Goal: Task Accomplishment & Management: Manage account settings

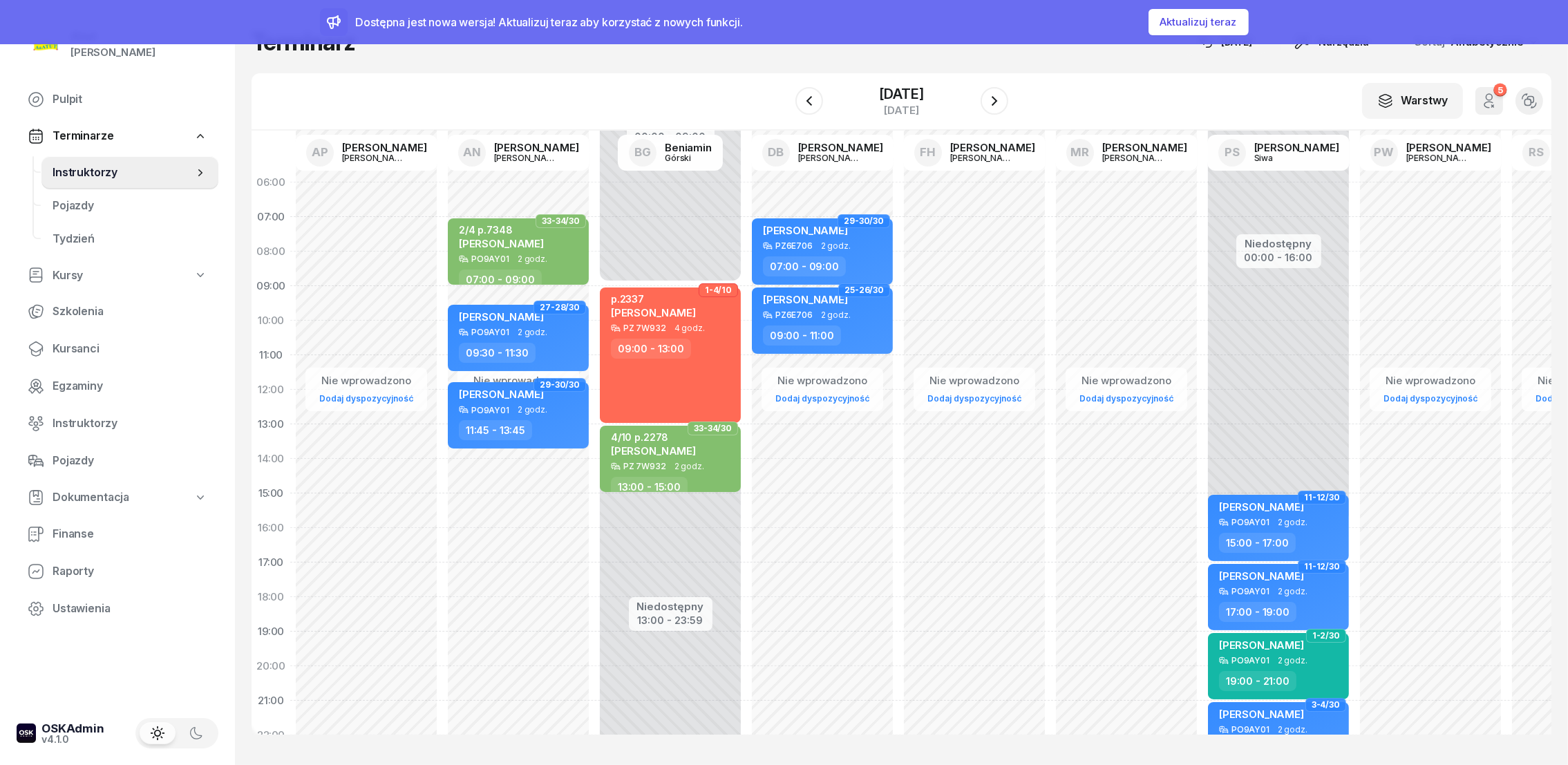
scroll to position [0, 114]
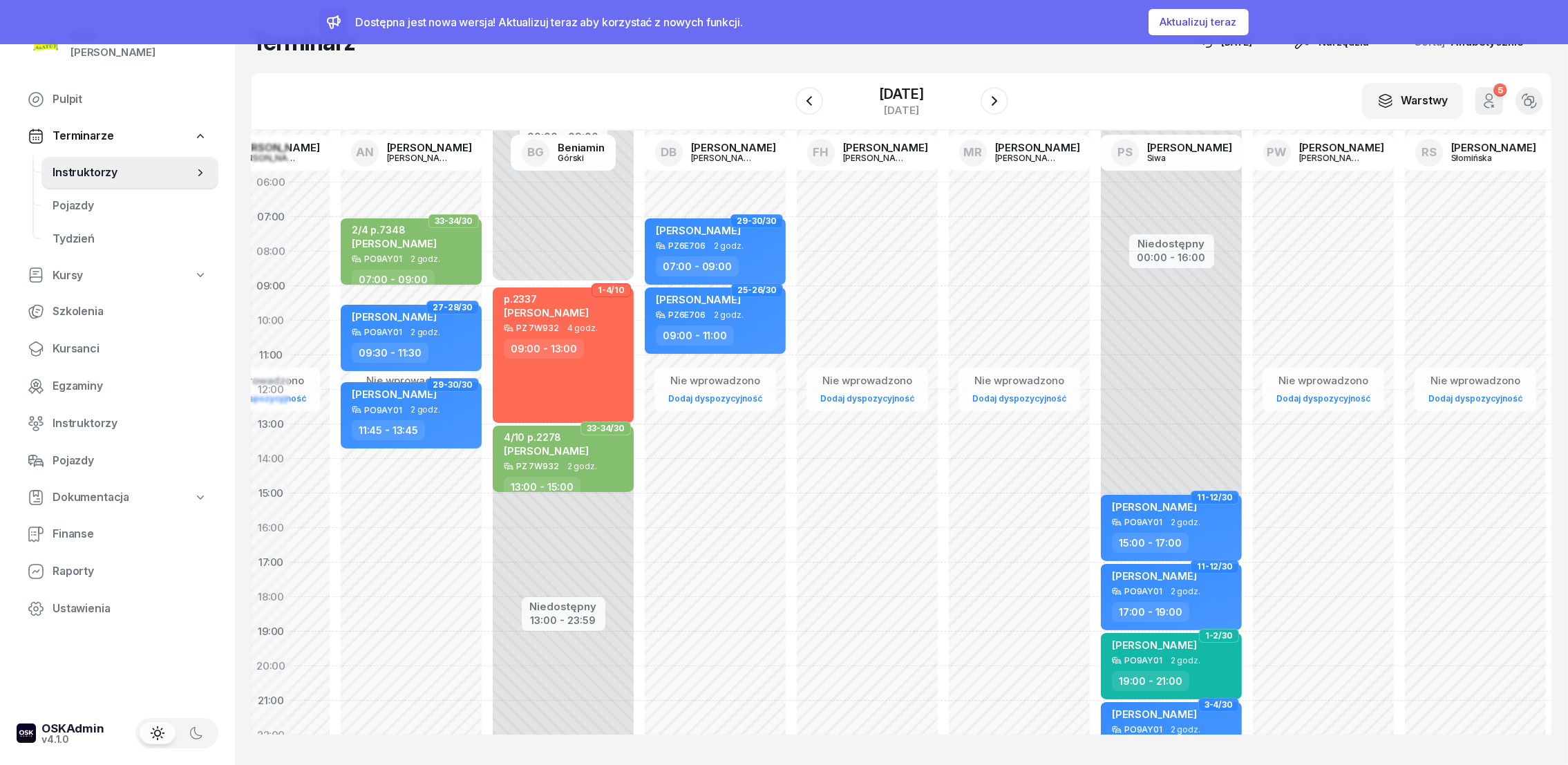
drag, startPoint x: 90, startPoint y: 174, endPoint x: 90, endPoint y: 165, distance: 9.0
click at [90, 172] on span "Instruktorzy" at bounding box center [123, 172] width 141 height 18
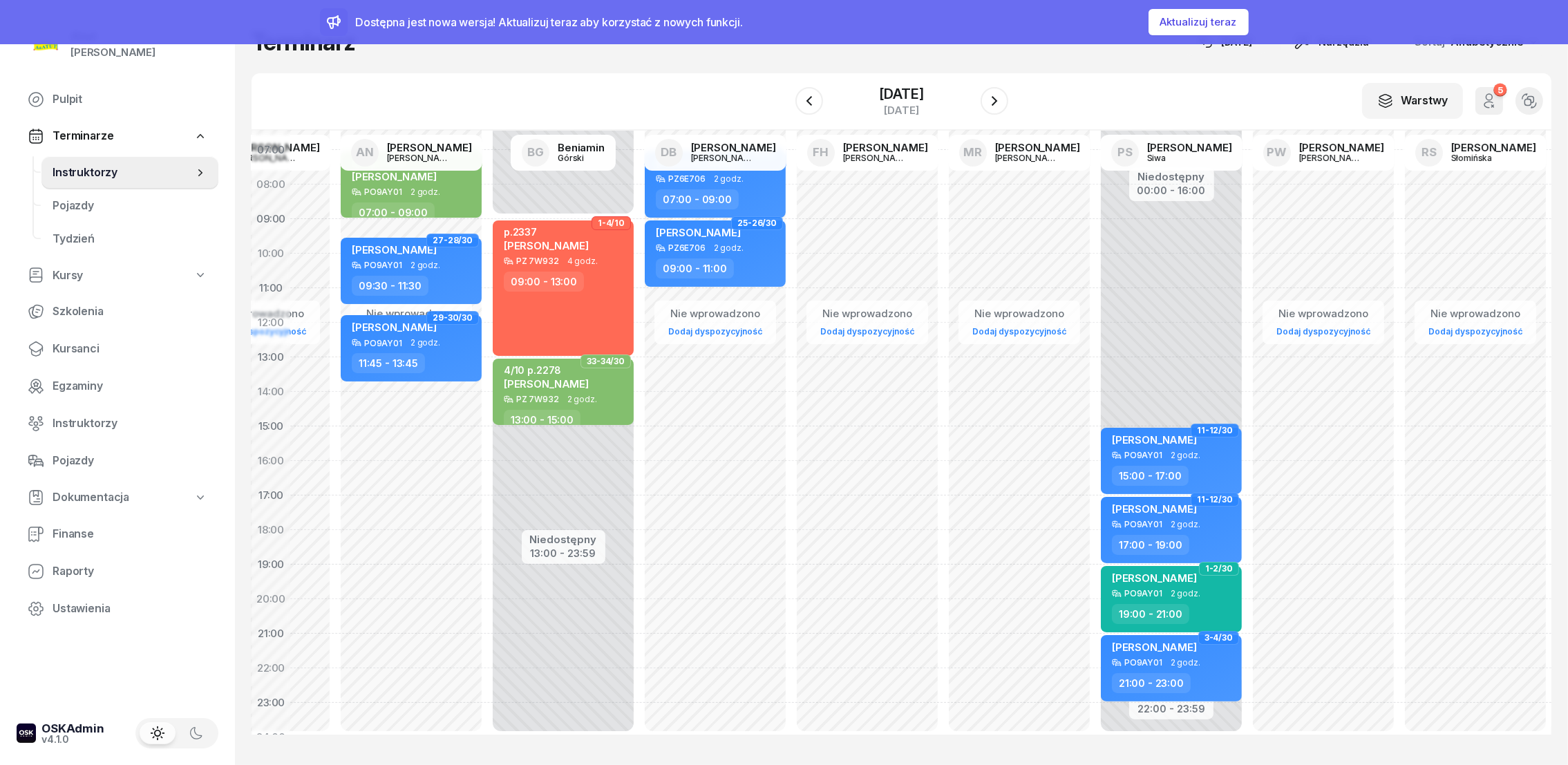
scroll to position [102, 114]
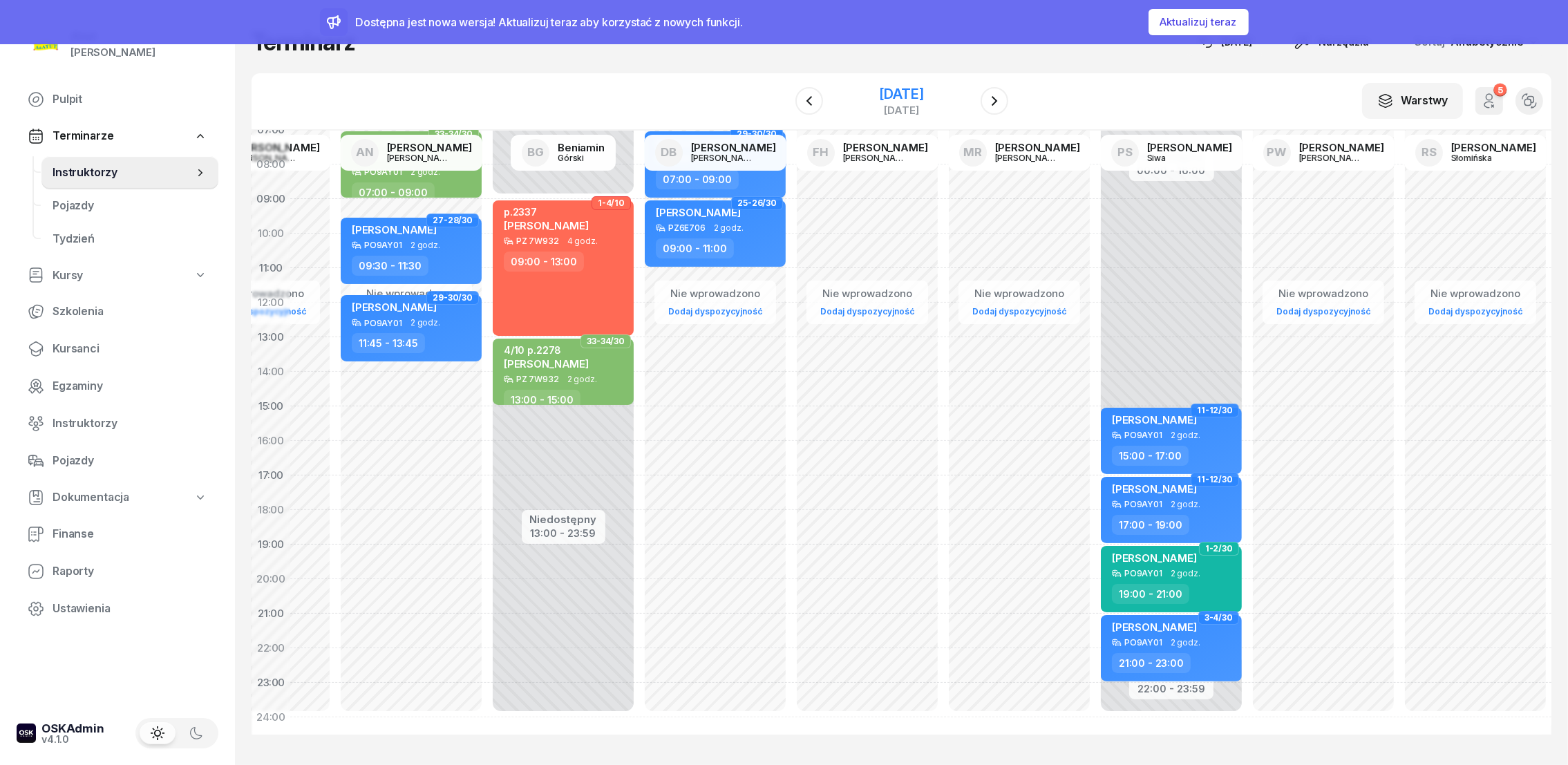
click at [901, 99] on div "4 października 2025" at bounding box center [901, 93] width 44 height 14
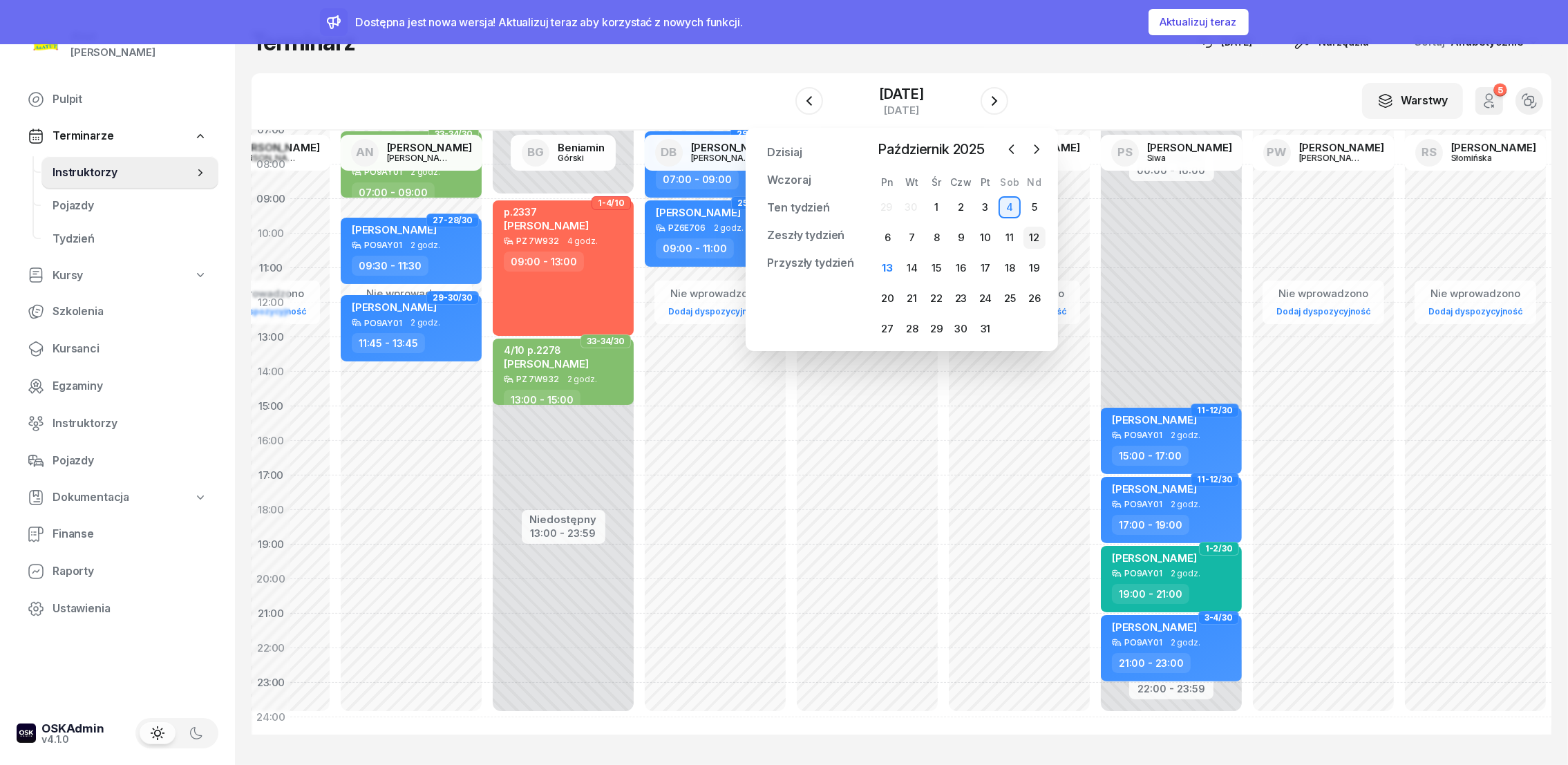
click at [1032, 237] on div "12" at bounding box center [1035, 237] width 22 height 22
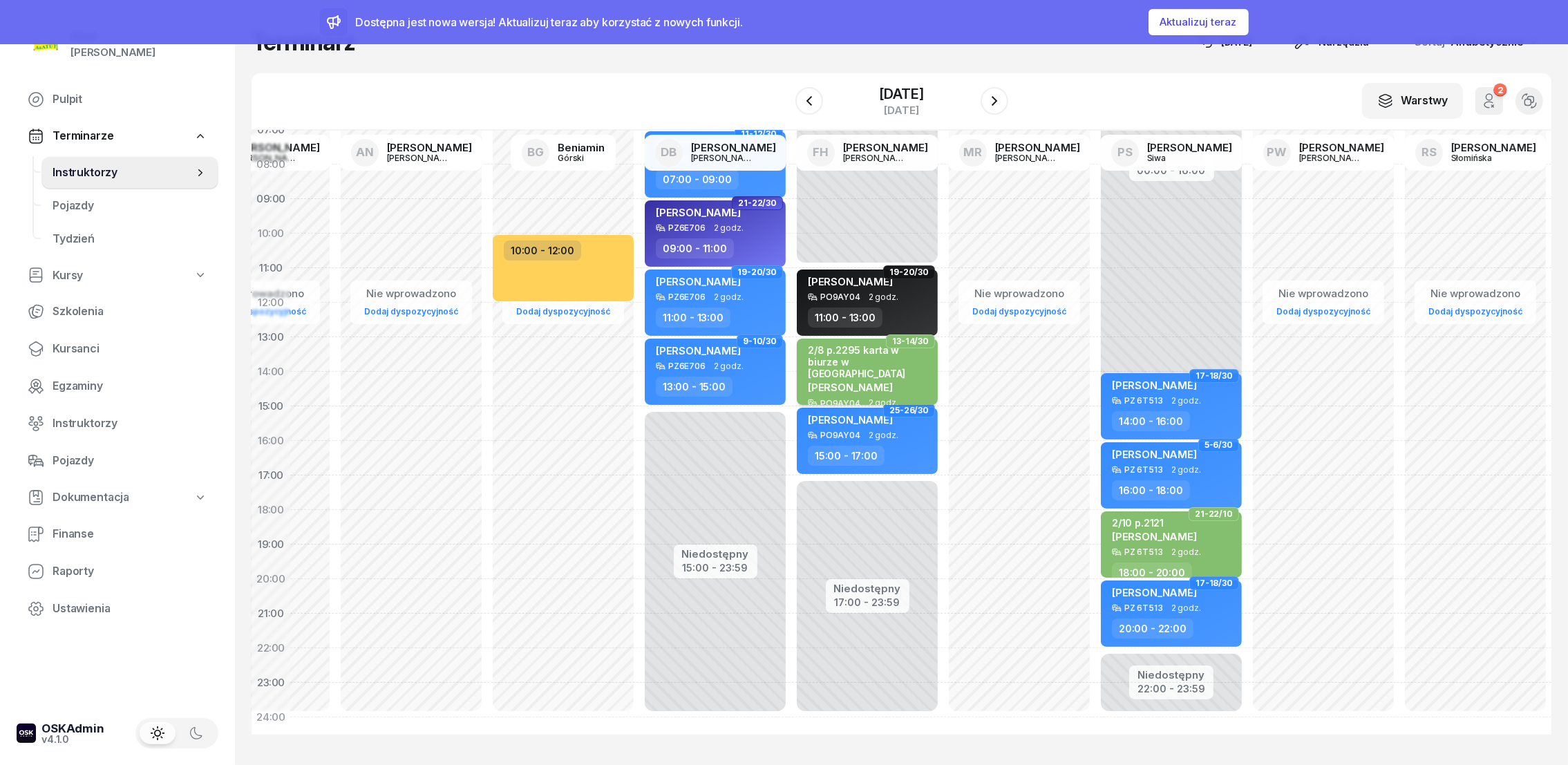
click at [838, 350] on div "2/8 p.2295 karta w biurze w koszyczku" at bounding box center [869, 362] width 122 height 36
select select "13"
select select "15"
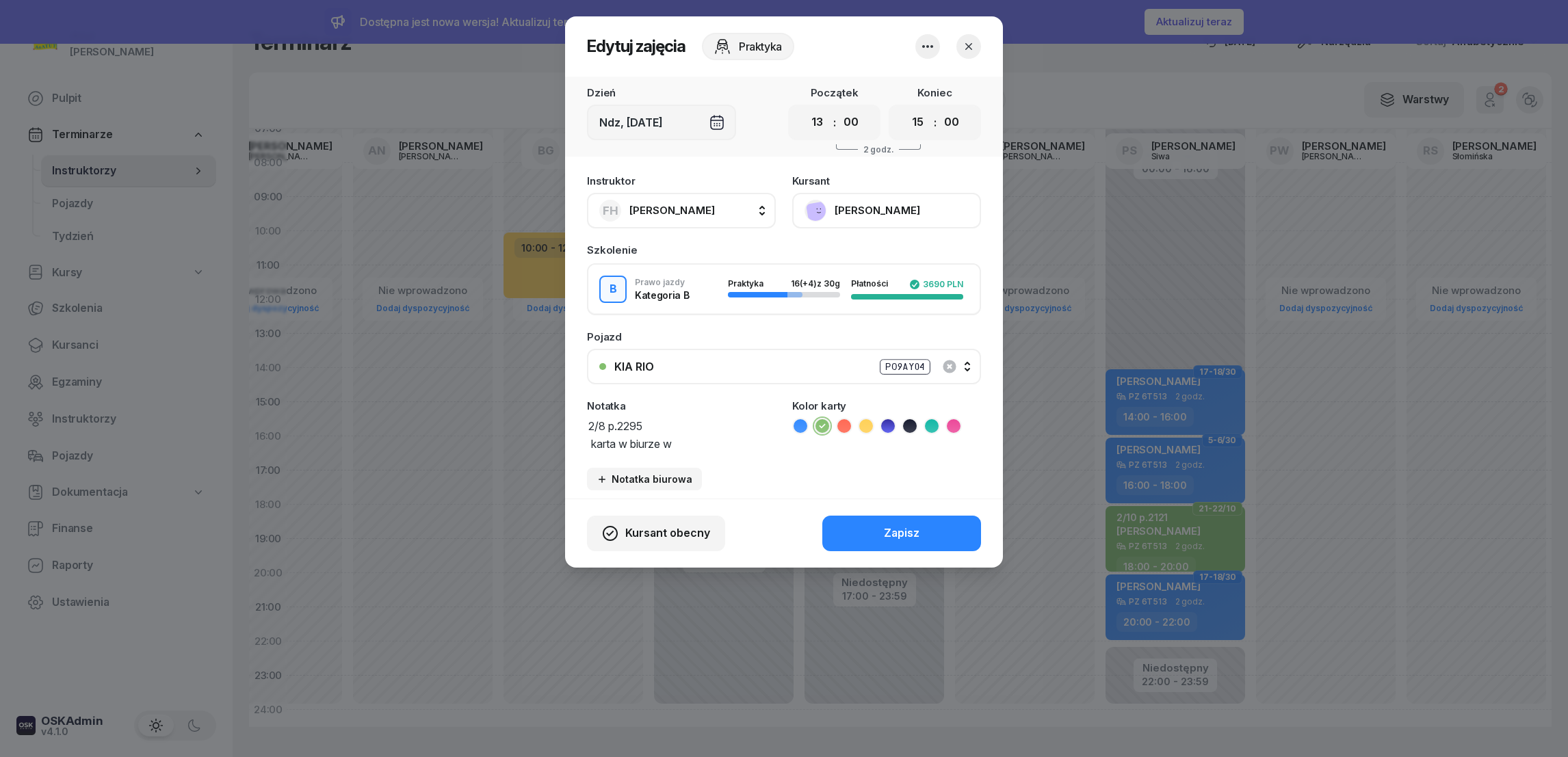
click at [881, 213] on button "[PERSON_NAME]" at bounding box center [886, 211] width 189 height 36
click at [853, 263] on div "Otwórz profil" at bounding box center [836, 256] width 66 height 18
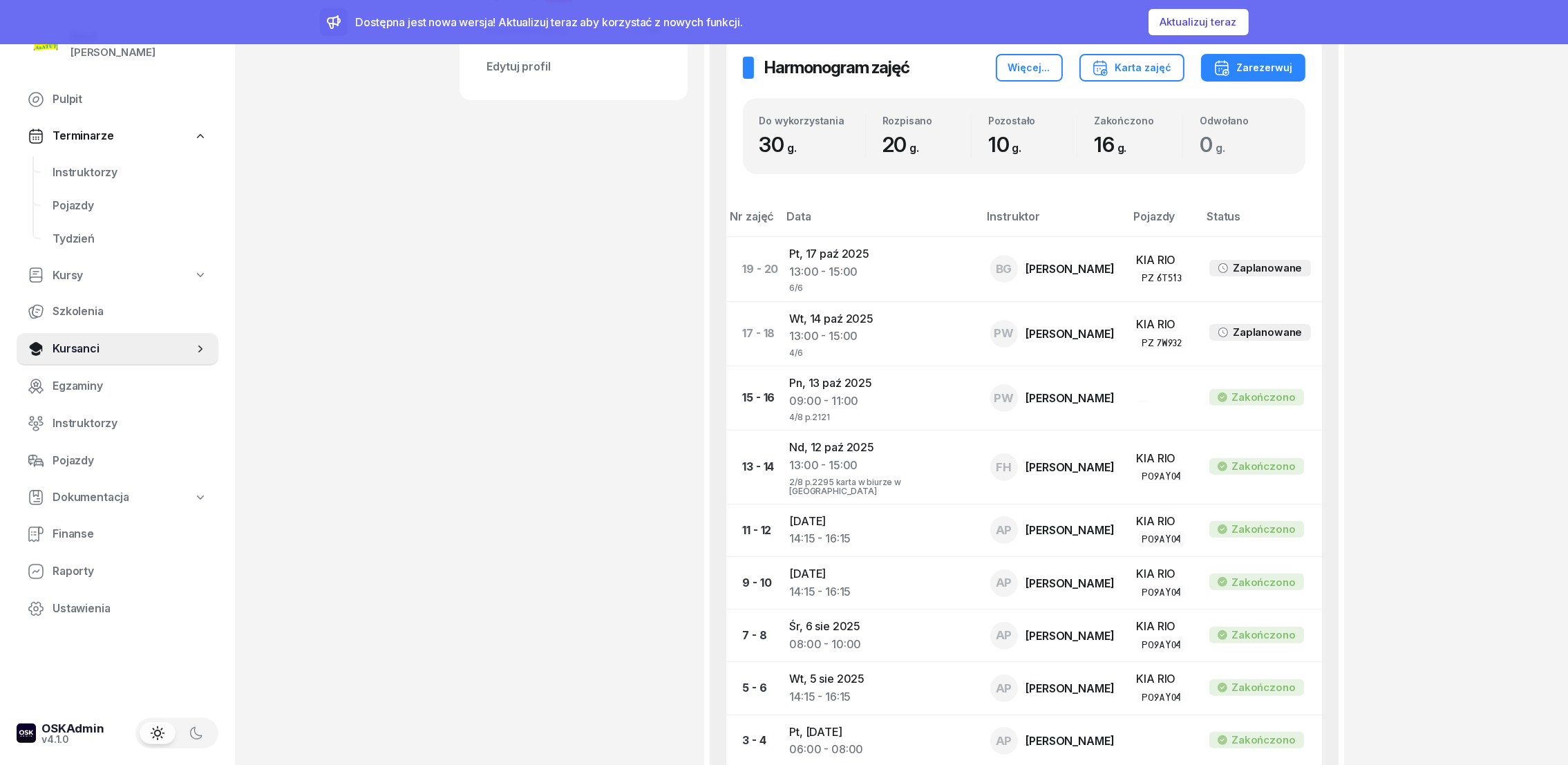
scroll to position [621, 0]
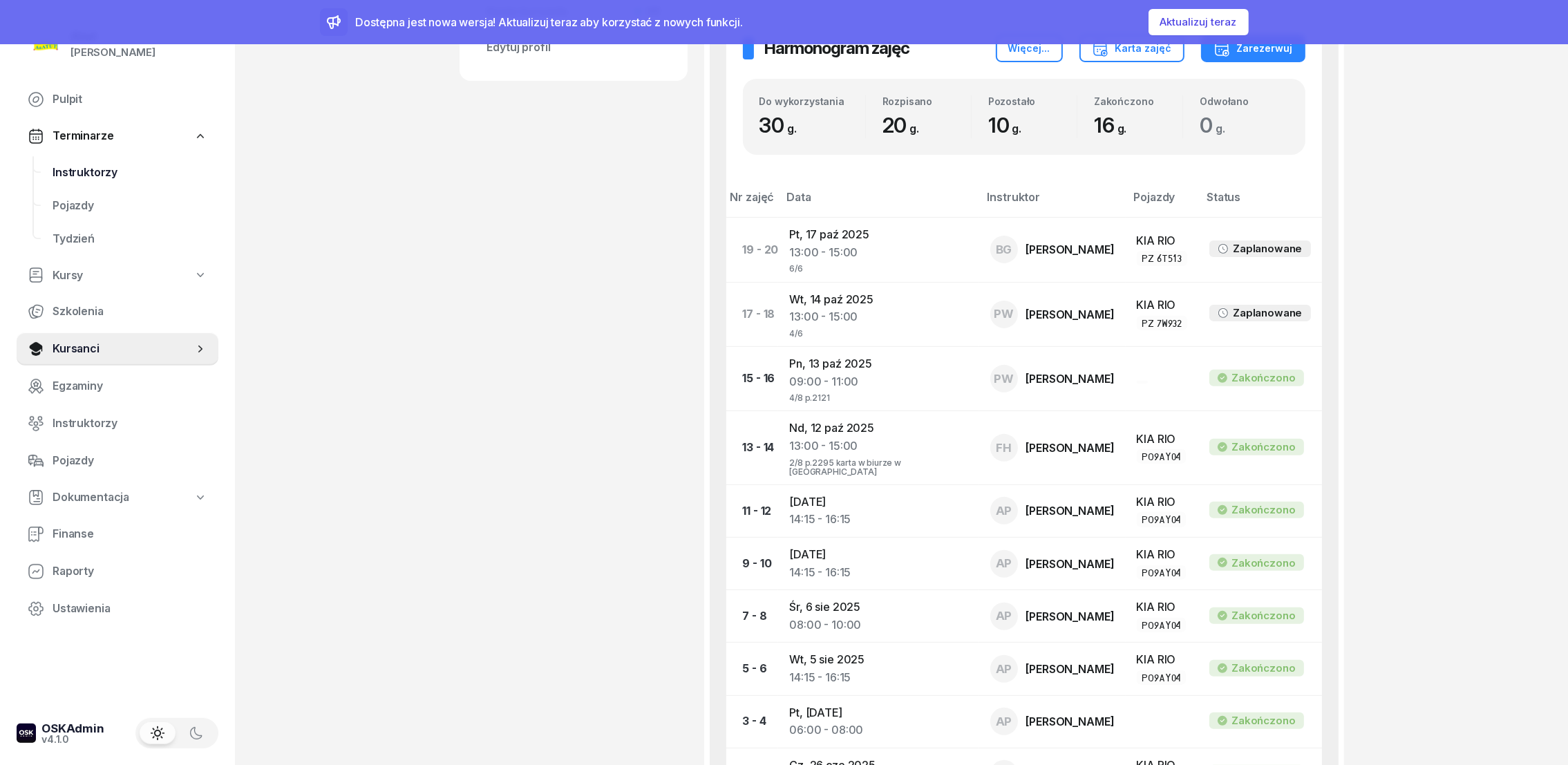
click at [94, 177] on span "Instruktorzy" at bounding box center [130, 172] width 155 height 18
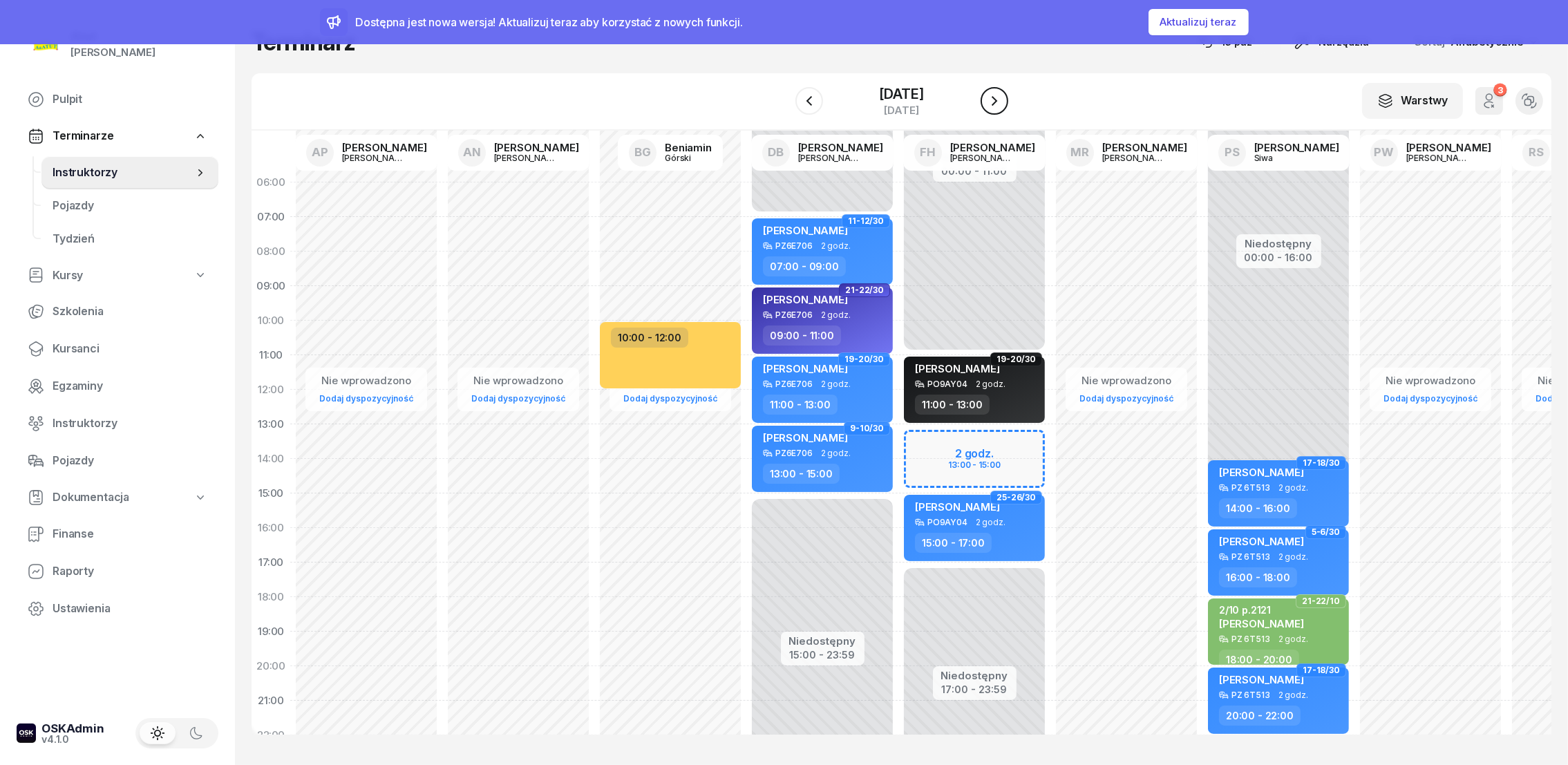
click at [1003, 97] on icon "button" at bounding box center [994, 100] width 16 height 16
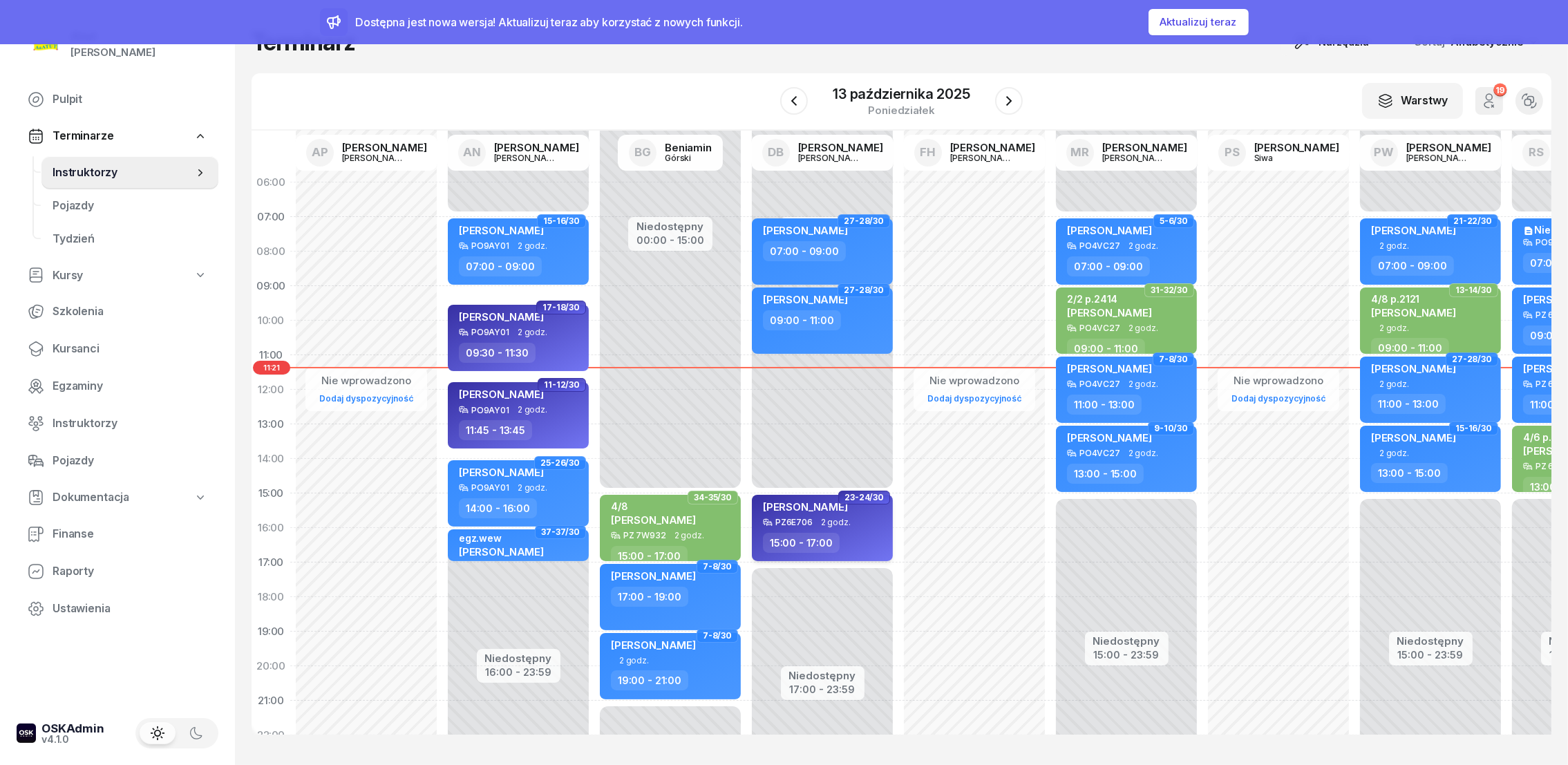
click at [831, 506] on span "[PERSON_NAME]" at bounding box center [805, 507] width 85 height 13
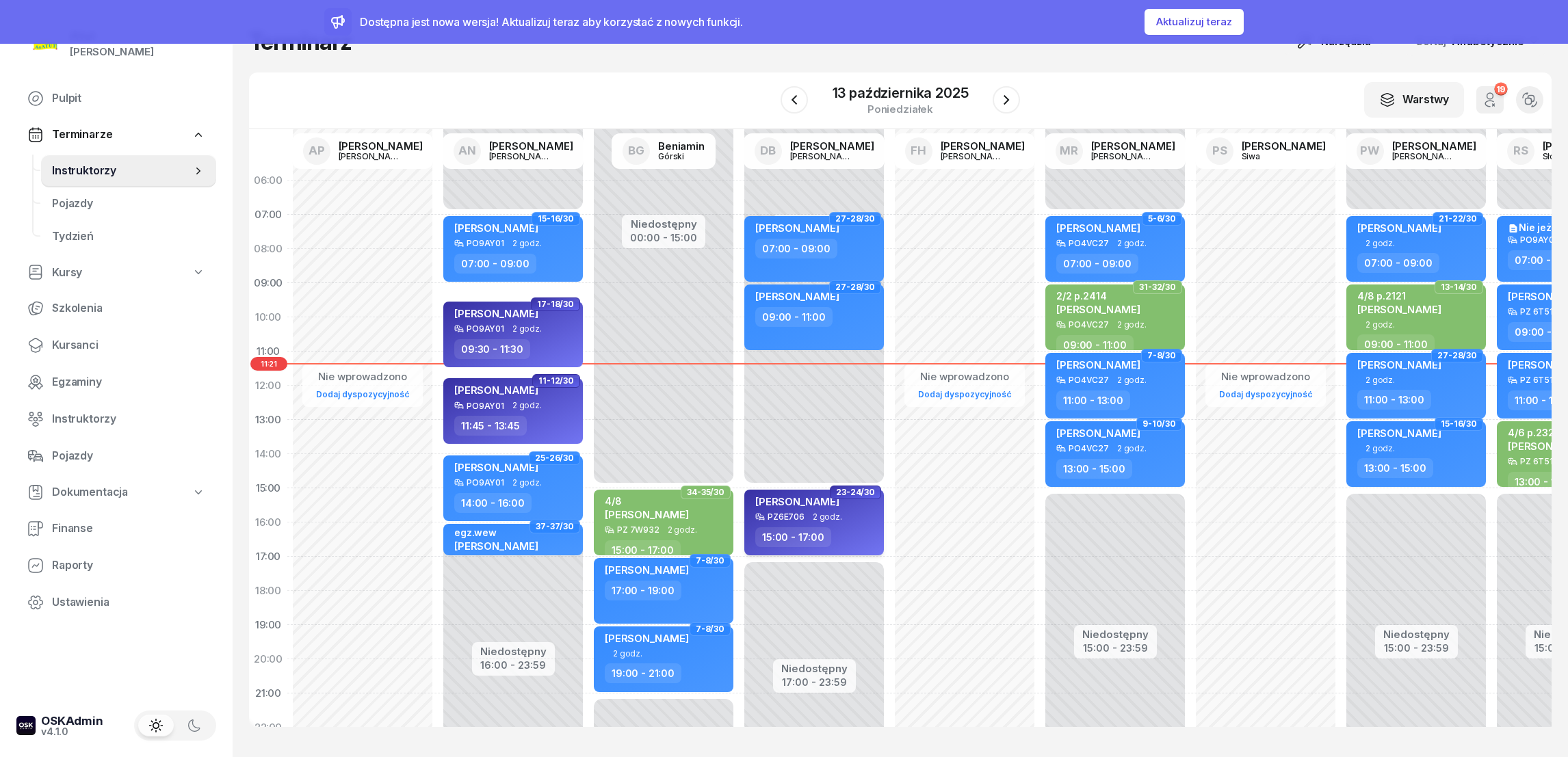
select select "15"
select select "17"
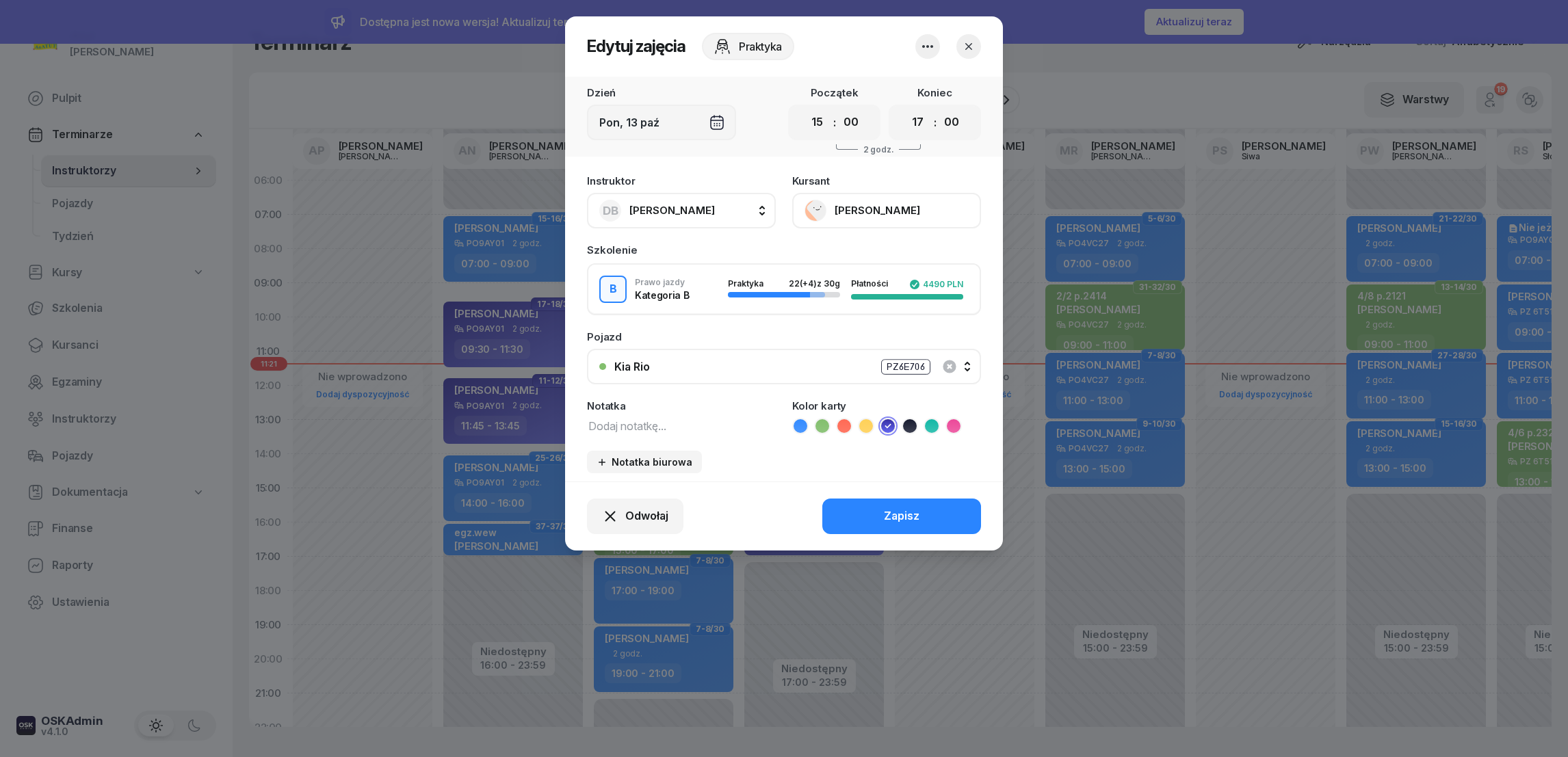
click at [969, 45] on icon "button" at bounding box center [968, 46] width 7 height 7
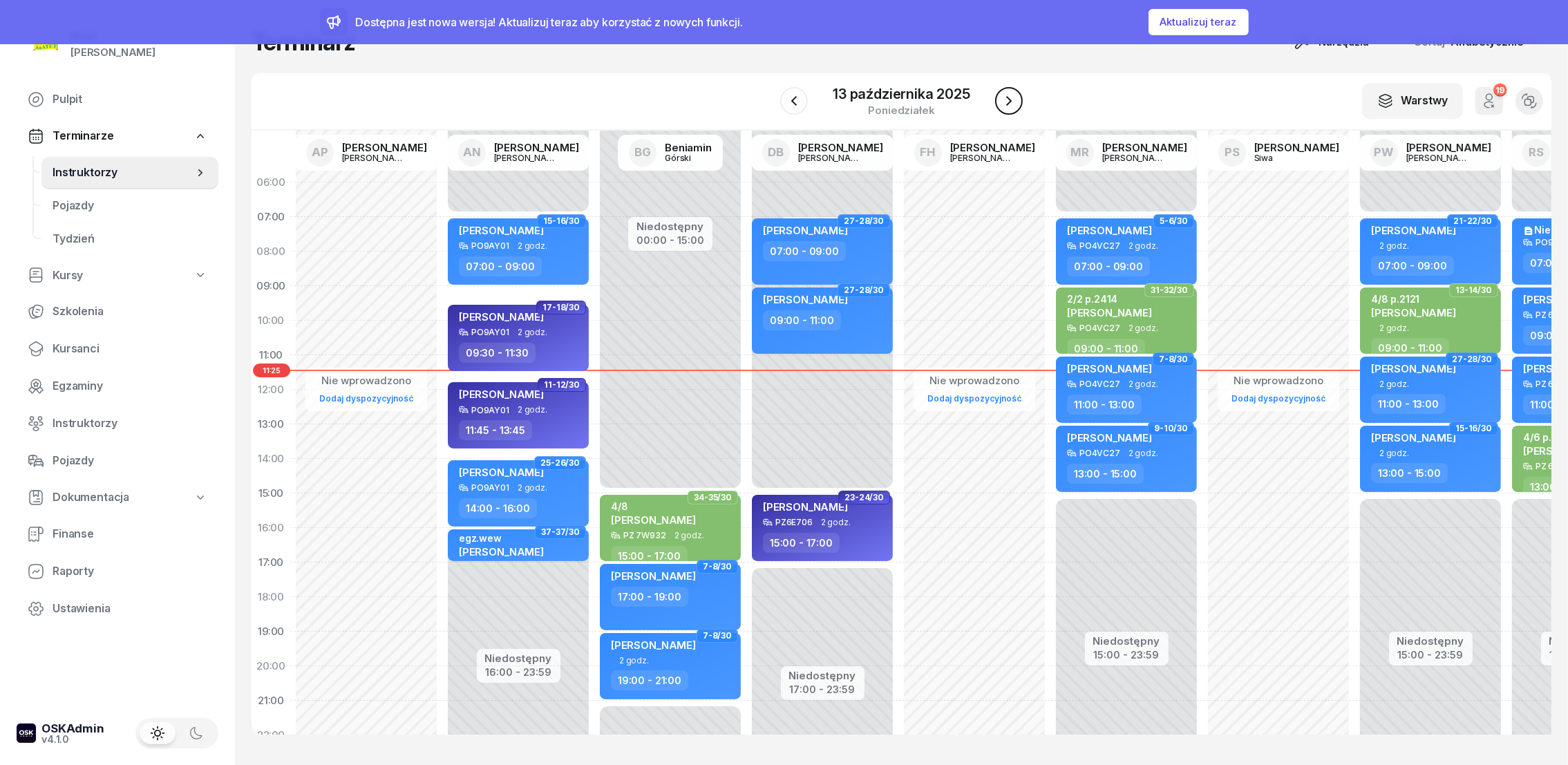
click at [1013, 100] on icon "button" at bounding box center [1009, 100] width 16 height 16
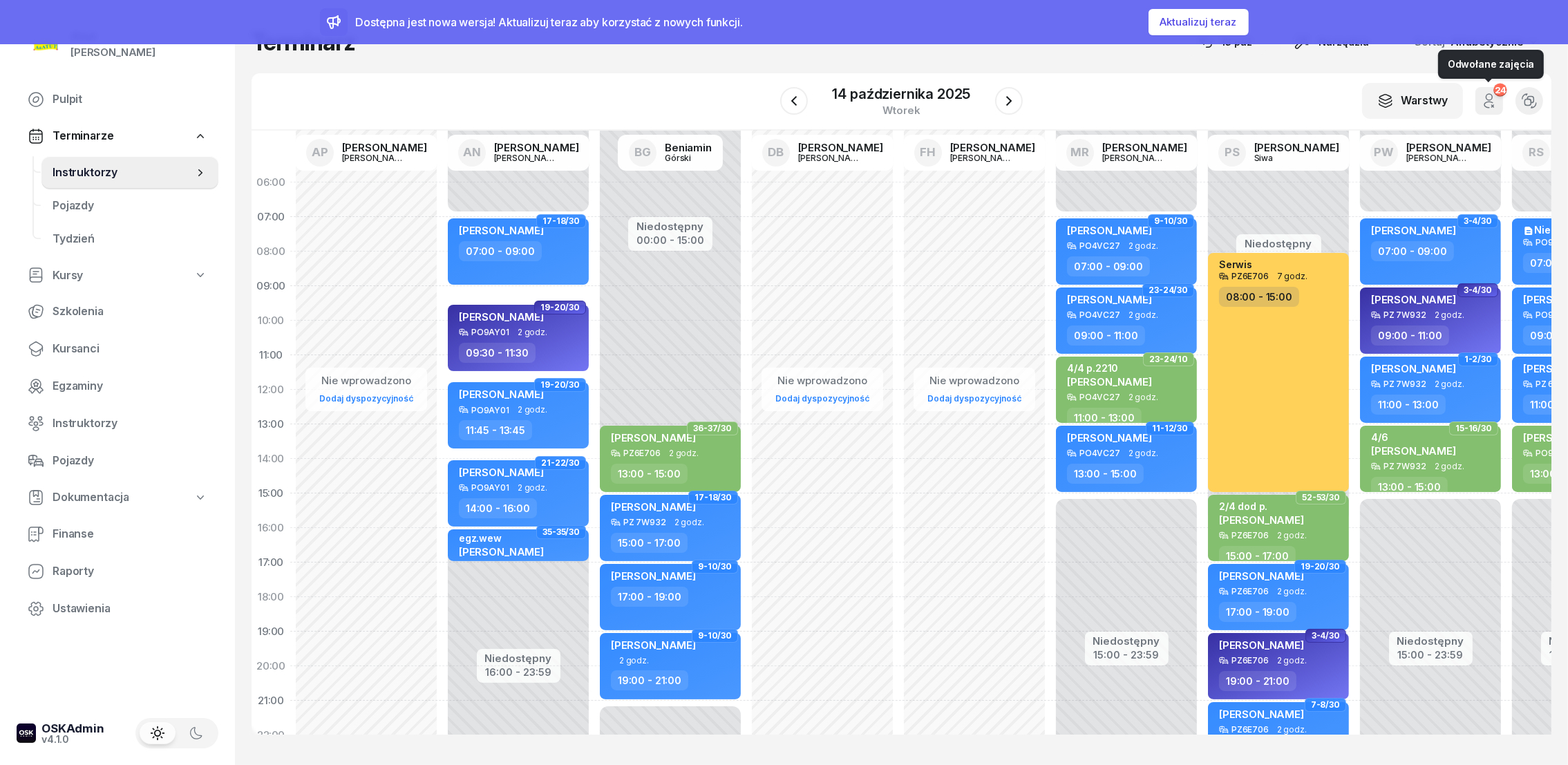
click at [1494, 102] on icon "button" at bounding box center [1489, 100] width 16 height 16
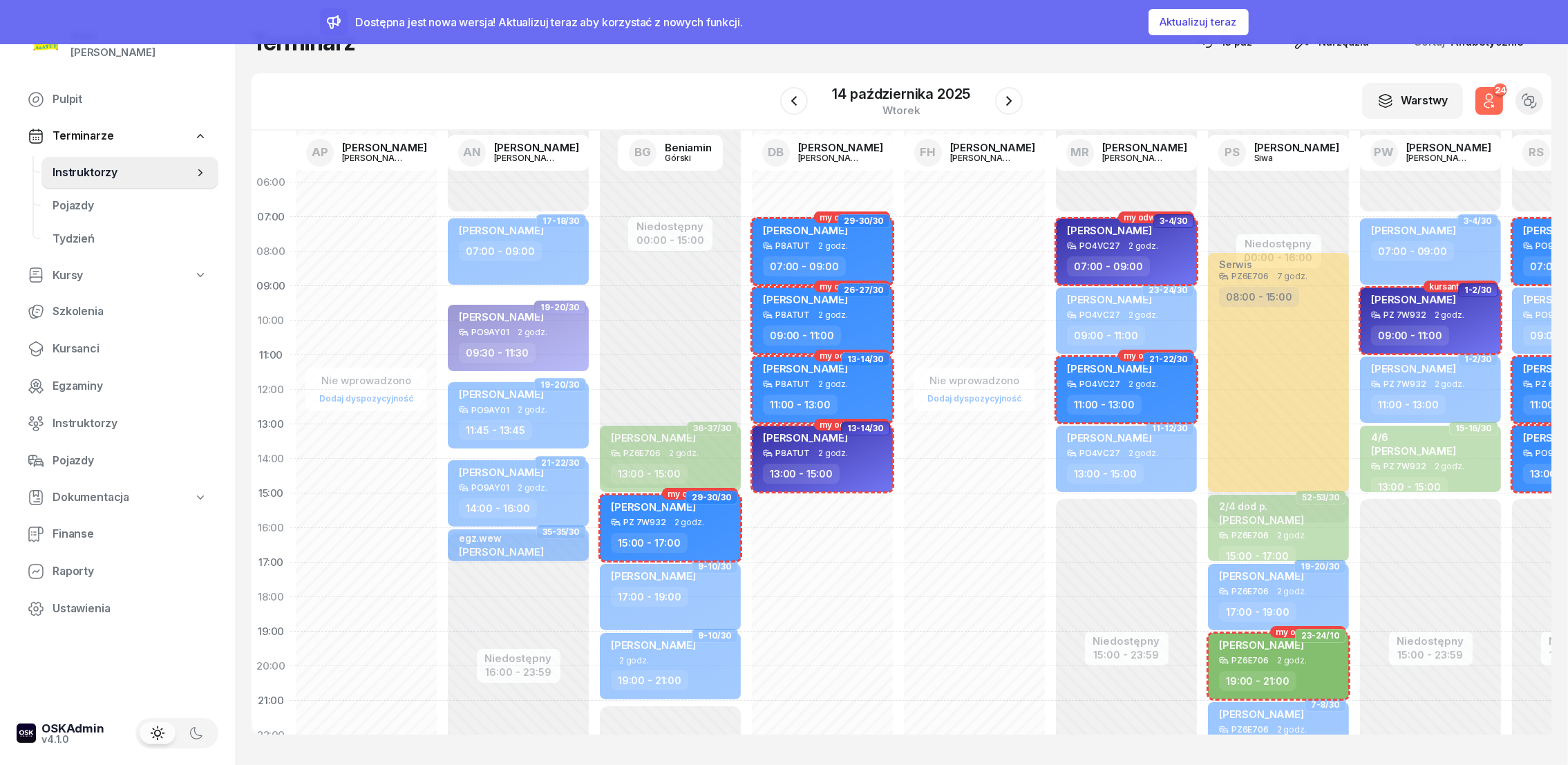
click at [1494, 102] on icon "button" at bounding box center [1489, 100] width 16 height 16
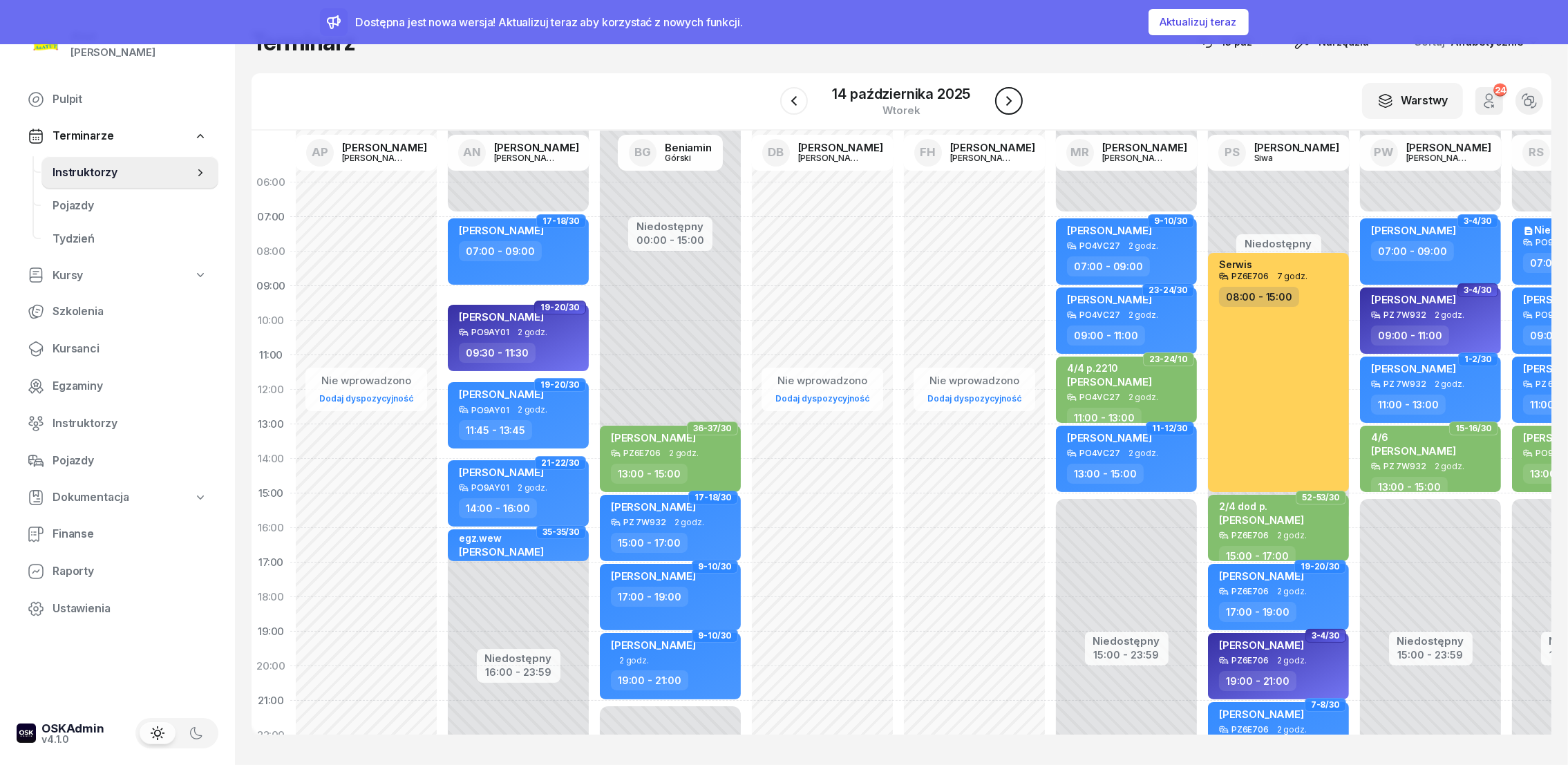
click at [1009, 99] on icon "button" at bounding box center [1009, 101] width 6 height 10
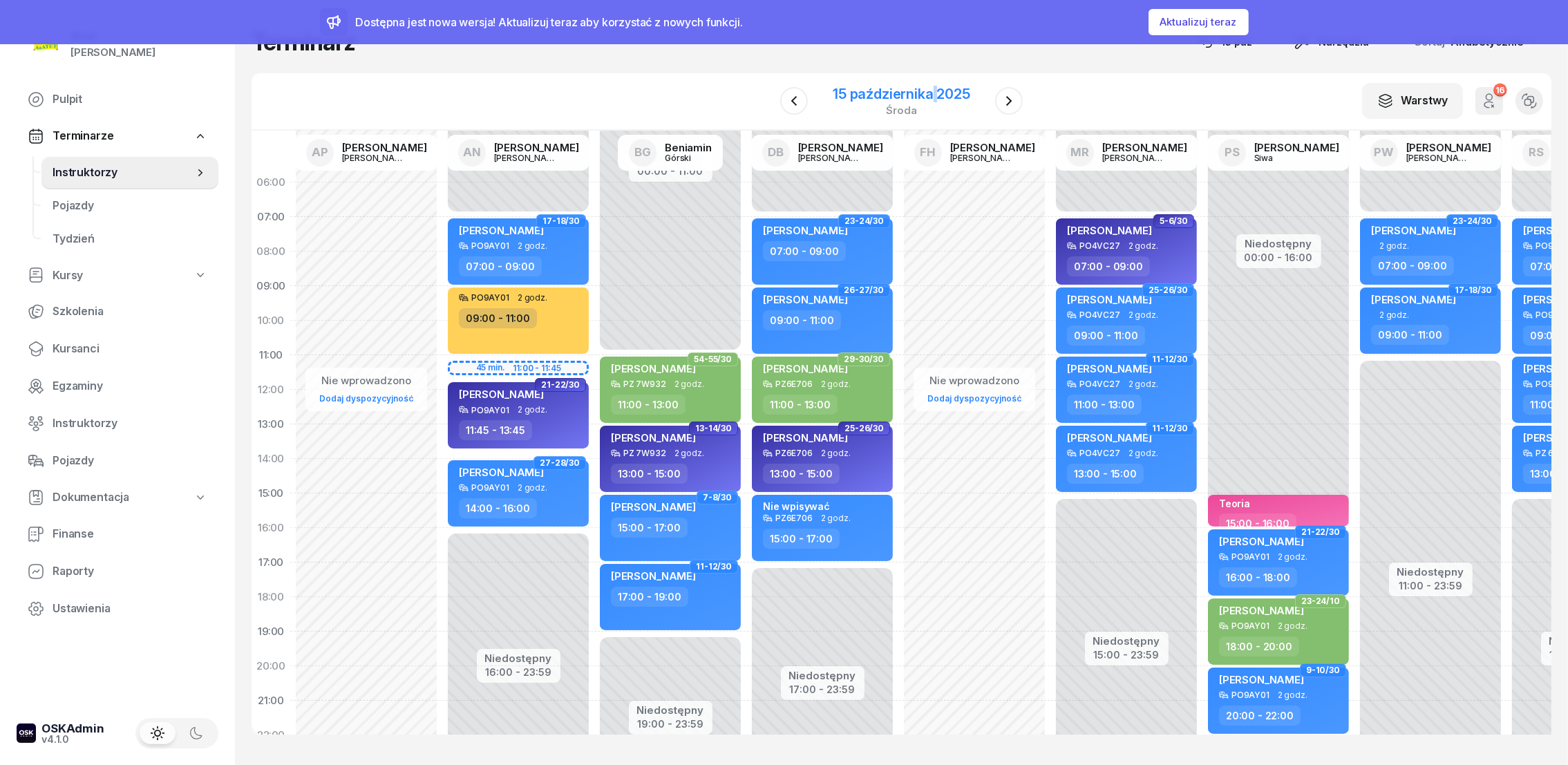
click at [935, 98] on div "15 października 2025" at bounding box center [901, 93] width 137 height 14
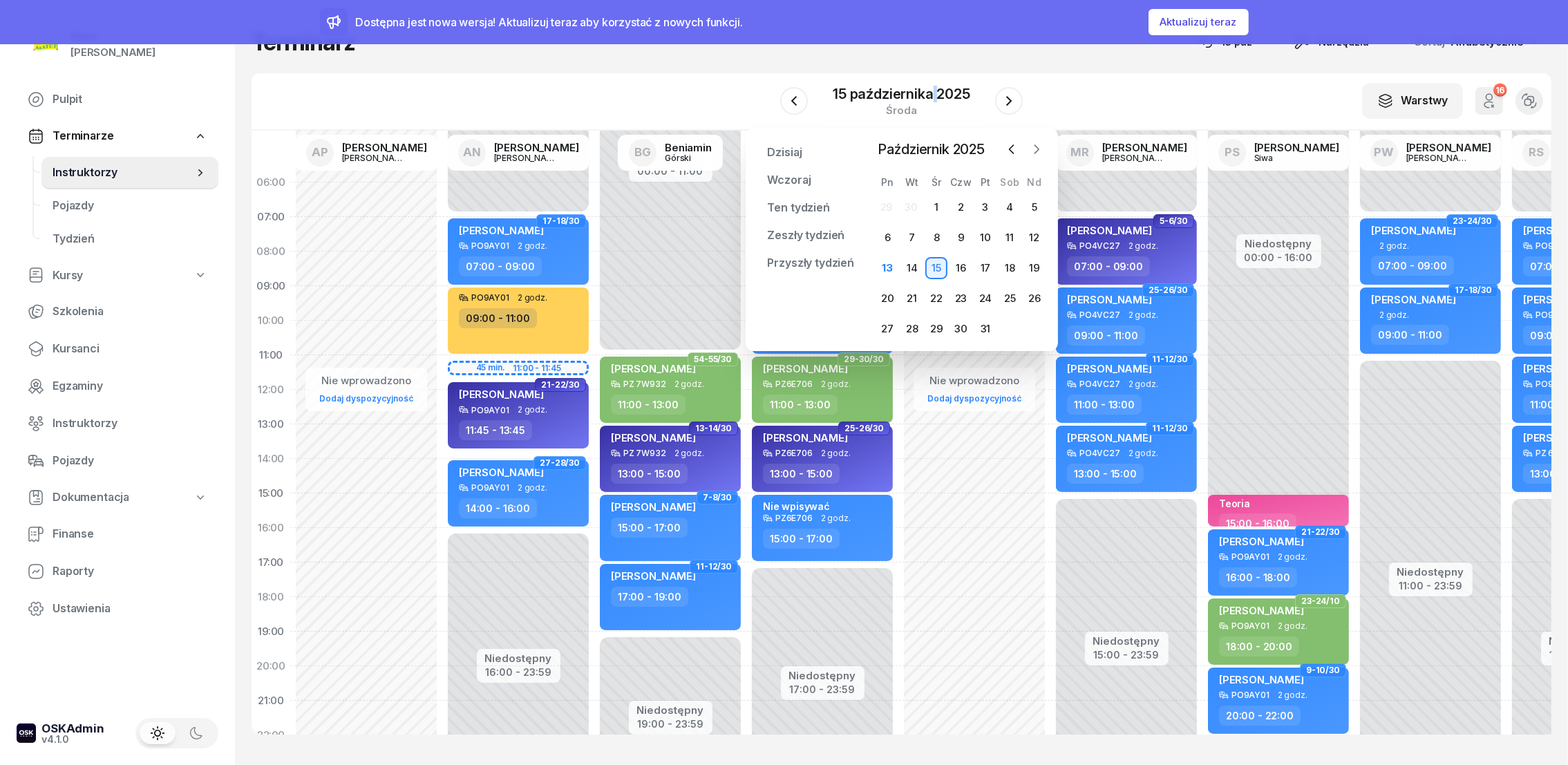
click at [1034, 148] on icon "button" at bounding box center [1036, 149] width 14 height 14
click at [889, 237] on div "3" at bounding box center [887, 237] width 22 height 22
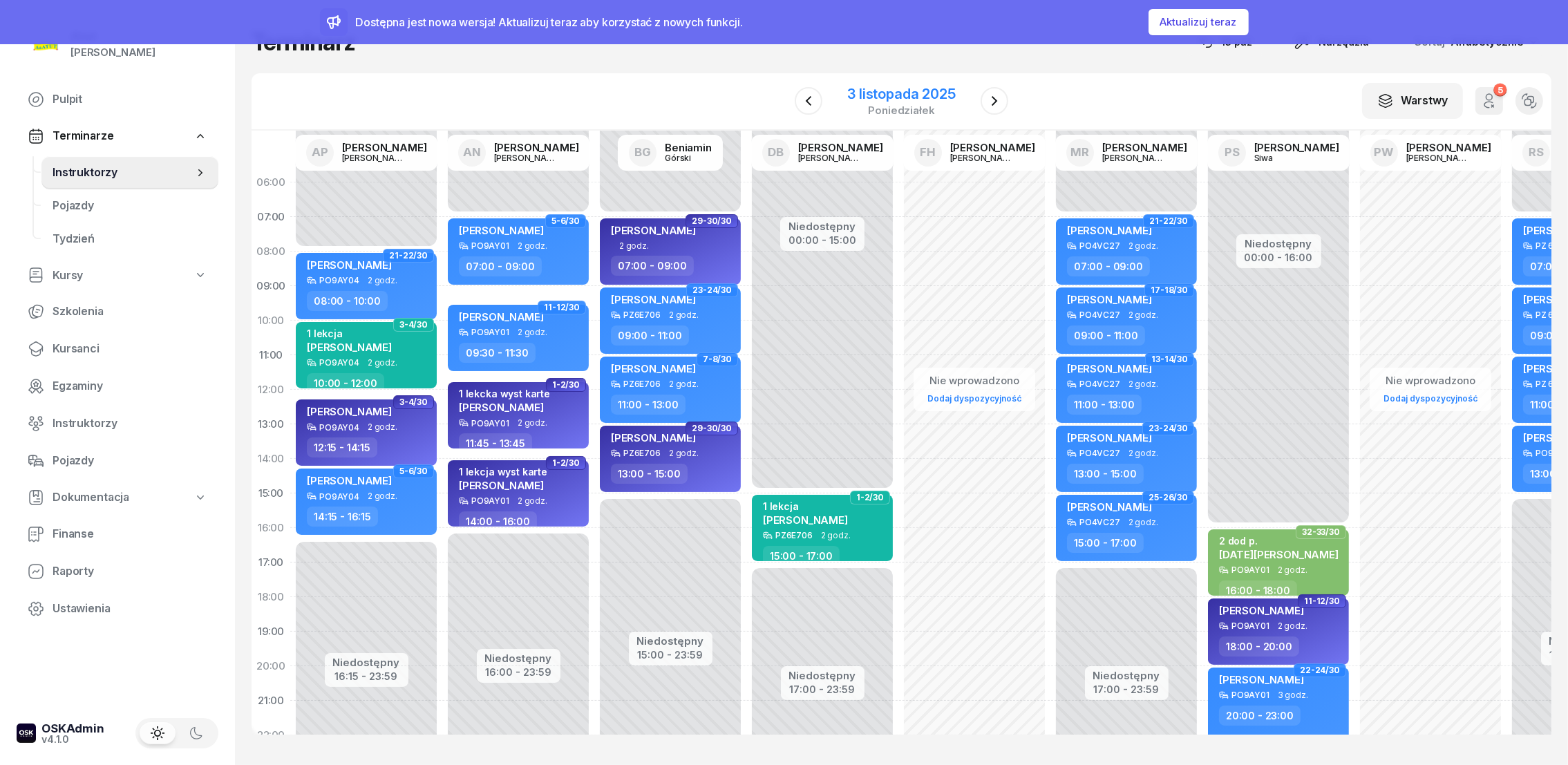
click at [956, 101] on div "[DATE]" at bounding box center [901, 101] width 141 height 39
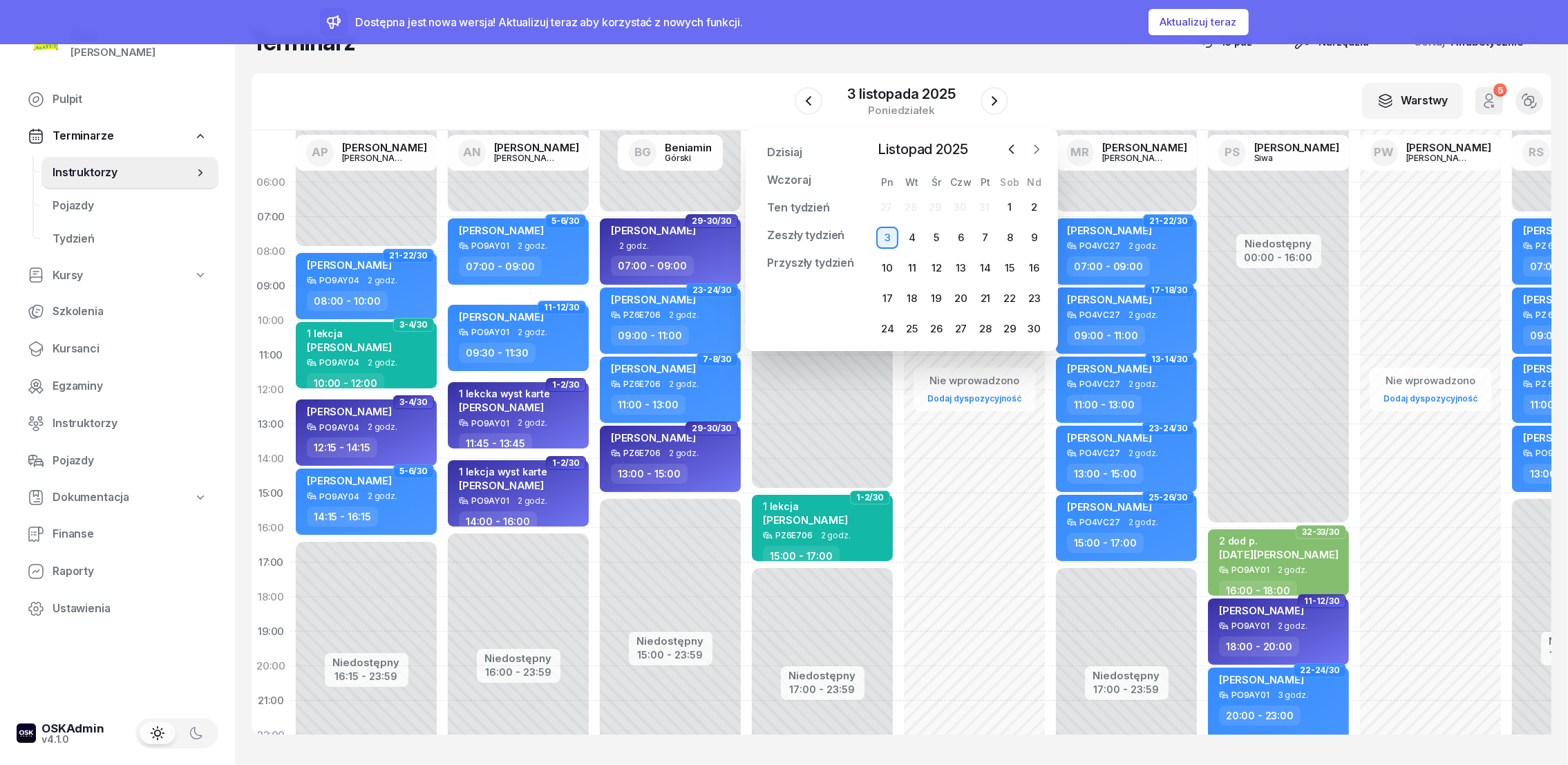
click at [1039, 150] on icon "button" at bounding box center [1036, 149] width 14 height 14
click at [893, 204] on div "1" at bounding box center [887, 207] width 22 height 22
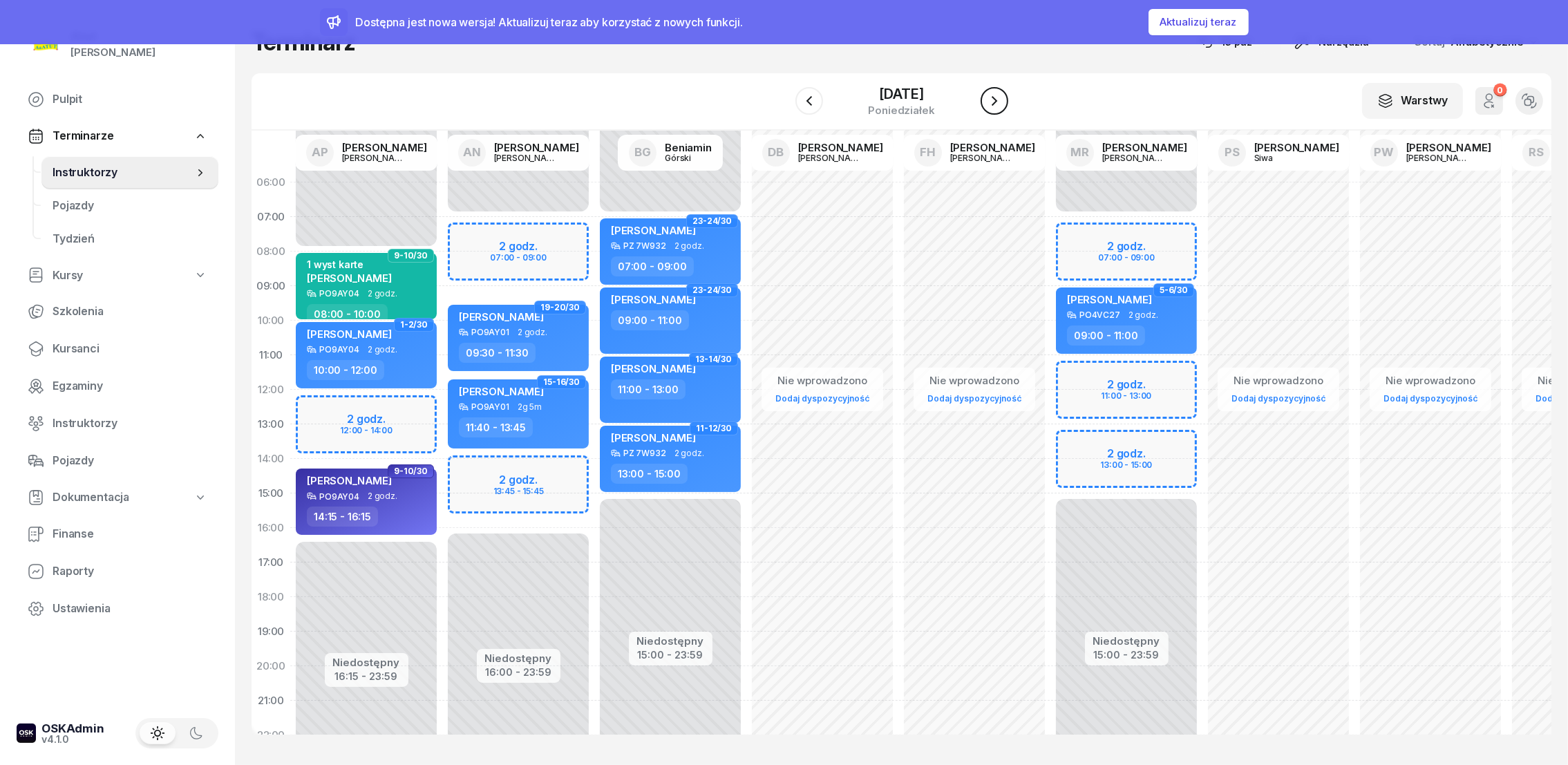
click at [996, 102] on icon "button" at bounding box center [994, 100] width 16 height 16
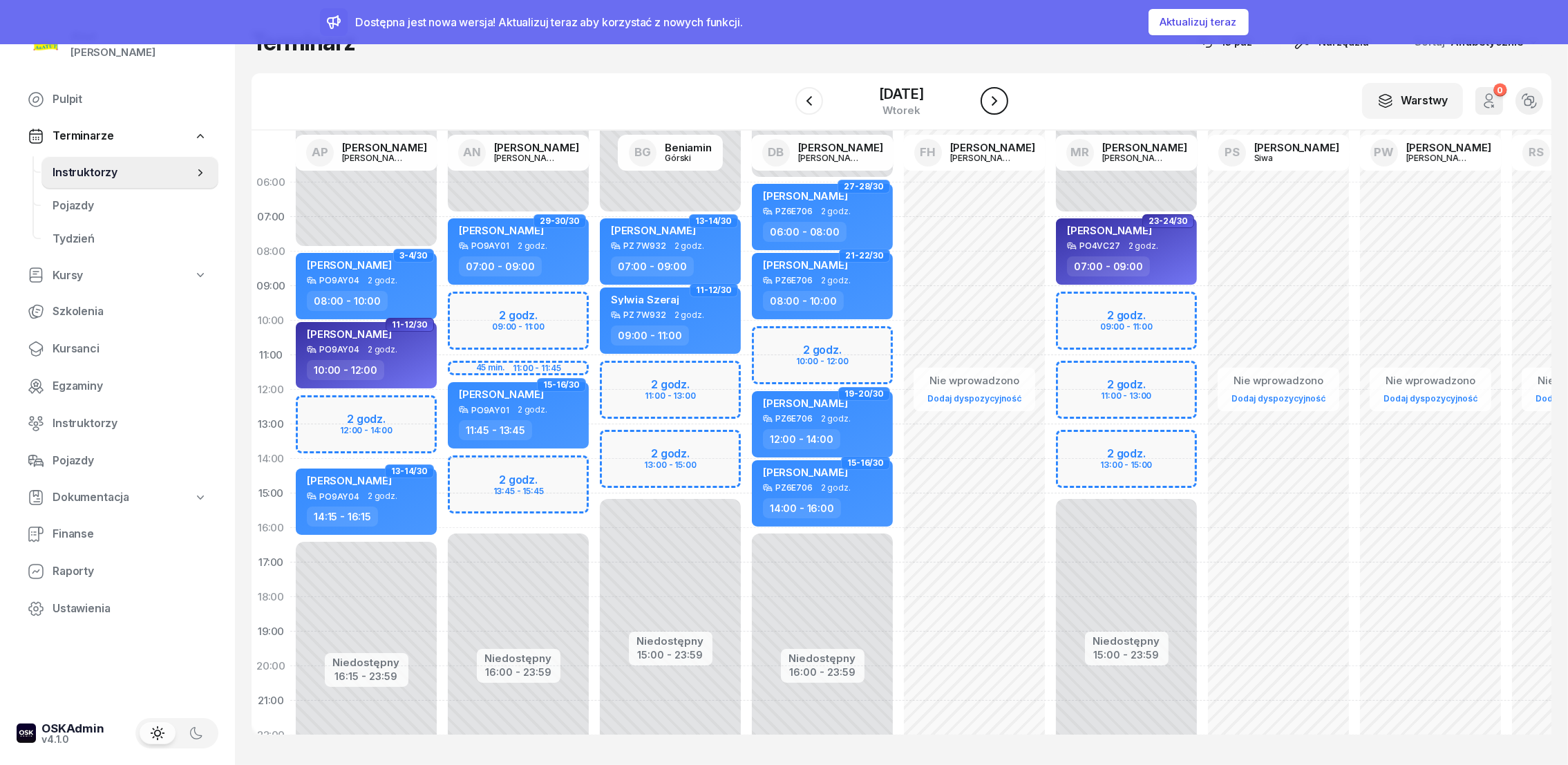
click at [996, 102] on icon "button" at bounding box center [994, 100] width 16 height 16
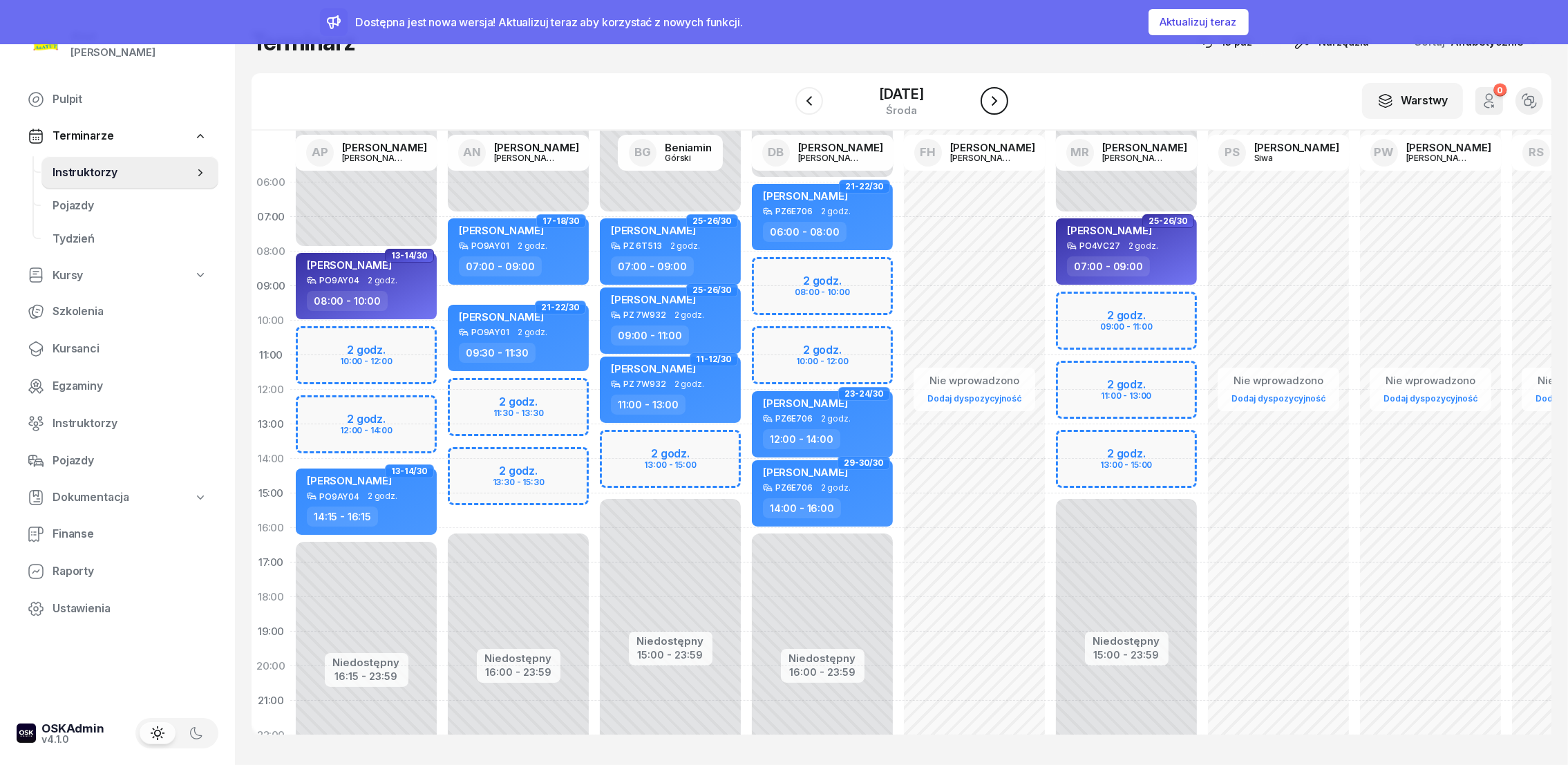
click at [996, 102] on icon "button" at bounding box center [994, 100] width 16 height 16
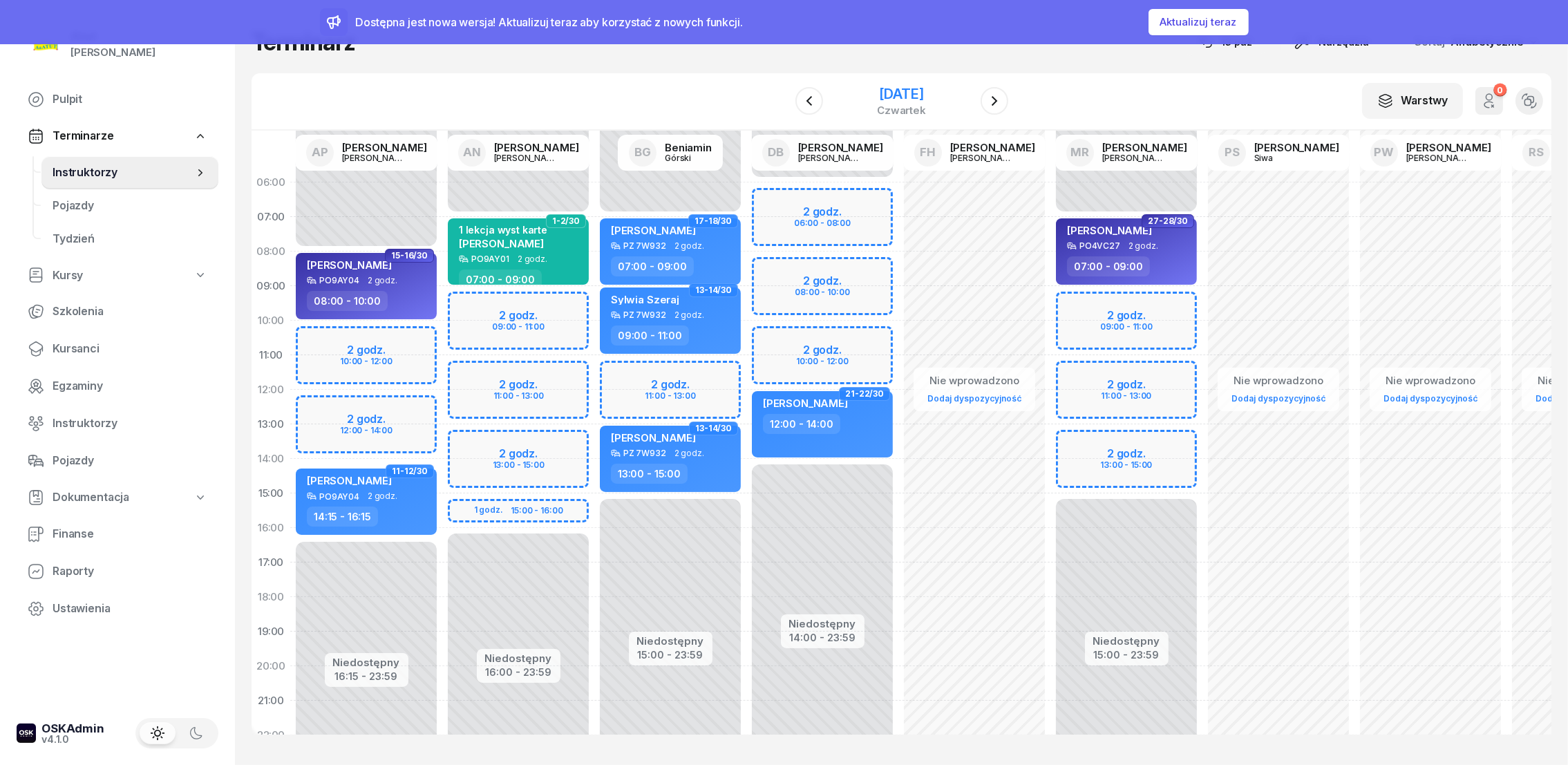
click at [882, 95] on div "[DATE]" at bounding box center [902, 93] width 50 height 14
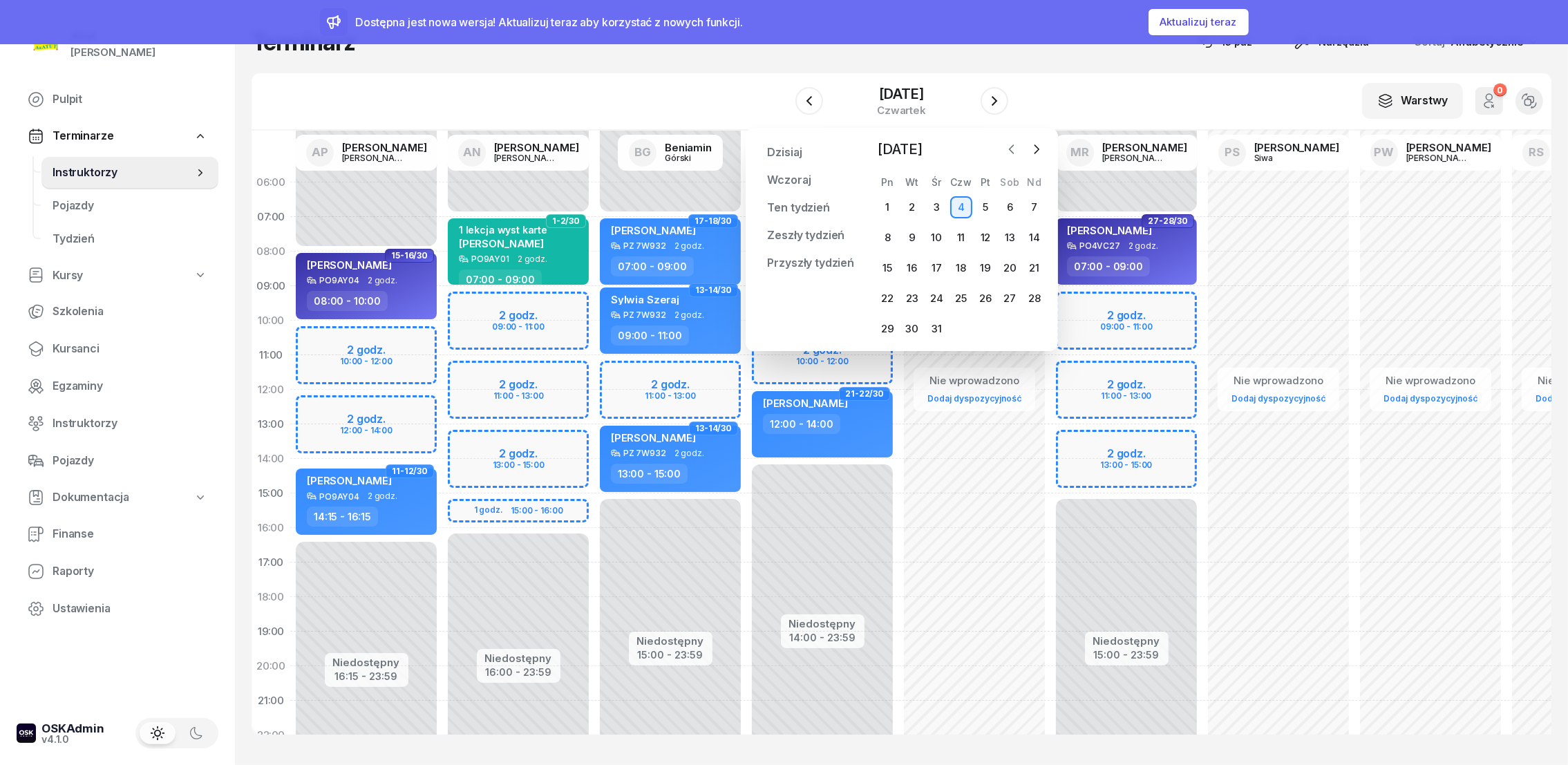
click at [1013, 146] on icon "button" at bounding box center [1011, 149] width 4 height 9
click at [1007, 265] on div "15" at bounding box center [1010, 268] width 22 height 22
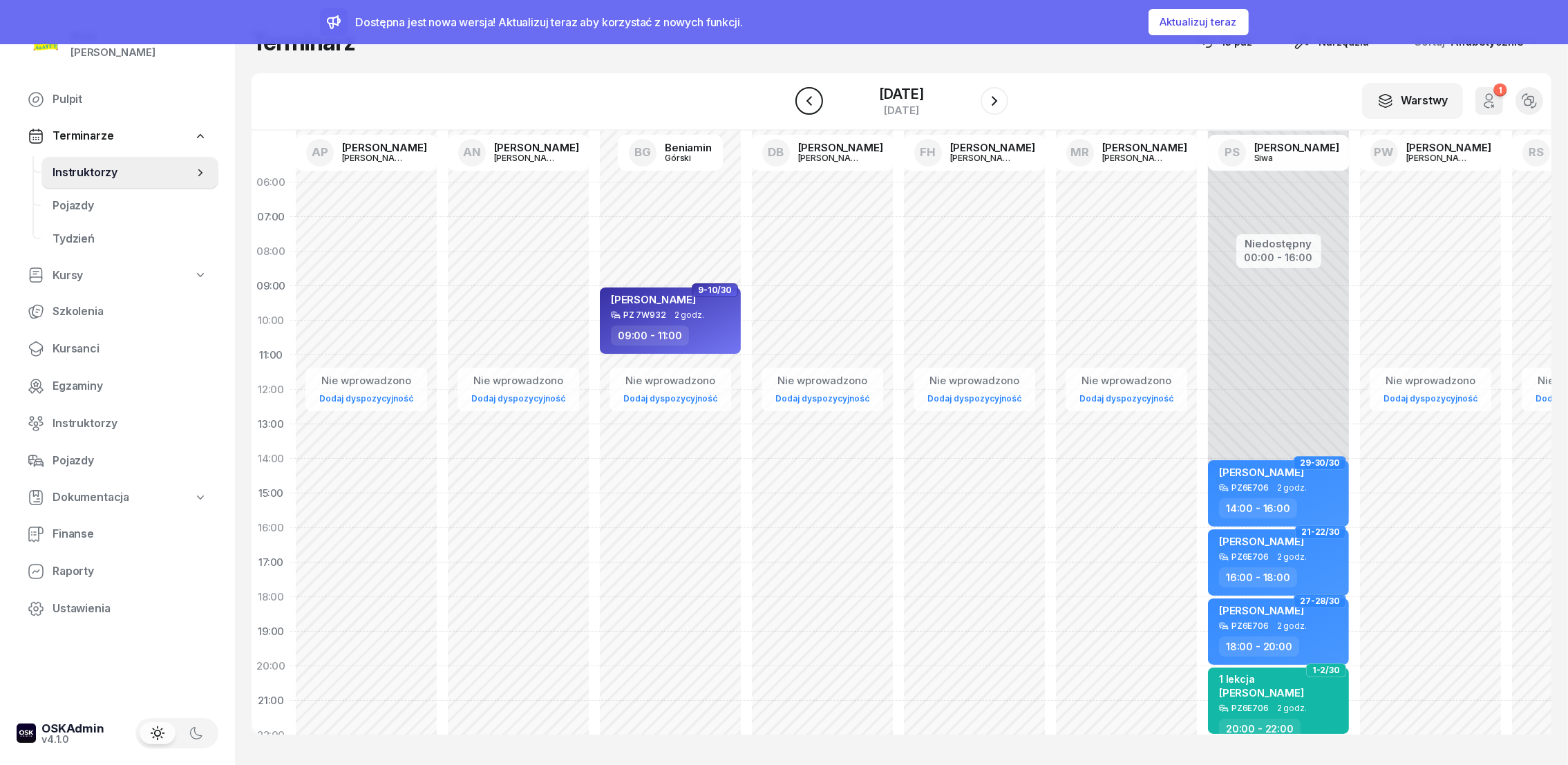
click at [804, 99] on icon "button" at bounding box center [809, 100] width 16 height 16
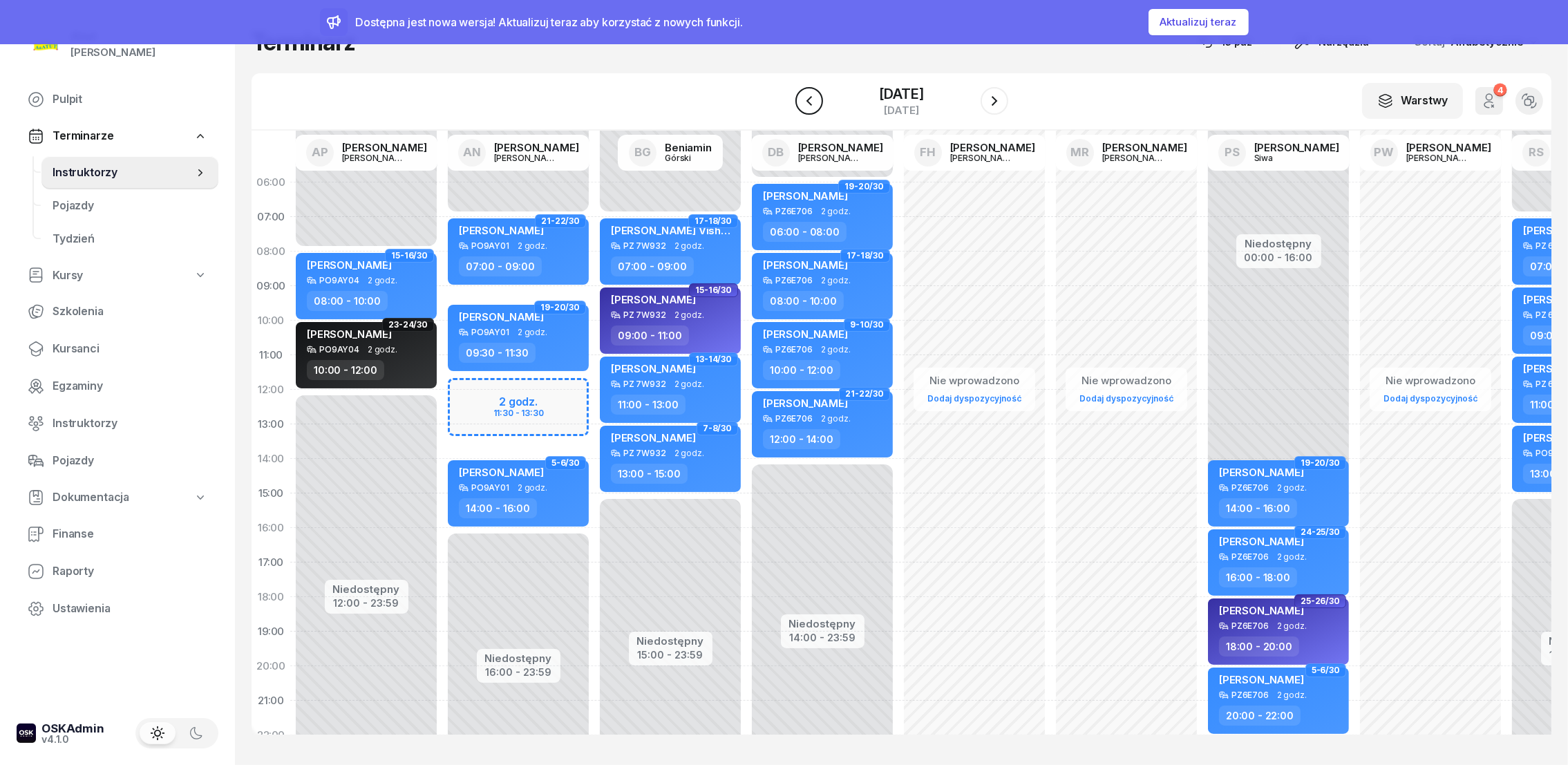
click at [814, 105] on icon "button" at bounding box center [809, 100] width 16 height 16
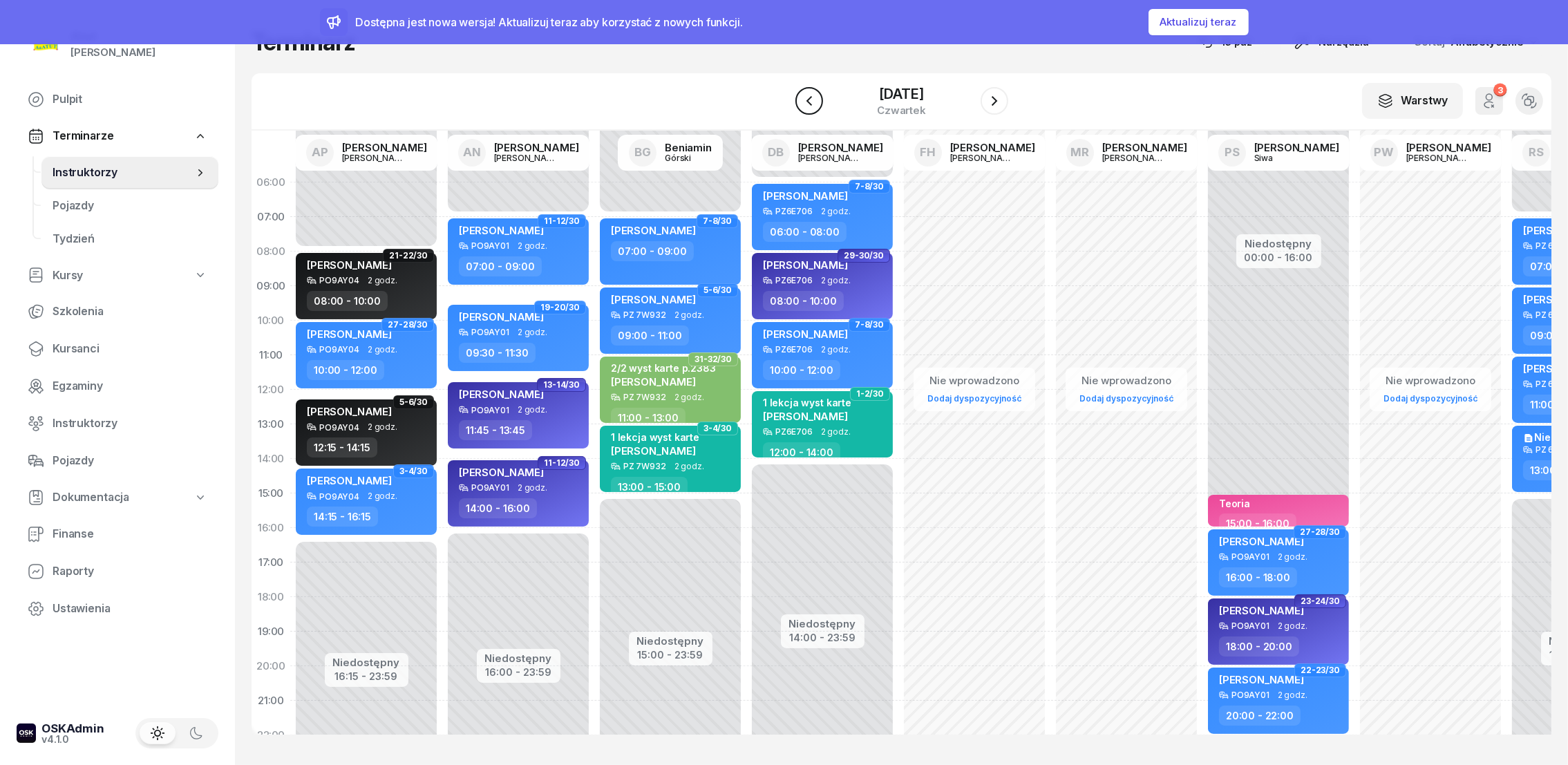
click at [814, 105] on icon "button" at bounding box center [809, 100] width 16 height 16
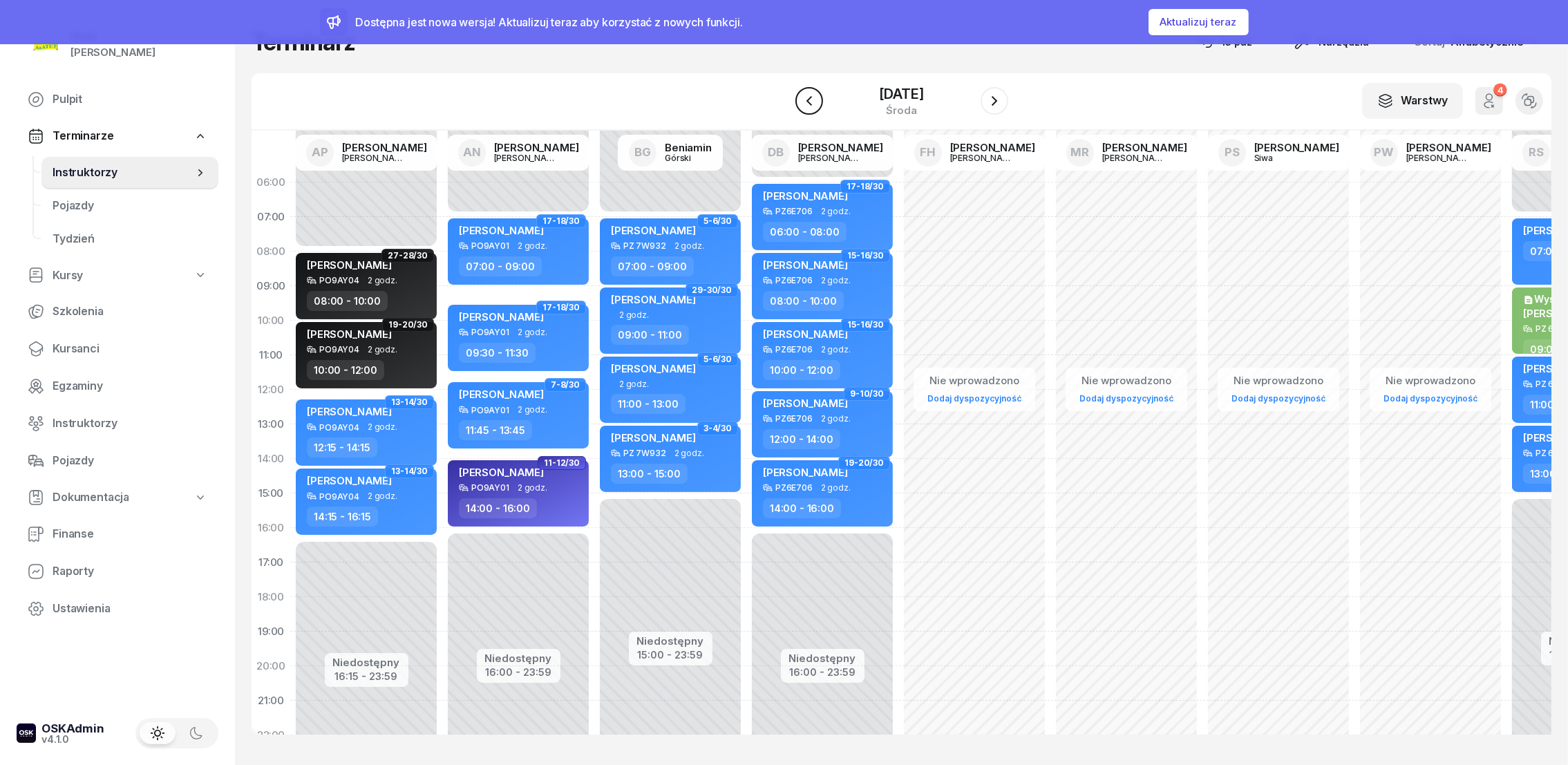
click at [814, 105] on icon "button" at bounding box center [809, 100] width 16 height 16
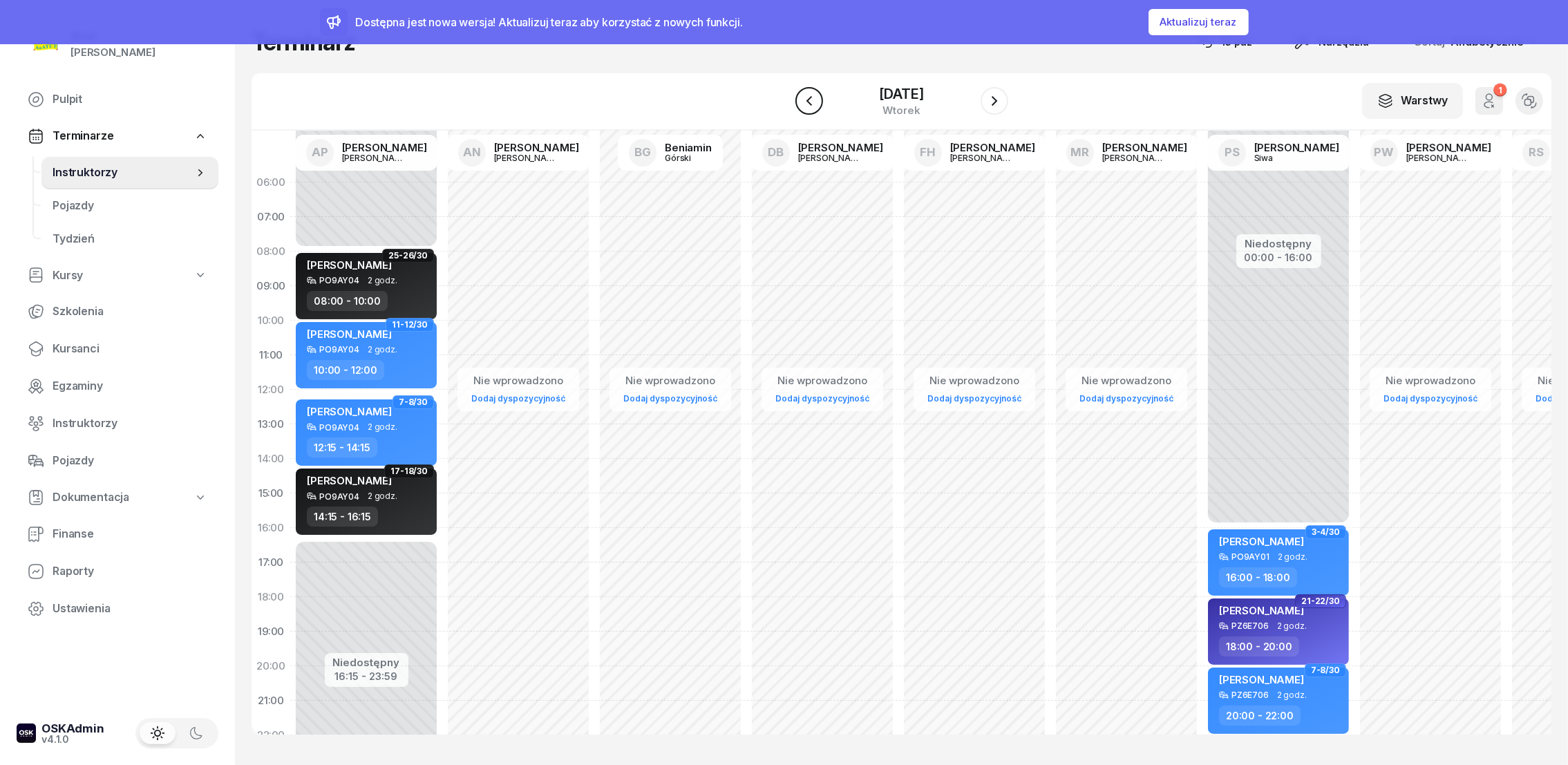
click at [814, 105] on icon "button" at bounding box center [809, 100] width 16 height 16
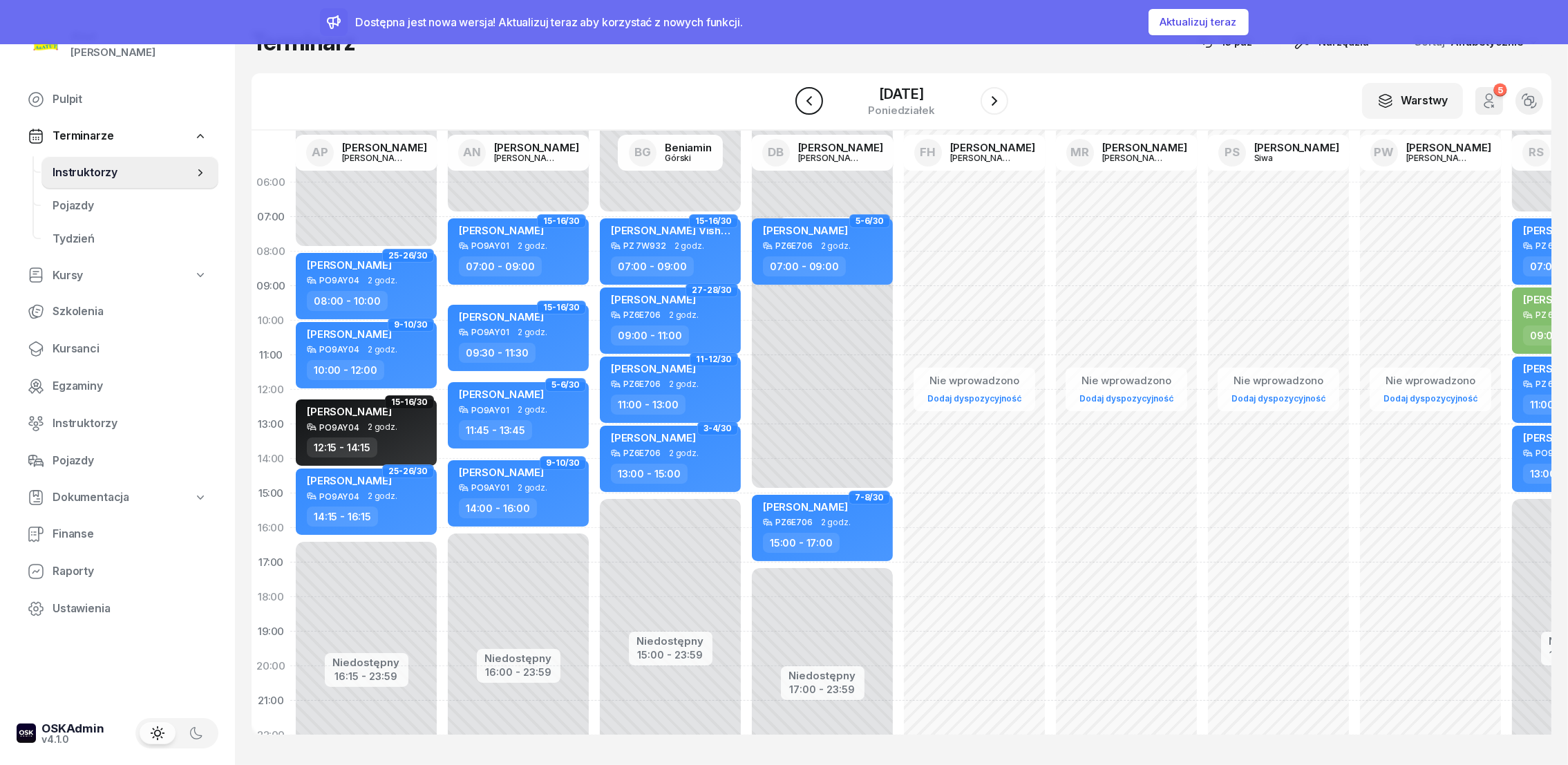
click at [814, 105] on icon "button" at bounding box center [809, 100] width 16 height 16
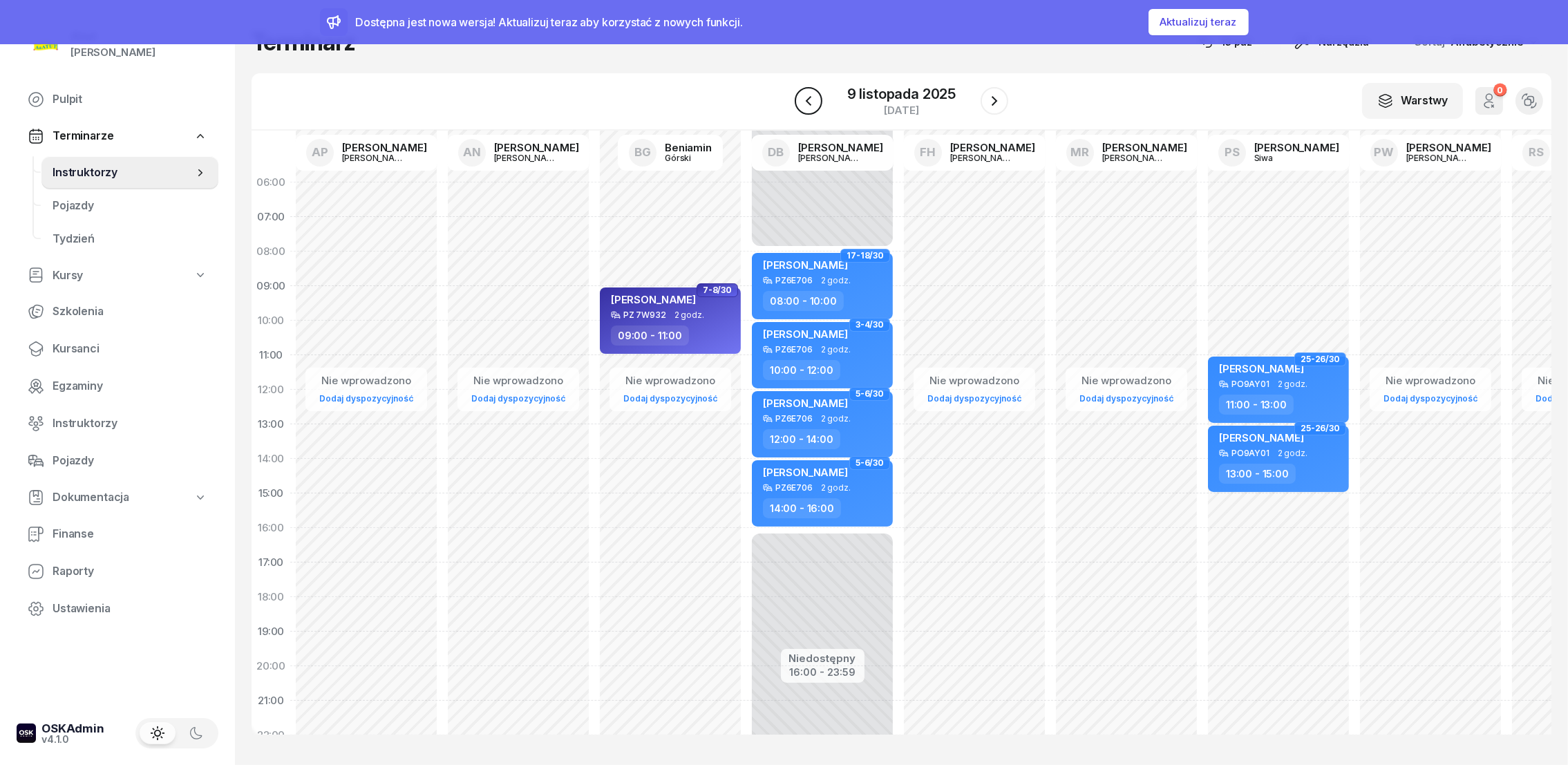
click at [814, 105] on icon "button" at bounding box center [808, 100] width 16 height 16
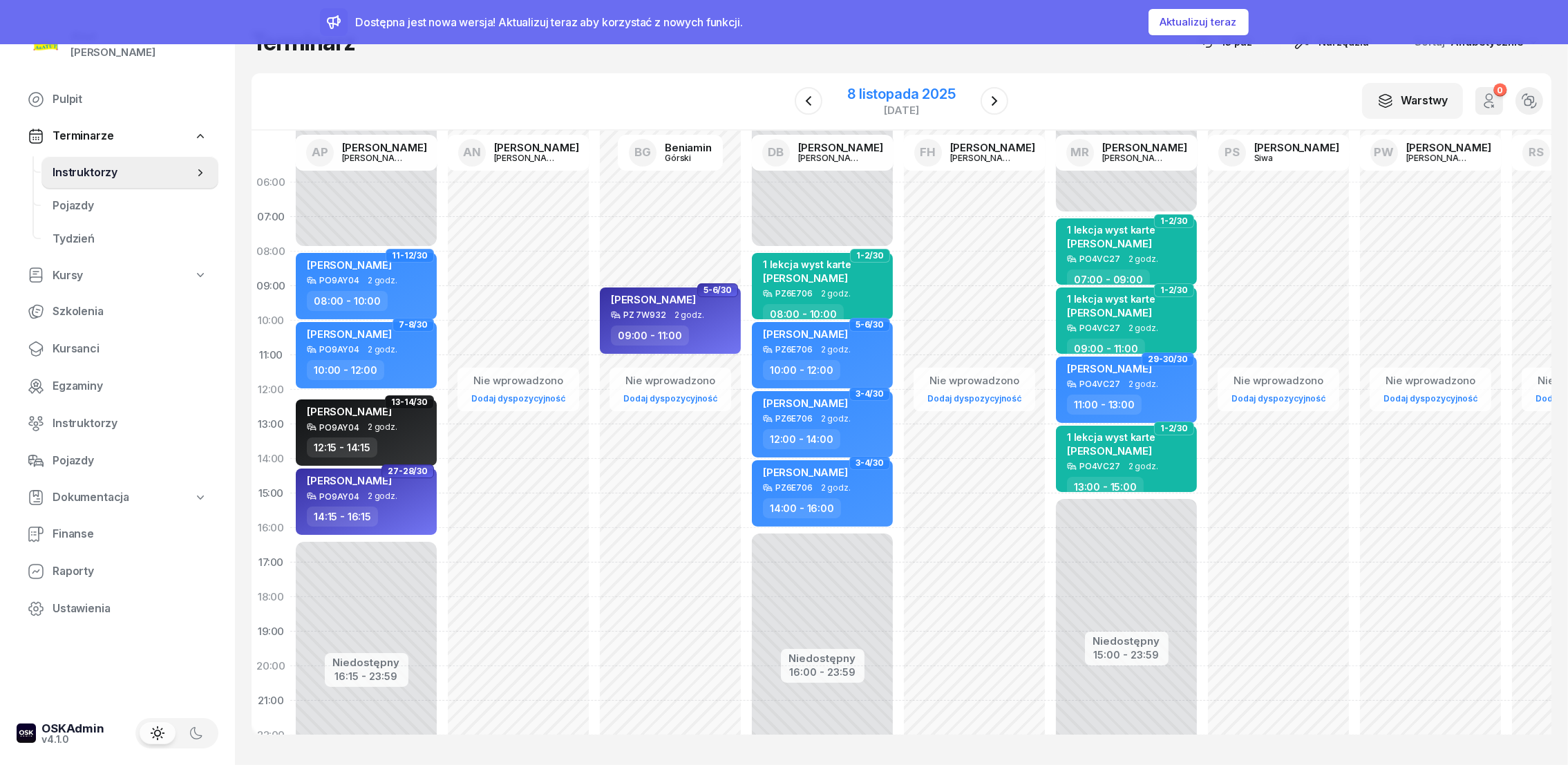
click at [936, 95] on div "8 listopada 2025" at bounding box center [901, 93] width 108 height 14
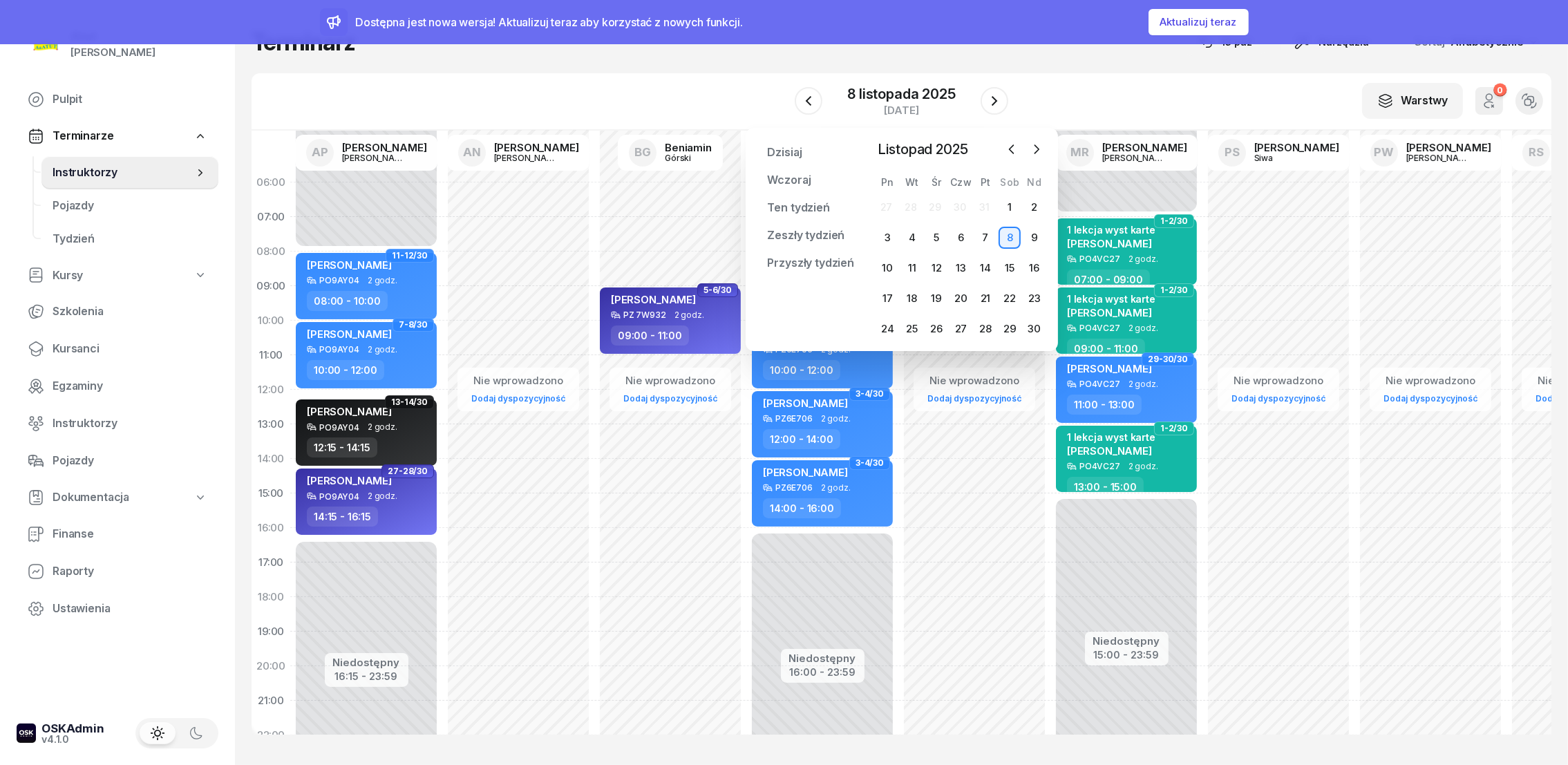
click at [1055, 82] on div "W Wybierz AP Adam Pytlak AN Artur Nowakowski BG Beniamin Górski DB Dariusz Bańk…" at bounding box center [901, 102] width 1300 height 57
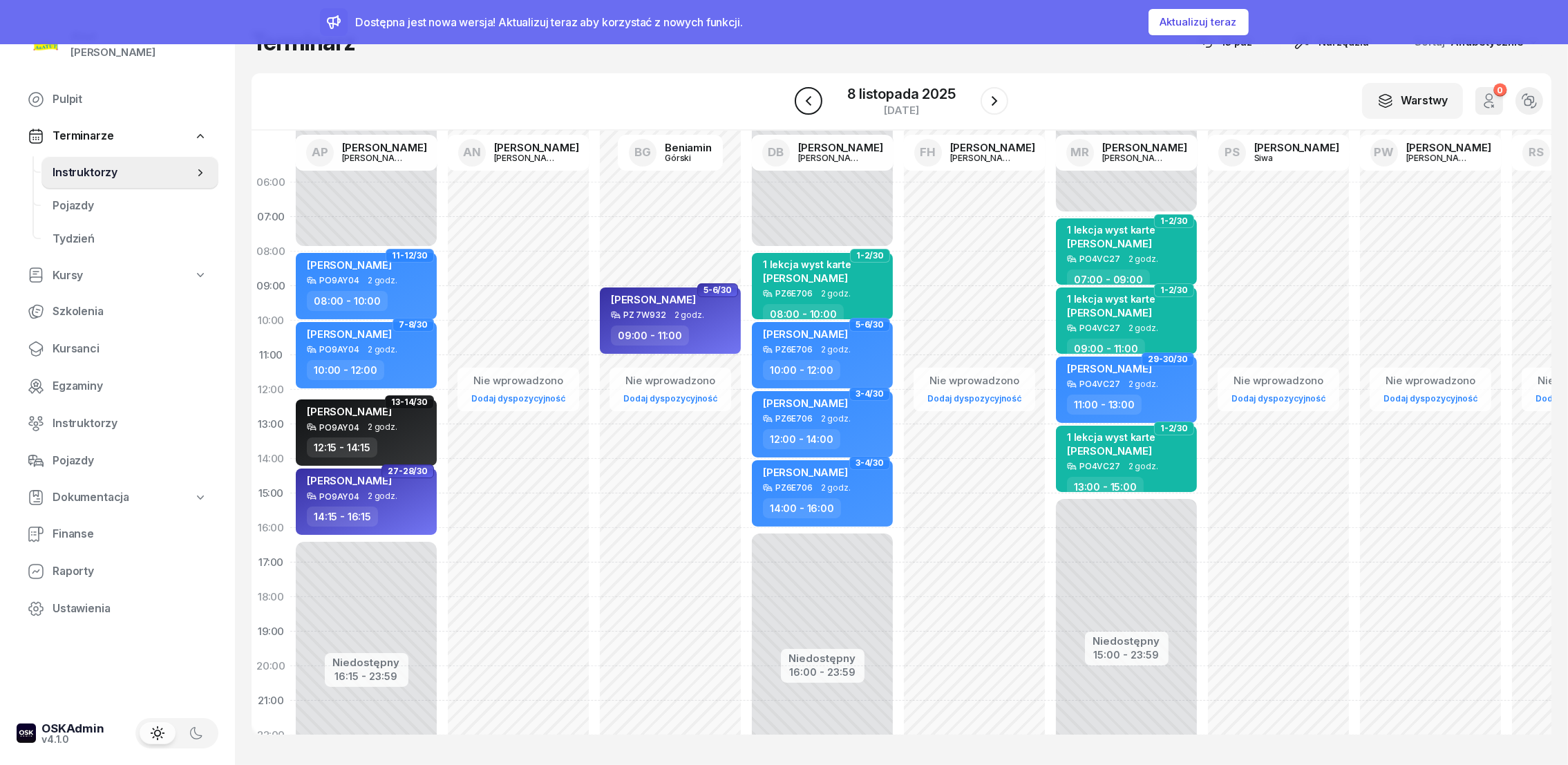
click at [806, 99] on icon "button" at bounding box center [808, 100] width 16 height 16
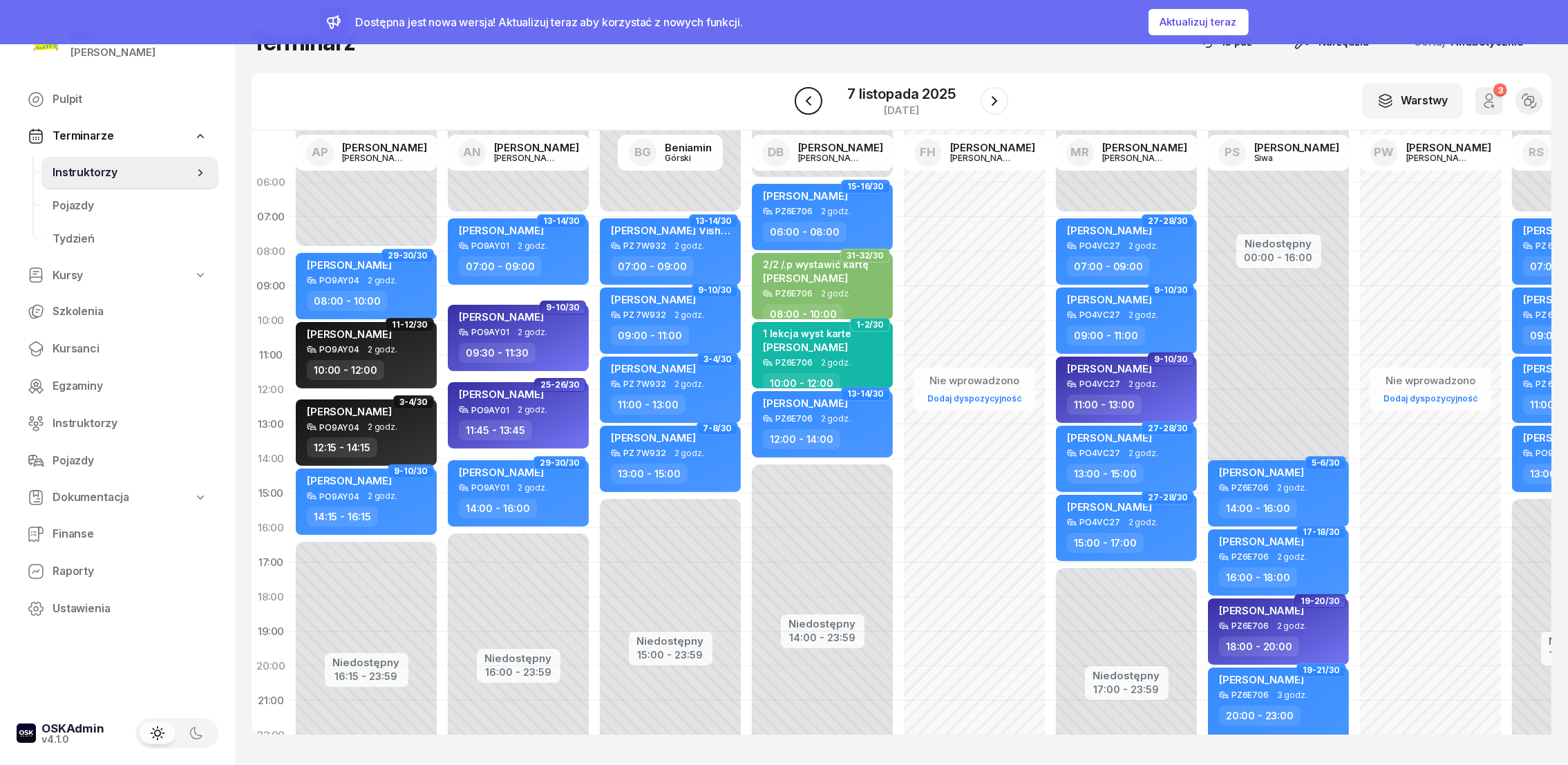
click at [806, 97] on icon "button" at bounding box center [808, 100] width 16 height 16
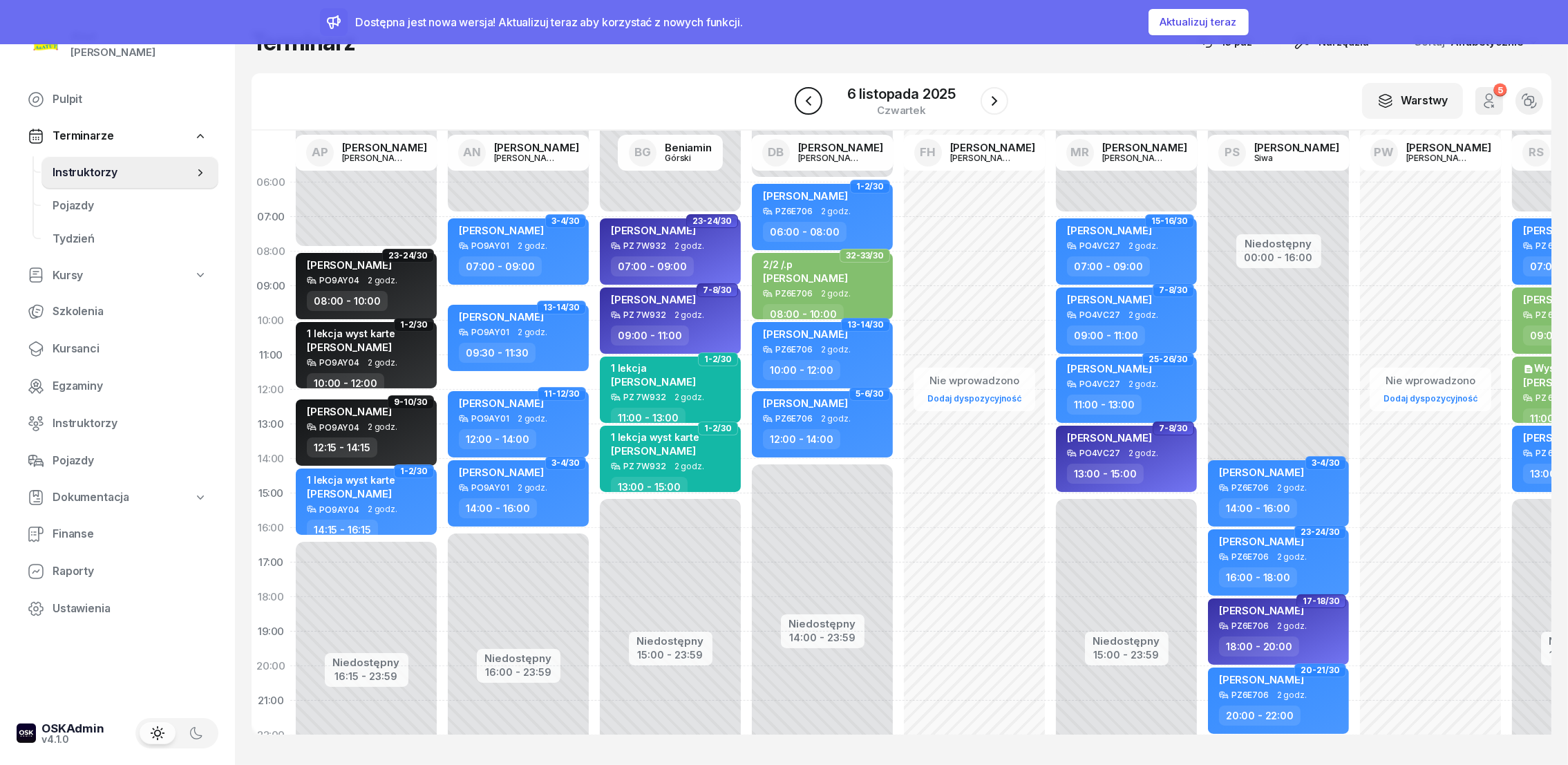
click at [807, 96] on icon "button" at bounding box center [808, 100] width 16 height 16
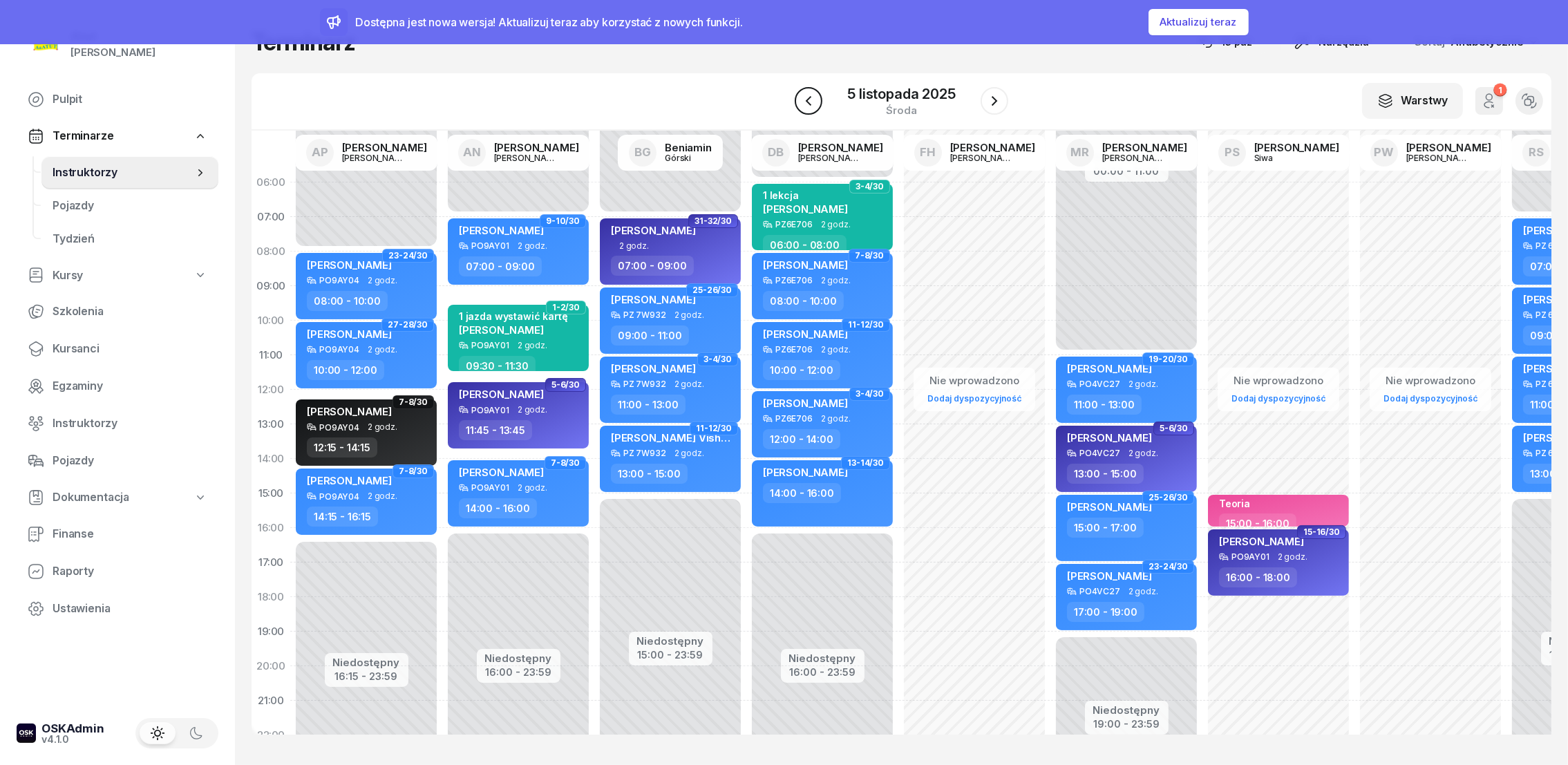
click at [807, 96] on icon "button" at bounding box center [808, 100] width 16 height 16
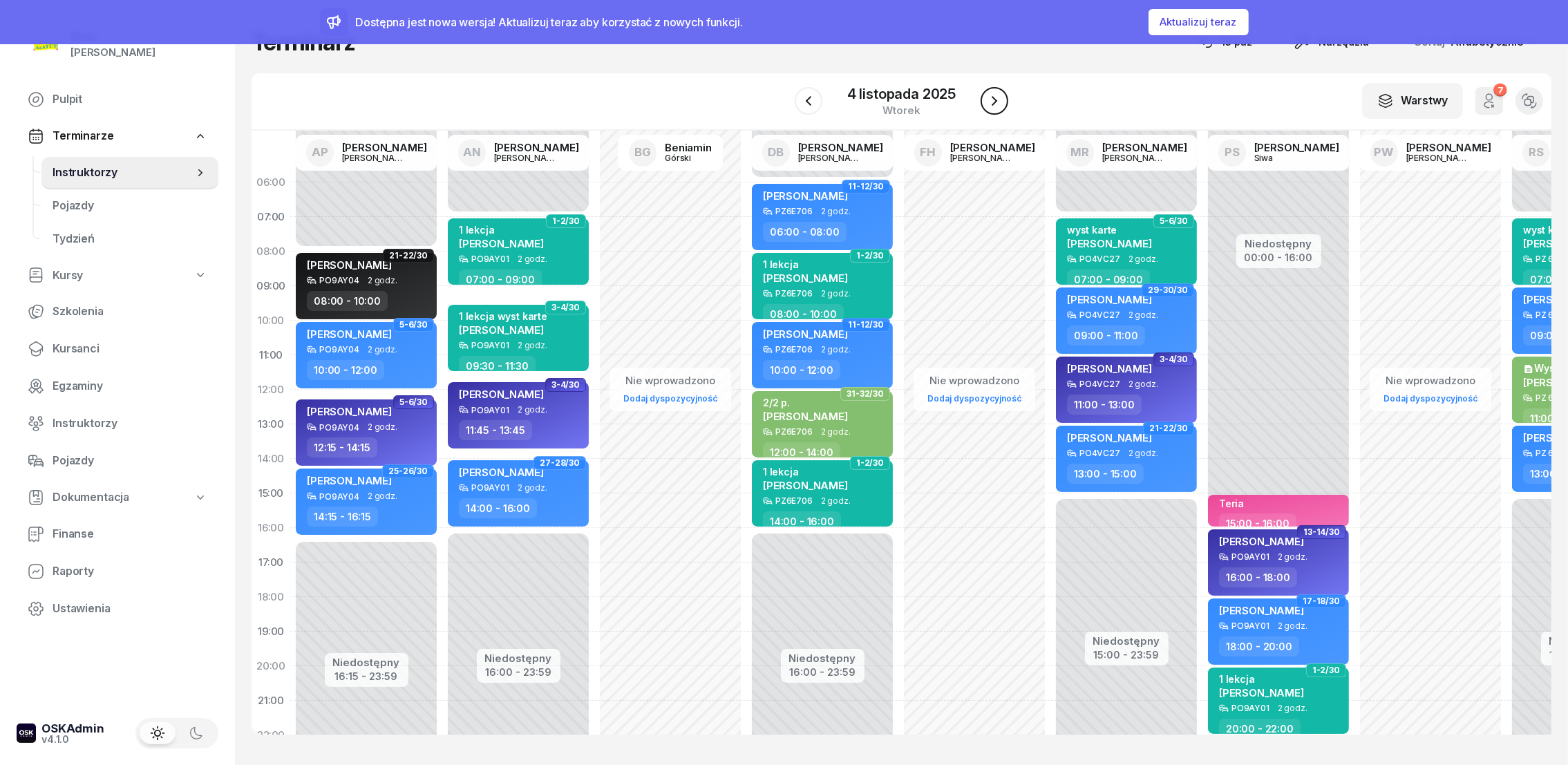
click at [989, 98] on icon "button" at bounding box center [994, 100] width 16 height 16
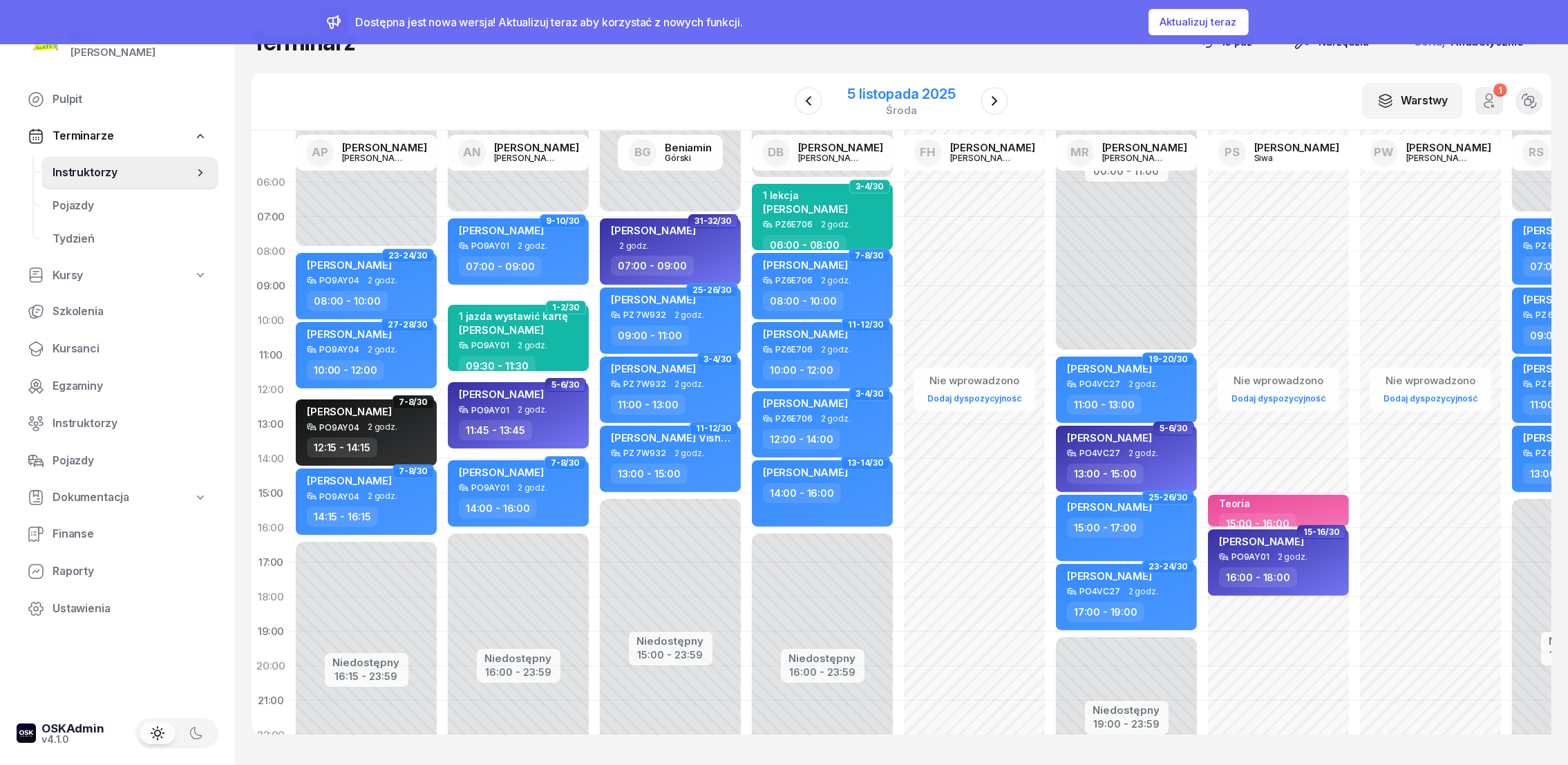
click at [926, 92] on div "5 listopada 2025" at bounding box center [901, 93] width 108 height 14
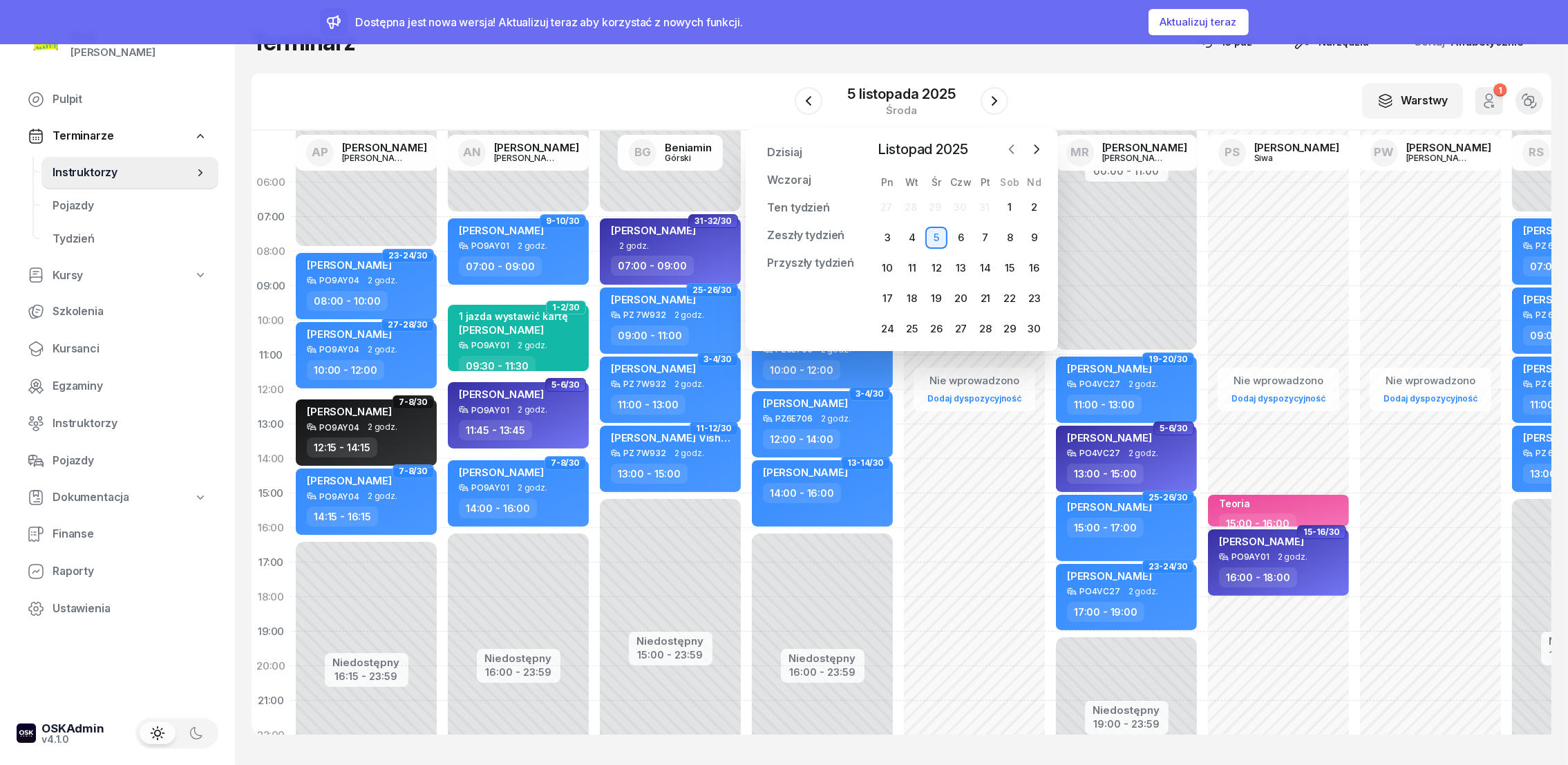
click at [1010, 150] on icon "button" at bounding box center [1011, 149] width 4 height 9
click at [1009, 211] on div "4" at bounding box center [1010, 207] width 22 height 22
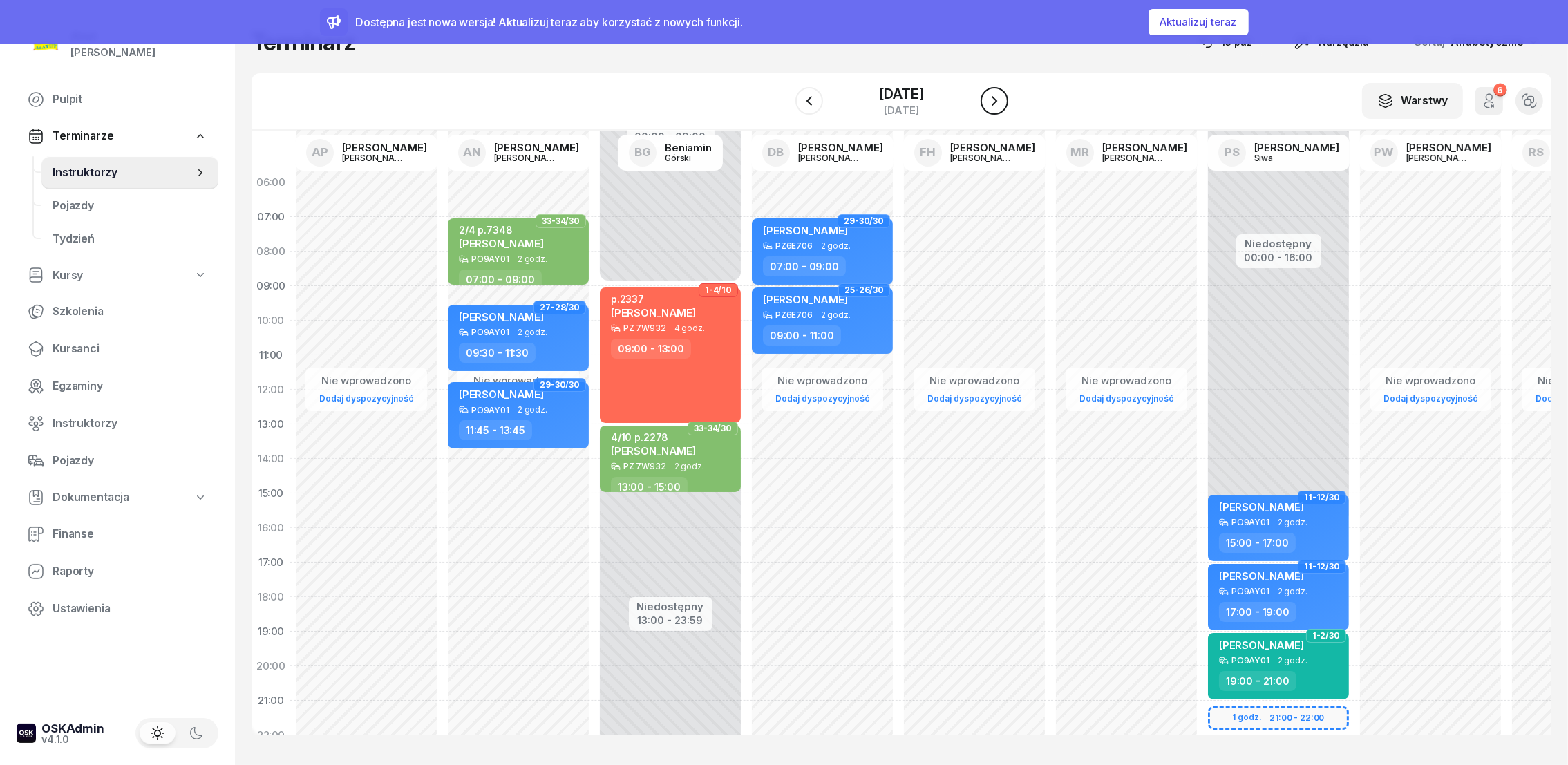
click at [1009, 101] on button "button" at bounding box center [995, 100] width 28 height 28
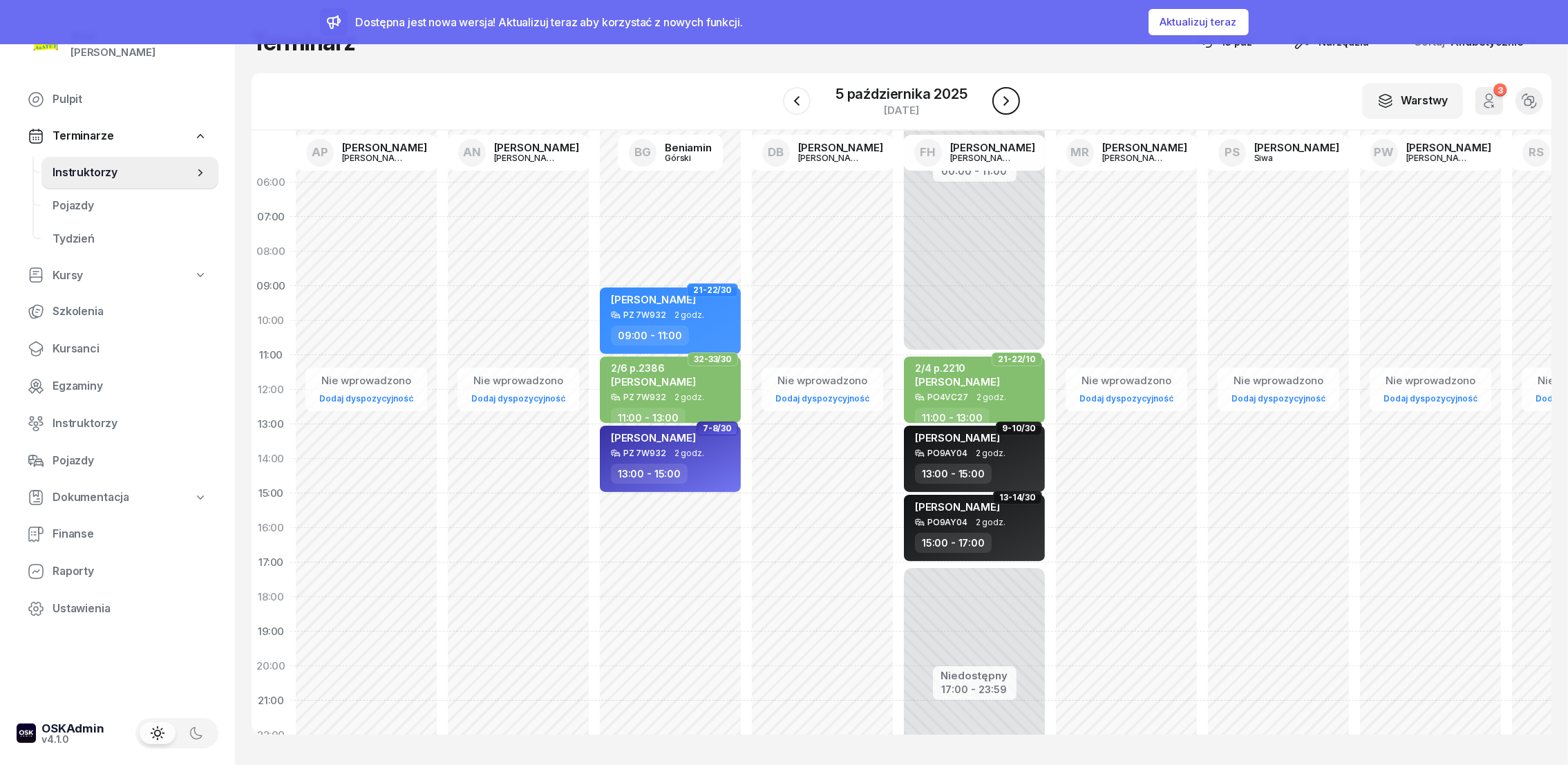
click at [1009, 102] on icon "button" at bounding box center [1006, 100] width 16 height 16
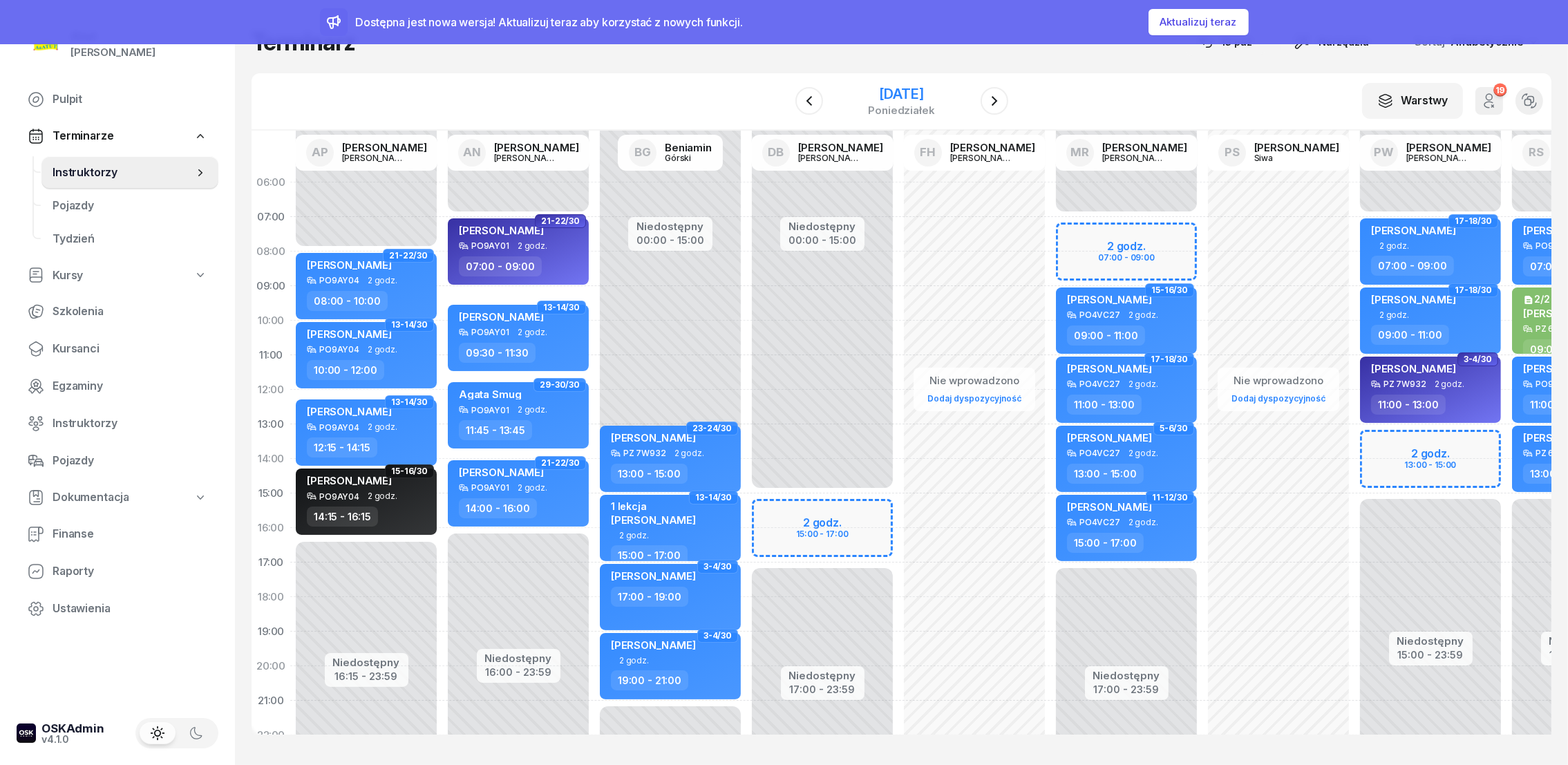
click at [935, 92] on div "6 października 2025" at bounding box center [901, 93] width 67 height 14
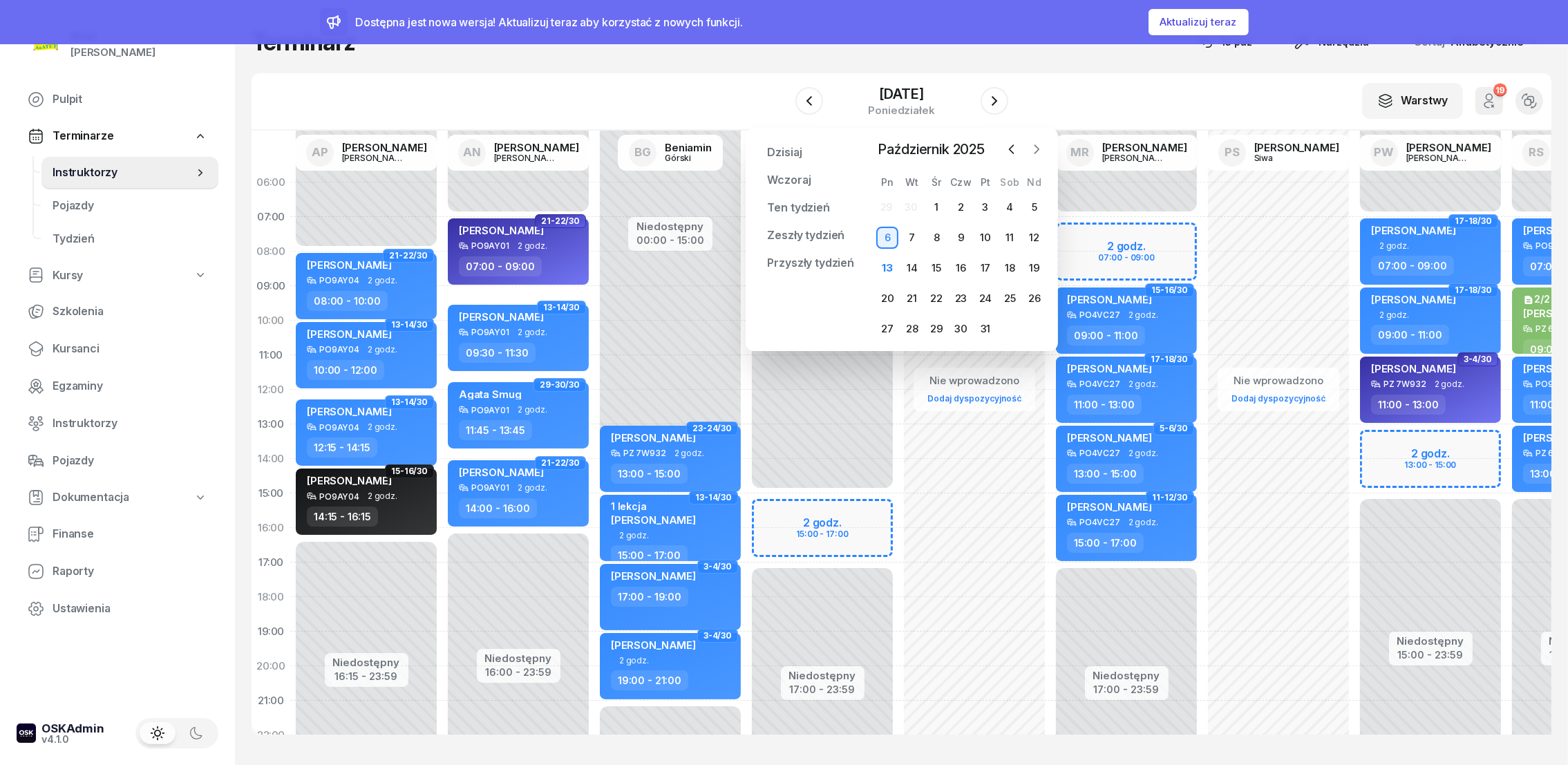
click at [1034, 148] on icon "button" at bounding box center [1036, 149] width 14 height 14
click at [1013, 211] on div "1" at bounding box center [1010, 207] width 22 height 22
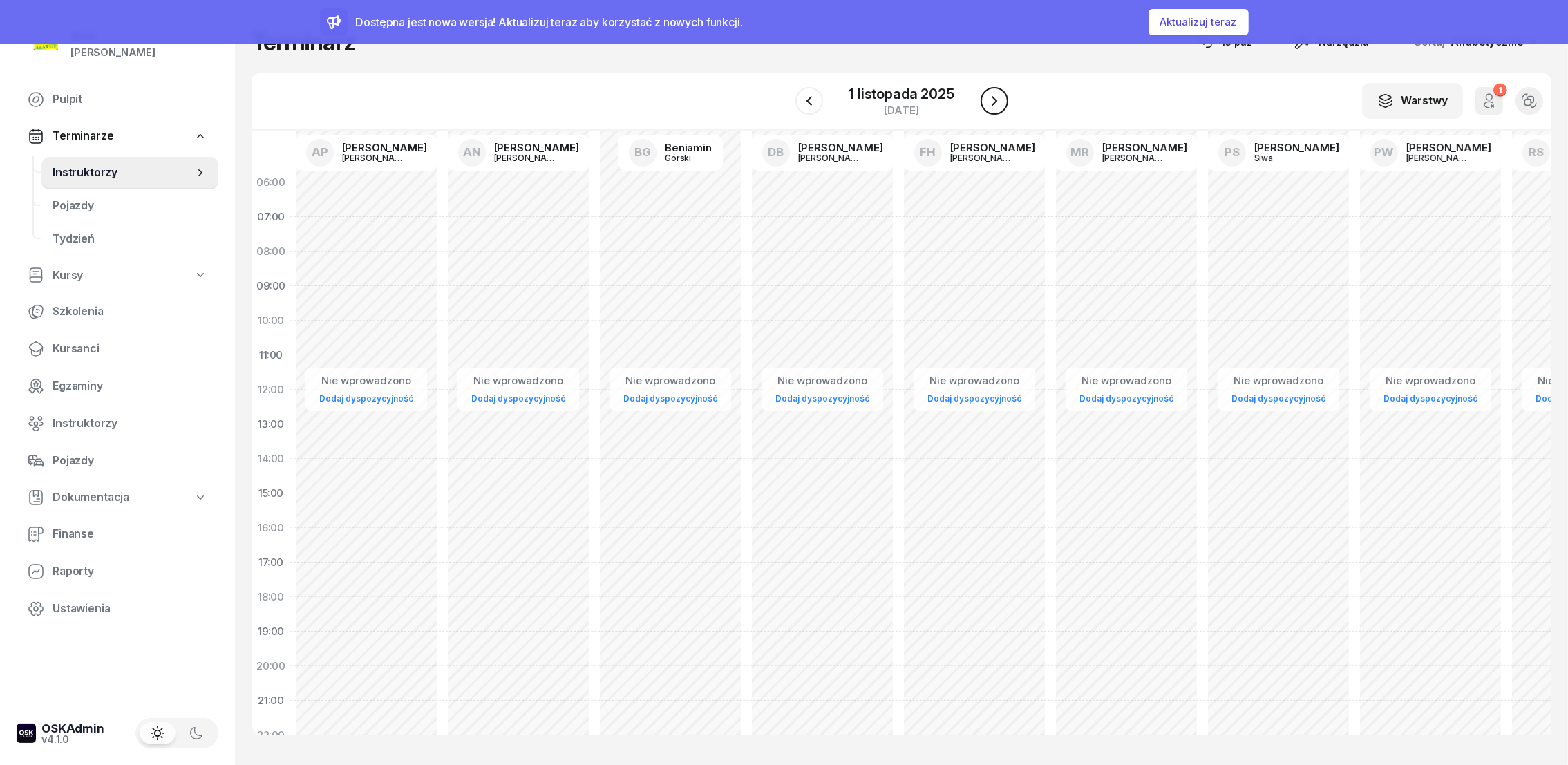
click at [991, 98] on icon "button" at bounding box center [994, 100] width 16 height 16
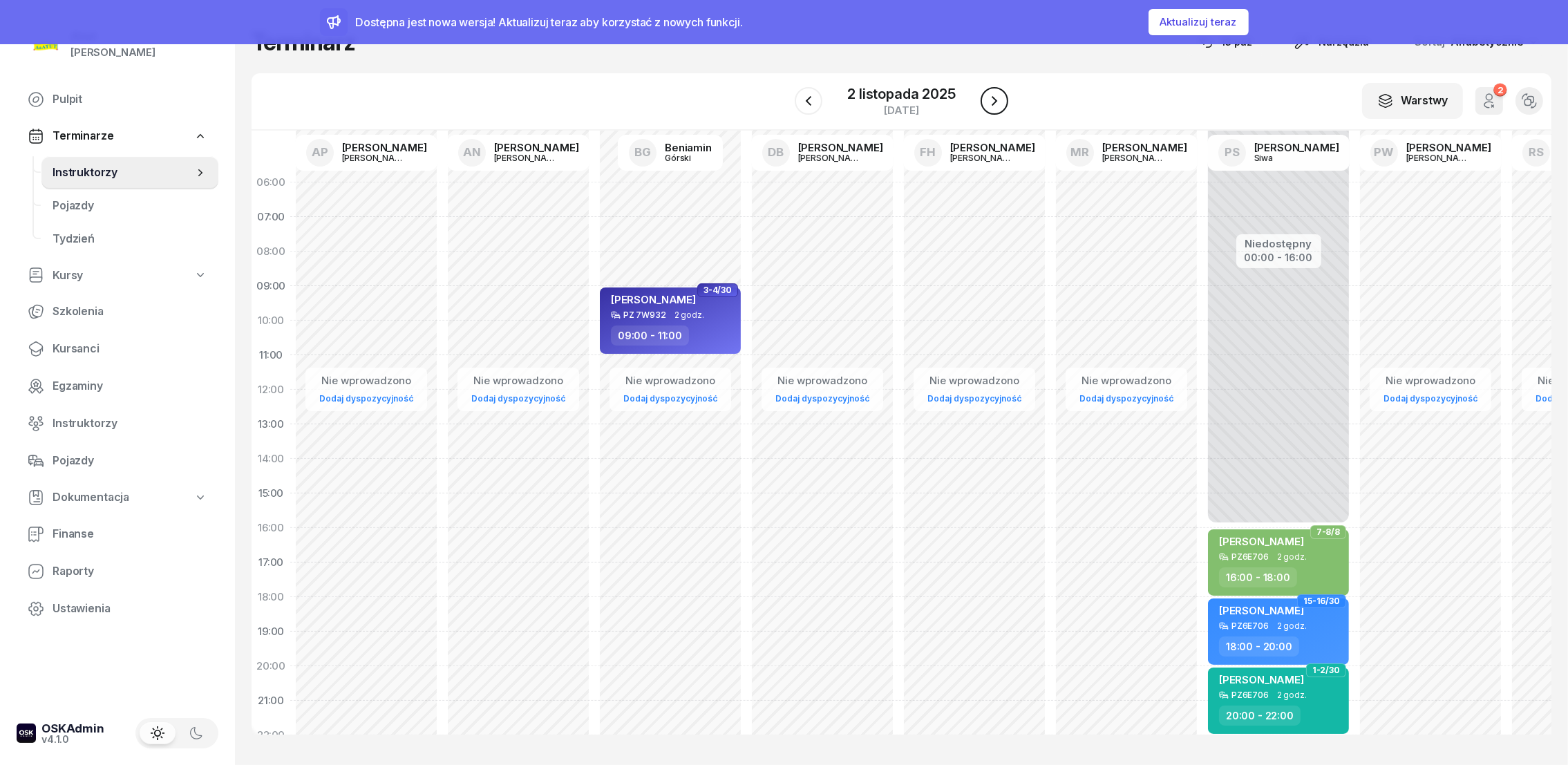
click at [994, 97] on icon "button" at bounding box center [994, 100] width 16 height 16
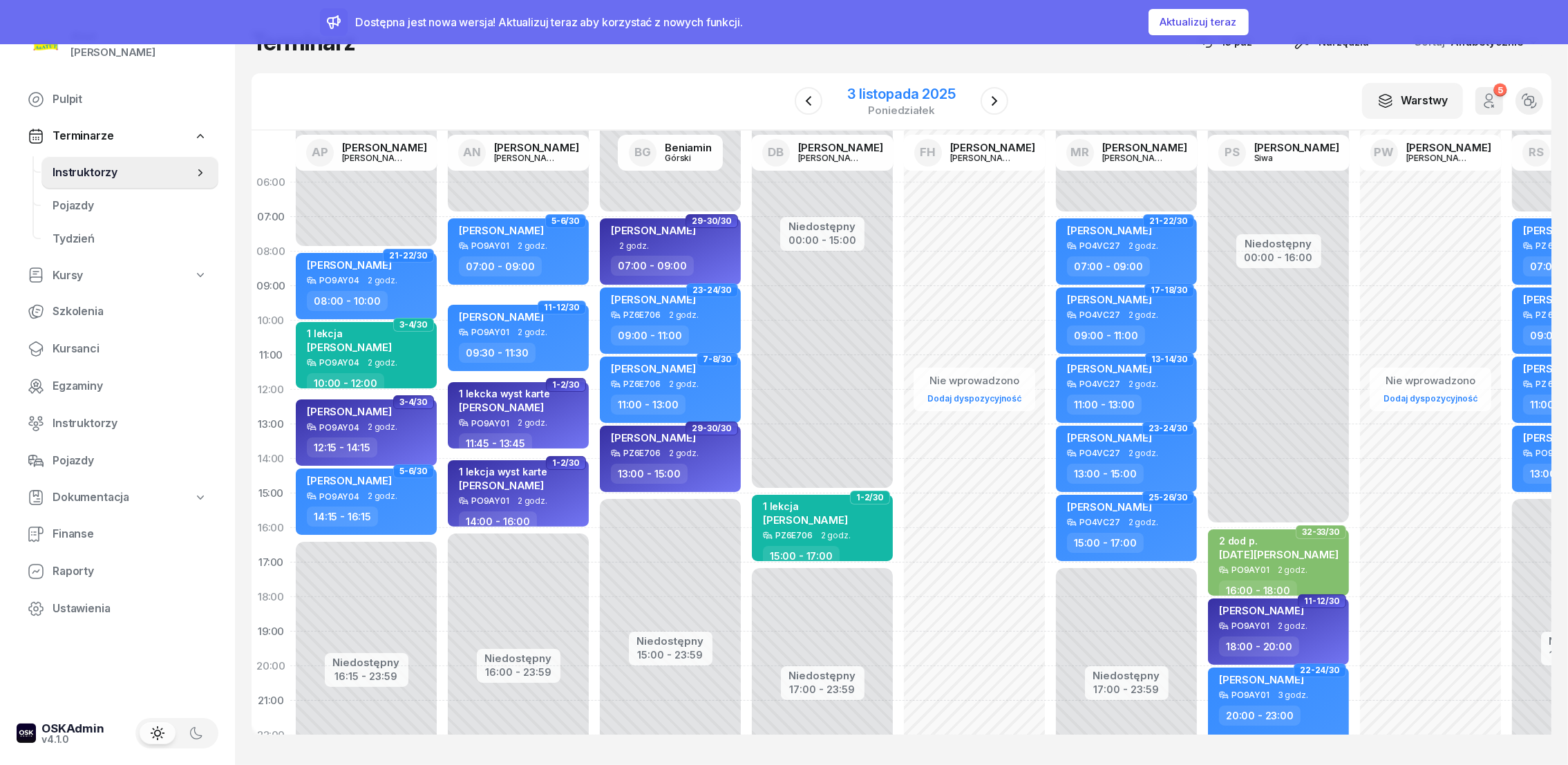
click at [926, 95] on div "3 listopada 2025" at bounding box center [901, 93] width 108 height 14
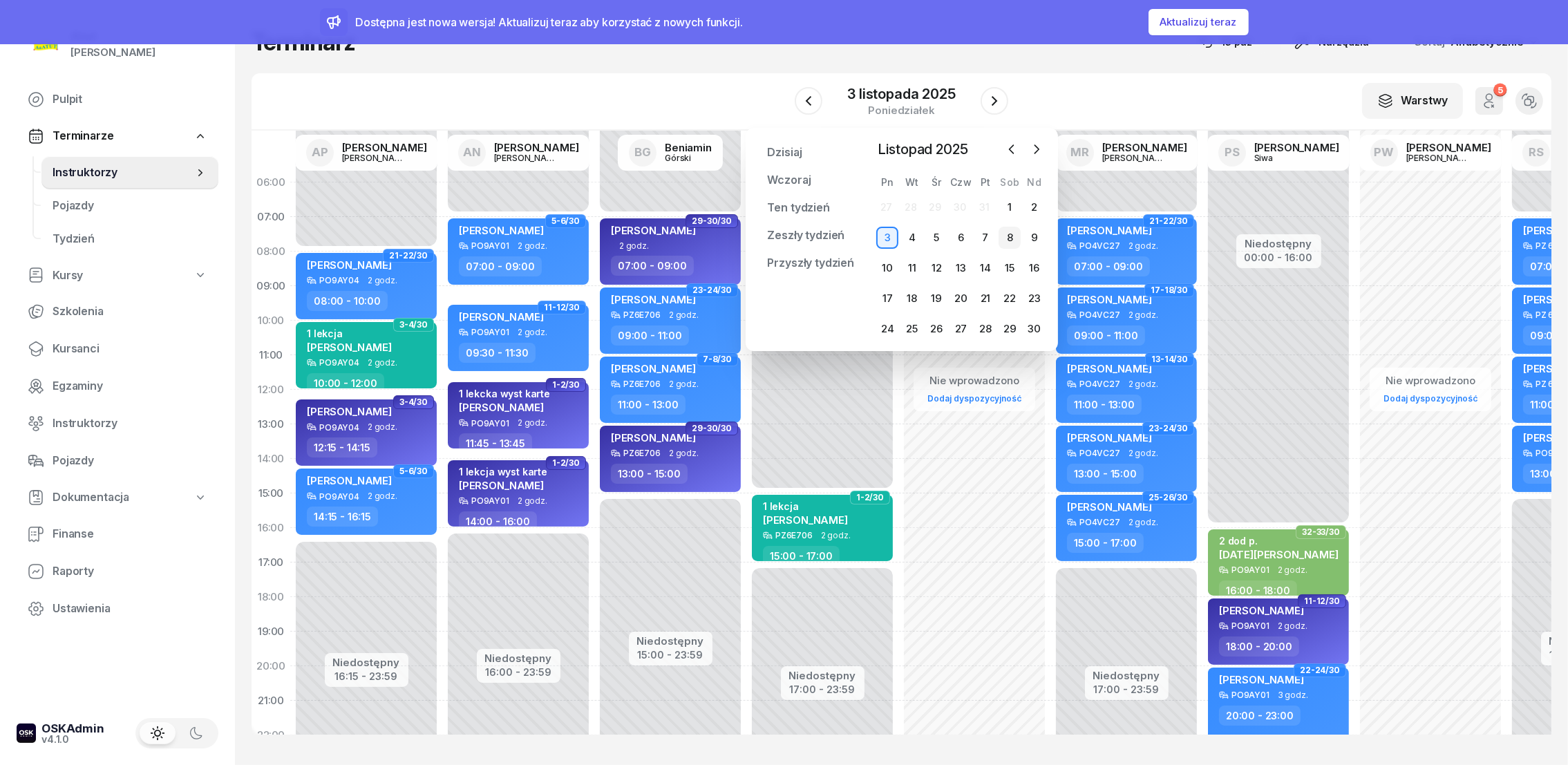
click at [1010, 236] on div "8" at bounding box center [1010, 237] width 22 height 22
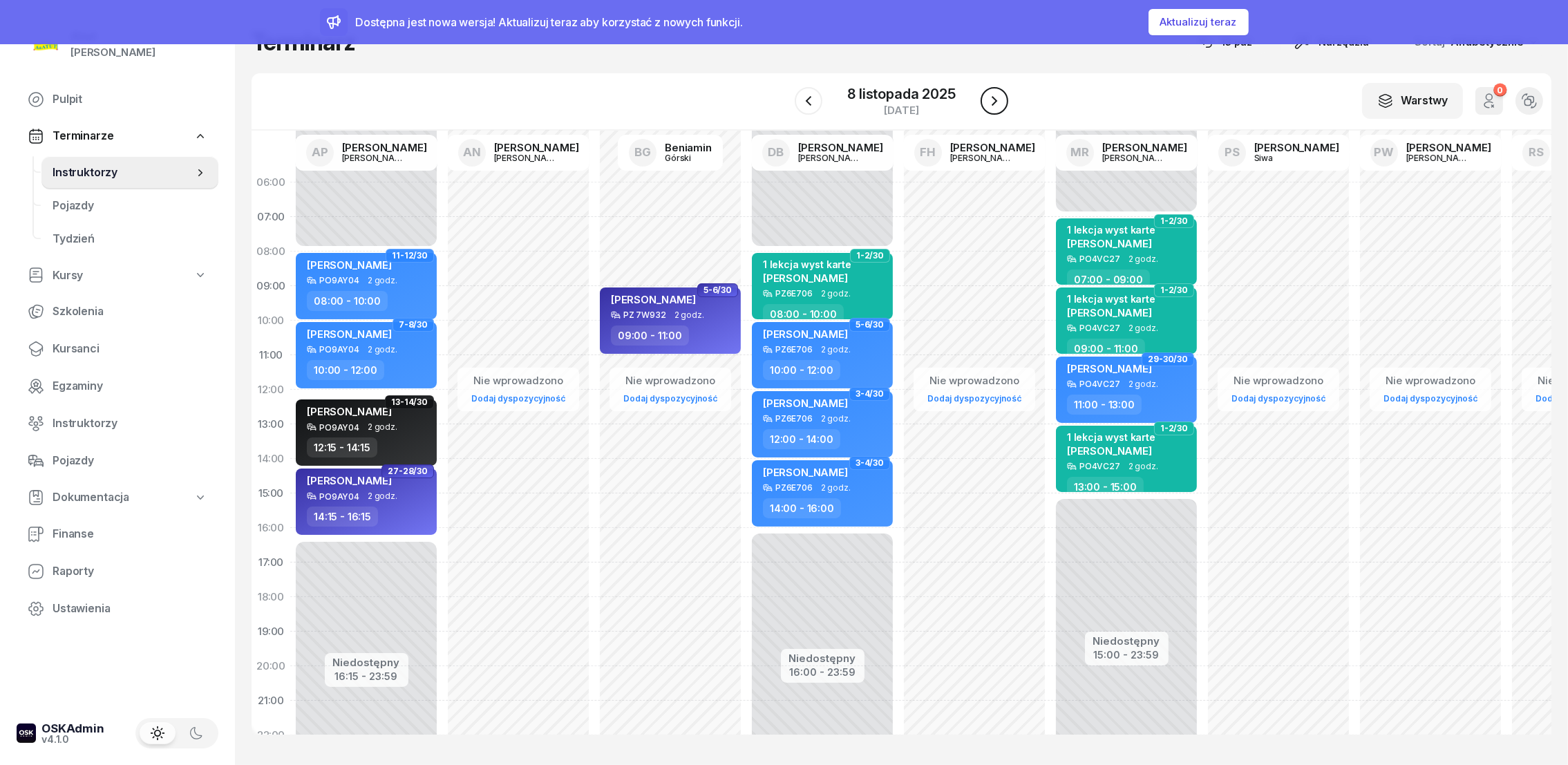
click at [996, 101] on icon "button" at bounding box center [995, 101] width 6 height 10
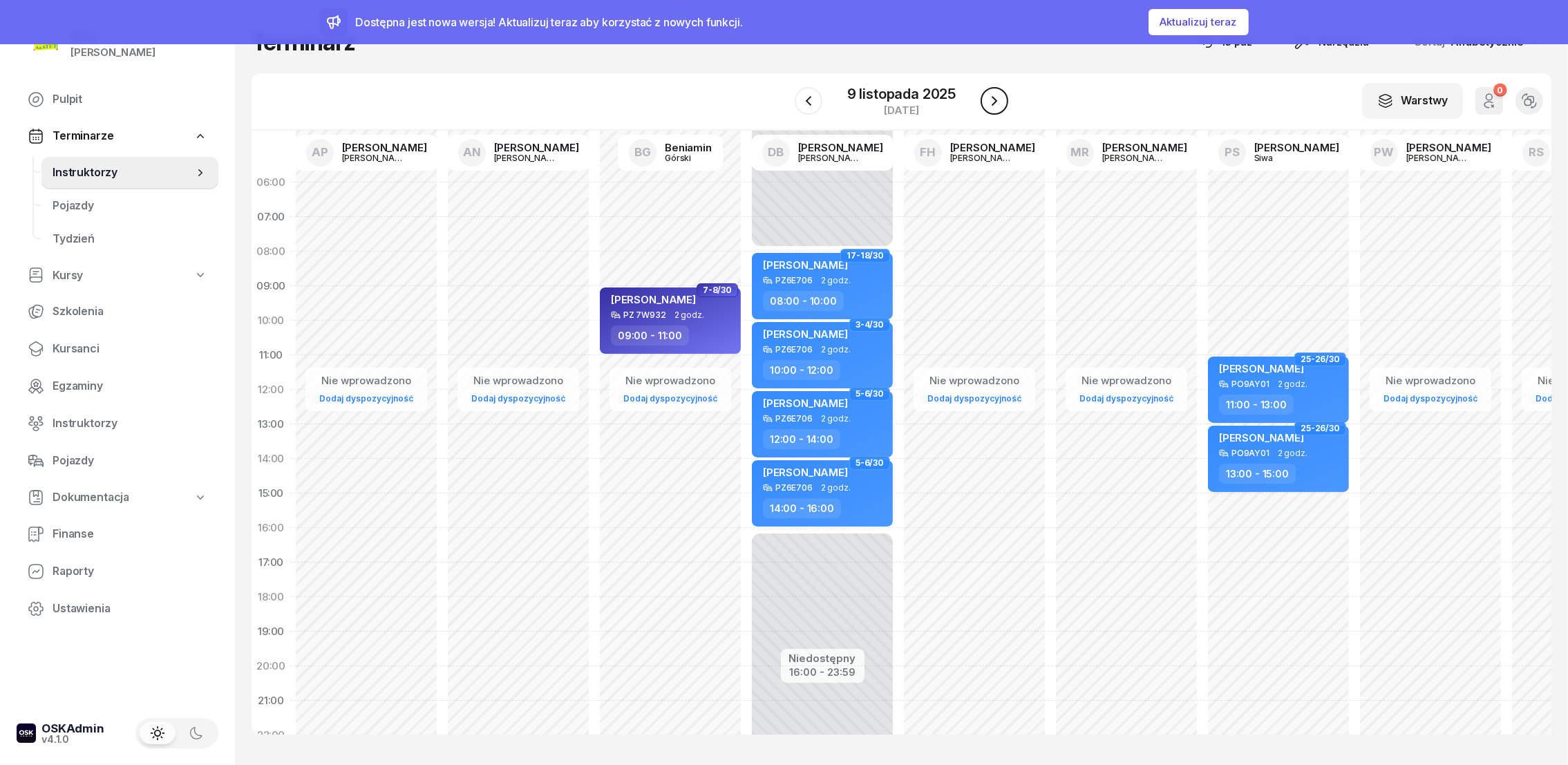
click at [996, 101] on icon "button" at bounding box center [995, 101] width 6 height 10
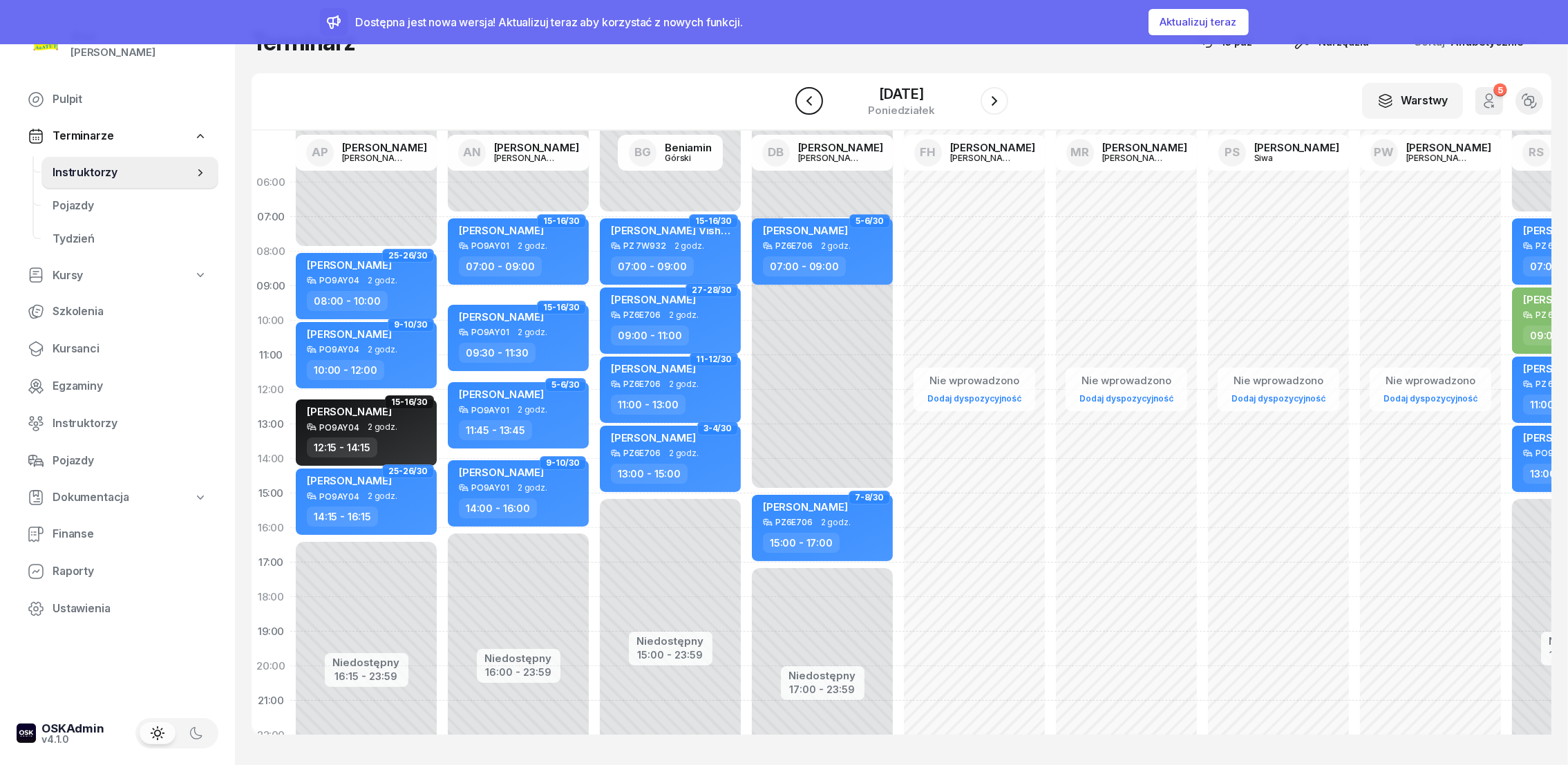
click at [803, 105] on icon "button" at bounding box center [809, 100] width 16 height 16
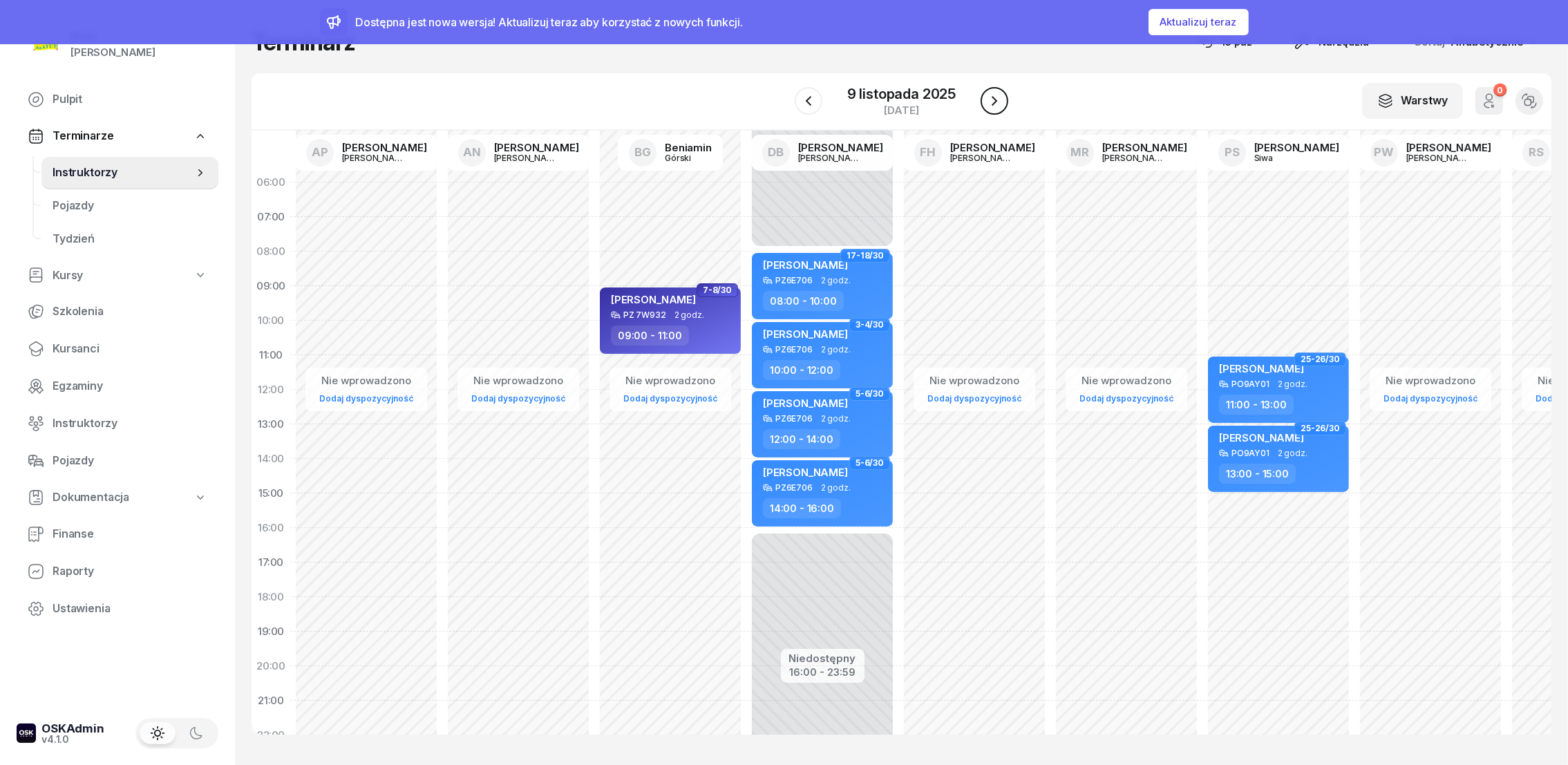
click at [989, 99] on icon "button" at bounding box center [994, 100] width 16 height 16
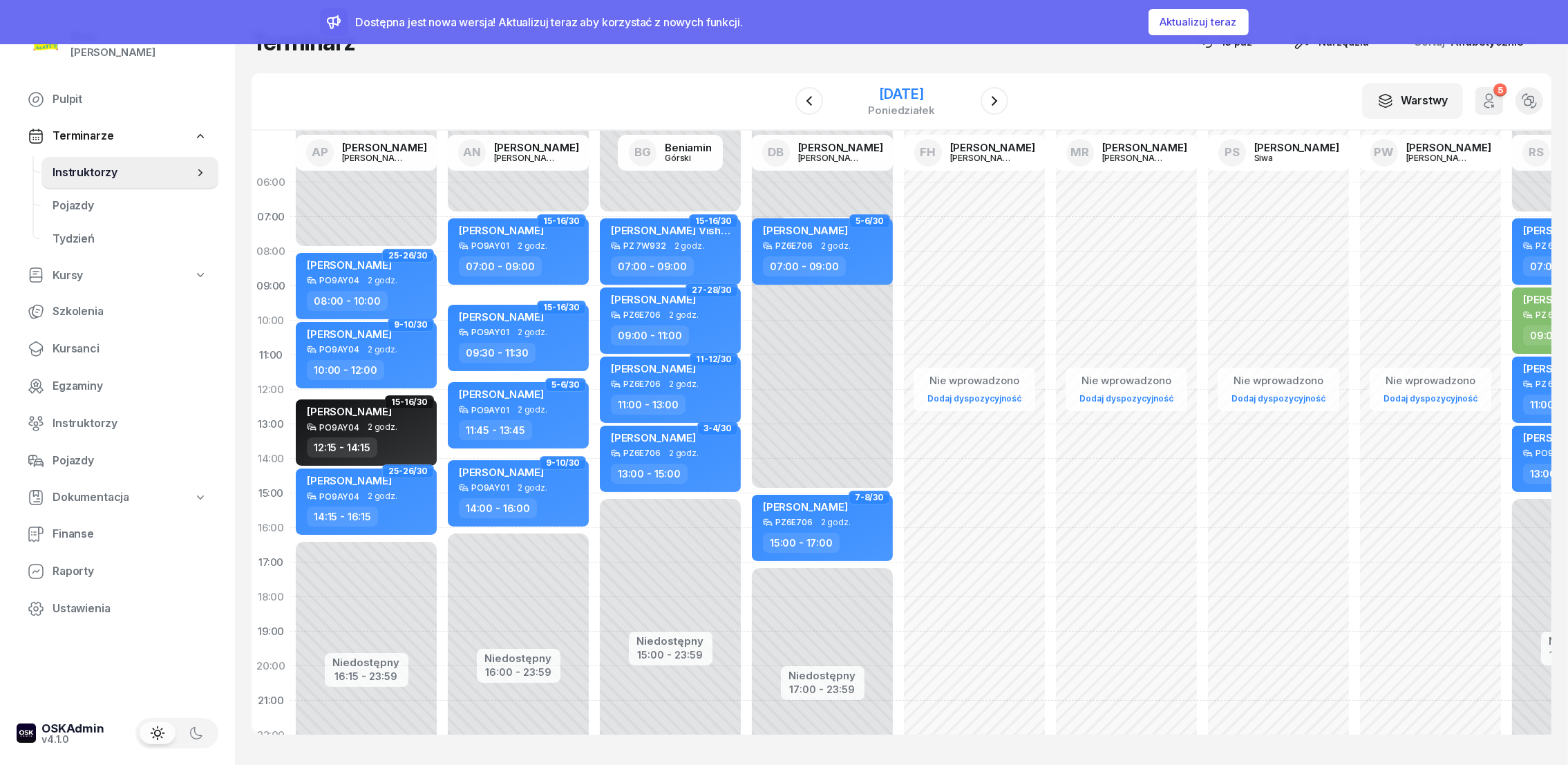
click at [907, 95] on div "[DATE]" at bounding box center [901, 93] width 67 height 14
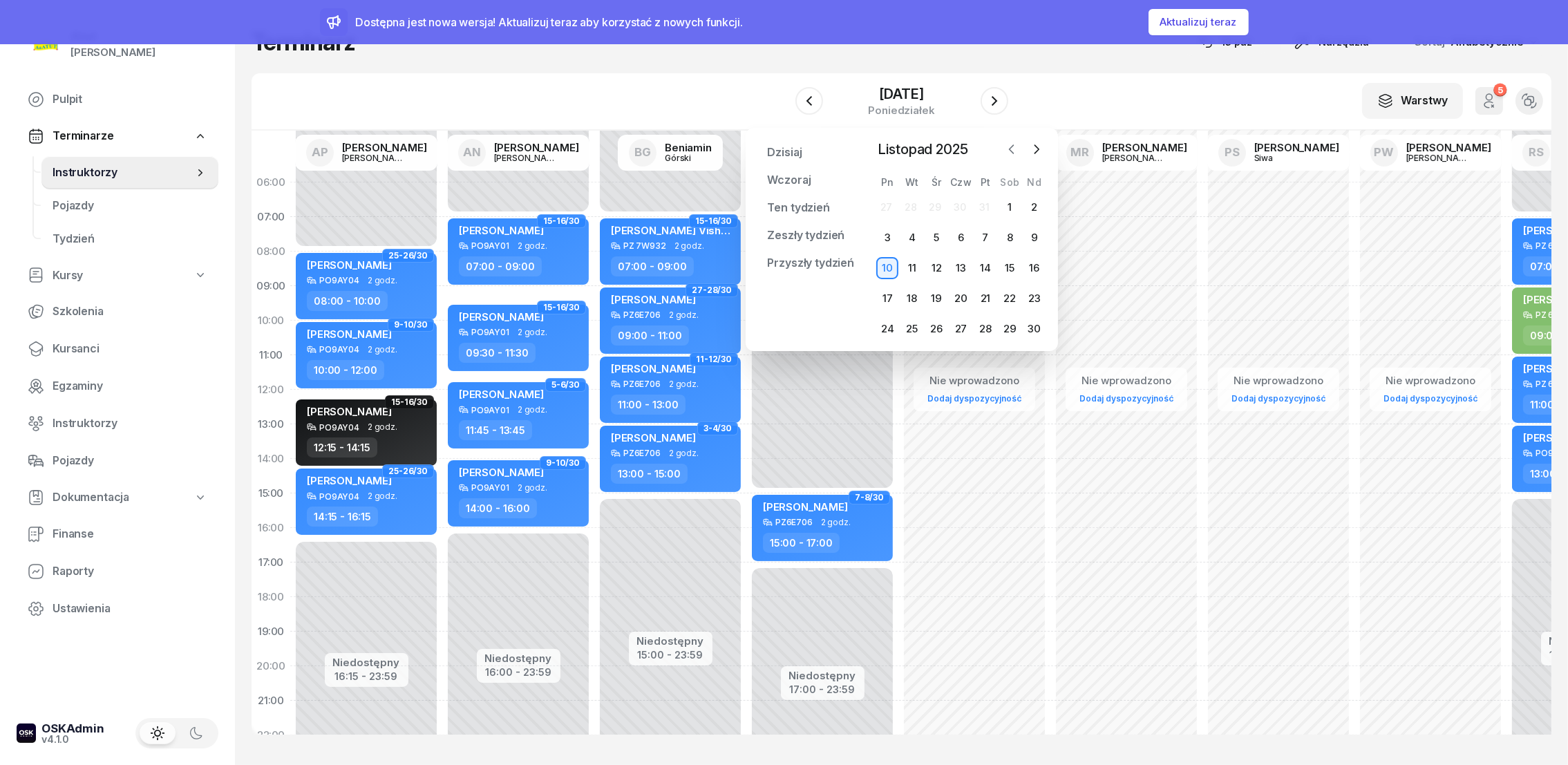
click at [1011, 147] on icon "button" at bounding box center [1011, 149] width 4 height 9
click at [934, 205] on div "1" at bounding box center [936, 207] width 22 height 22
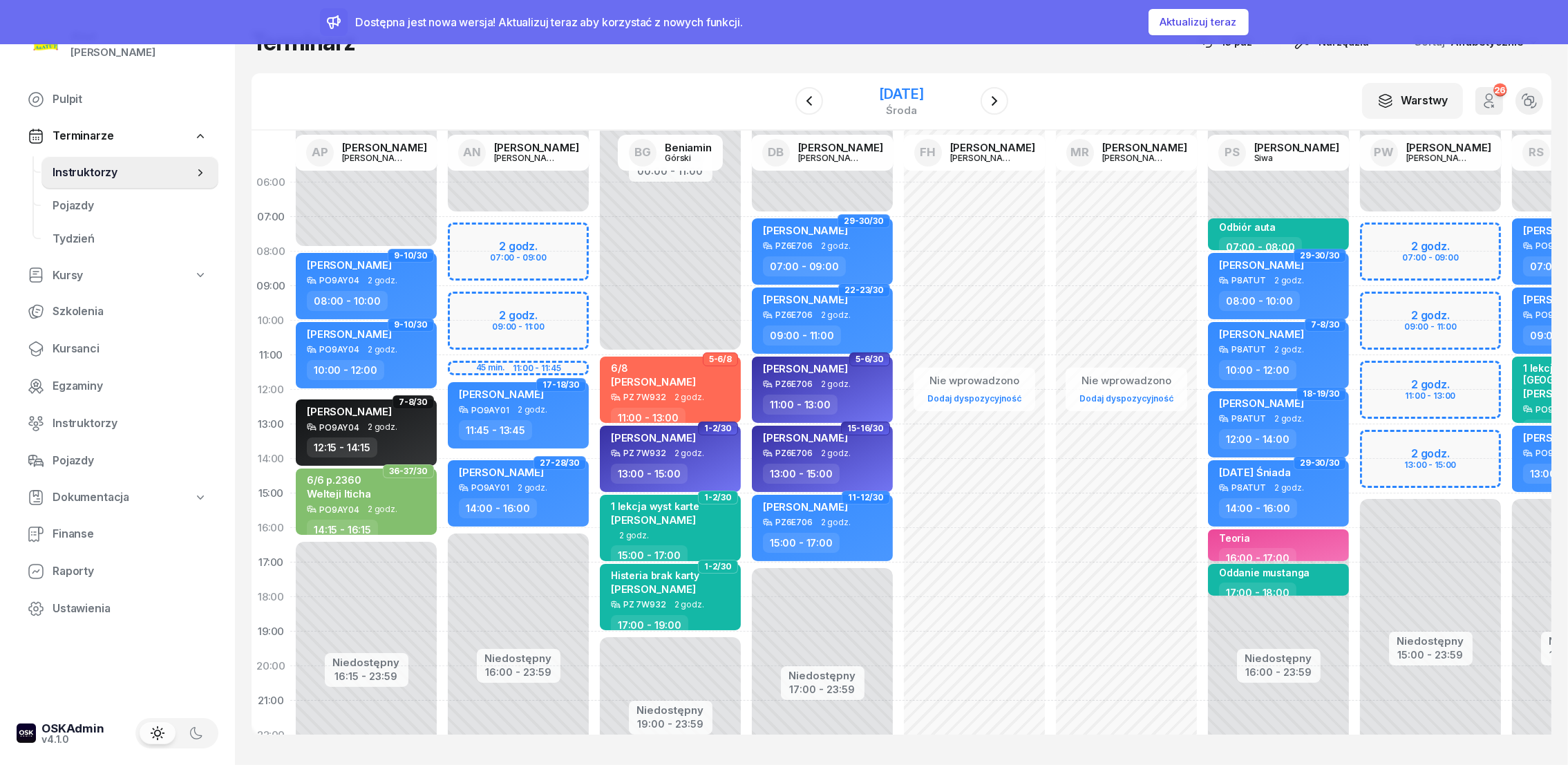
click at [923, 96] on div "[DATE]" at bounding box center [901, 93] width 44 height 14
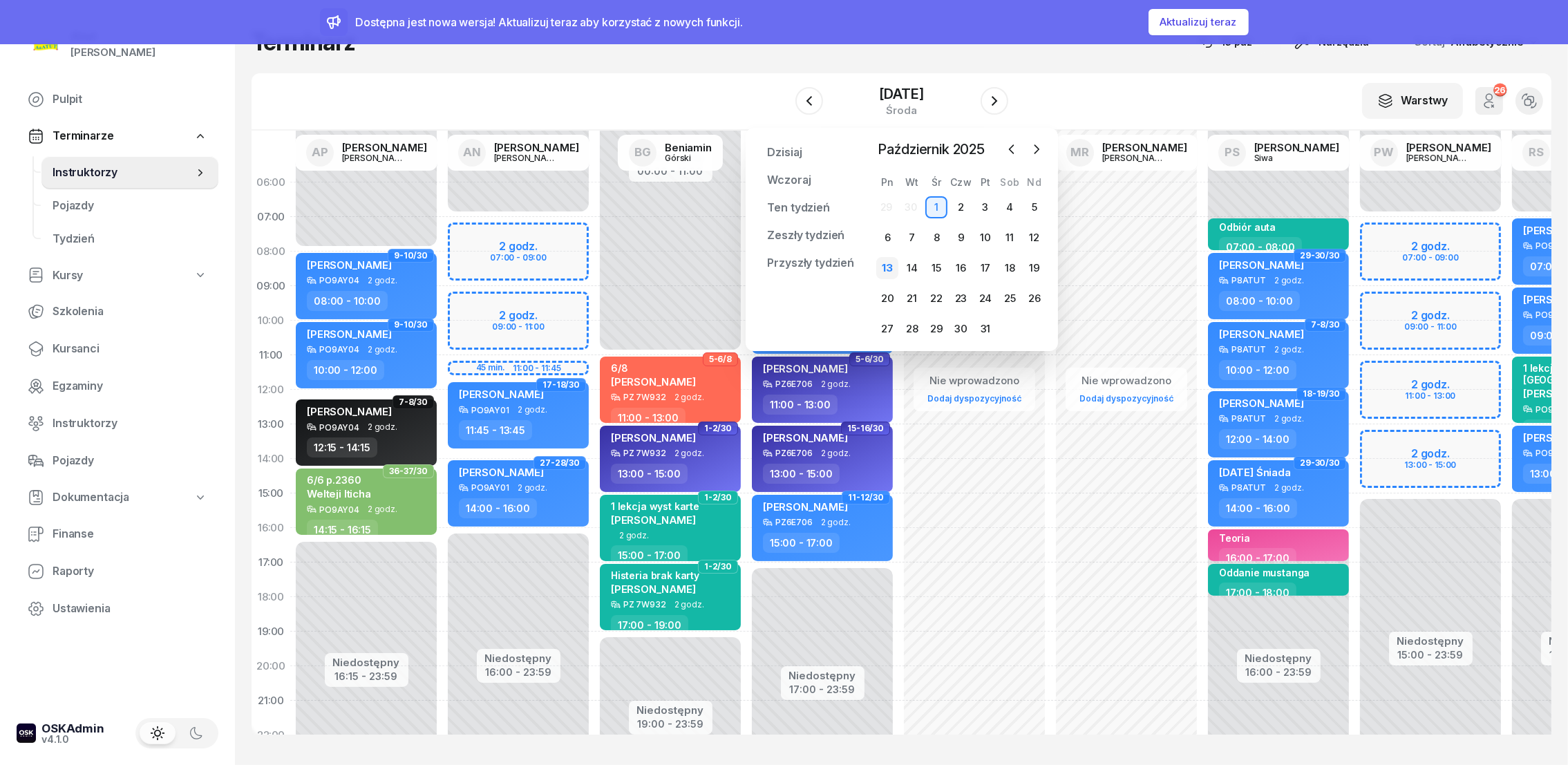
click at [891, 270] on div "13" at bounding box center [887, 268] width 22 height 22
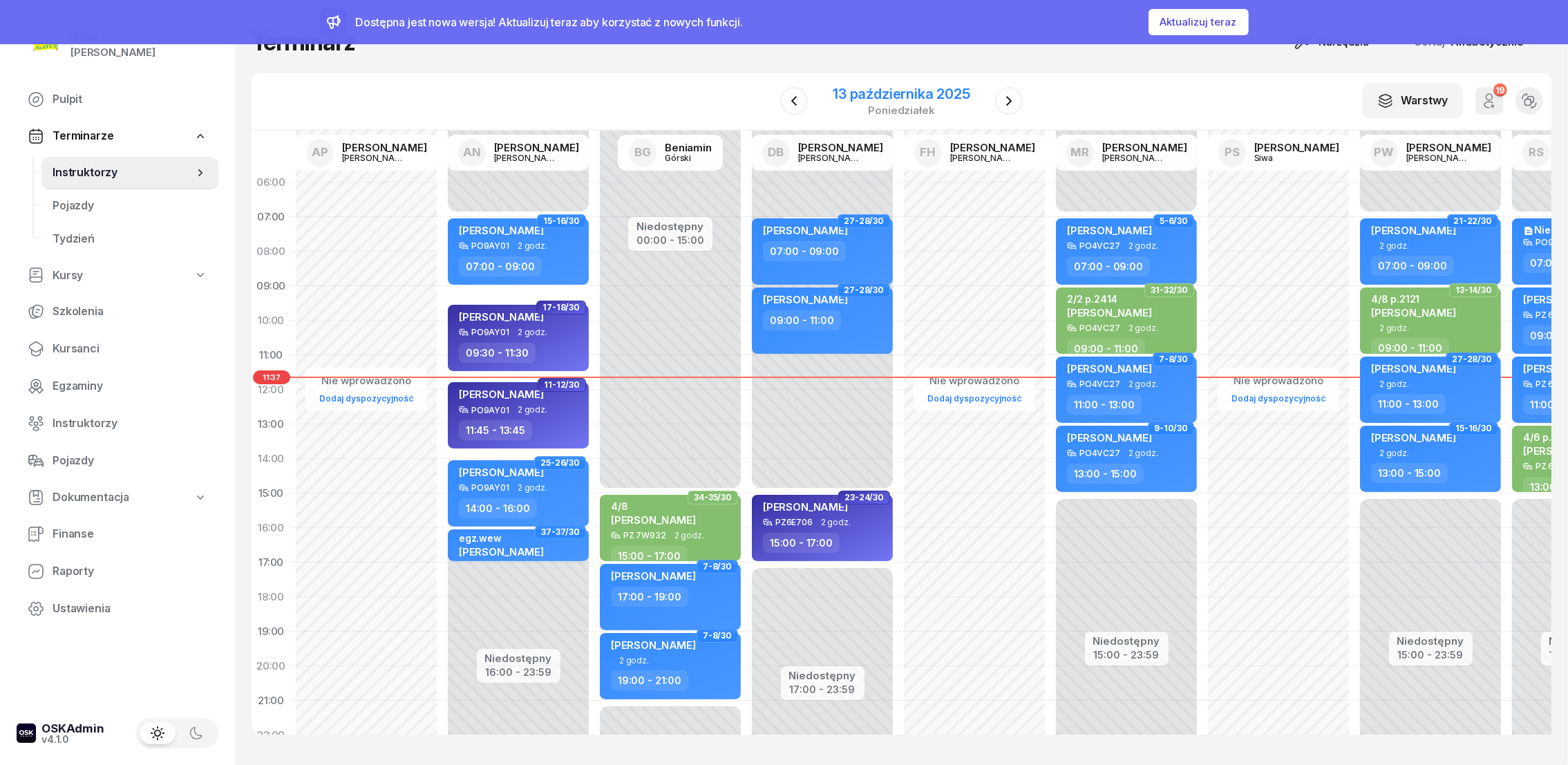
click at [878, 96] on div "13 października 2025" at bounding box center [901, 93] width 137 height 14
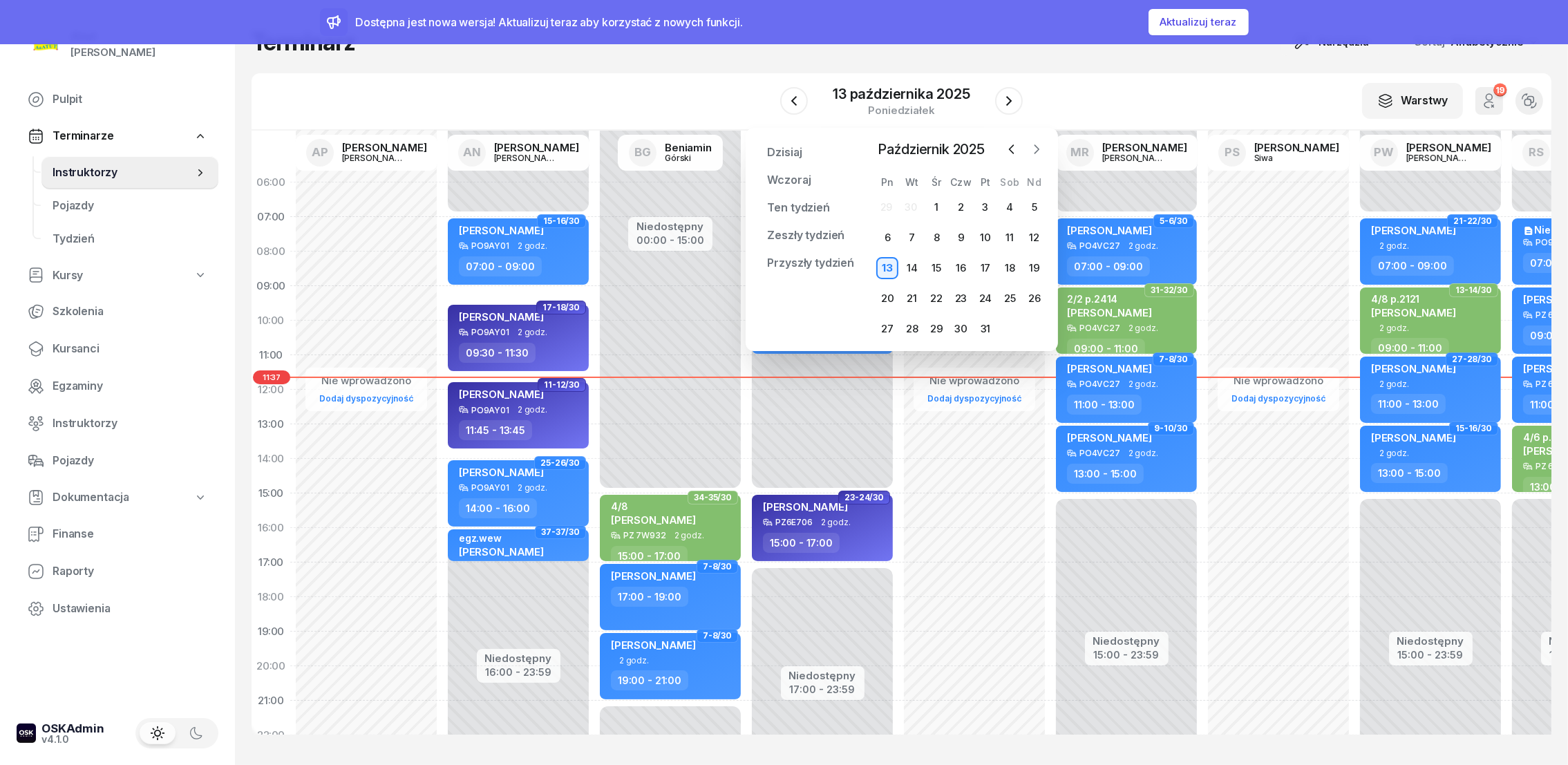
click at [1032, 146] on icon "button" at bounding box center [1036, 149] width 14 height 14
click at [963, 293] on div "20" at bounding box center [961, 298] width 22 height 22
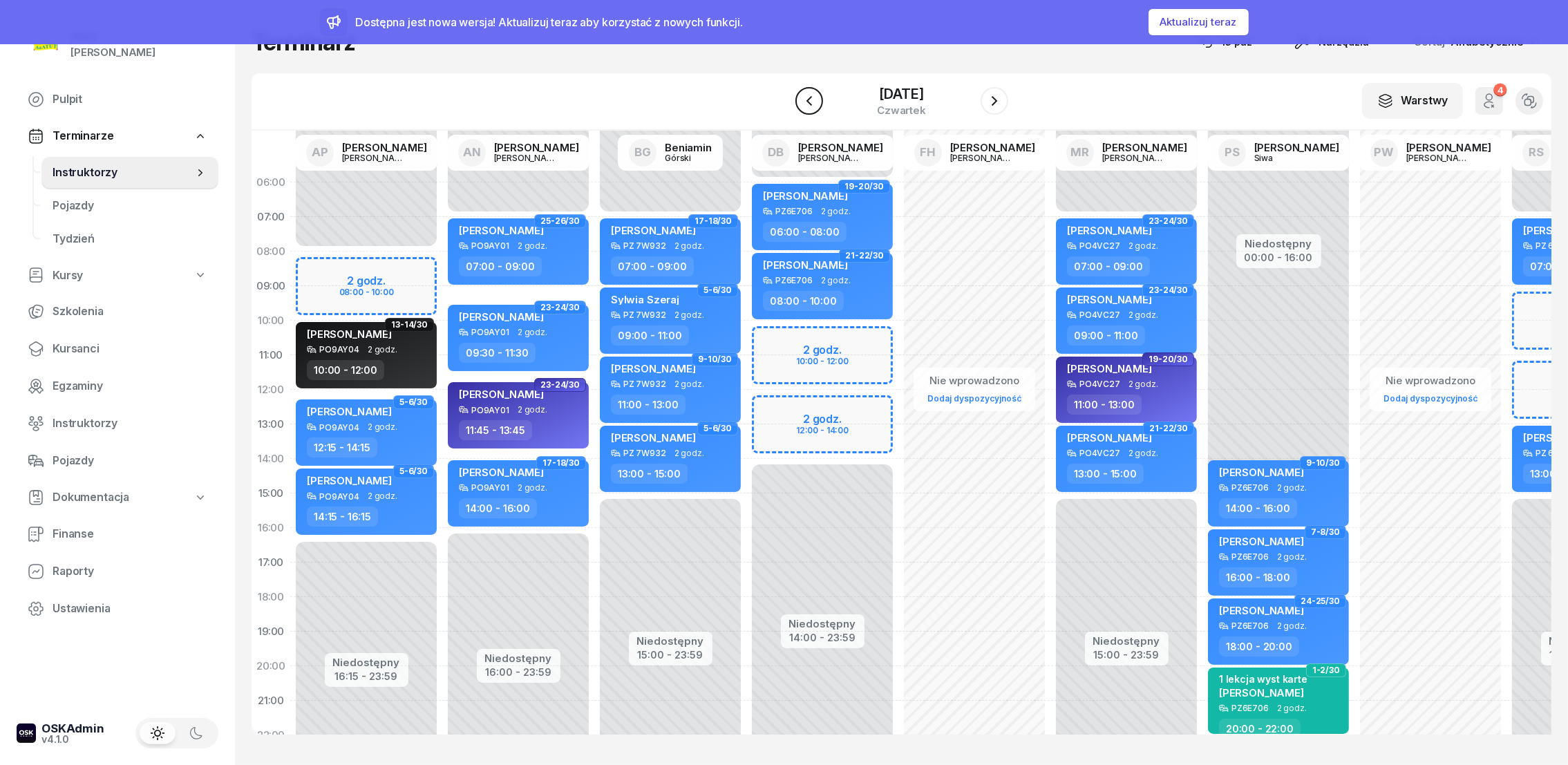
click at [802, 96] on icon "button" at bounding box center [809, 100] width 16 height 16
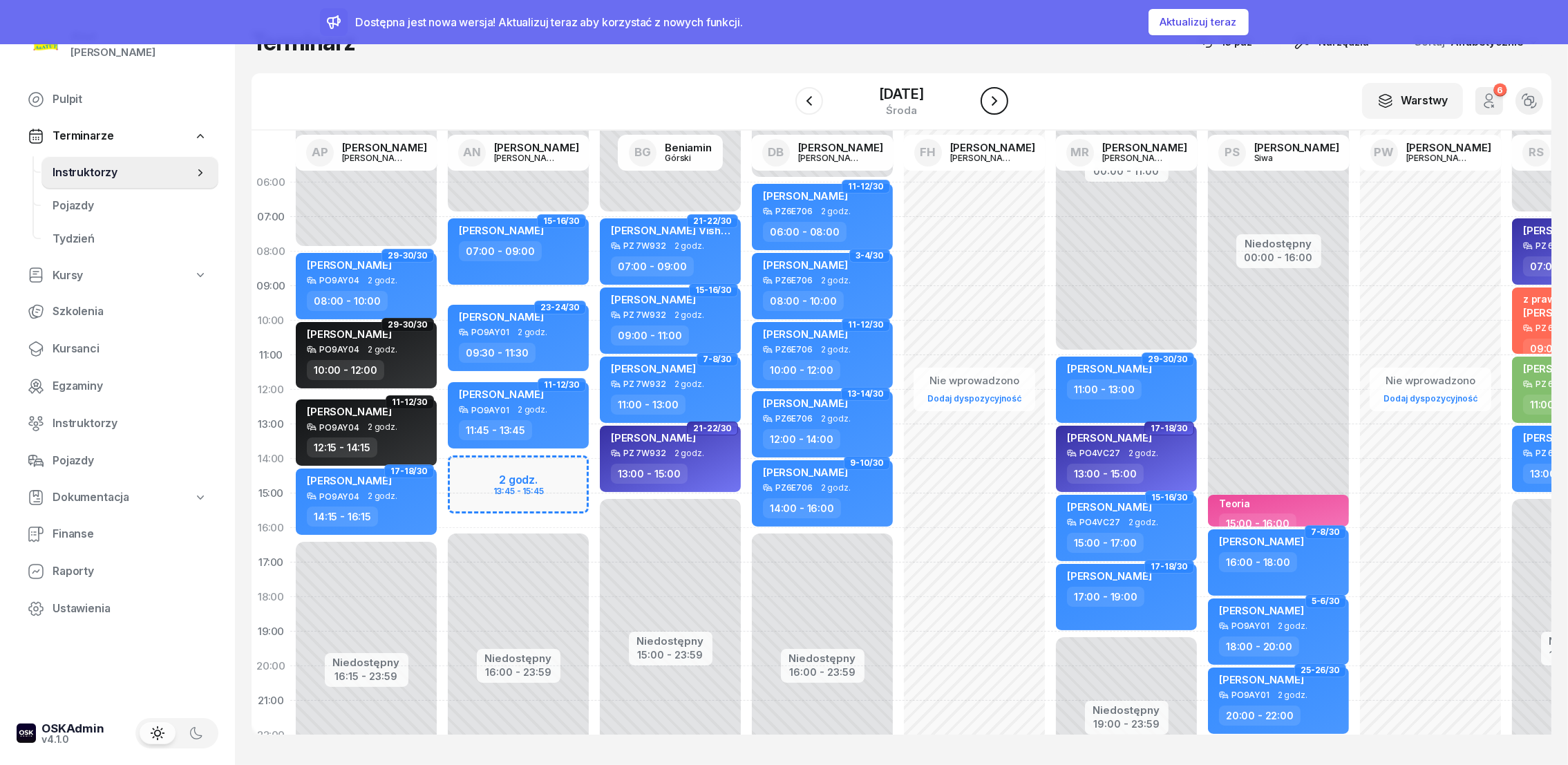
click at [993, 98] on icon "button" at bounding box center [994, 100] width 16 height 16
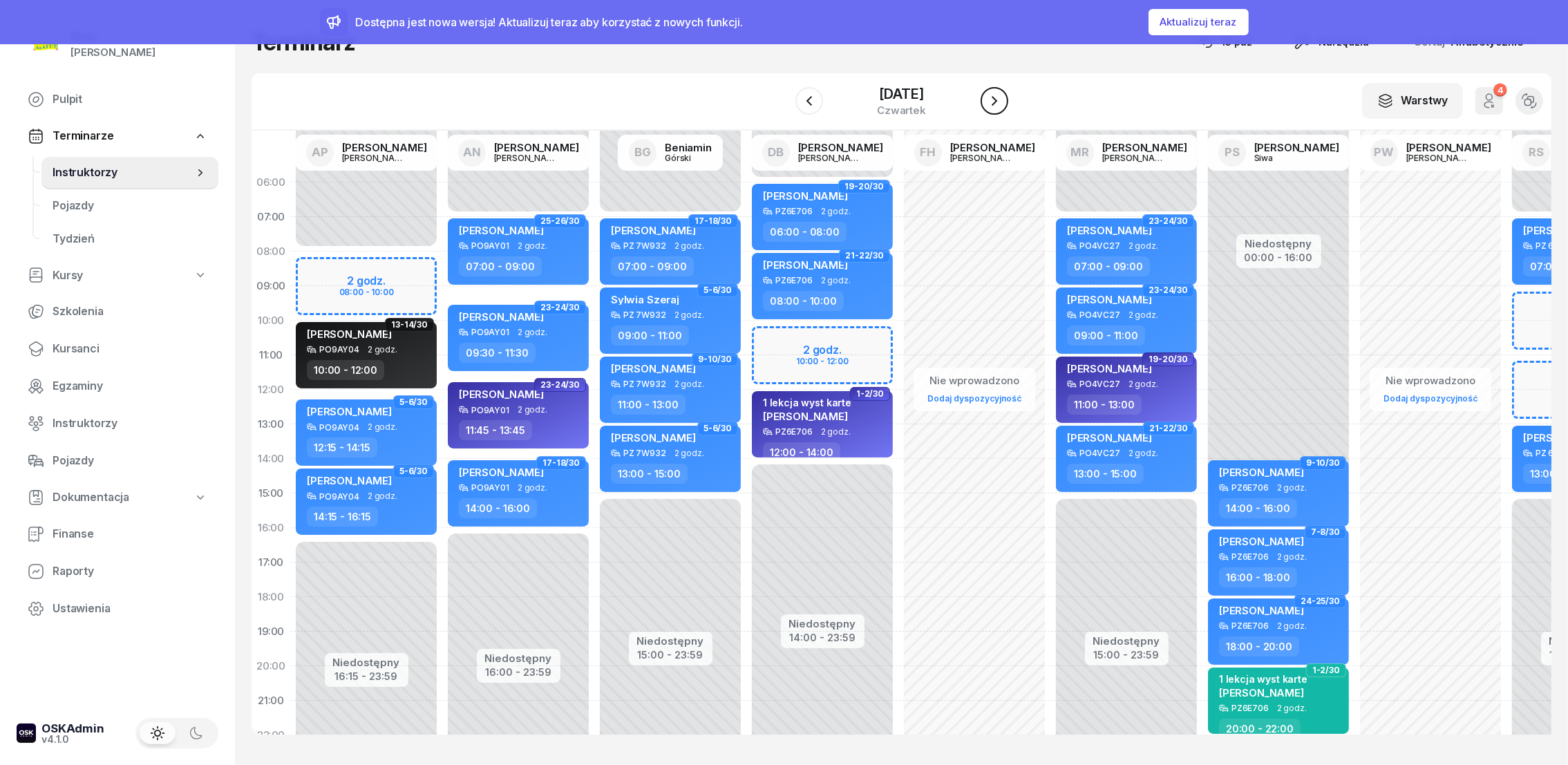
click at [1001, 99] on icon "button" at bounding box center [994, 100] width 16 height 16
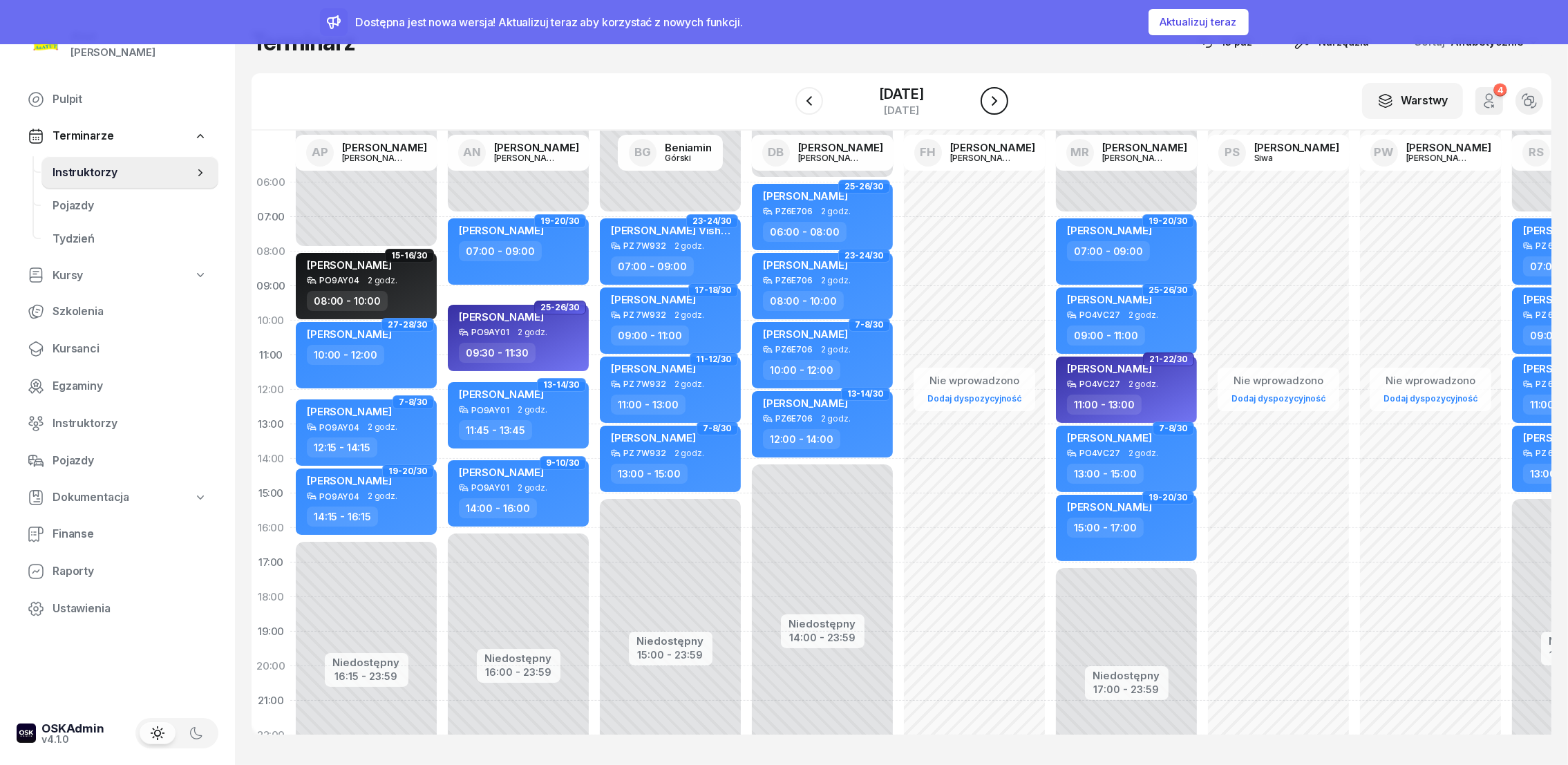
click at [1001, 98] on icon "button" at bounding box center [994, 100] width 16 height 16
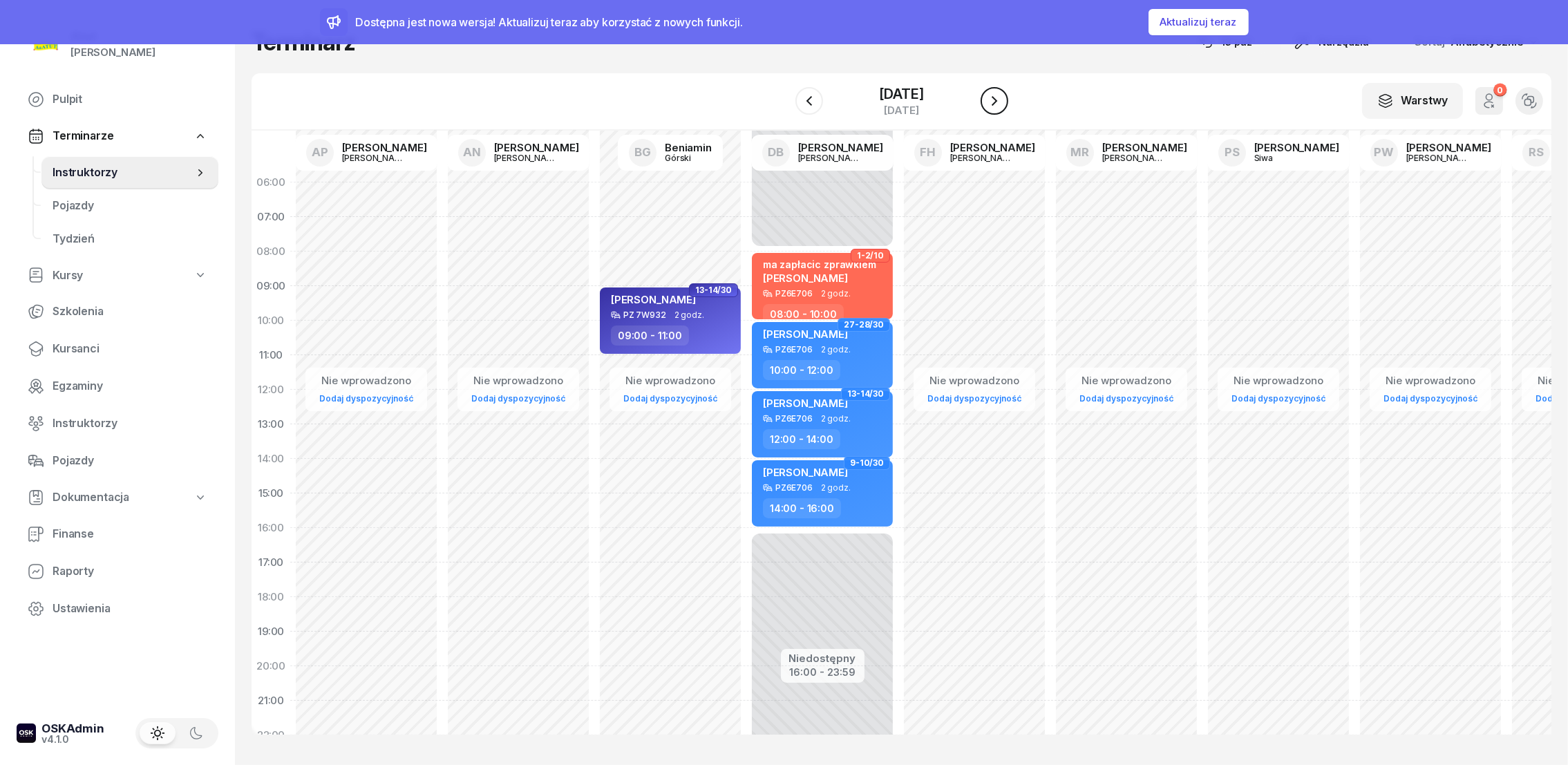
click at [1001, 98] on icon "button" at bounding box center [994, 100] width 16 height 16
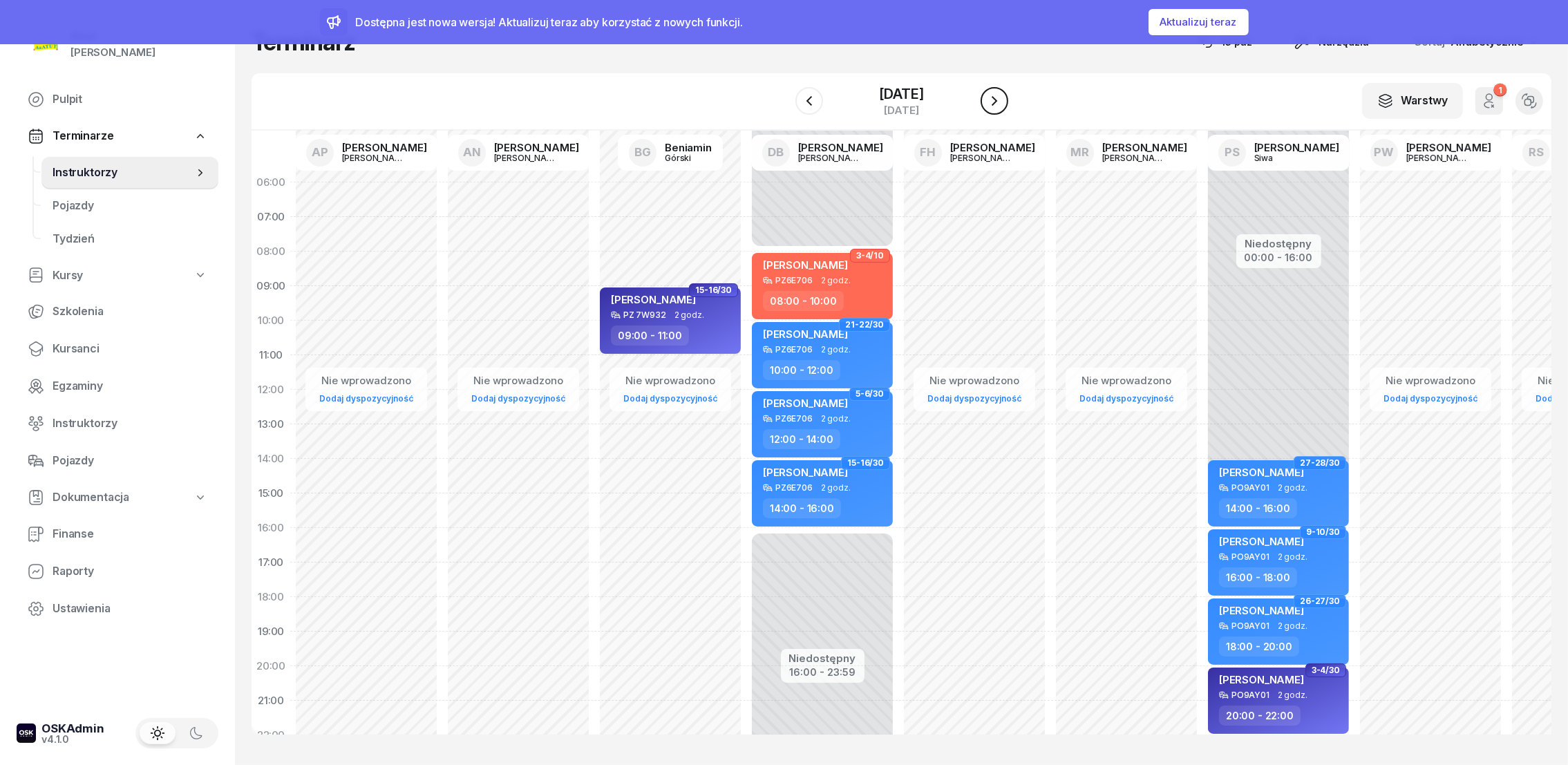
click at [1003, 100] on icon "button" at bounding box center [994, 100] width 16 height 16
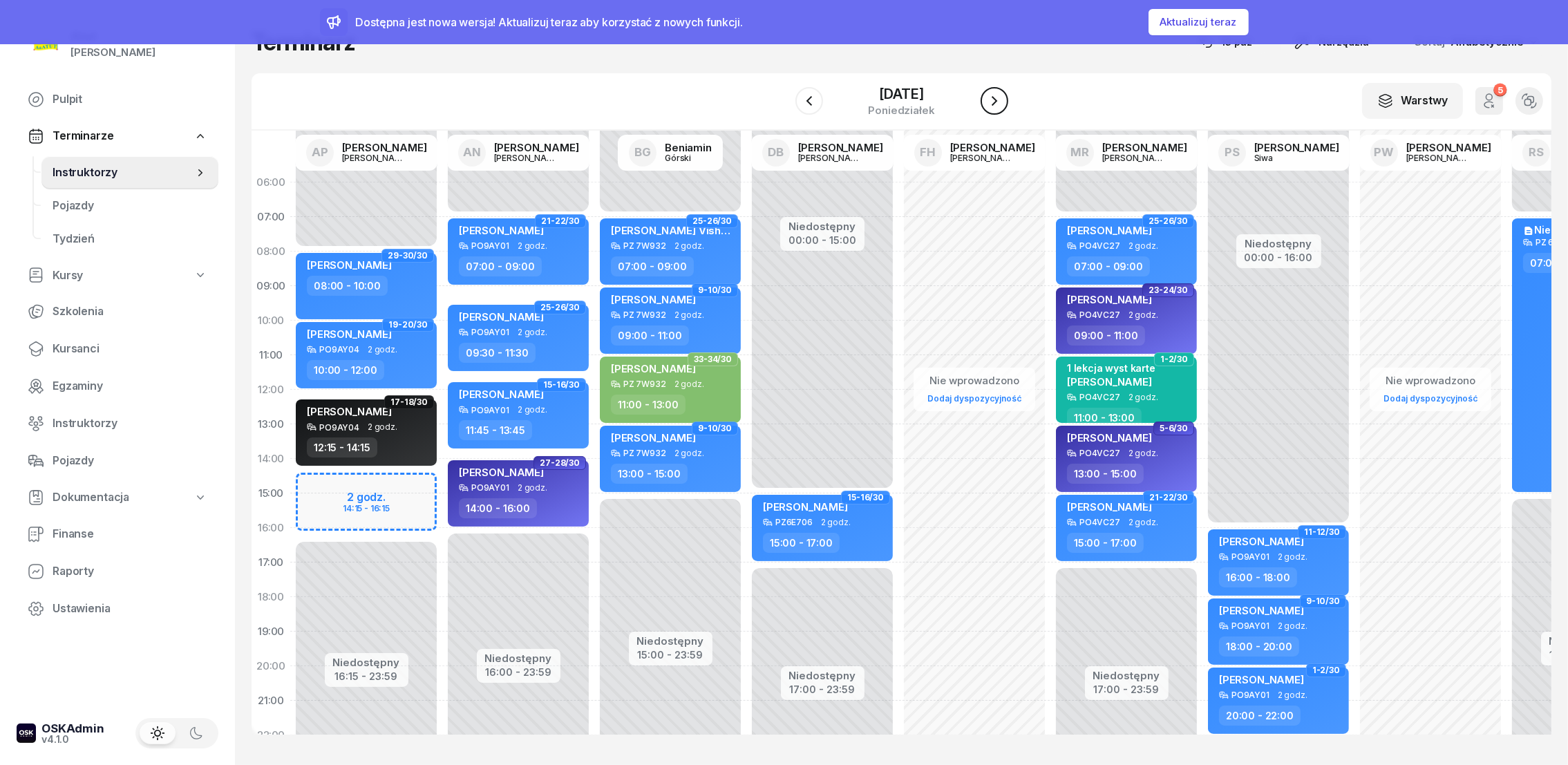
click at [1003, 100] on icon "button" at bounding box center [994, 100] width 16 height 16
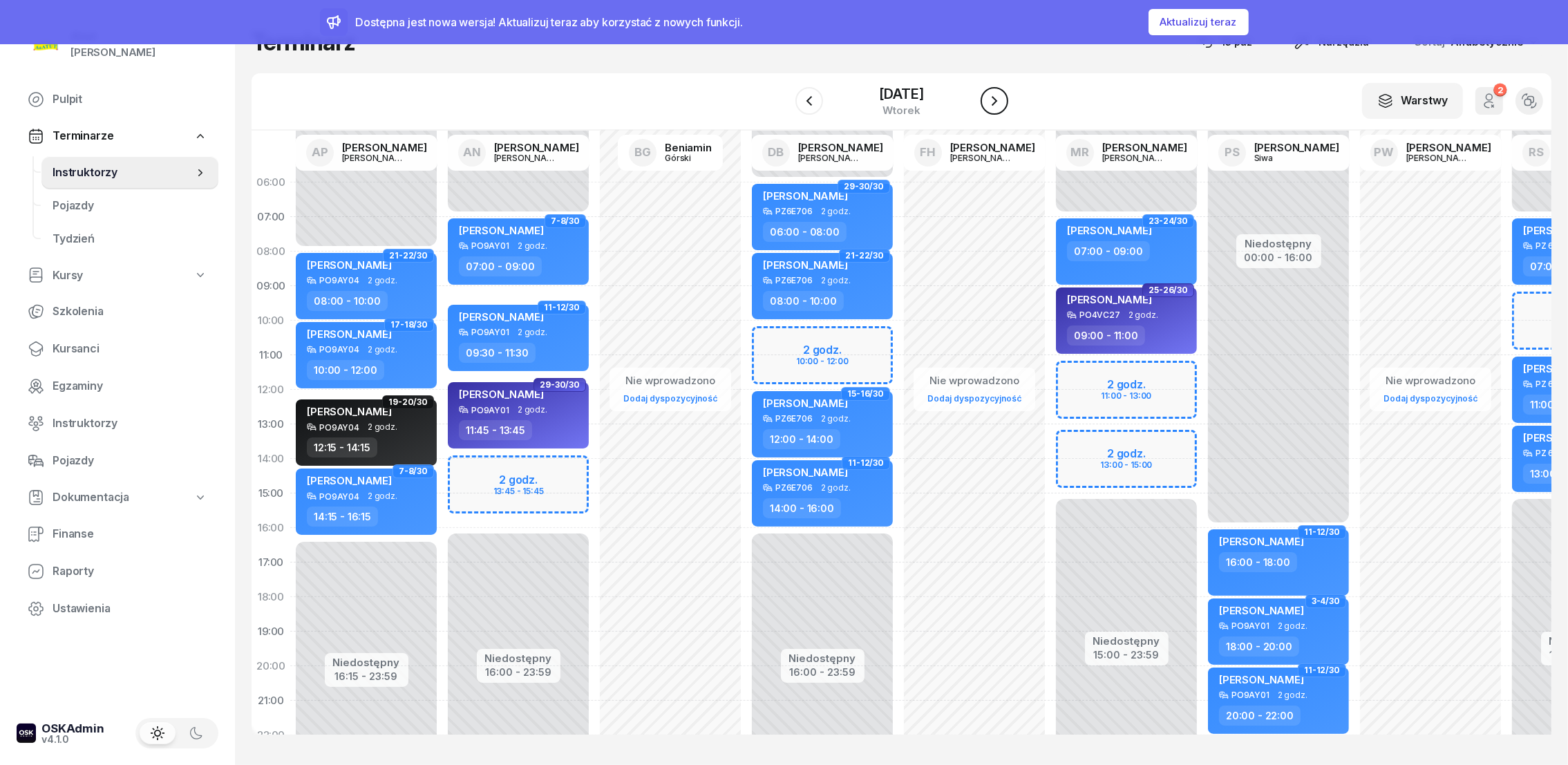
click at [1003, 101] on icon "button" at bounding box center [994, 100] width 16 height 16
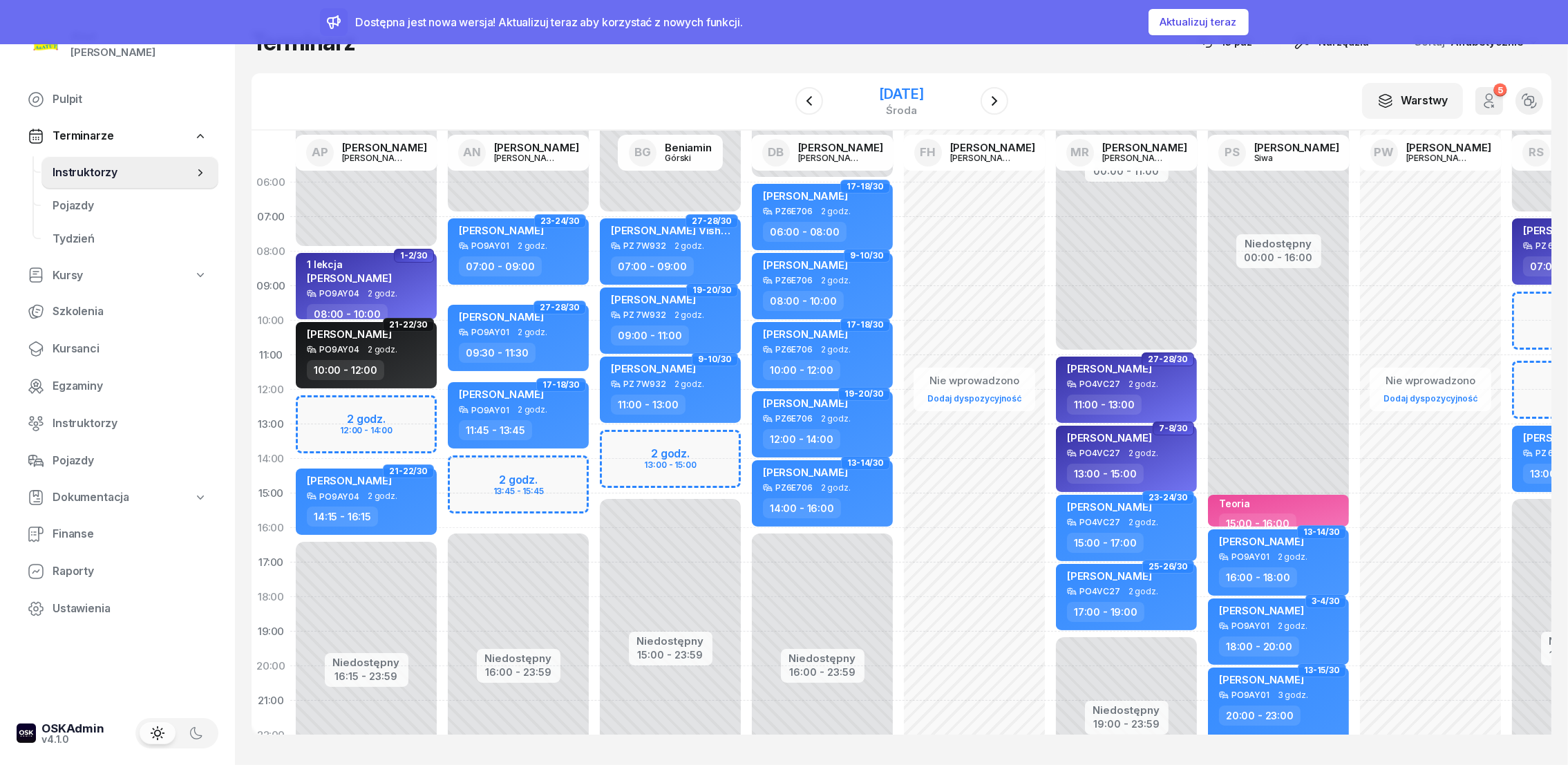
click at [923, 91] on div "26 listopada 2025" at bounding box center [901, 93] width 44 height 14
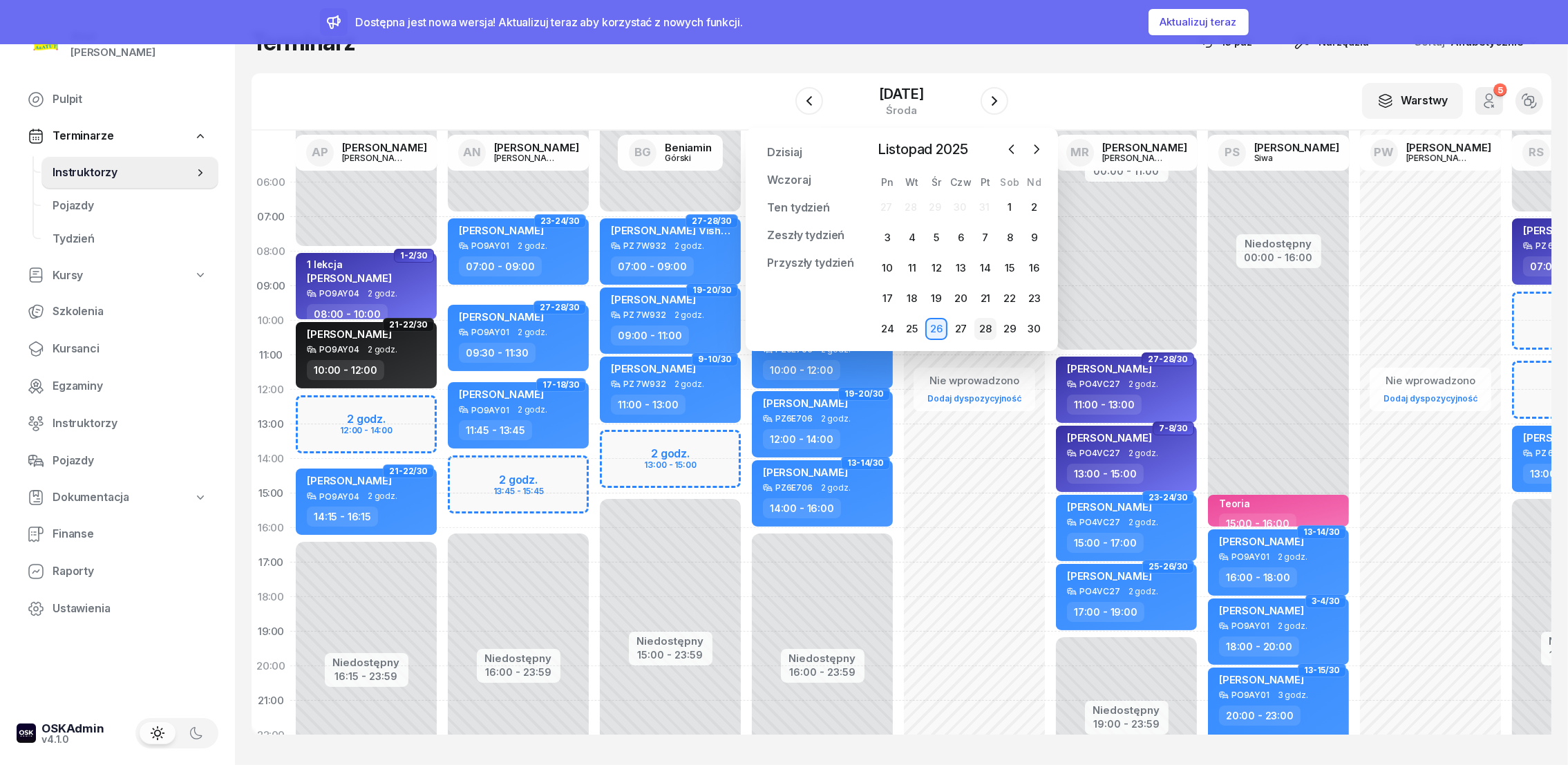
click at [993, 332] on div "28" at bounding box center [985, 329] width 22 height 22
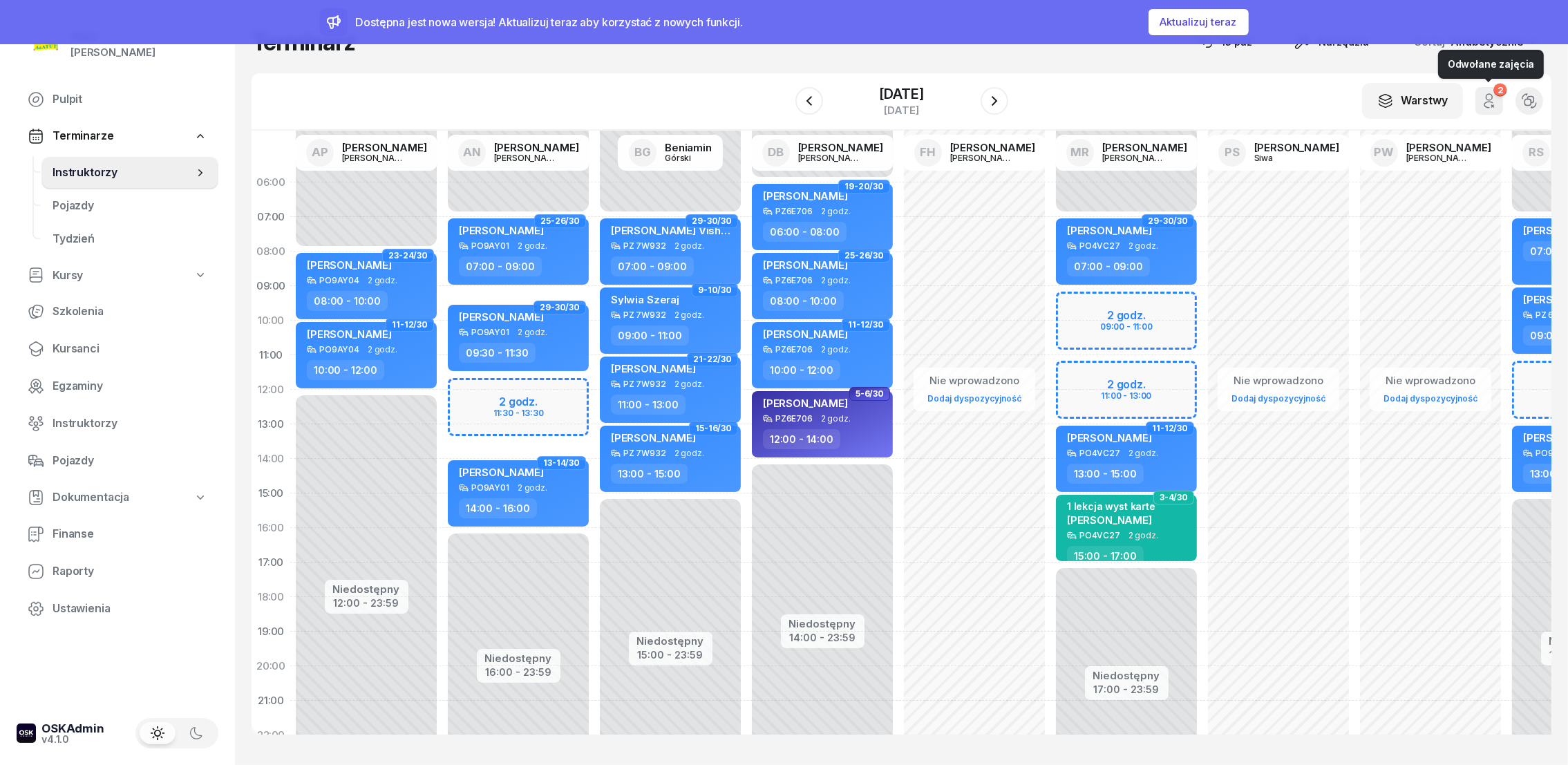
click at [1495, 107] on icon "button" at bounding box center [1489, 100] width 16 height 16
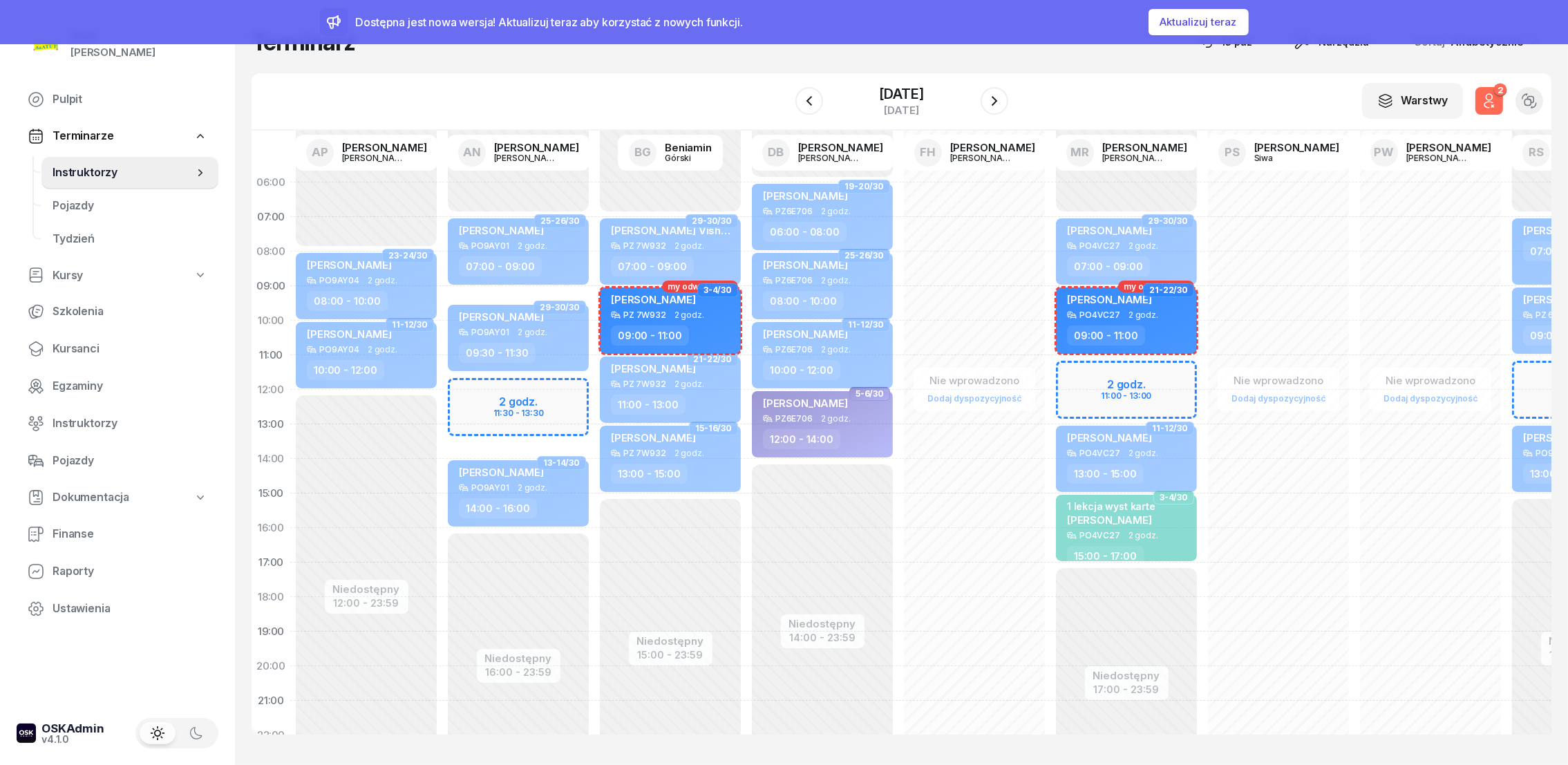
click at [1496, 105] on icon "button" at bounding box center [1489, 100] width 16 height 16
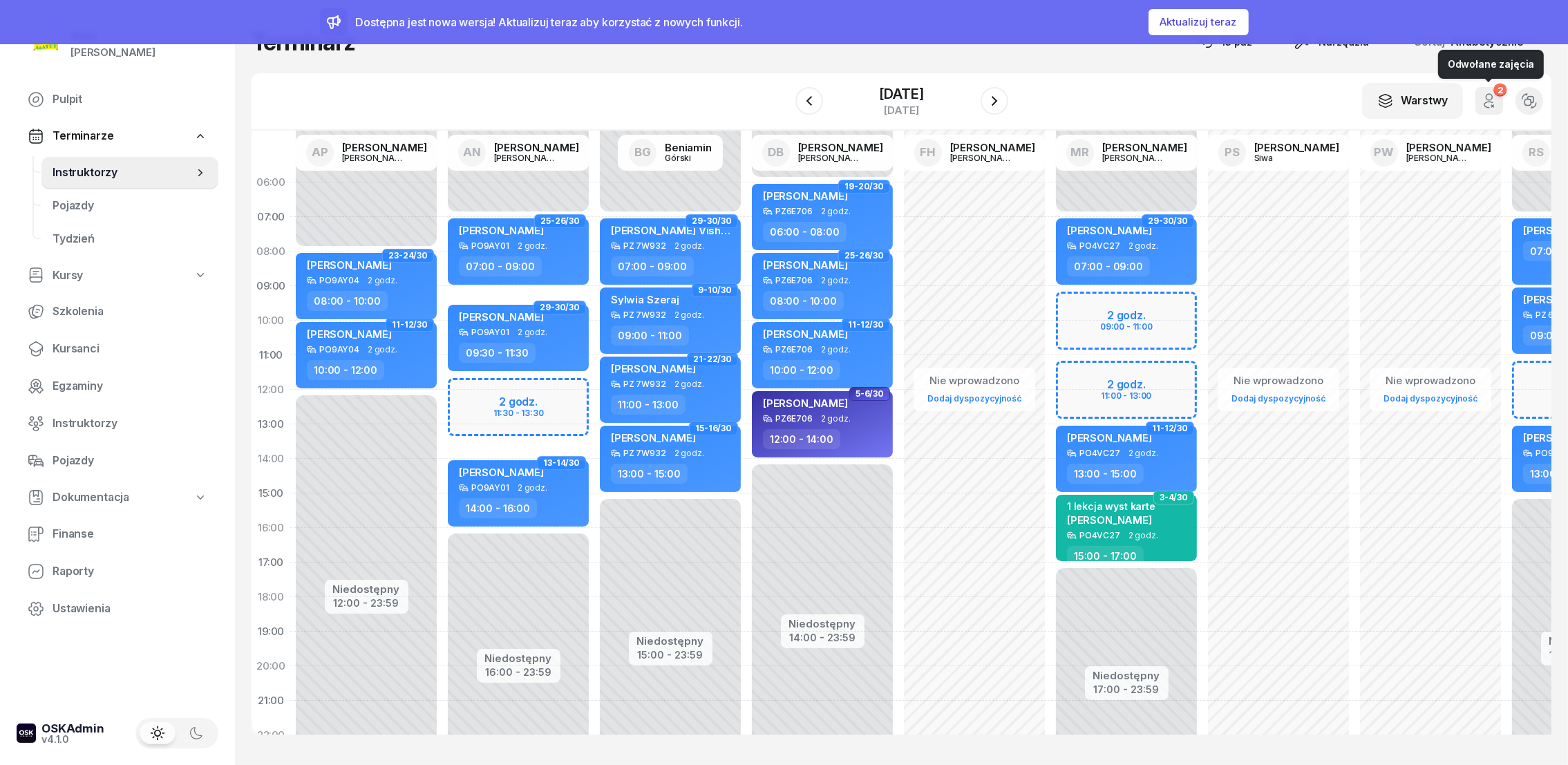
click at [1496, 105] on icon "button" at bounding box center [1489, 100] width 16 height 16
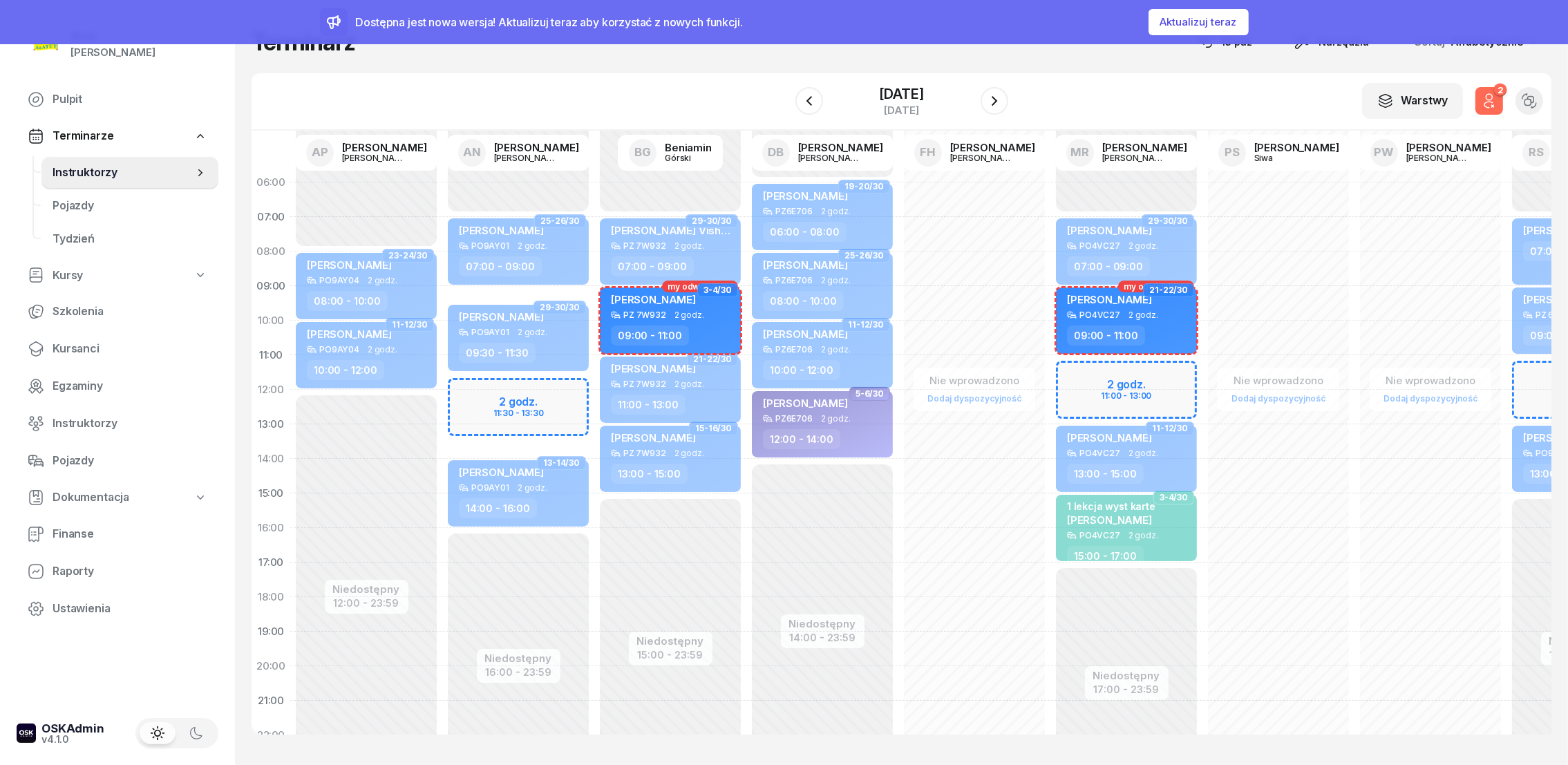
click at [1496, 105] on icon "button" at bounding box center [1489, 100] width 16 height 16
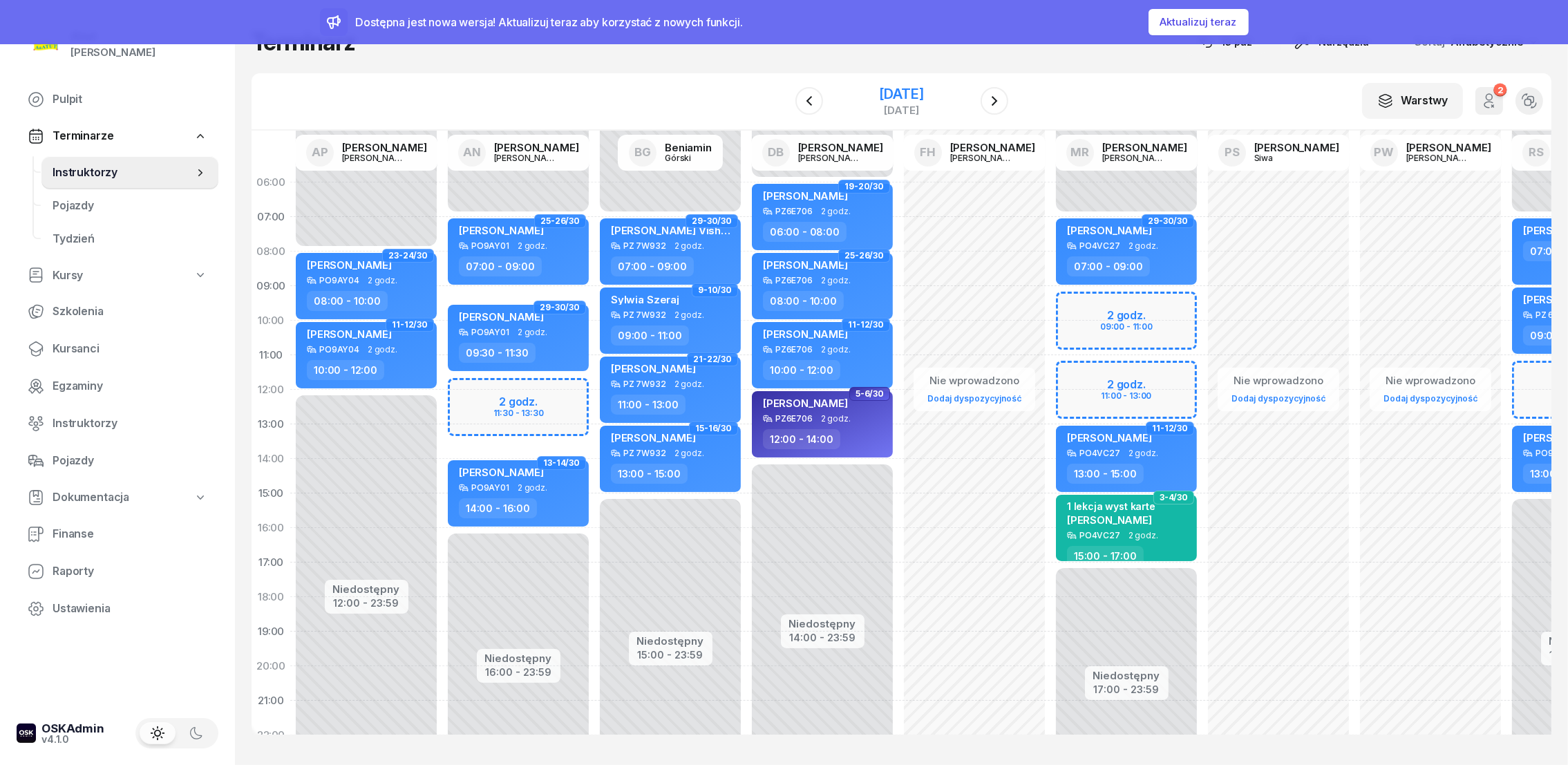
click at [879, 95] on div "28 listopada 2025" at bounding box center [901, 93] width 44 height 14
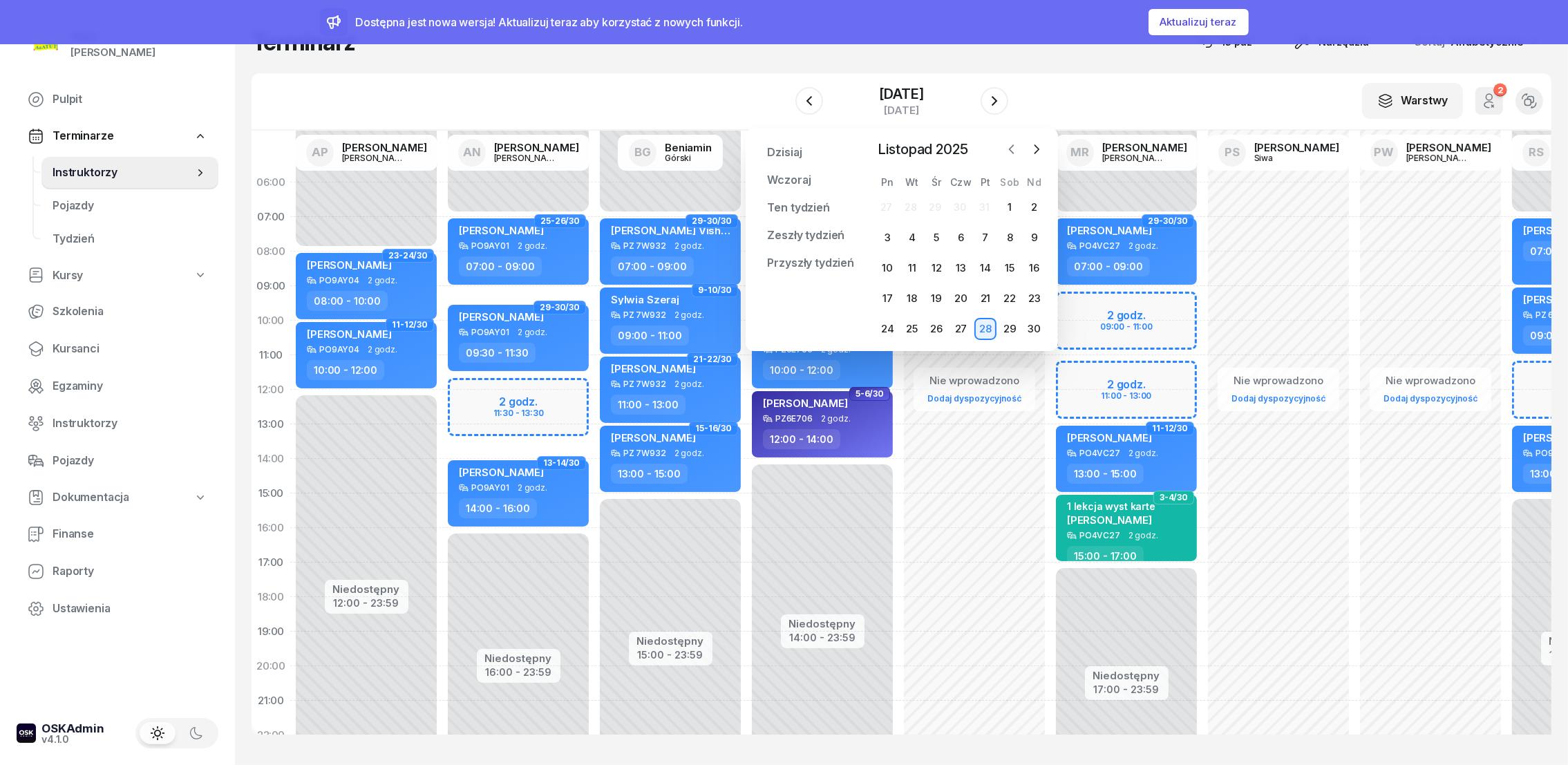
click at [1013, 142] on icon "button" at bounding box center [1012, 149] width 14 height 14
click at [986, 269] on div "17" at bounding box center [985, 268] width 22 height 22
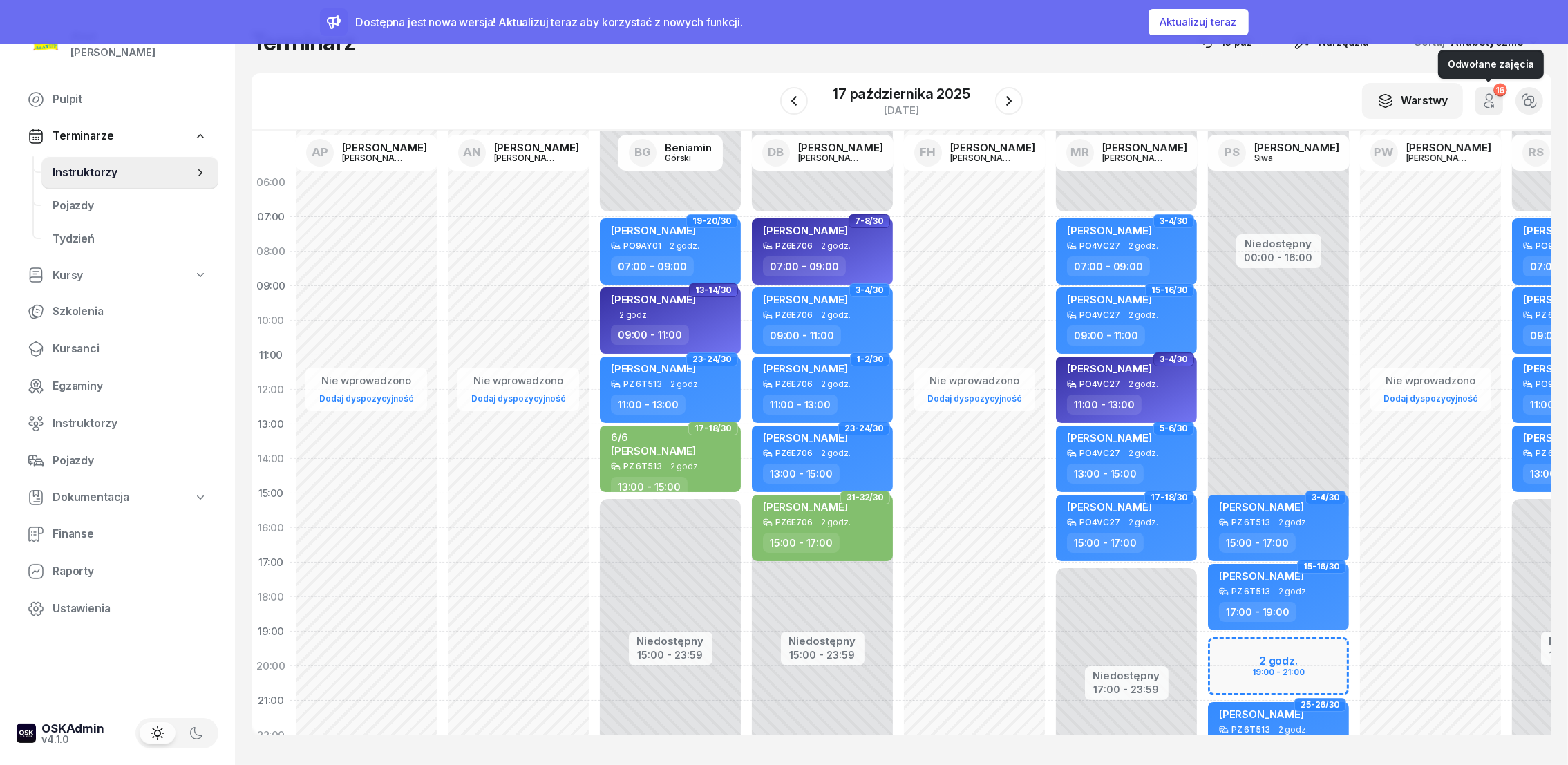
click at [1486, 100] on icon "button" at bounding box center [1489, 100] width 16 height 16
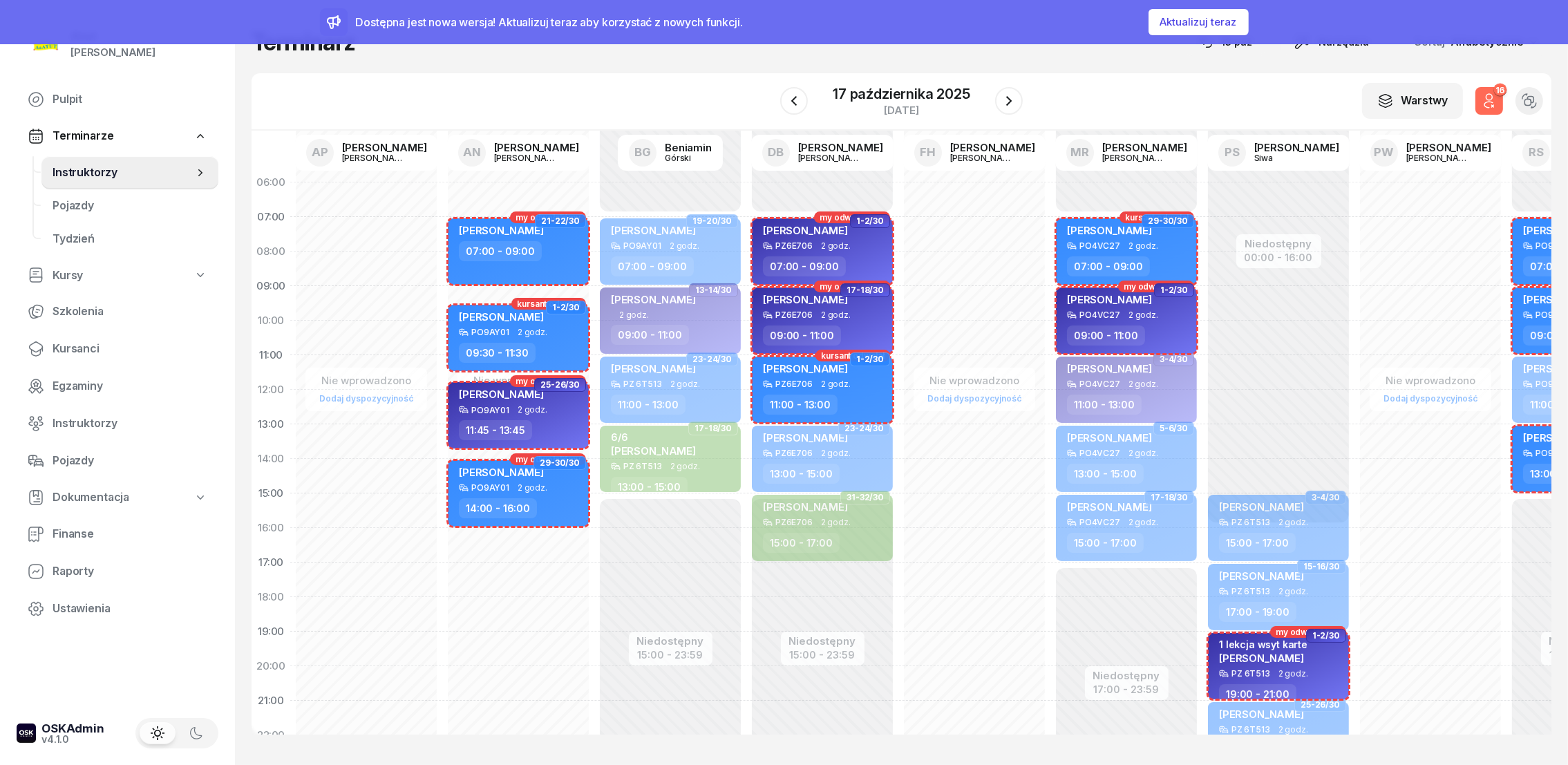
click at [1486, 100] on icon "button" at bounding box center [1489, 100] width 16 height 16
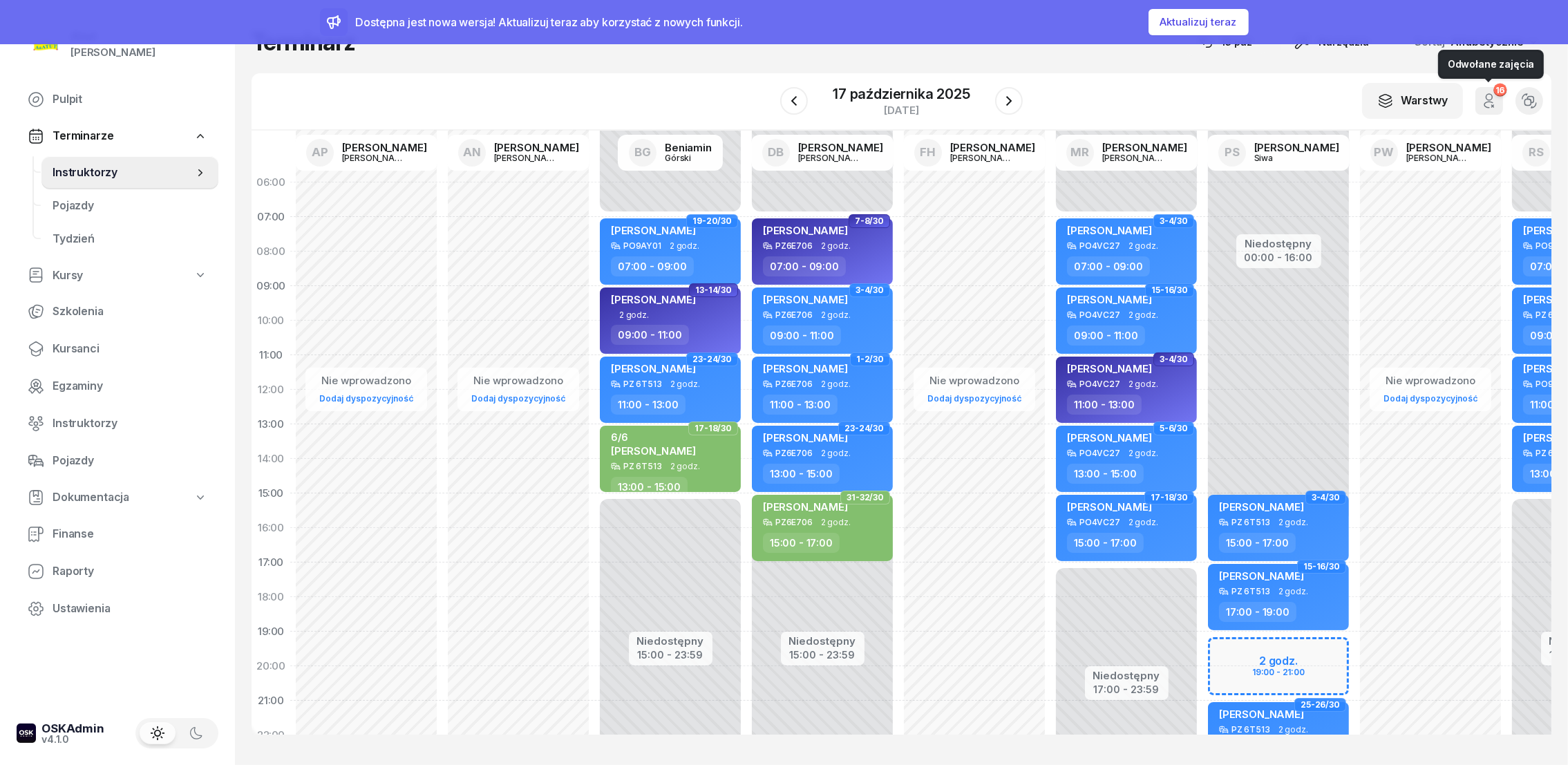
click at [1486, 100] on icon "button" at bounding box center [1489, 100] width 16 height 16
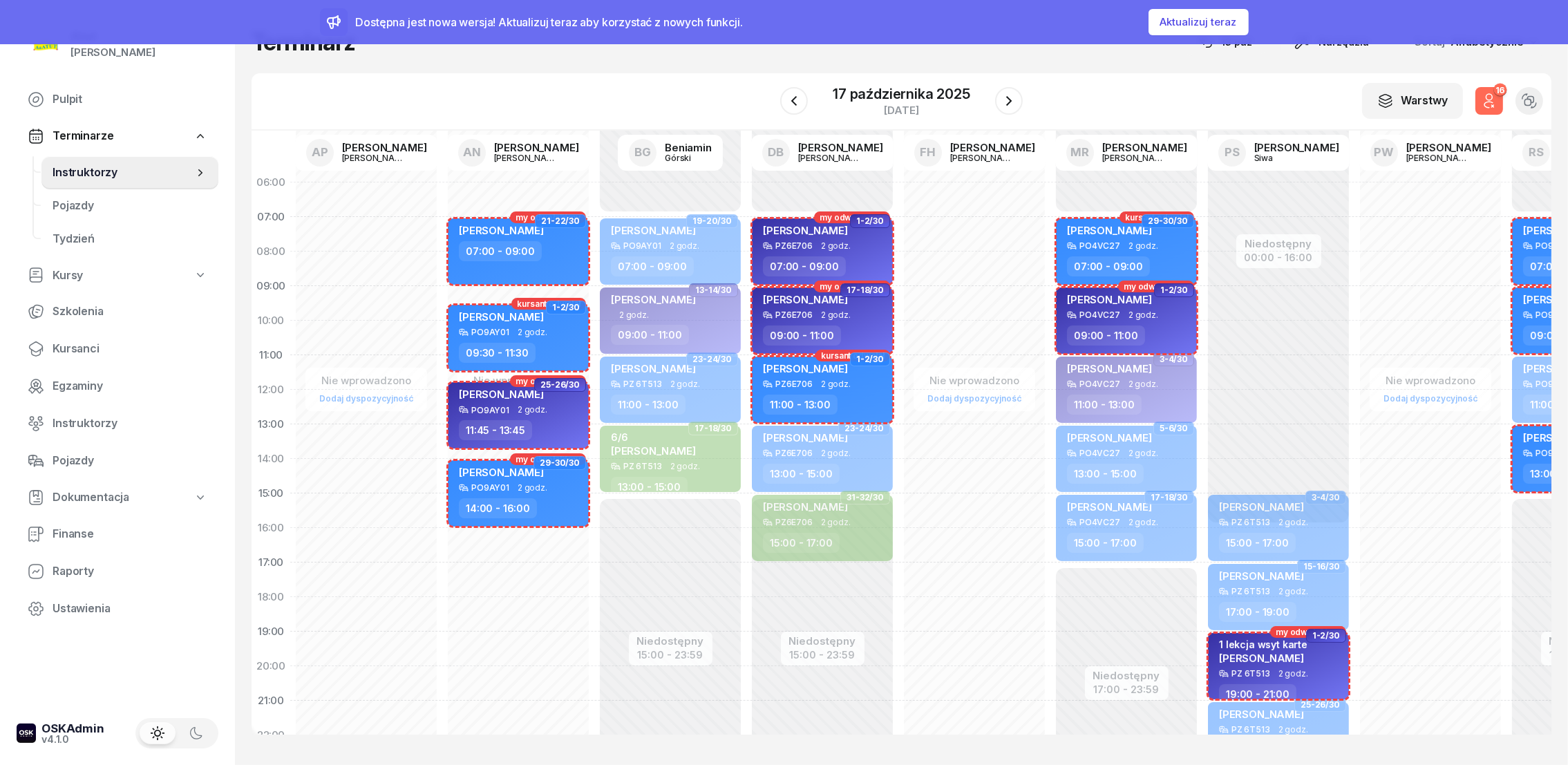
click at [1486, 100] on icon "button" at bounding box center [1489, 100] width 16 height 16
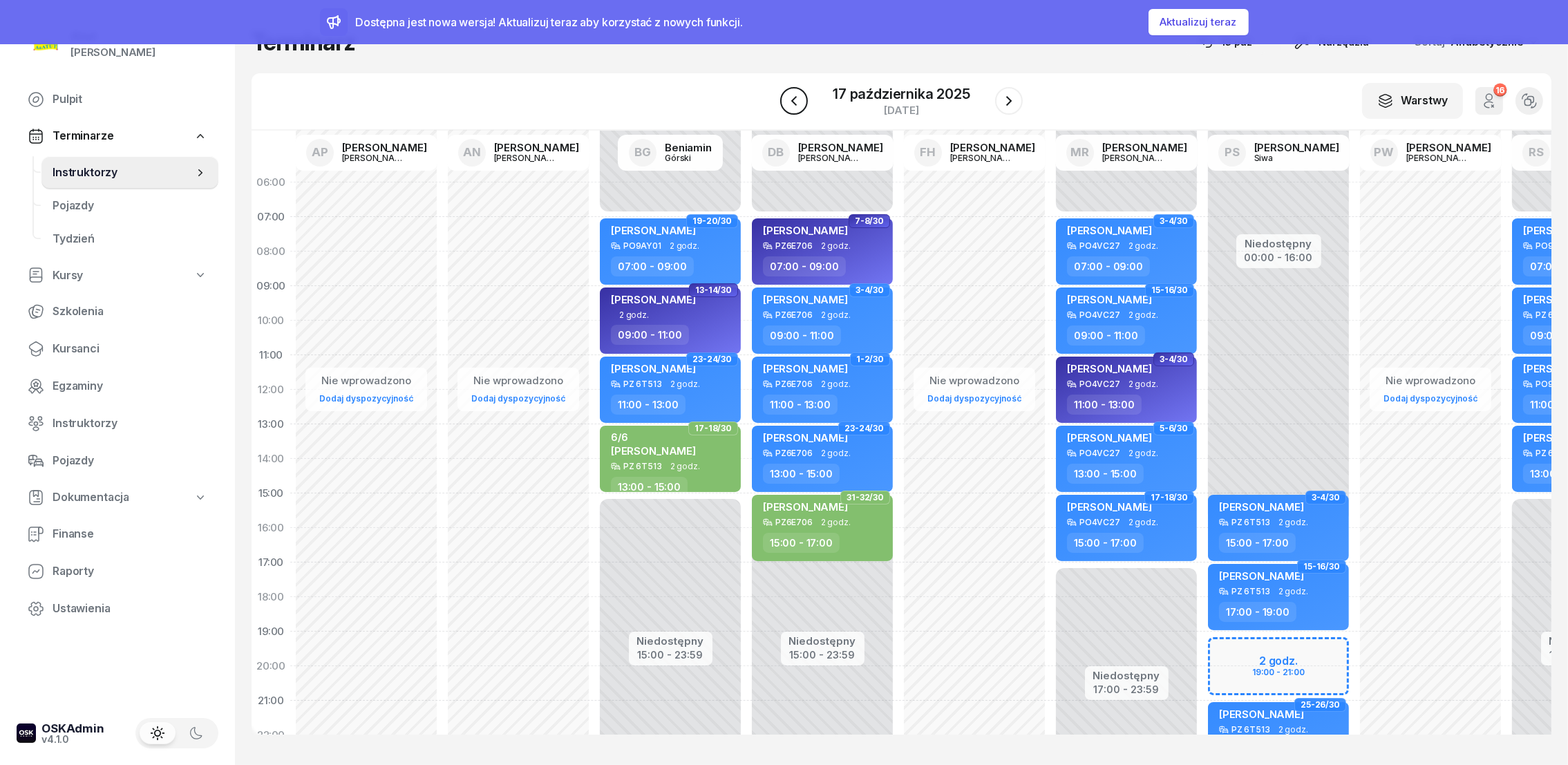
click at [792, 98] on icon "button" at bounding box center [794, 100] width 16 height 16
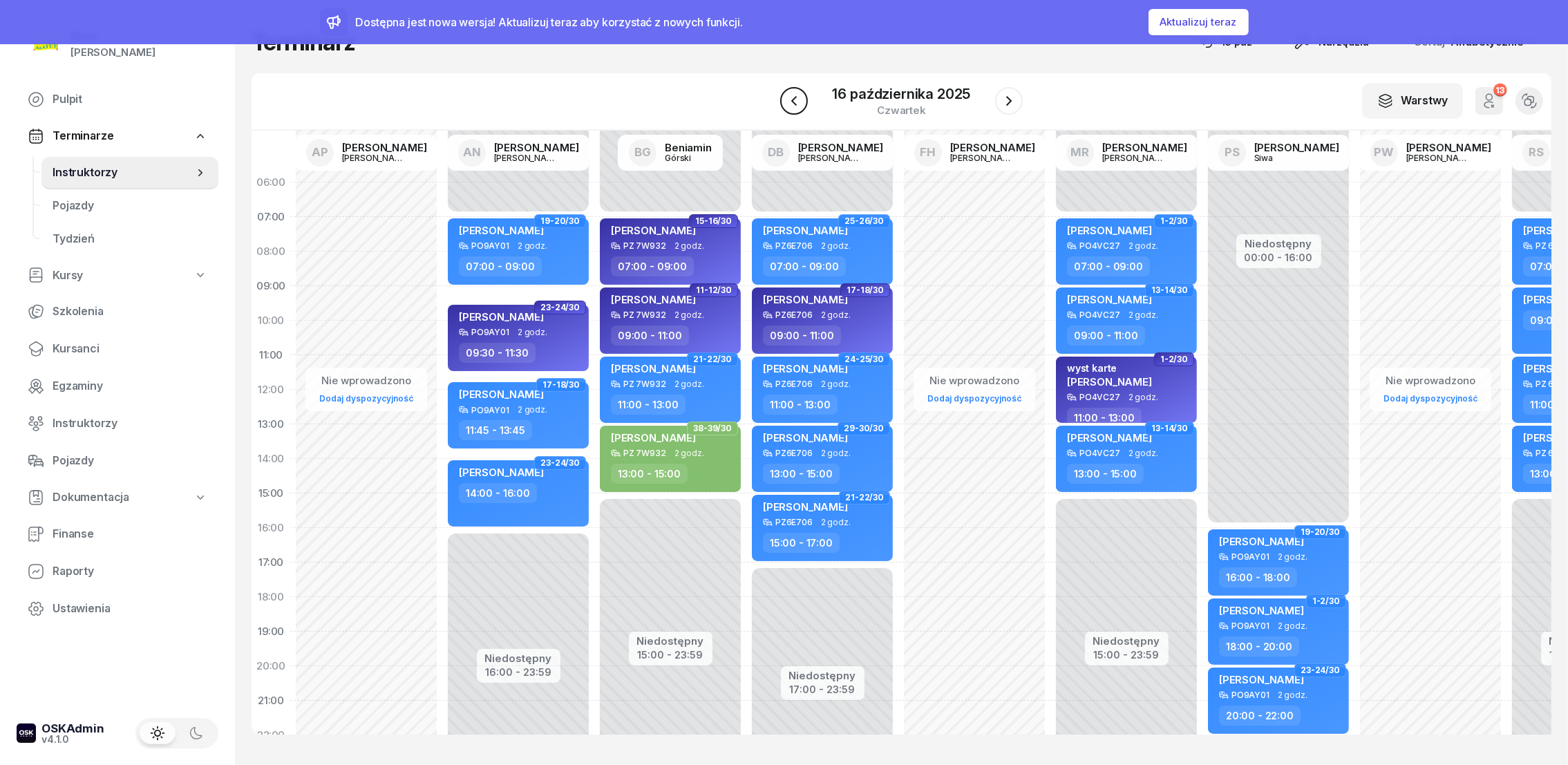
click at [792, 98] on icon "button" at bounding box center [794, 100] width 16 height 16
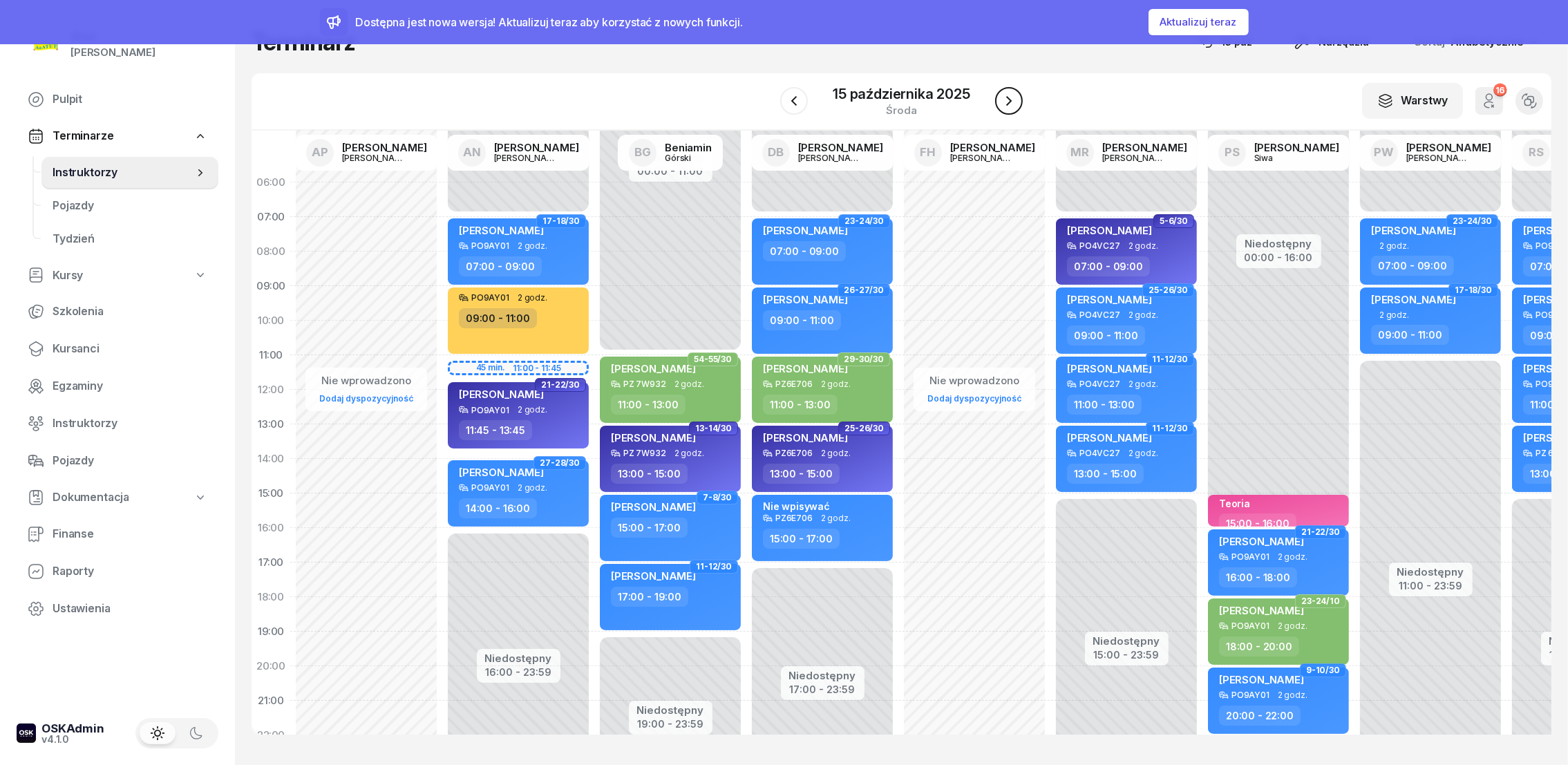
click at [1010, 96] on icon "button" at bounding box center [1009, 100] width 16 height 16
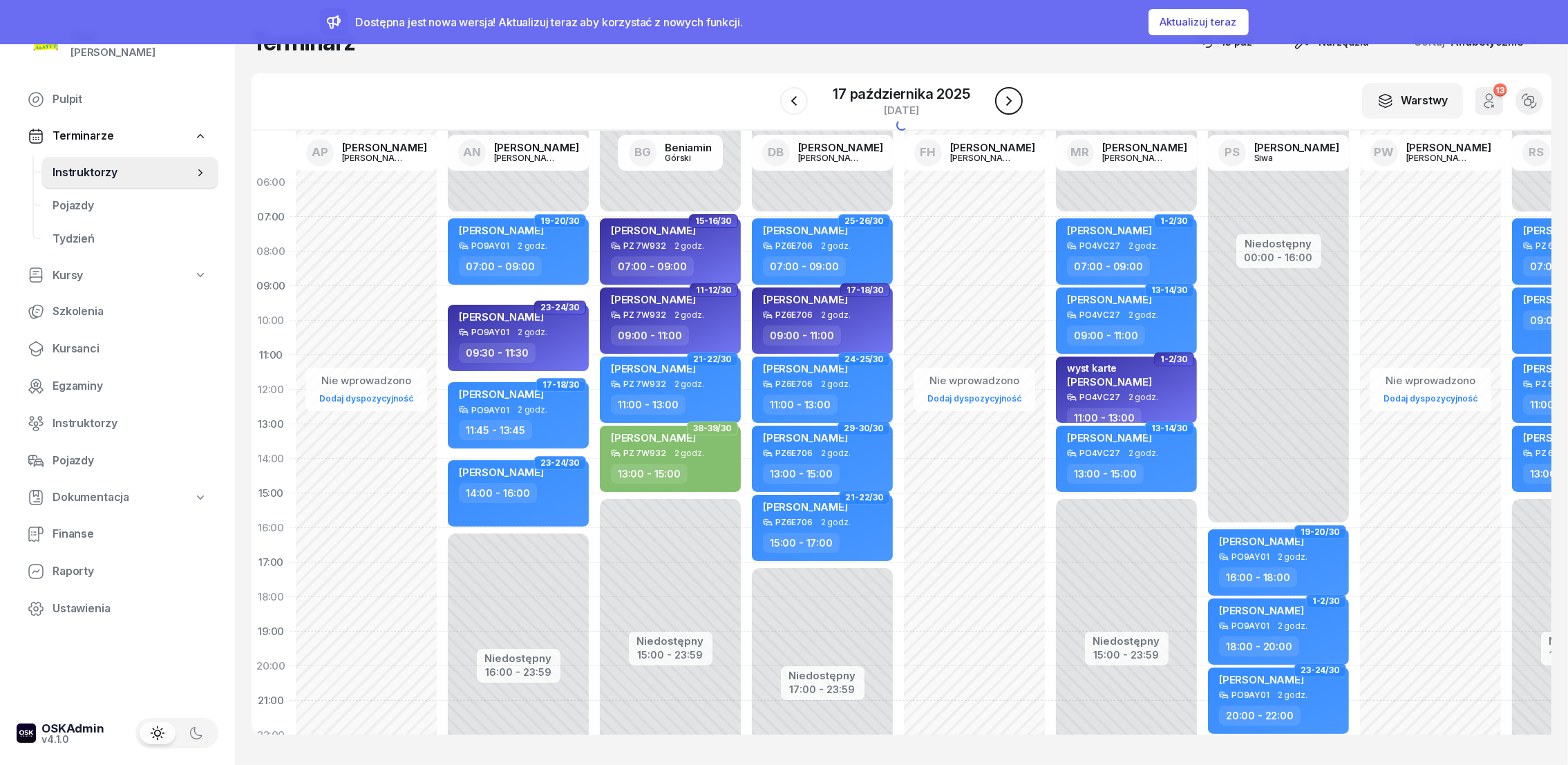
click at [1010, 96] on icon "button" at bounding box center [1009, 100] width 16 height 16
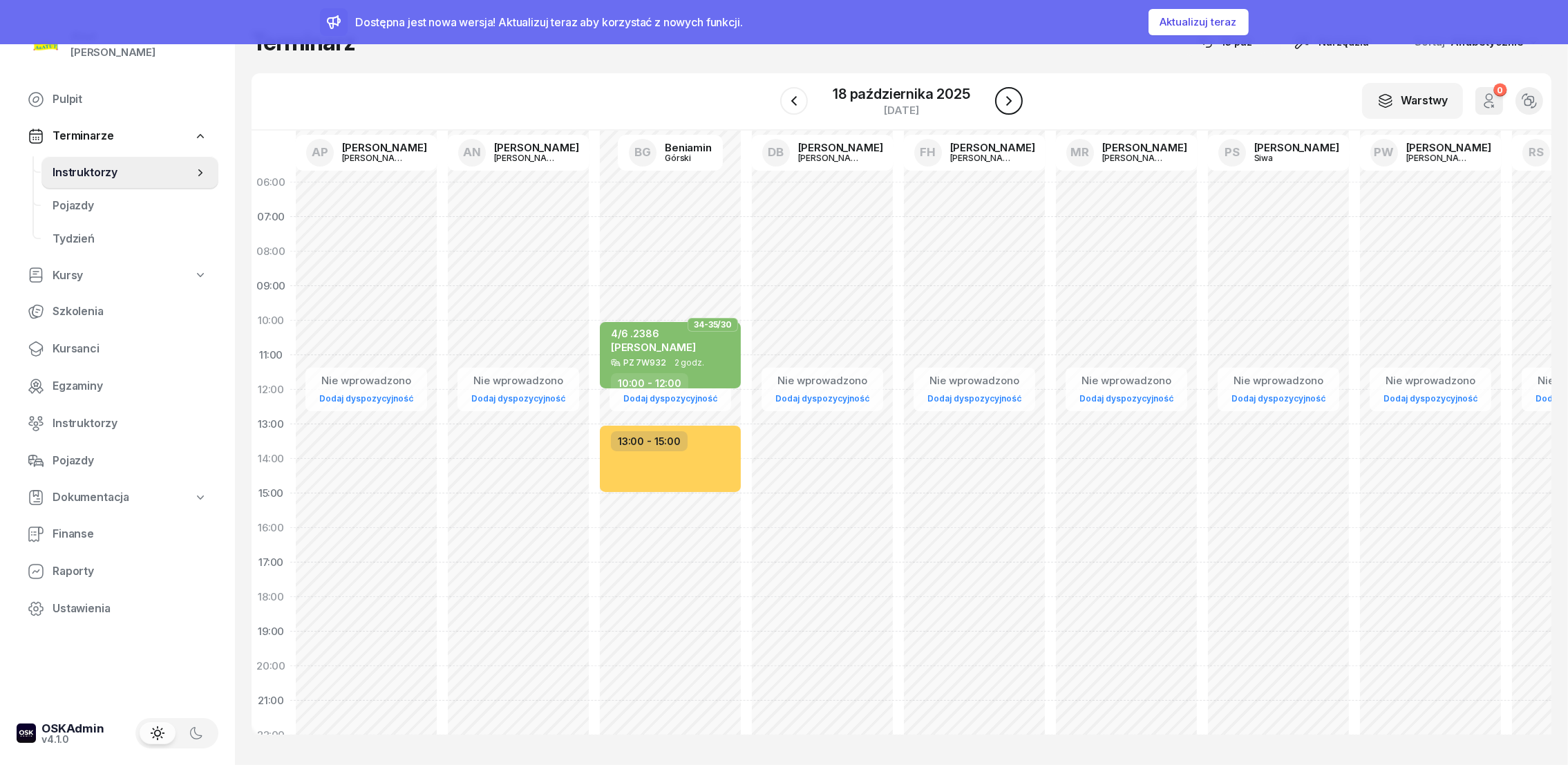
click at [1010, 96] on icon "button" at bounding box center [1009, 100] width 16 height 16
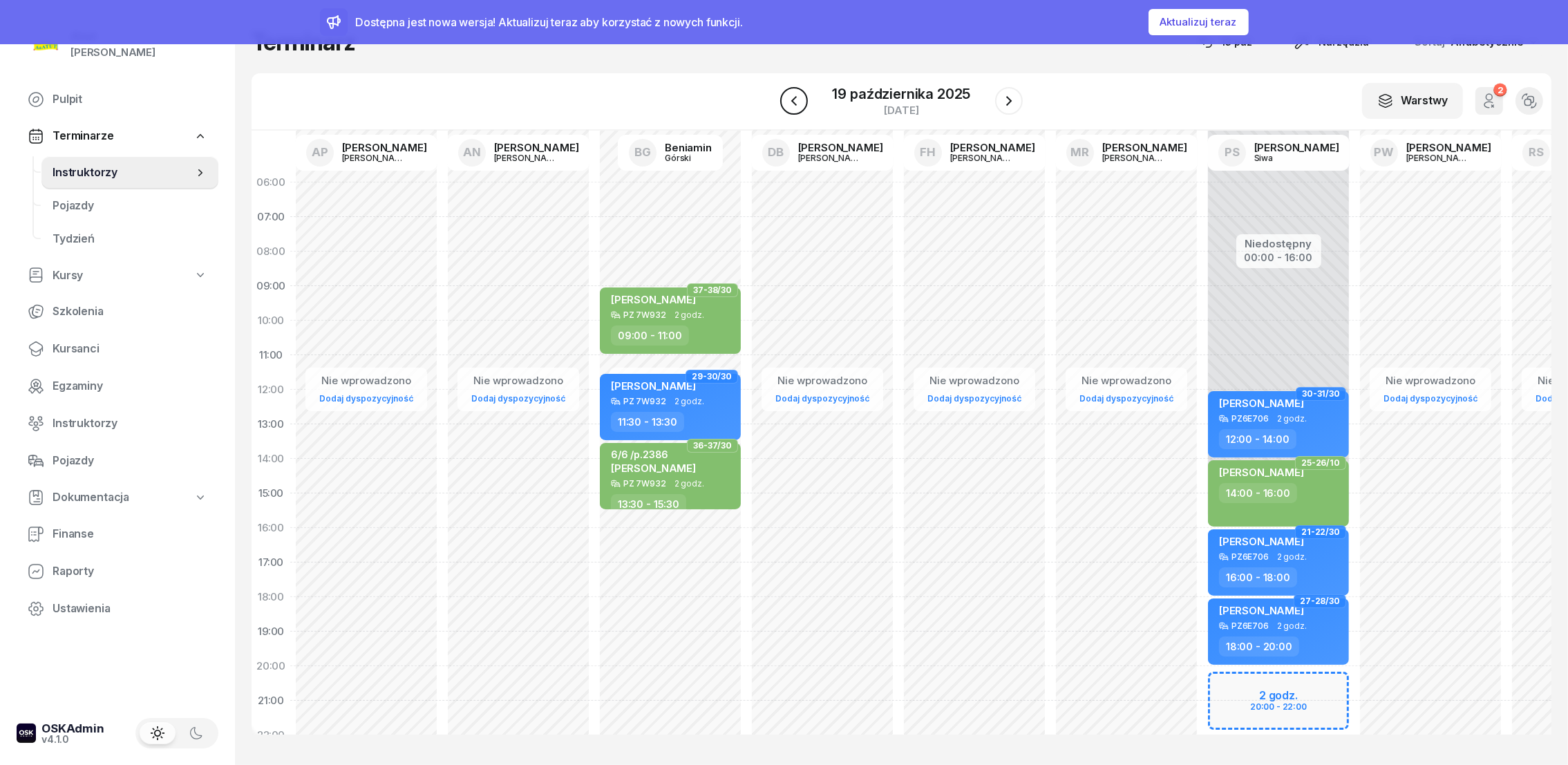
click at [790, 99] on icon "button" at bounding box center [794, 100] width 16 height 16
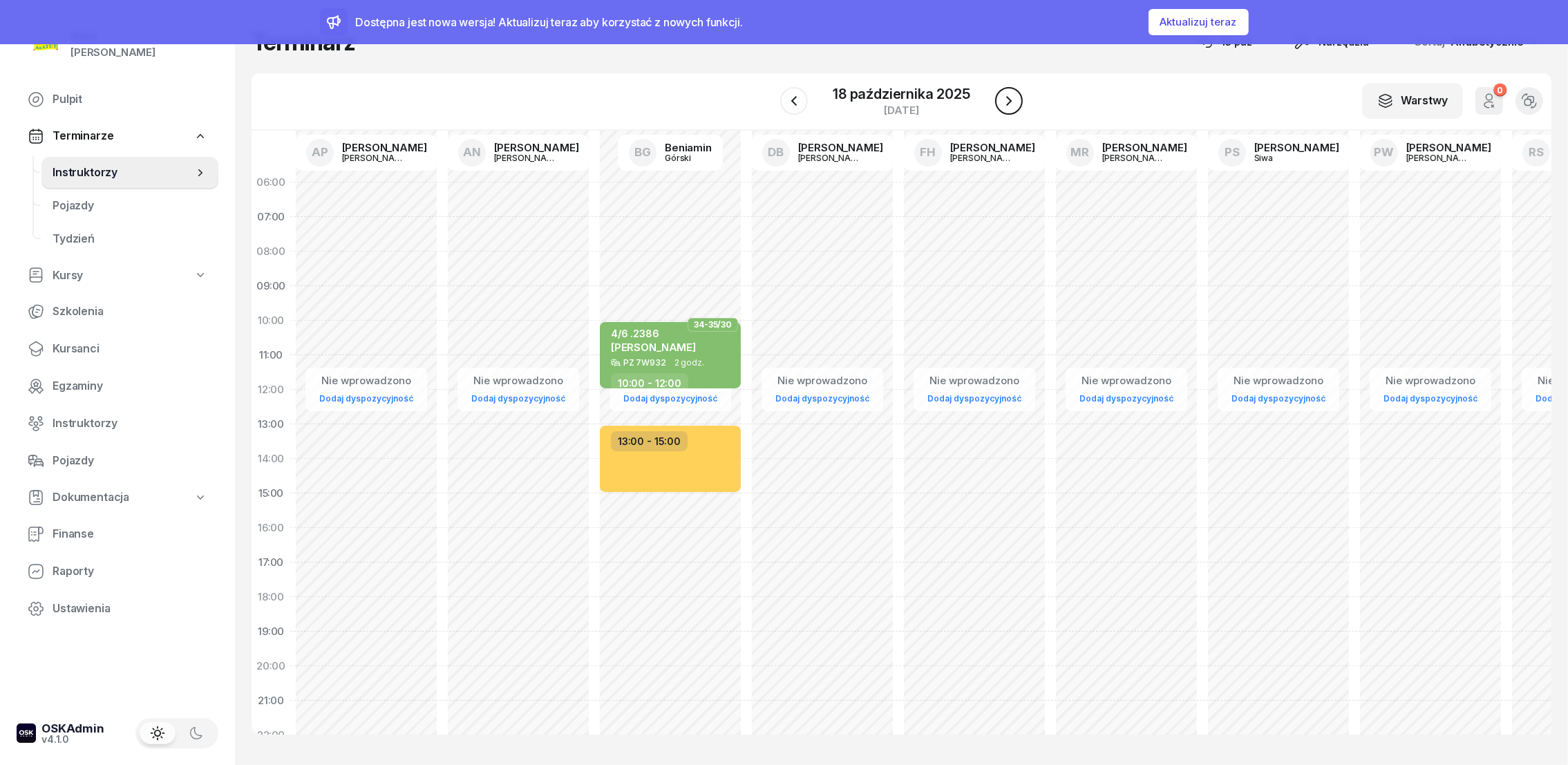
click at [1006, 95] on icon "button" at bounding box center [1009, 100] width 16 height 16
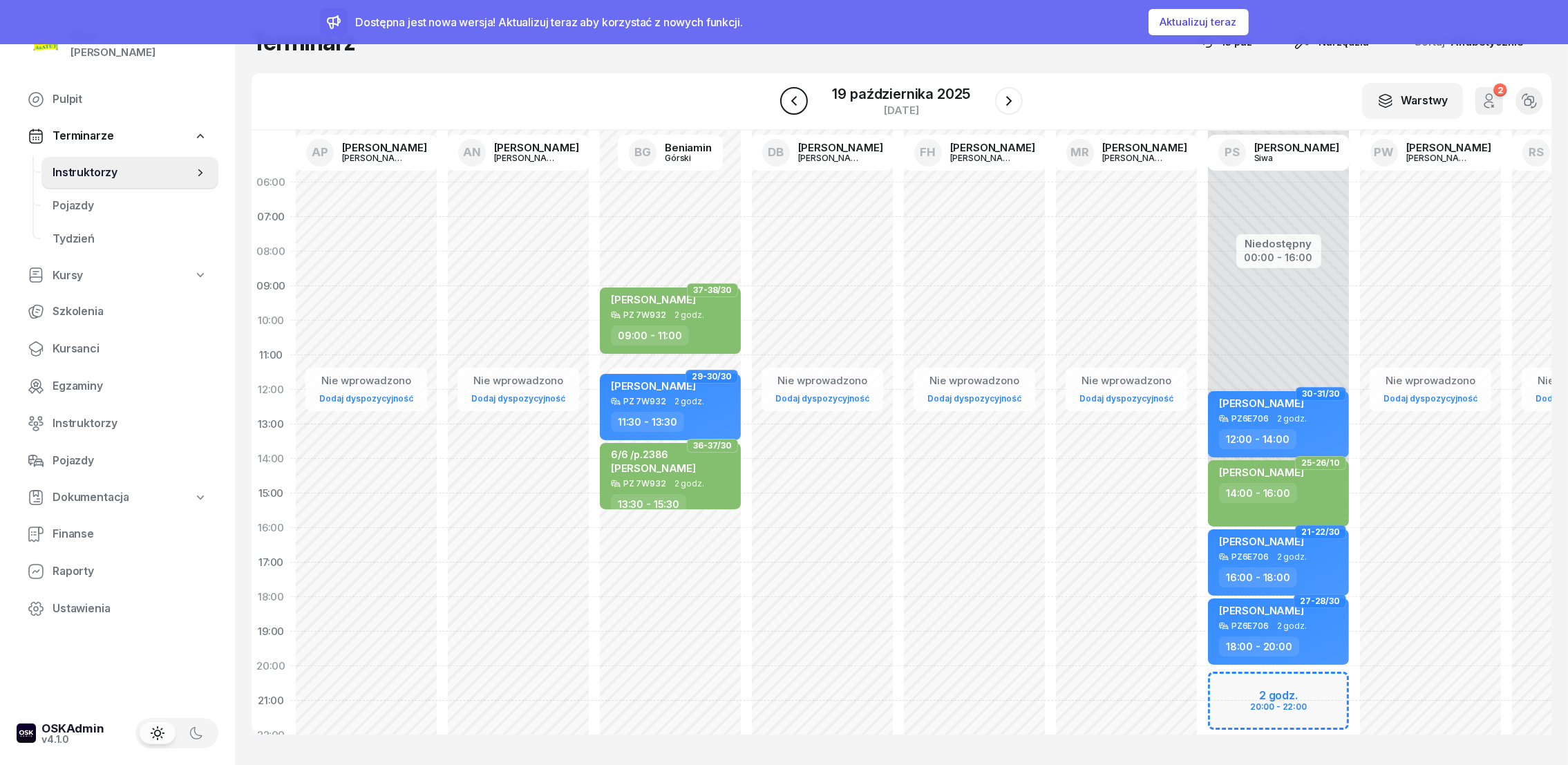
click at [795, 97] on icon "button" at bounding box center [794, 101] width 6 height 10
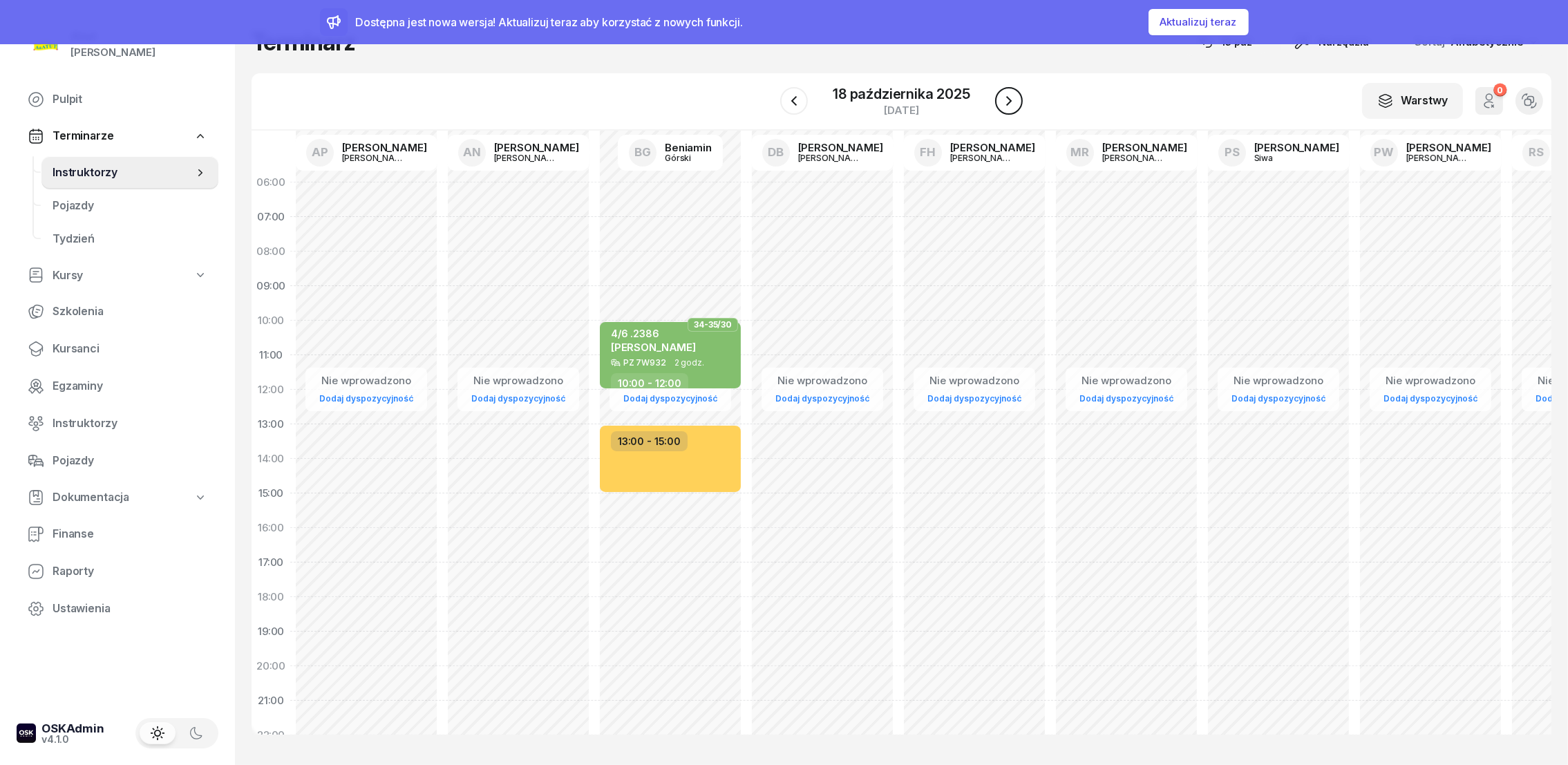
click at [1017, 94] on button "button" at bounding box center [1009, 100] width 28 height 28
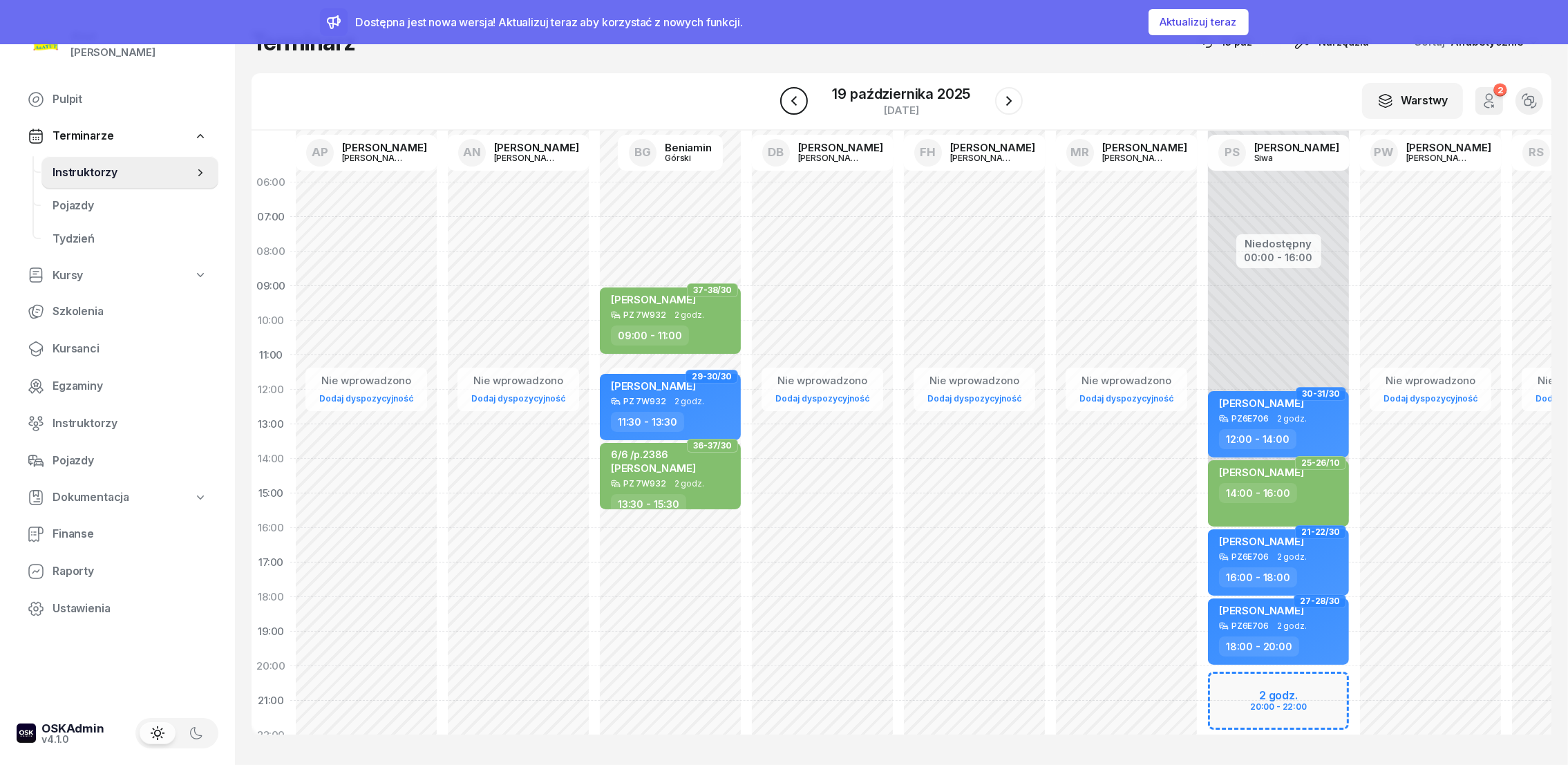
click at [797, 96] on icon "button" at bounding box center [794, 100] width 16 height 16
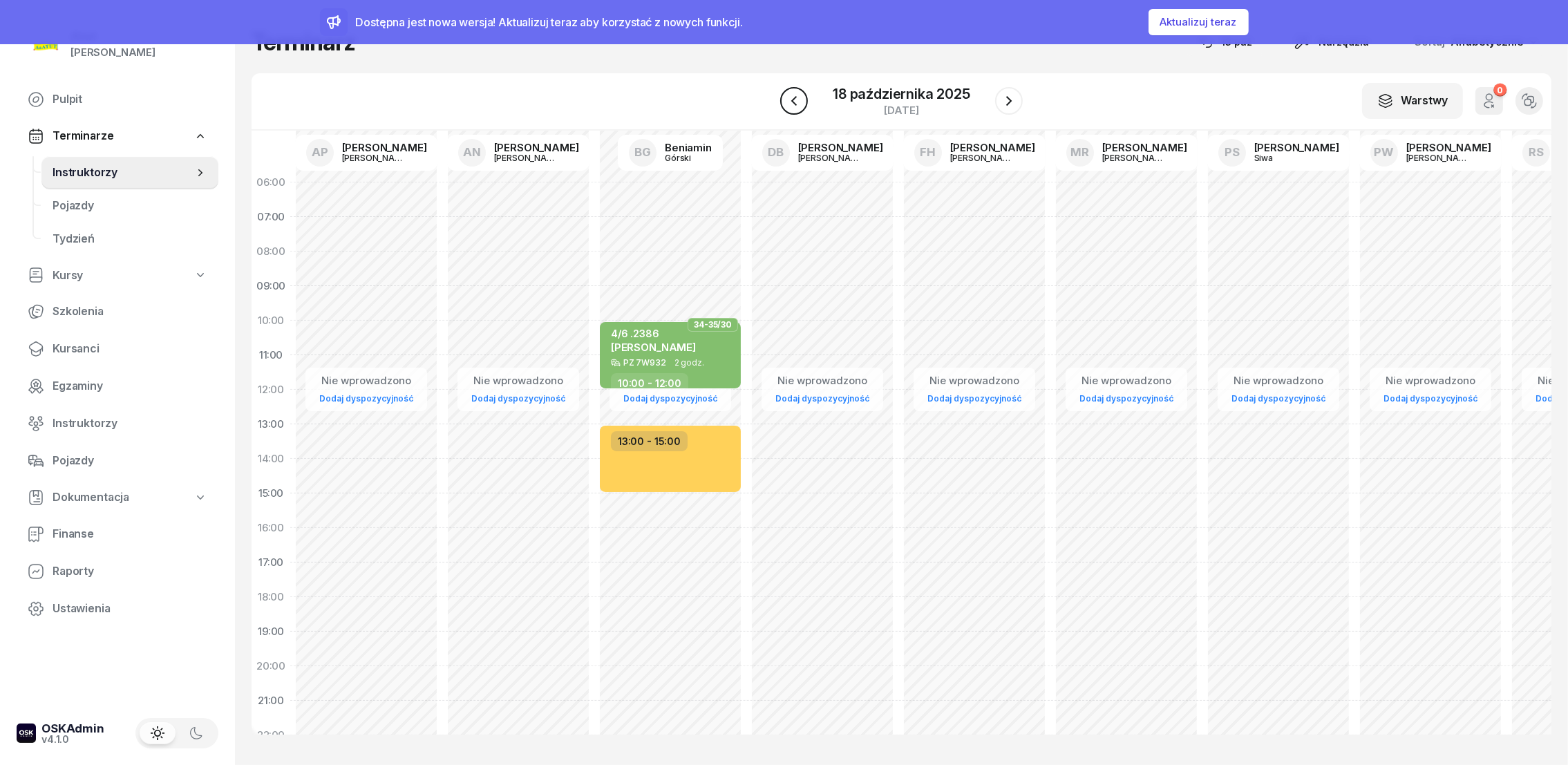
click at [798, 95] on icon "button" at bounding box center [794, 100] width 16 height 16
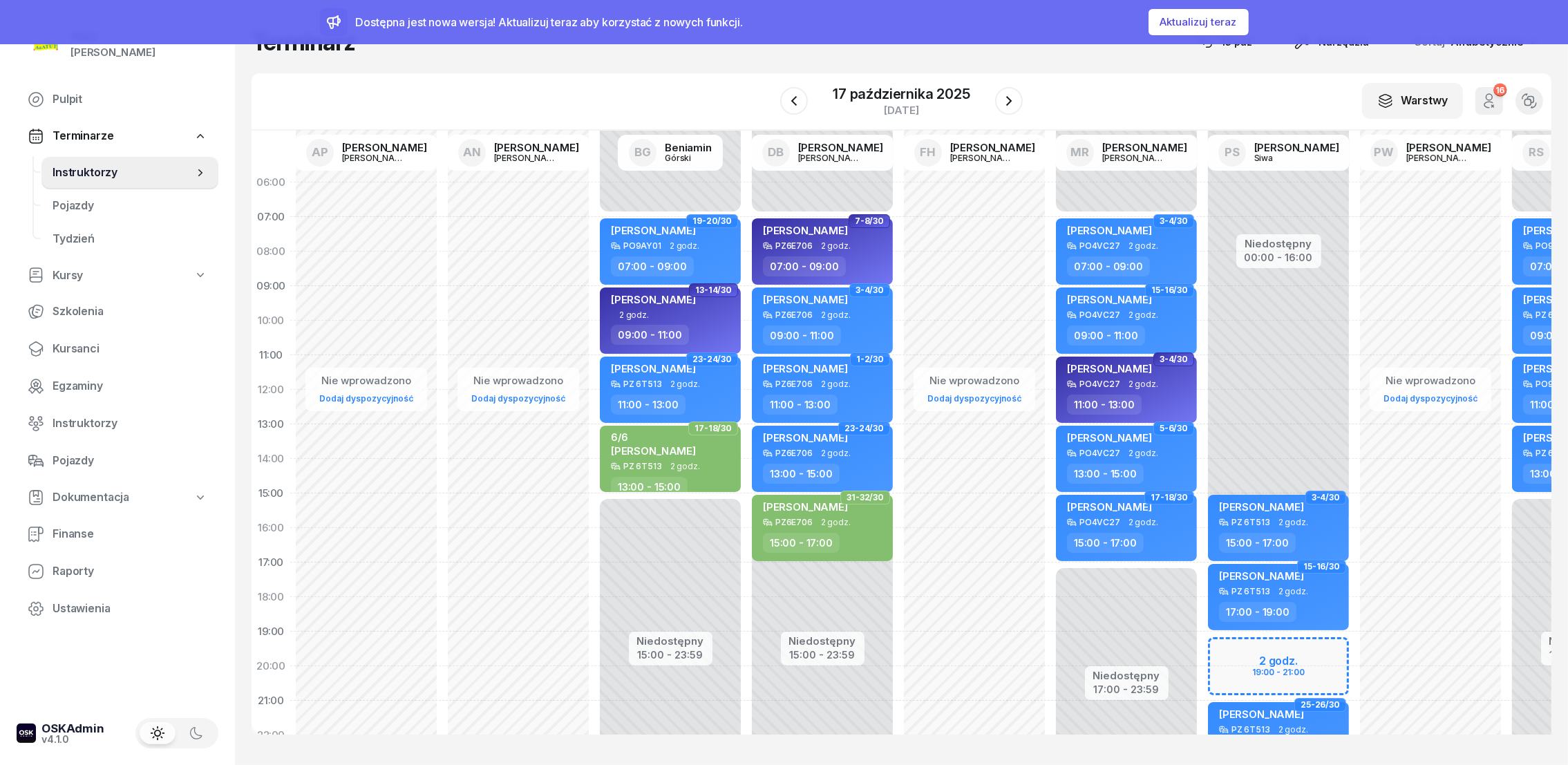
scroll to position [102, 0]
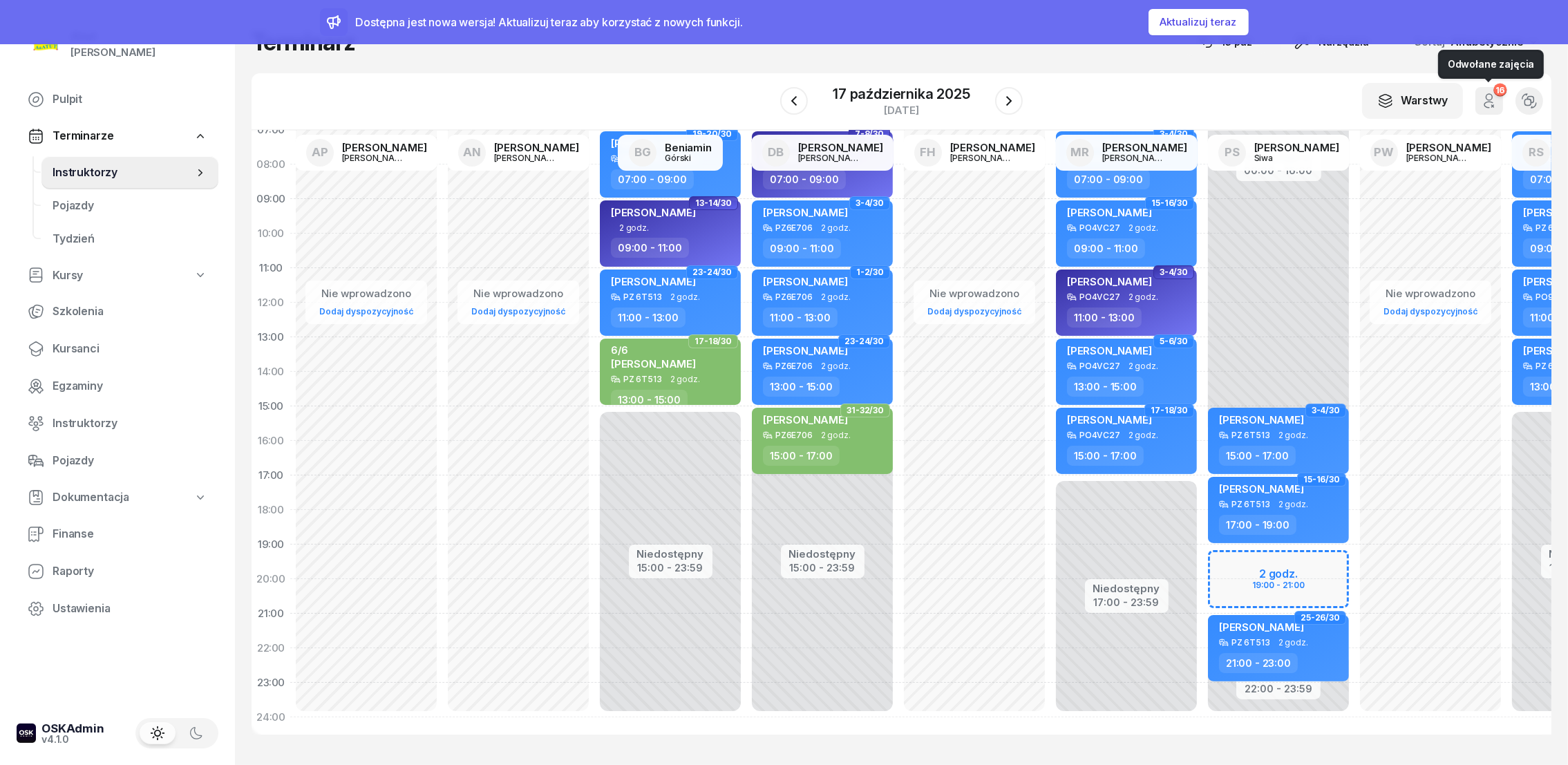
click at [1481, 99] on icon "button" at bounding box center [1489, 100] width 16 height 16
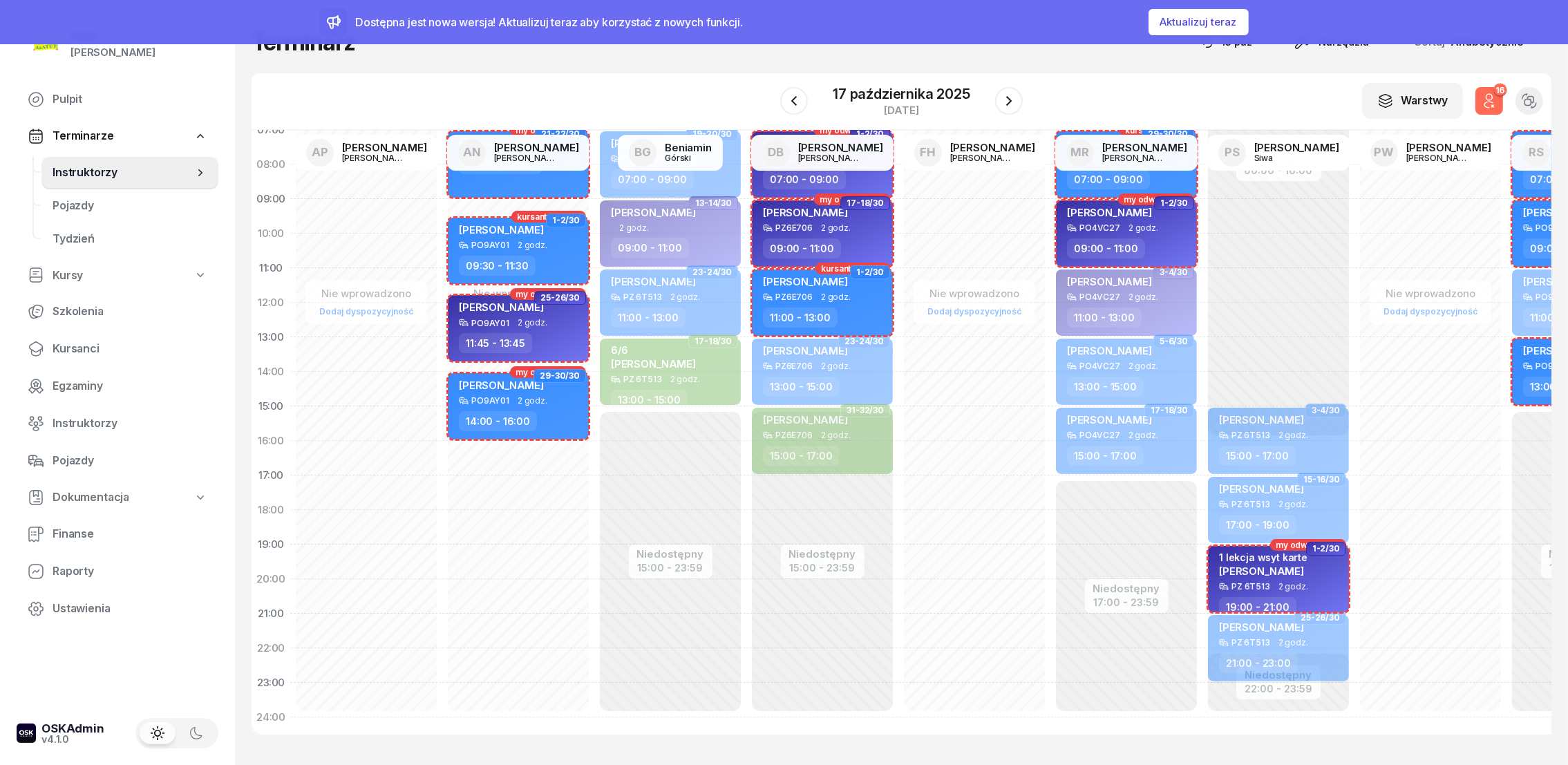
click at [1482, 99] on icon "button" at bounding box center [1489, 100] width 16 height 16
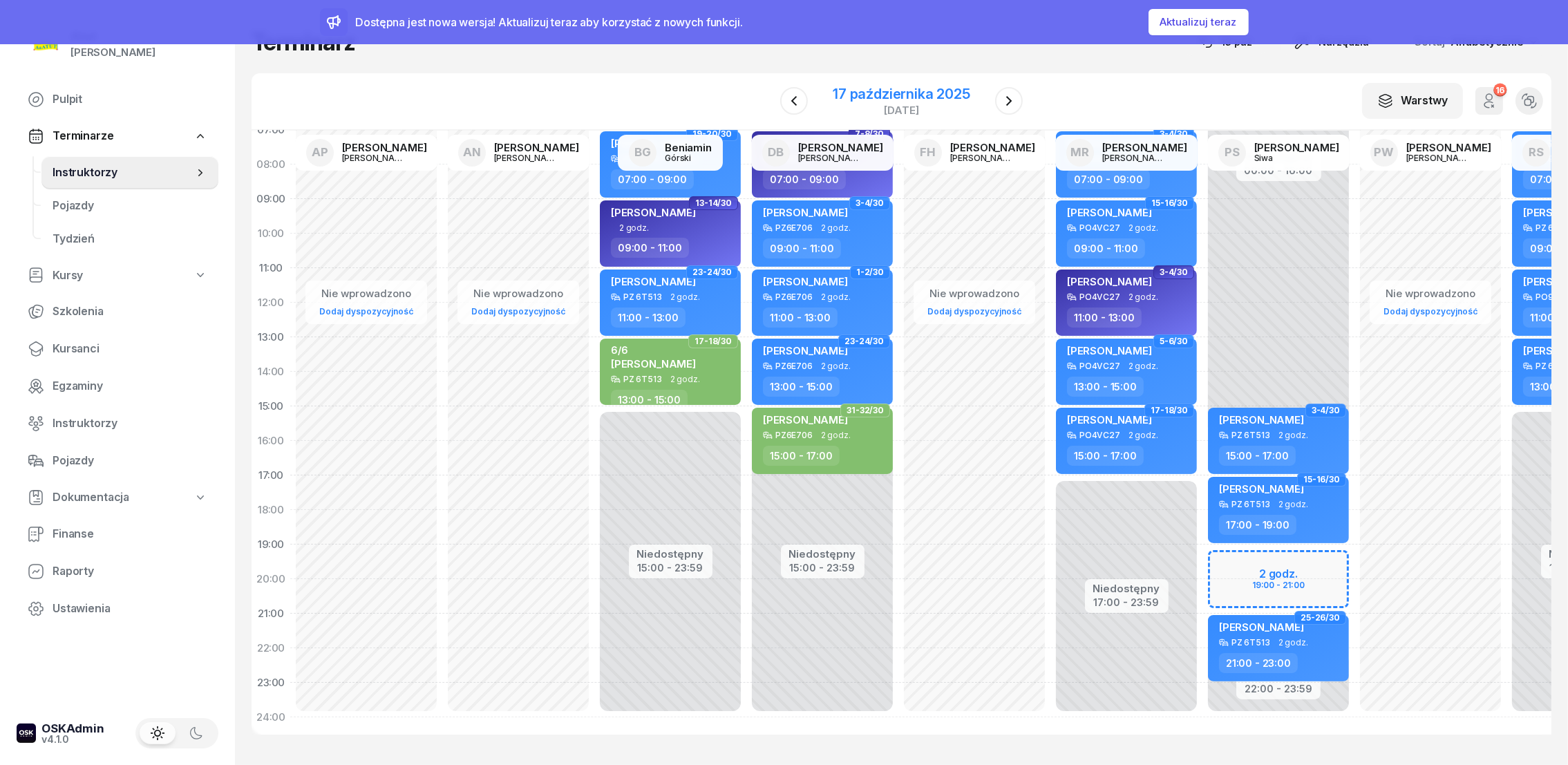
click at [865, 94] on div "17 października 2025" at bounding box center [901, 93] width 137 height 14
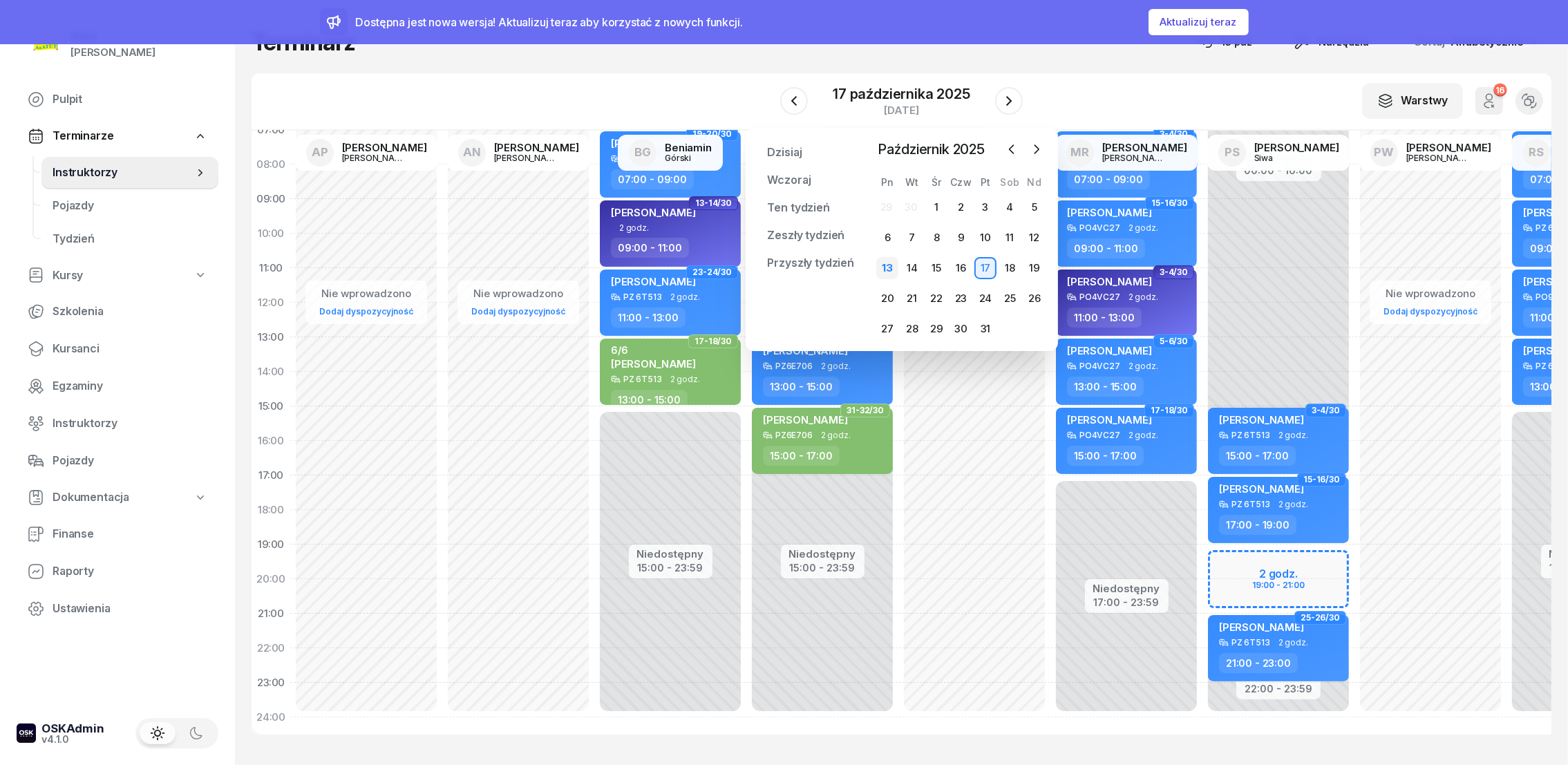
click at [888, 269] on div "13" at bounding box center [887, 268] width 22 height 22
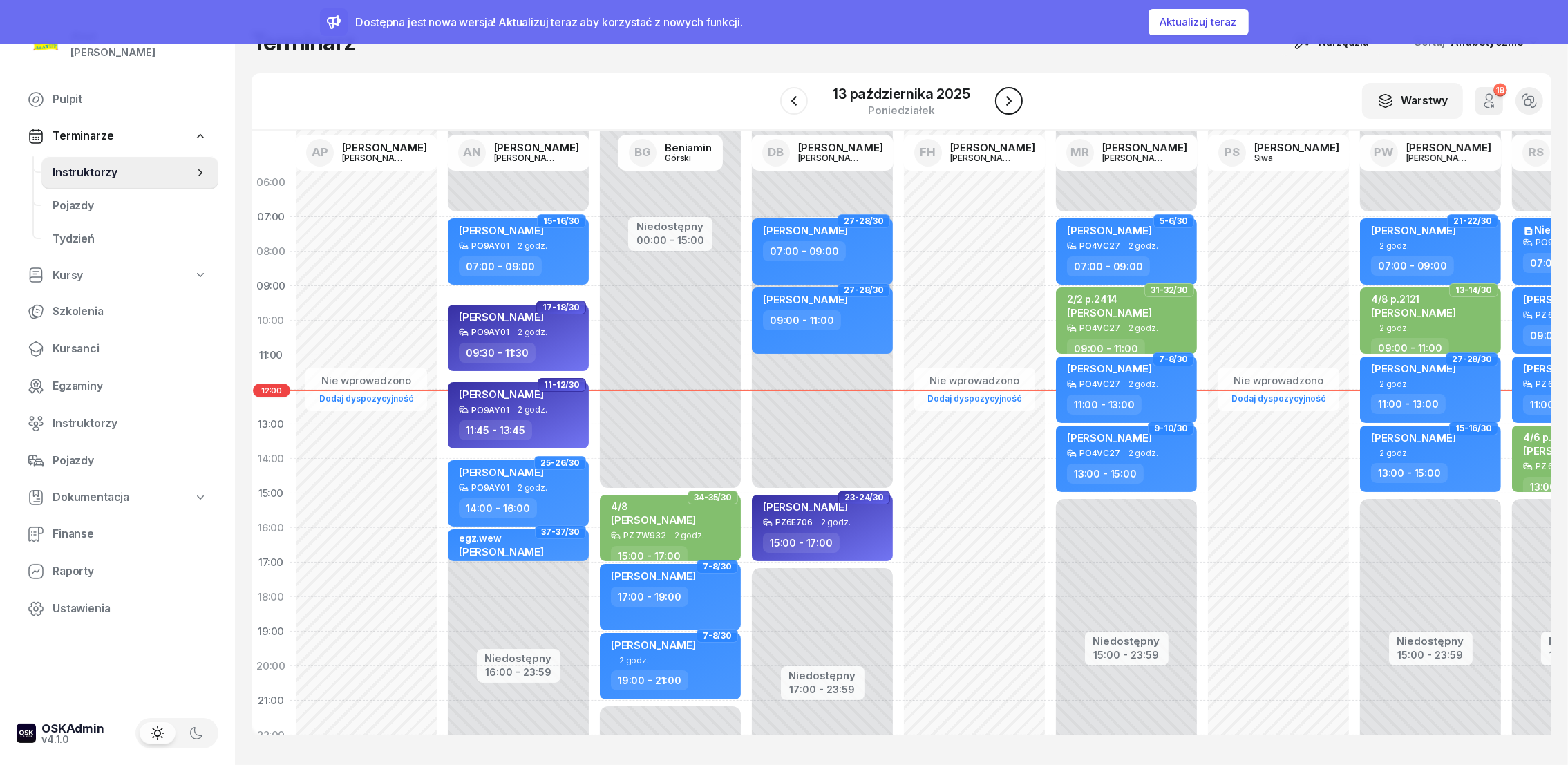
click at [1012, 109] on icon "button" at bounding box center [1009, 100] width 16 height 16
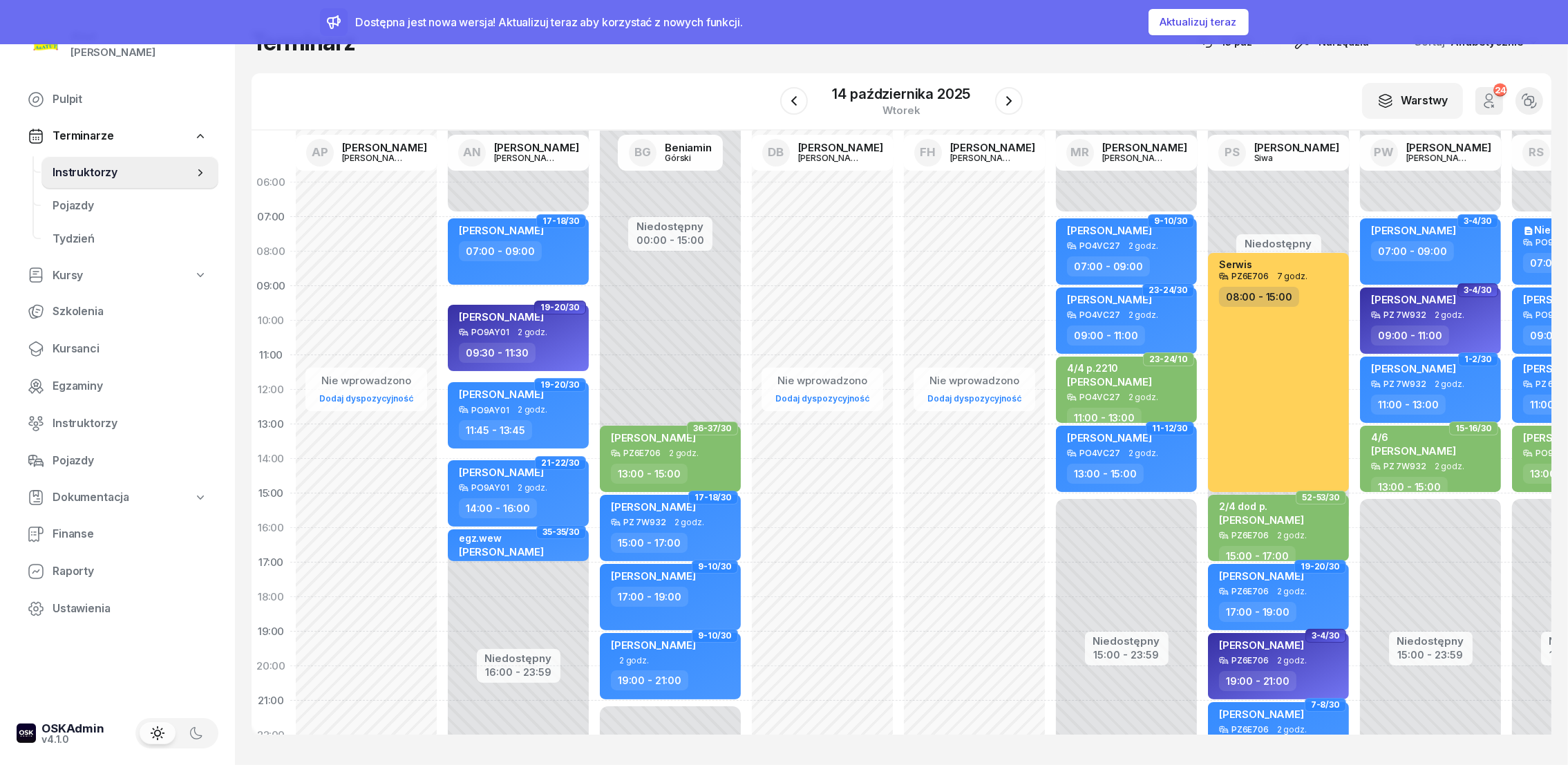
click at [75, 164] on span "Instruktorzy" at bounding box center [123, 172] width 141 height 18
click at [81, 353] on span "Kursanci" at bounding box center [130, 349] width 155 height 18
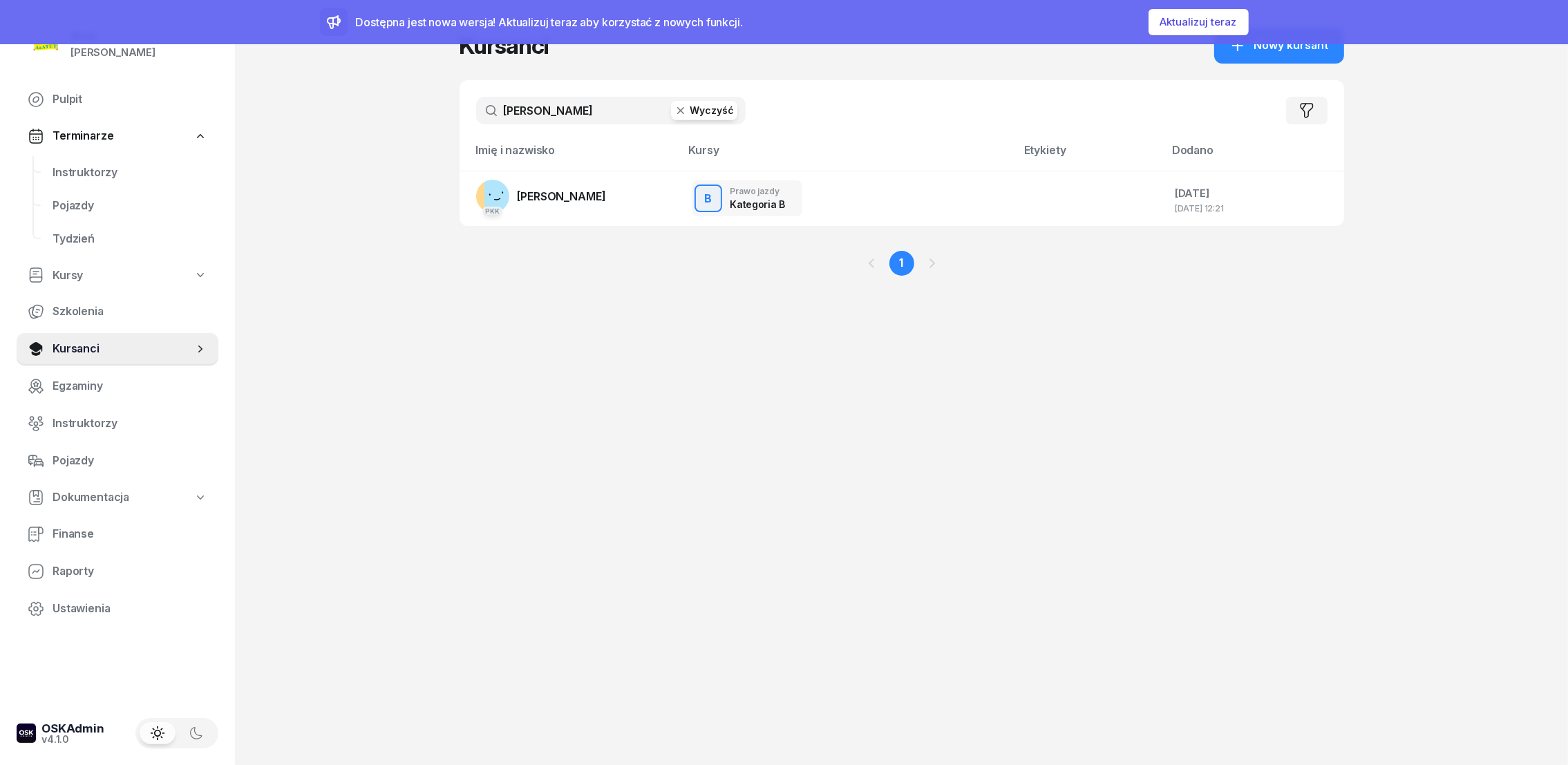
click at [718, 111] on button "Wyczyść" at bounding box center [705, 111] width 67 height 19
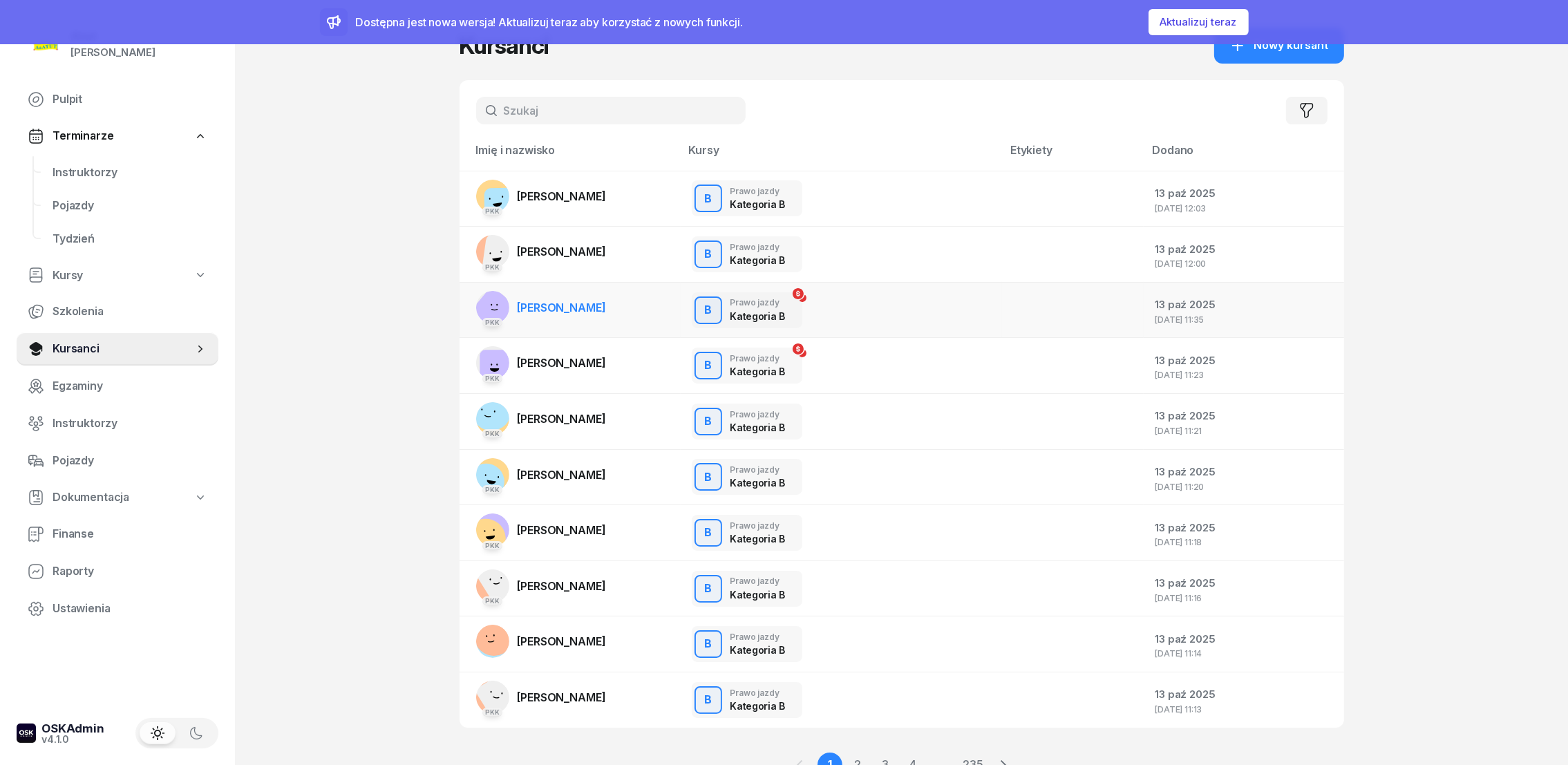
click at [570, 308] on span "[PERSON_NAME]" at bounding box center [561, 308] width 89 height 14
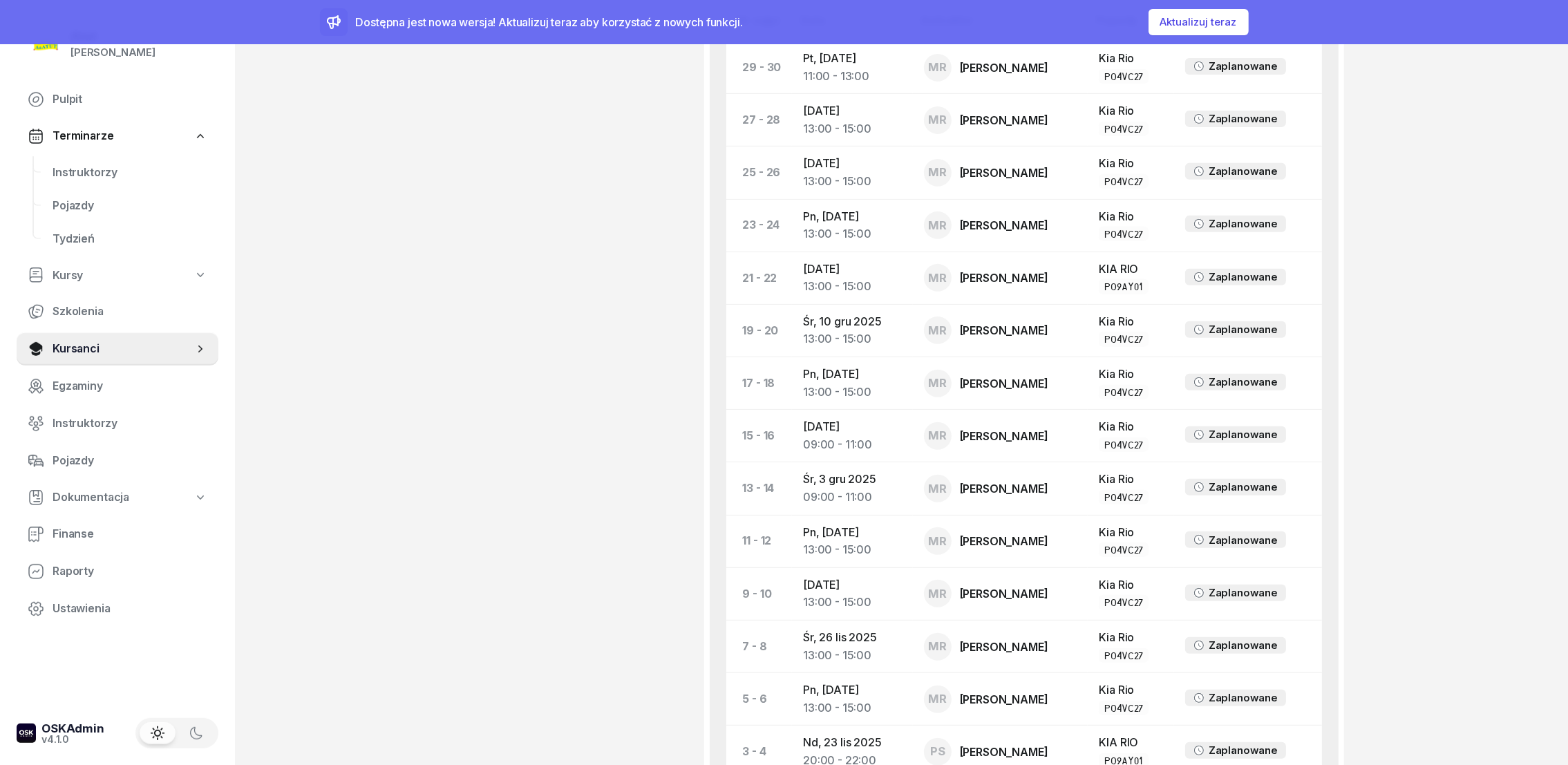
scroll to position [766, 0]
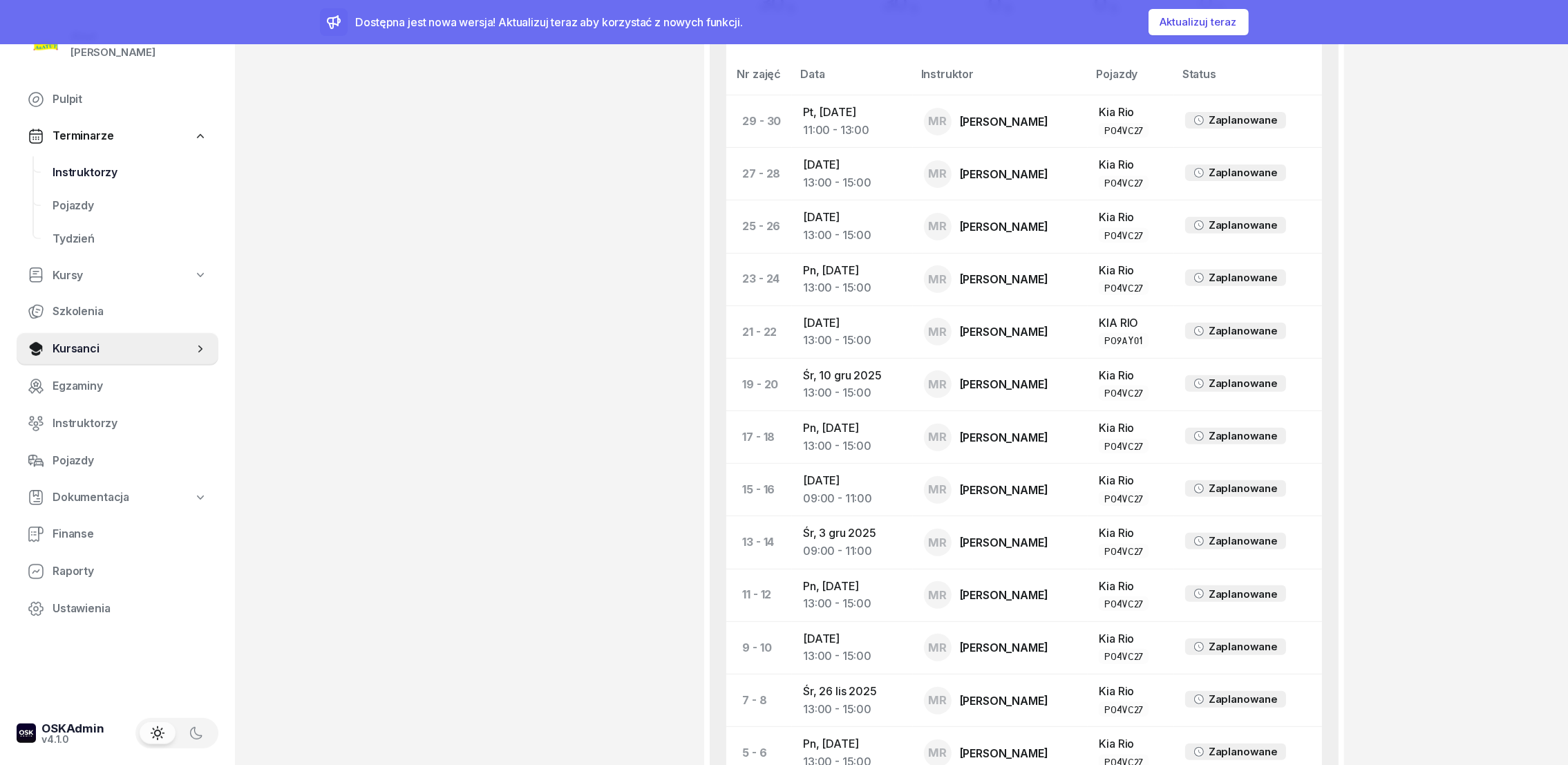
click at [94, 165] on span "Instruktorzy" at bounding box center [130, 172] width 155 height 18
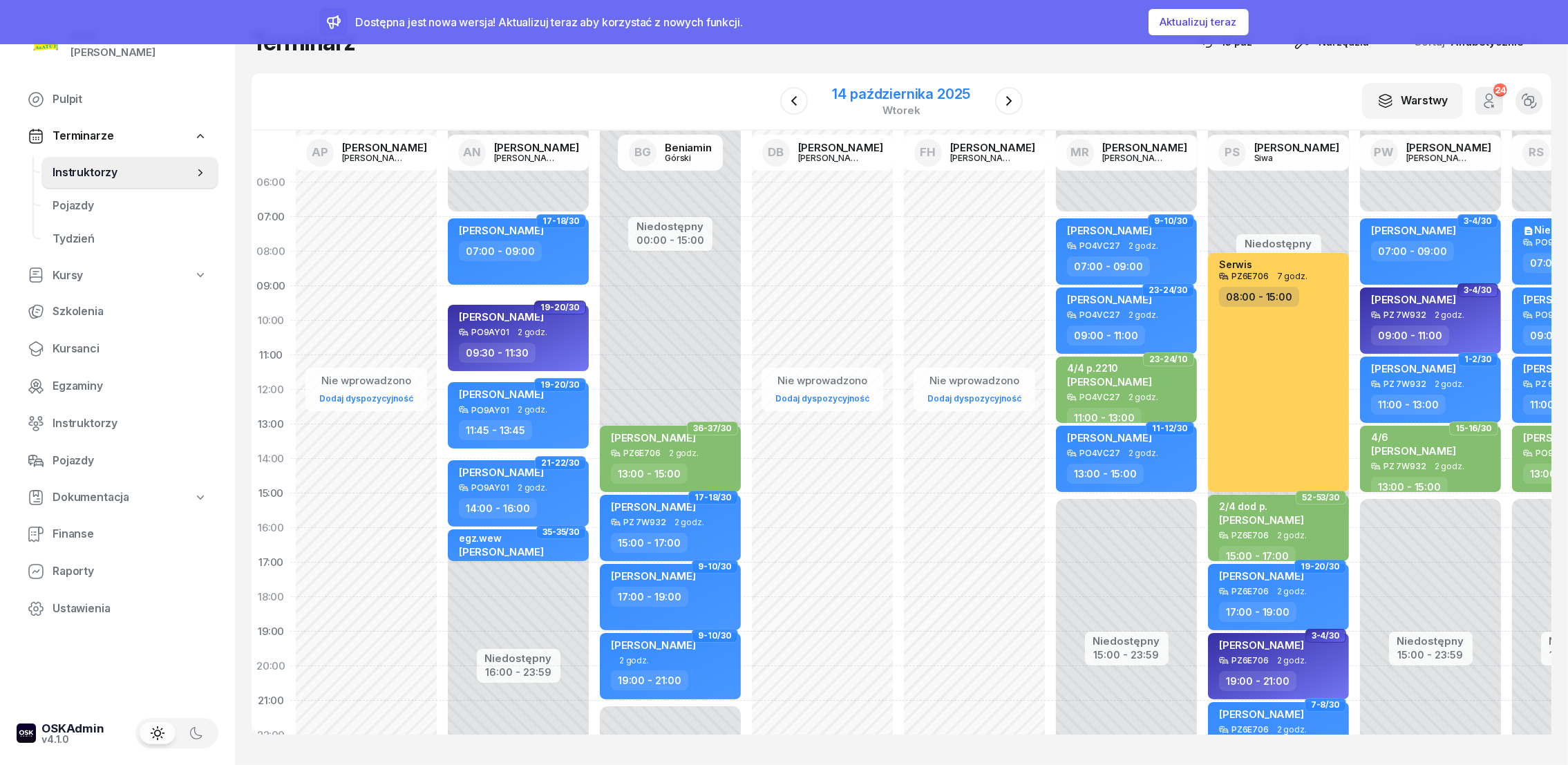
click at [915, 94] on div "14 października 2025" at bounding box center [901, 93] width 138 height 14
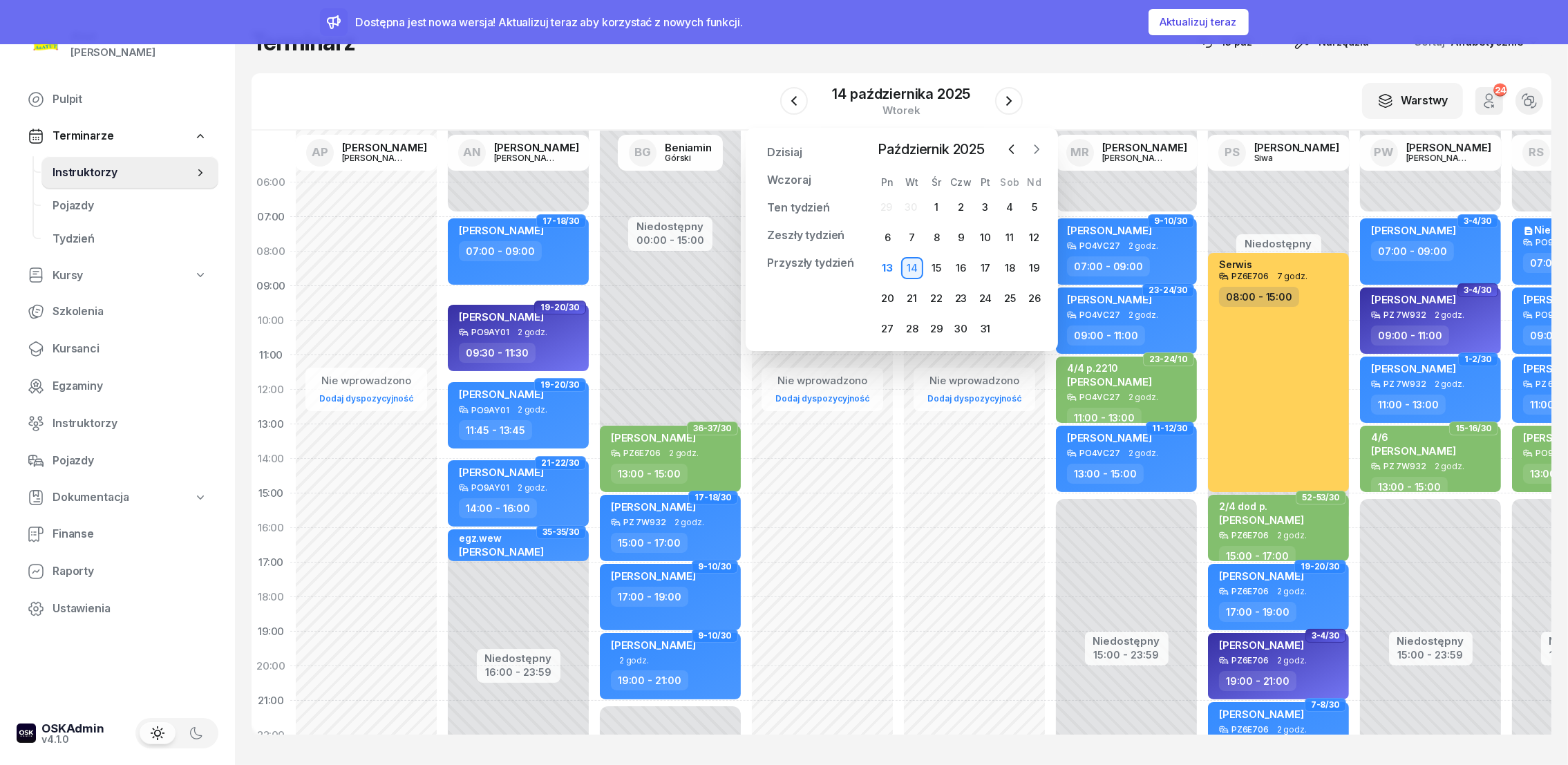
click at [1038, 150] on icon "button" at bounding box center [1036, 149] width 4 height 9
click at [891, 332] on div "24" at bounding box center [887, 329] width 22 height 22
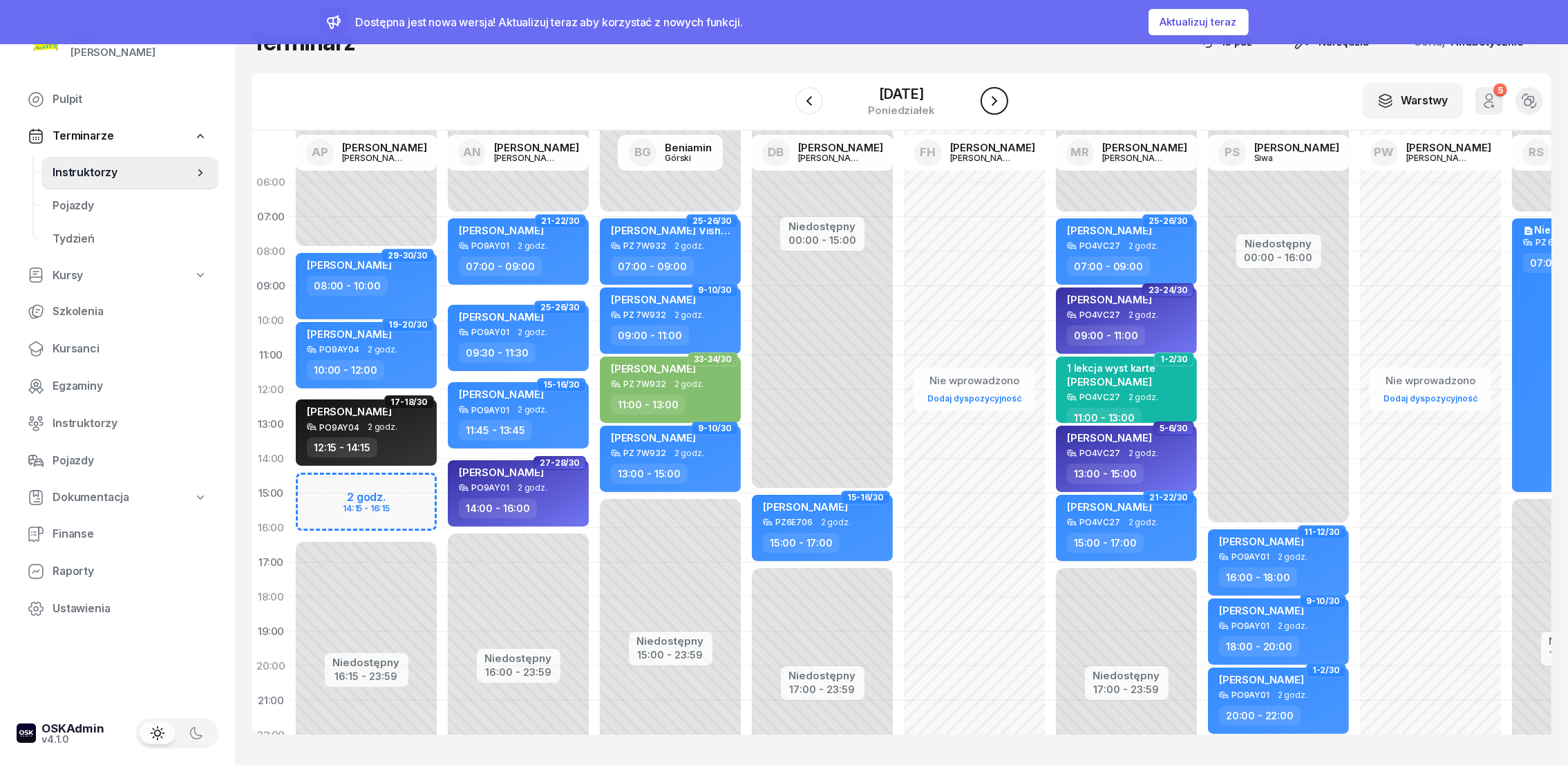
click at [1001, 103] on icon "button" at bounding box center [994, 100] width 16 height 16
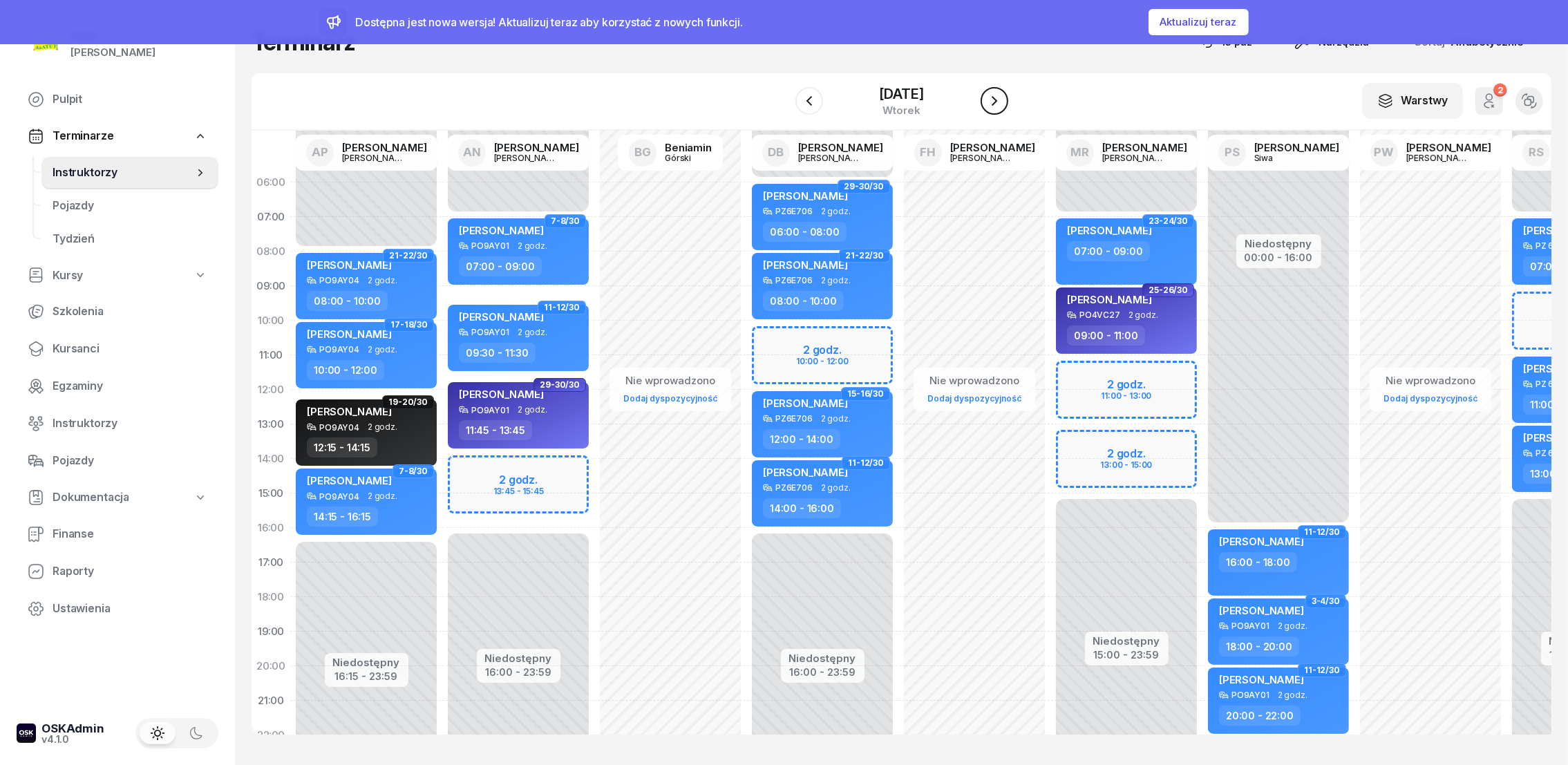
click at [1001, 103] on icon "button" at bounding box center [994, 100] width 16 height 16
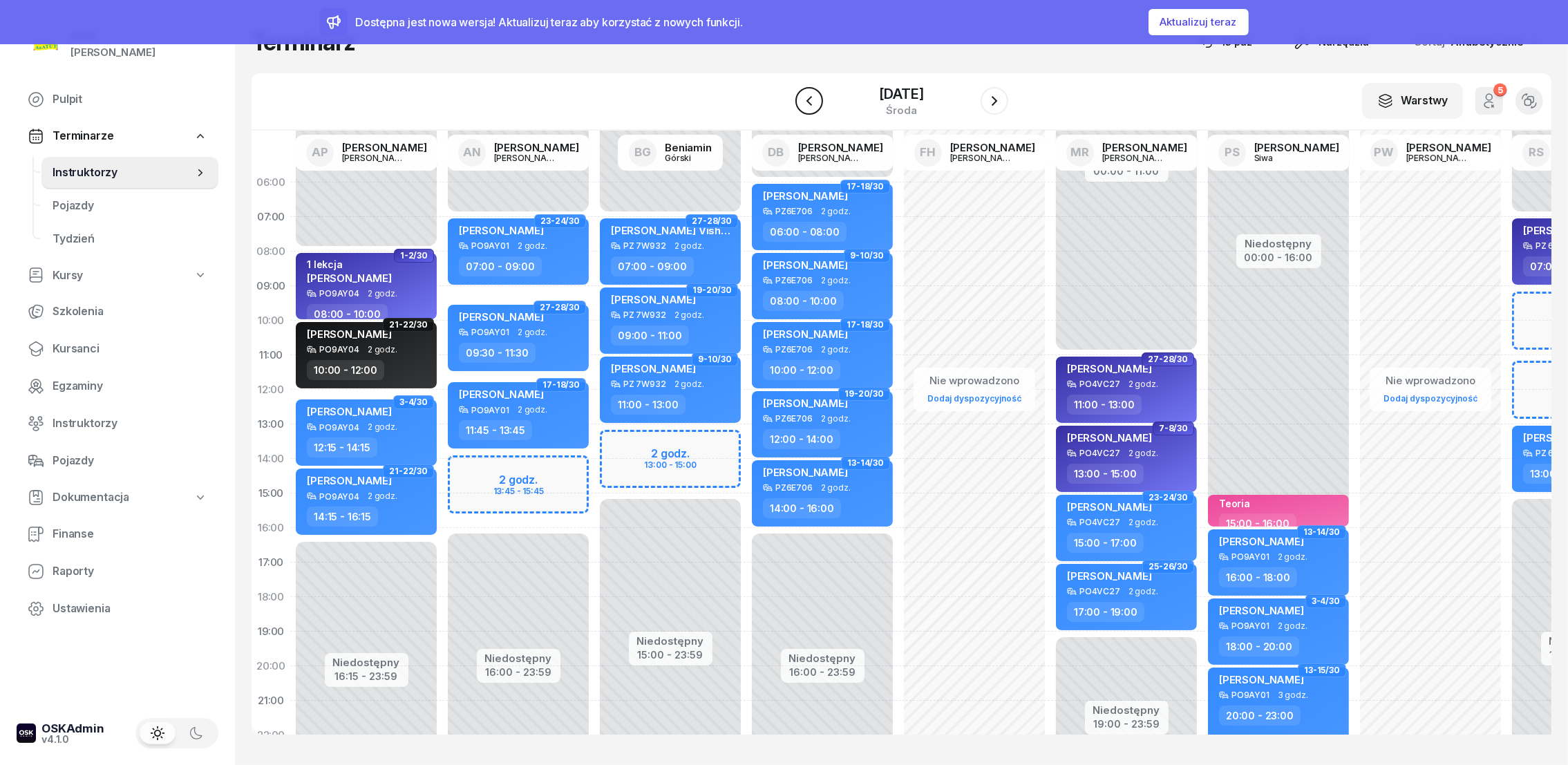
click at [806, 97] on icon "button" at bounding box center [809, 101] width 6 height 10
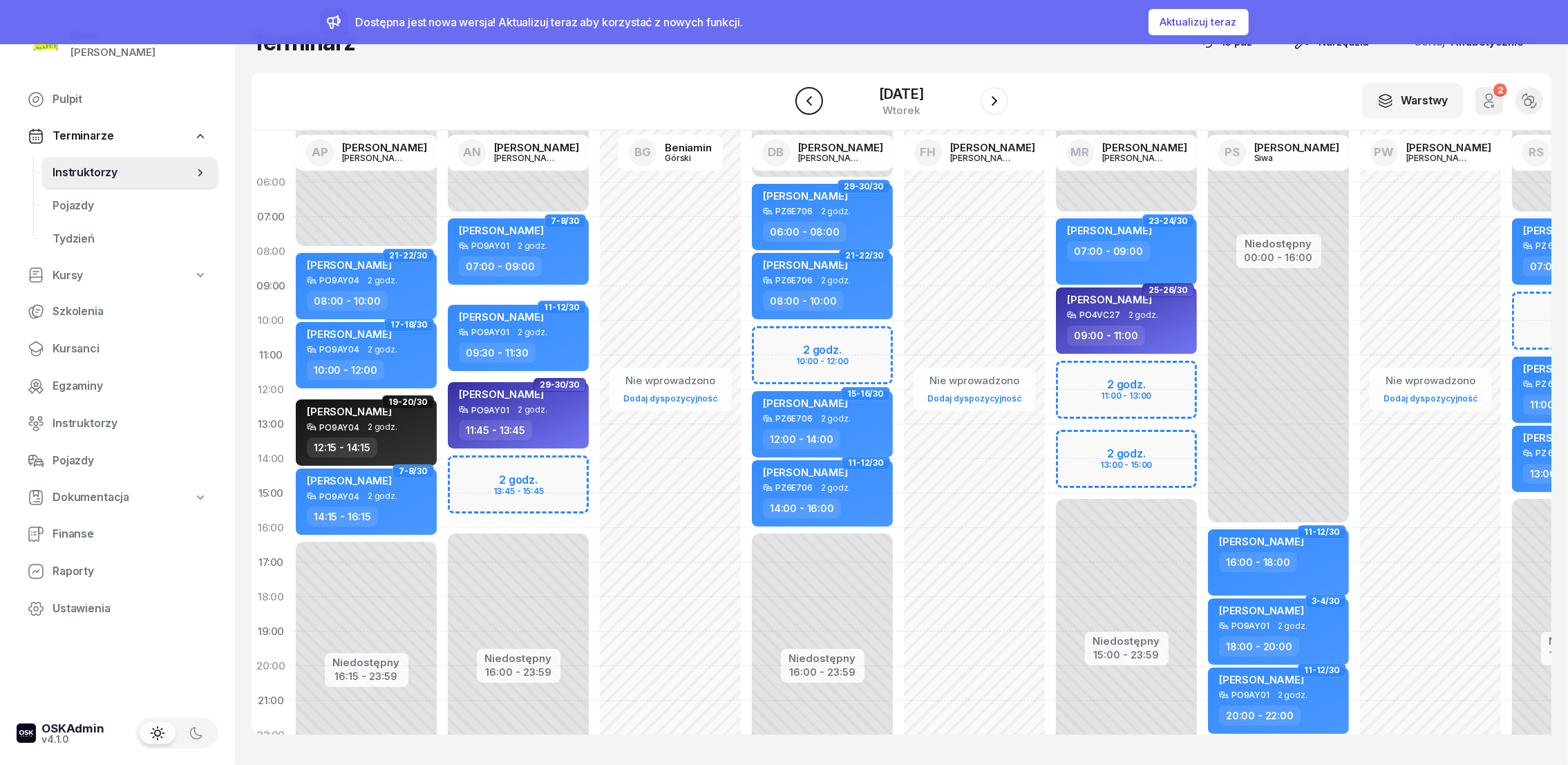
click at [808, 97] on icon "button" at bounding box center [809, 100] width 16 height 16
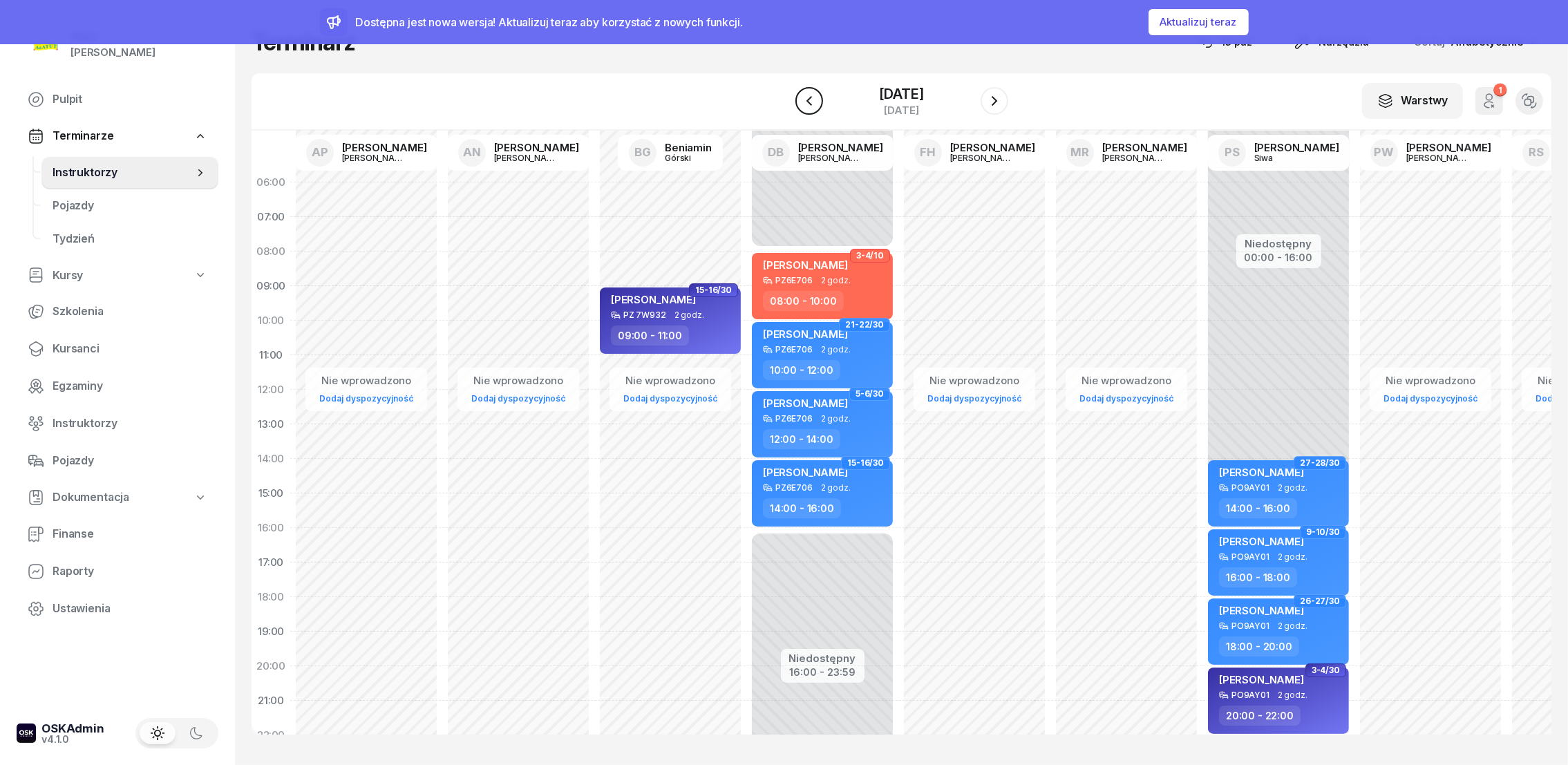
click at [808, 97] on icon "button" at bounding box center [809, 100] width 16 height 16
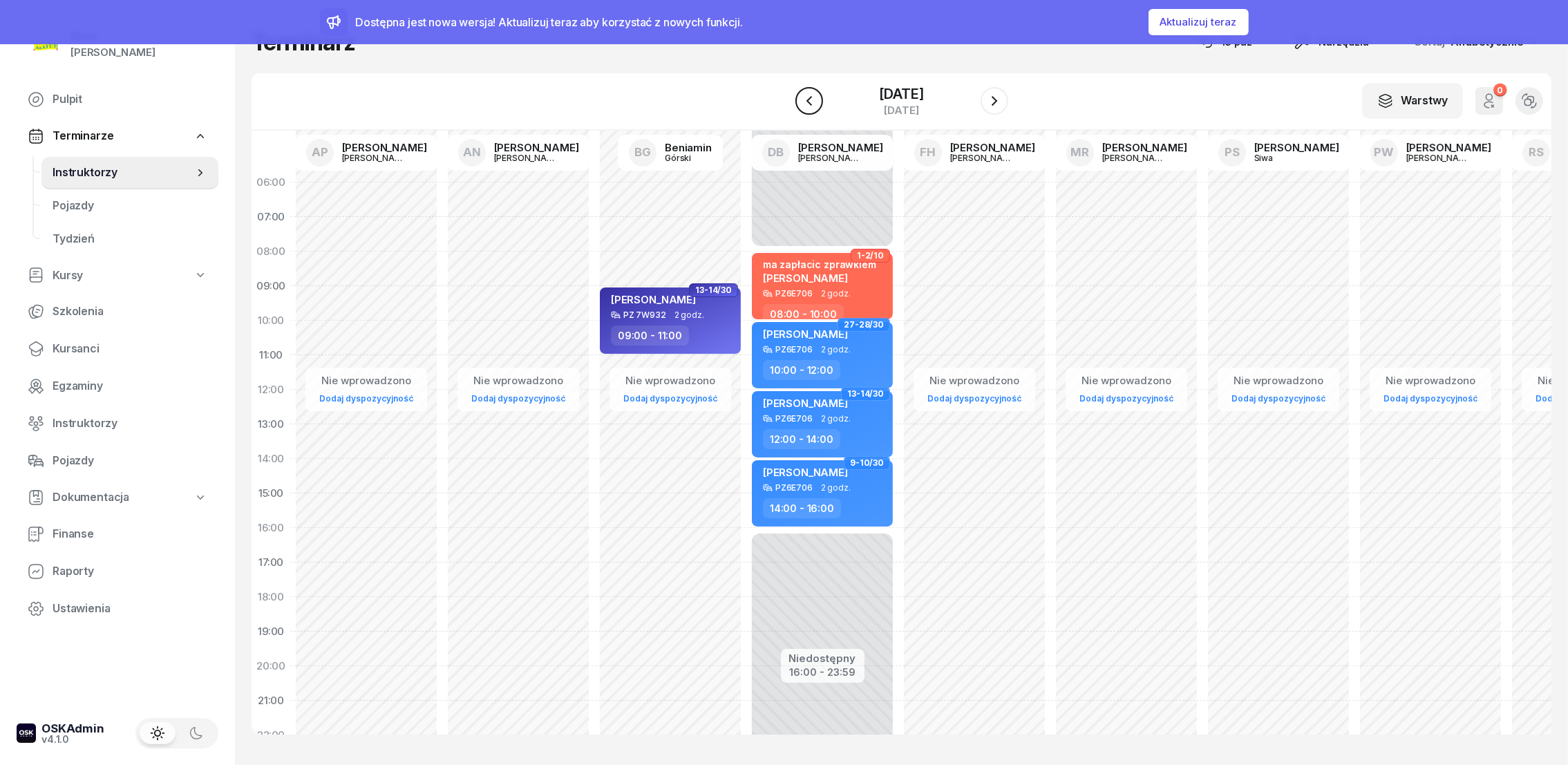
click at [808, 97] on icon "button" at bounding box center [809, 100] width 16 height 16
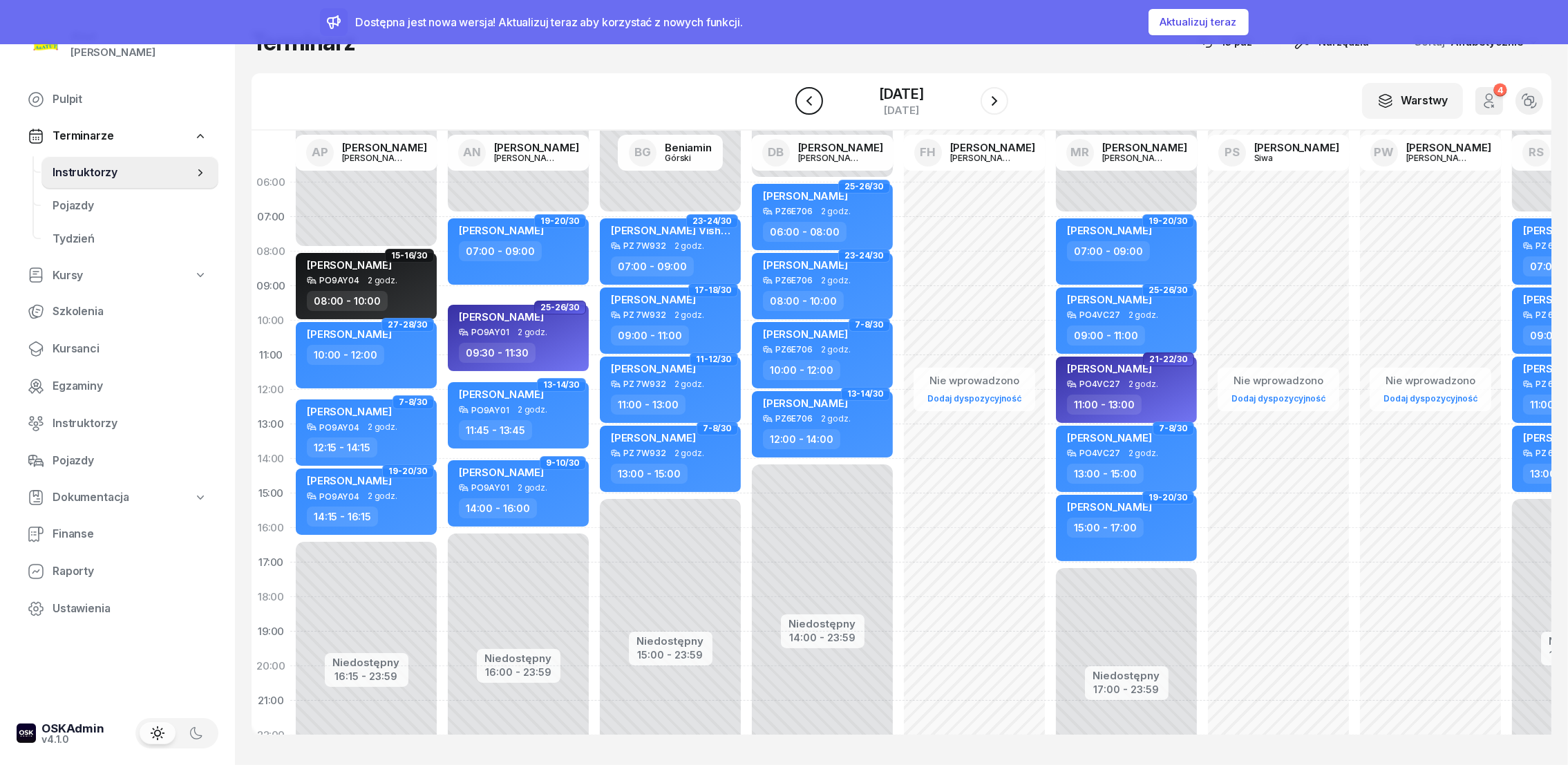
click at [814, 100] on icon "button" at bounding box center [809, 100] width 16 height 16
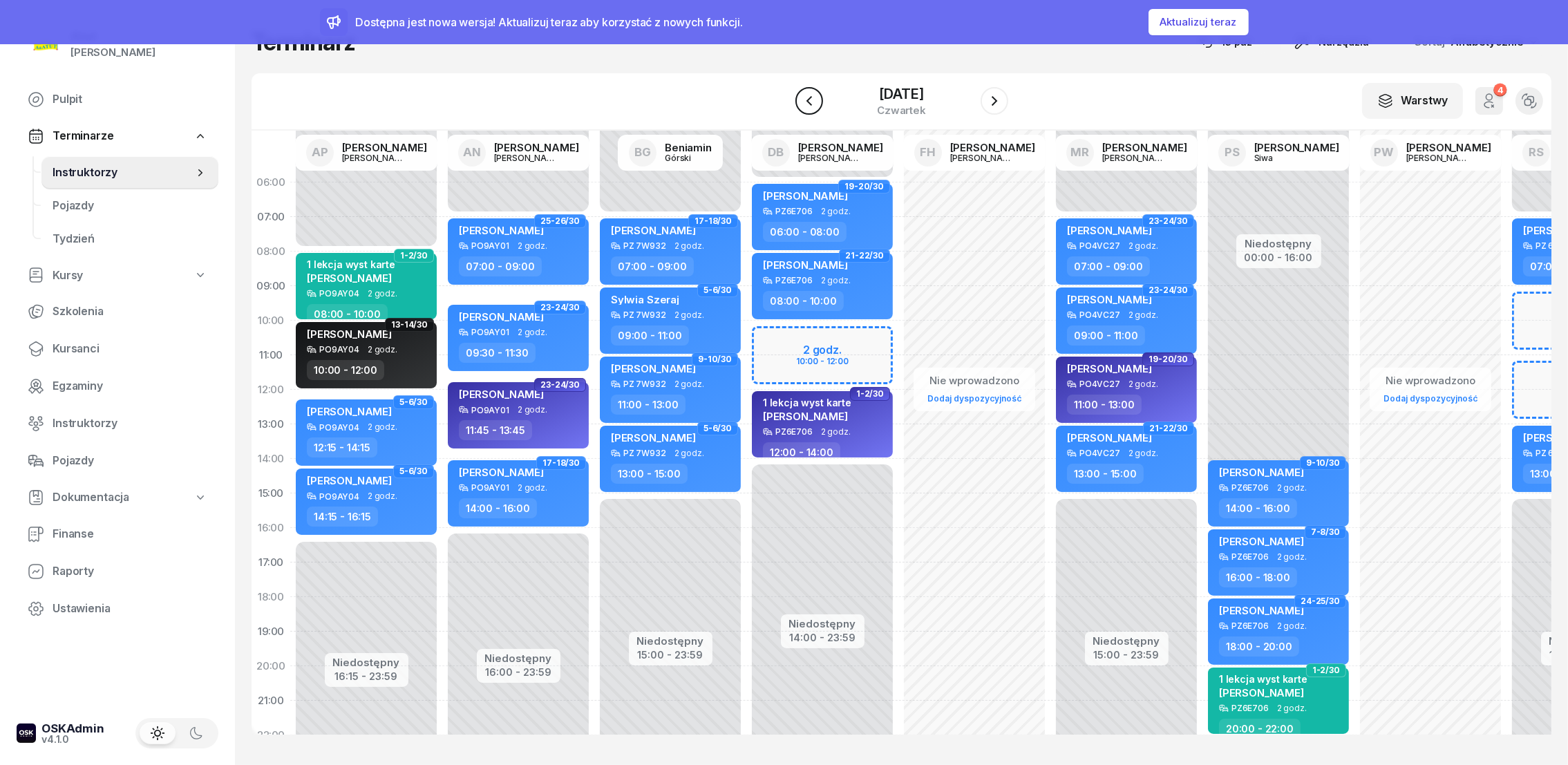
click at [807, 100] on icon "button" at bounding box center [809, 100] width 16 height 16
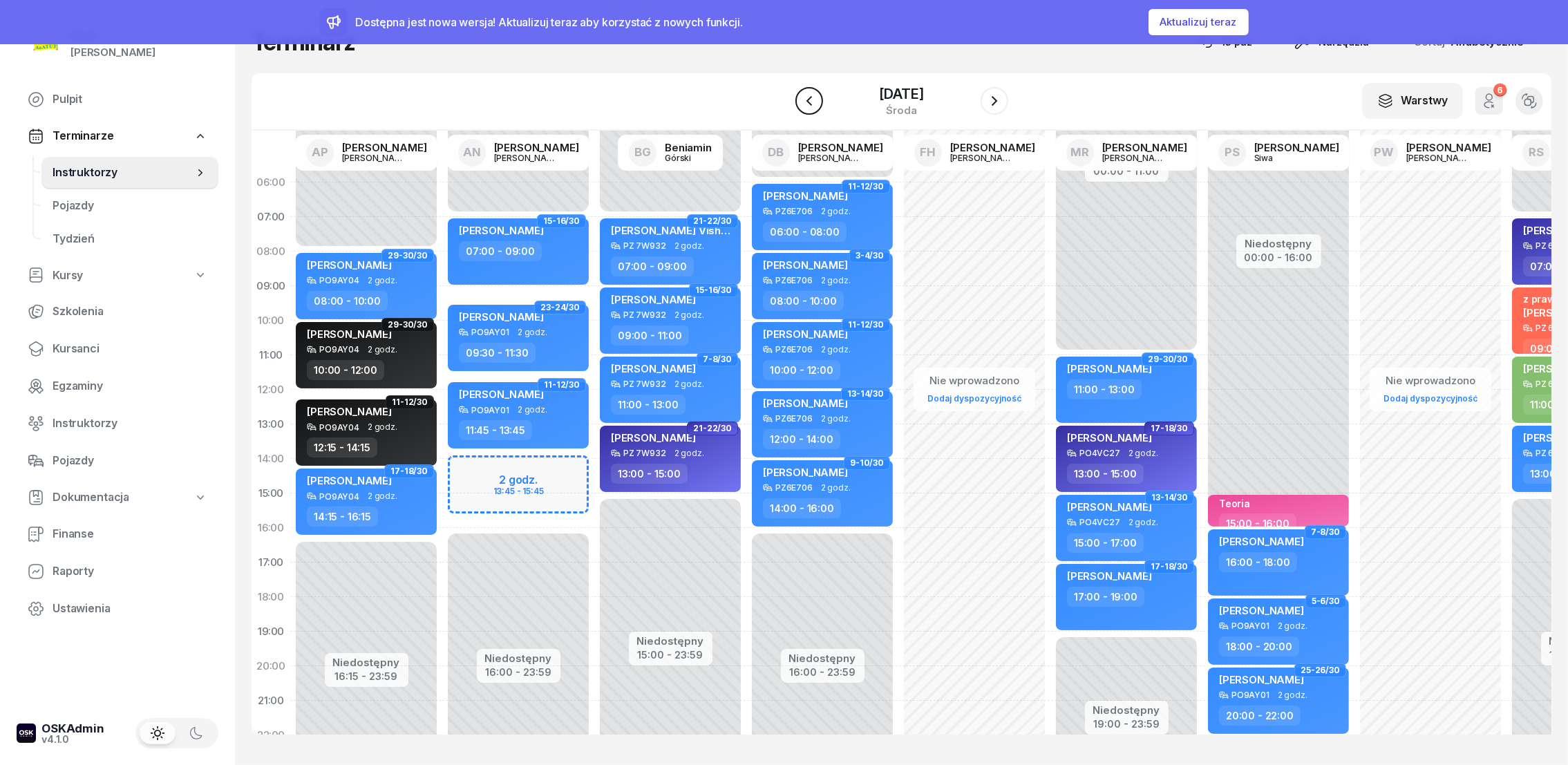
click at [807, 100] on icon "button" at bounding box center [809, 100] width 16 height 16
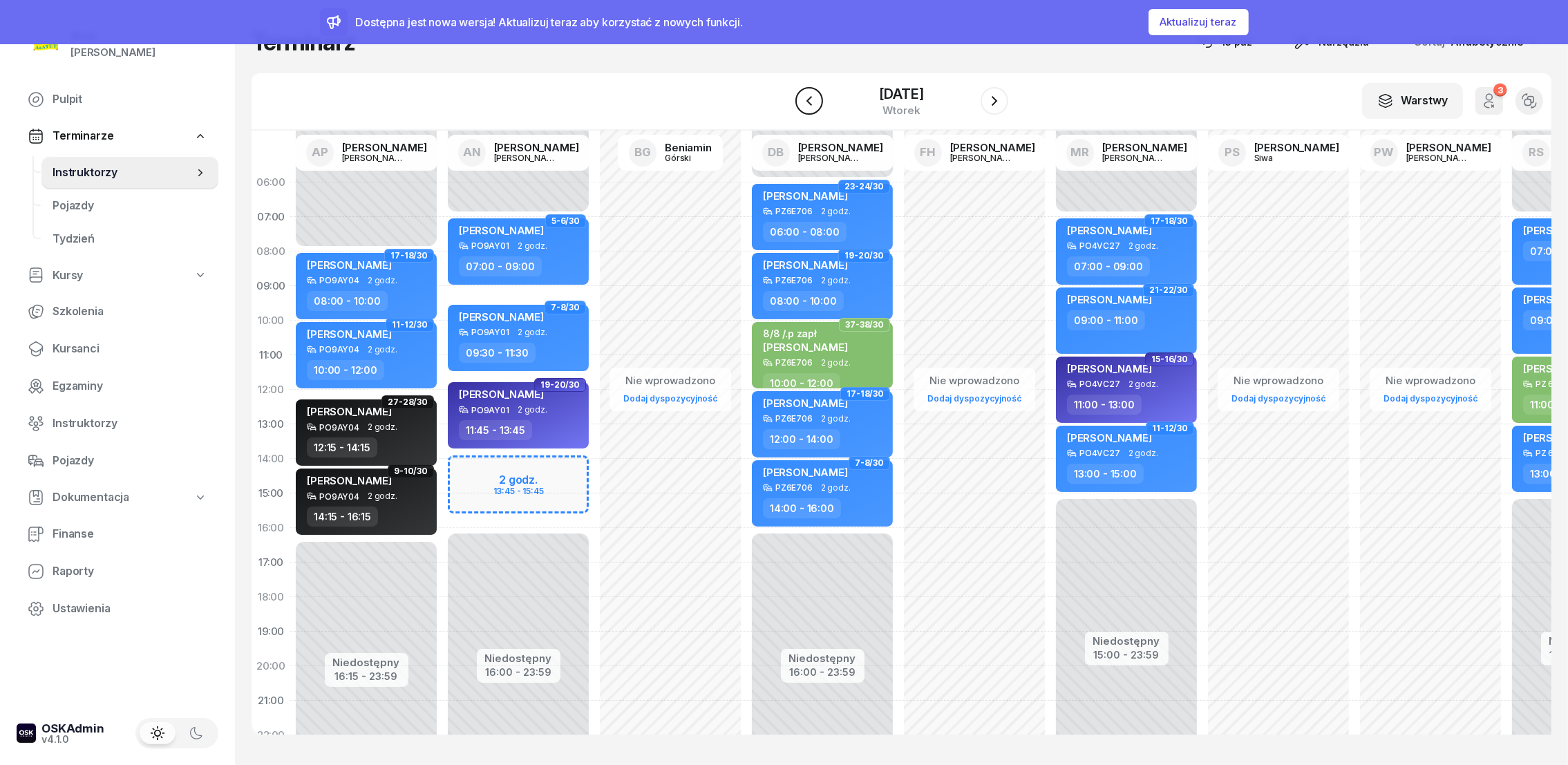
click at [807, 100] on icon "button" at bounding box center [809, 100] width 16 height 16
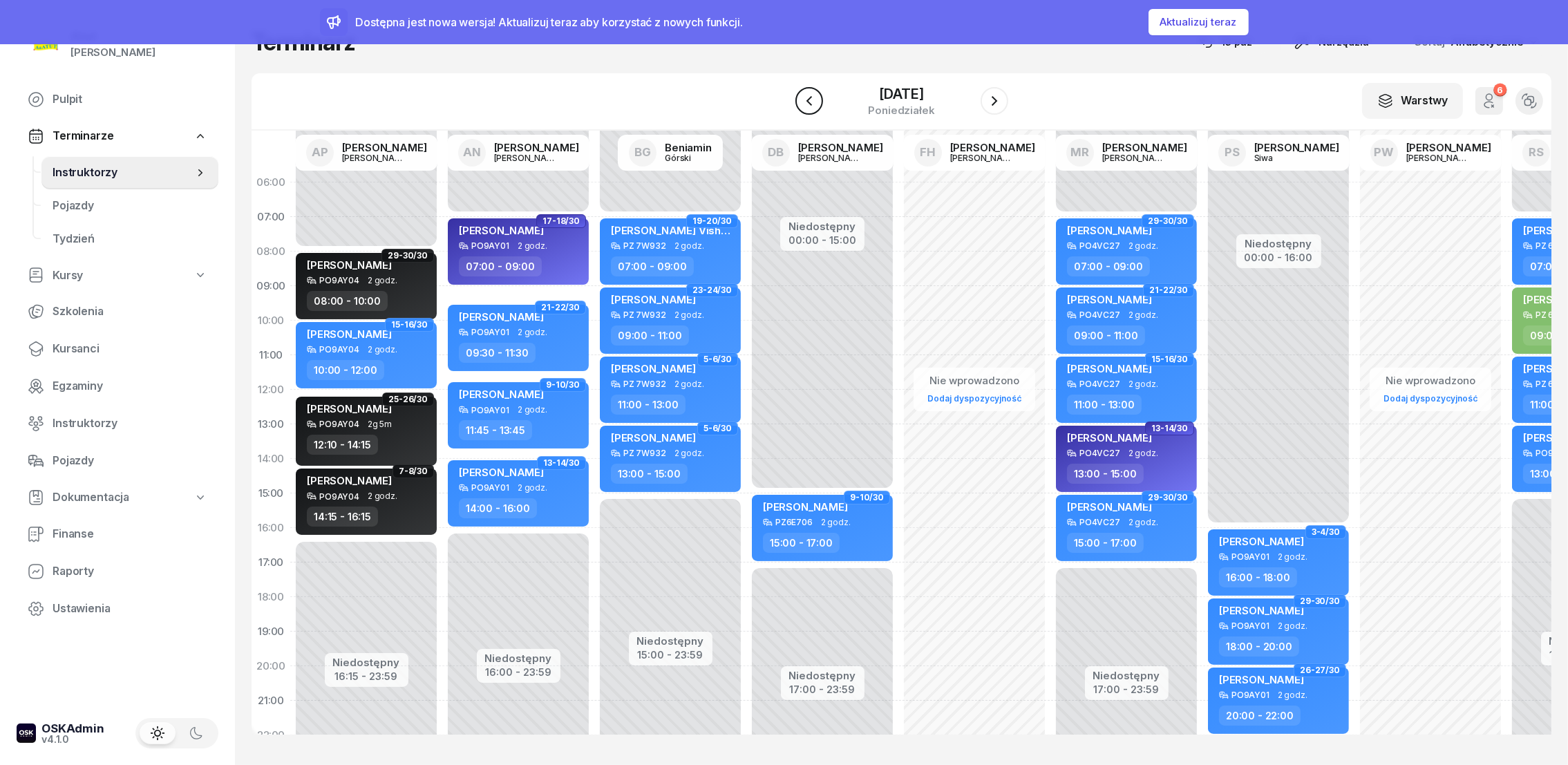
click at [807, 100] on icon "button" at bounding box center [809, 100] width 16 height 16
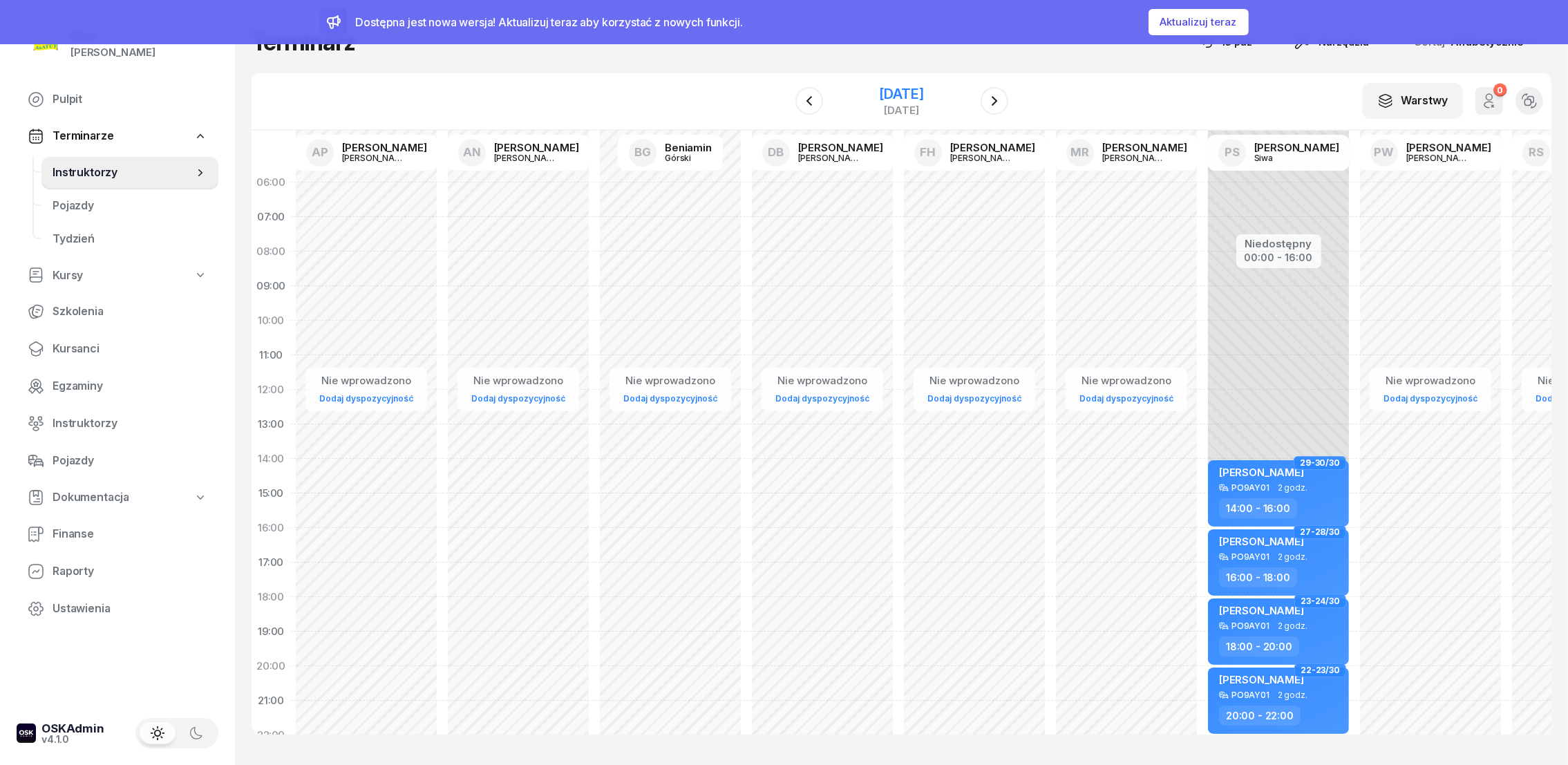
click at [879, 87] on div "16 listopada 2025" at bounding box center [901, 93] width 44 height 14
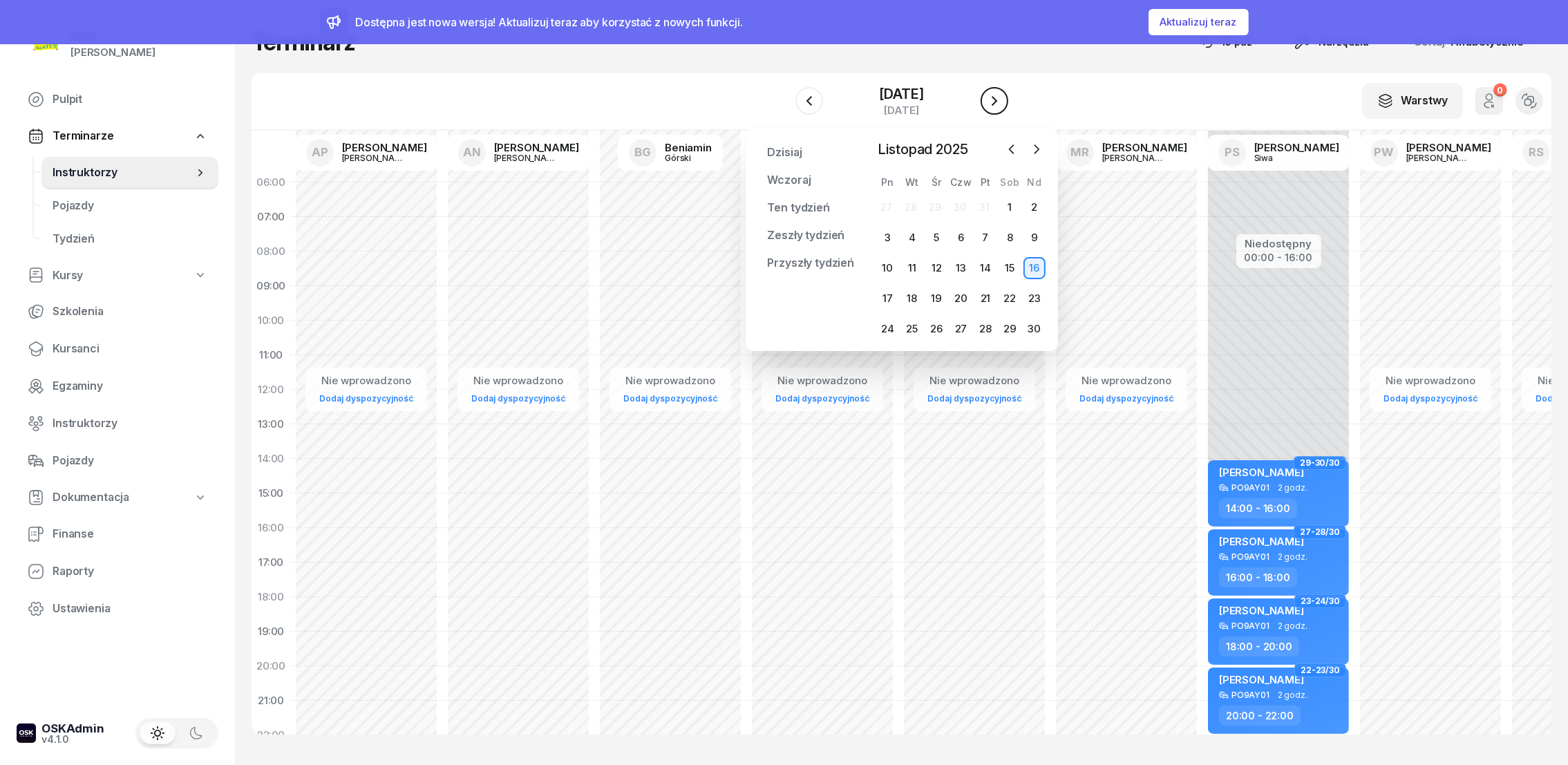
click at [998, 94] on icon "button" at bounding box center [994, 100] width 16 height 16
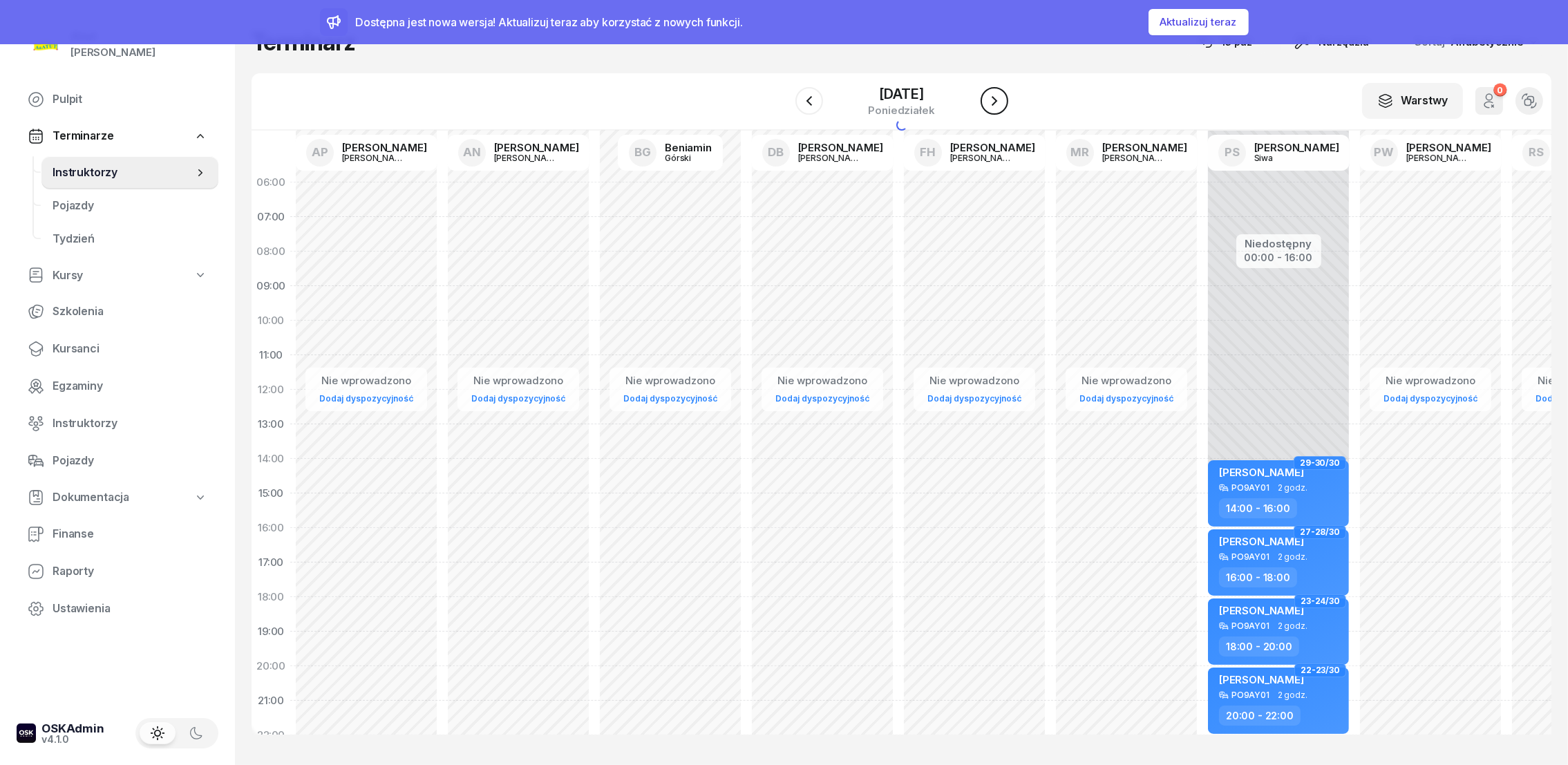
click at [998, 94] on icon "button" at bounding box center [994, 100] width 16 height 16
click at [998, 95] on icon "button" at bounding box center [994, 100] width 16 height 16
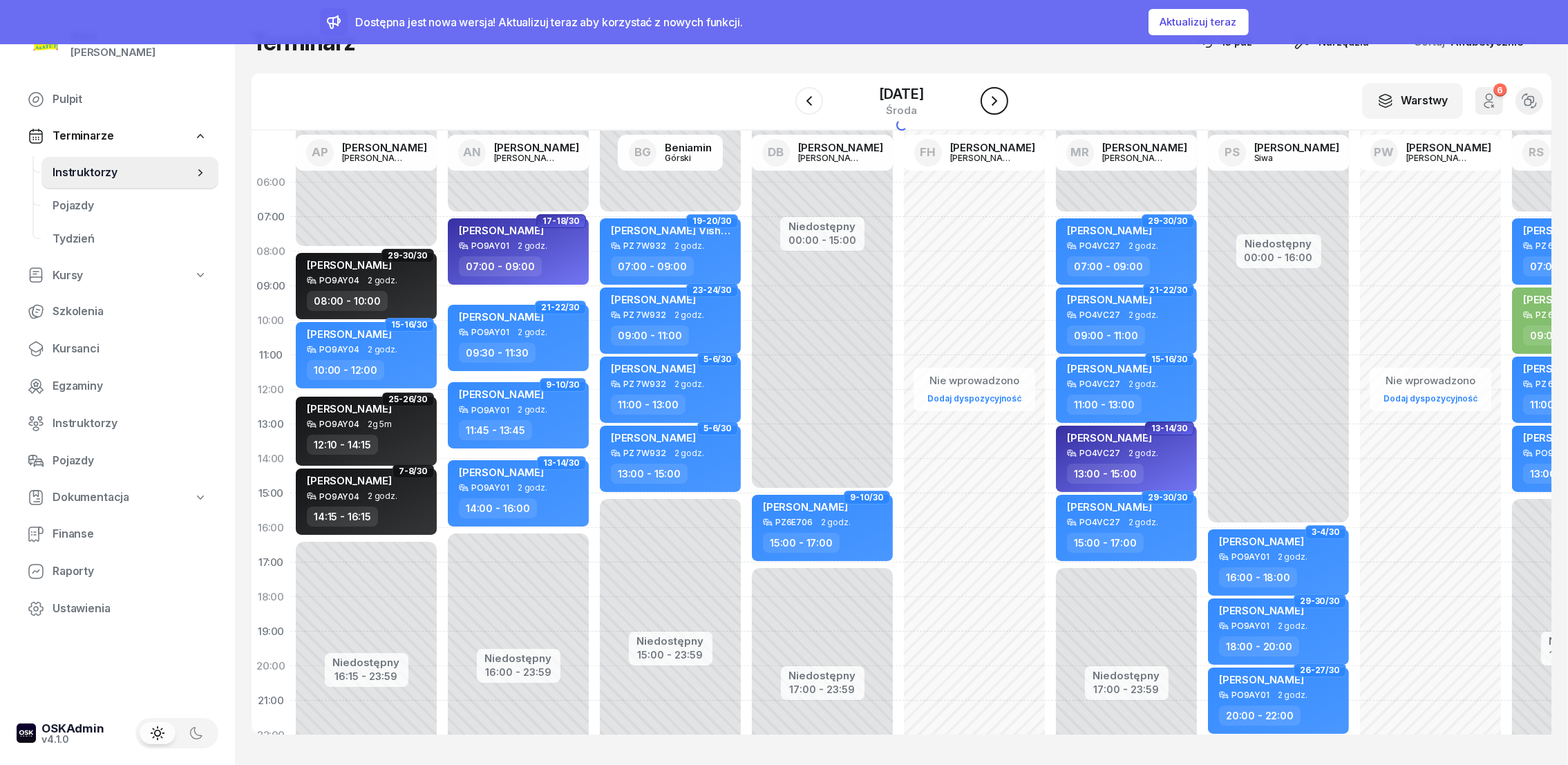
click at [998, 95] on icon "button" at bounding box center [994, 100] width 16 height 16
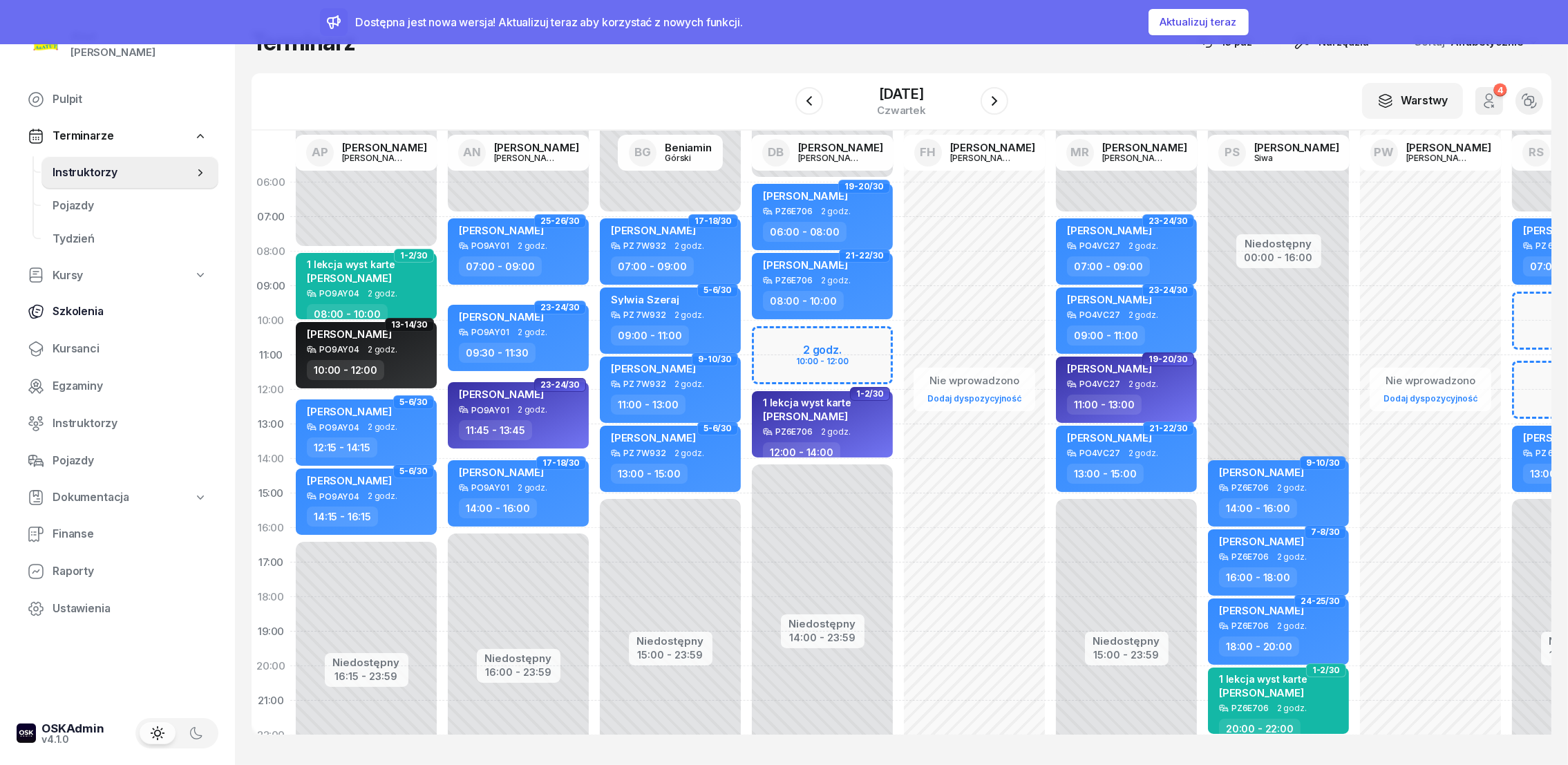
click at [61, 312] on span "Szkolenia" at bounding box center [130, 312] width 155 height 18
select select "createdAt-desc"
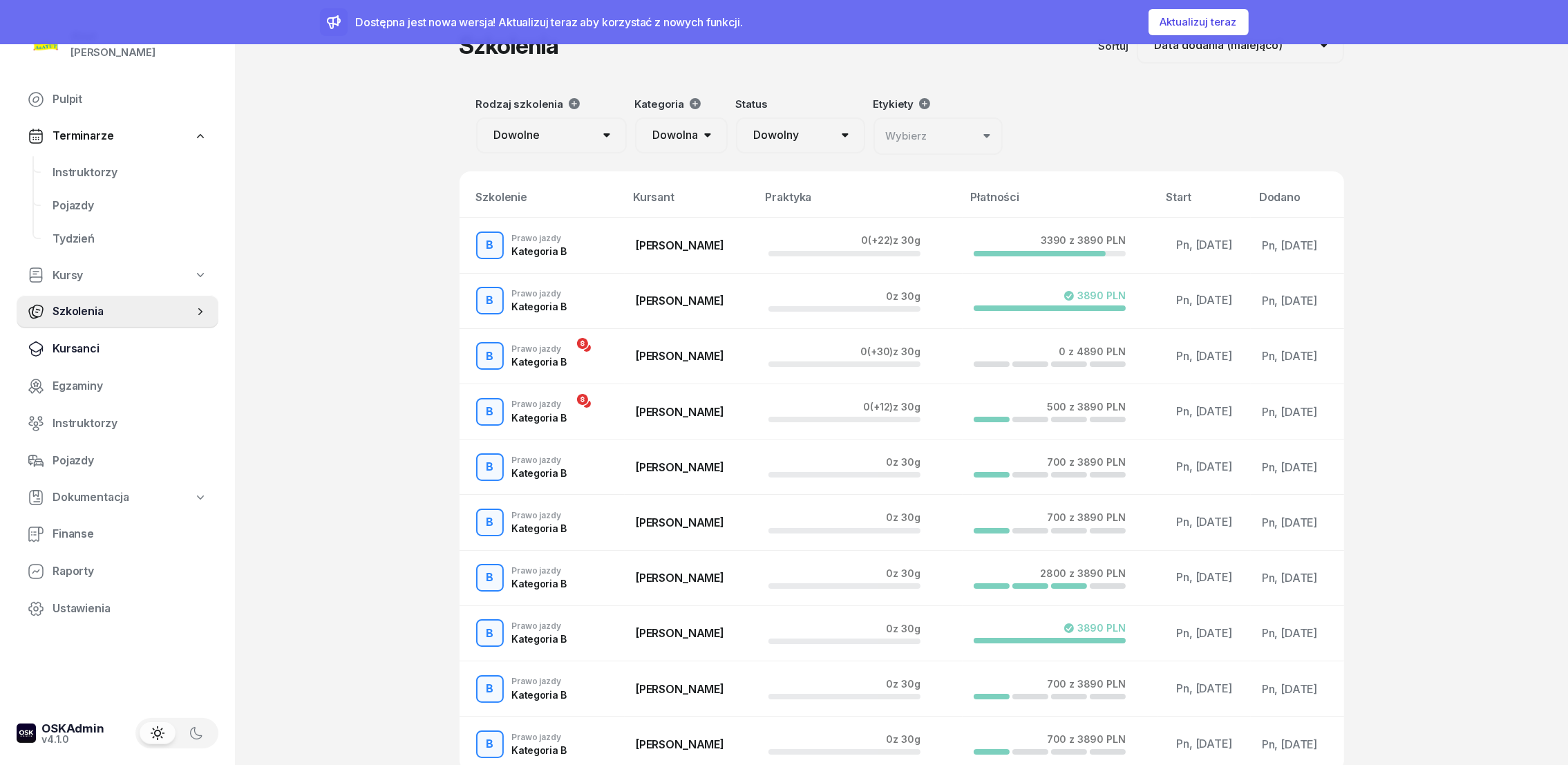
click at [68, 352] on span "Kursanci" at bounding box center [130, 349] width 155 height 18
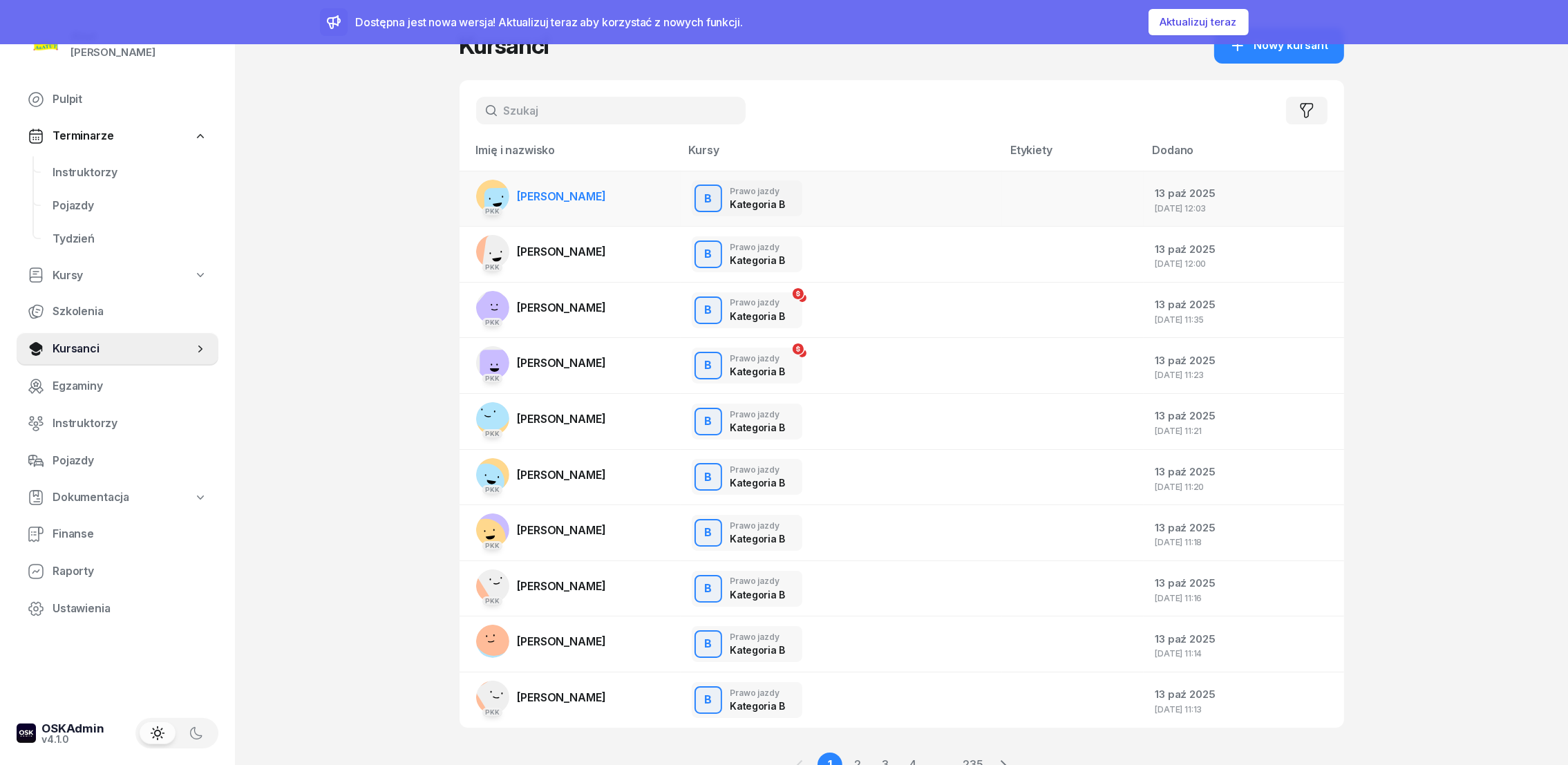
click at [540, 194] on span "[PERSON_NAME]" at bounding box center [561, 196] width 89 height 14
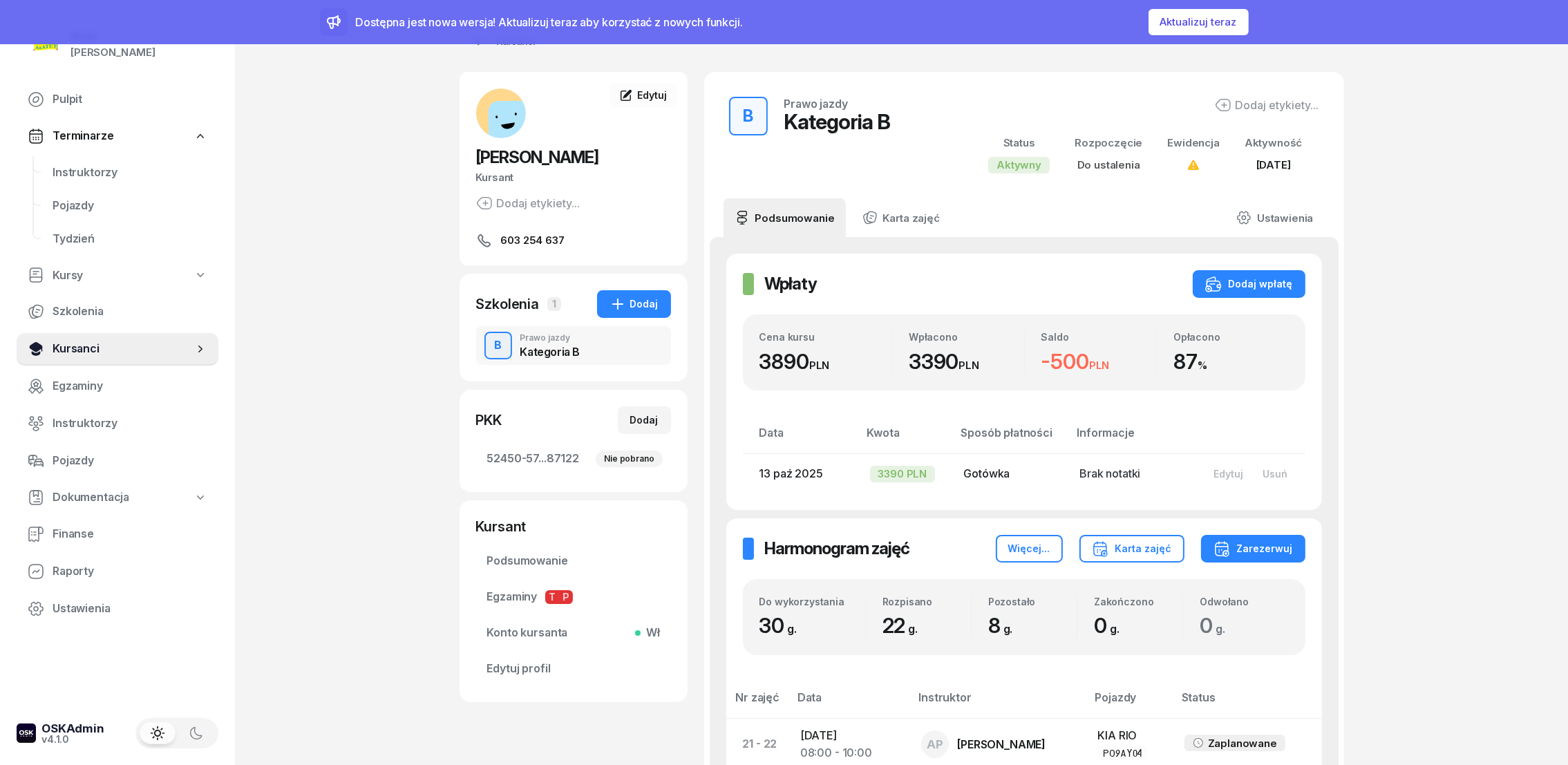
click at [67, 350] on span "Kursanci" at bounding box center [123, 349] width 141 height 18
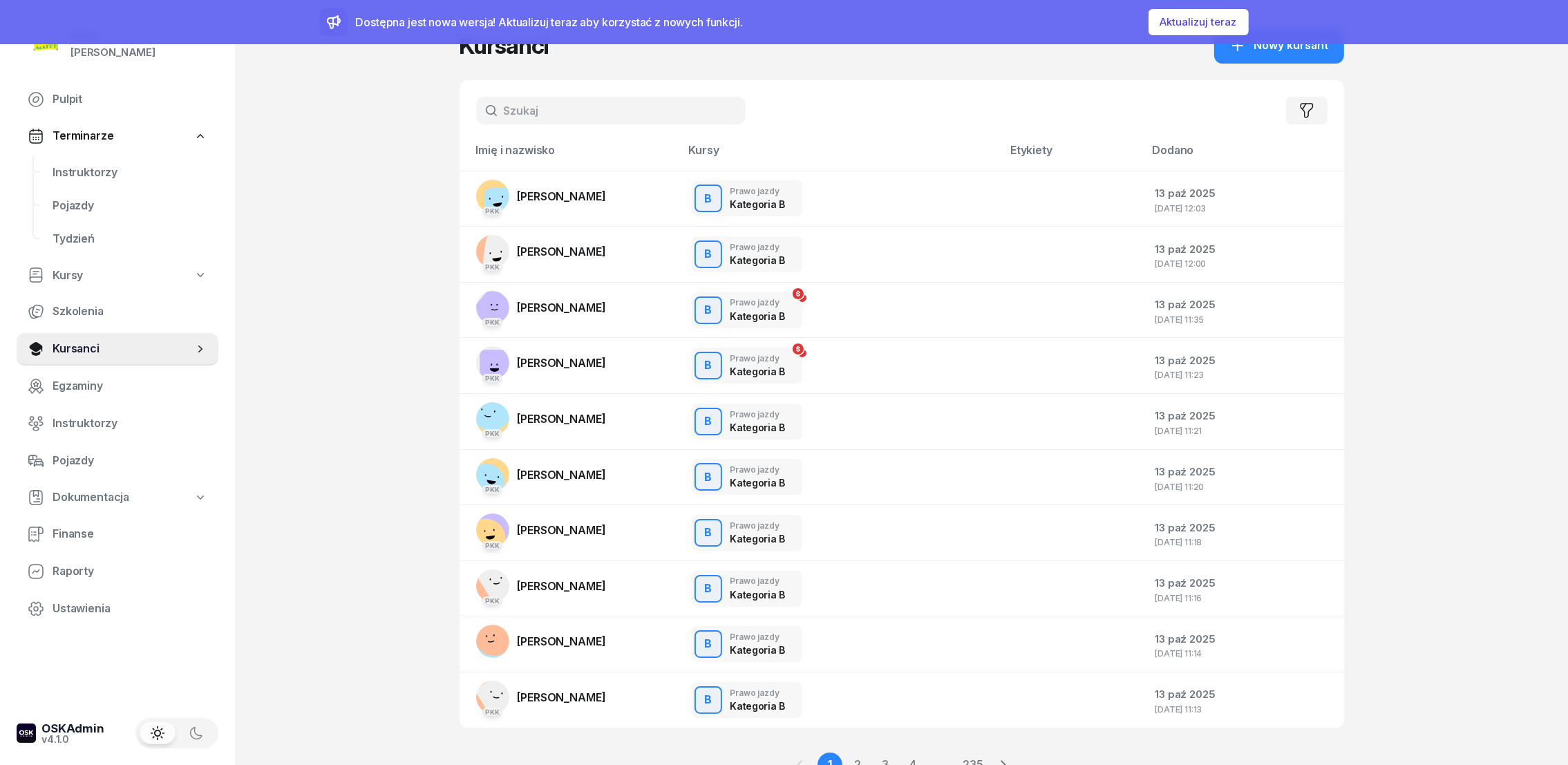
click at [653, 110] on input "text" at bounding box center [611, 111] width 270 height 28
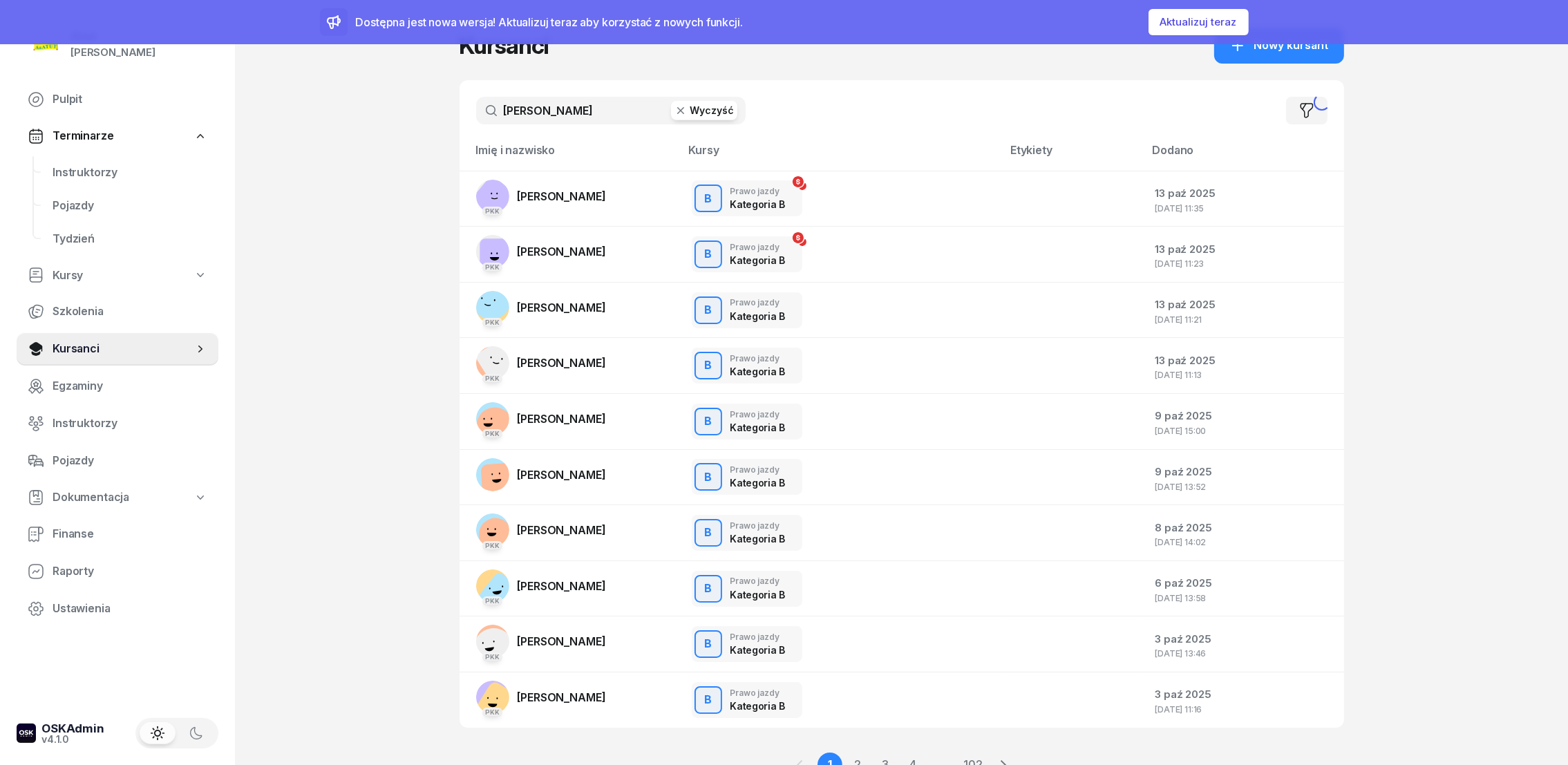
type input "misiorny"
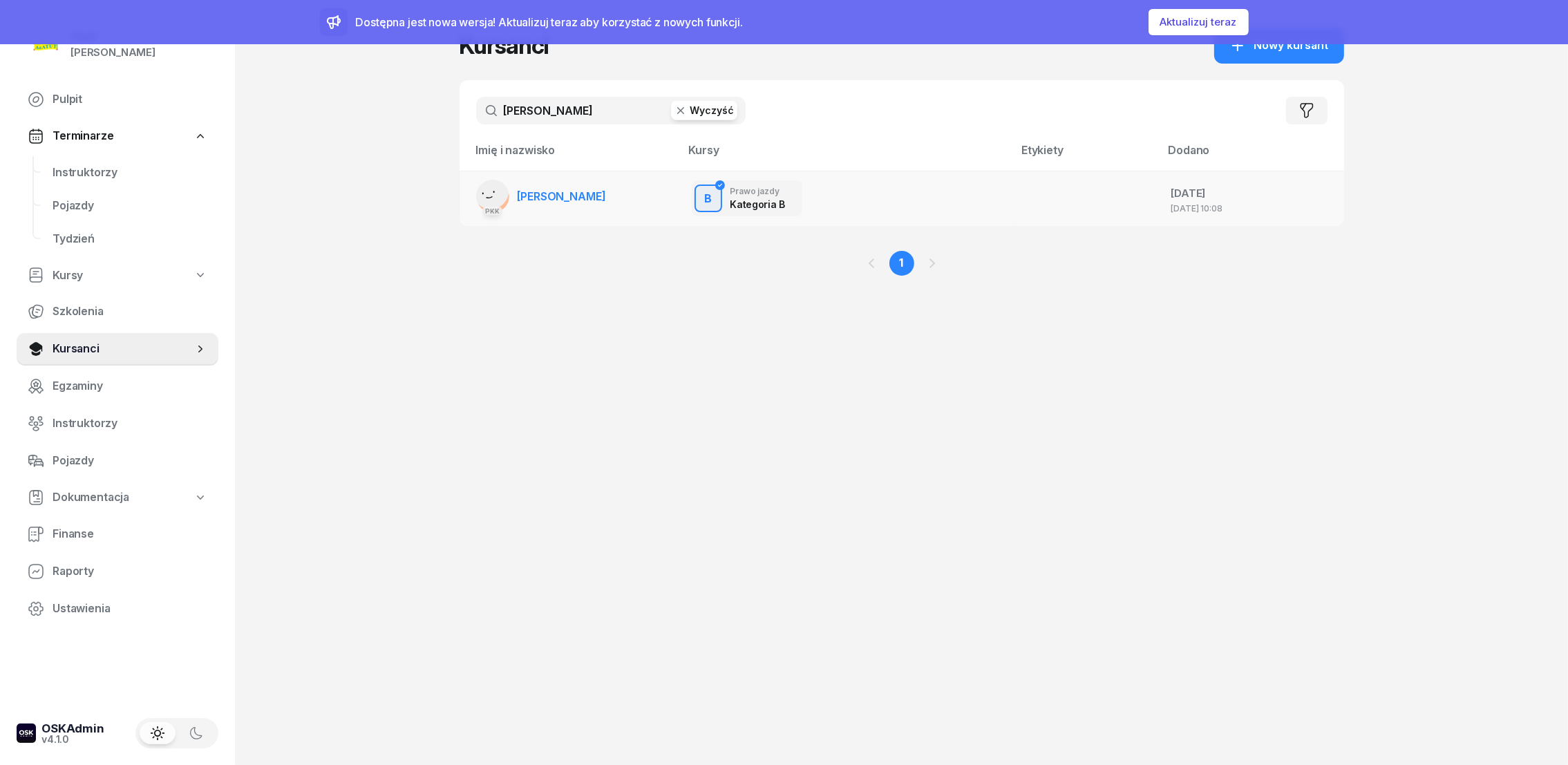
click at [541, 204] on link "PKK Marek Misiorny" at bounding box center [541, 196] width 130 height 33
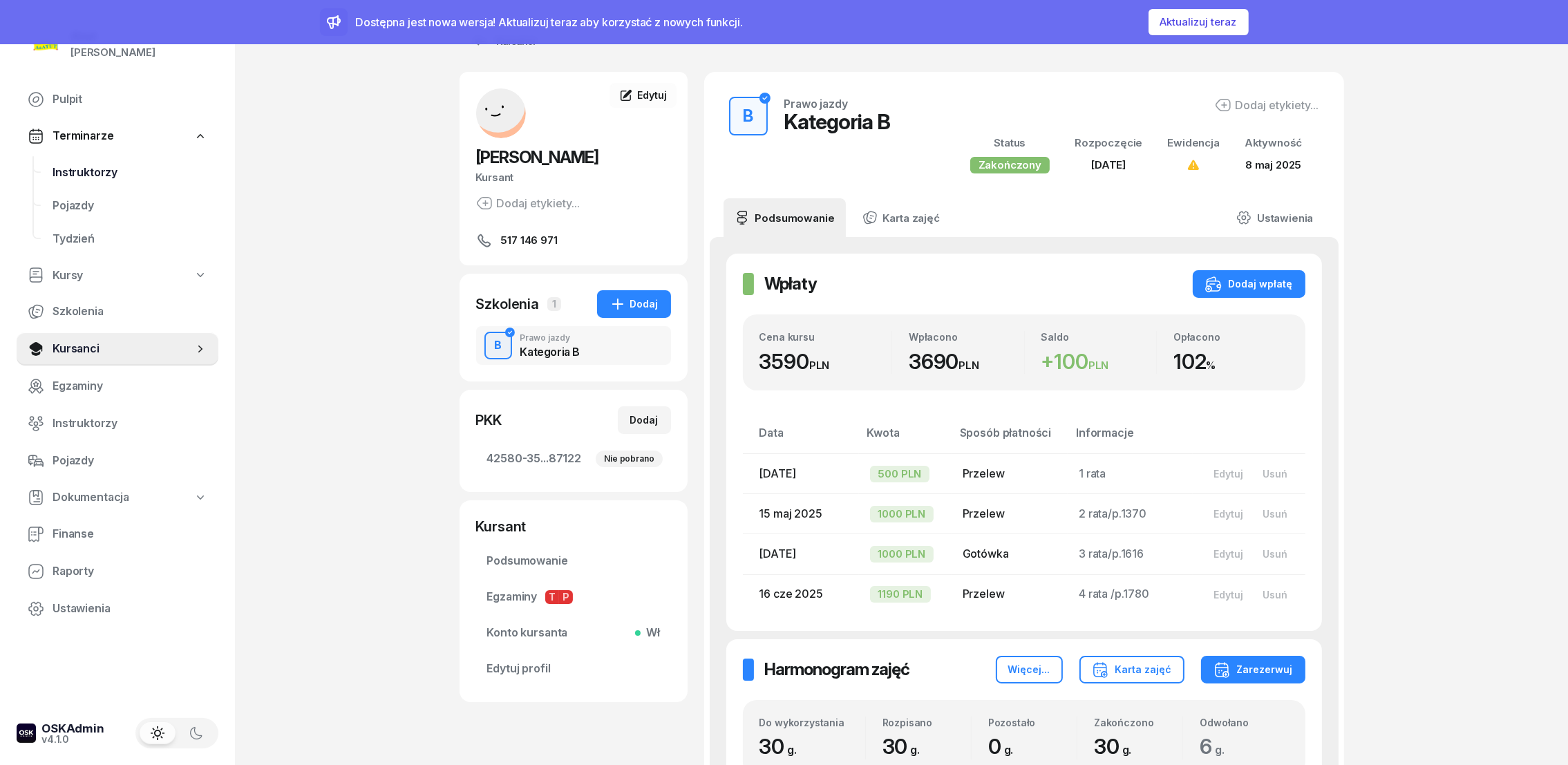
click at [94, 175] on span "Instruktorzy" at bounding box center [130, 172] width 155 height 18
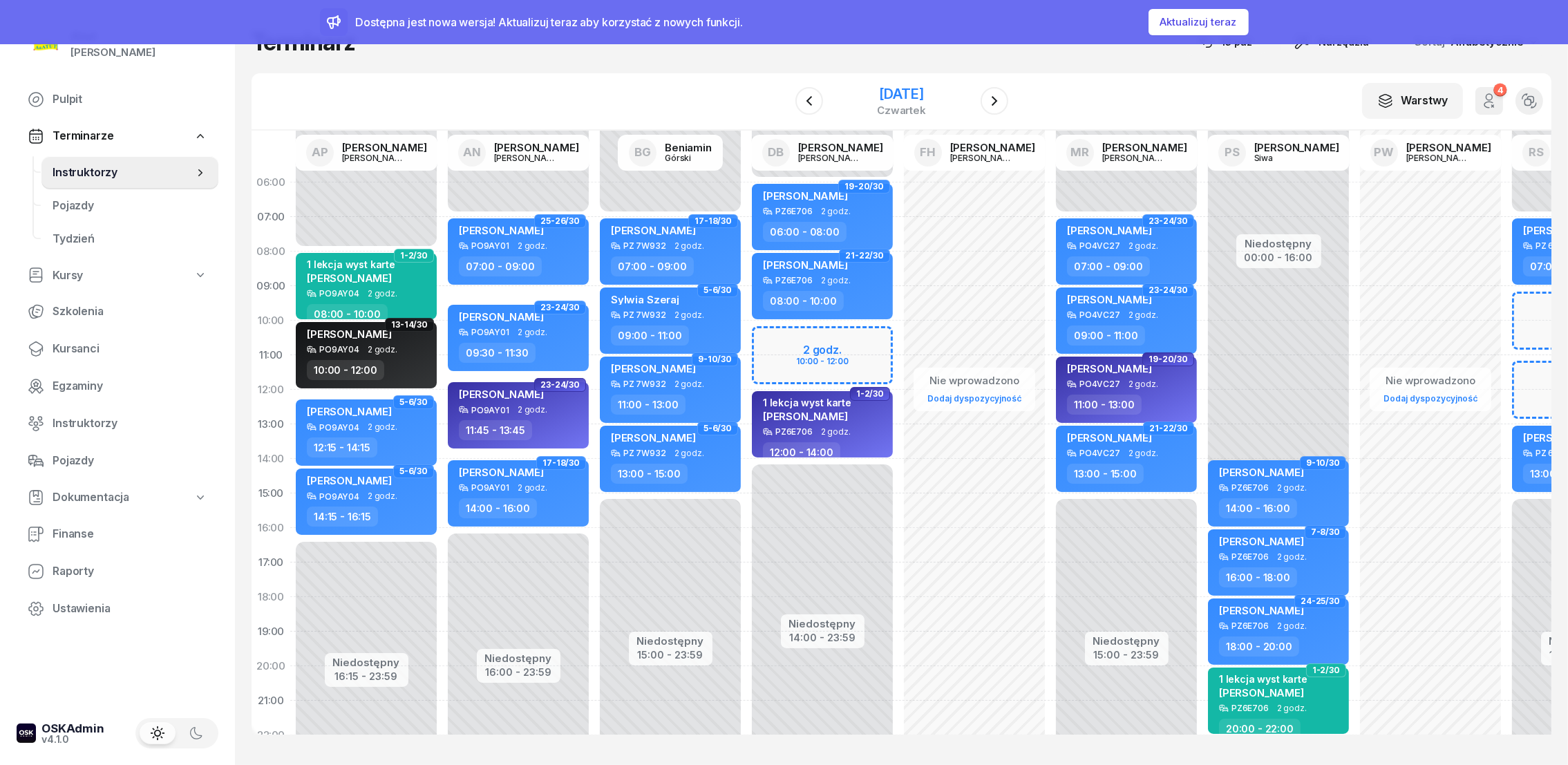
click at [924, 94] on div "20 listopada 2025" at bounding box center [902, 93] width 50 height 14
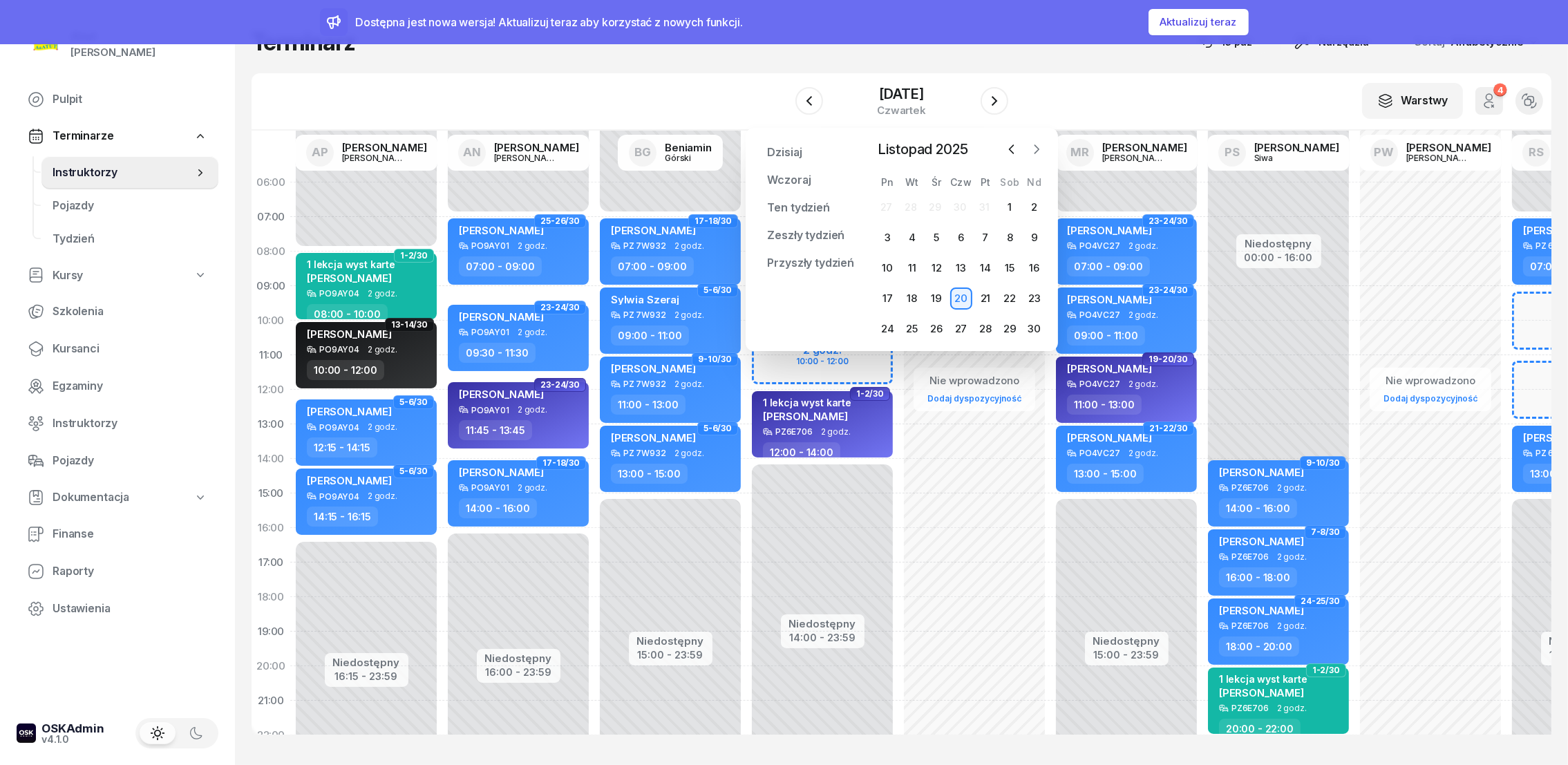
click at [1035, 150] on icon "button" at bounding box center [1036, 149] width 14 height 14
click at [81, 346] on span "Kursanci" at bounding box center [130, 349] width 155 height 18
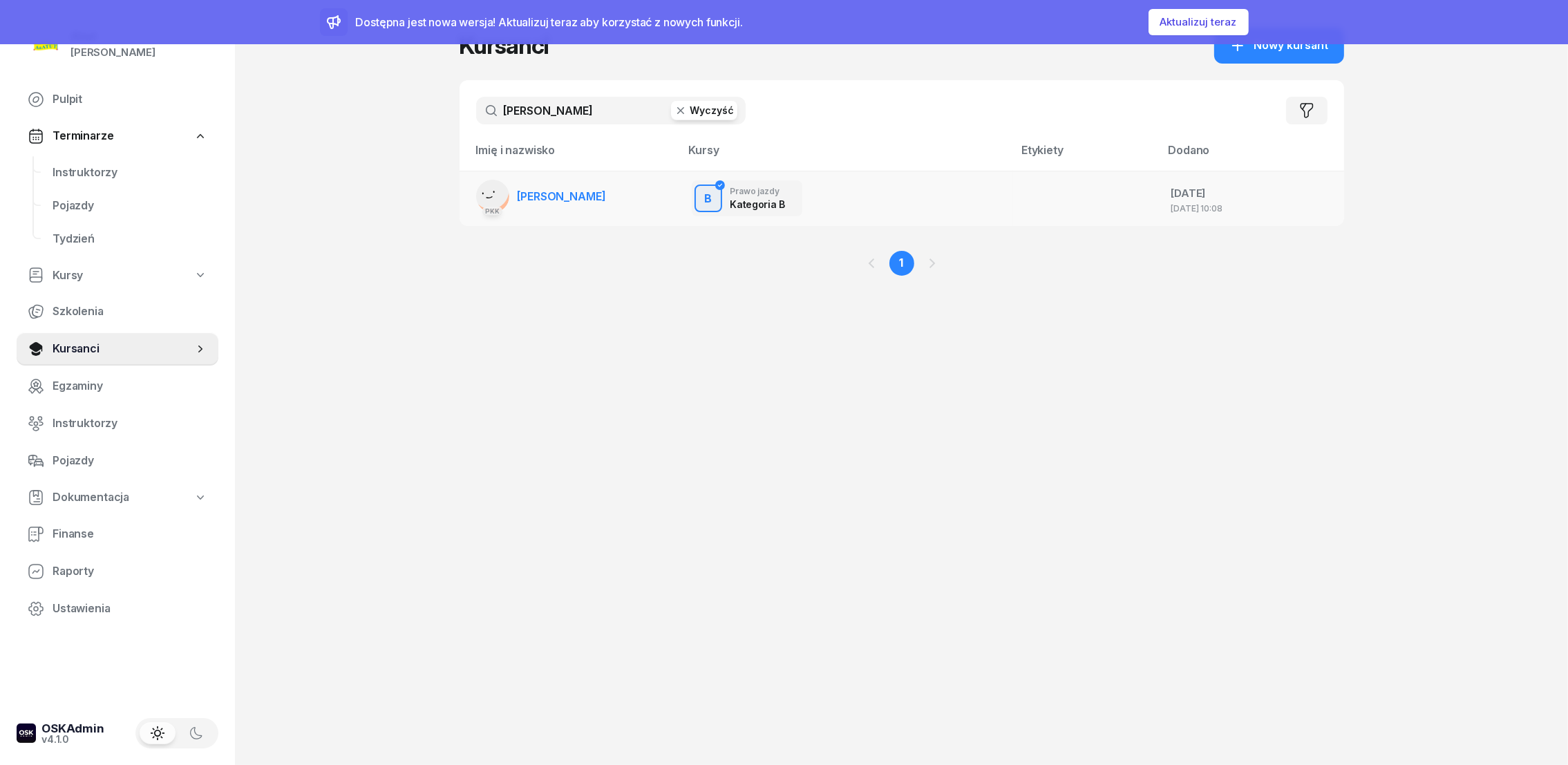
click at [543, 195] on span "[PERSON_NAME]" at bounding box center [561, 196] width 89 height 14
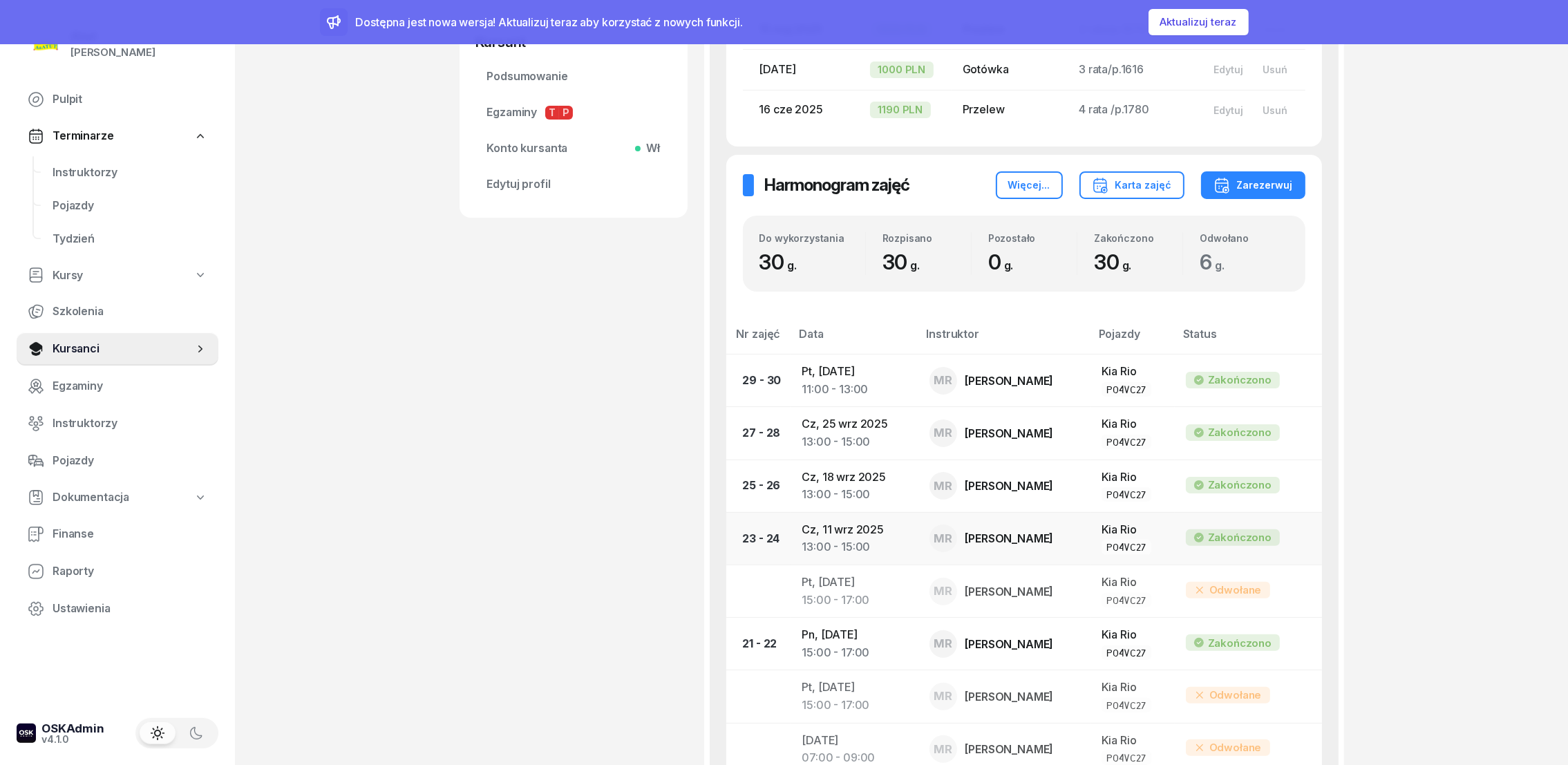
scroll to position [517, 0]
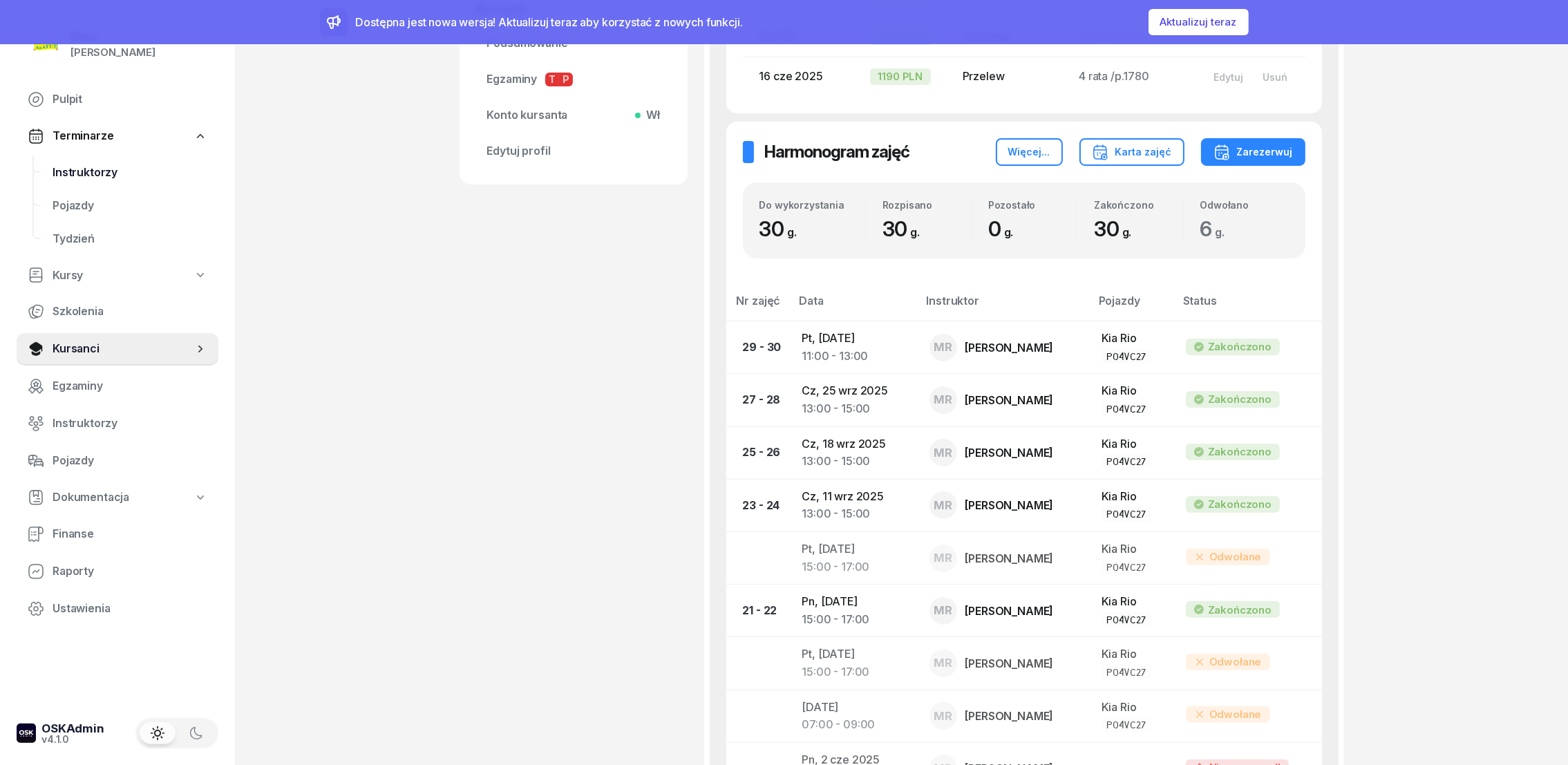
click at [93, 170] on span "Instruktorzy" at bounding box center [130, 172] width 155 height 18
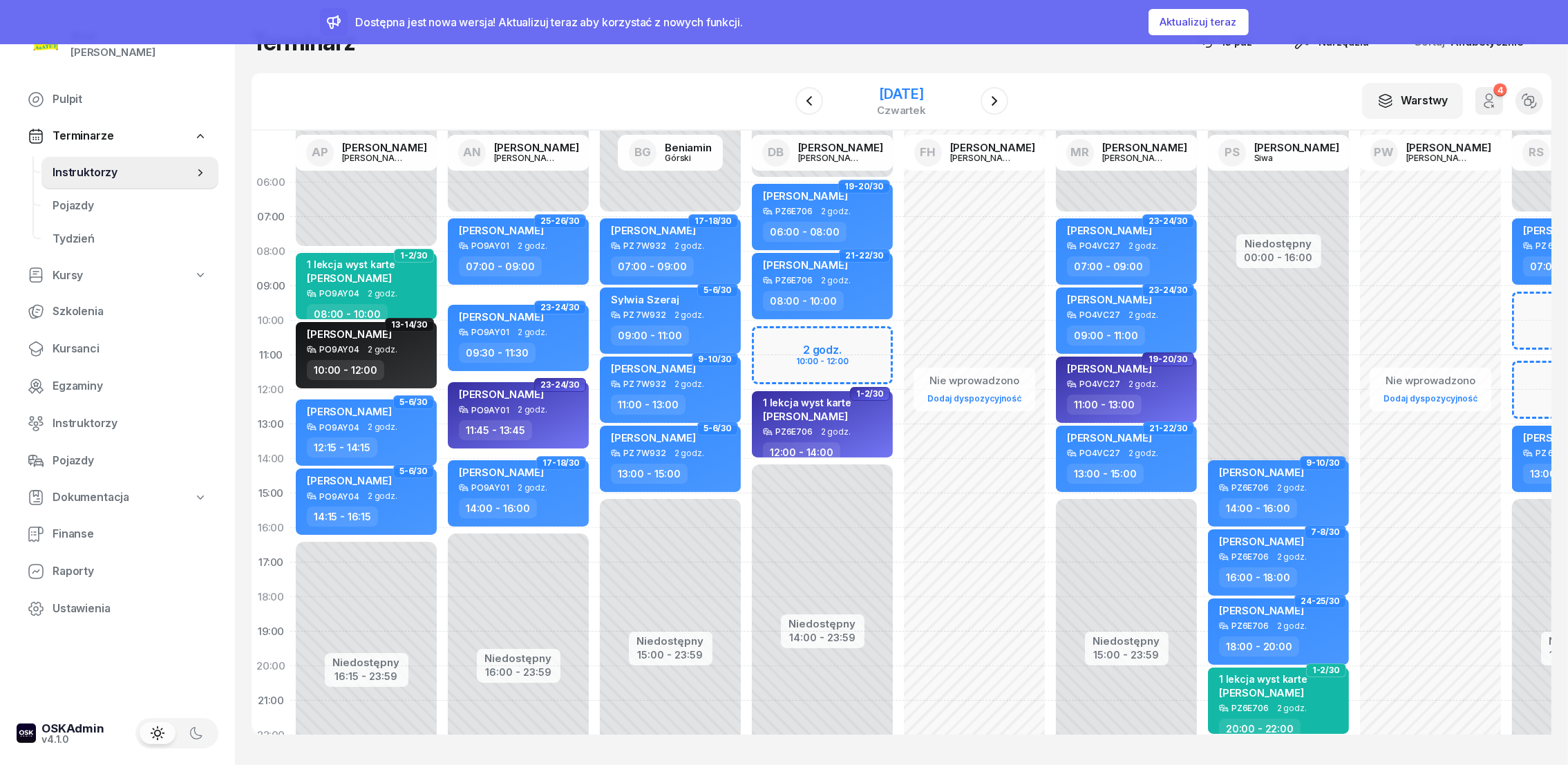
click at [900, 100] on div "20 listopada 2025" at bounding box center [902, 93] width 50 height 14
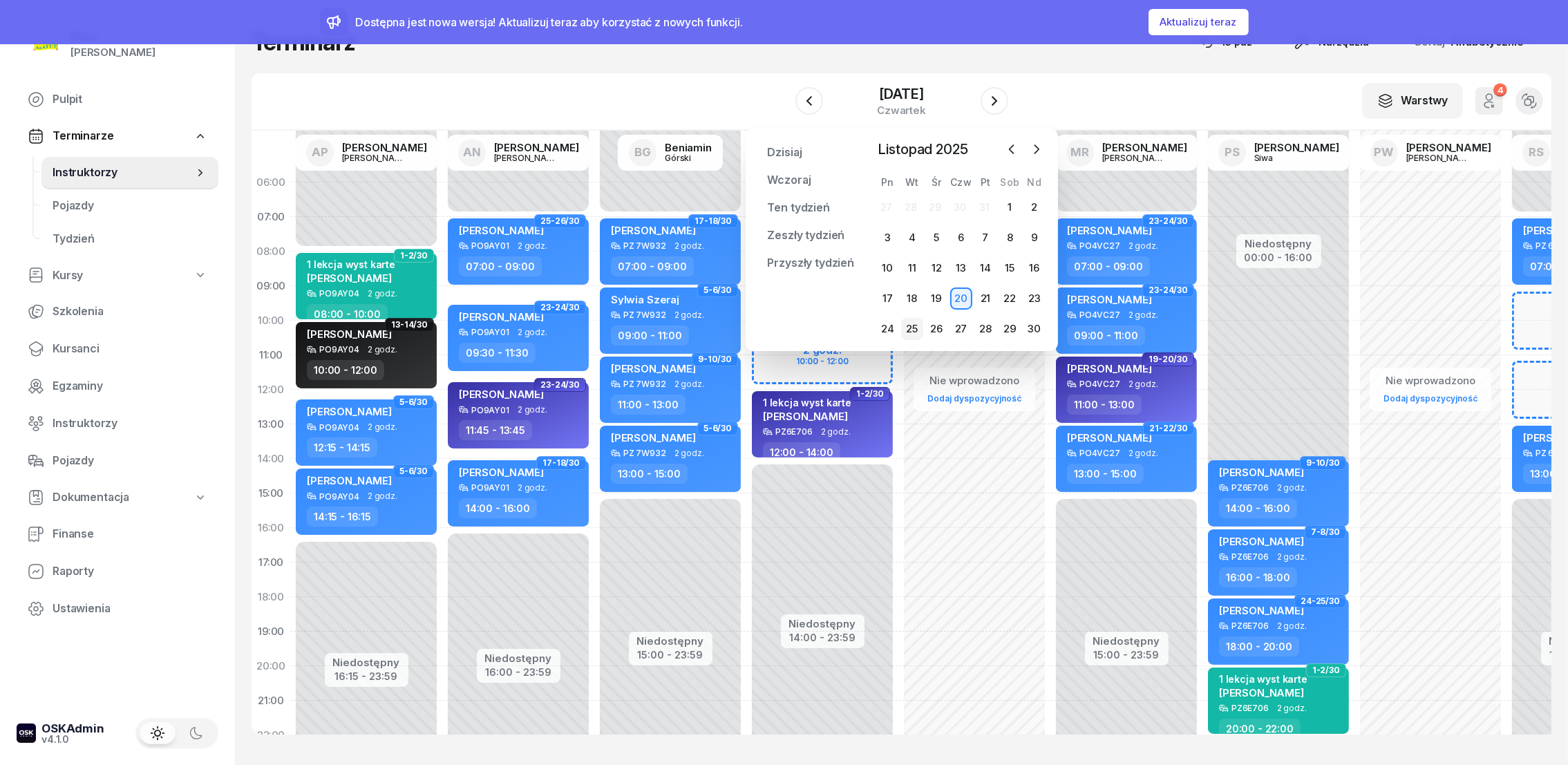
click at [917, 329] on div "25" at bounding box center [912, 329] width 22 height 22
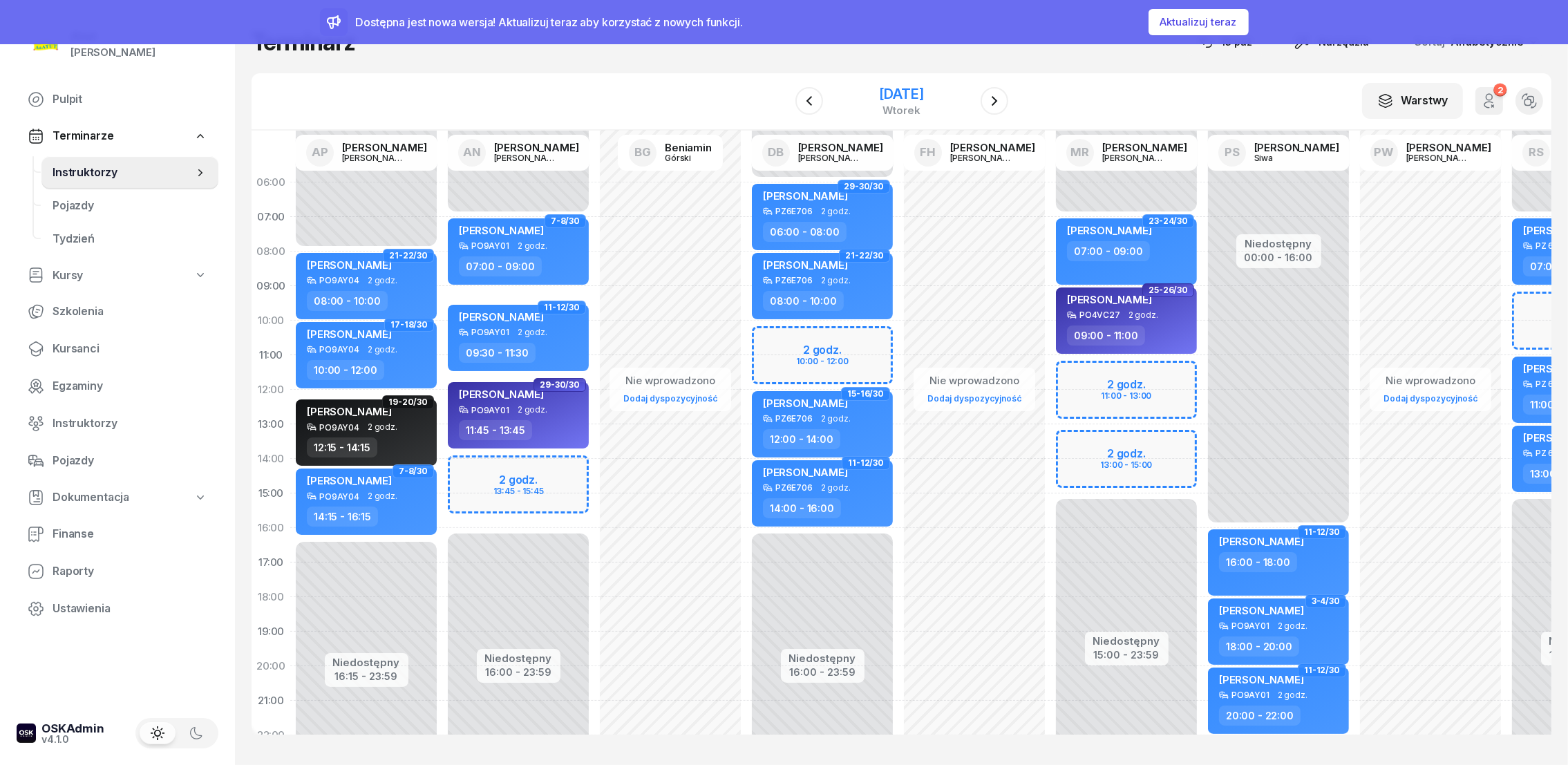
click at [895, 90] on div "25 listopada 2025" at bounding box center [901, 93] width 44 height 14
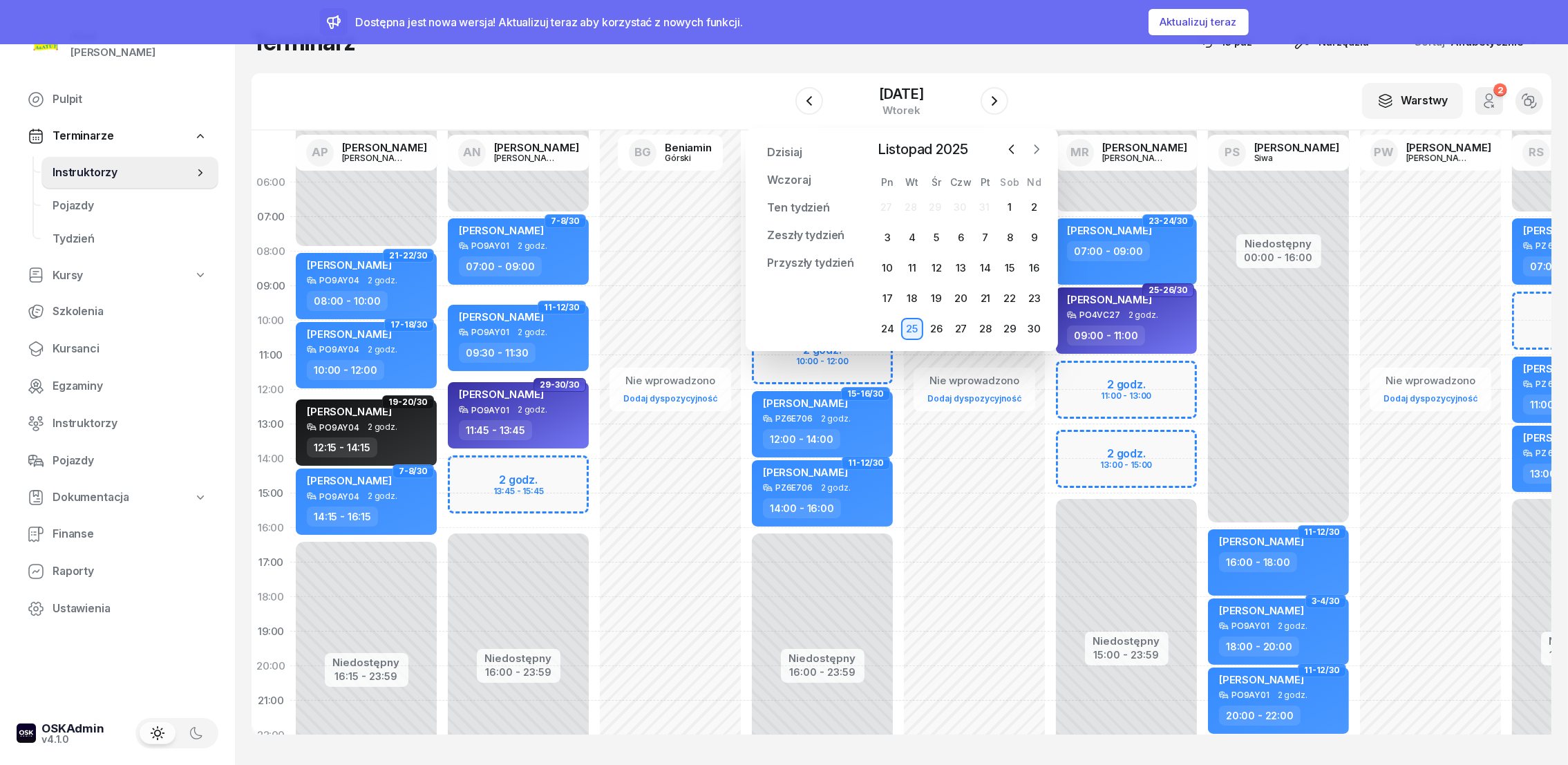
click at [1037, 151] on icon "button" at bounding box center [1036, 149] width 14 height 14
click at [890, 208] on div "1" at bounding box center [887, 207] width 22 height 22
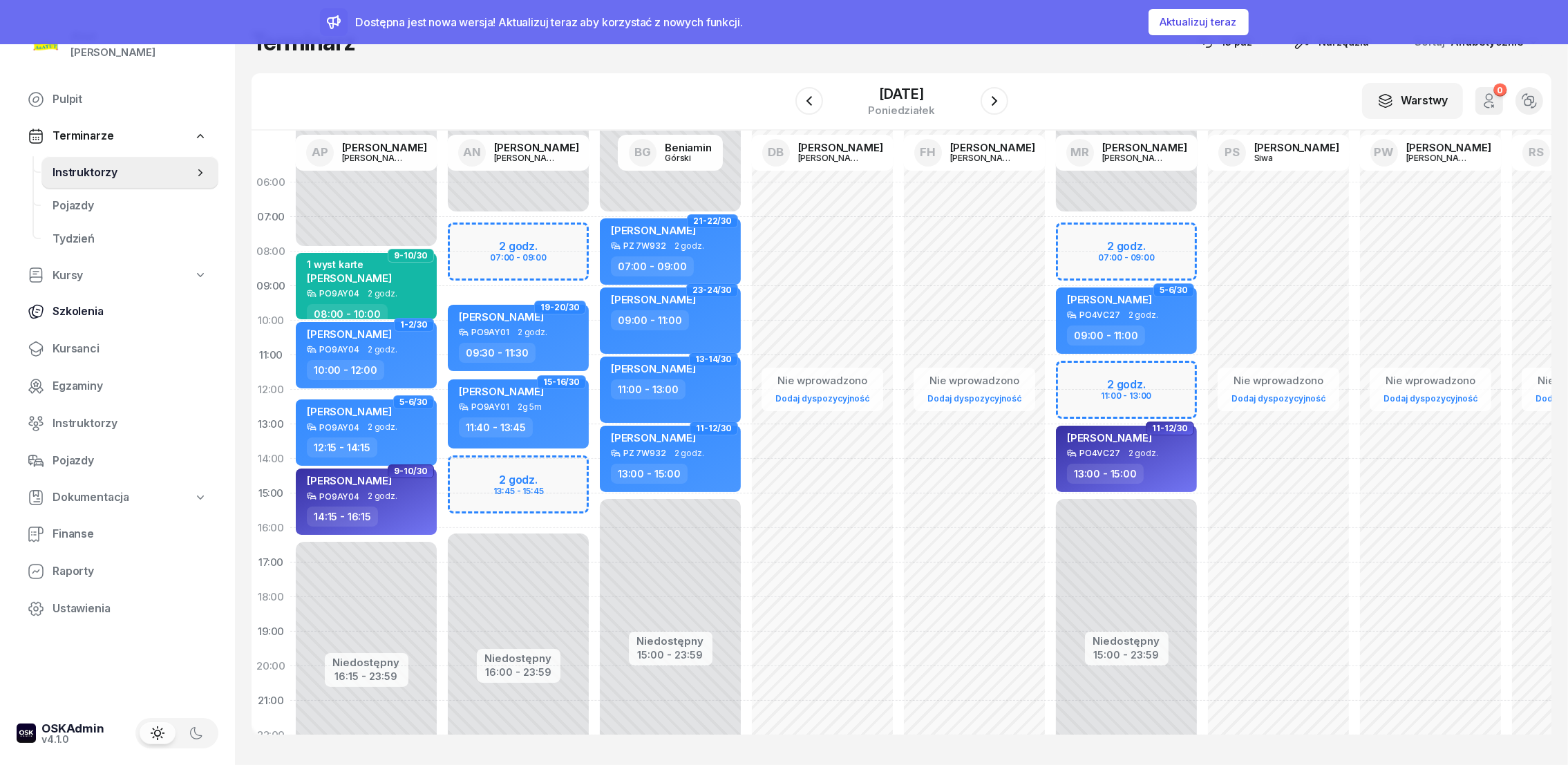
click at [65, 312] on span "Szkolenia" at bounding box center [130, 312] width 155 height 18
select select "createdAt-desc"
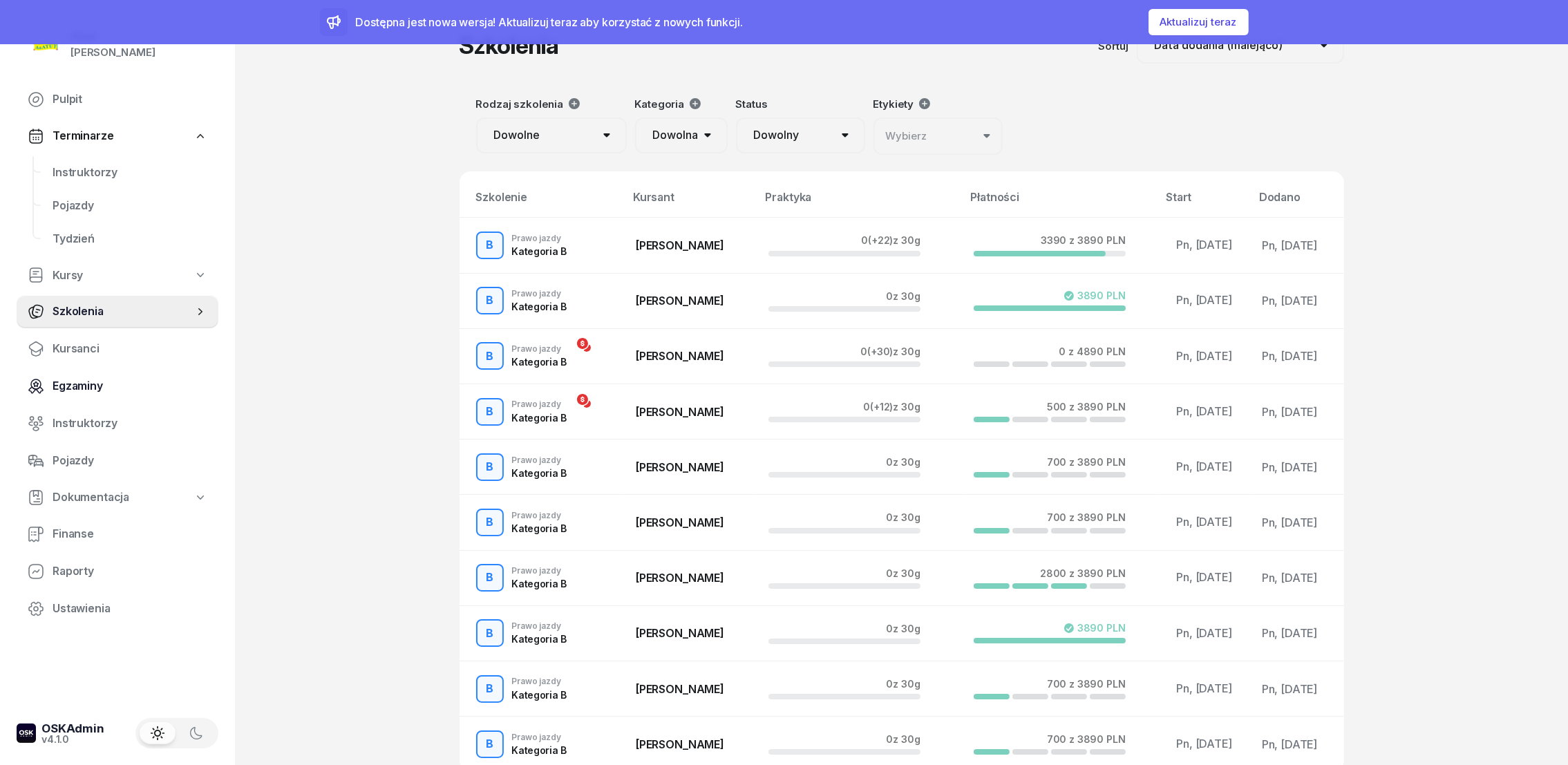
click at [69, 386] on span "Egzaminy" at bounding box center [130, 386] width 155 height 18
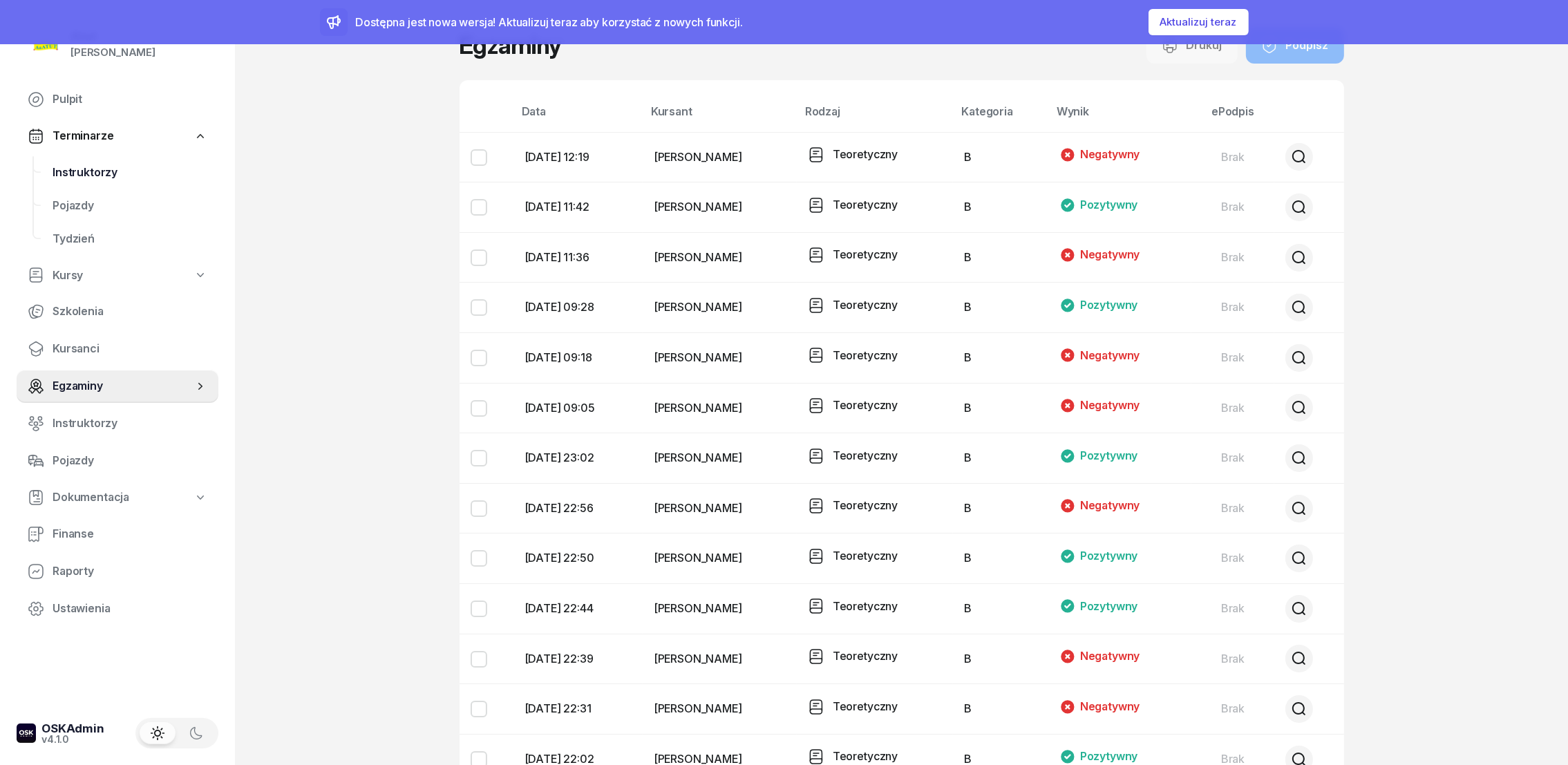
click at [79, 175] on span "Instruktorzy" at bounding box center [130, 172] width 155 height 18
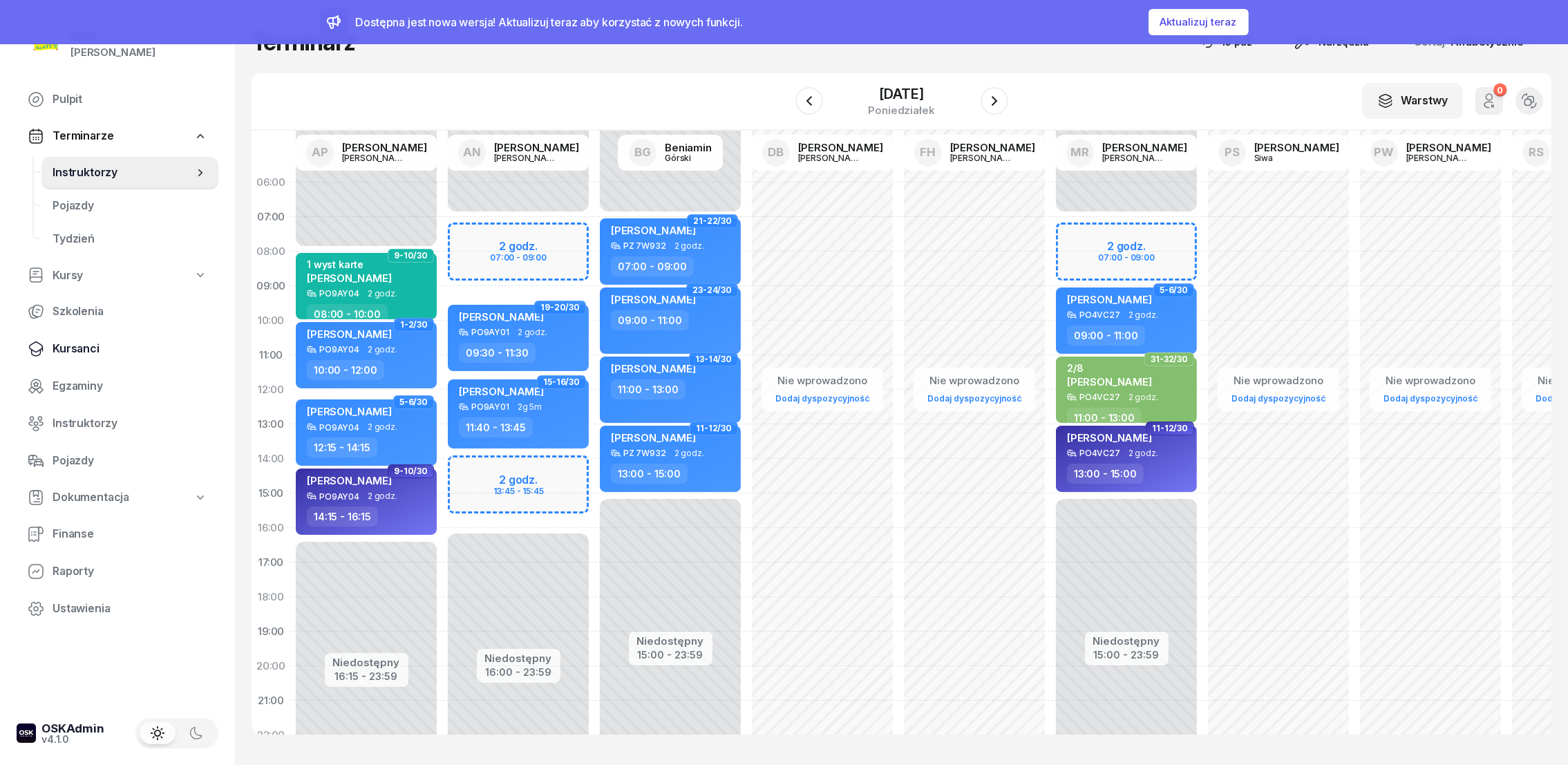
click at [69, 352] on span "Kursanci" at bounding box center [130, 349] width 155 height 18
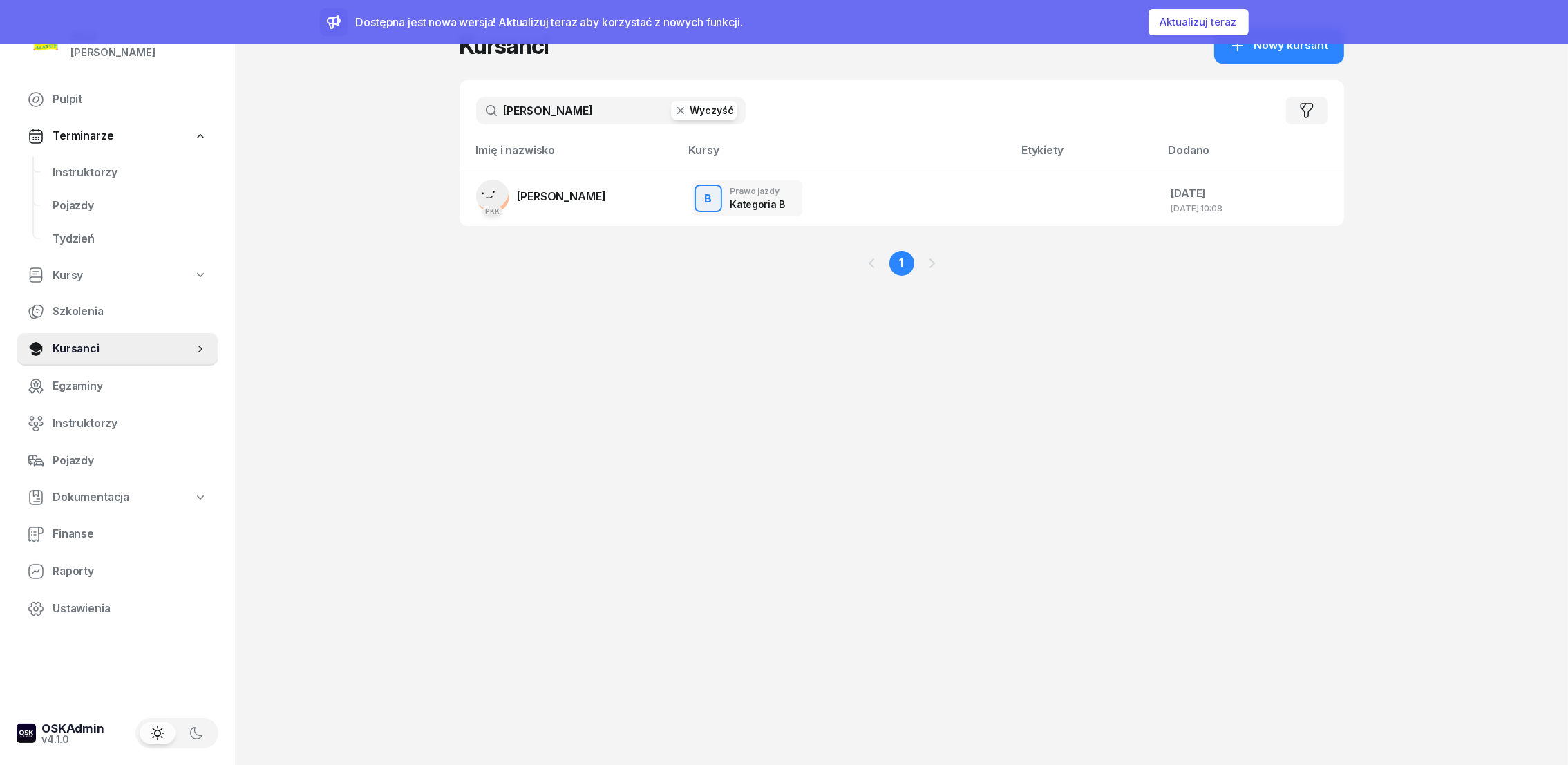
click at [715, 114] on button "Wyczyść" at bounding box center [705, 111] width 67 height 19
click at [594, 114] on input "text" at bounding box center [611, 111] width 270 height 28
type input "[PERSON_NAME]"
click at [549, 199] on span "[PERSON_NAME]" at bounding box center [561, 196] width 89 height 14
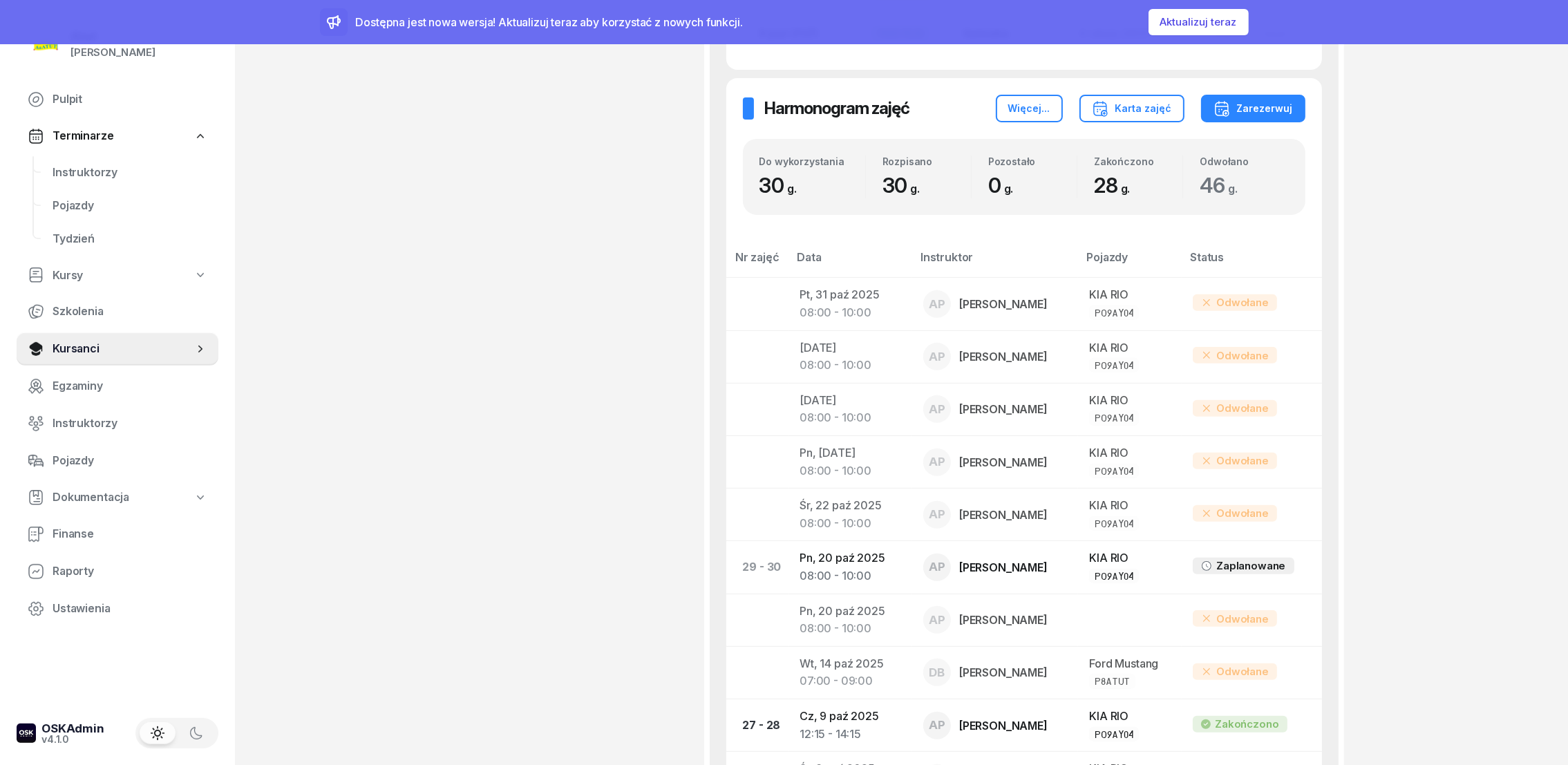
scroll to position [104, 0]
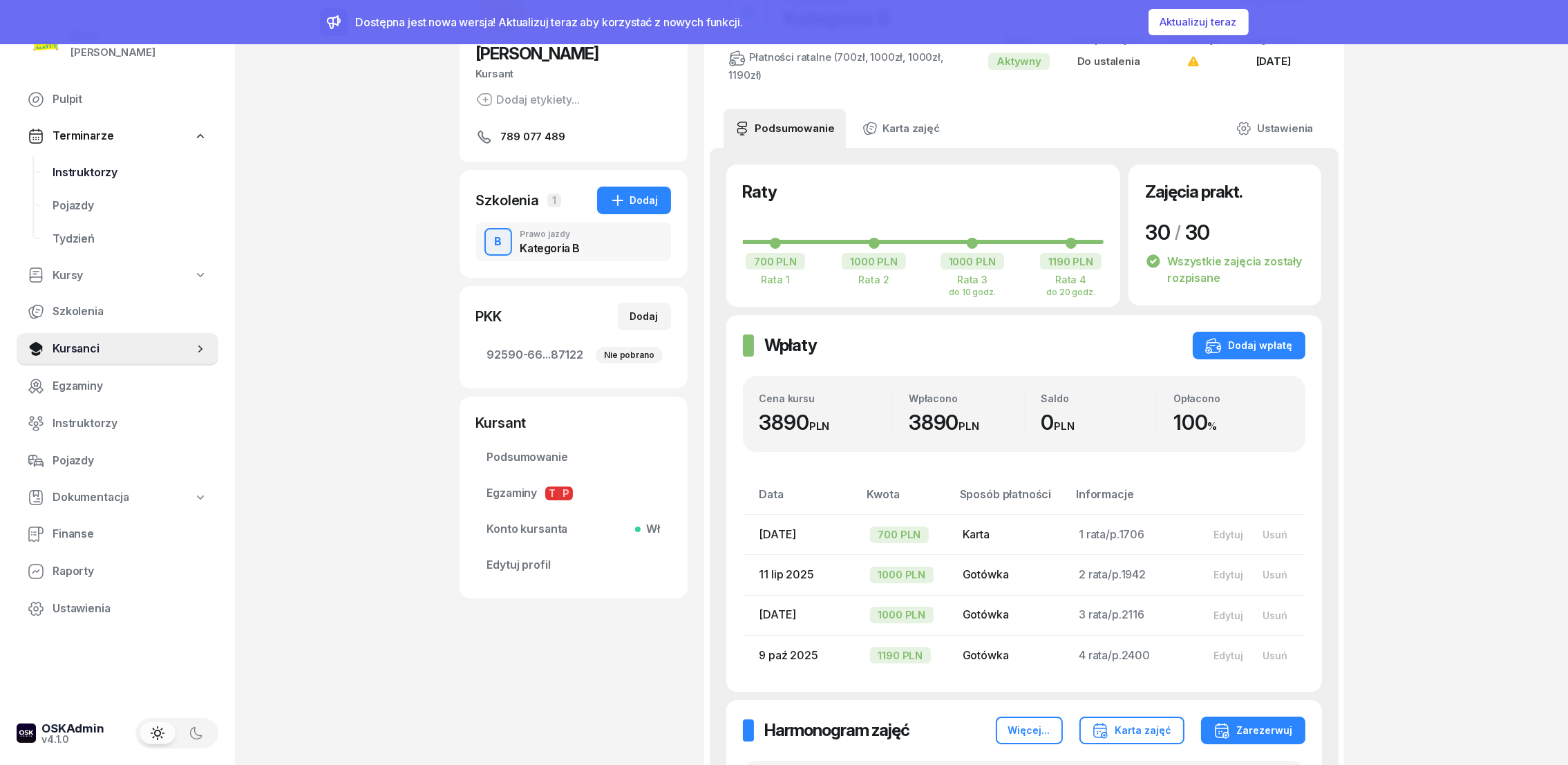
click at [82, 168] on span "Instruktorzy" at bounding box center [130, 172] width 155 height 18
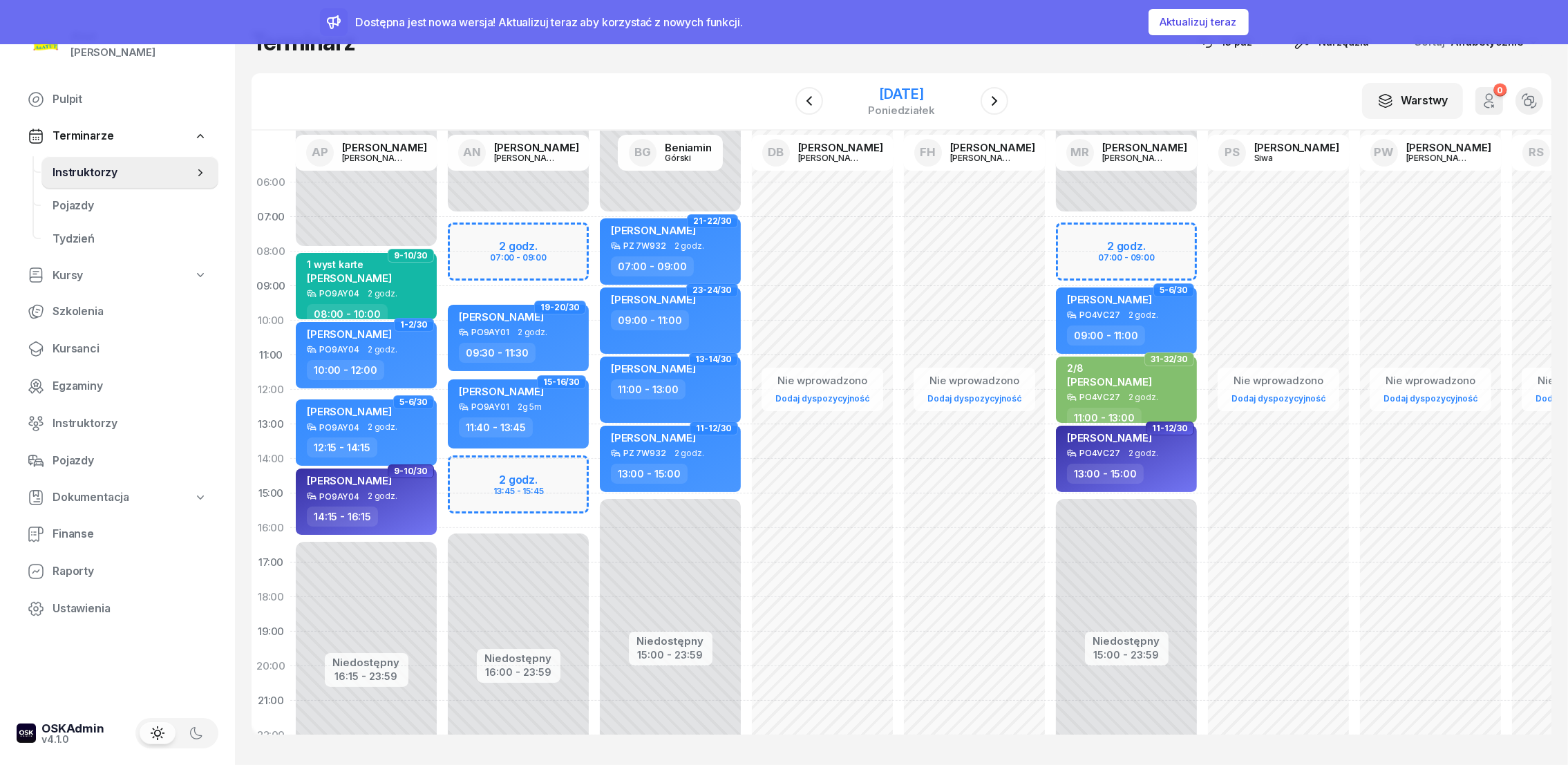
click at [903, 92] on div "[DATE]" at bounding box center [901, 93] width 67 height 14
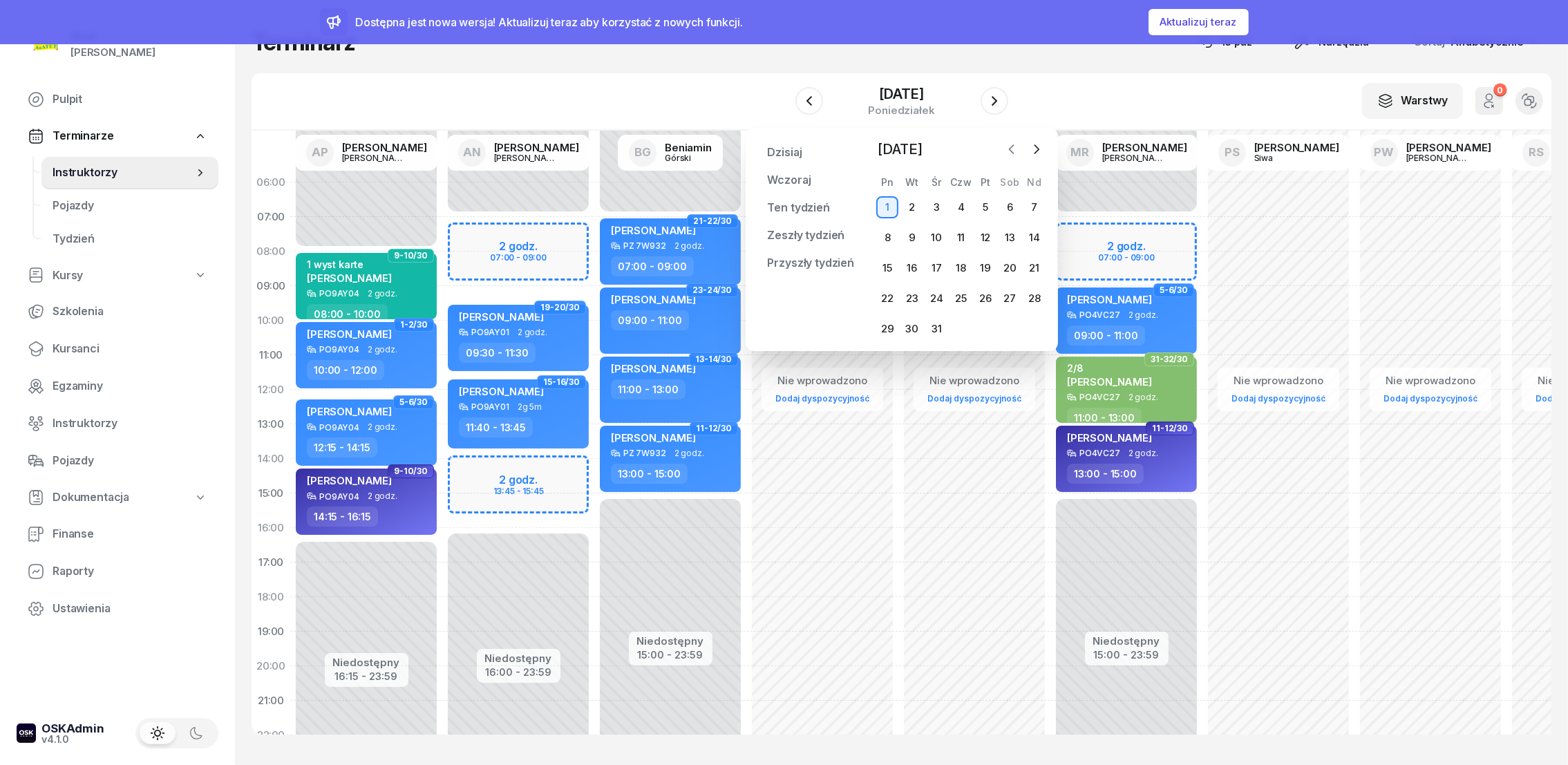
click at [1005, 150] on icon "button" at bounding box center [1012, 149] width 14 height 14
click at [940, 267] on div "15" at bounding box center [936, 268] width 22 height 22
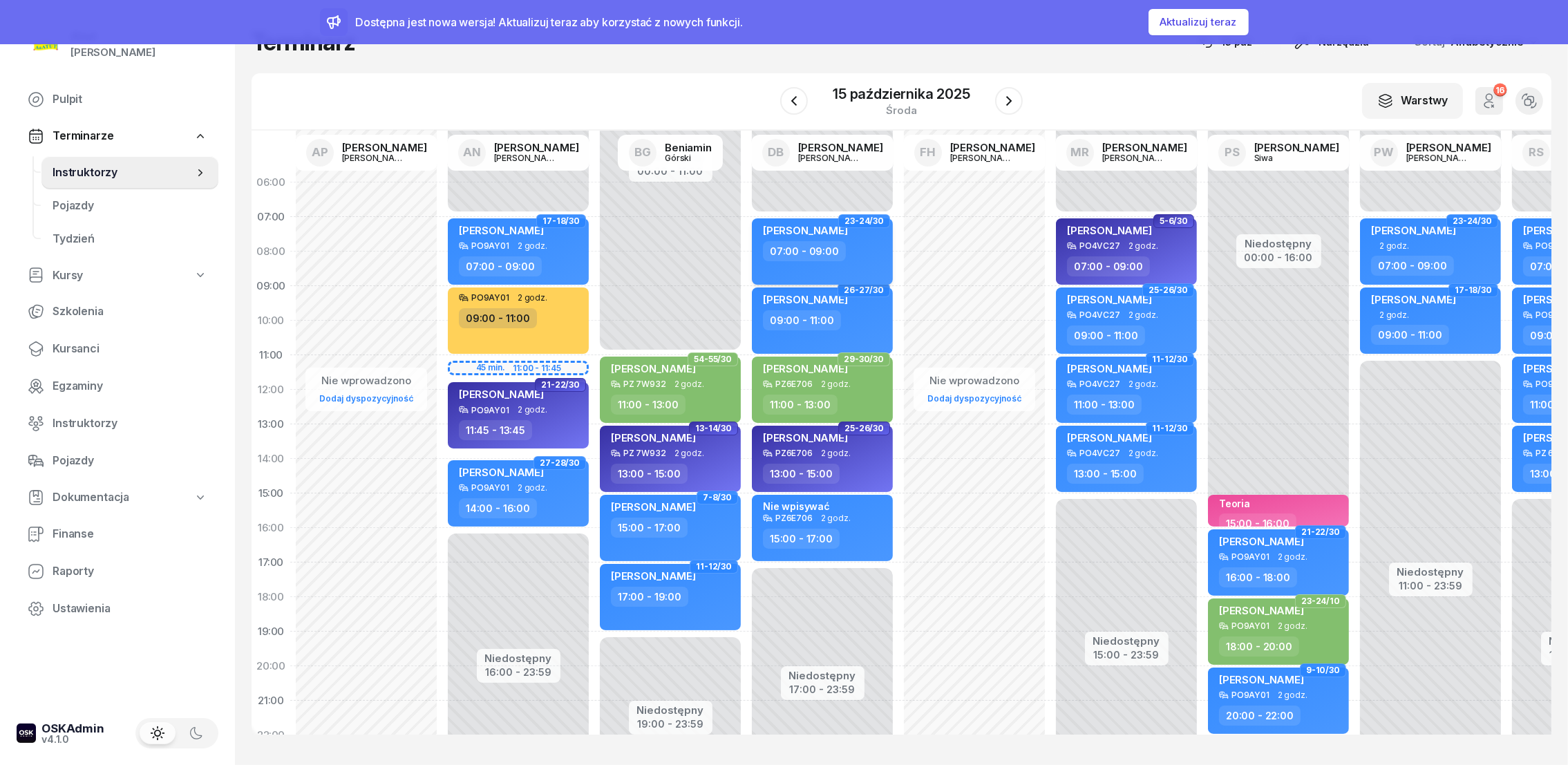
click at [819, 228] on span "[PERSON_NAME]" at bounding box center [805, 231] width 85 height 13
select select "07"
select select "09"
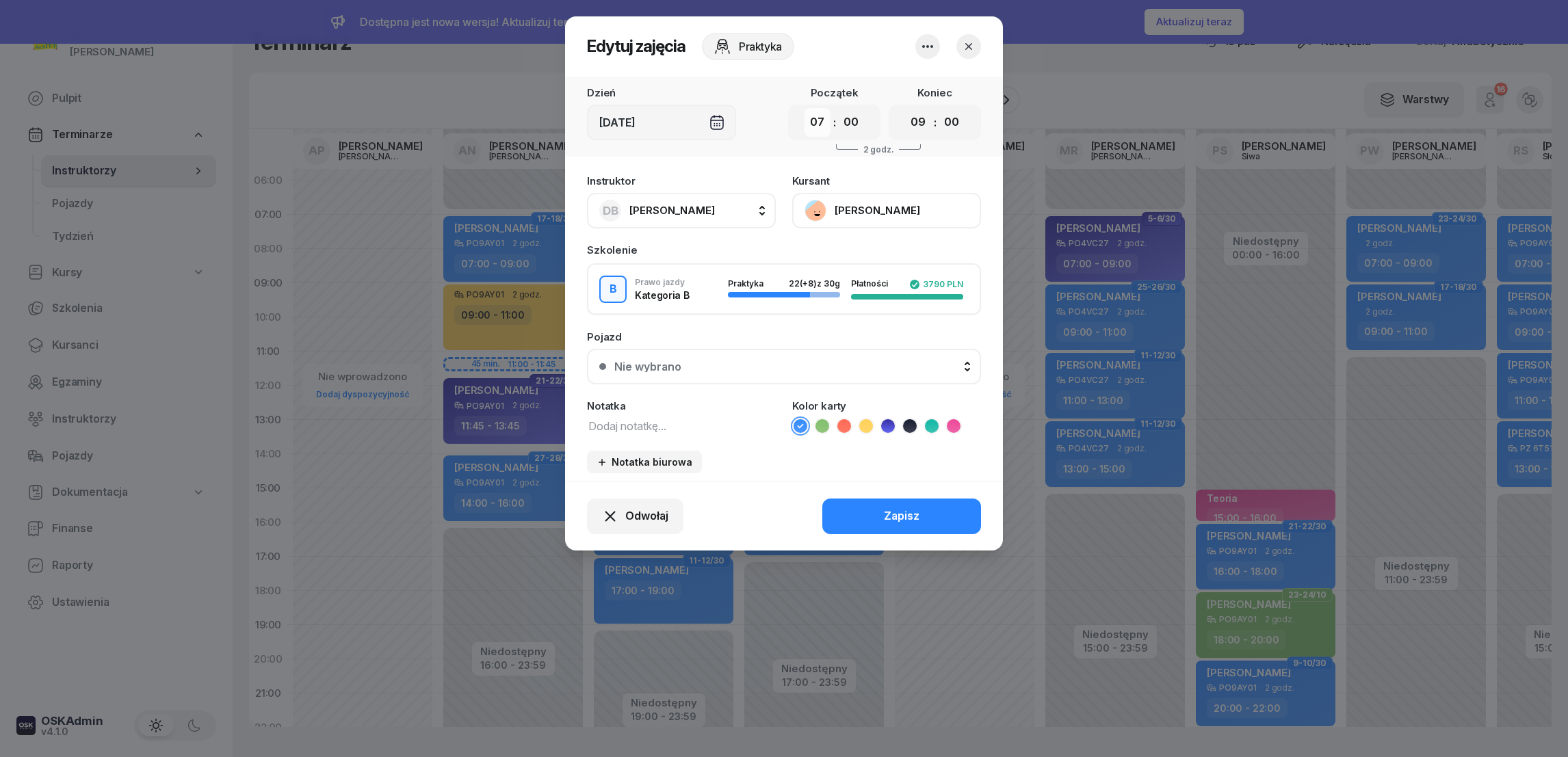
click at [824, 123] on select "00 01 02 03 04 05 06 07 08 09 10 11 12 13 14 15 16 17 18 19 20 21 22 23" at bounding box center [817, 123] width 26 height 28
select select "06"
click at [804, 108] on select "00 01 02 03 04 05 06 07 08 09 10 11 12 13 14 15 16 17 18 19 20 21 22 23" at bounding box center [817, 123] width 26 height 28
click at [856, 124] on select "00 05 10 15 20 25 30 35 40 45 50 55" at bounding box center [851, 123] width 26 height 28
click at [853, 121] on select "00 05 10 15 20 25 30 35 40 45 50 55" at bounding box center [851, 123] width 26 height 28
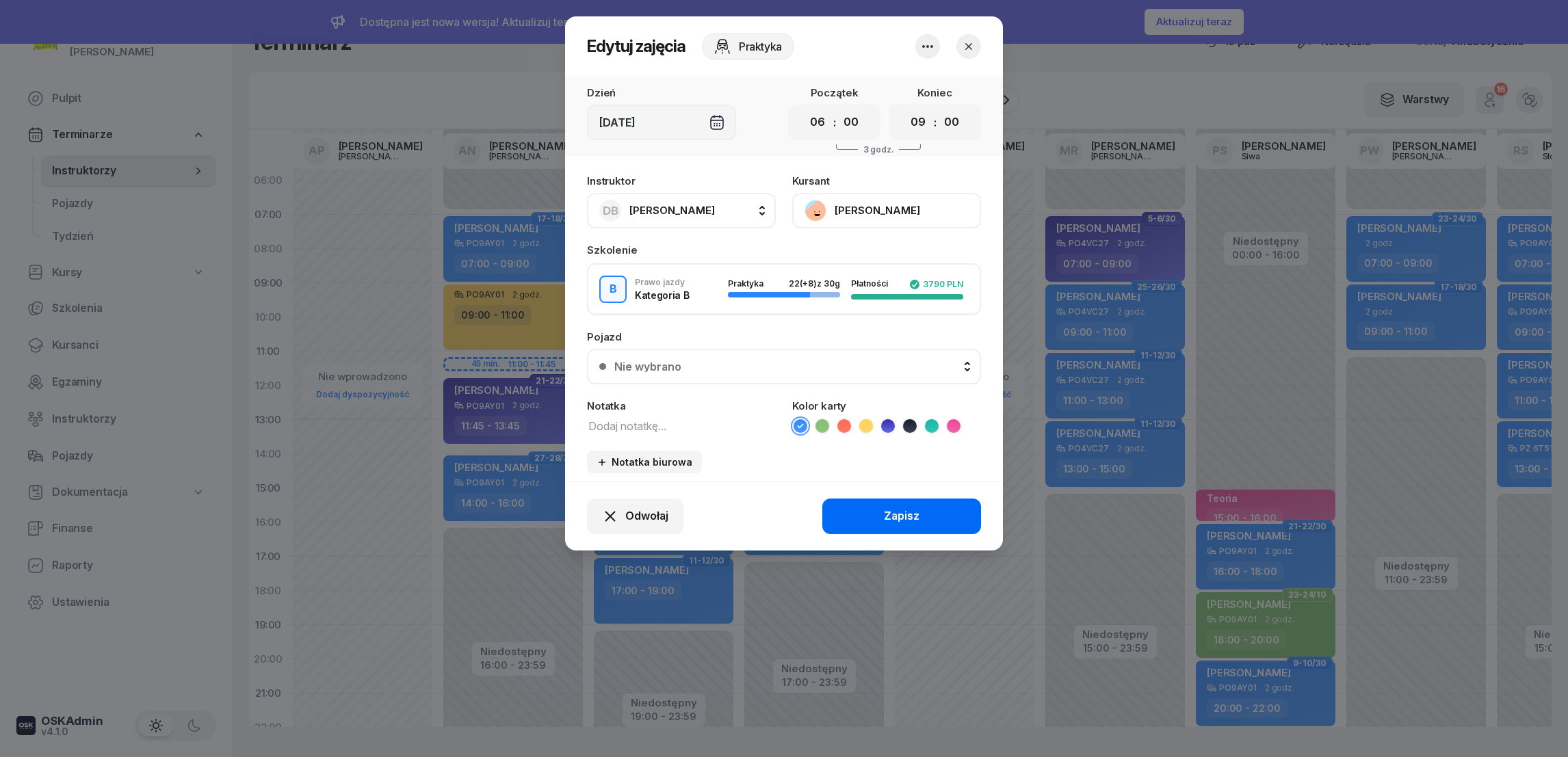
click at [897, 514] on div "Zapisz" at bounding box center [901, 516] width 36 height 18
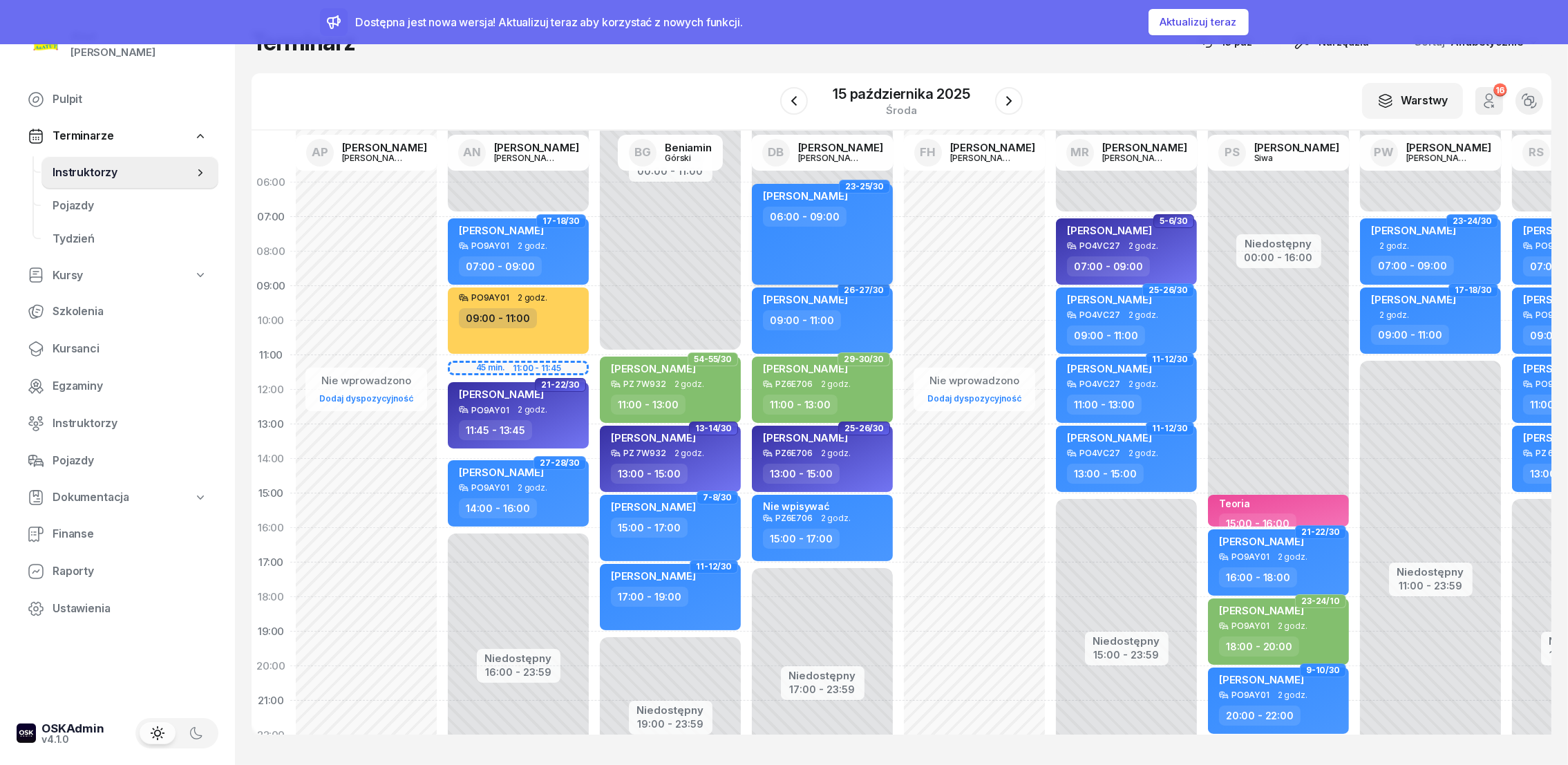
click at [835, 226] on div "06:00 - 09:00" at bounding box center [805, 216] width 84 height 20
select select "06"
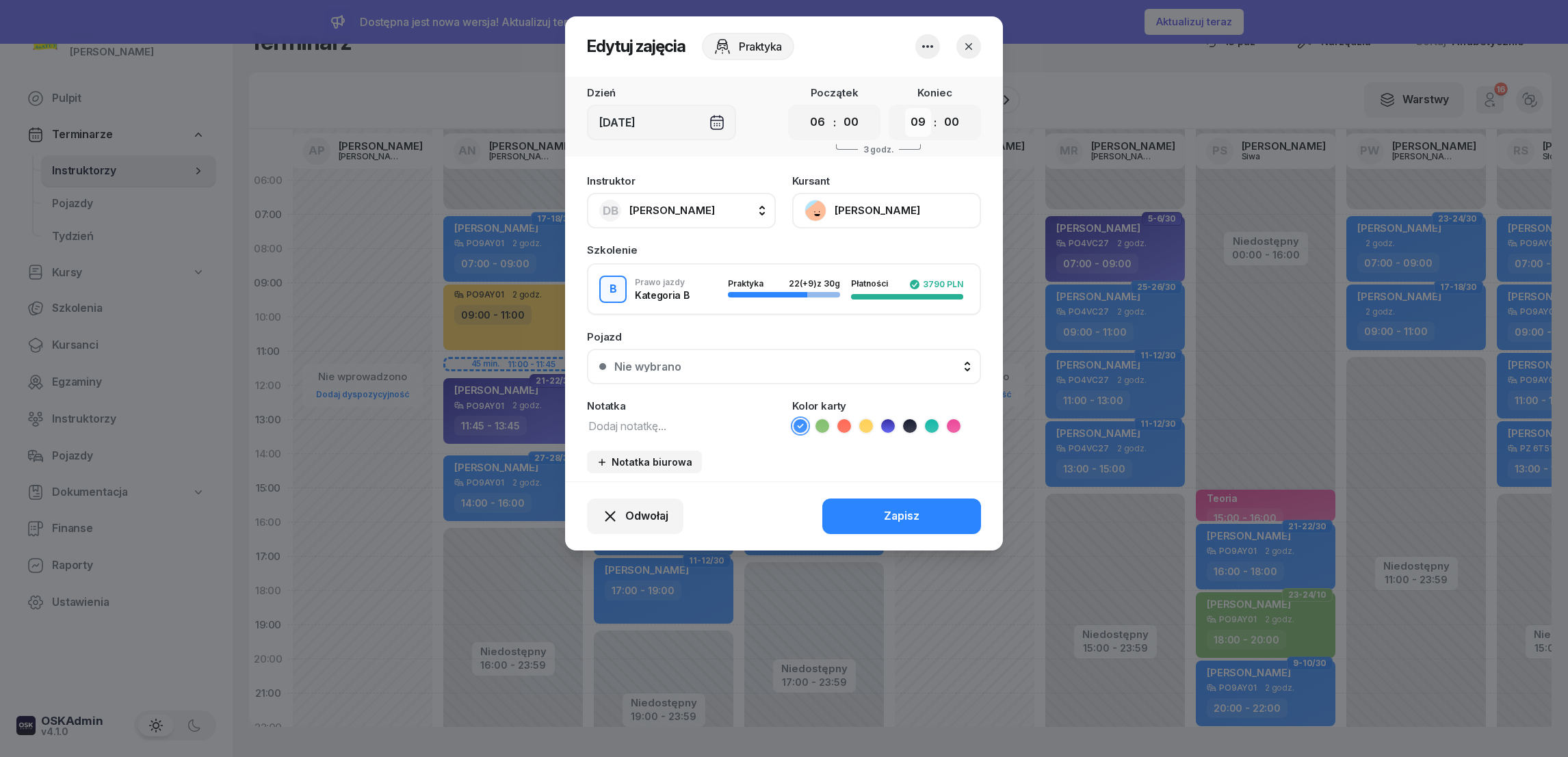
click at [918, 122] on select "00 01 02 03 04 05 06 07 08 09 10 11 12 13 14 15 16 17 18 19 20 21 22 23" at bounding box center [918, 123] width 26 height 28
select select "08"
click at [905, 108] on select "00 01 02 03 04 05 06 07 08 09 10 11 12 13 14 15 16 17 18 19 20 21 22 23" at bounding box center [918, 123] width 26 height 28
click at [901, 525] on button "Zapisz" at bounding box center [901, 517] width 158 height 36
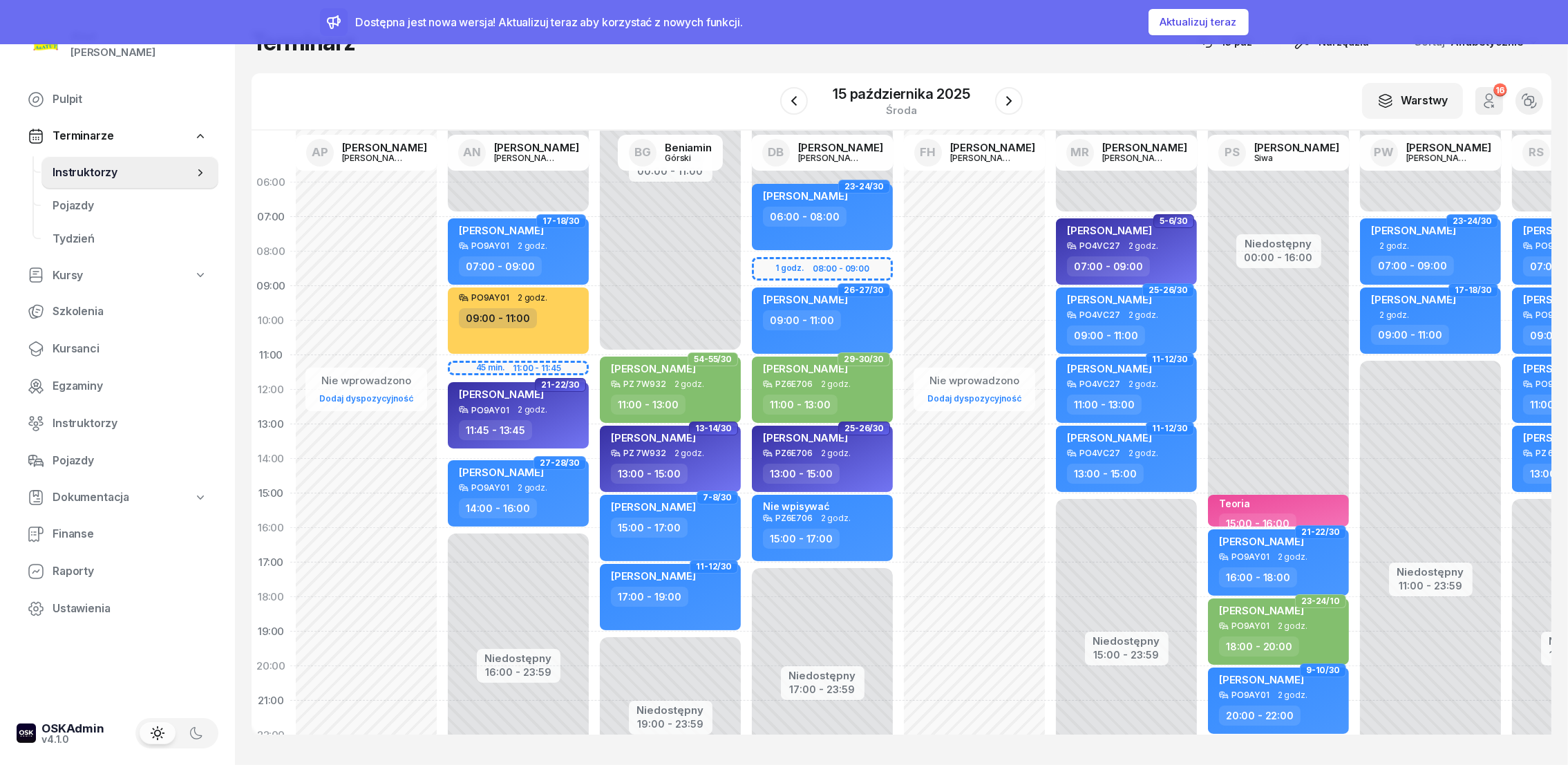
click at [793, 260] on div "Niedostępny 00:00 - 07:00 Niedostępny 17:00 - 23:59 33-34/30 my odwołaliśmy Dag…" at bounding box center [823, 493] width 152 height 656
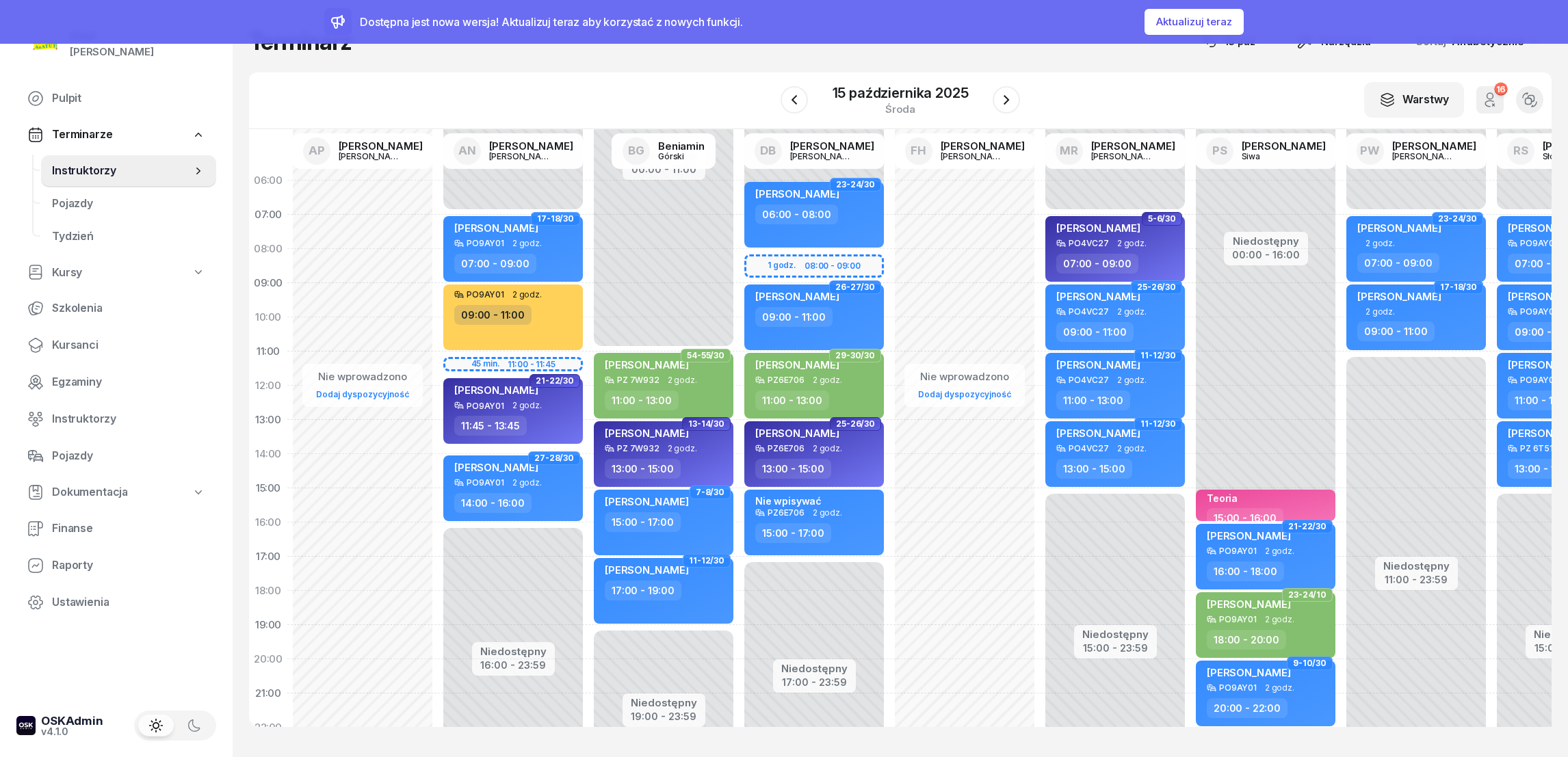
select select "08"
select select "09"
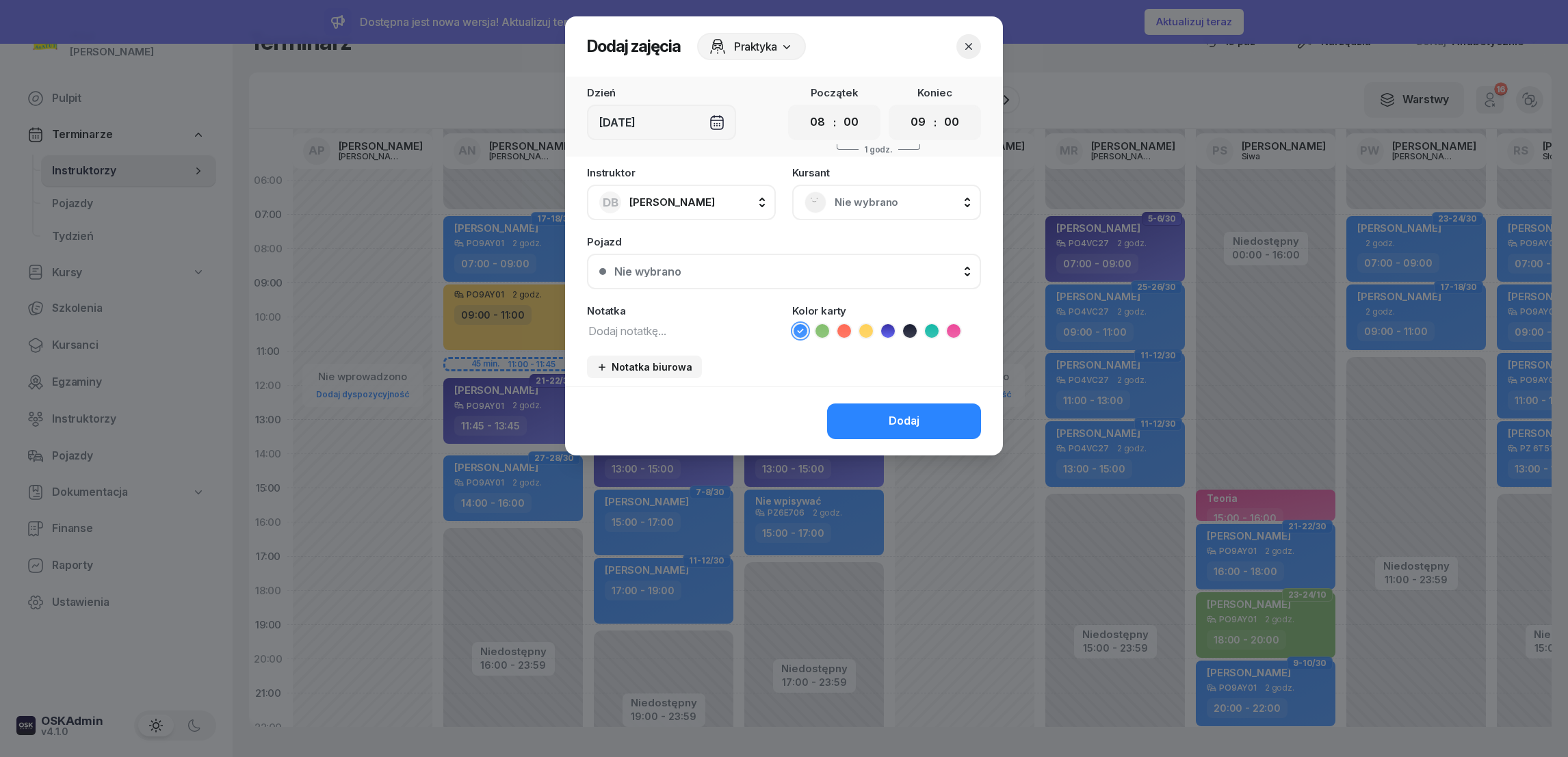
click at [866, 203] on span "Nie wybrano" at bounding box center [901, 202] width 134 height 18
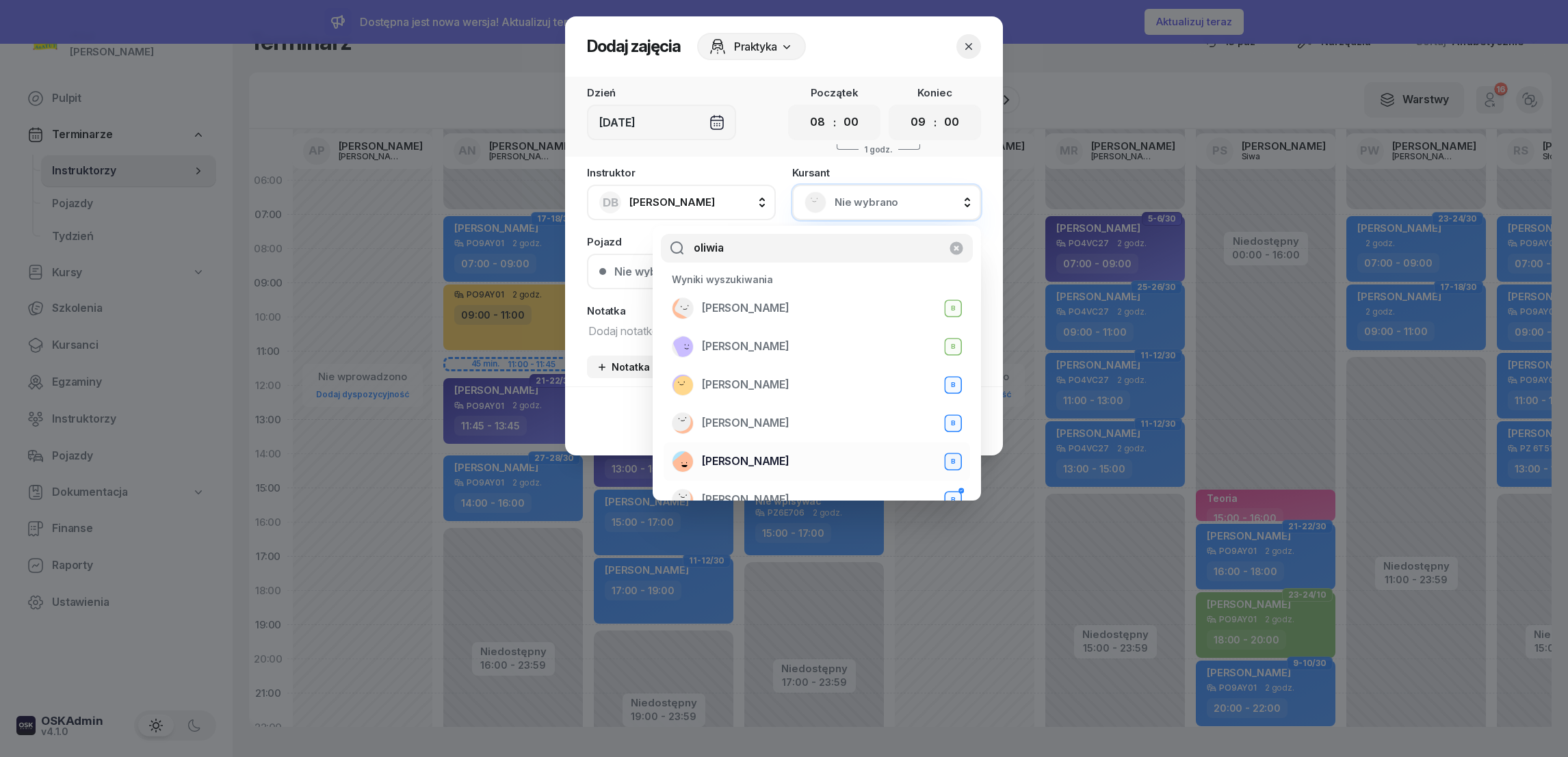
type input "oliwia"
click at [757, 463] on span "[PERSON_NAME]" at bounding box center [745, 461] width 88 height 18
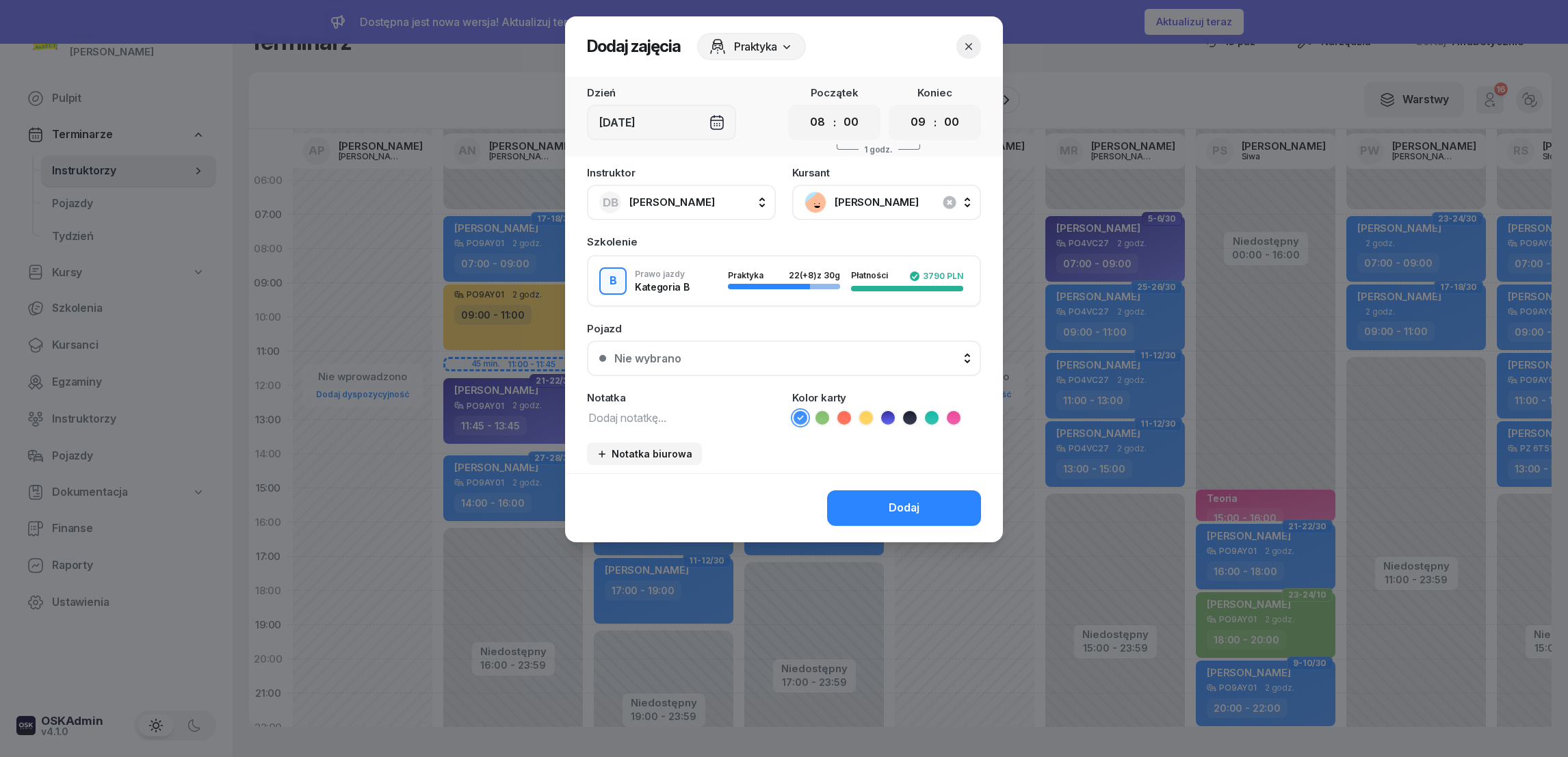
click at [646, 418] on textarea at bounding box center [682, 417] width 189 height 18
type textarea "egzamin wew"
click at [904, 509] on div "Dodaj" at bounding box center [904, 508] width 31 height 18
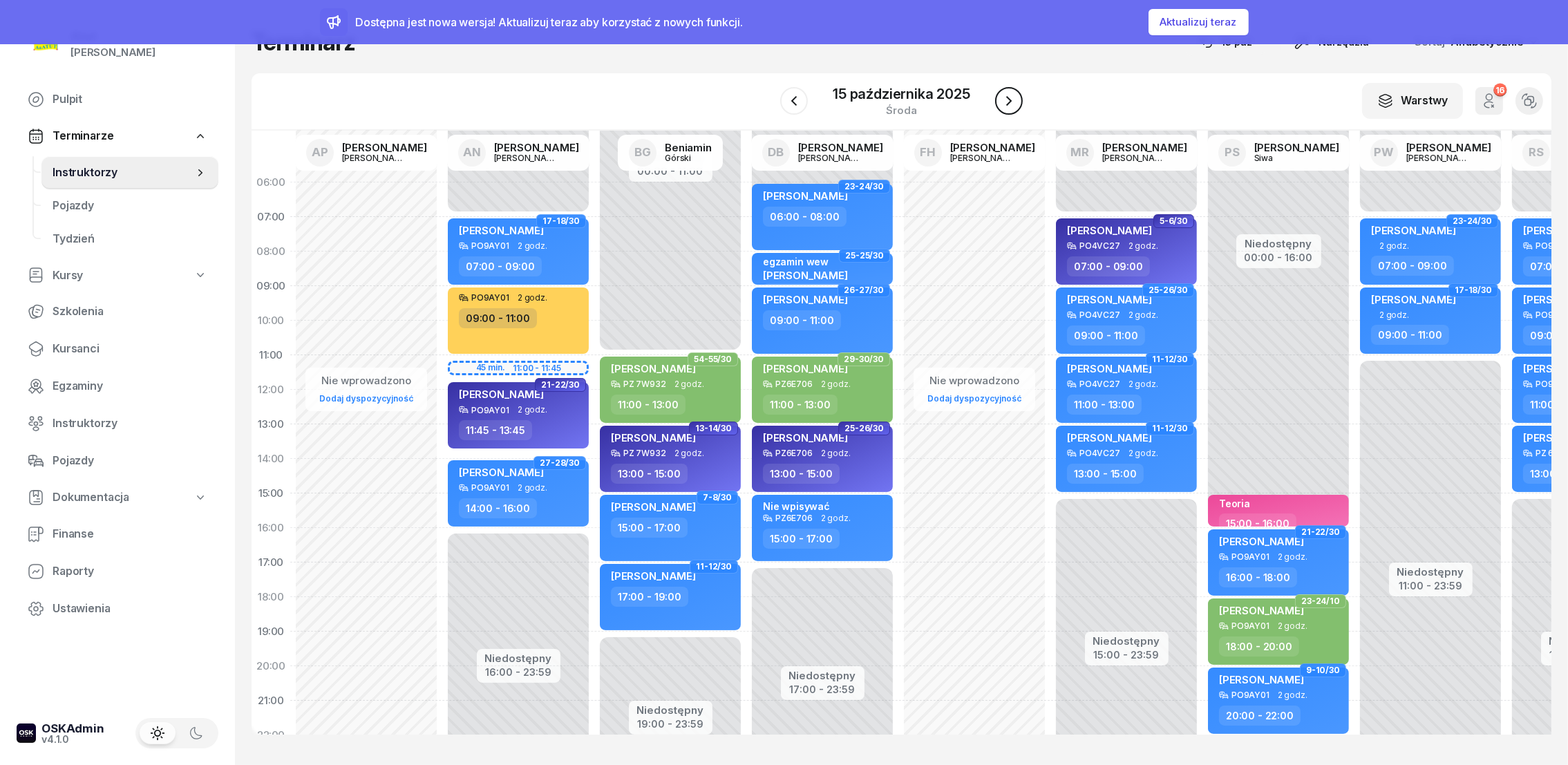
click at [1011, 101] on icon "button" at bounding box center [1009, 101] width 6 height 10
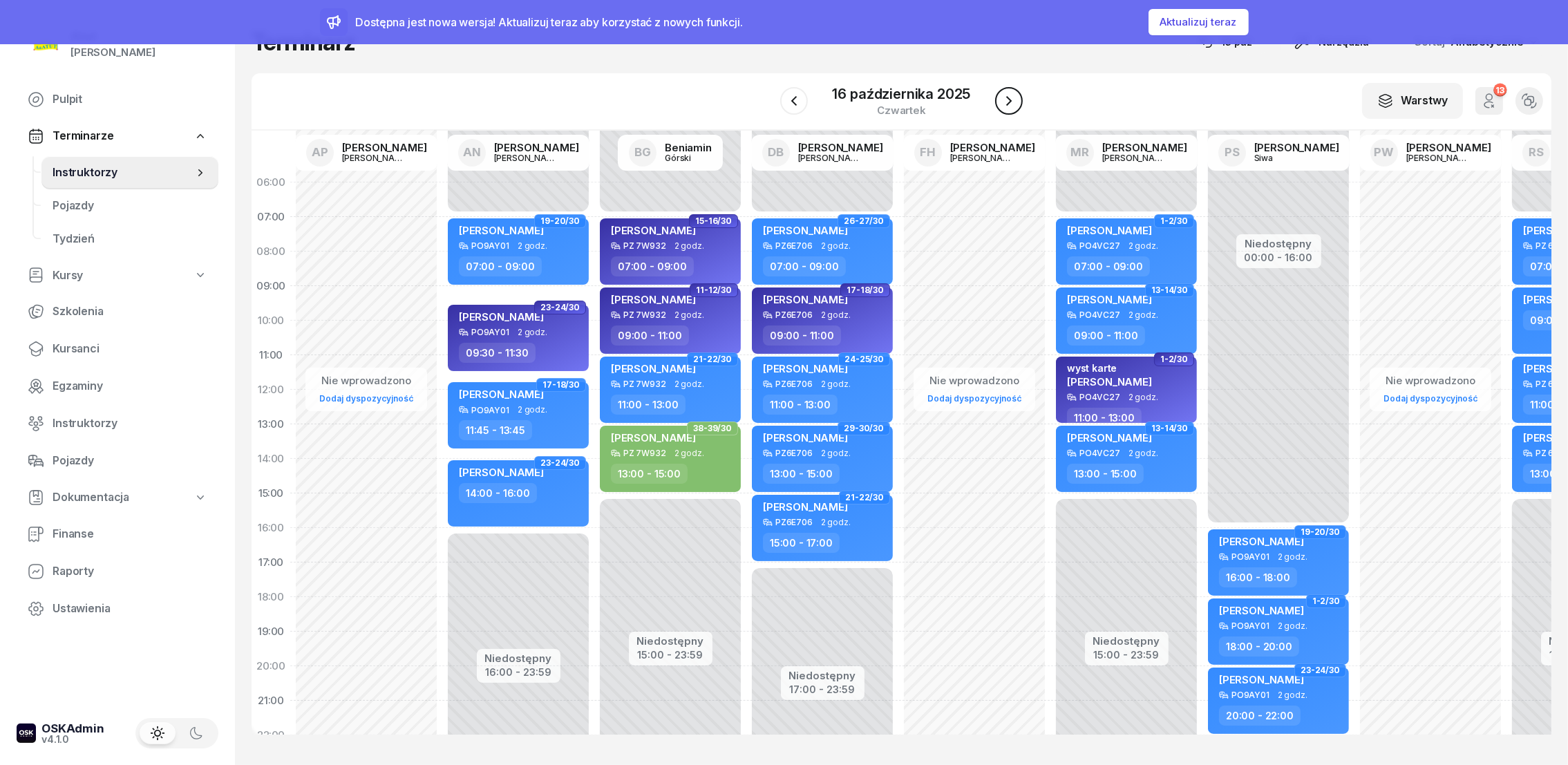
click at [1013, 101] on icon "button" at bounding box center [1009, 100] width 16 height 16
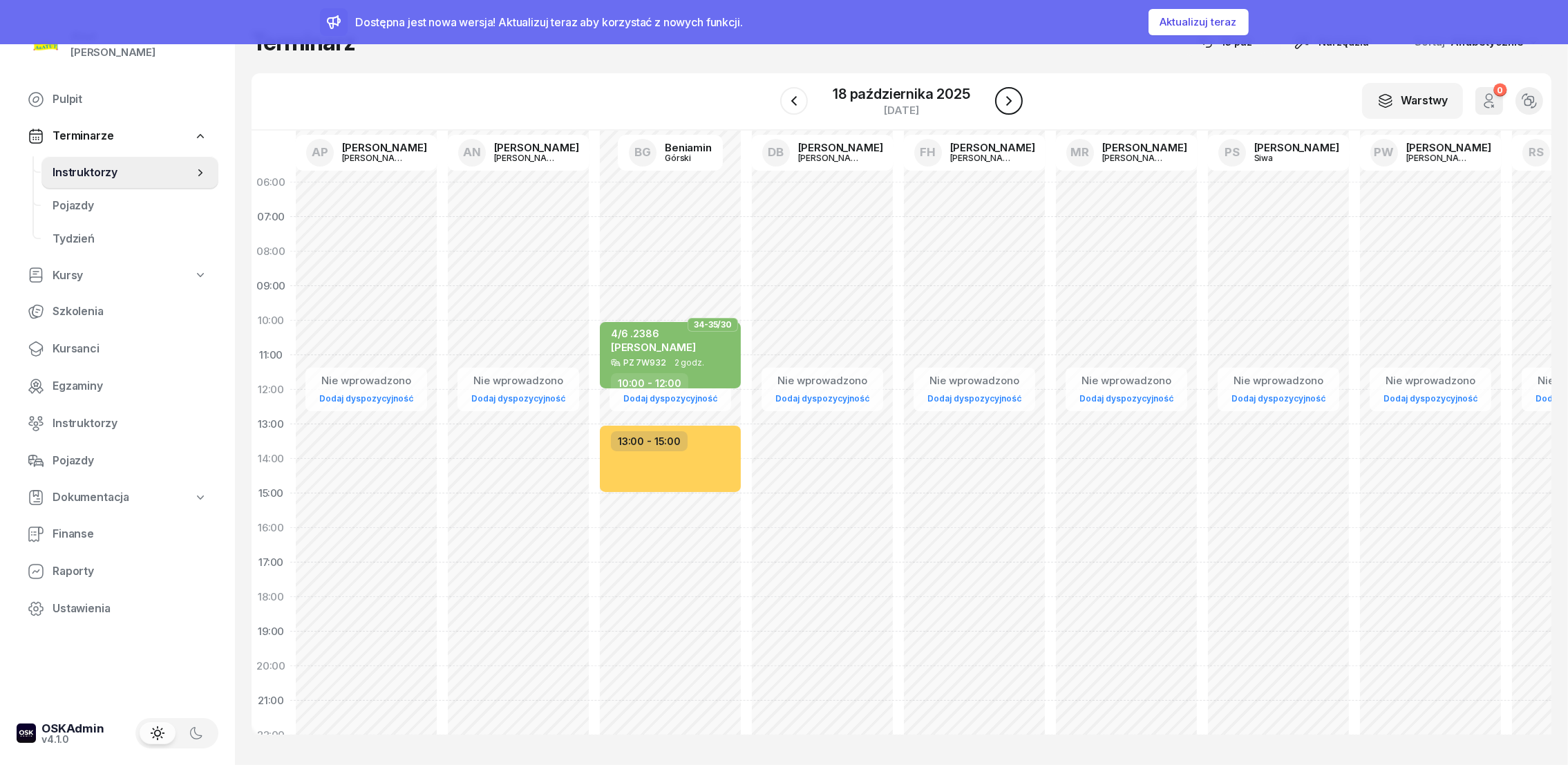
click at [1009, 101] on icon "button" at bounding box center [1009, 100] width 16 height 16
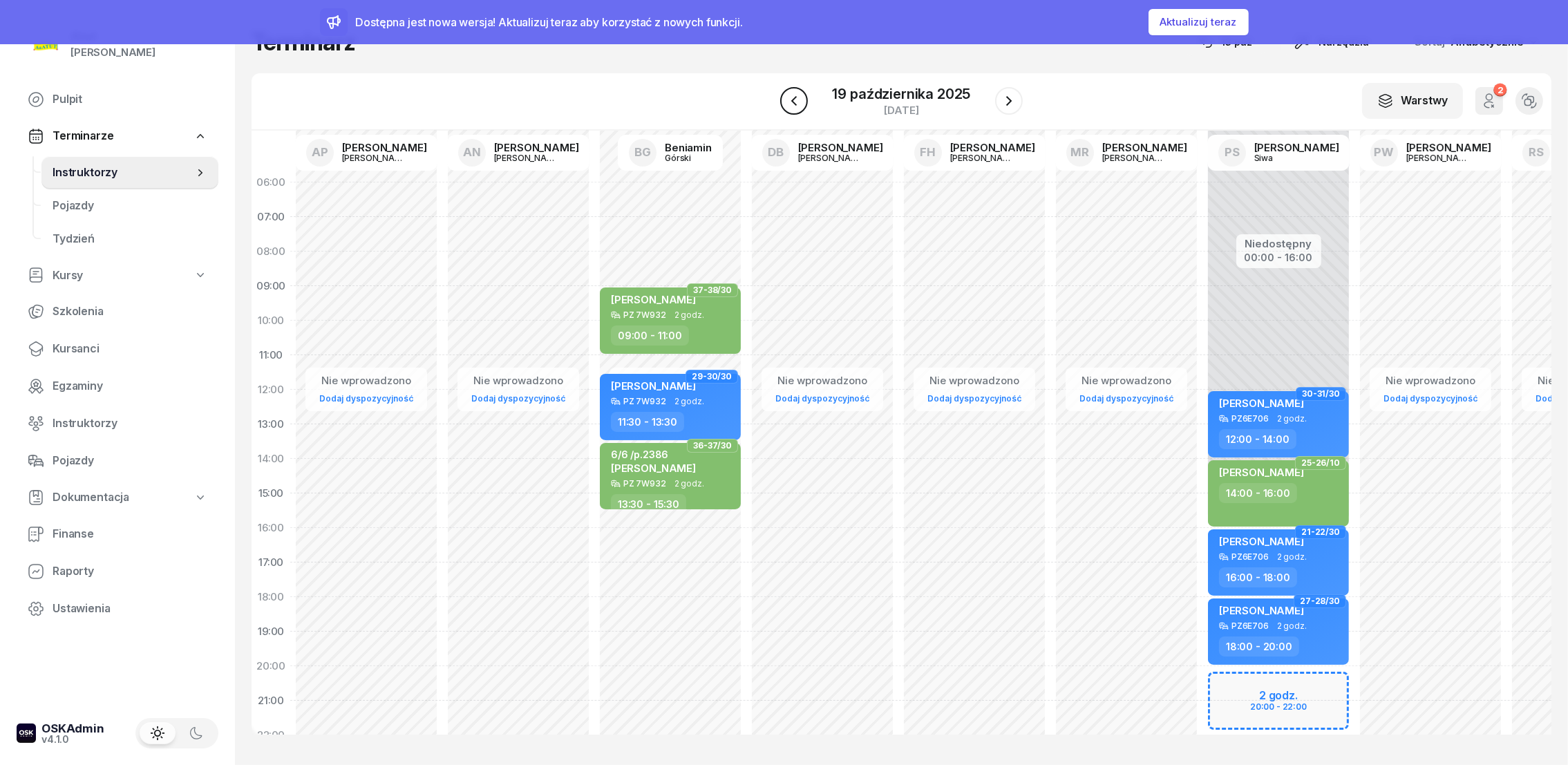
click at [789, 103] on icon "button" at bounding box center [794, 100] width 16 height 16
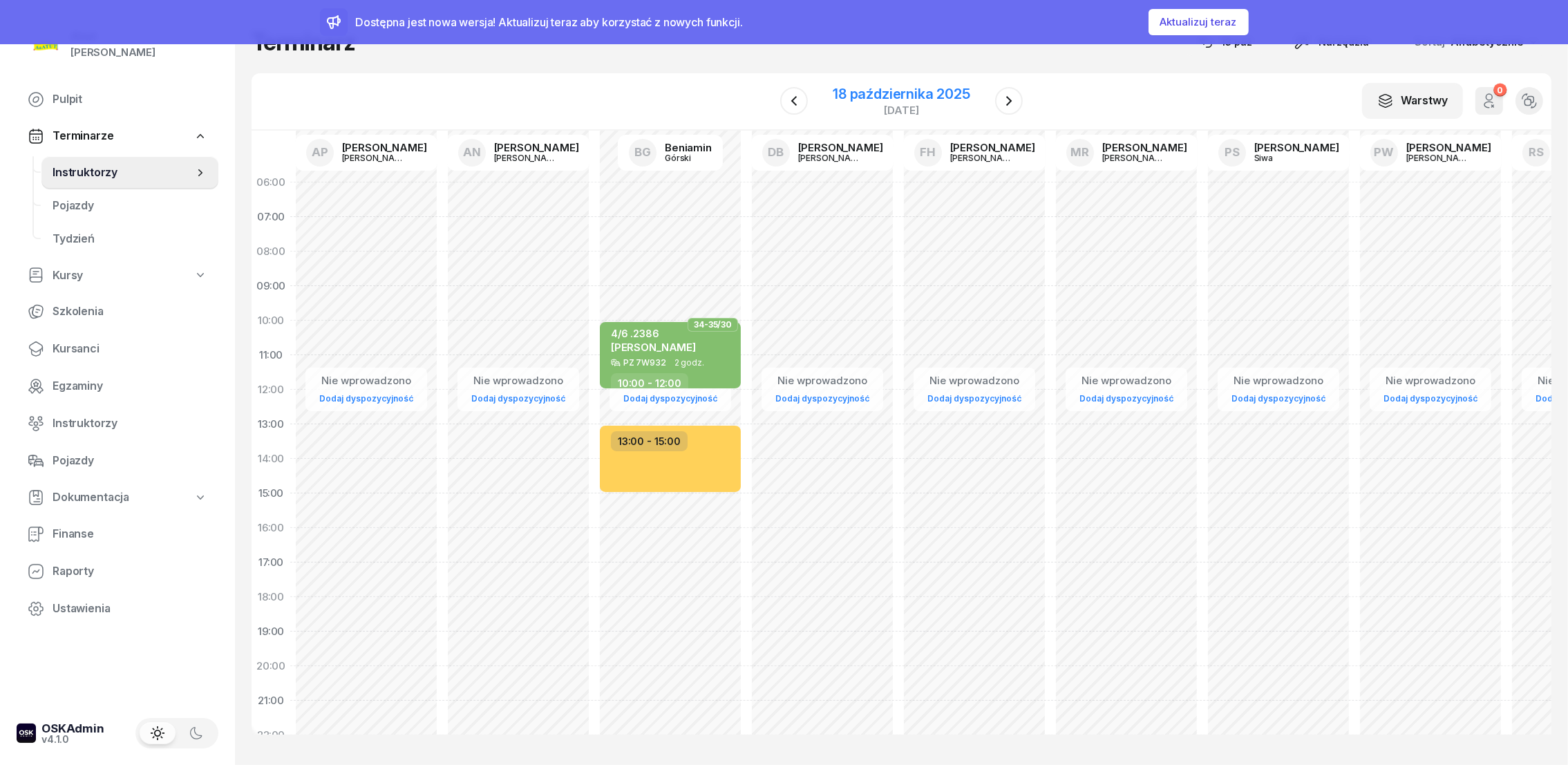
click at [876, 92] on div "18 października 2025" at bounding box center [901, 93] width 137 height 14
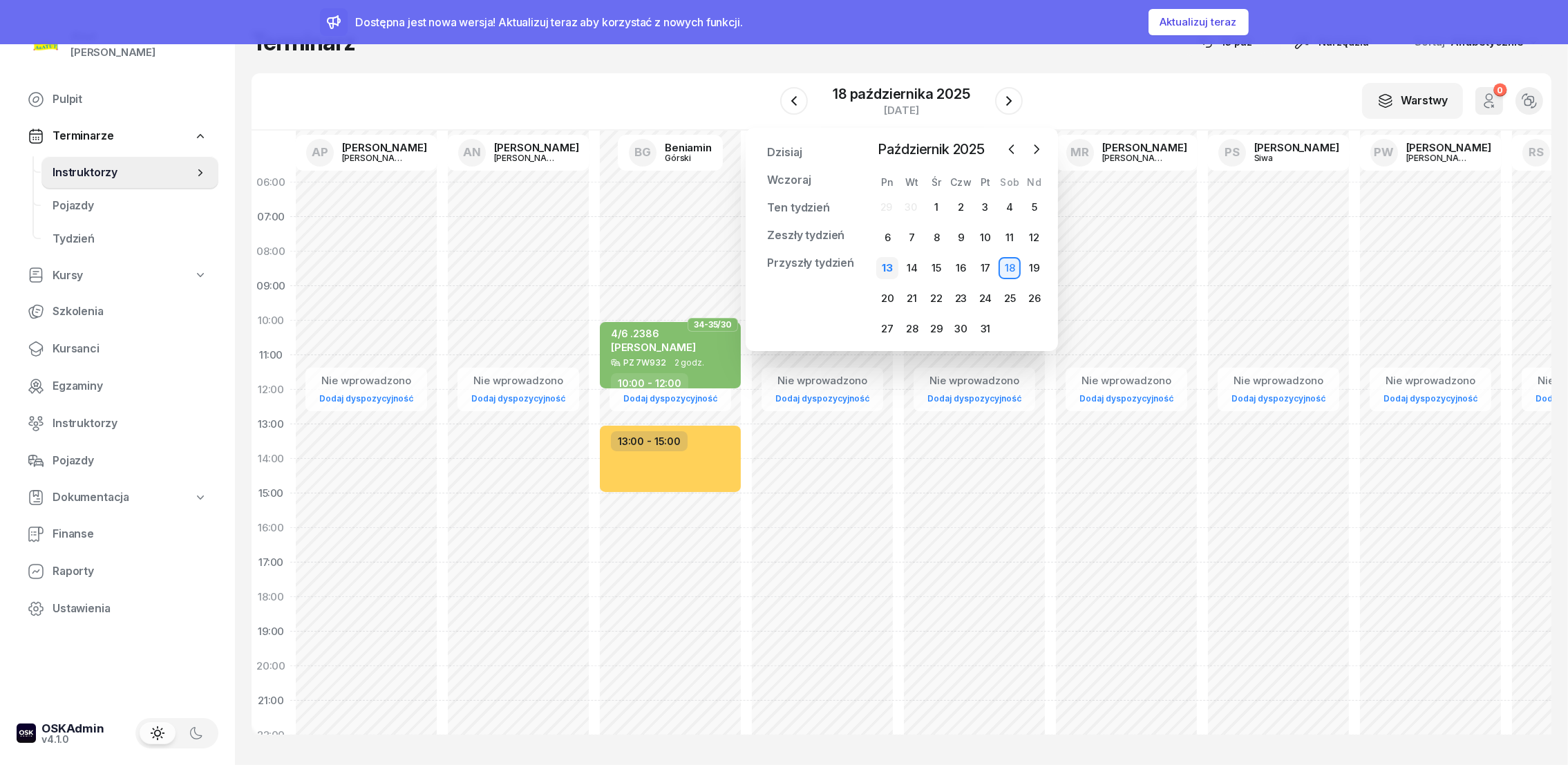
click at [886, 272] on div "13" at bounding box center [887, 268] width 22 height 22
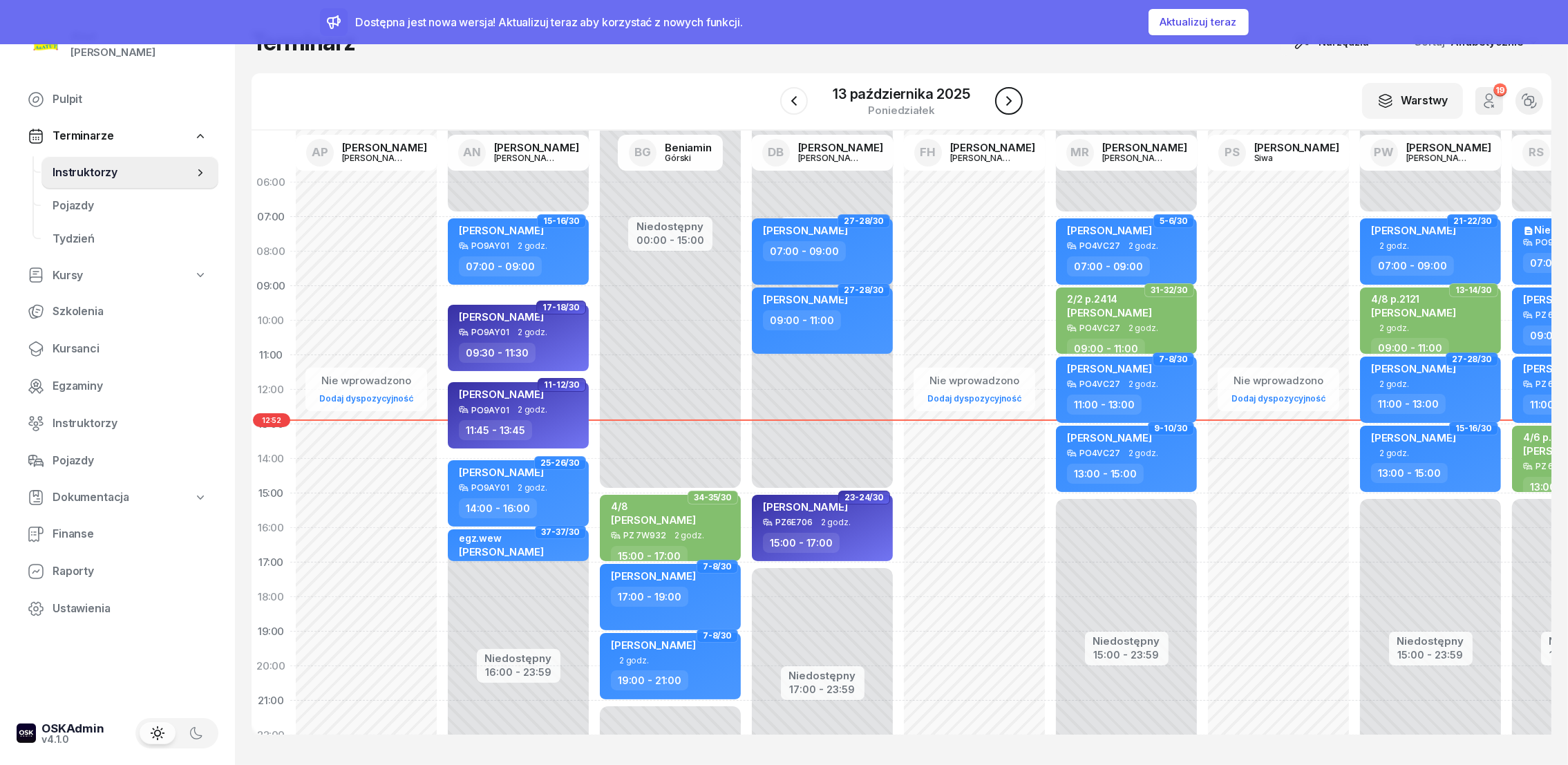
click at [1011, 107] on icon "button" at bounding box center [1009, 100] width 16 height 16
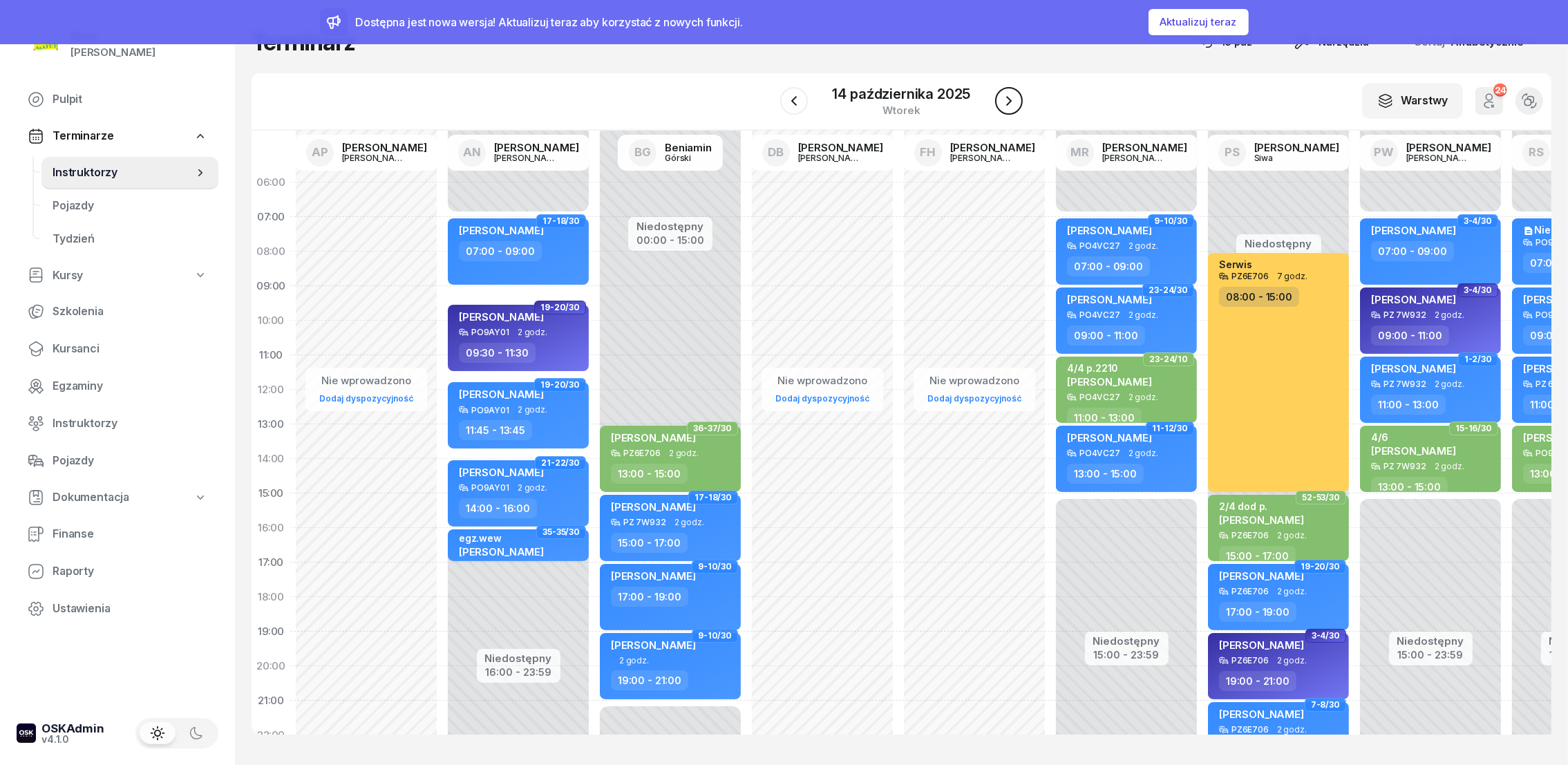
click at [1016, 95] on icon "button" at bounding box center [1009, 100] width 16 height 16
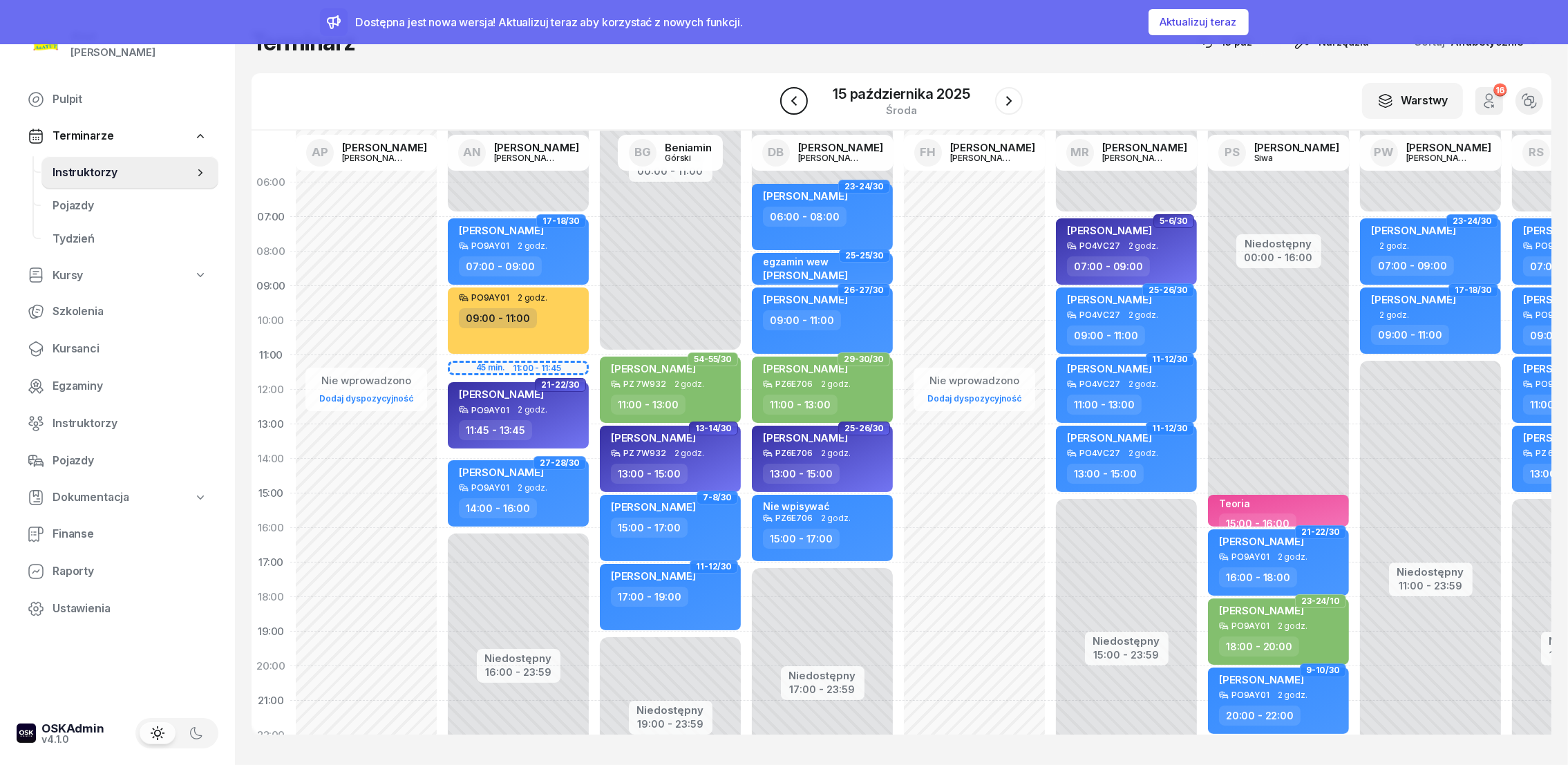
click at [789, 101] on icon "button" at bounding box center [794, 100] width 16 height 16
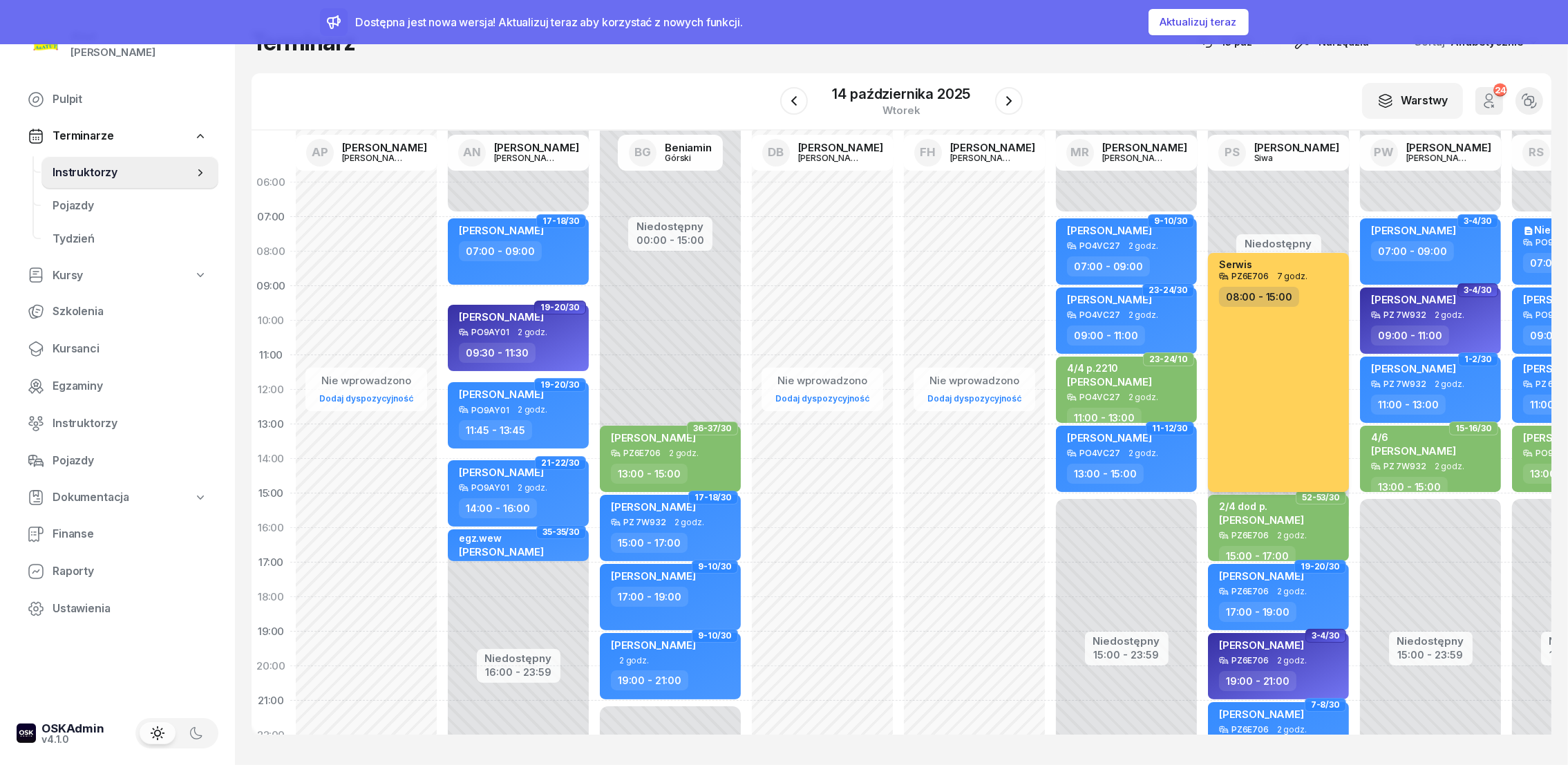
click at [1260, 428] on div "Serwis PZ6E706 7 godz. 08:00 - 15:00" at bounding box center [1278, 372] width 141 height 239
select select "08"
select select "15"
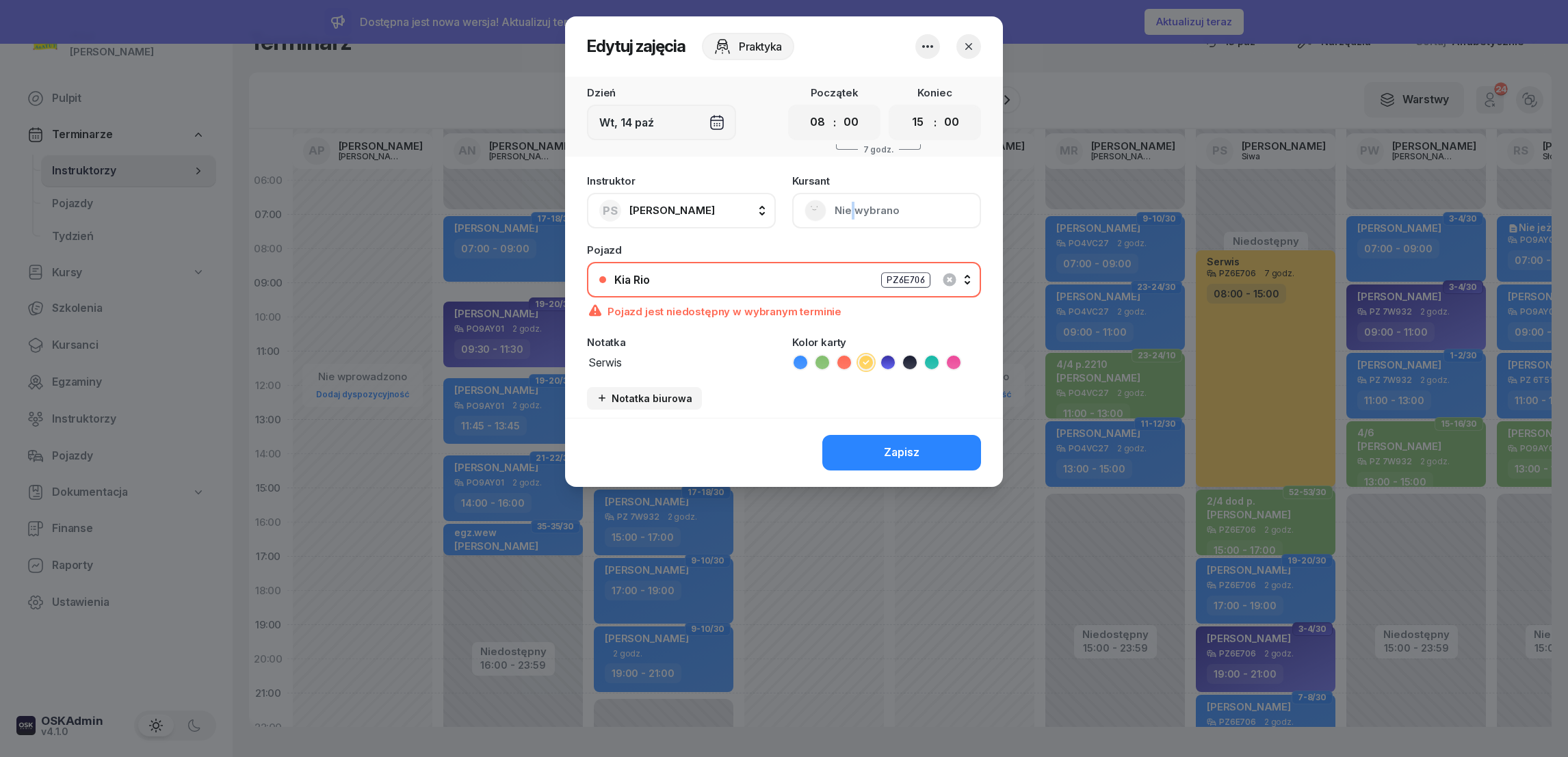
click at [851, 214] on div "Kursant Nie wybrano" at bounding box center [886, 202] width 189 height 53
click at [968, 42] on icon "button" at bounding box center [968, 46] width 14 height 14
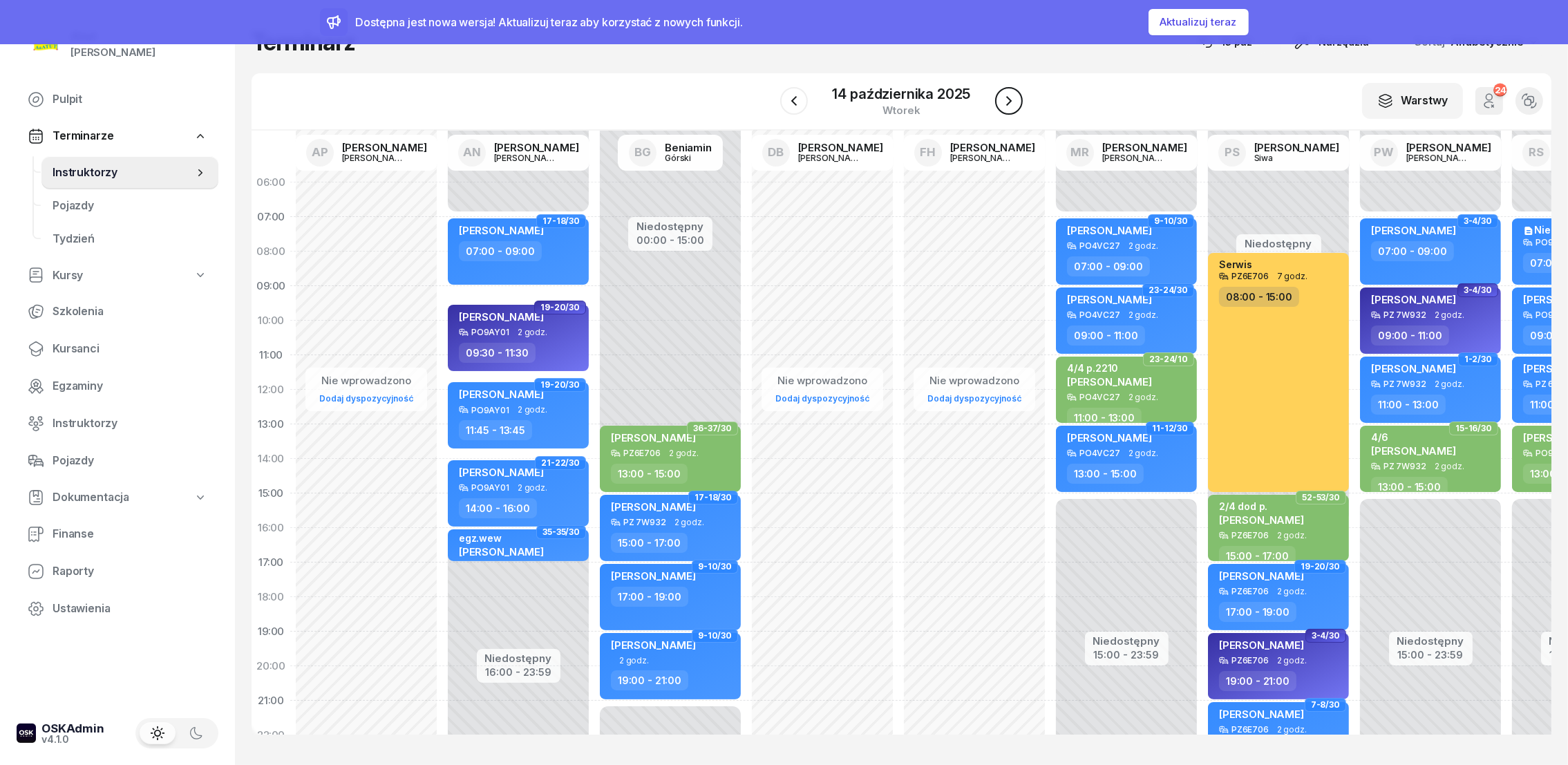
click at [1010, 105] on icon "button" at bounding box center [1009, 100] width 16 height 16
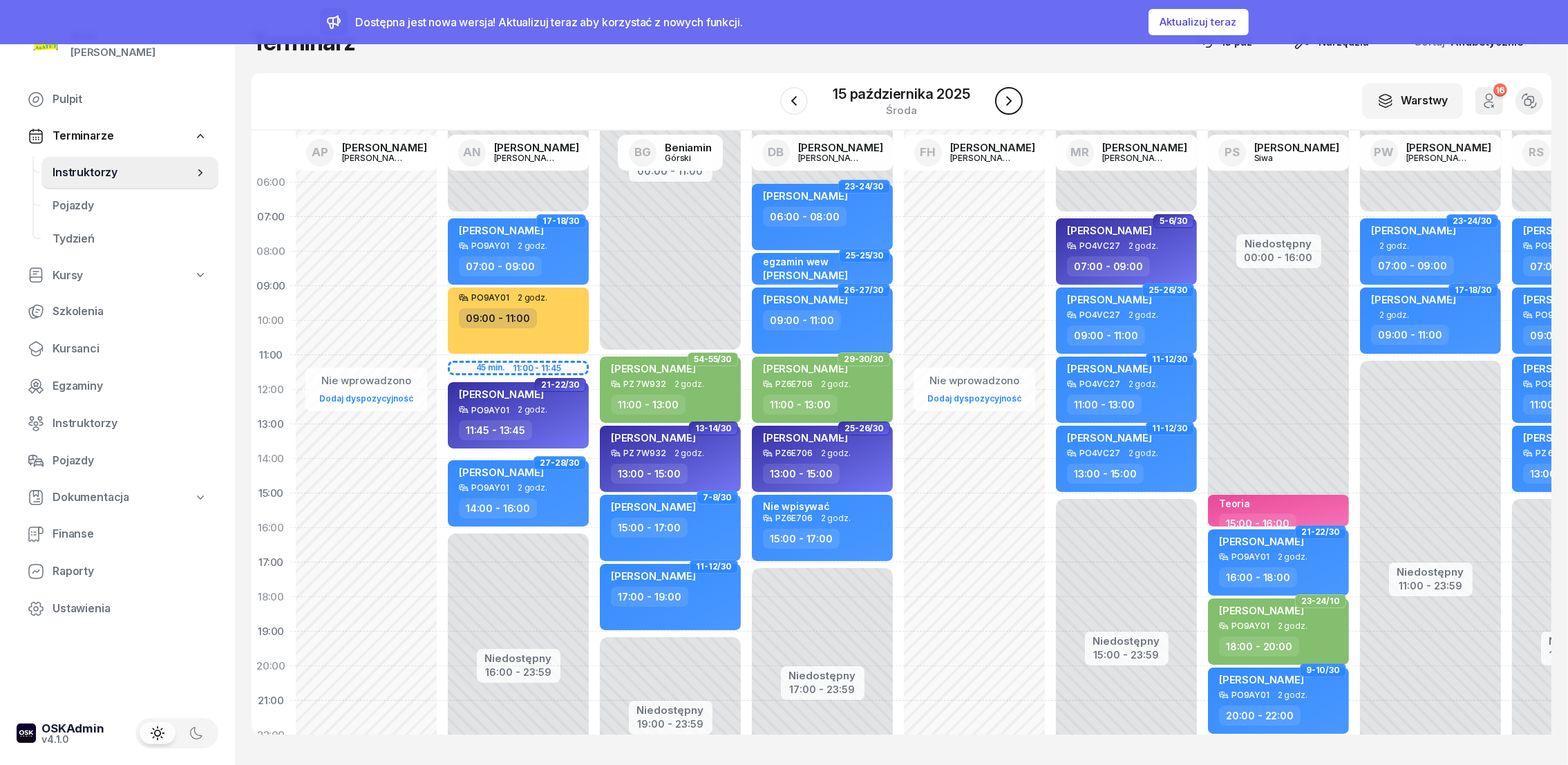
click at [1010, 105] on icon "button" at bounding box center [1009, 100] width 16 height 16
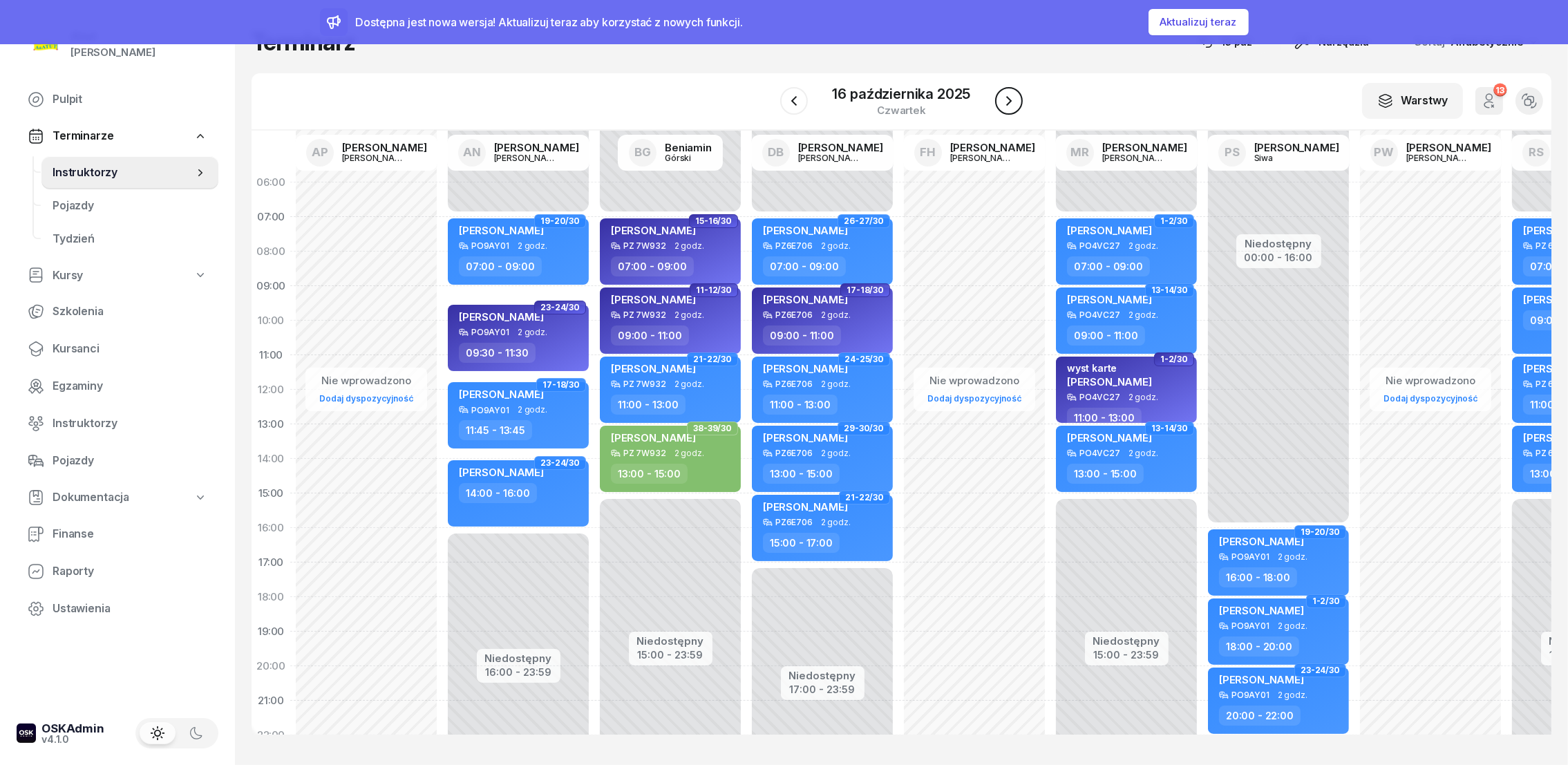
click at [1010, 105] on icon "button" at bounding box center [1009, 100] width 16 height 16
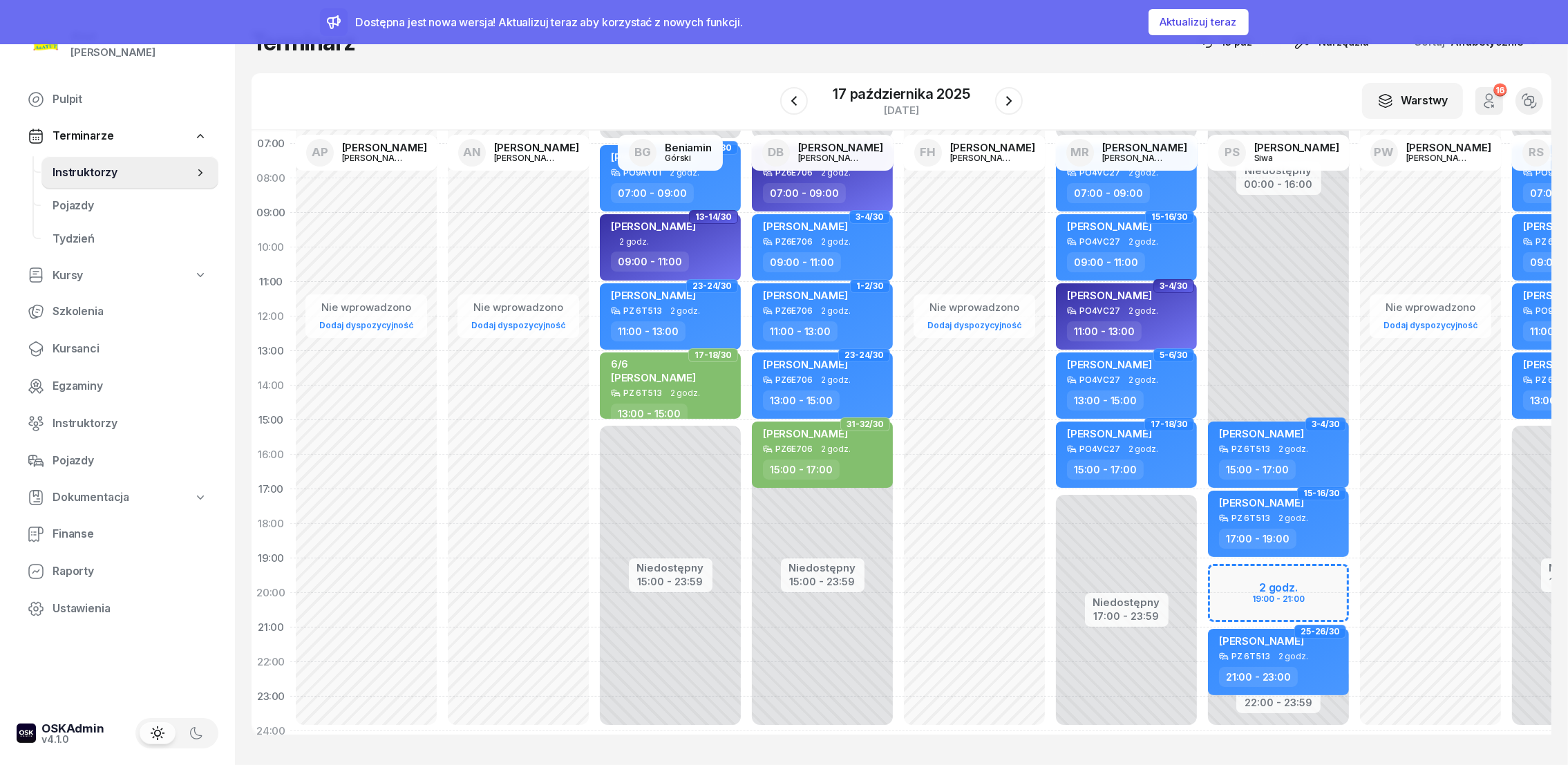
scroll to position [102, 0]
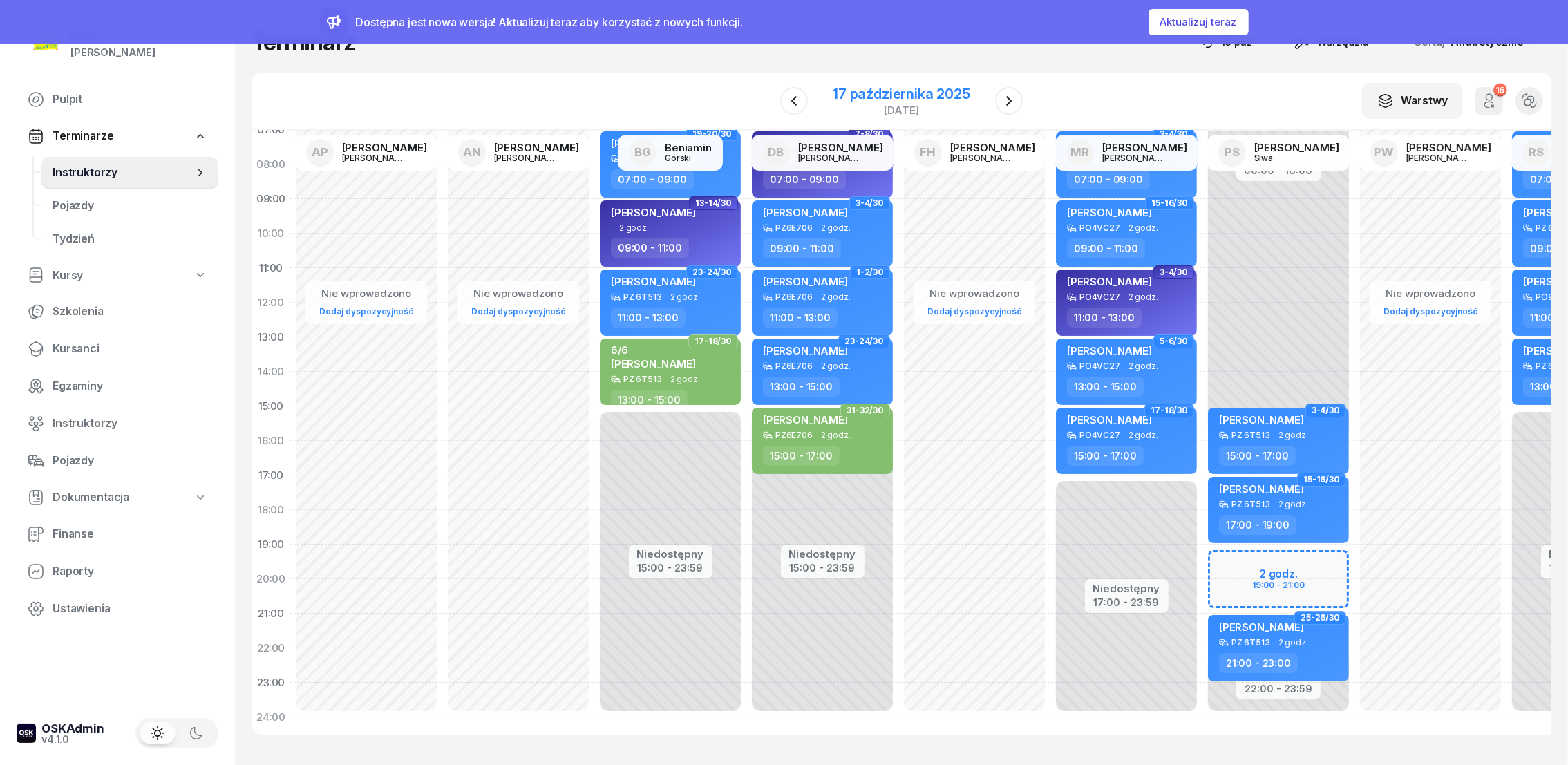
click at [862, 97] on div "17 października 2025" at bounding box center [901, 93] width 137 height 14
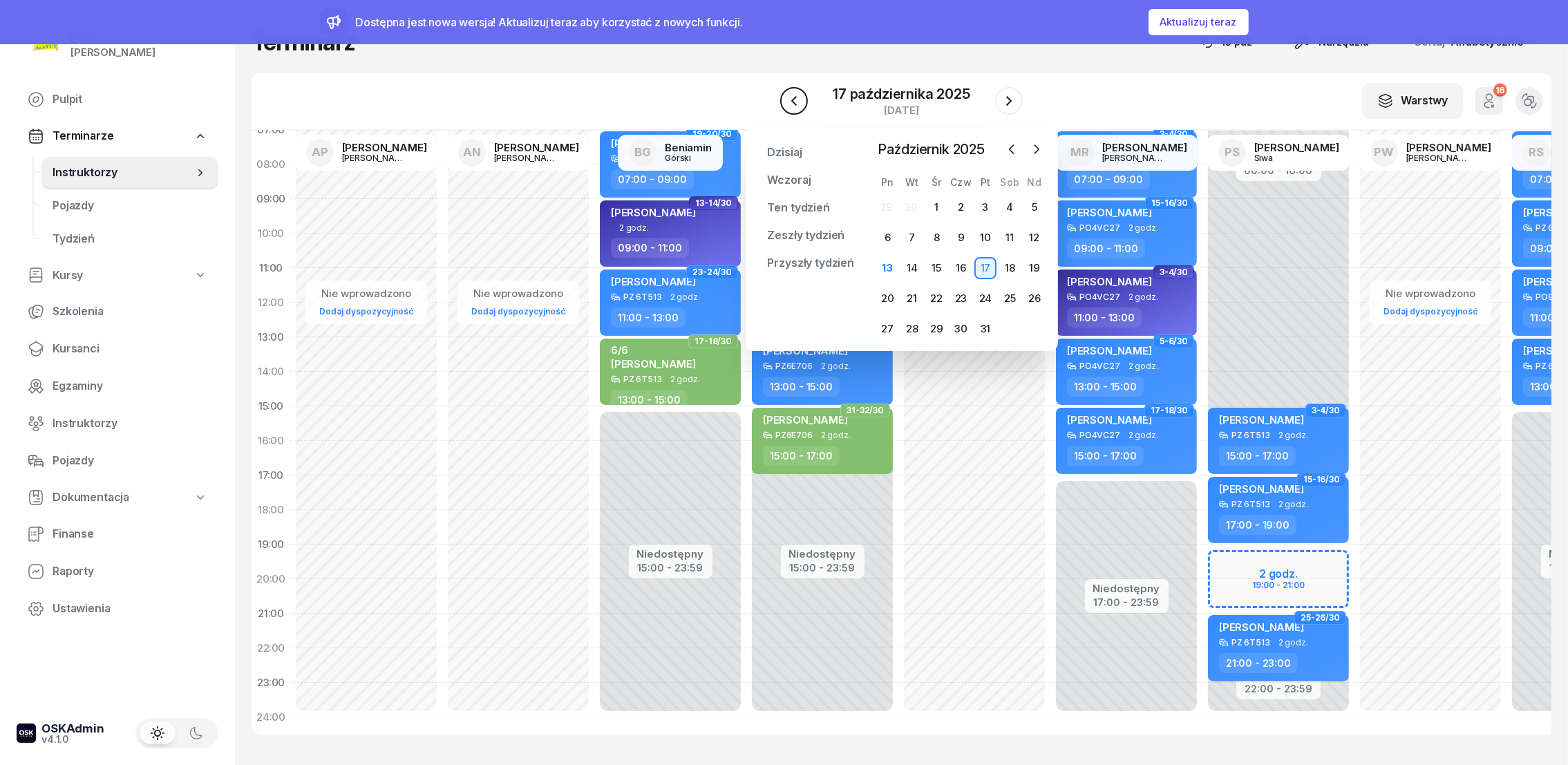
click at [797, 105] on icon "button" at bounding box center [794, 101] width 6 height 10
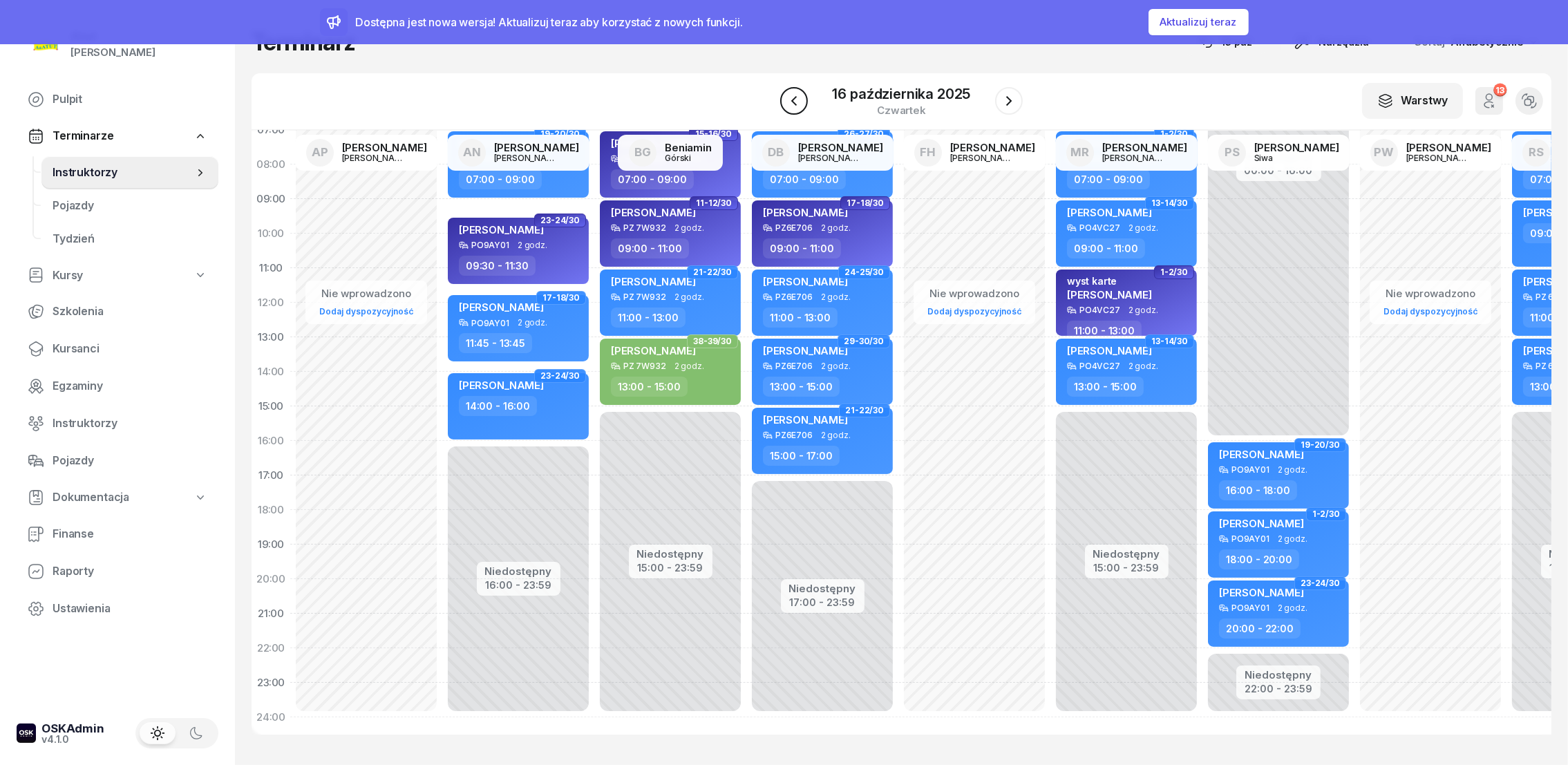
click at [797, 105] on icon "button" at bounding box center [794, 100] width 16 height 16
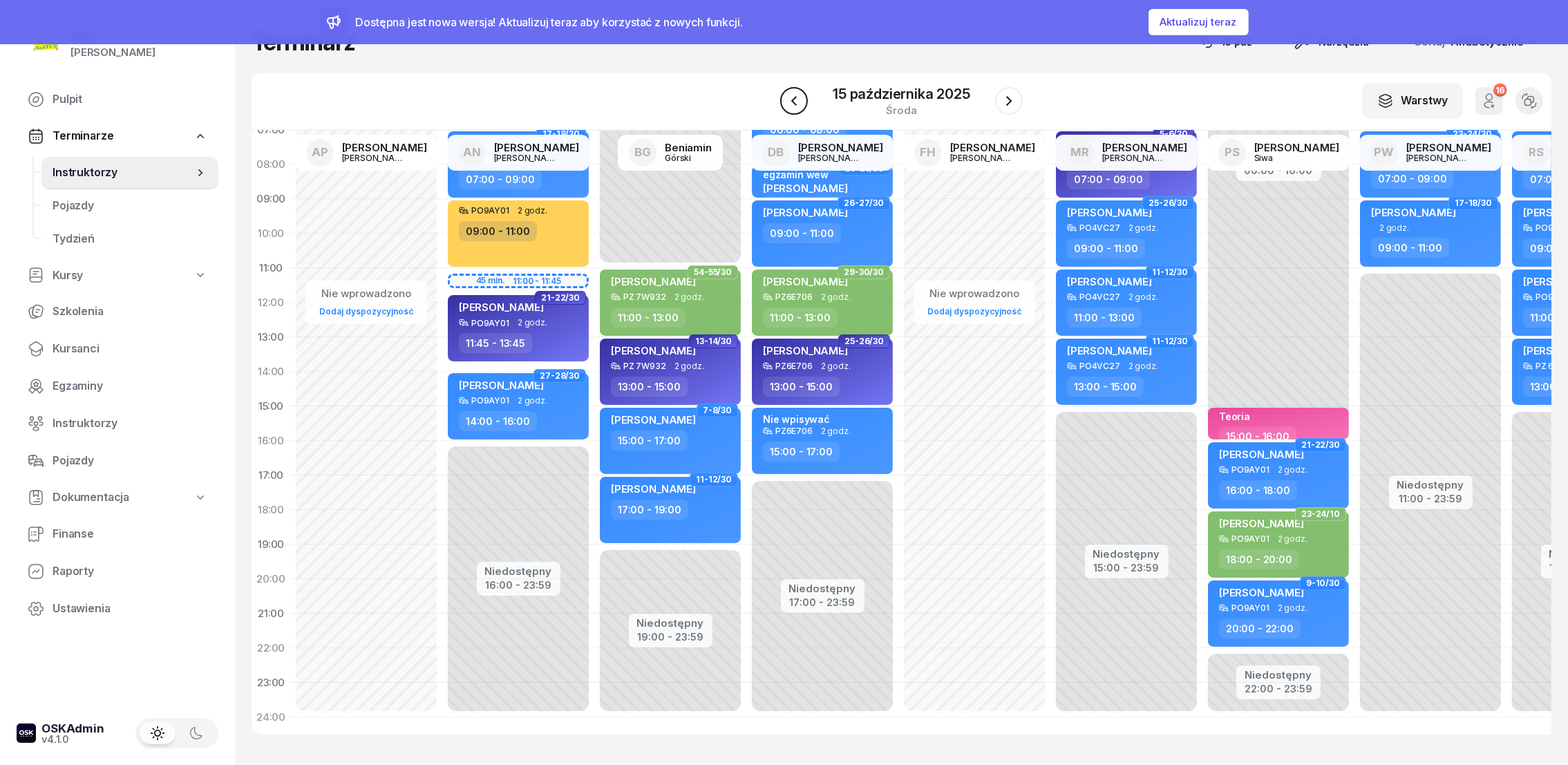
click at [797, 103] on icon "button" at bounding box center [794, 100] width 16 height 16
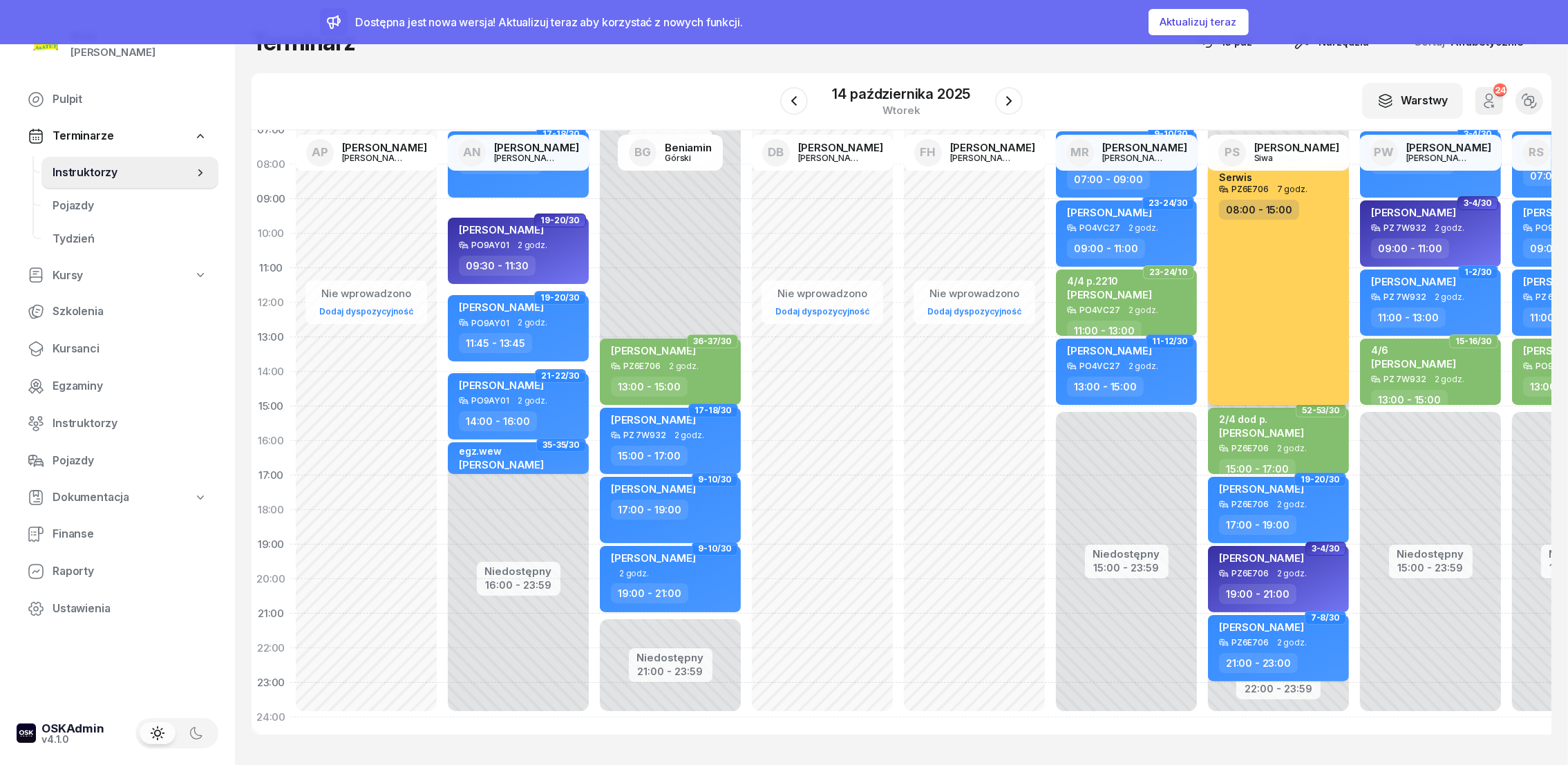
click at [1248, 339] on div "Serwis PZ6E706 7 godz. 08:00 - 15:00" at bounding box center [1278, 285] width 141 height 239
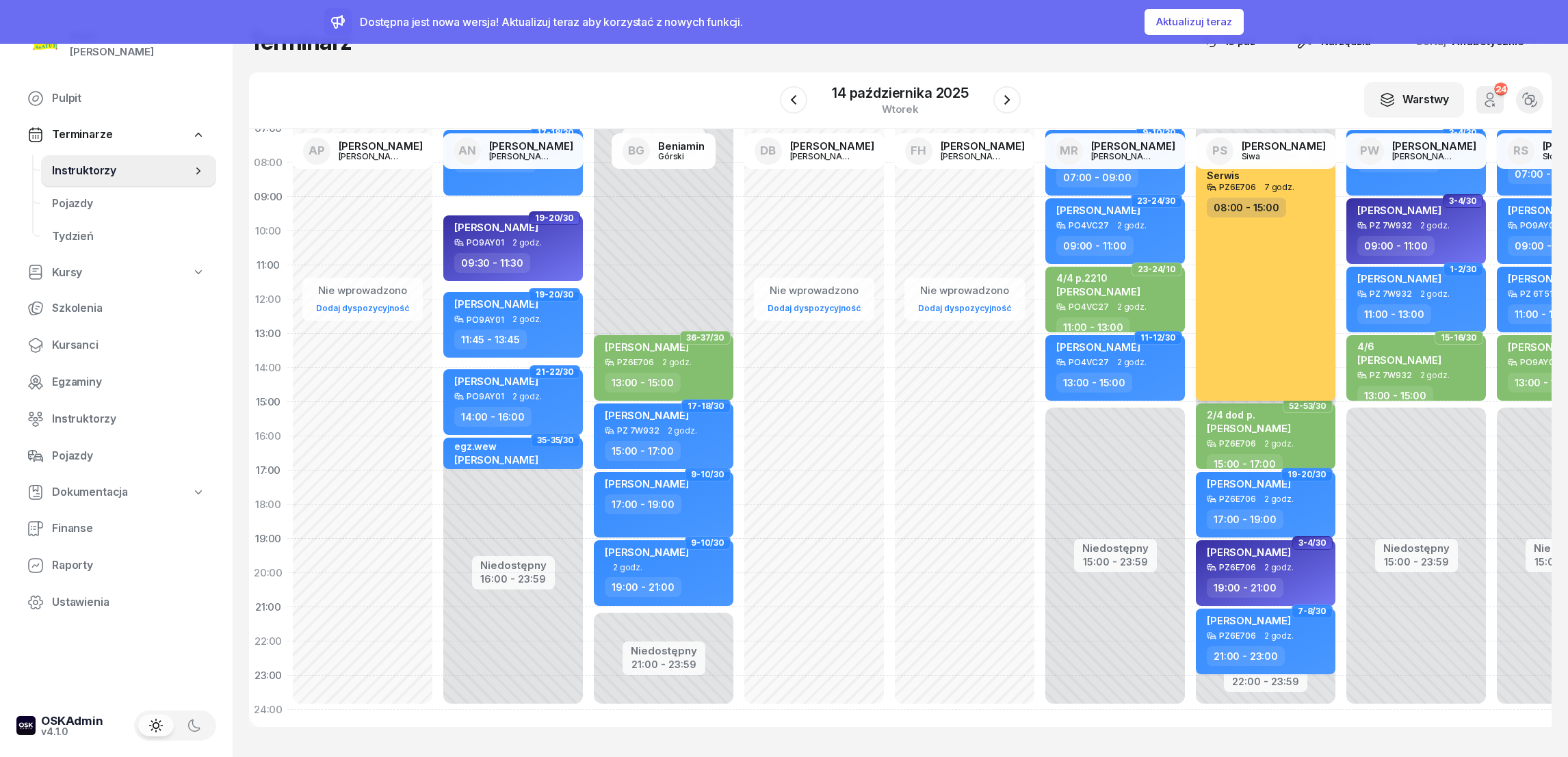
select select "08"
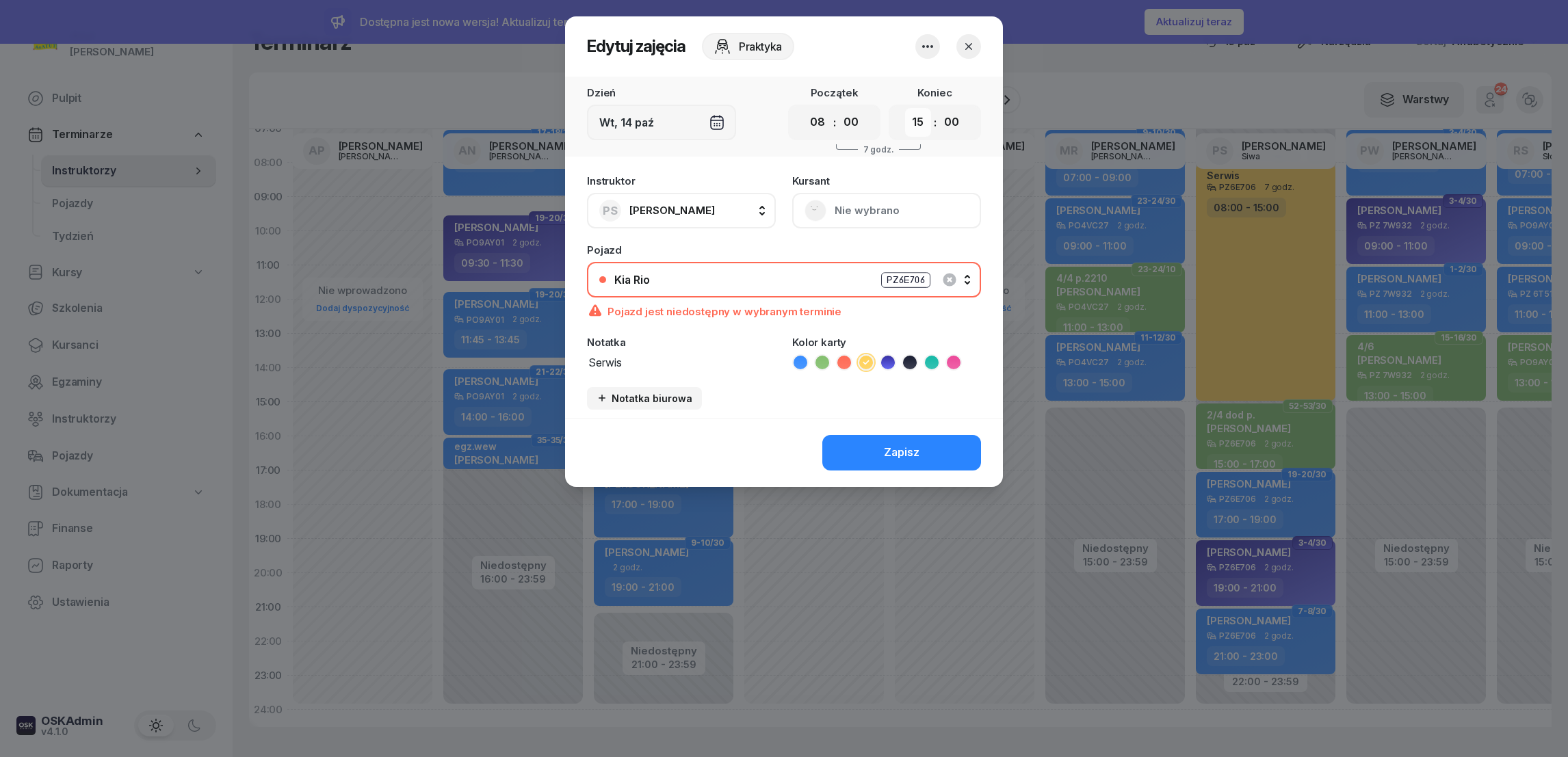
click at [916, 119] on select "00 01 02 03 04 05 06 07 08 09 10 11 12 13 14 15 16 17 18 19 20 21 22 23" at bounding box center [918, 123] width 26 height 28
select select "13"
click at [905, 108] on select "00 01 02 03 04 05 06 07 08 09 10 11 12 13 14 15 16 17 18 19 20 21 22 23" at bounding box center [918, 123] width 26 height 28
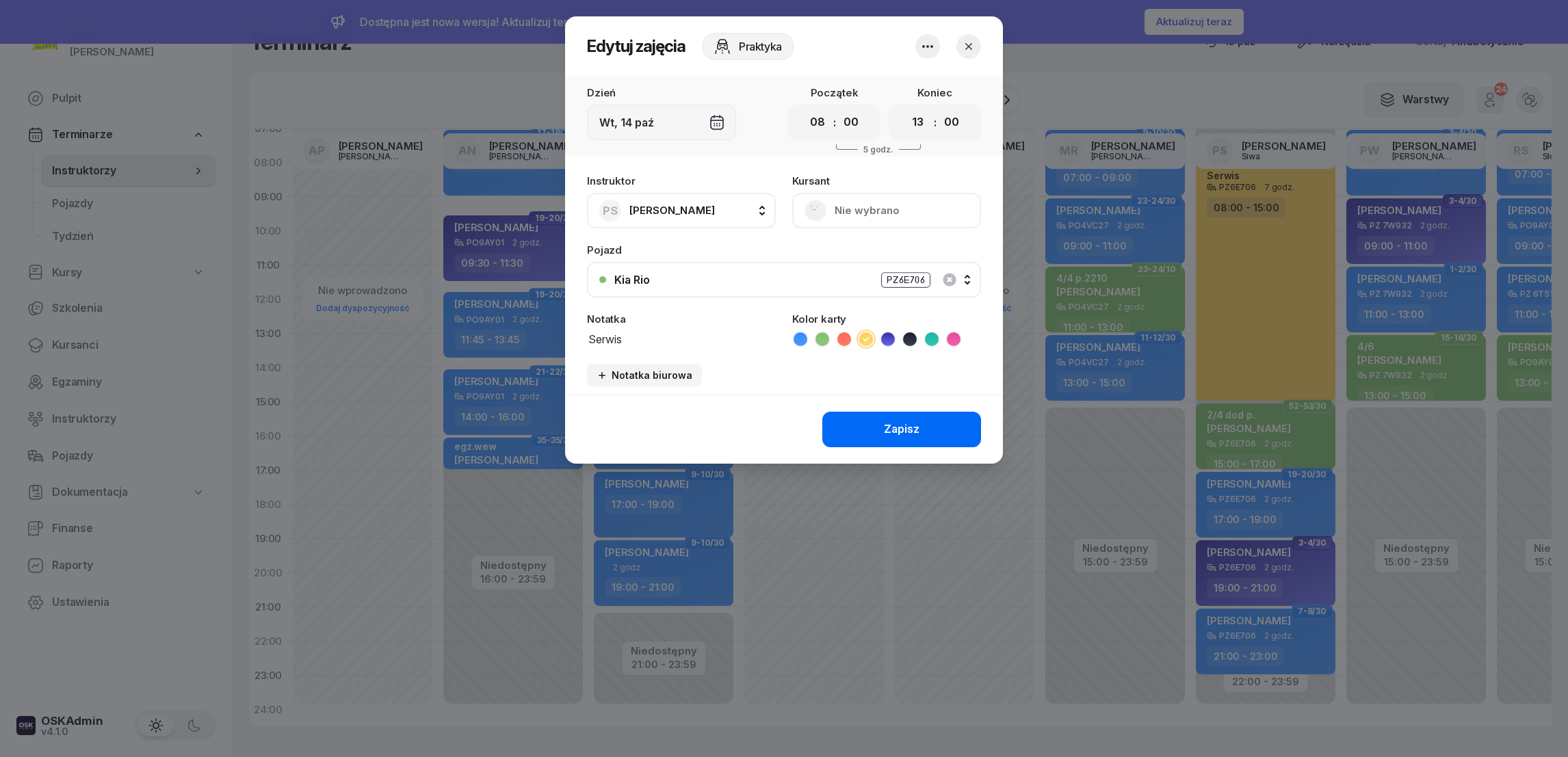
click at [916, 430] on div "Zapisz" at bounding box center [901, 429] width 36 height 18
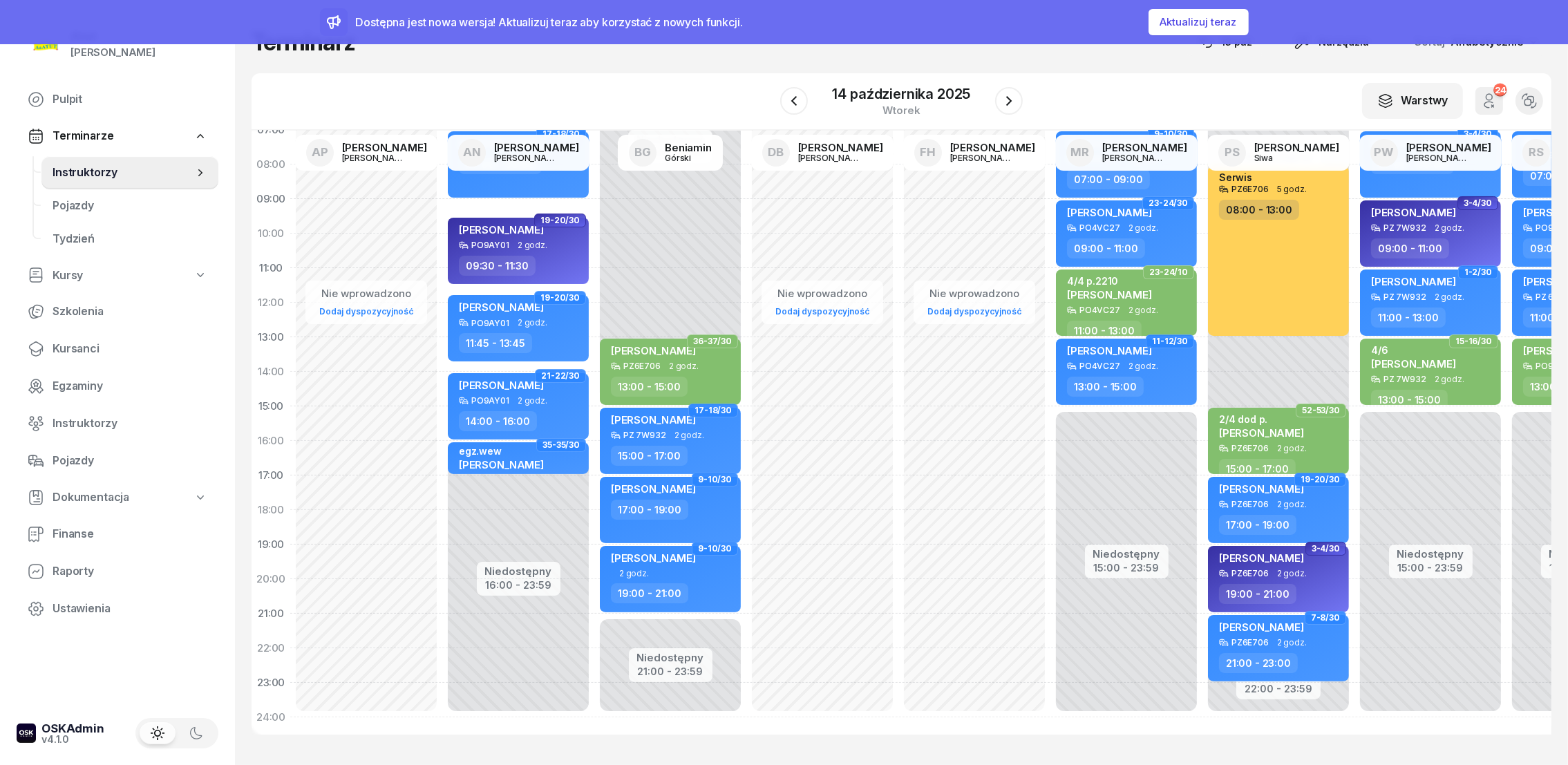
click at [1236, 340] on div "Niedostępny 00:00 - 16:00 Niedostępny 22:00 - 23:59 Serwis PZ6E706 5 godz. 08:0…" at bounding box center [1279, 406] width 152 height 656
select select "13"
select select "15"
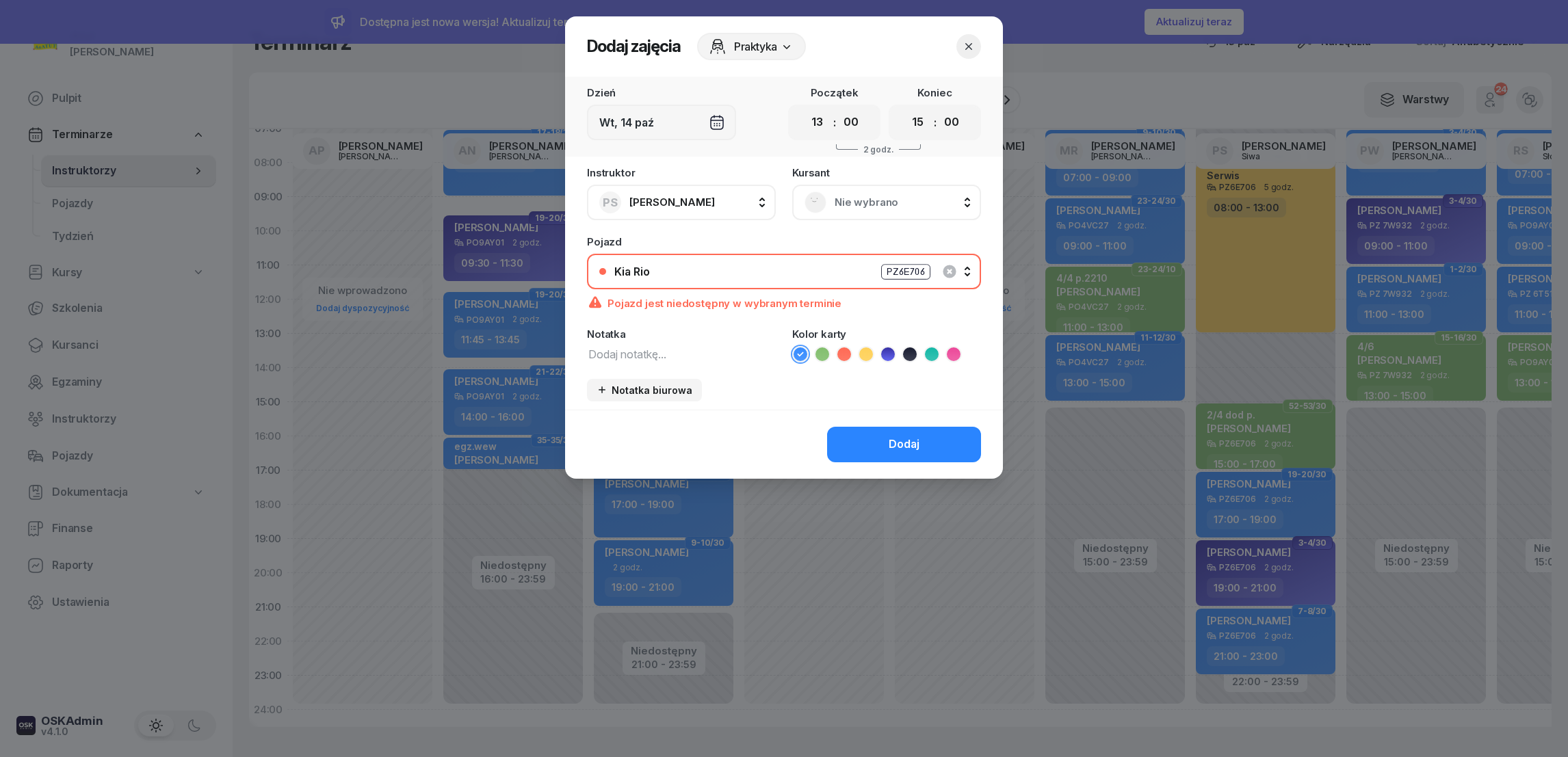
click at [862, 208] on span "Nie wybrano" at bounding box center [901, 202] width 134 height 18
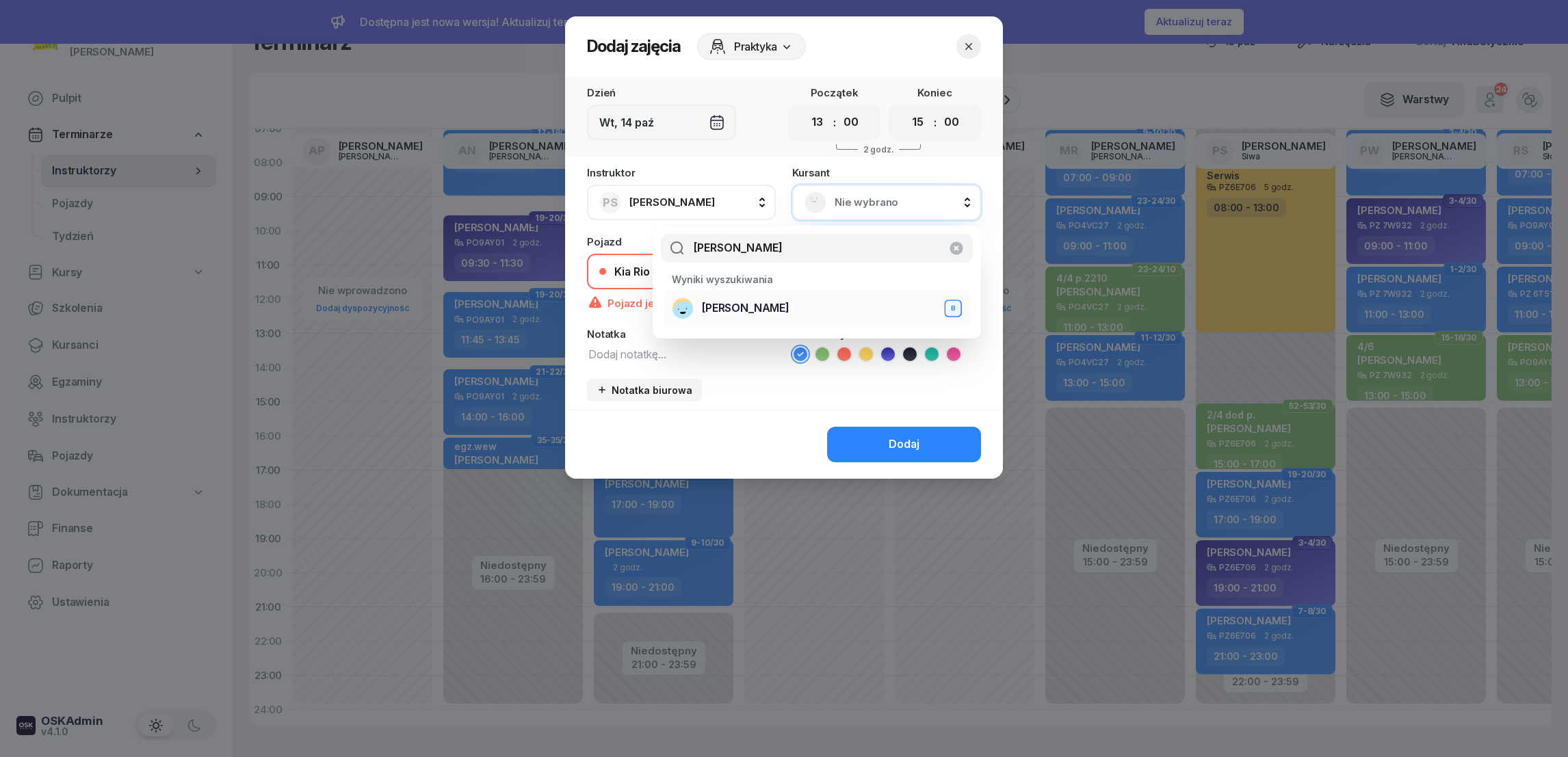
type input "jakub wilk"
click at [727, 307] on span "[PERSON_NAME]" at bounding box center [745, 308] width 88 height 18
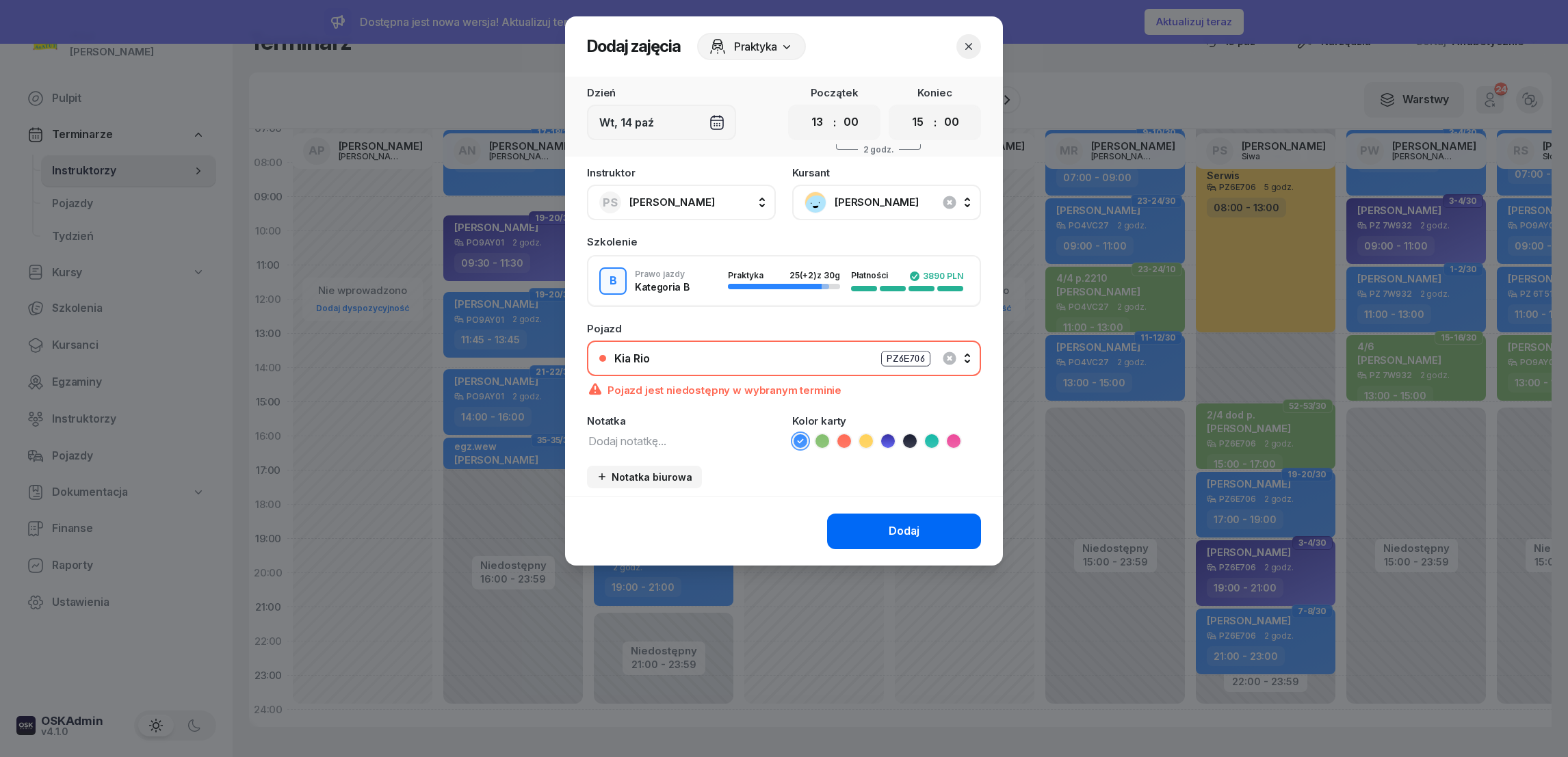
click at [915, 528] on div "Dodaj" at bounding box center [904, 531] width 31 height 18
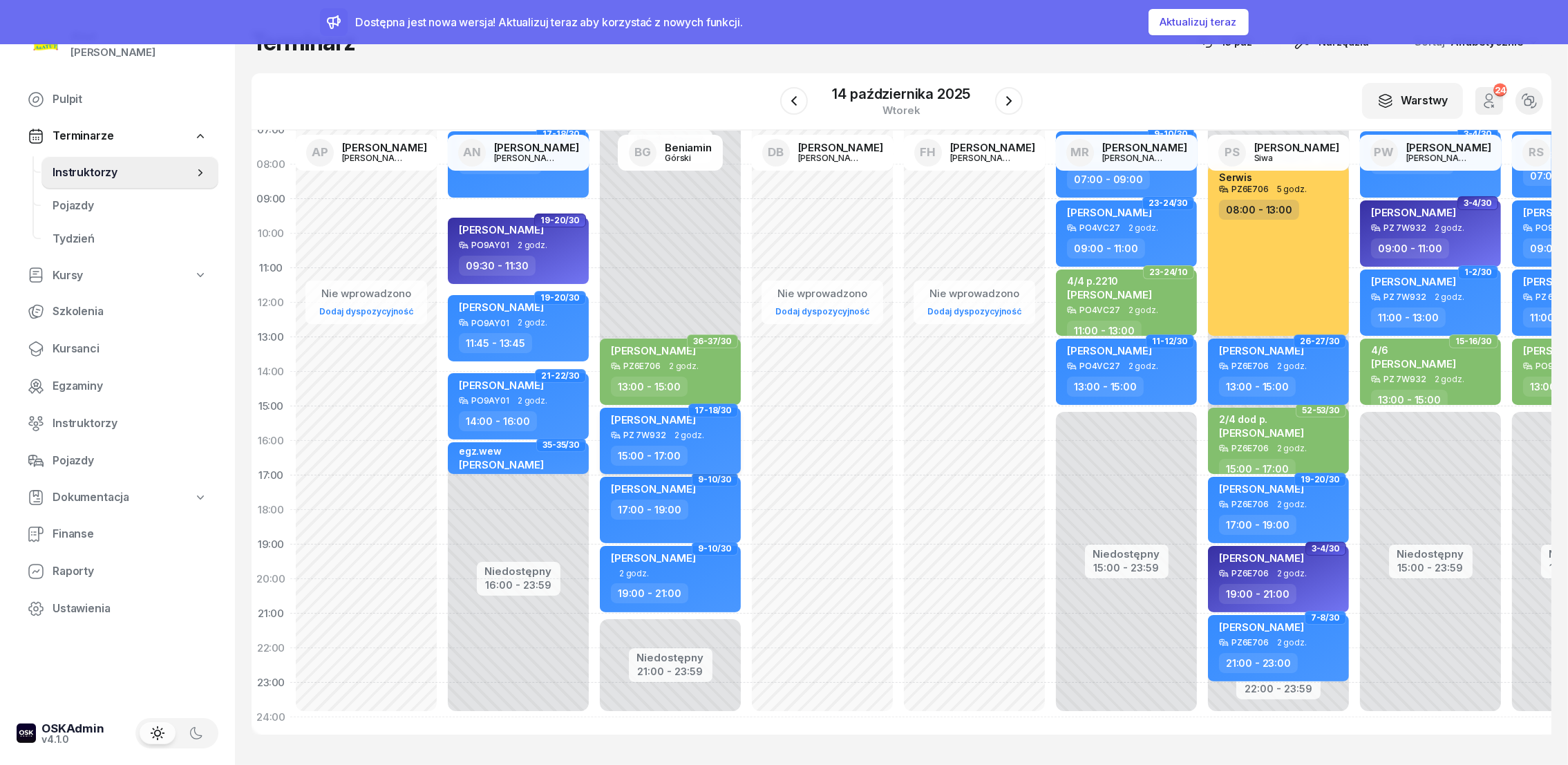
click at [651, 413] on span "[PERSON_NAME]" at bounding box center [653, 420] width 85 height 13
select select "15"
select select "17"
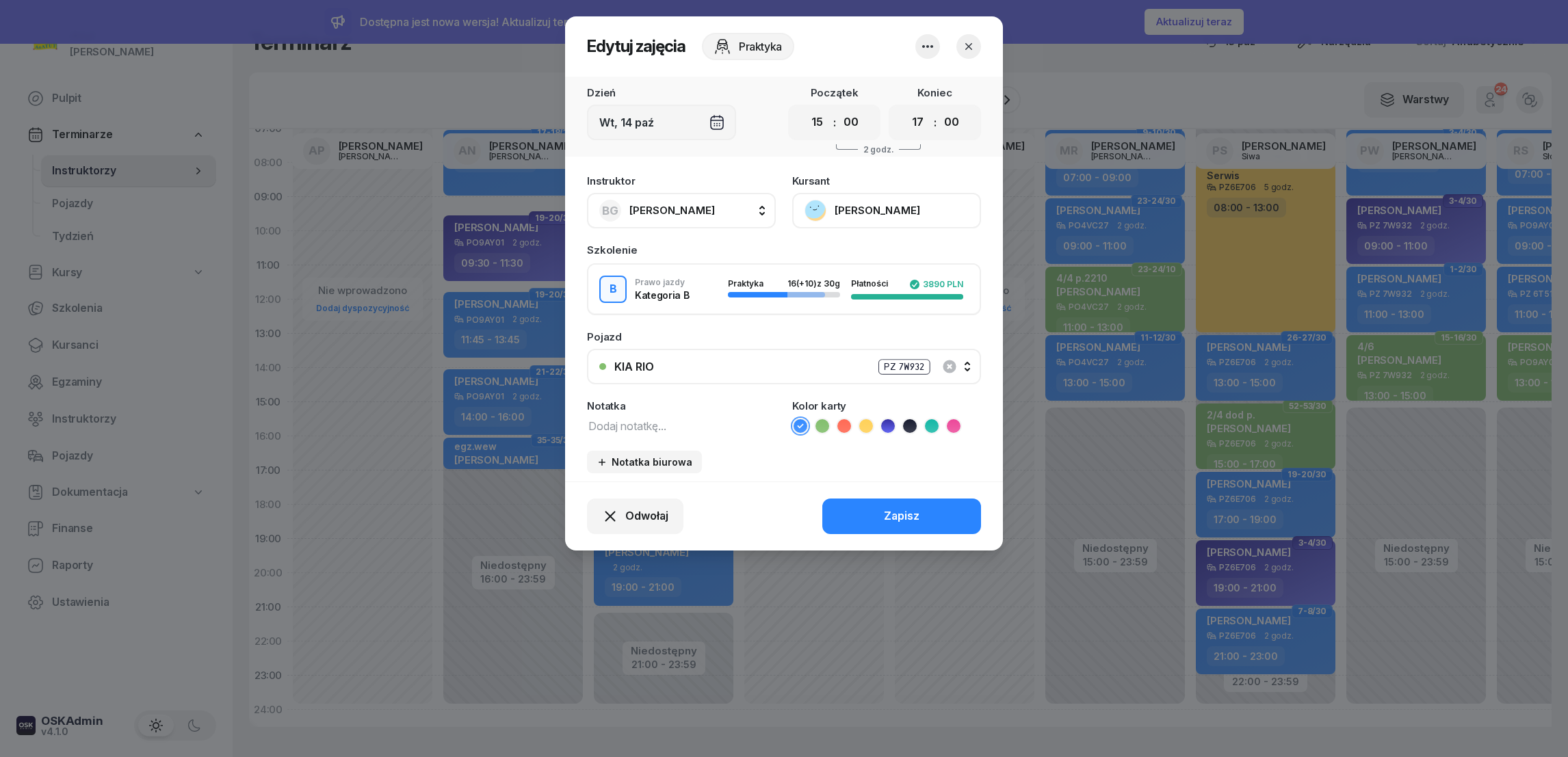
click at [850, 208] on button "[PERSON_NAME]" at bounding box center [886, 211] width 189 height 36
click at [824, 259] on div "Otwórz profil" at bounding box center [836, 256] width 66 height 18
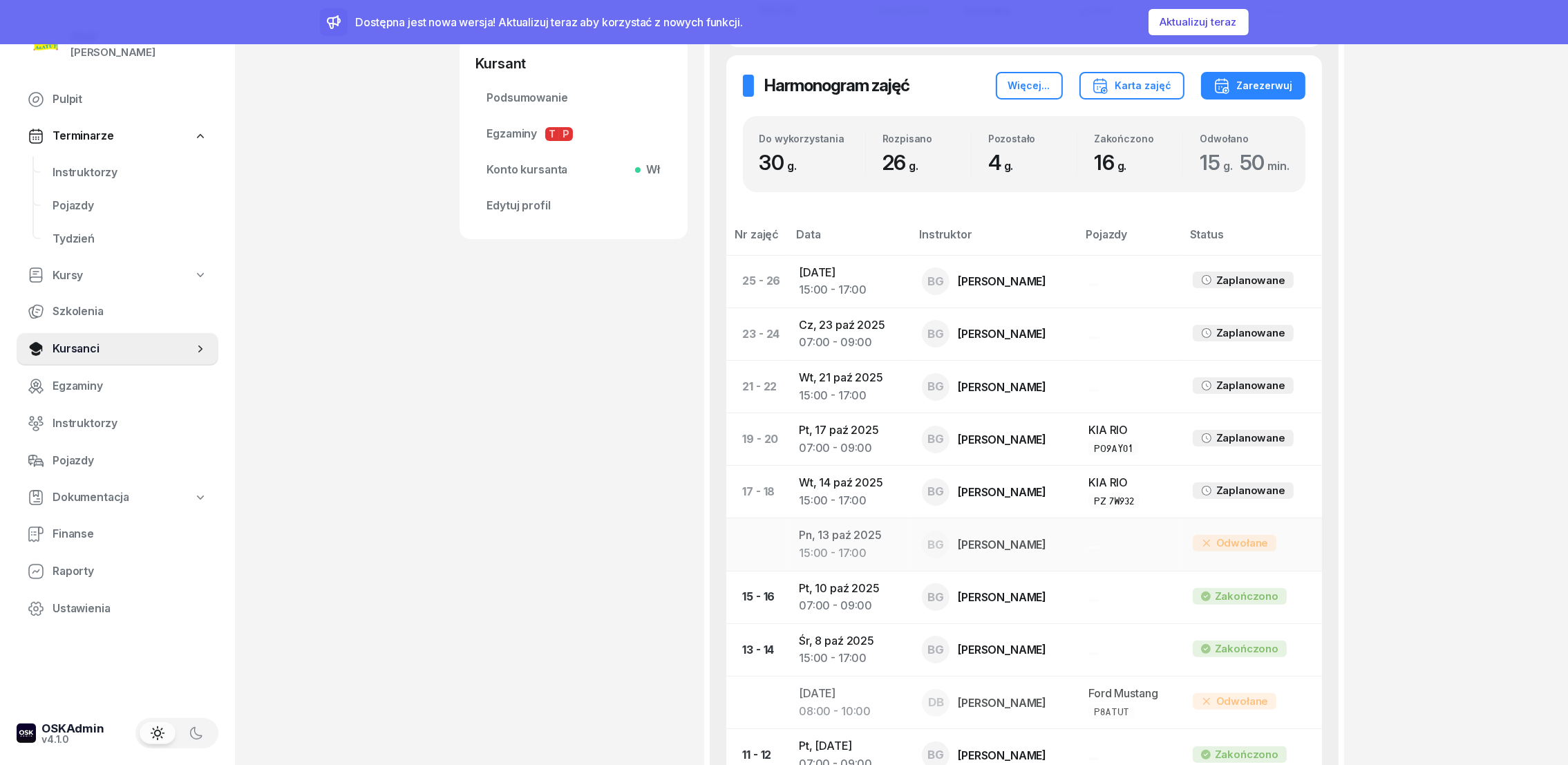
scroll to position [414, 0]
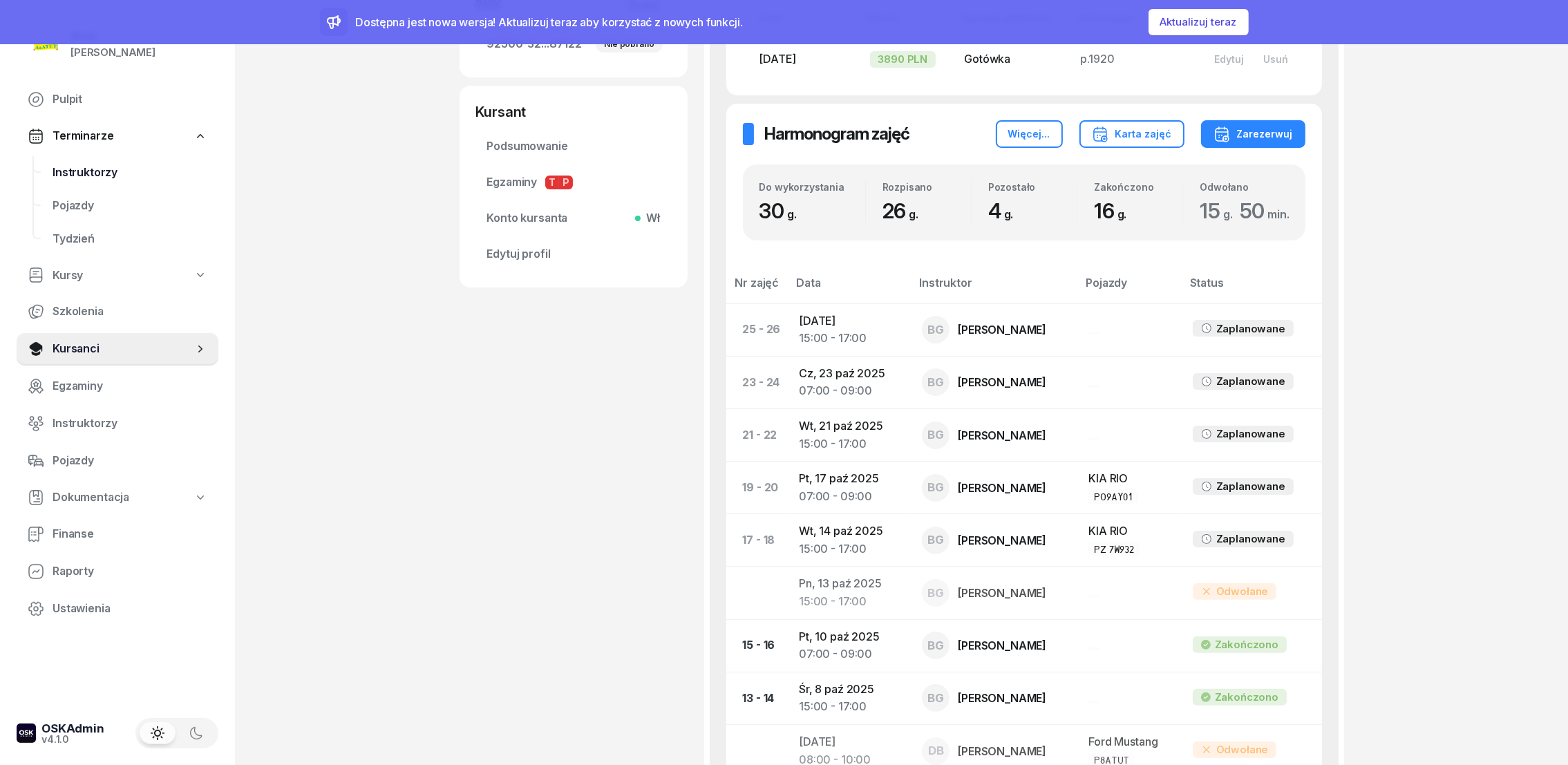
click at [71, 177] on span "Instruktorzy" at bounding box center [130, 172] width 155 height 18
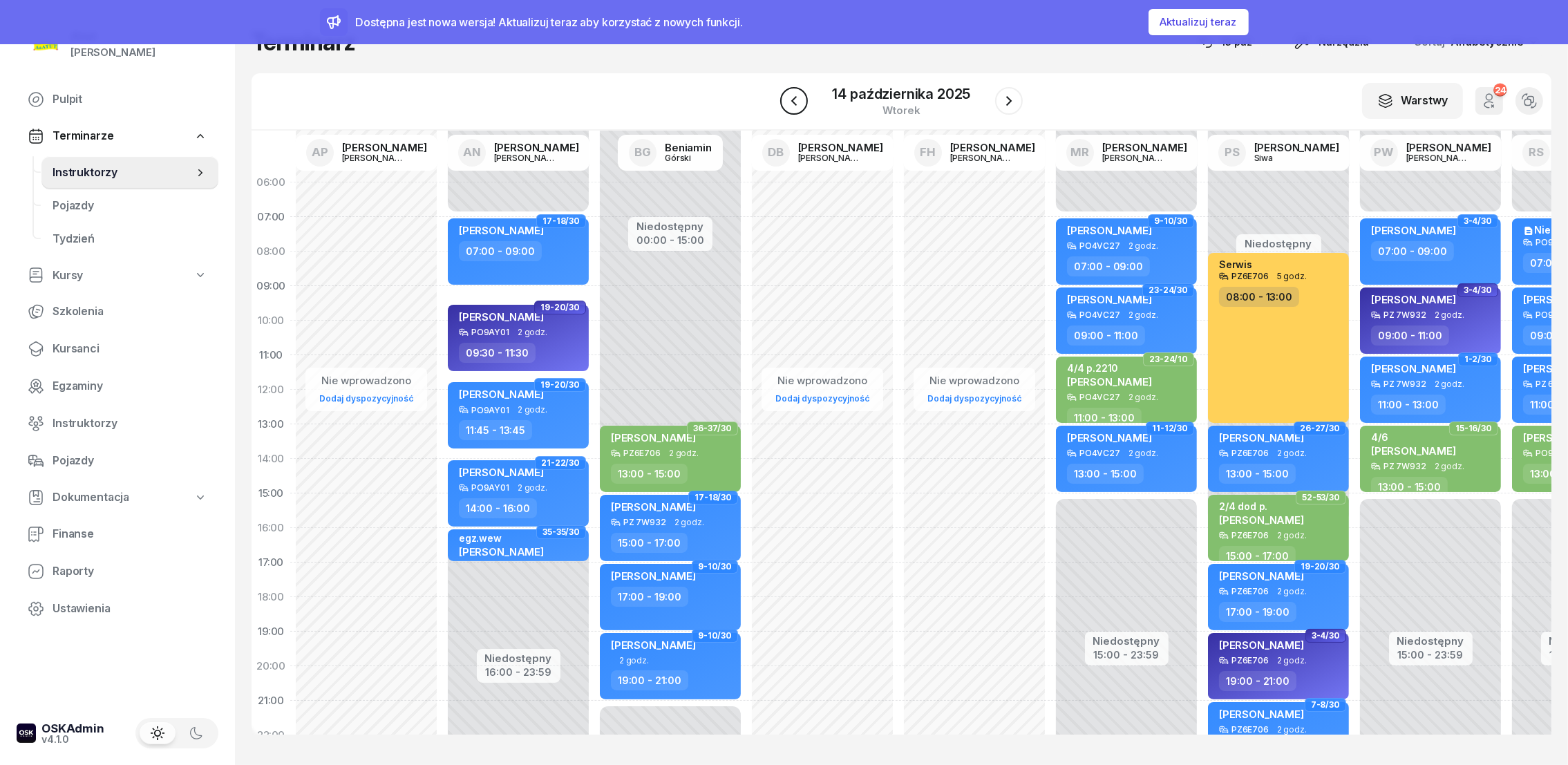
click at [789, 94] on icon "button" at bounding box center [794, 100] width 16 height 16
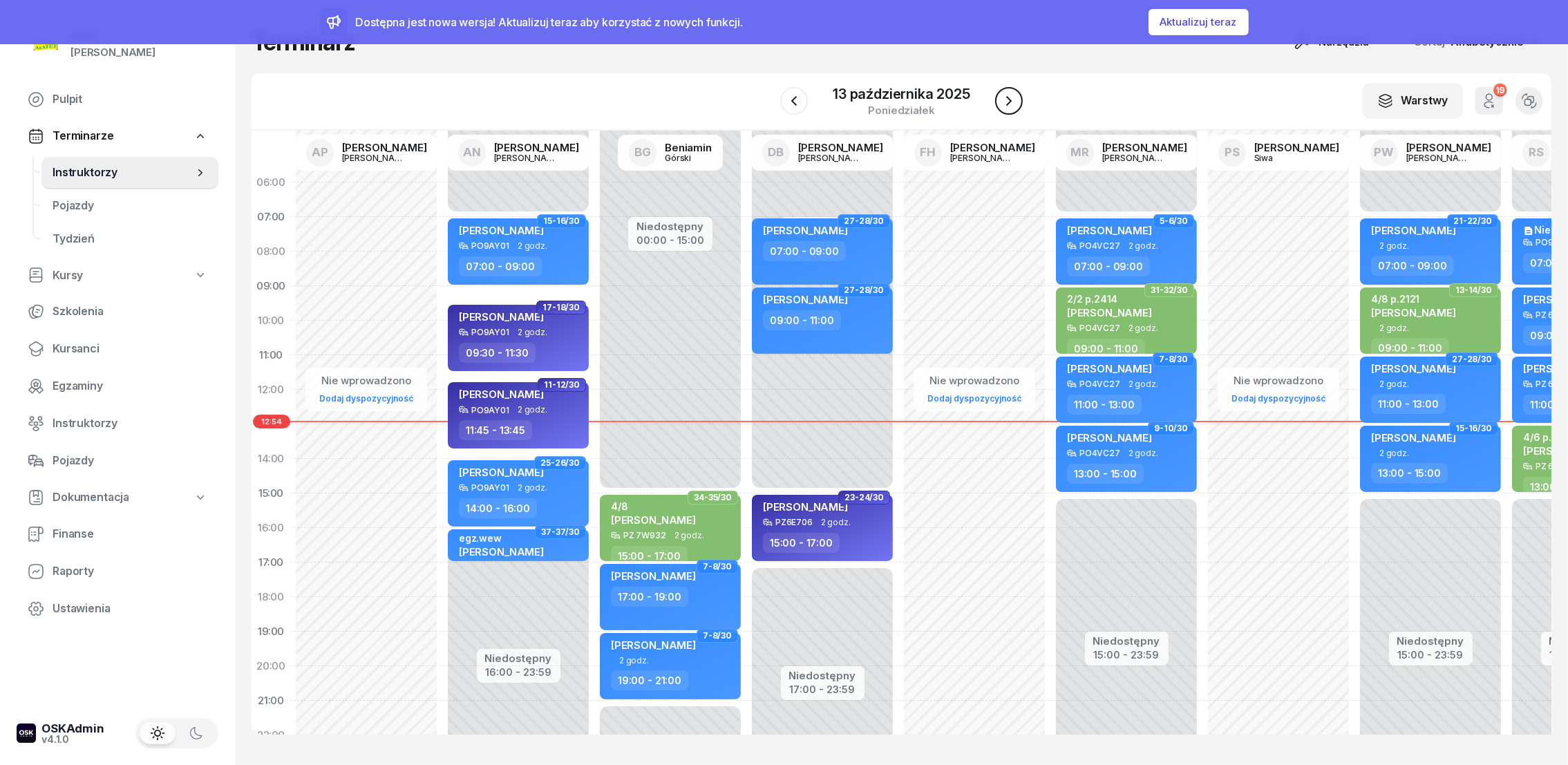
click at [1015, 99] on icon "button" at bounding box center [1009, 100] width 16 height 16
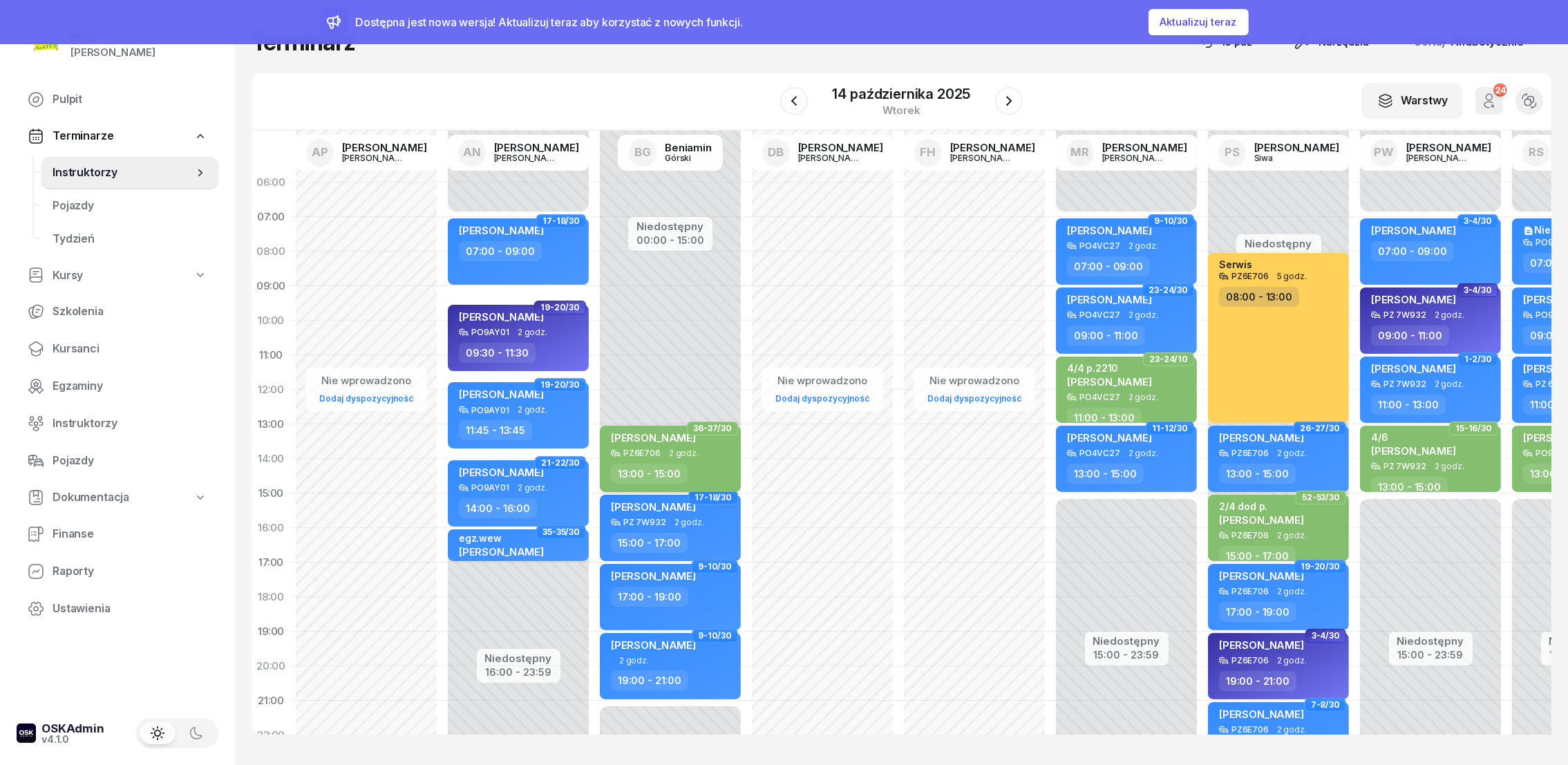
click at [675, 437] on span "[PERSON_NAME]" at bounding box center [653, 438] width 85 height 13
select select "13"
select select "15"
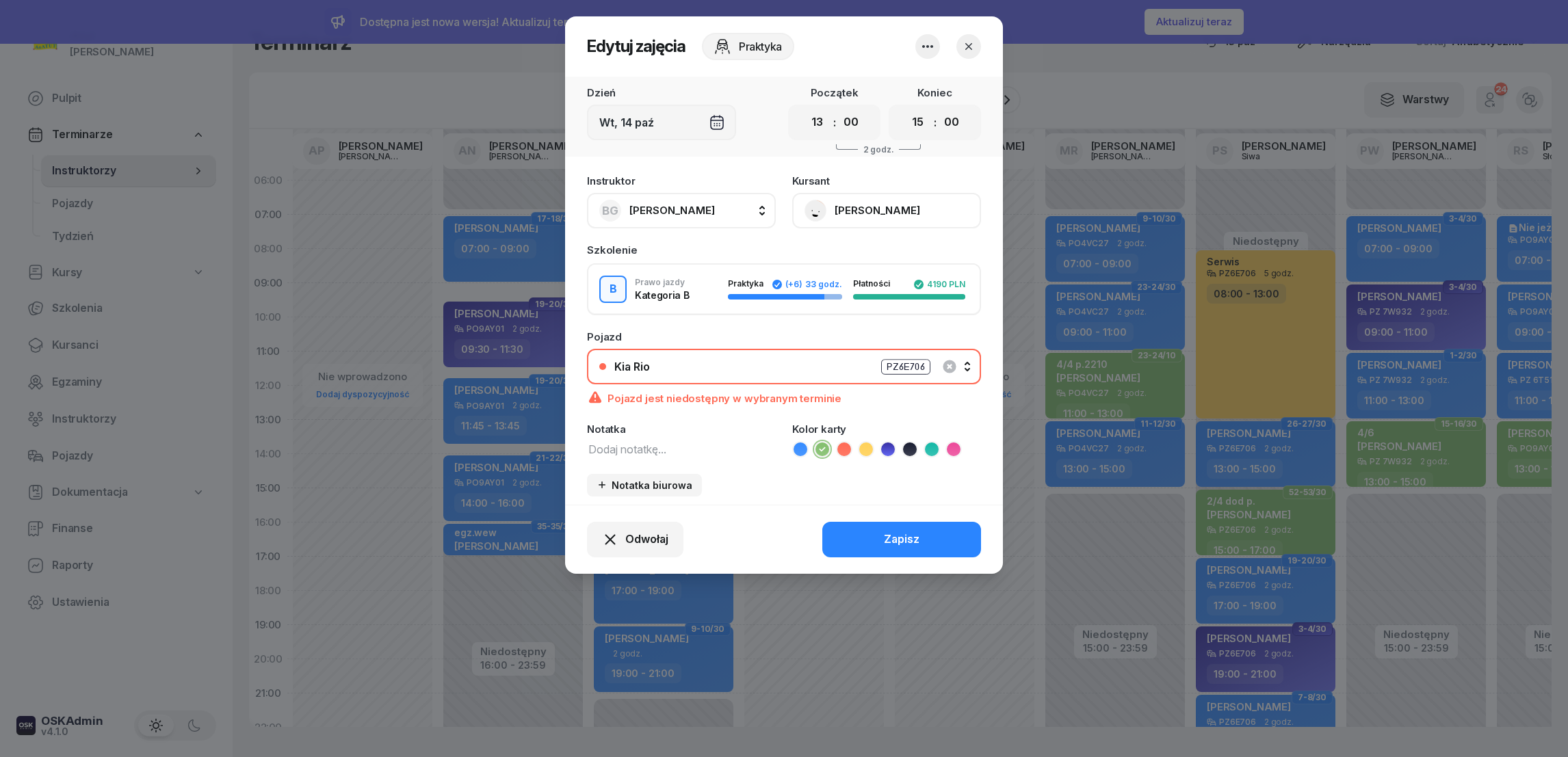
click at [969, 45] on icon "button" at bounding box center [968, 46] width 7 height 7
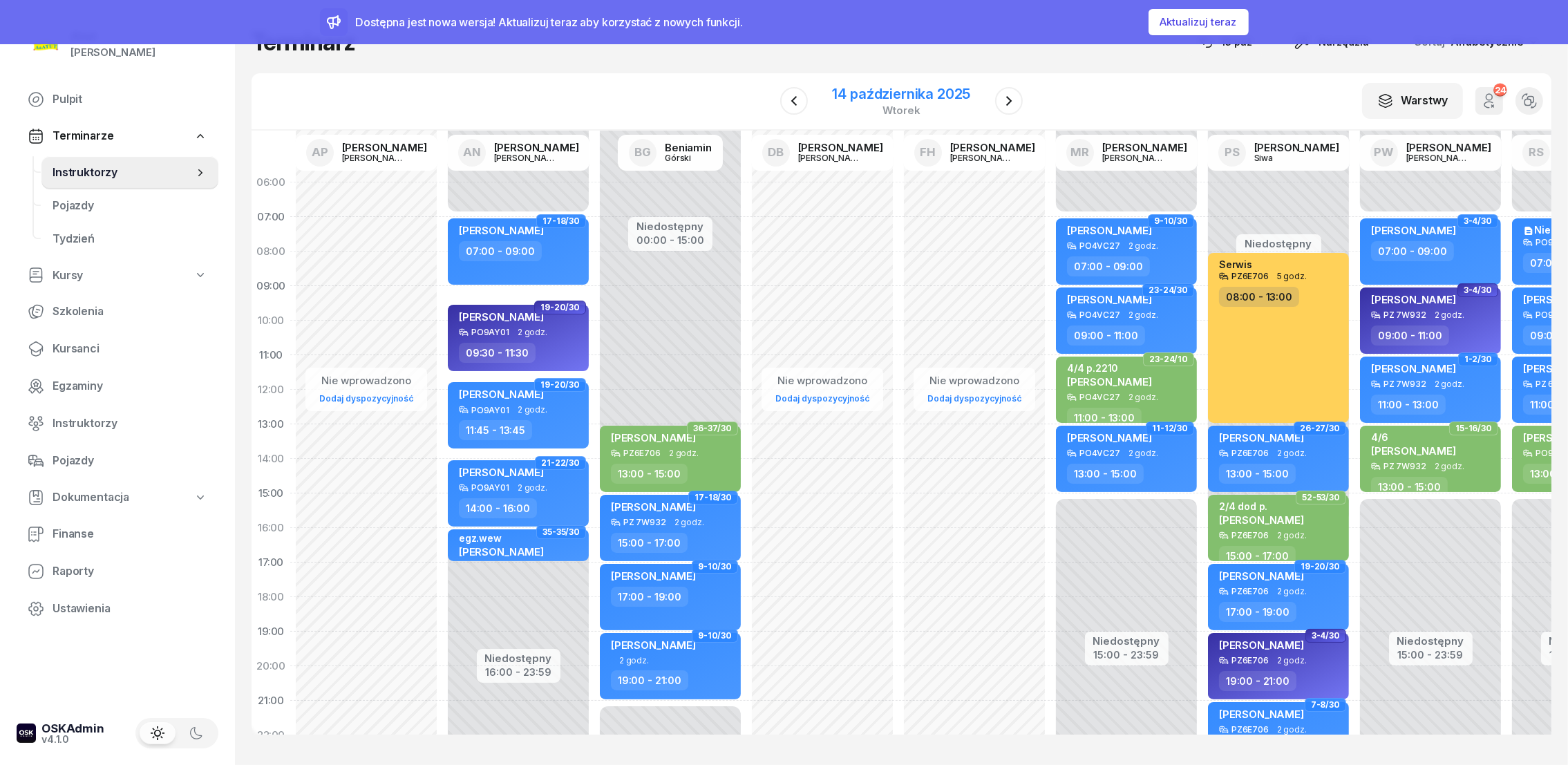
click at [896, 90] on div "14 października 2025" at bounding box center [901, 93] width 138 height 14
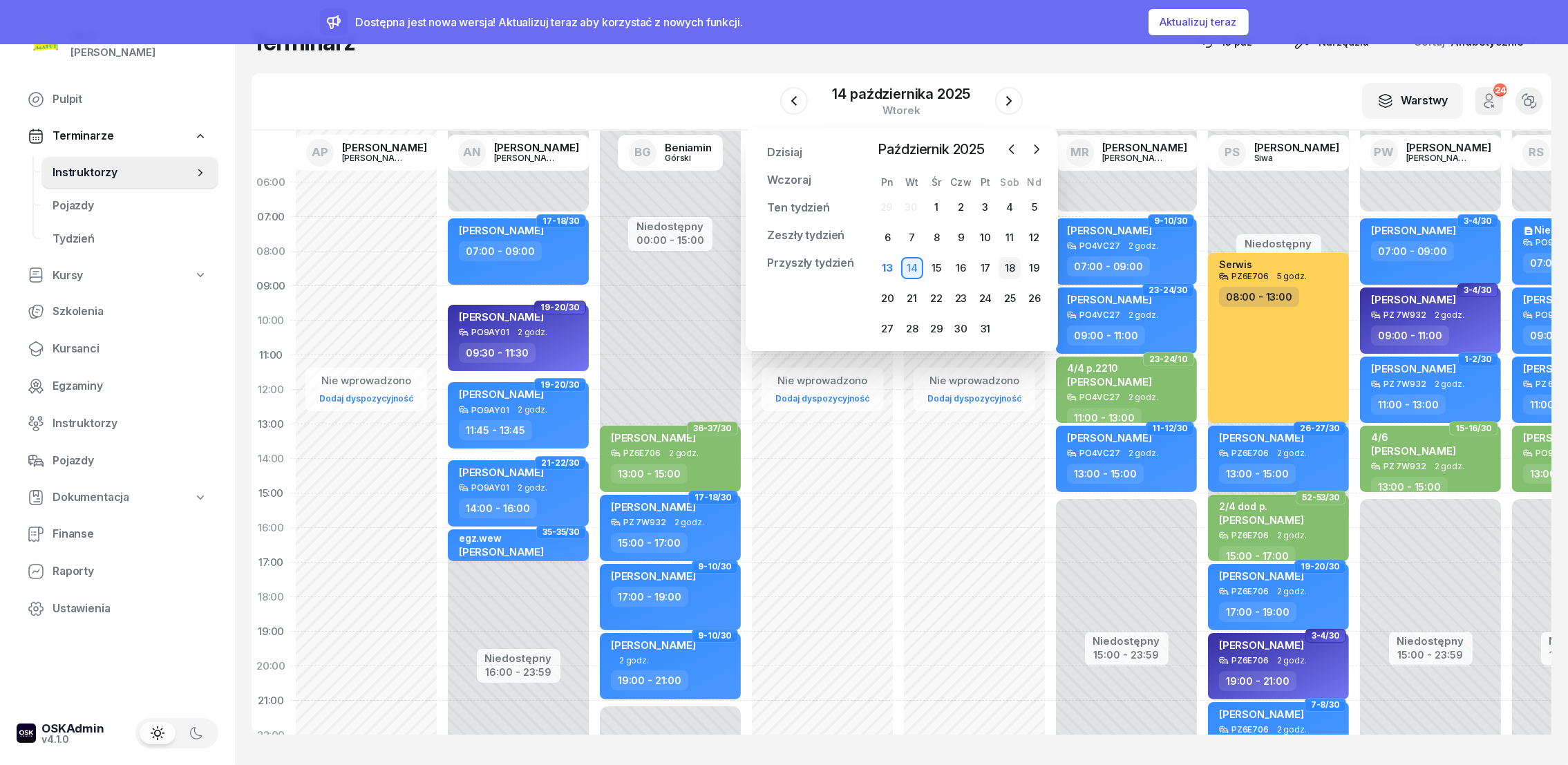
click at [1007, 269] on div "18" at bounding box center [1010, 268] width 22 height 22
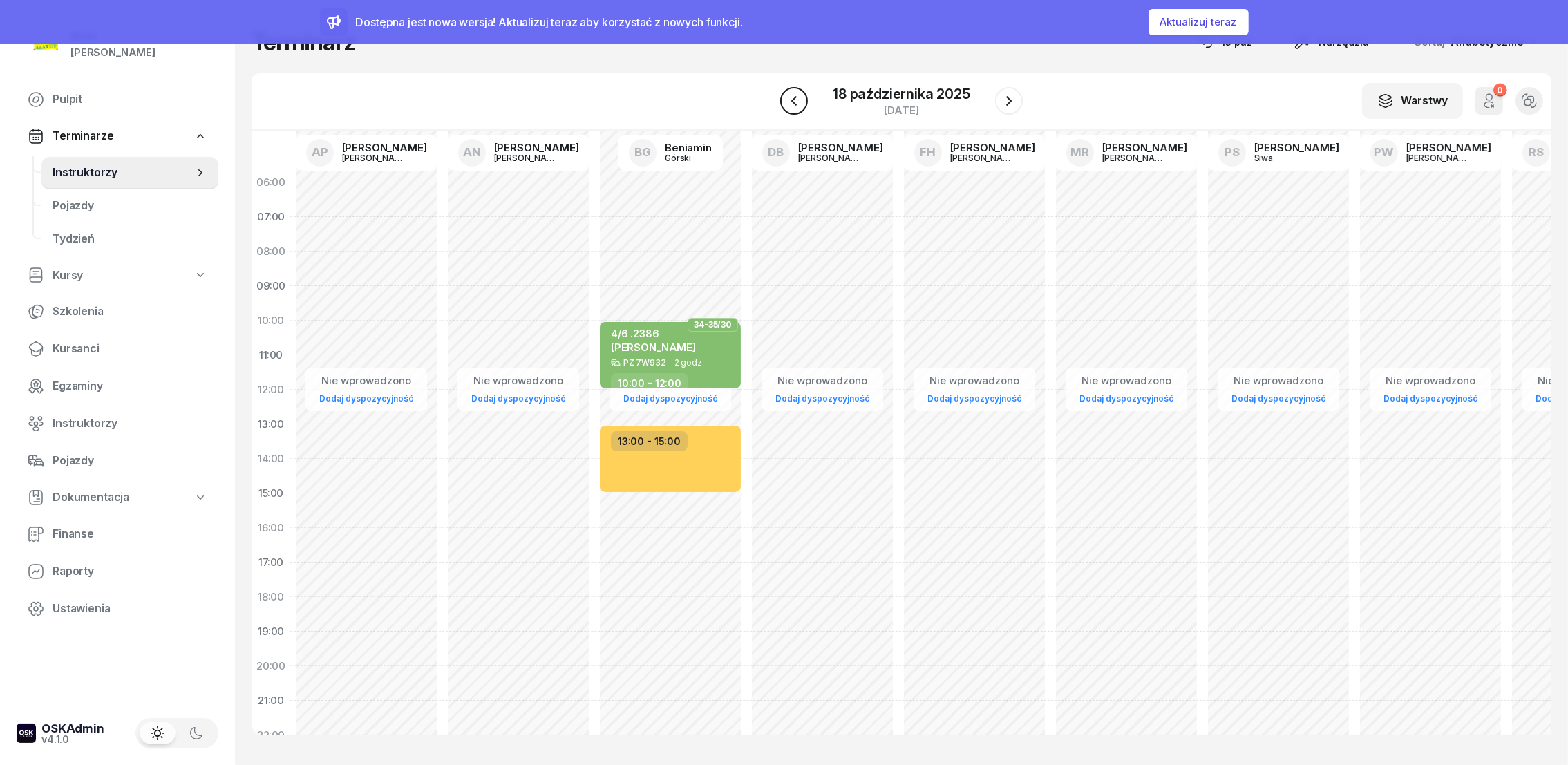
click at [798, 105] on icon "button" at bounding box center [794, 100] width 16 height 16
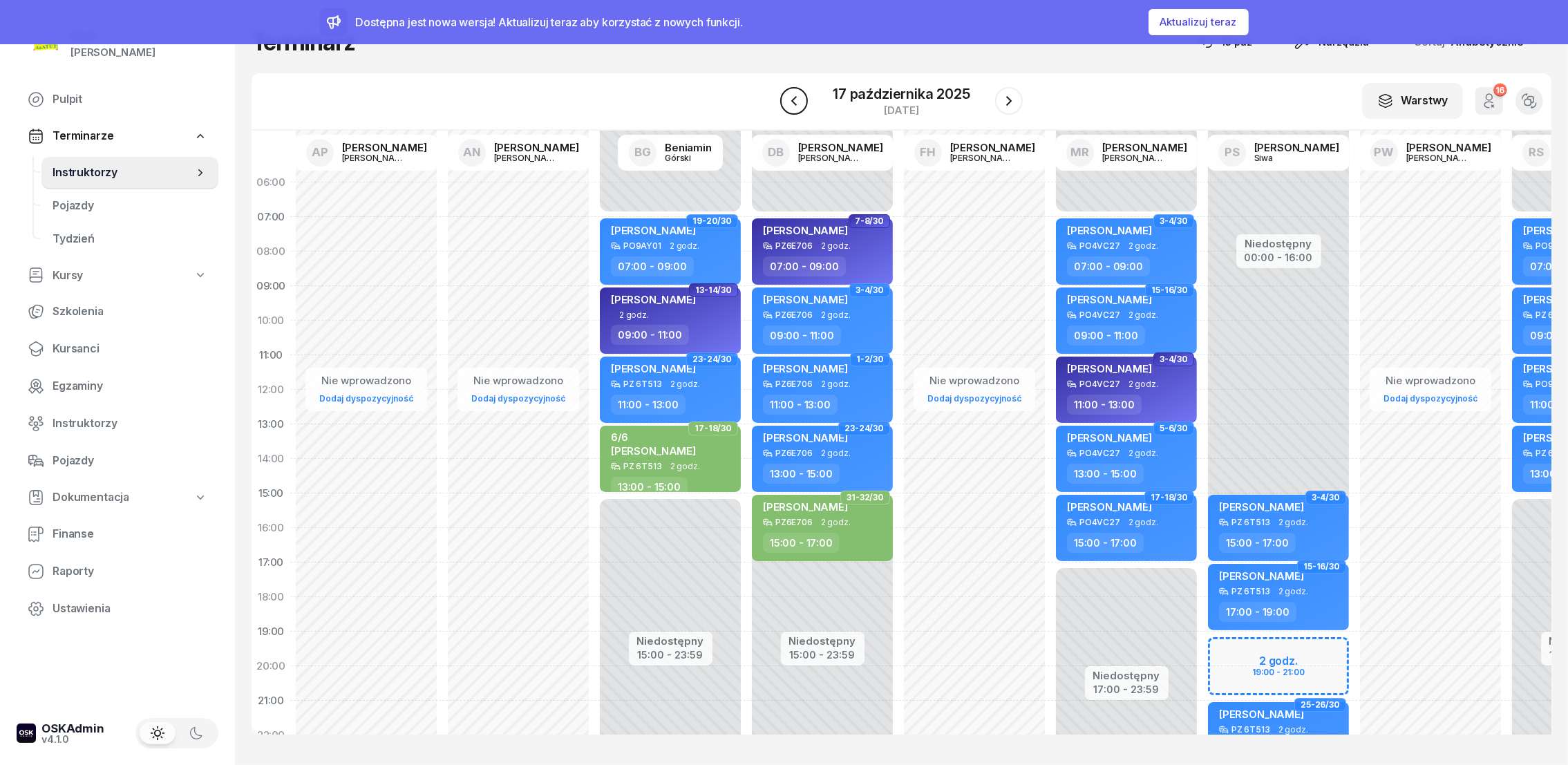
click at [801, 105] on icon "button" at bounding box center [794, 100] width 16 height 16
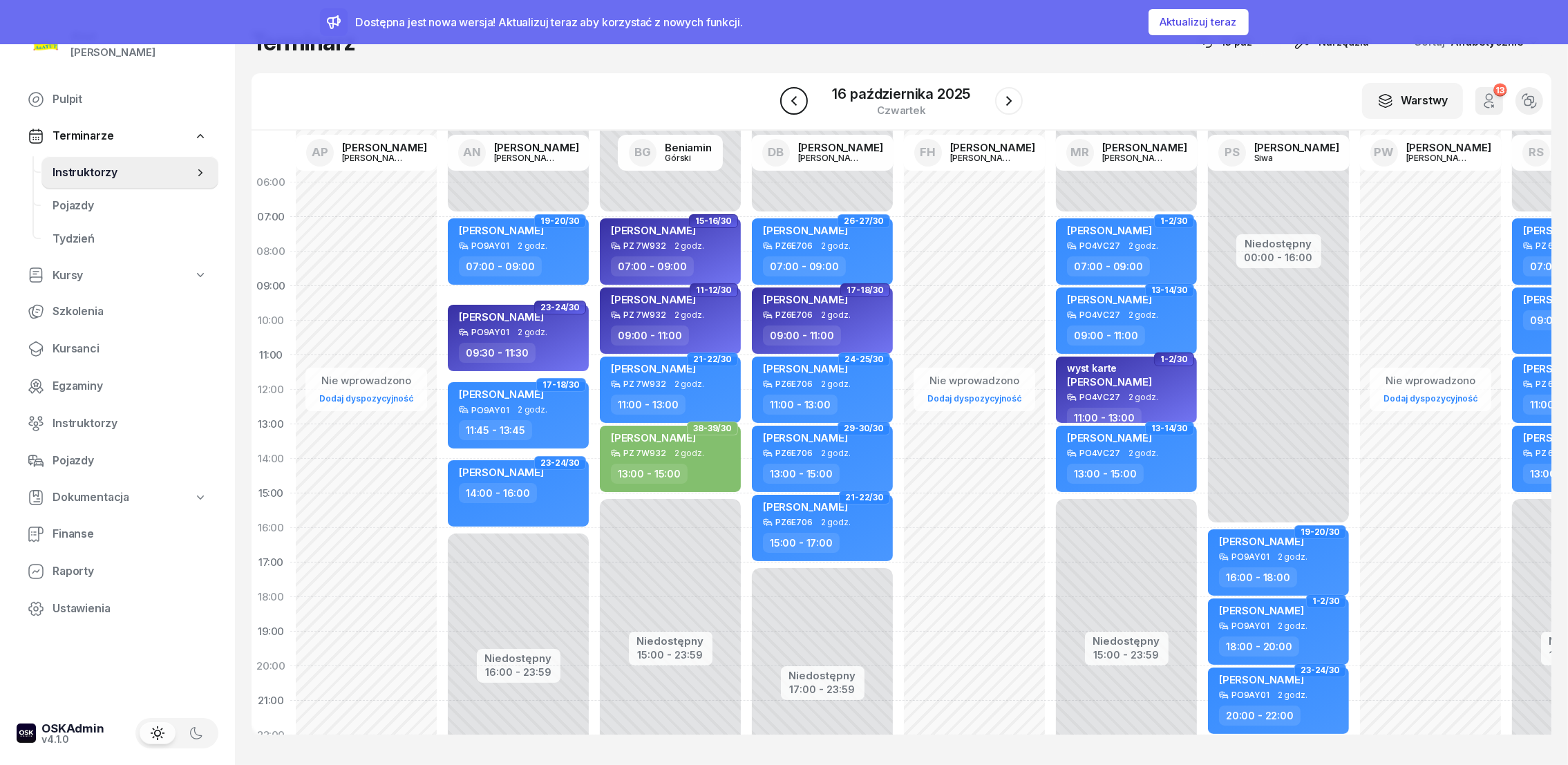
click at [802, 103] on icon "button" at bounding box center [794, 100] width 16 height 16
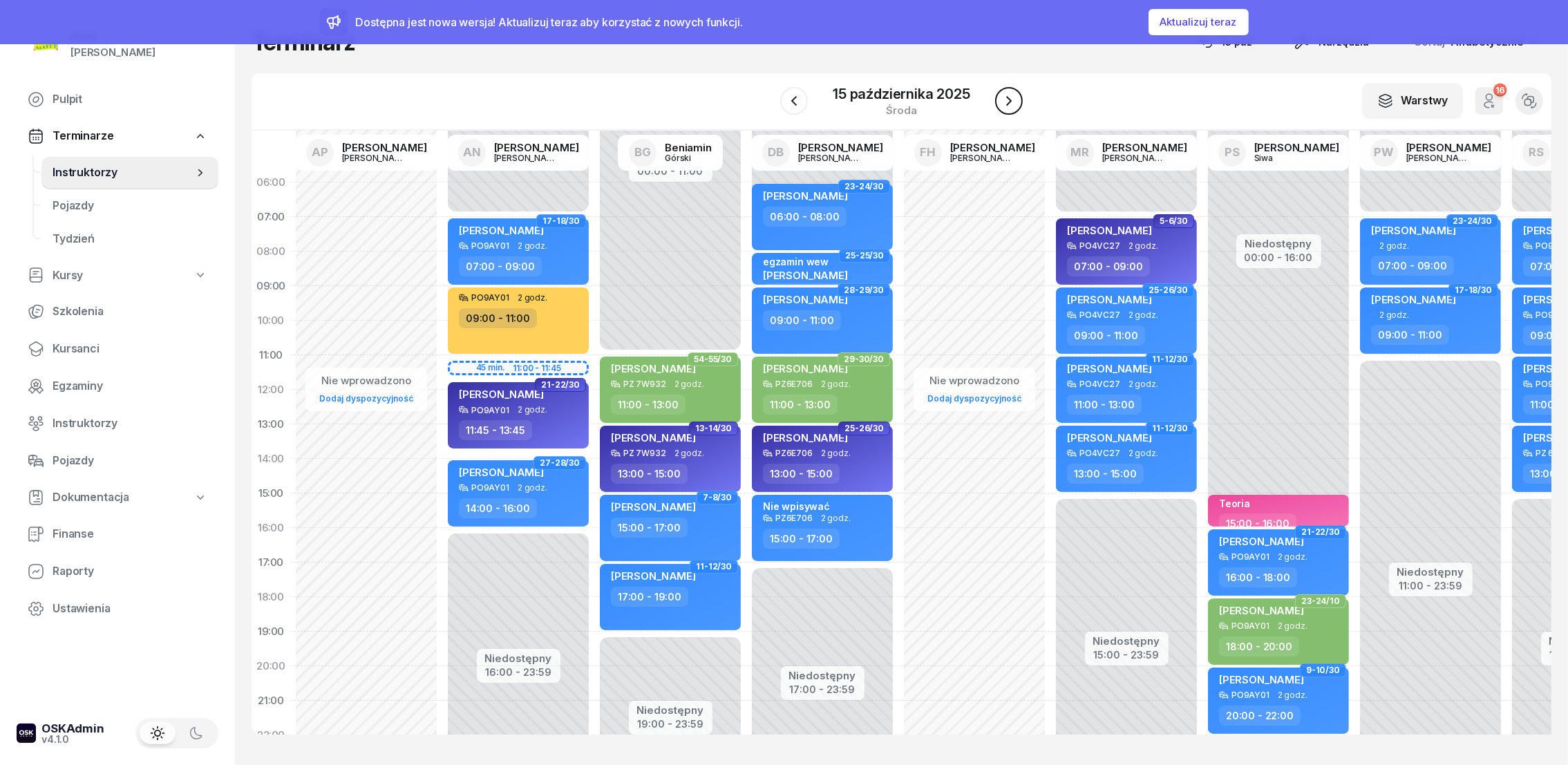
click at [1012, 101] on icon "button" at bounding box center [1009, 100] width 16 height 16
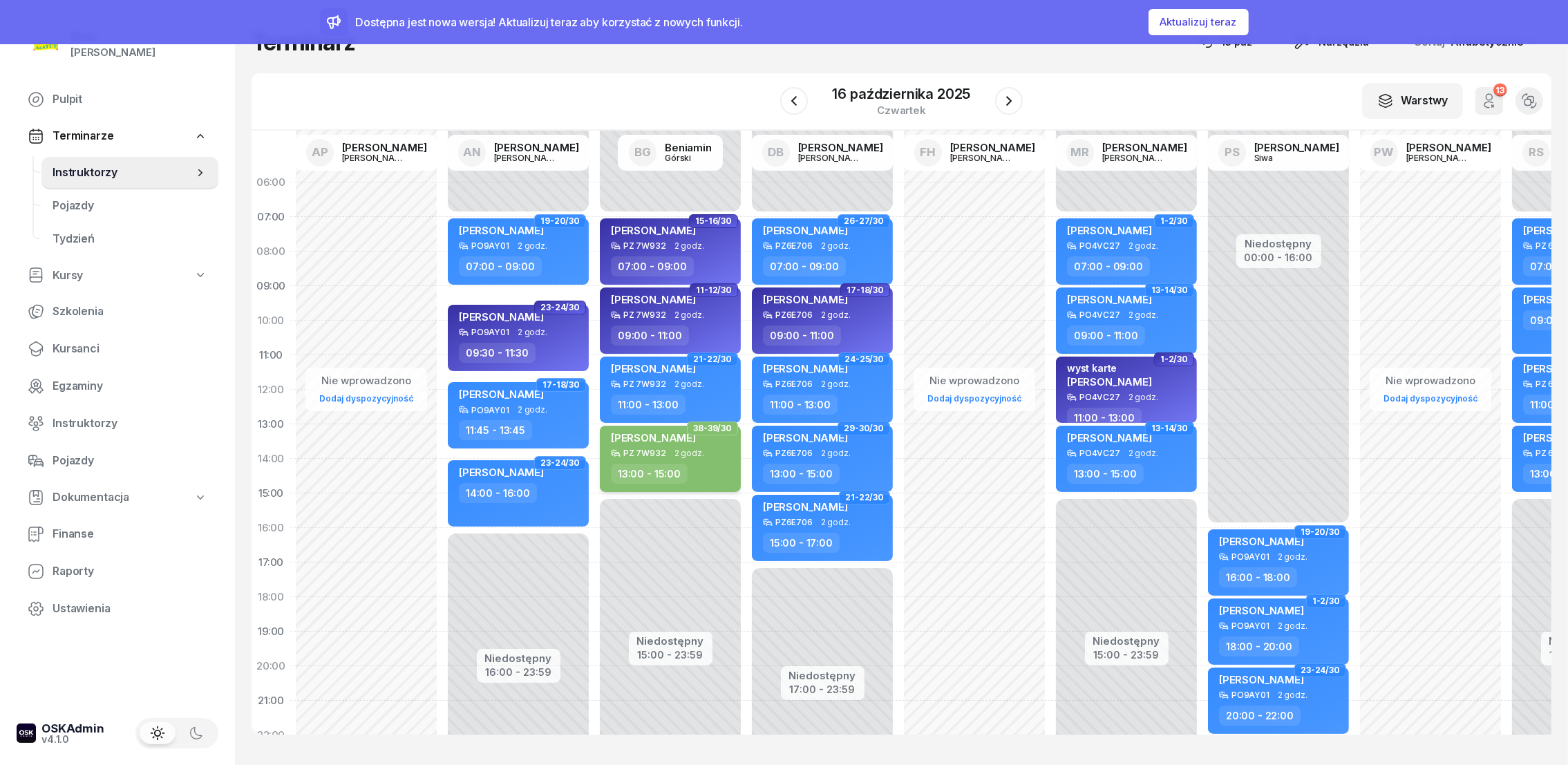
click at [656, 439] on span "[PERSON_NAME]" at bounding box center [653, 438] width 85 height 13
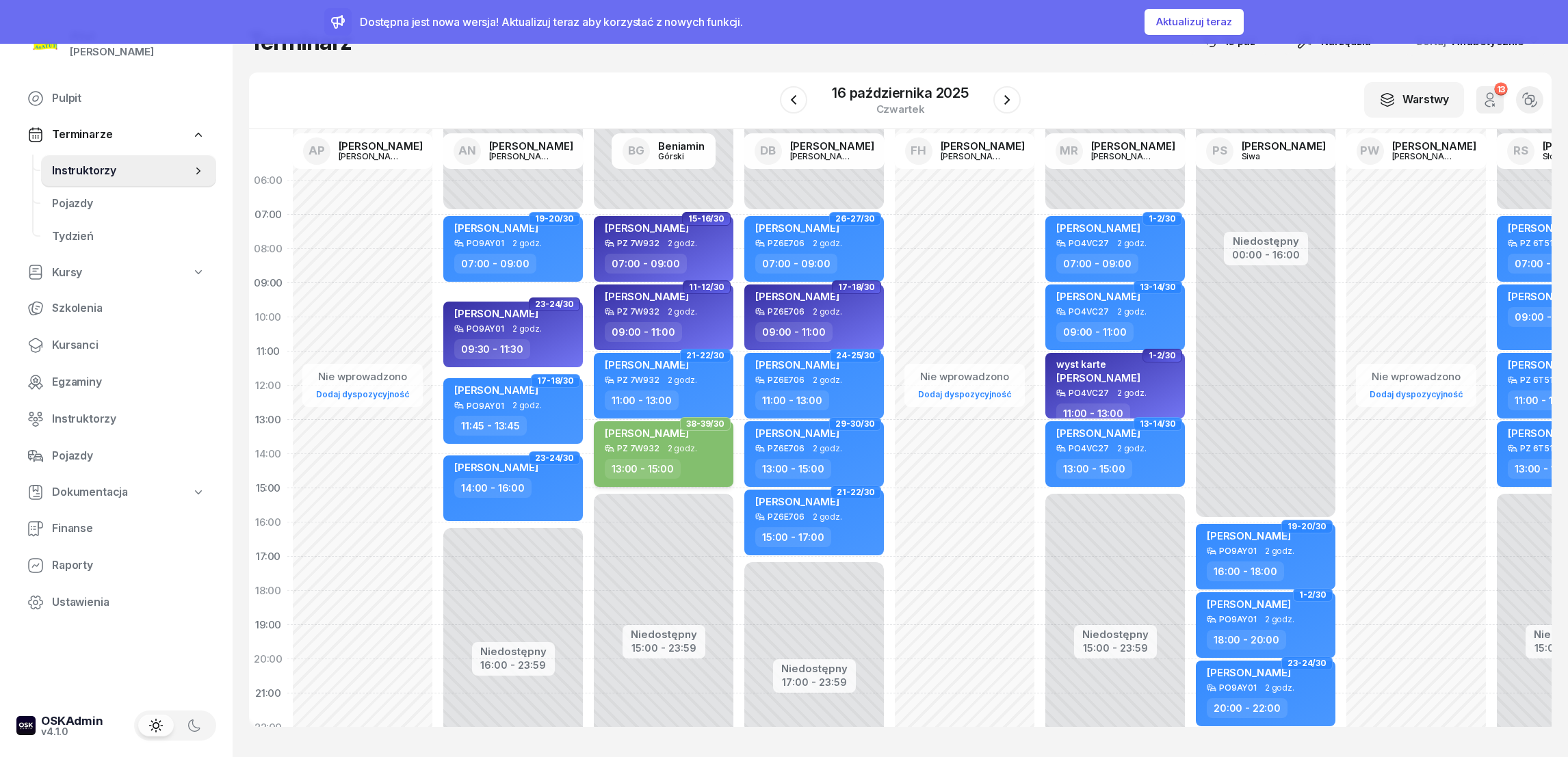
select select "13"
select select "15"
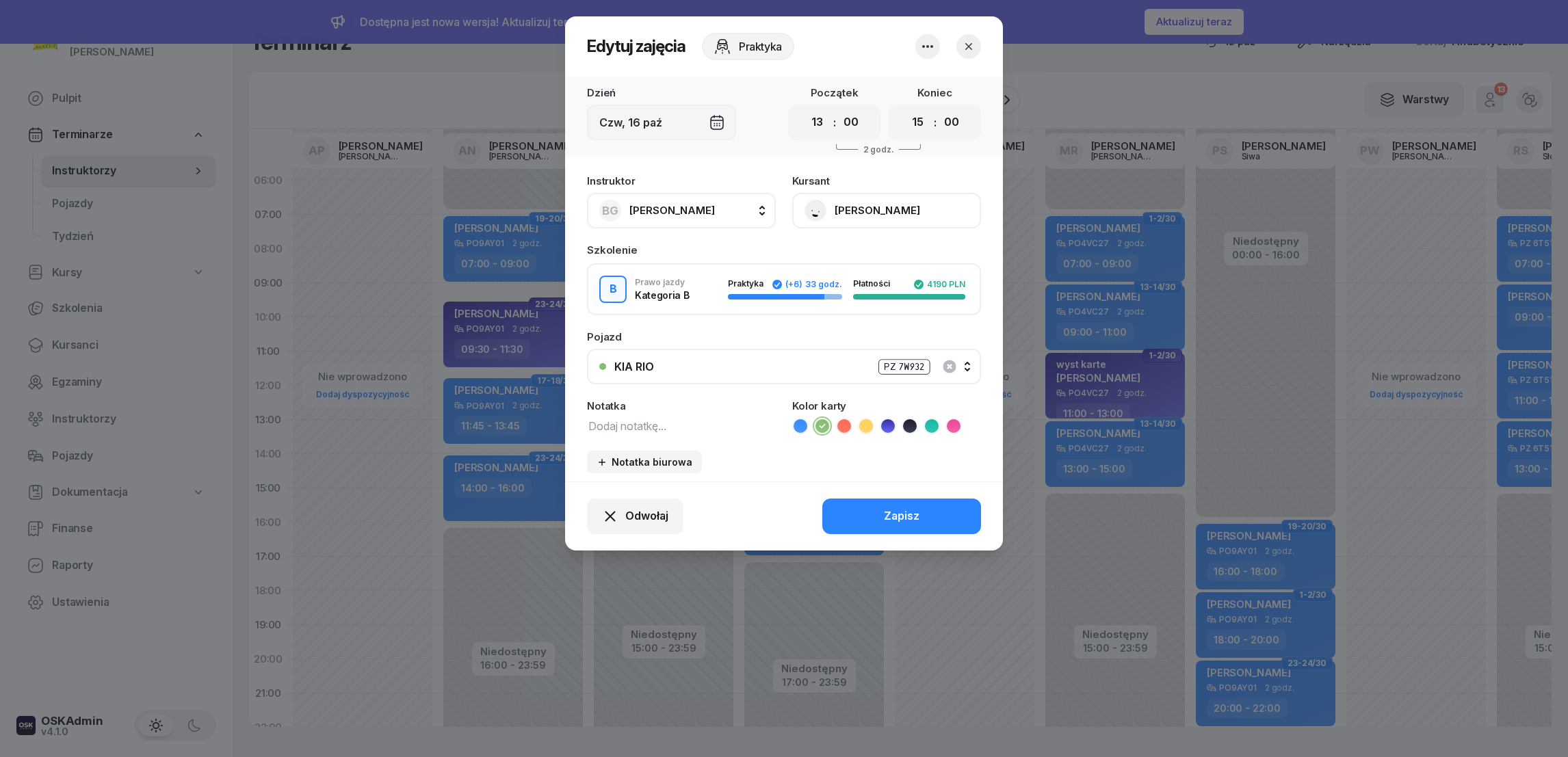
click at [966, 44] on icon "button" at bounding box center [968, 46] width 14 height 14
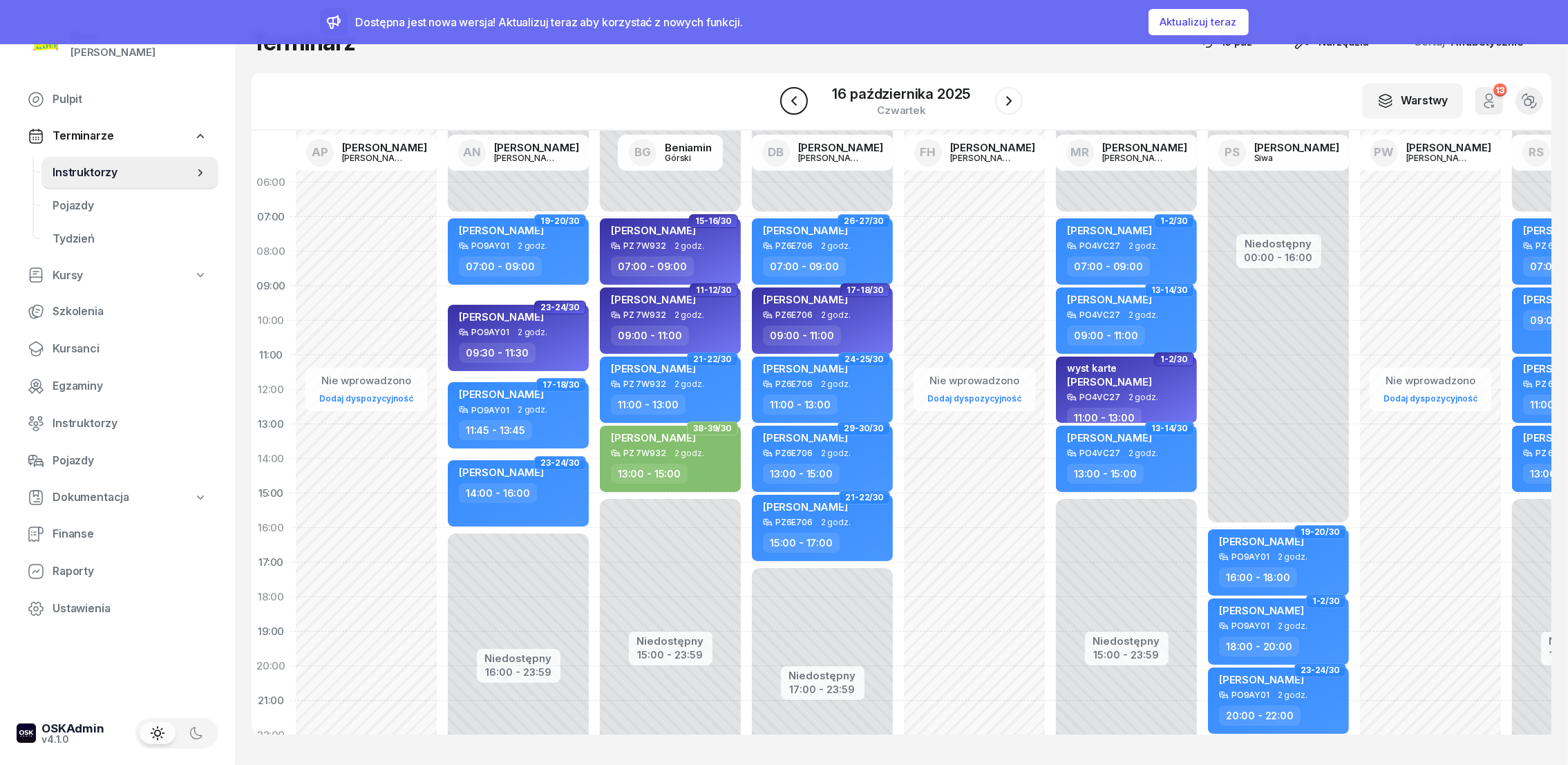
click at [793, 94] on icon "button" at bounding box center [794, 100] width 16 height 16
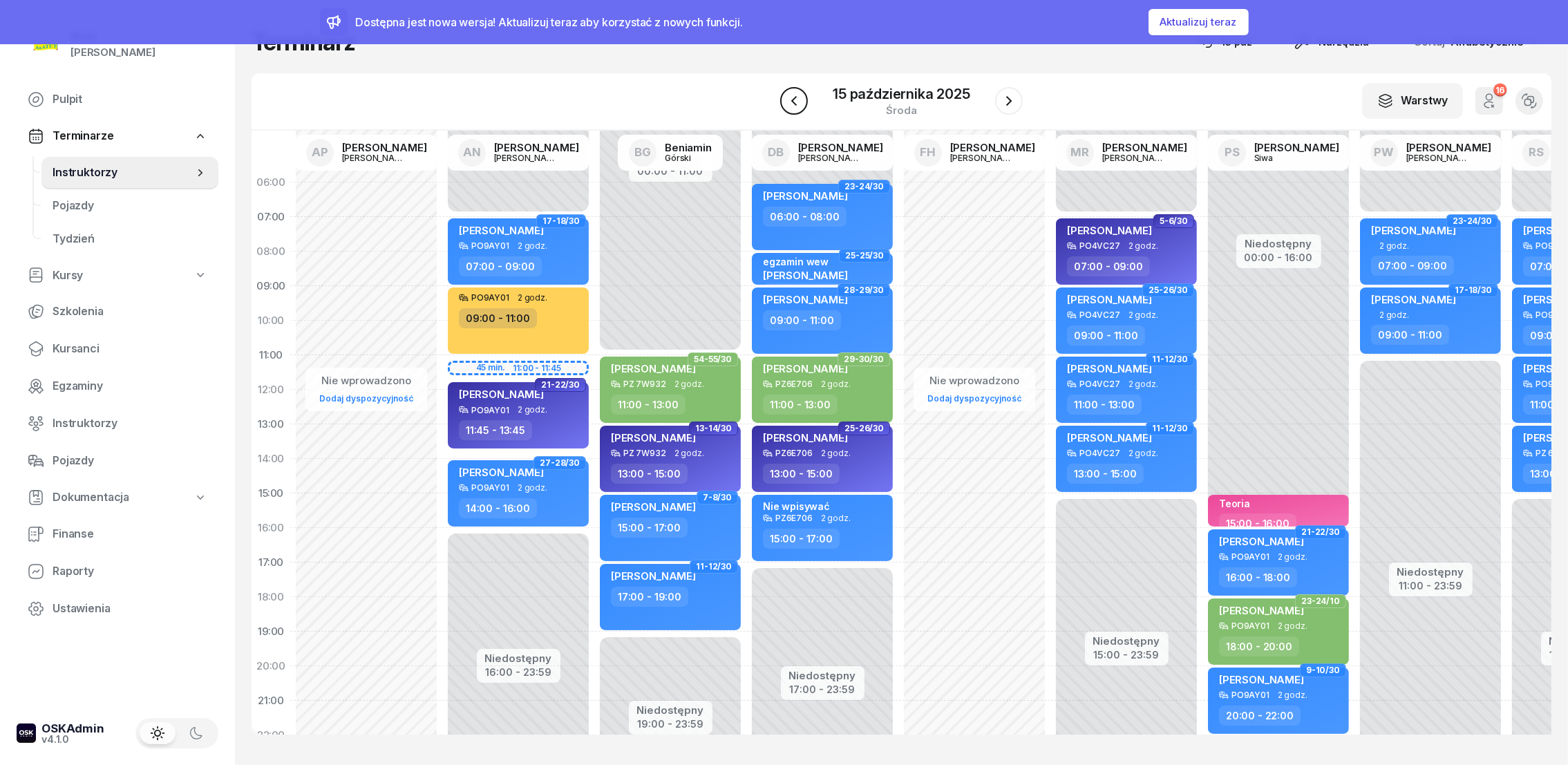
click at [794, 99] on icon "button" at bounding box center [794, 101] width 6 height 10
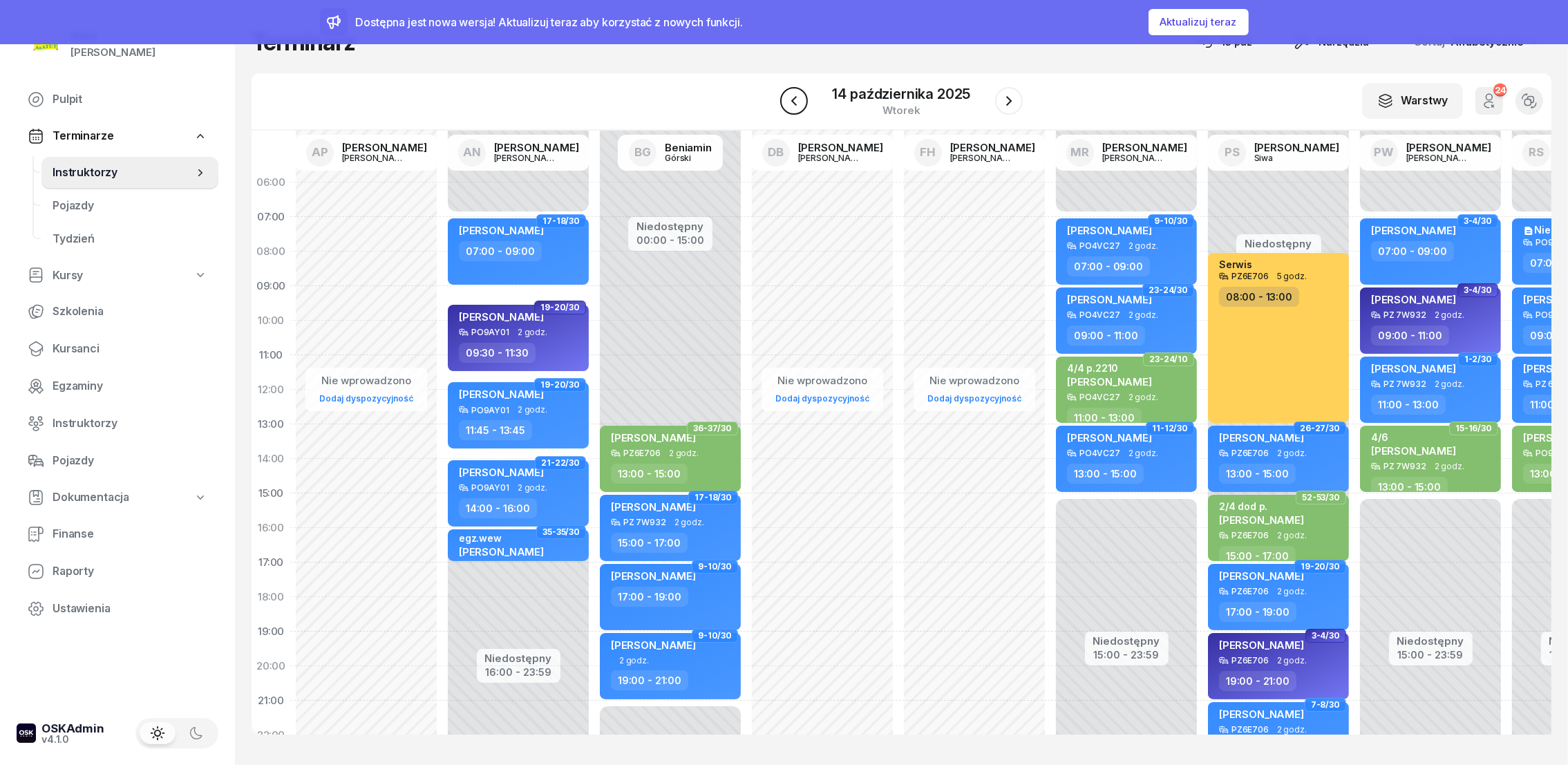
click at [792, 99] on icon "button" at bounding box center [794, 100] width 16 height 16
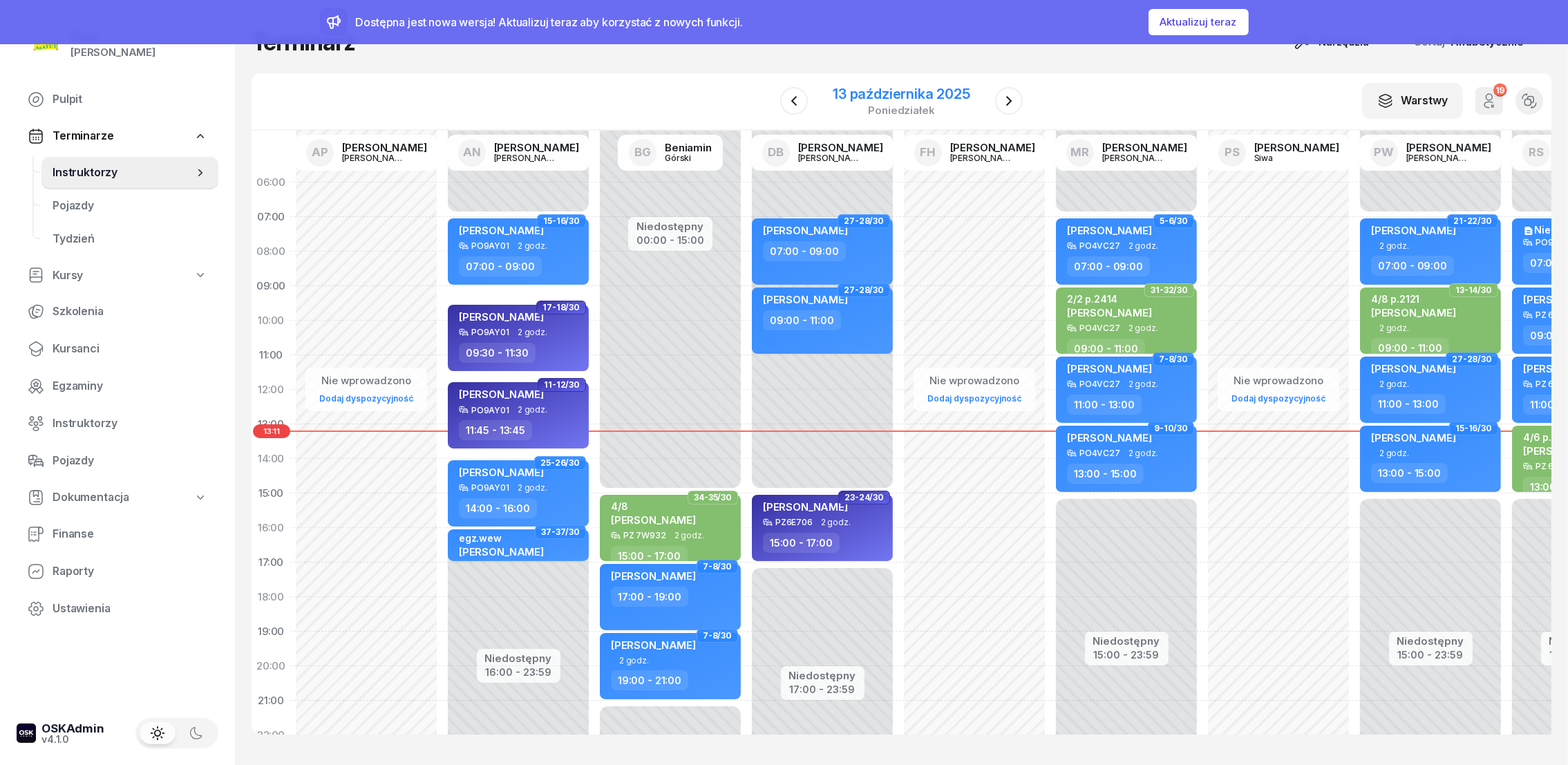
click at [876, 97] on div "13 października 2025" at bounding box center [901, 93] width 137 height 14
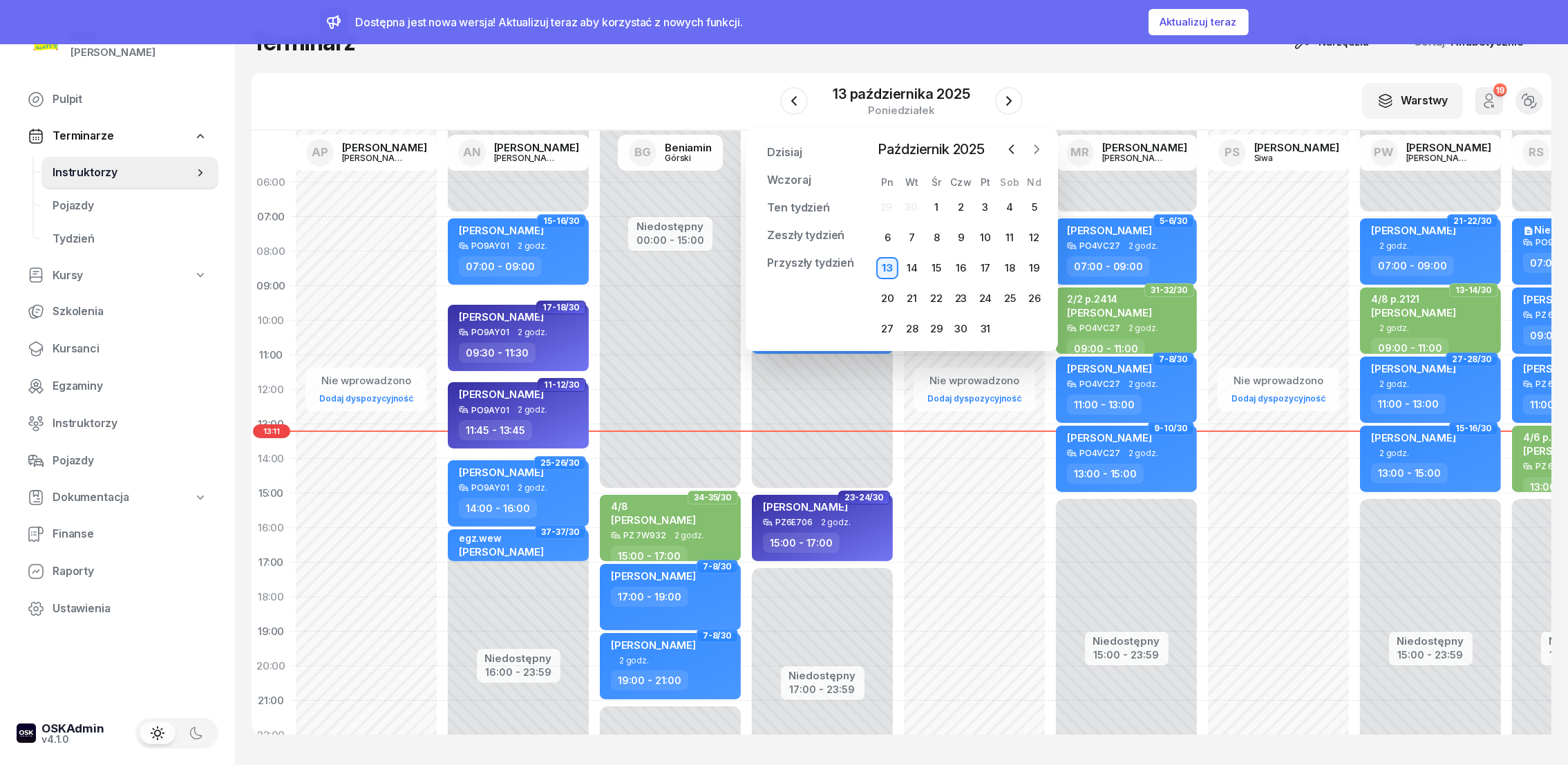
click at [1039, 148] on icon "button" at bounding box center [1036, 149] width 14 height 14
click at [914, 266] on div "11" at bounding box center [912, 268] width 22 height 22
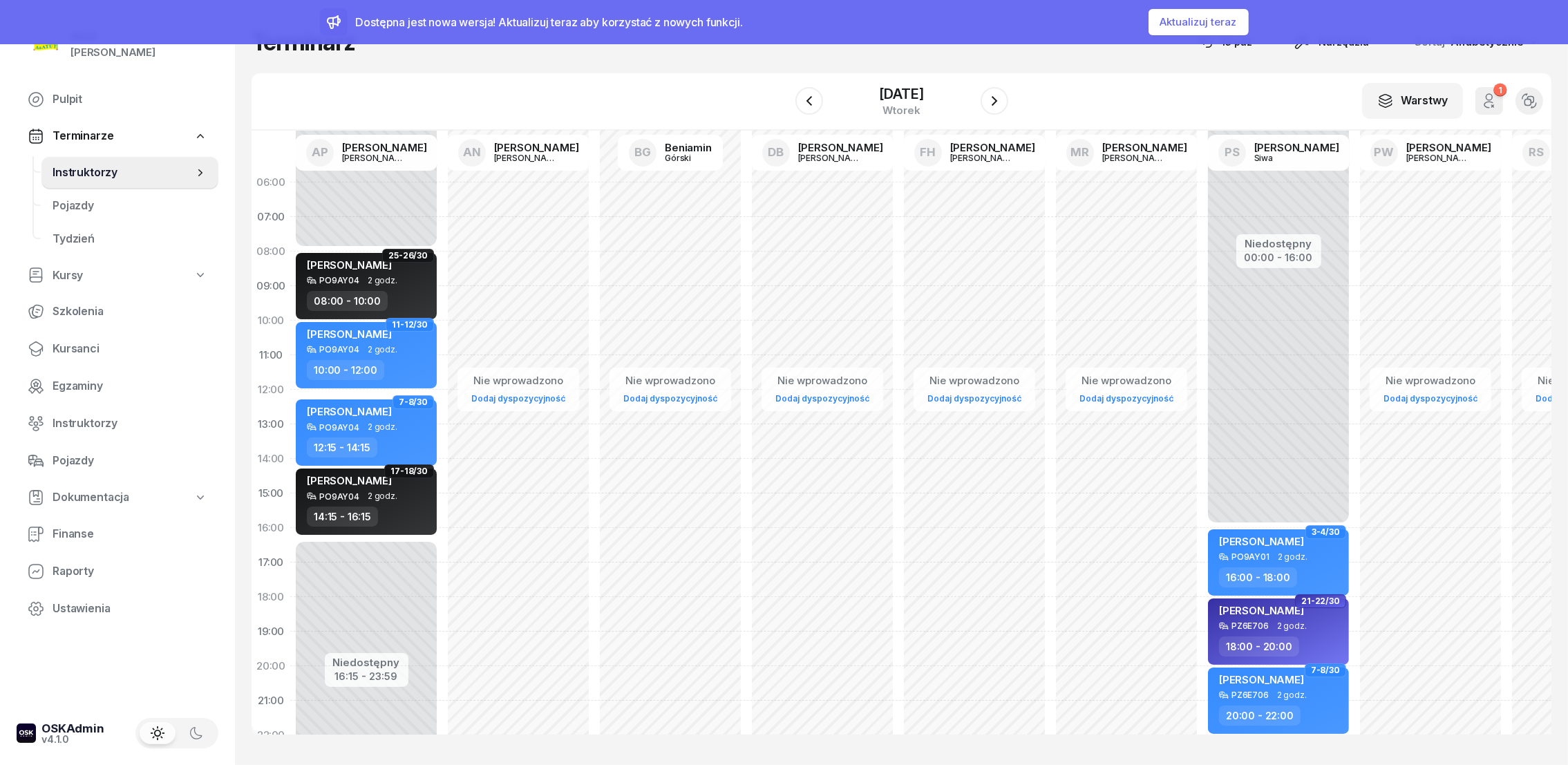
click at [1211, 24] on button "Aktualizuj teraz" at bounding box center [1198, 22] width 100 height 27
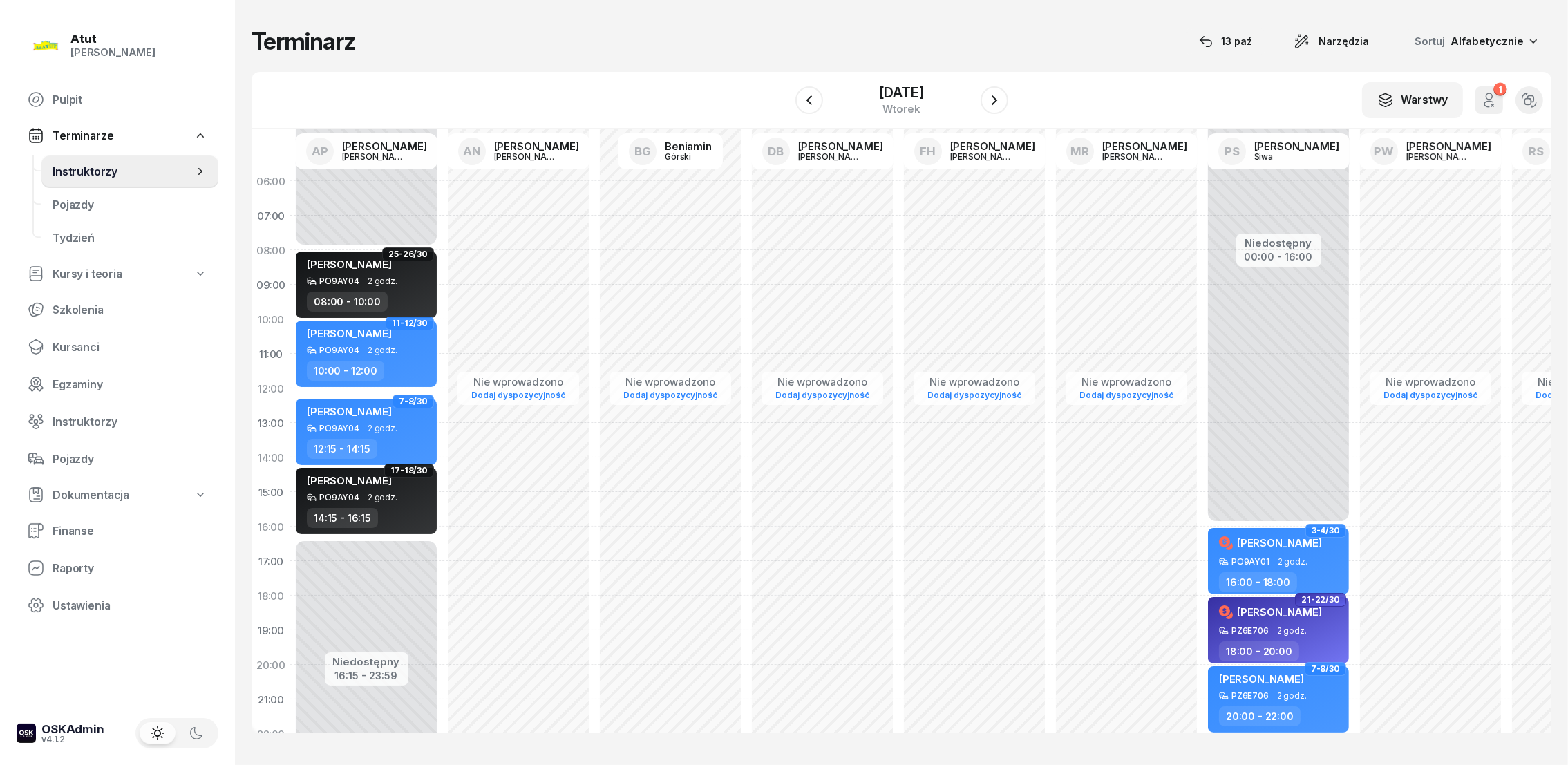
click at [1178, 490] on div "Nie wprowadzono Dodaj dyspozycyjność" at bounding box center [1127, 492] width 152 height 656
click at [911, 91] on div "[DATE]" at bounding box center [901, 92] width 44 height 14
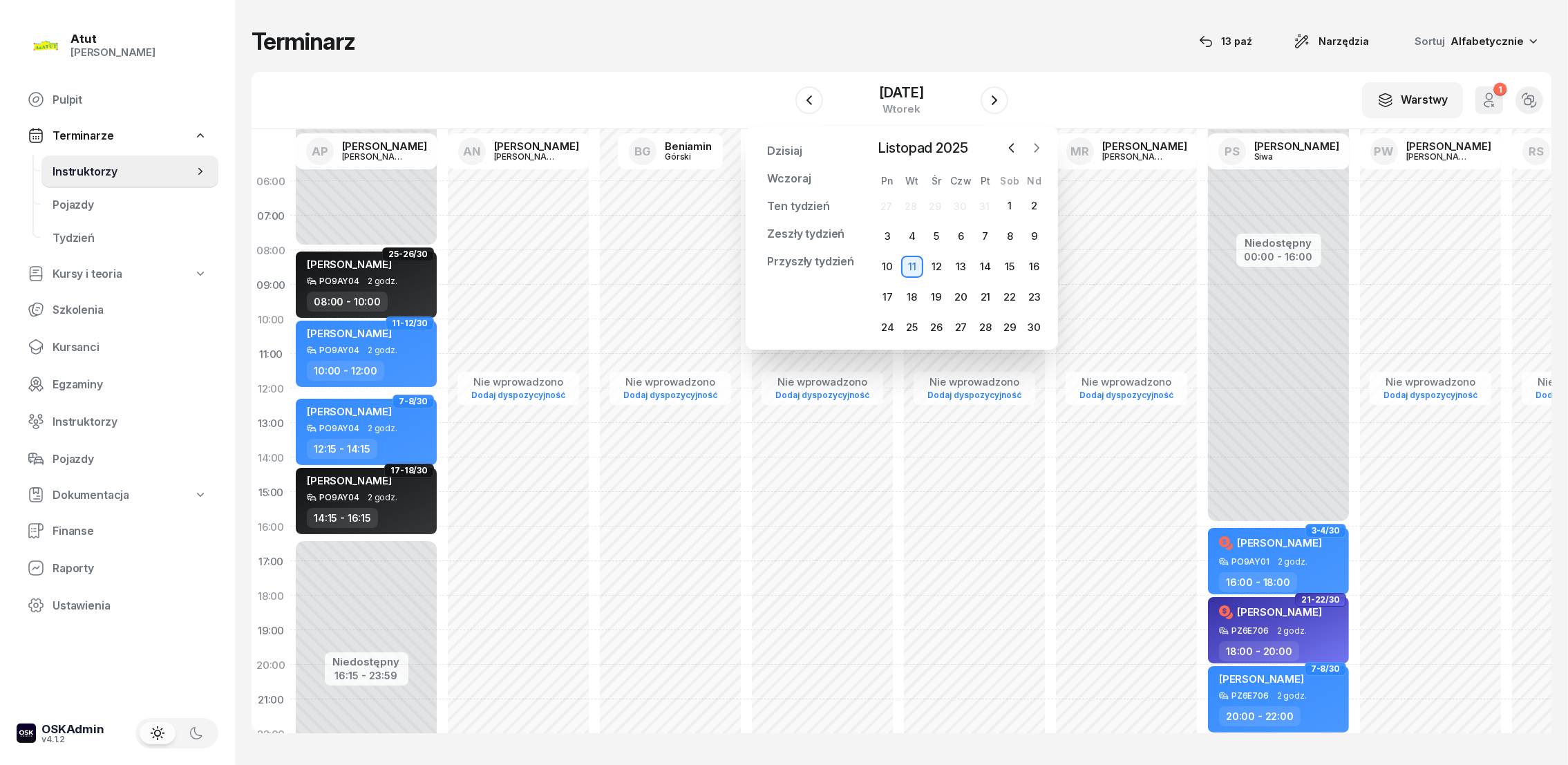
click at [1036, 142] on icon "button" at bounding box center [1036, 148] width 14 height 14
click at [986, 266] on div "19" at bounding box center [985, 266] width 22 height 22
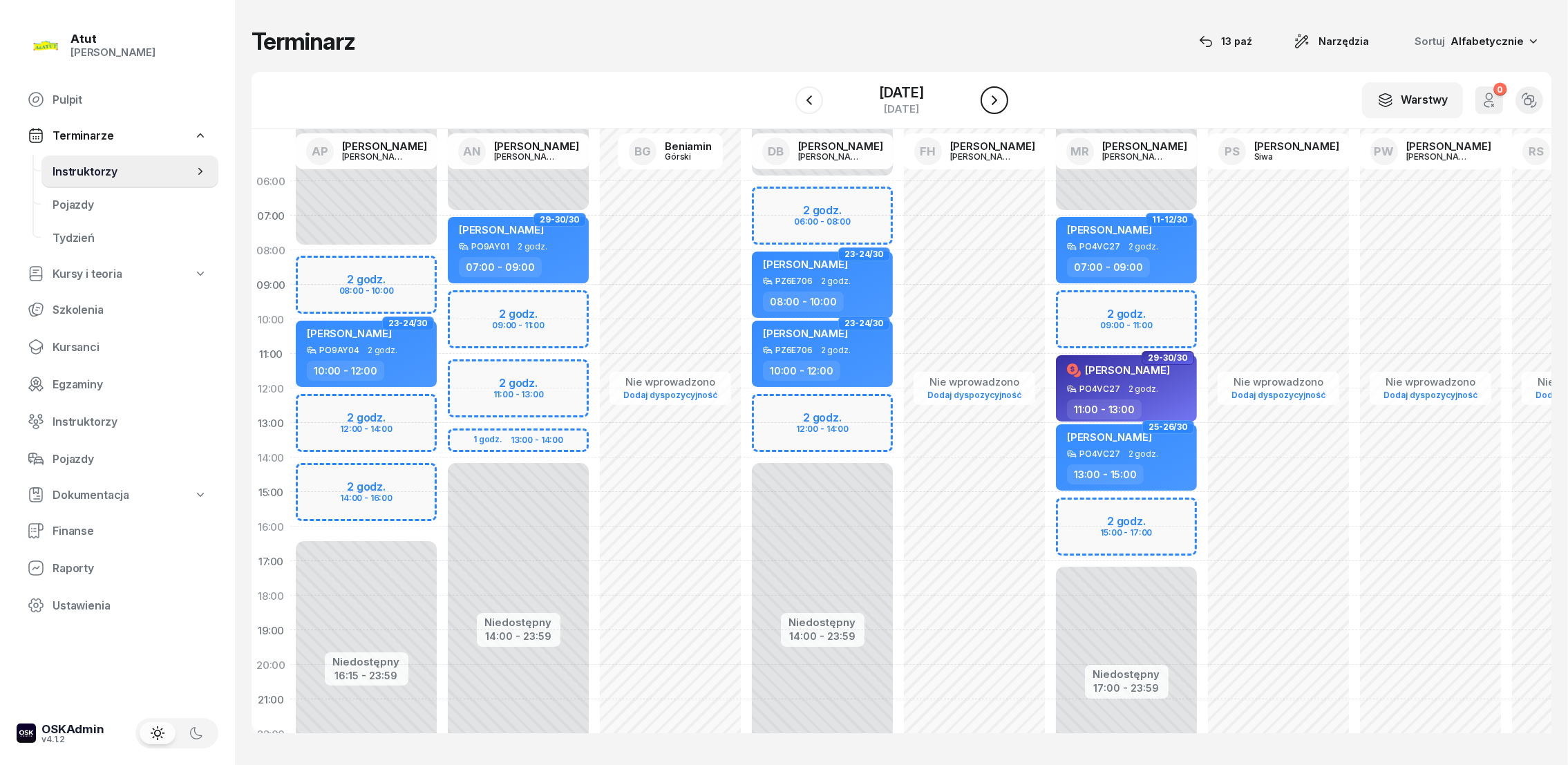
click at [999, 99] on icon "button" at bounding box center [994, 100] width 16 height 16
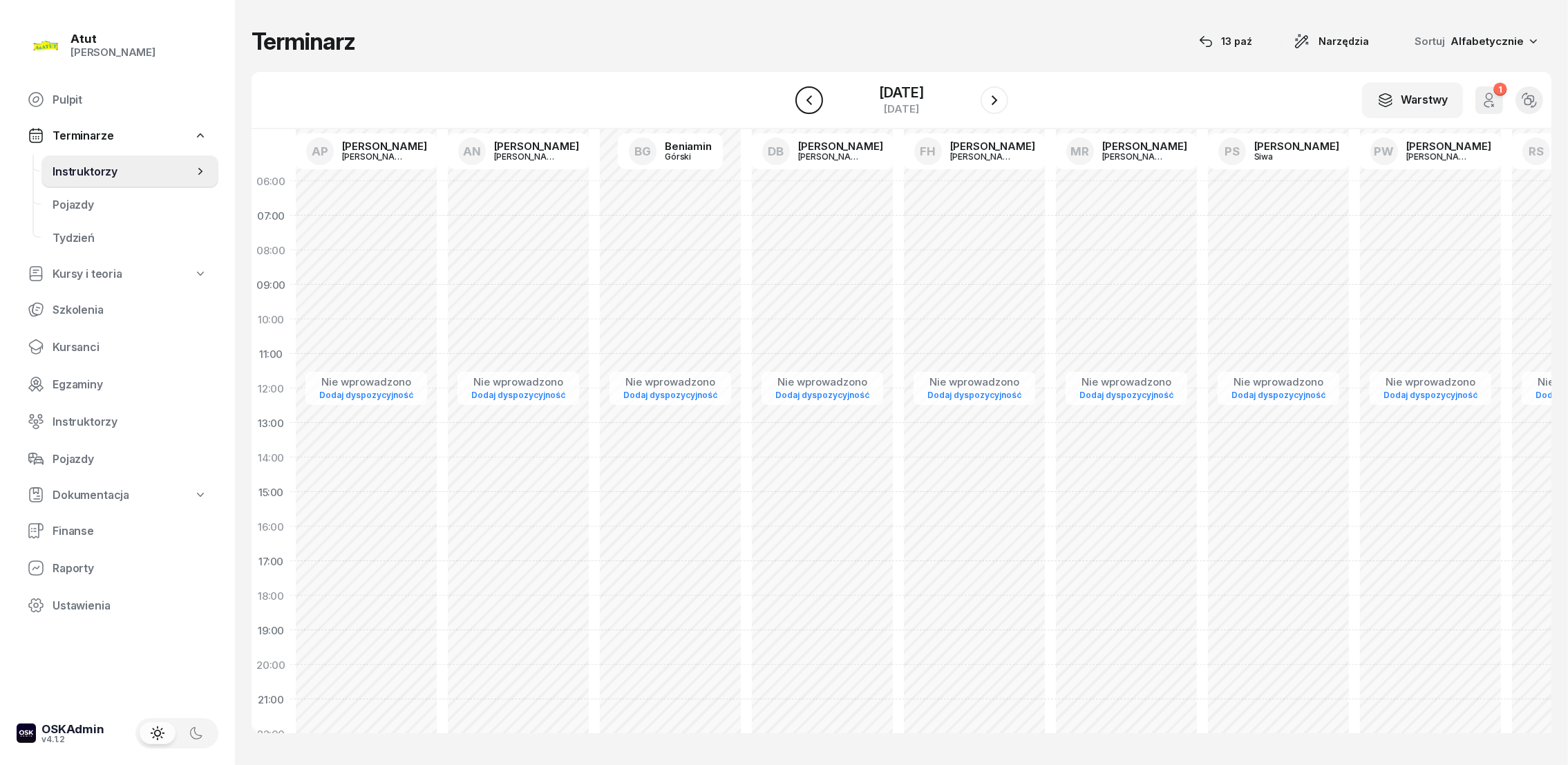
click at [814, 99] on icon "button" at bounding box center [809, 100] width 16 height 16
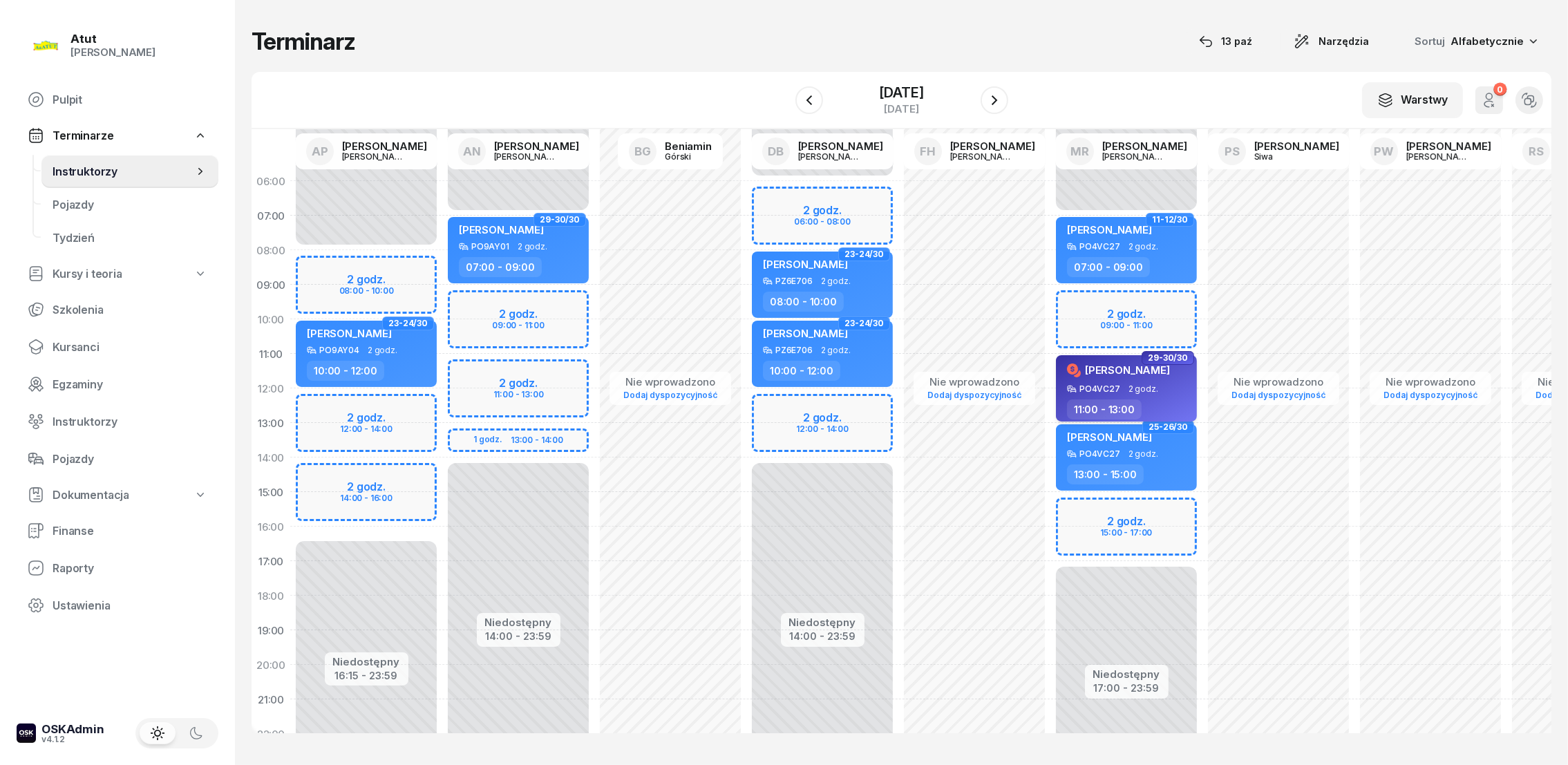
click at [1071, 372] on icon at bounding box center [1073, 370] width 11 height 11
select select "11"
select select "13"
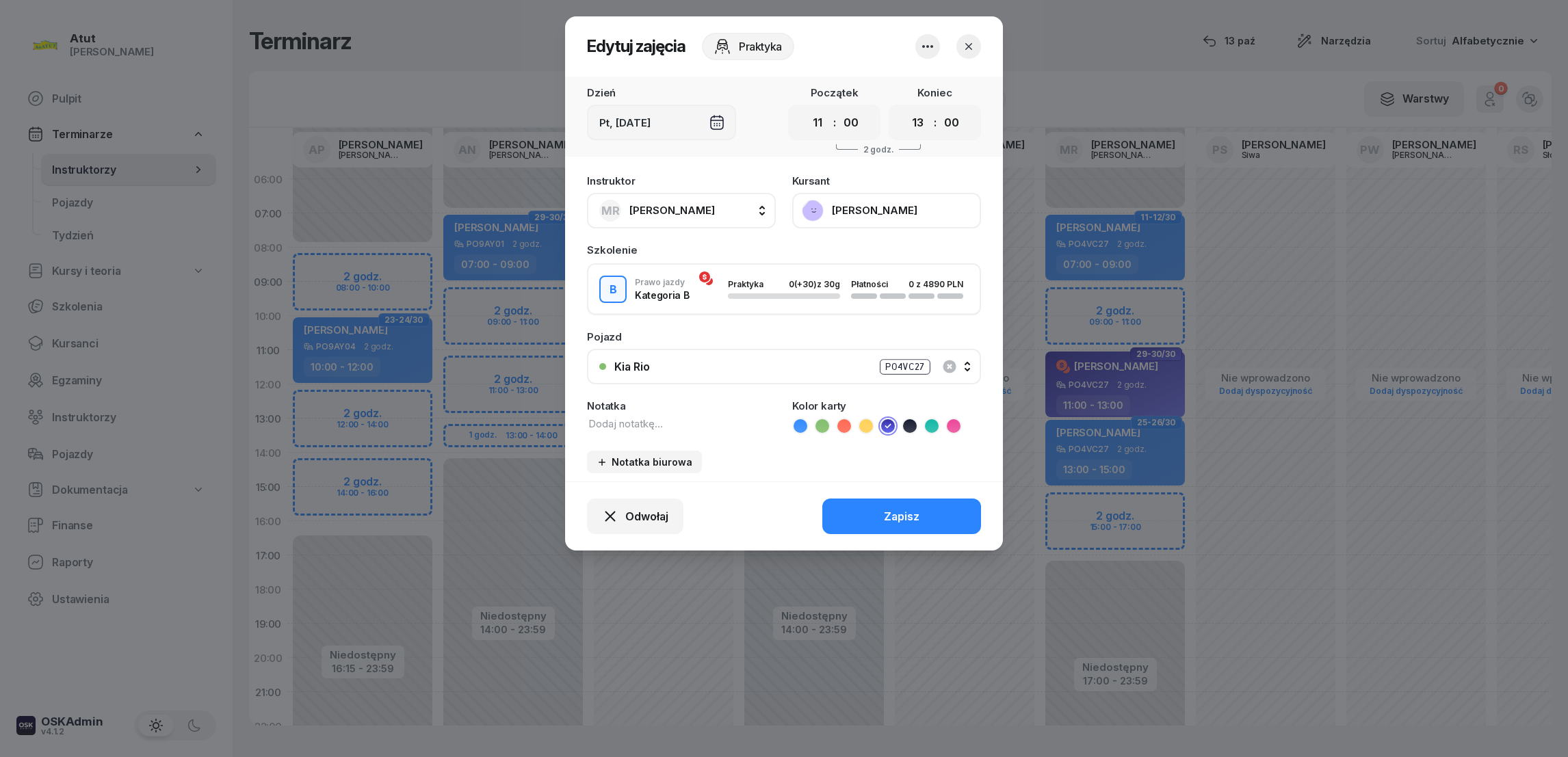
click at [974, 49] on icon "button" at bounding box center [968, 46] width 14 height 14
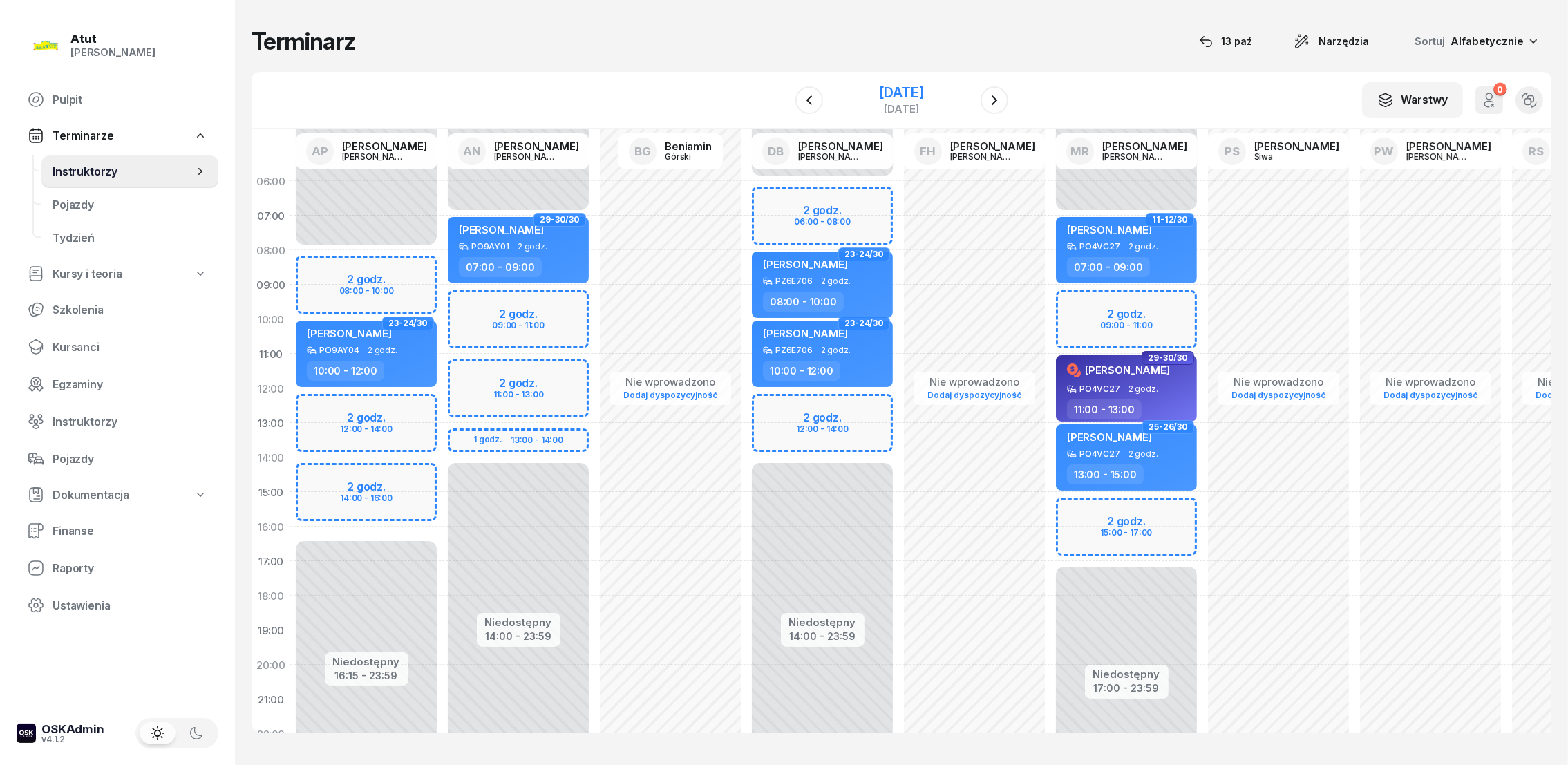
click at [906, 82] on div "[DATE]" at bounding box center [902, 99] width 141 height 39
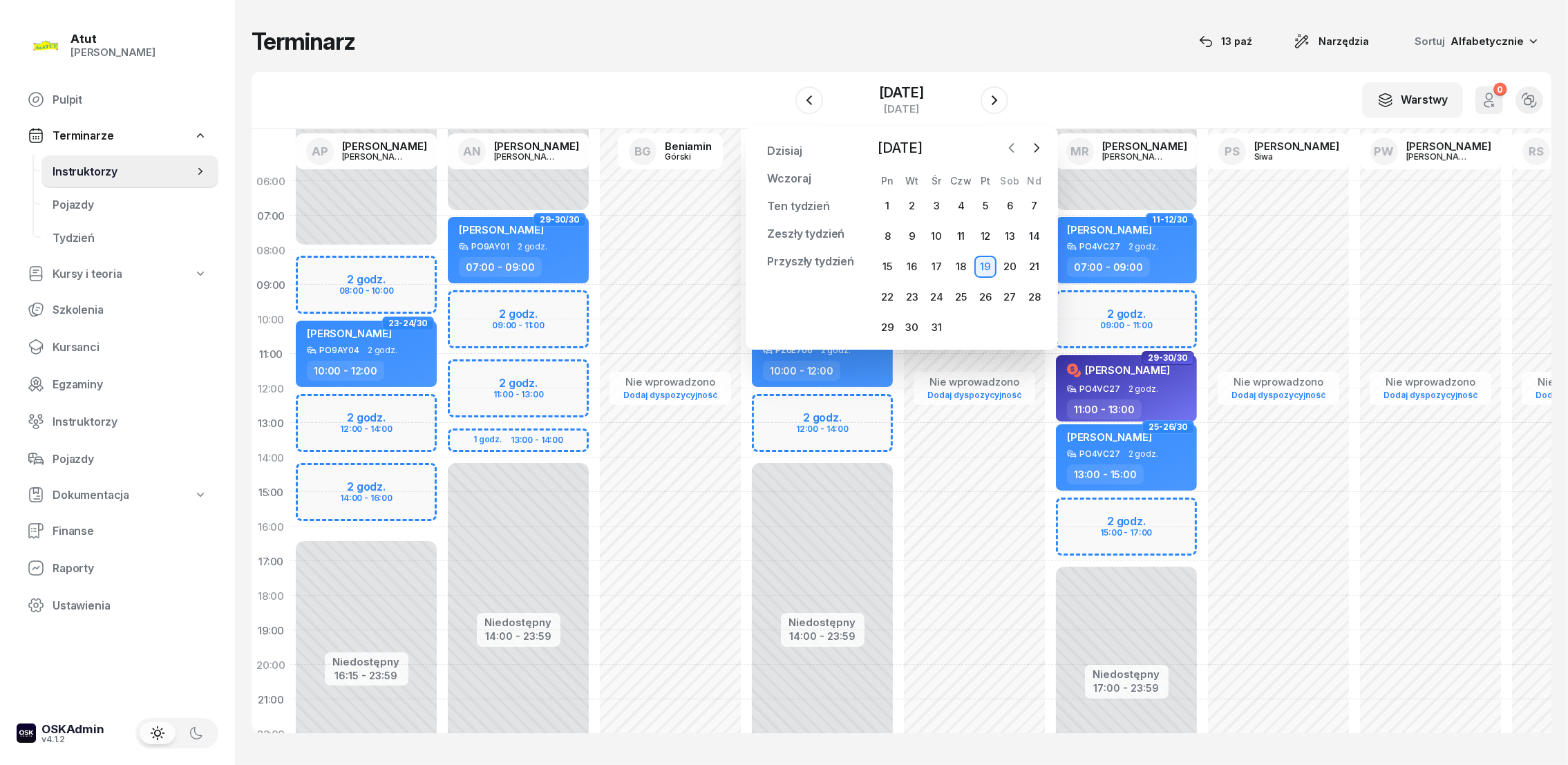
click at [1014, 147] on icon "button" at bounding box center [1012, 148] width 14 height 14
click at [917, 233] on div "4" at bounding box center [912, 236] width 22 height 22
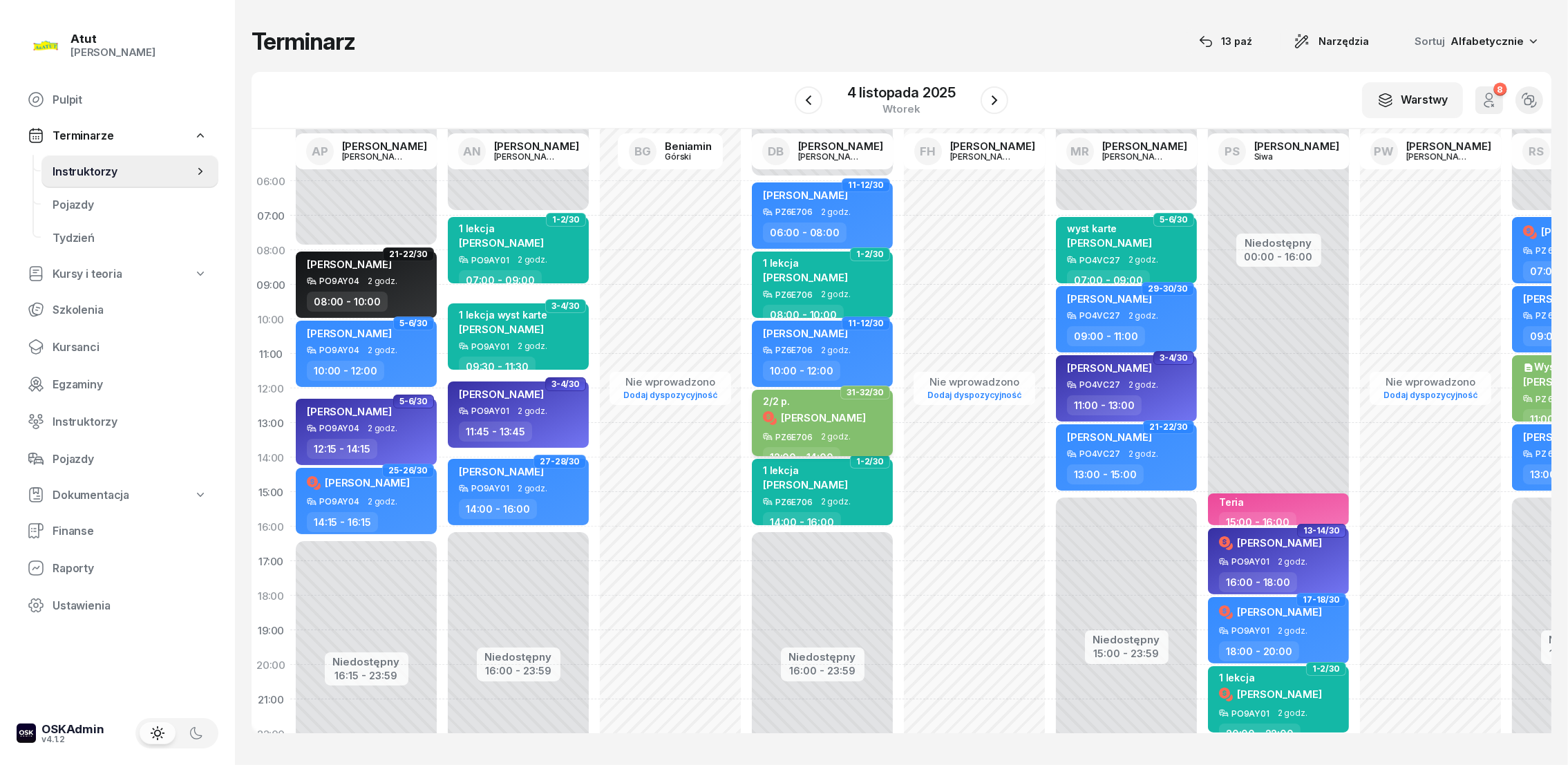
click at [768, 415] on icon at bounding box center [770, 417] width 16 height 16
select select "12"
select select "14"
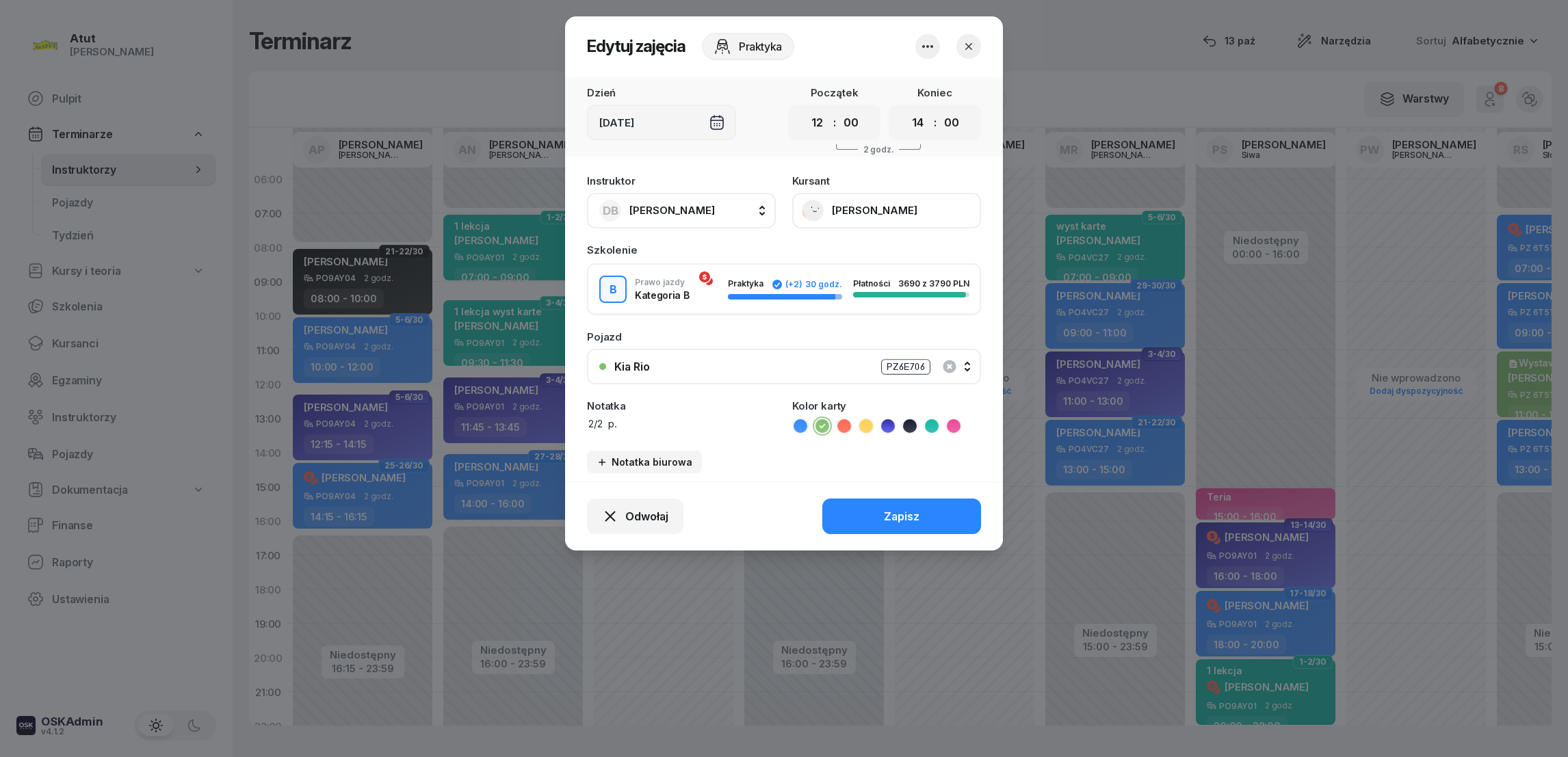
click at [966, 48] on icon "button" at bounding box center [968, 46] width 7 height 7
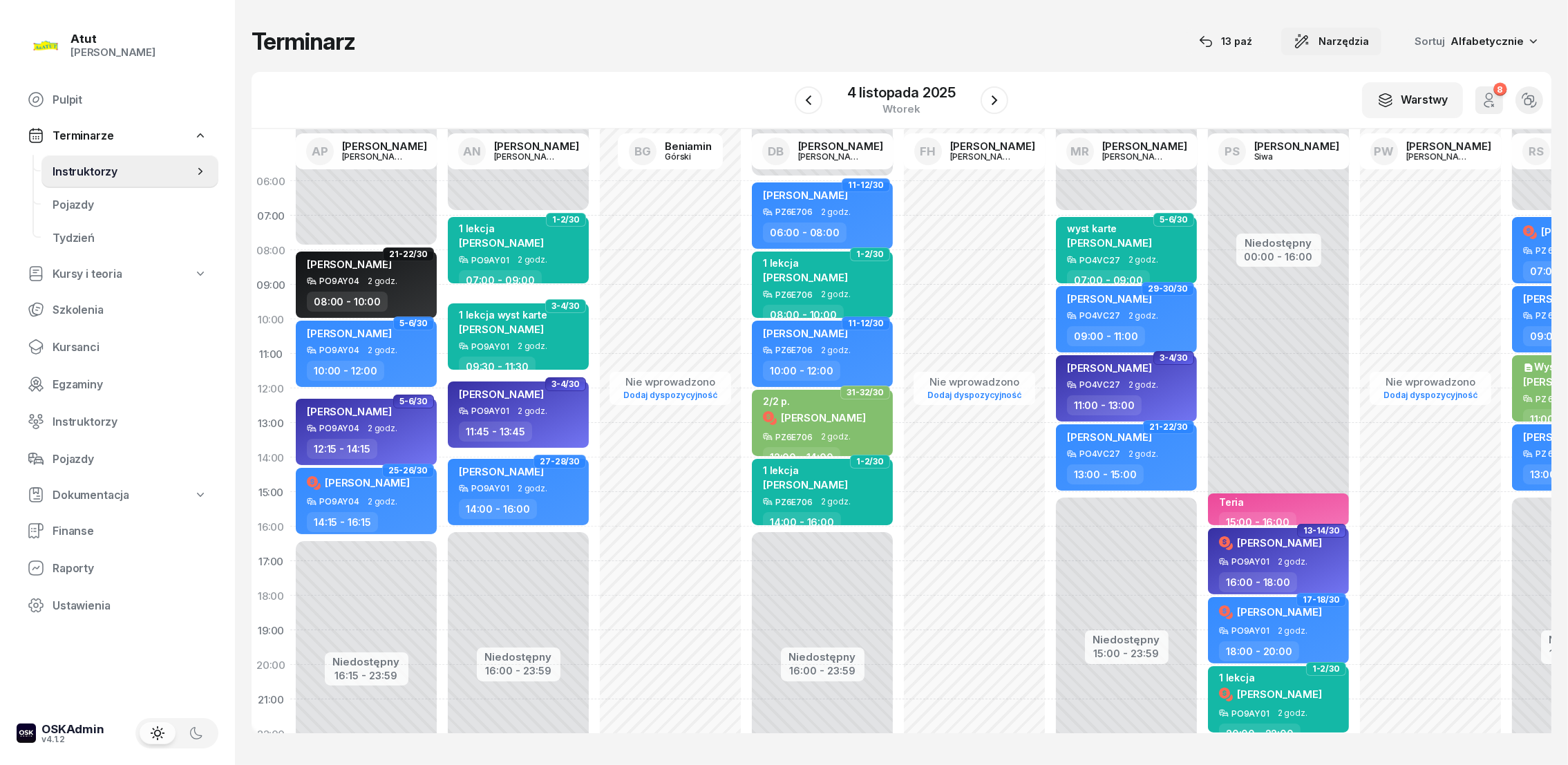
click at [1376, 37] on button "Narzędzia" at bounding box center [1331, 41] width 100 height 28
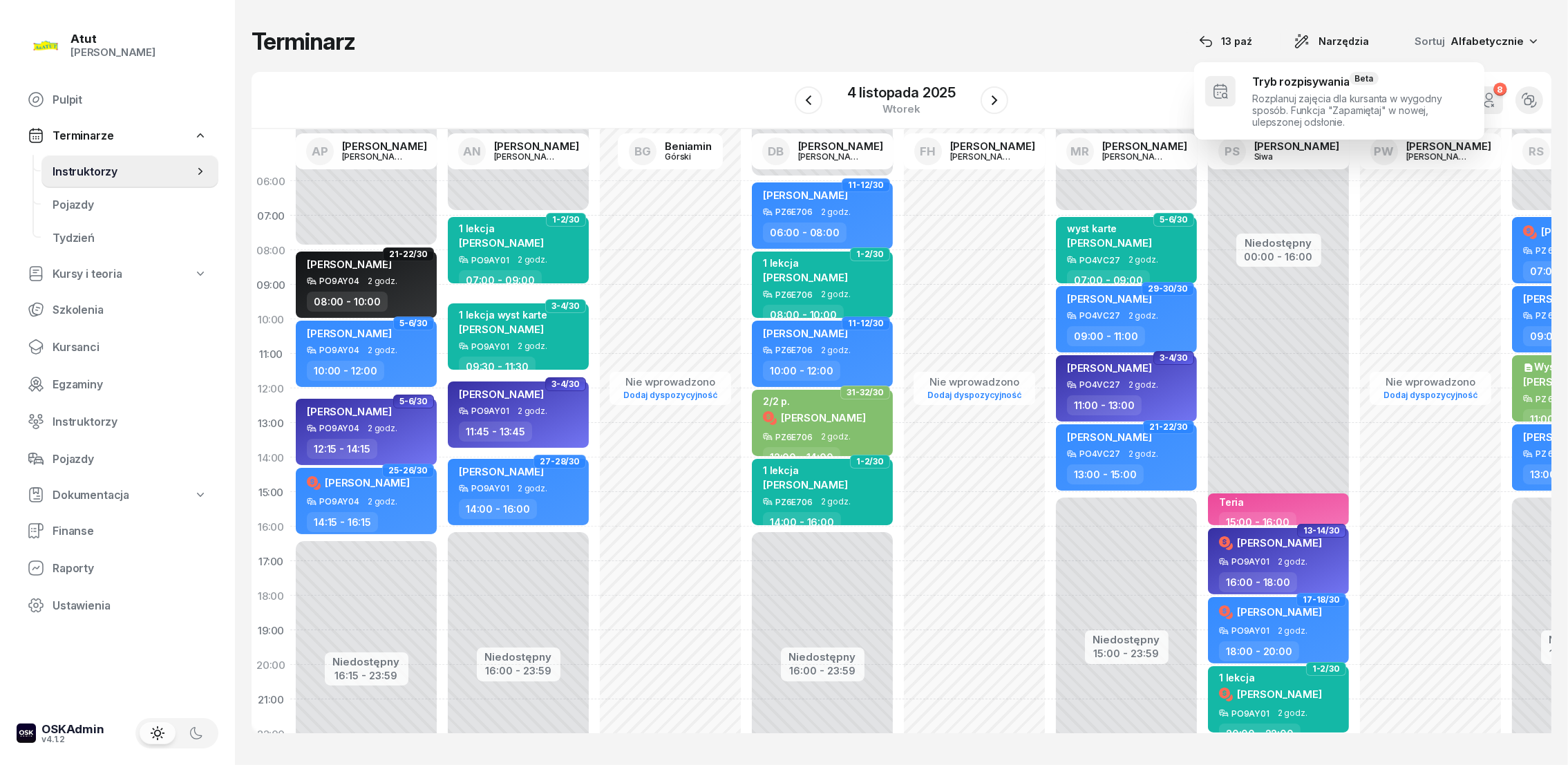
click at [1006, 22] on div "Terminarz [DATE] Narzędzia Sortuj Alfabetycznie W Wybierz AP [PERSON_NAME] AN […" at bounding box center [901, 380] width 1300 height 761
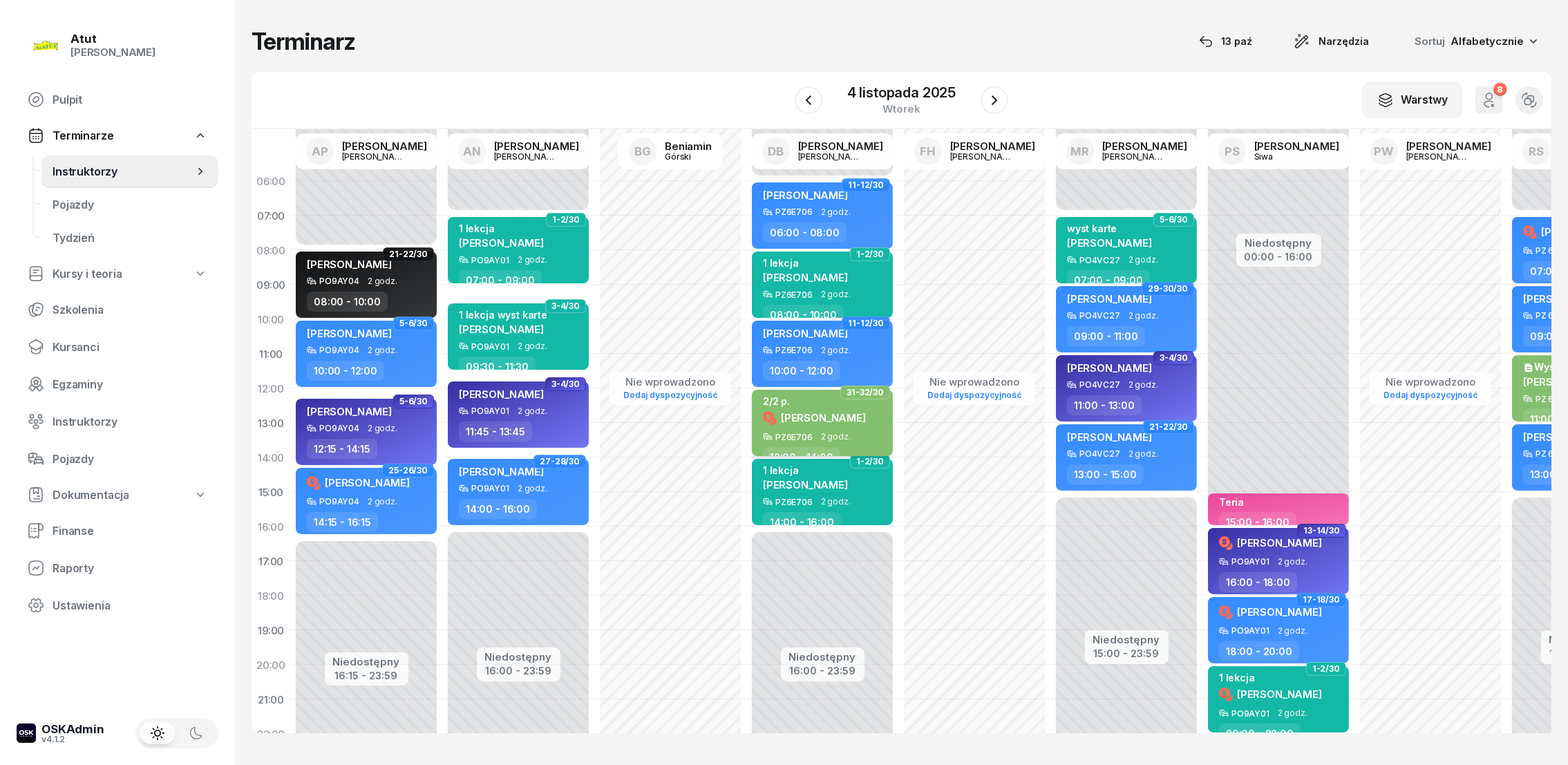
click at [802, 415] on span "[PERSON_NAME]" at bounding box center [823, 418] width 85 height 13
select select "12"
select select "14"
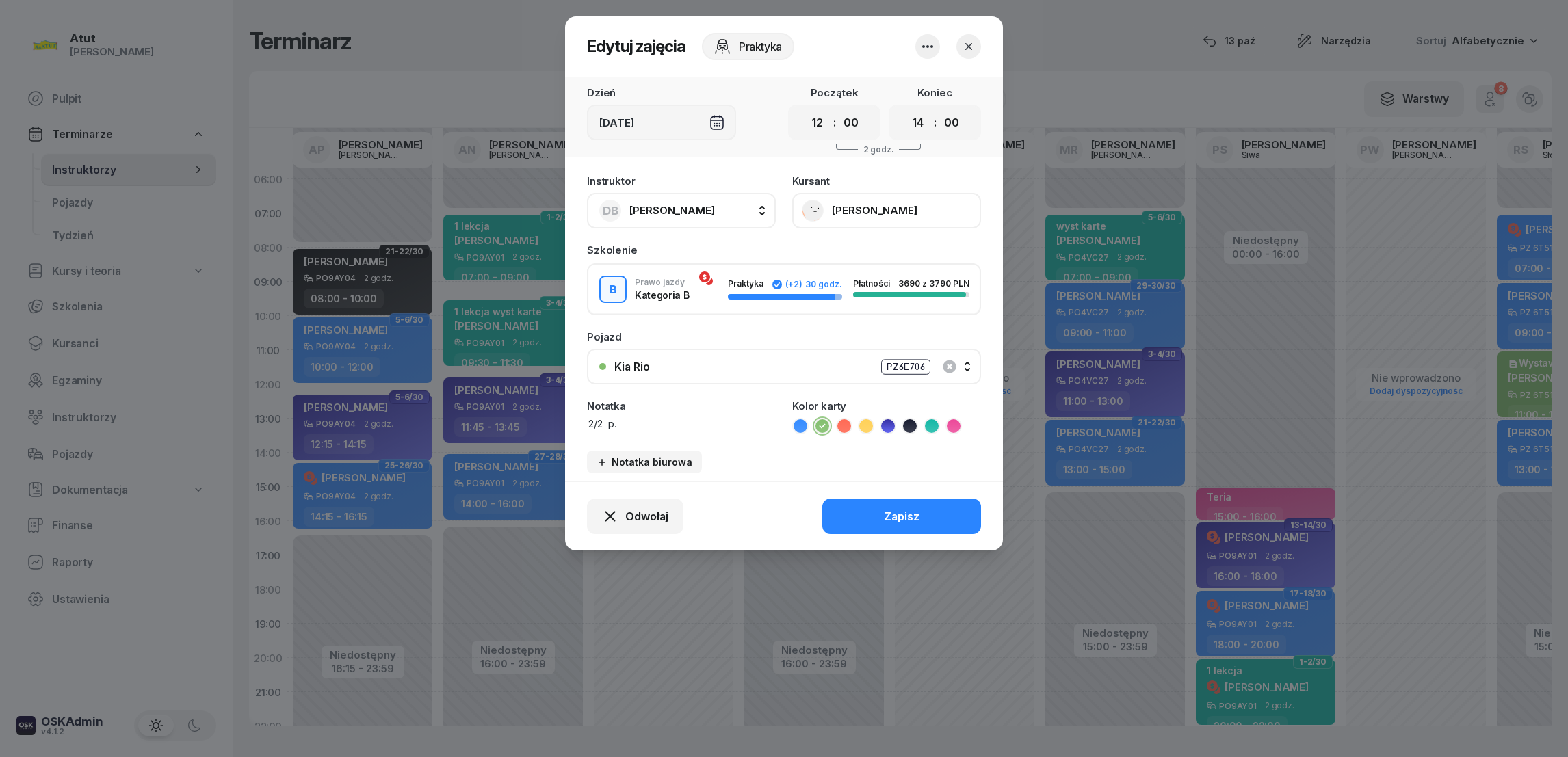
click at [843, 206] on button "[PERSON_NAME]" at bounding box center [886, 211] width 189 height 36
click at [843, 252] on div "Otwórz profil" at bounding box center [836, 254] width 66 height 12
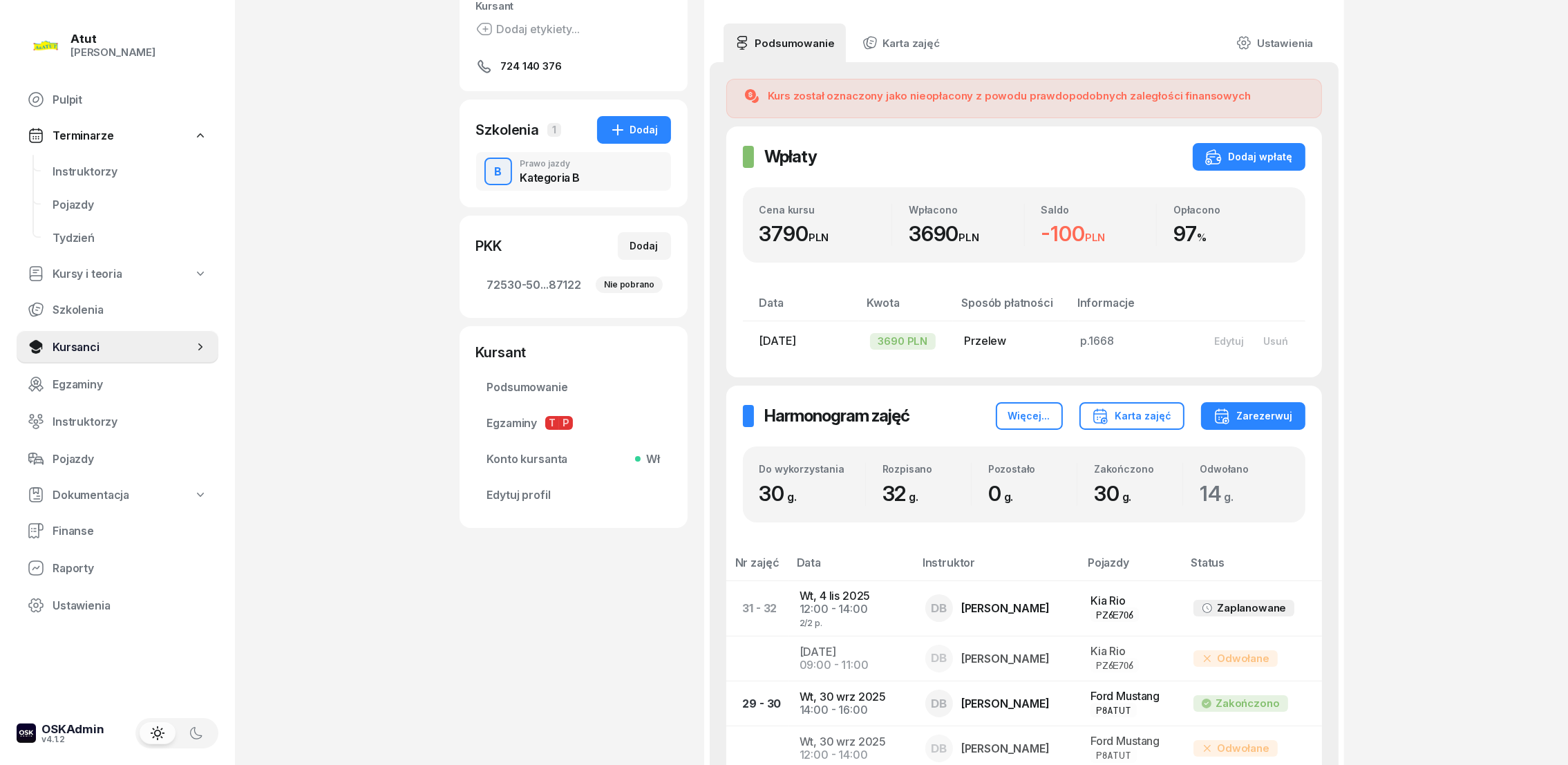
scroll to position [311, 0]
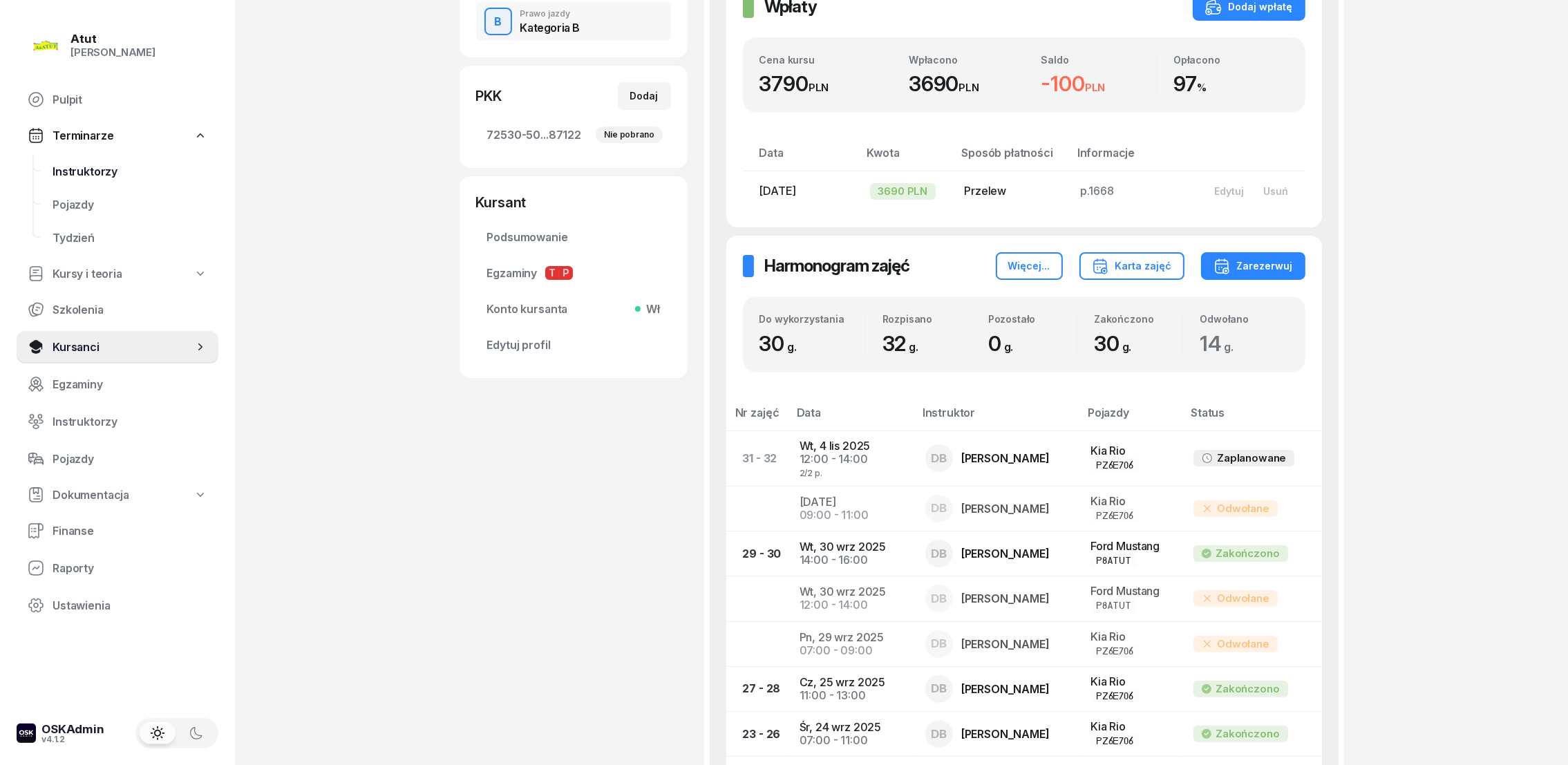
click at [68, 169] on span "Instruktorzy" at bounding box center [130, 171] width 155 height 13
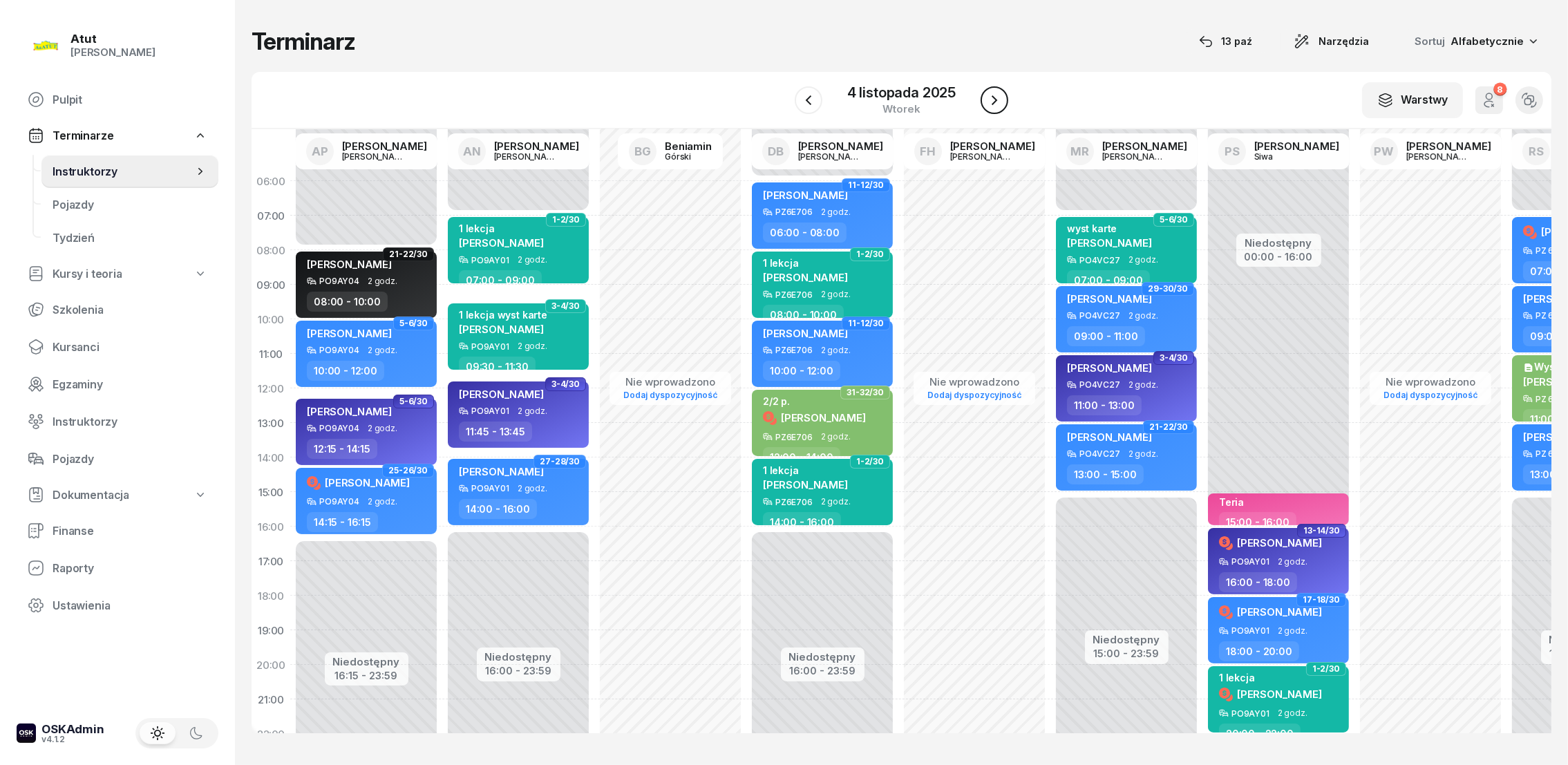
click at [1001, 99] on icon "button" at bounding box center [994, 100] width 16 height 16
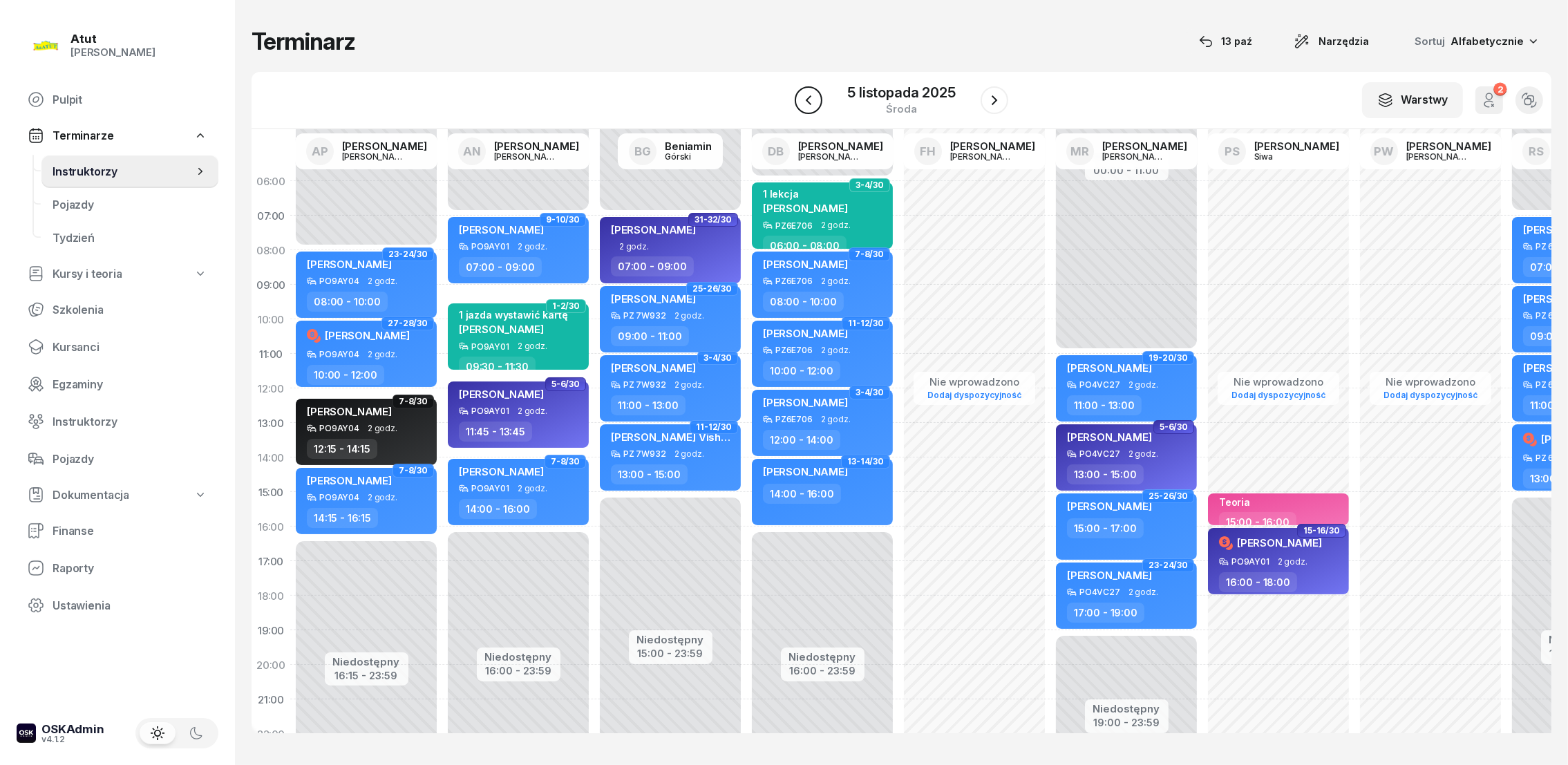
click at [806, 96] on icon "button" at bounding box center [808, 100] width 16 height 16
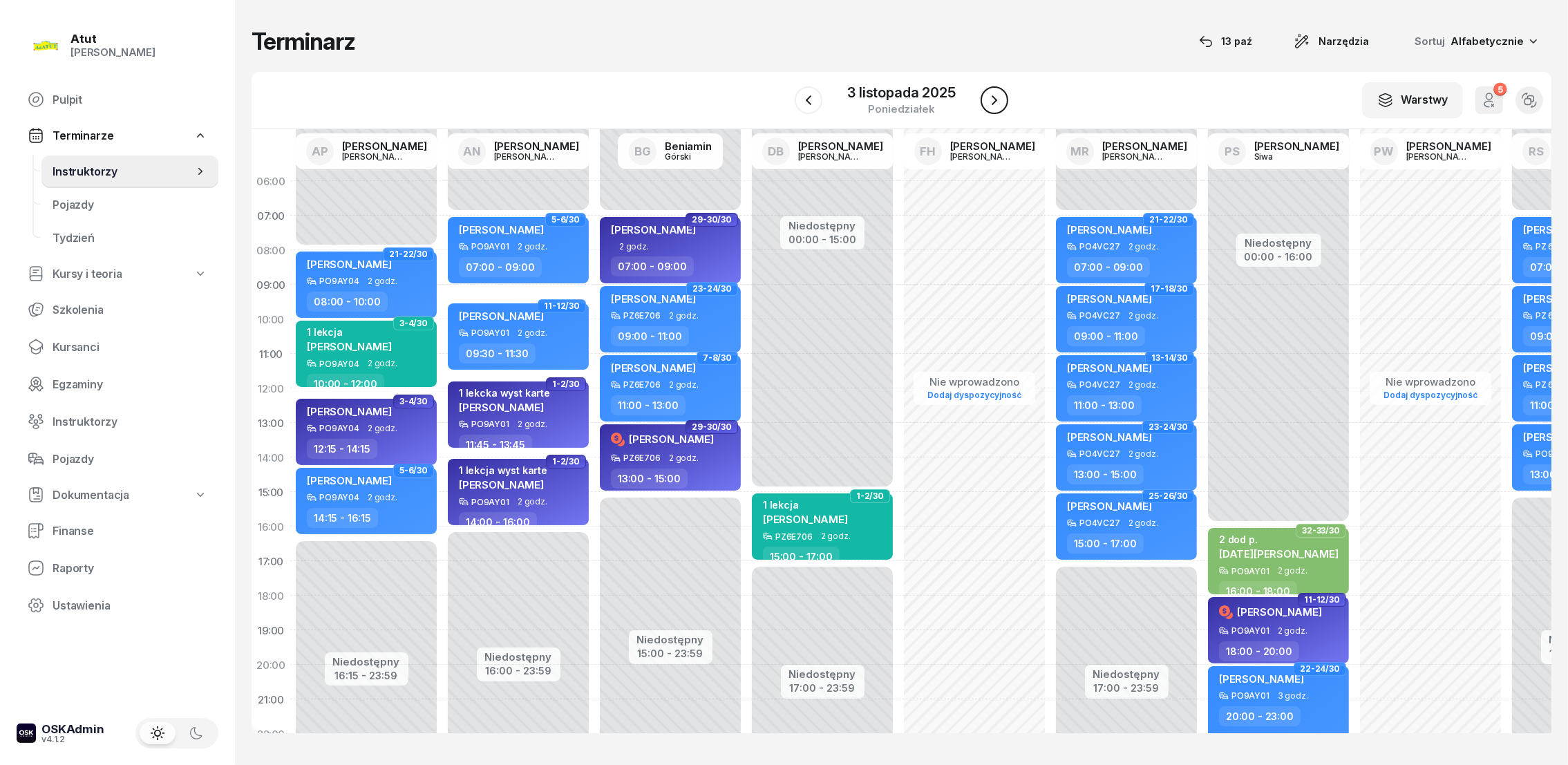
click at [991, 96] on icon "button" at bounding box center [994, 100] width 16 height 16
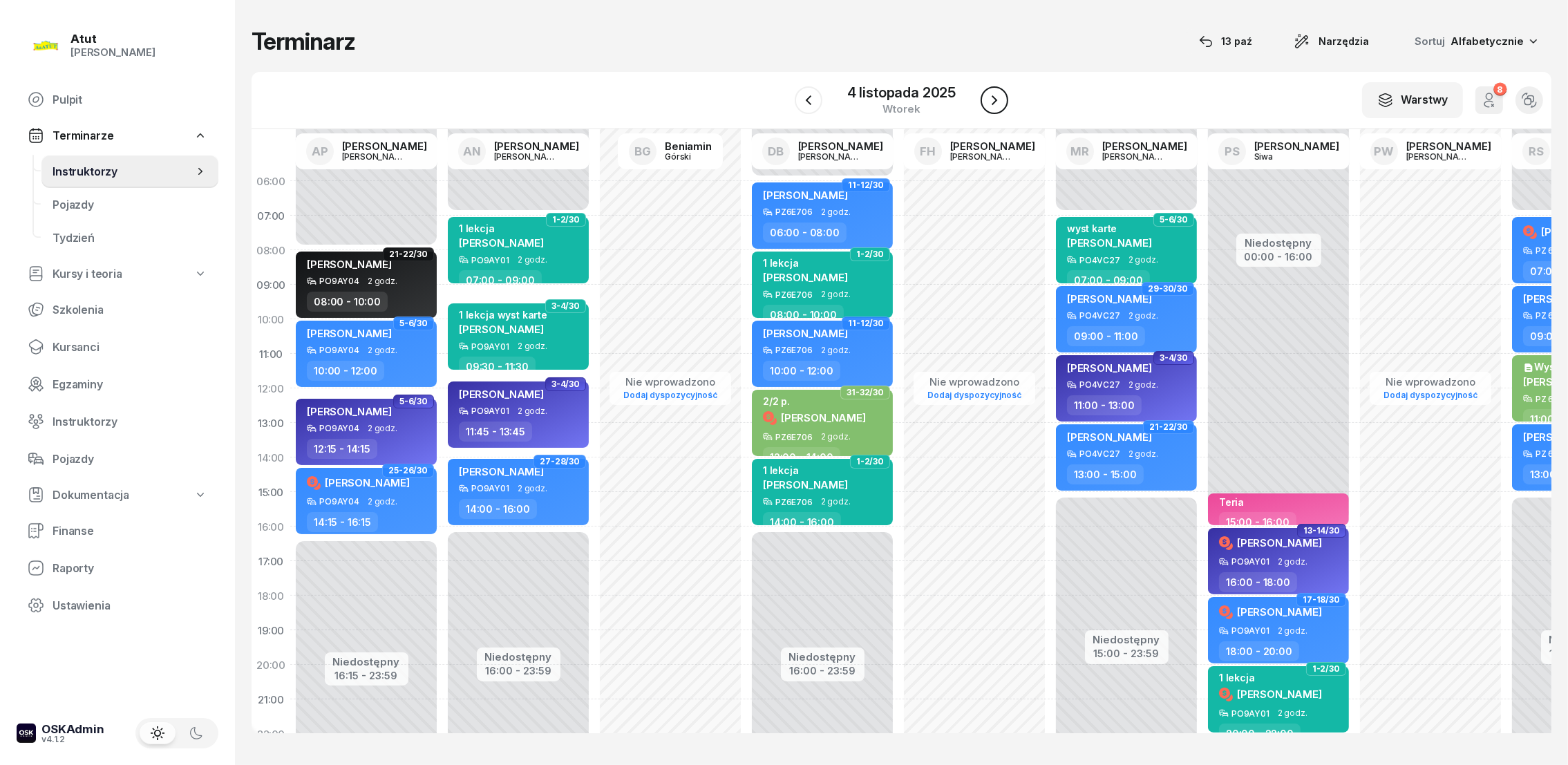
click at [991, 96] on icon "button" at bounding box center [994, 100] width 16 height 16
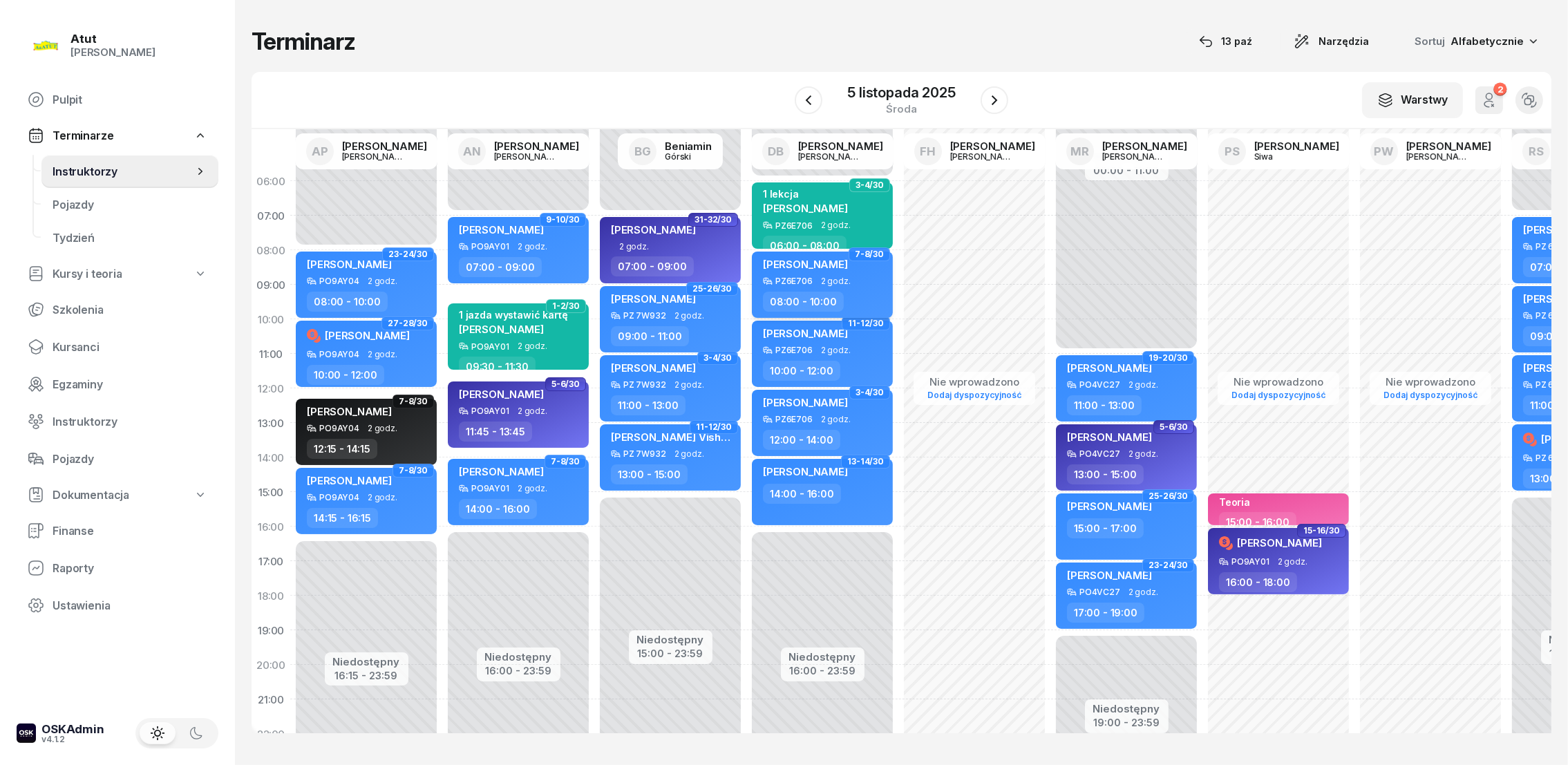
click at [790, 261] on span "[PERSON_NAME]" at bounding box center [805, 265] width 85 height 13
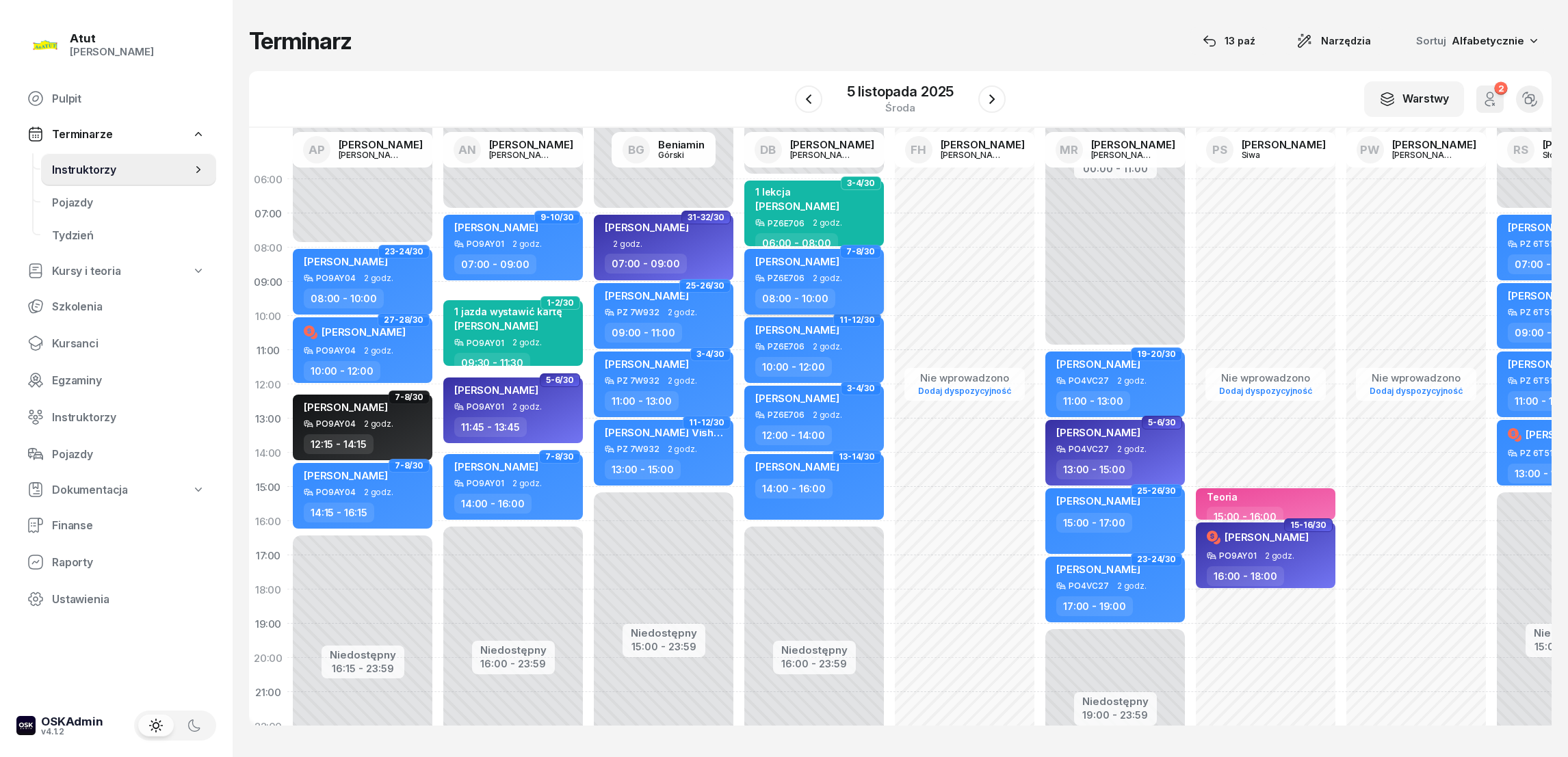
select select "08"
select select "10"
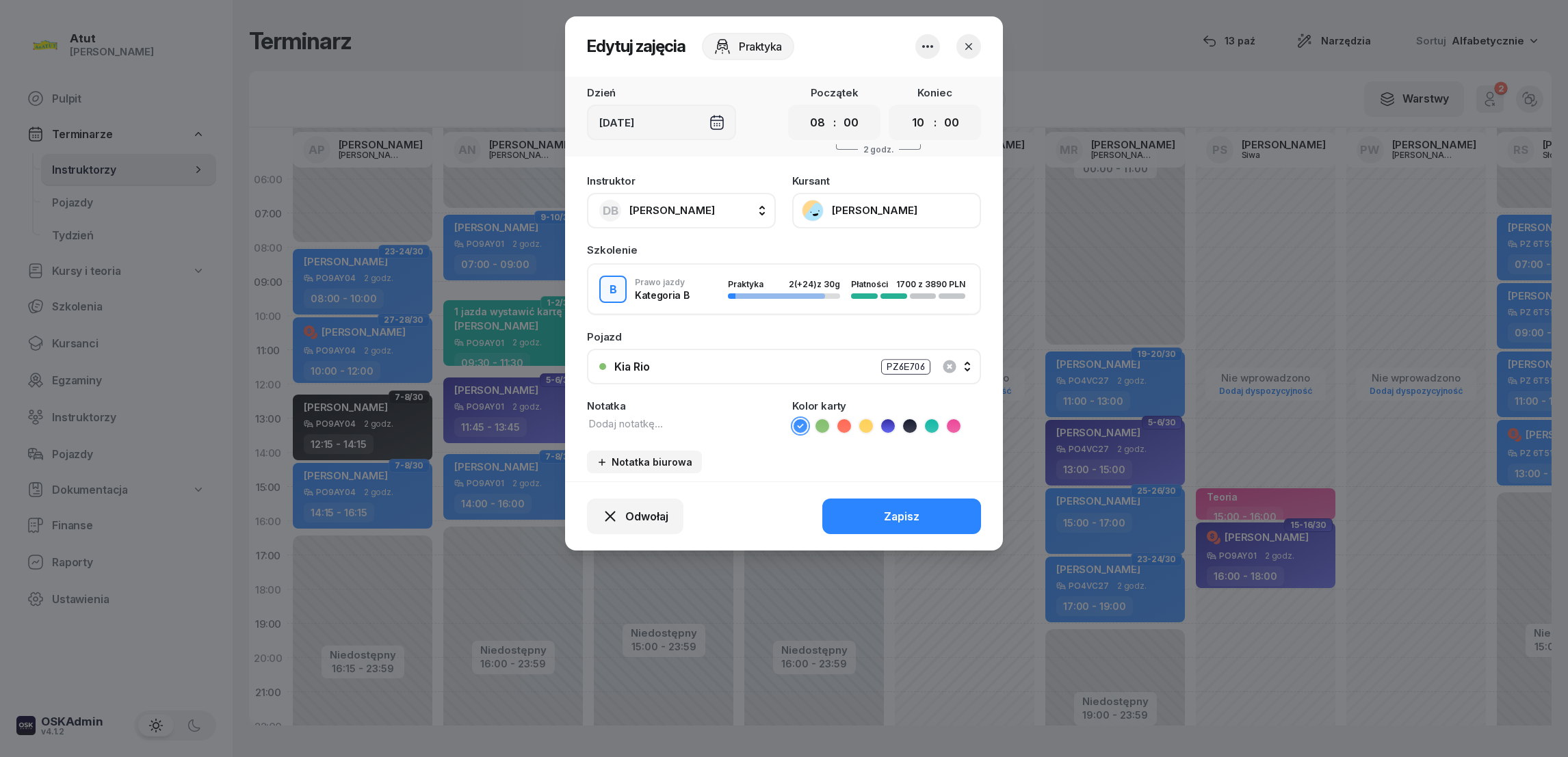
click at [847, 216] on button "[PERSON_NAME]" at bounding box center [886, 211] width 189 height 36
click at [827, 263] on link "Otwórz profil" at bounding box center [885, 255] width 181 height 30
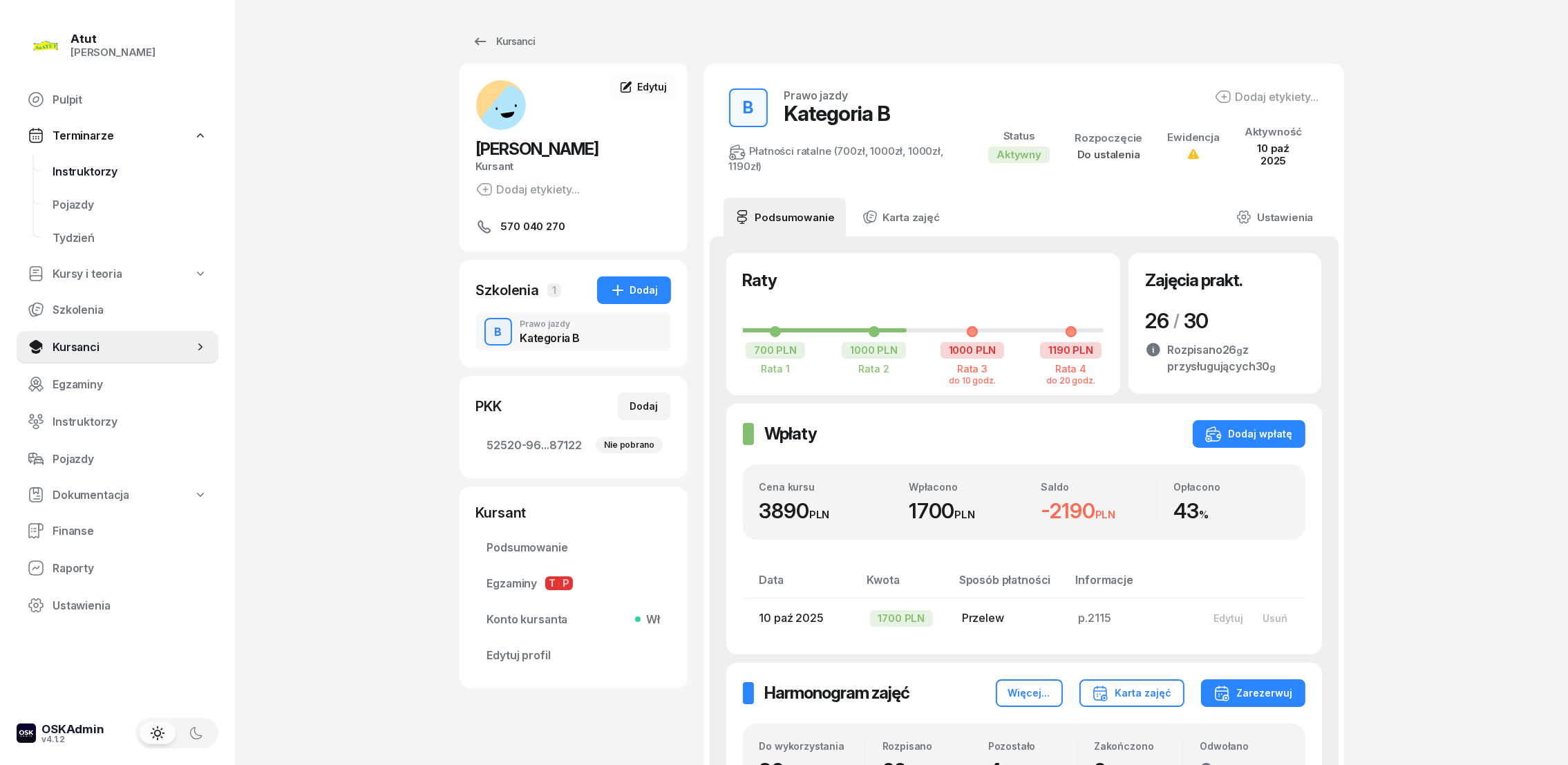
click at [90, 165] on span "Instruktorzy" at bounding box center [130, 171] width 155 height 13
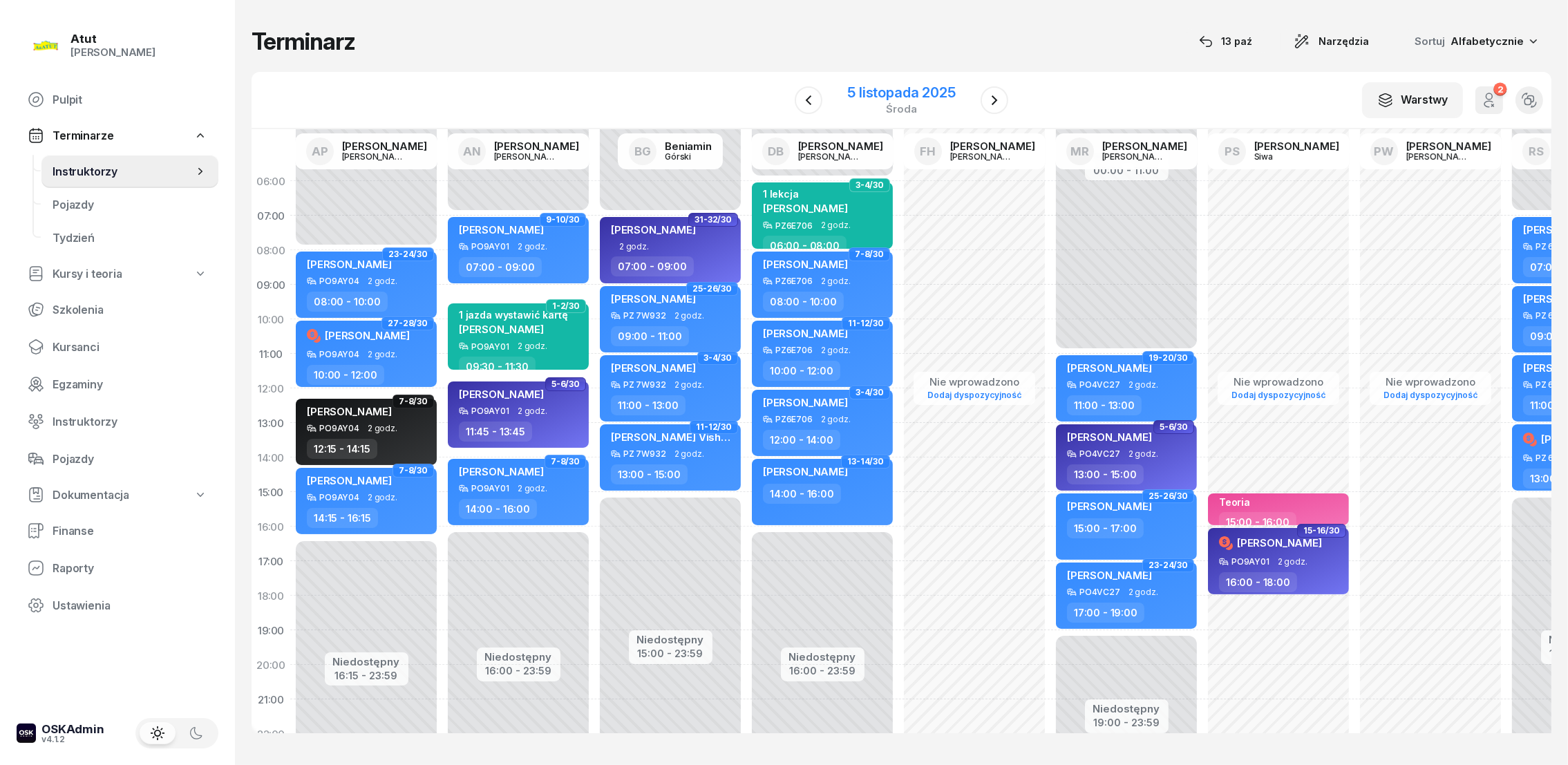
click at [920, 91] on div "5 listopada 2025" at bounding box center [901, 92] width 108 height 14
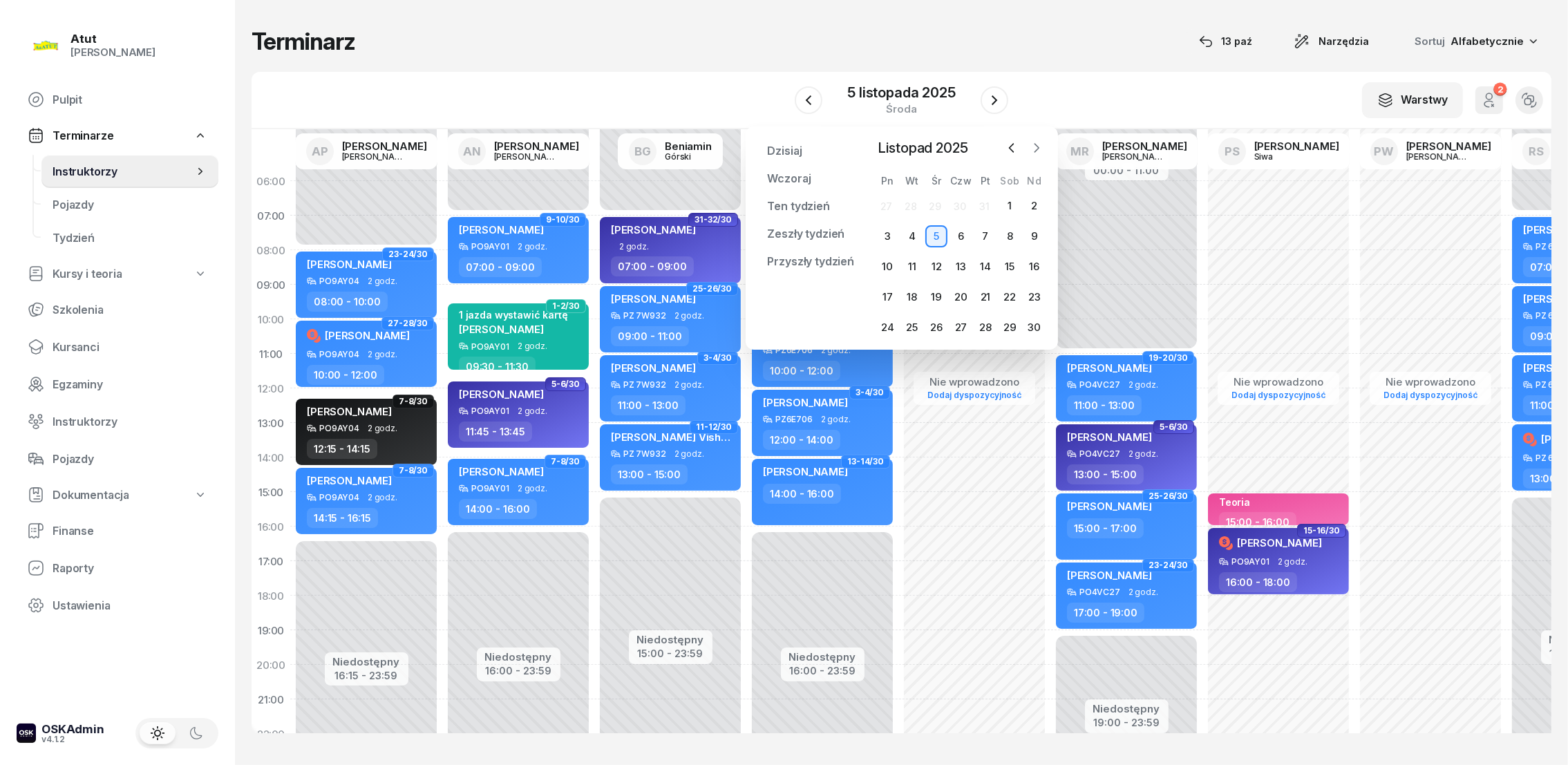
click at [1035, 145] on icon "button" at bounding box center [1036, 148] width 4 height 9
click at [884, 208] on div "1" at bounding box center [887, 206] width 22 height 22
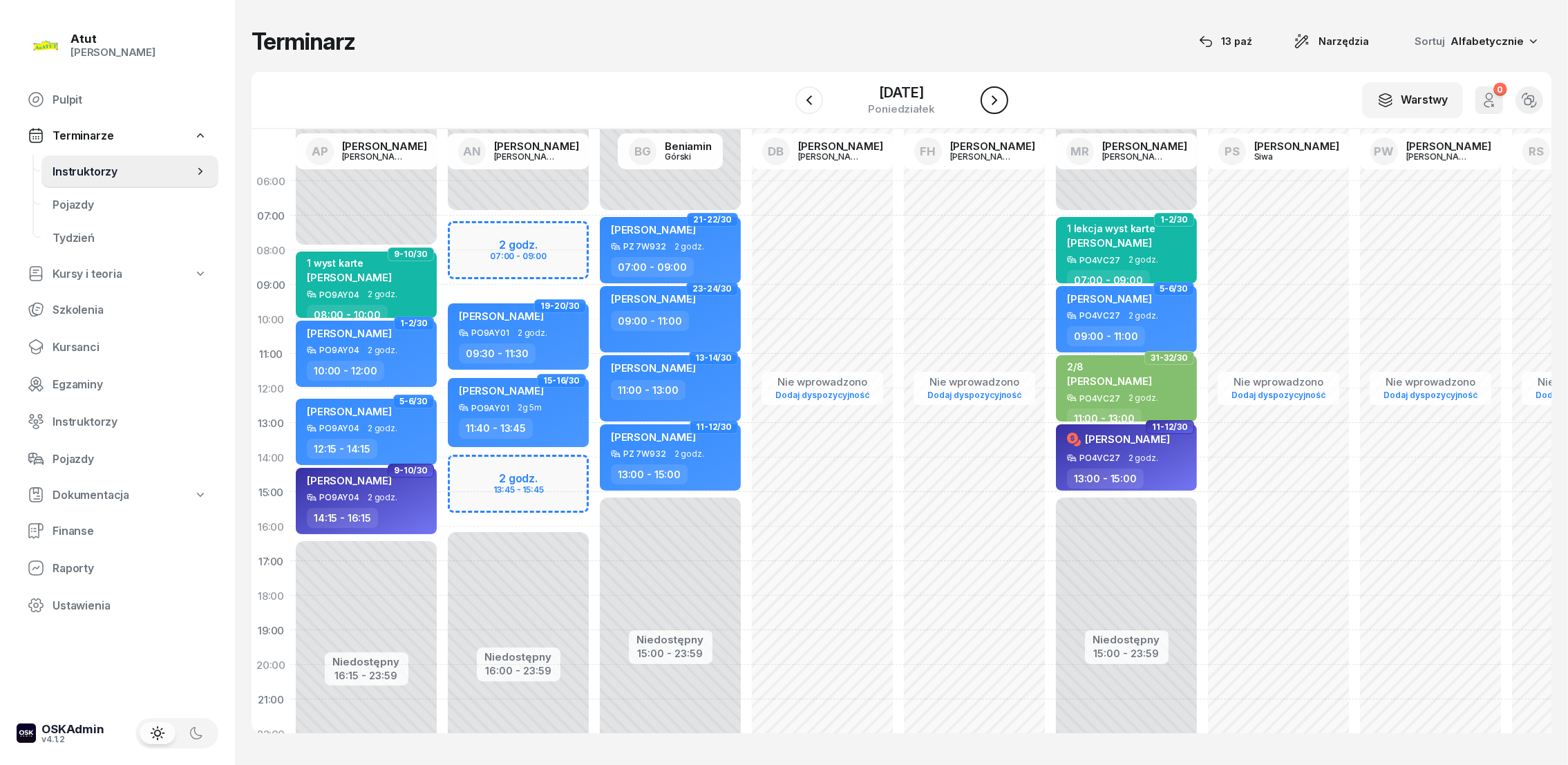
click at [993, 100] on icon "button" at bounding box center [994, 100] width 16 height 16
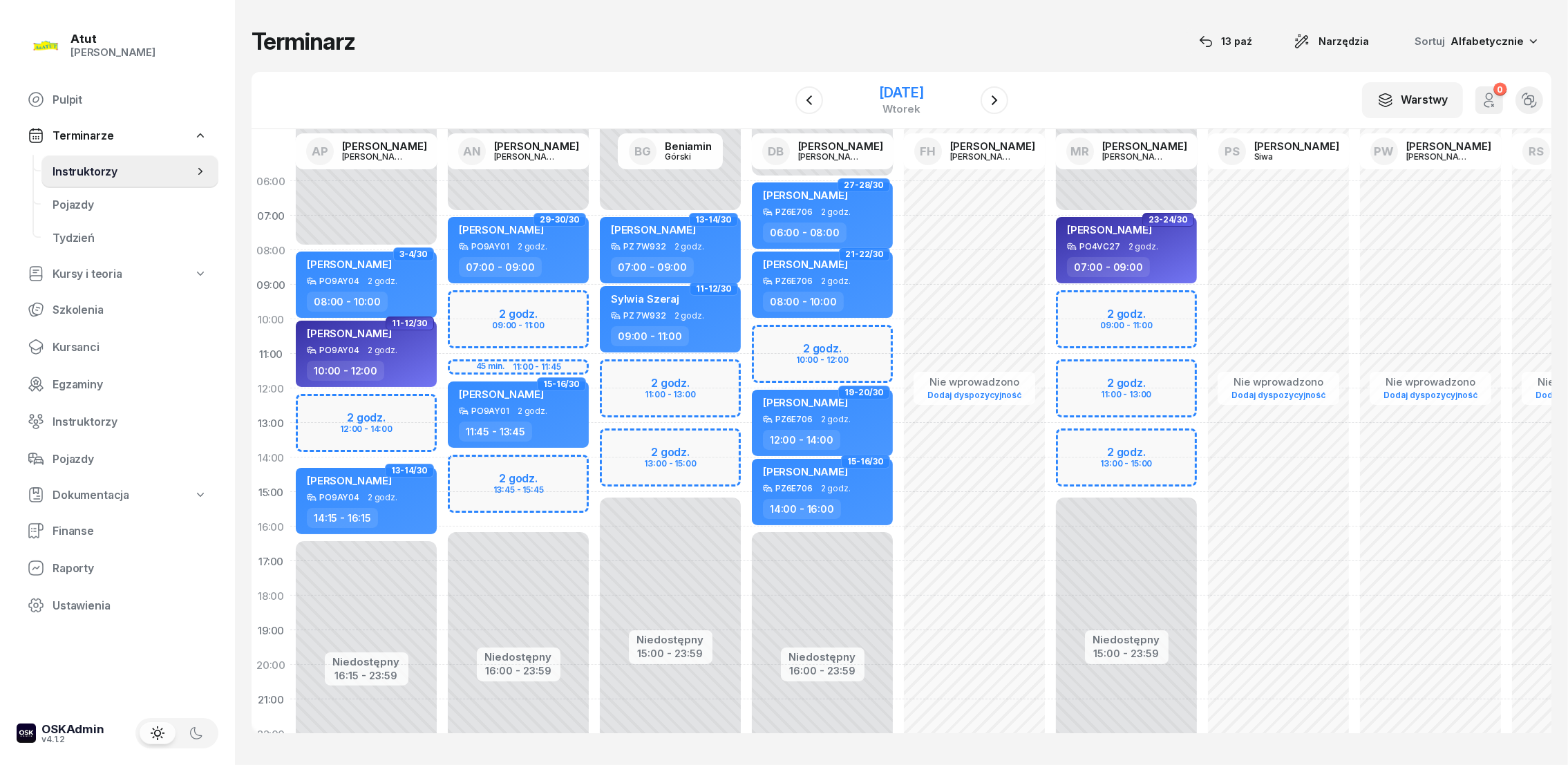
click at [923, 94] on div "[DATE]" at bounding box center [901, 92] width 44 height 14
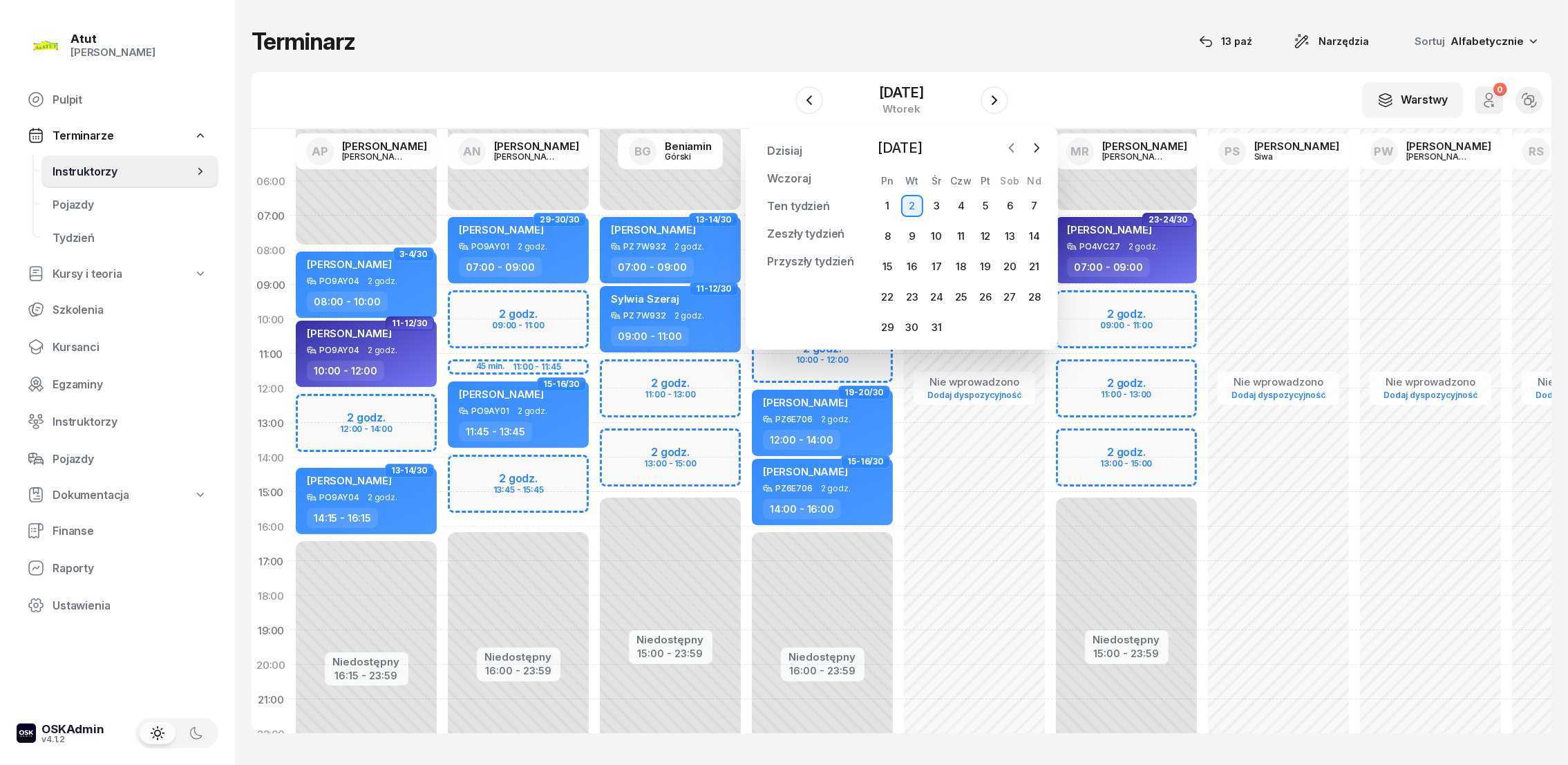
click at [1013, 144] on icon "button" at bounding box center [1011, 148] width 4 height 9
click at [881, 238] on div "3" at bounding box center [887, 236] width 22 height 22
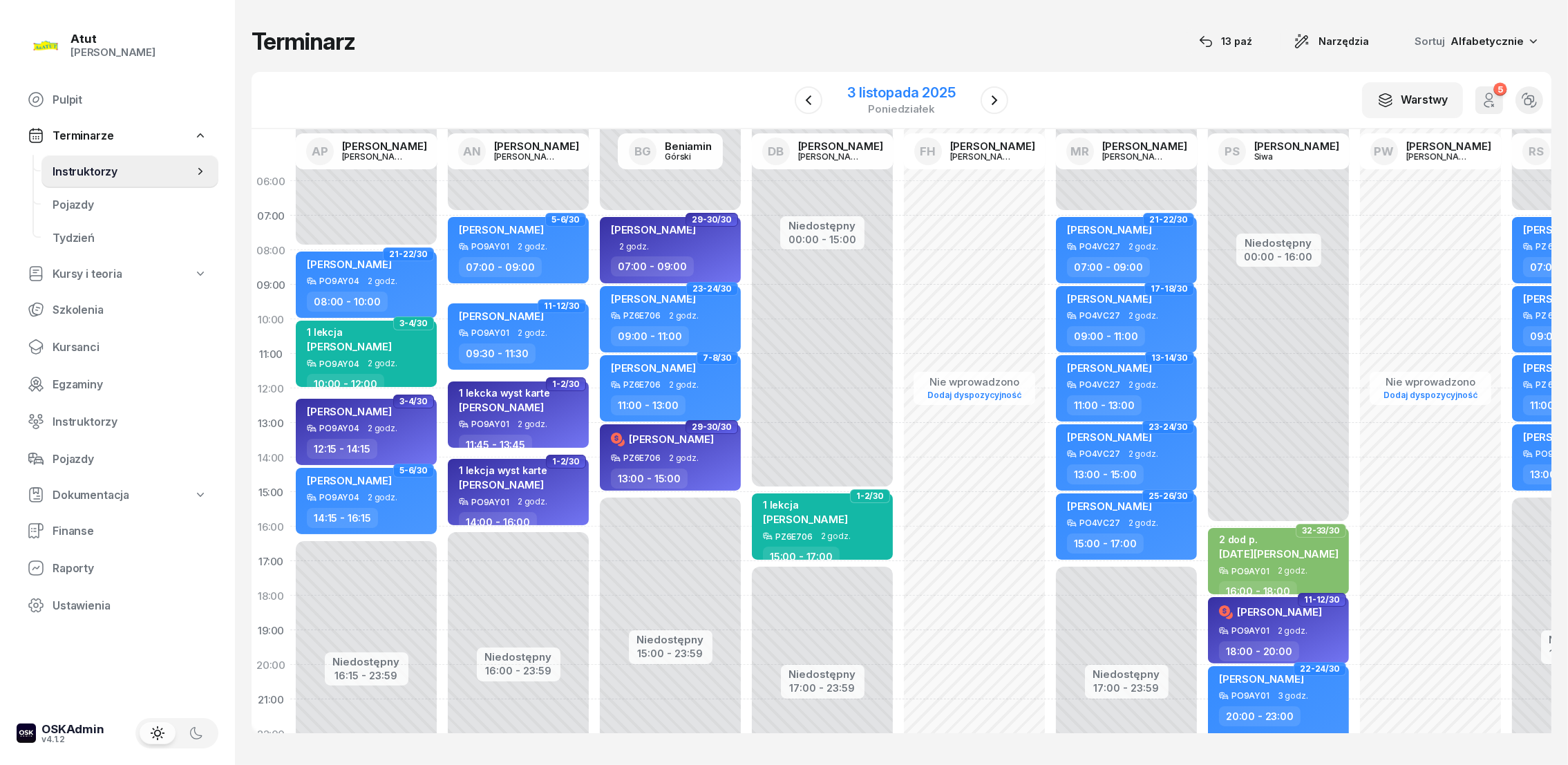
click at [898, 94] on div "3 listopada 2025" at bounding box center [901, 92] width 108 height 14
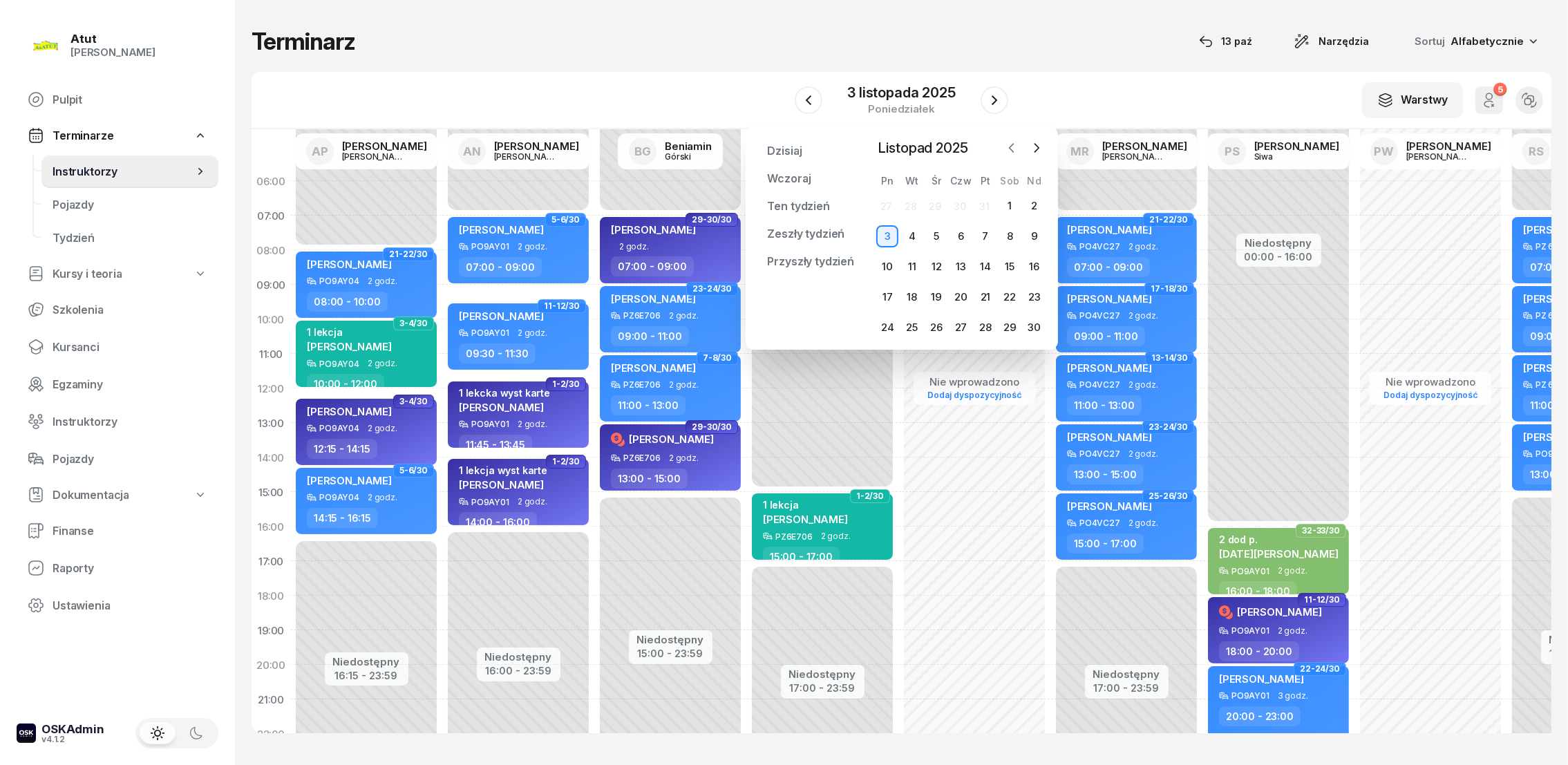
click at [1013, 145] on icon "button" at bounding box center [1011, 148] width 4 height 9
click at [938, 203] on div "1" at bounding box center [936, 206] width 22 height 22
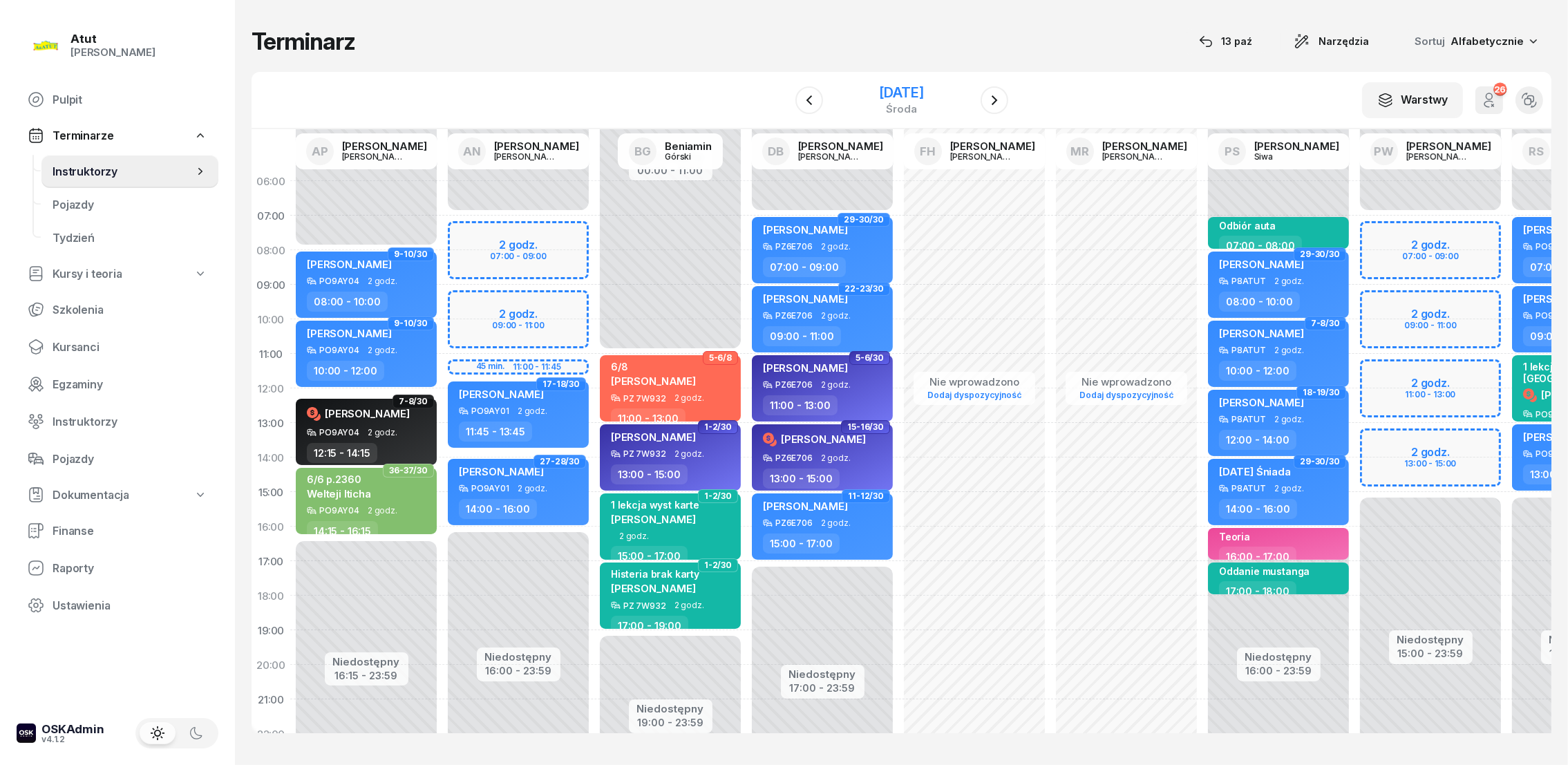
click at [896, 91] on div "[DATE]" at bounding box center [901, 92] width 44 height 14
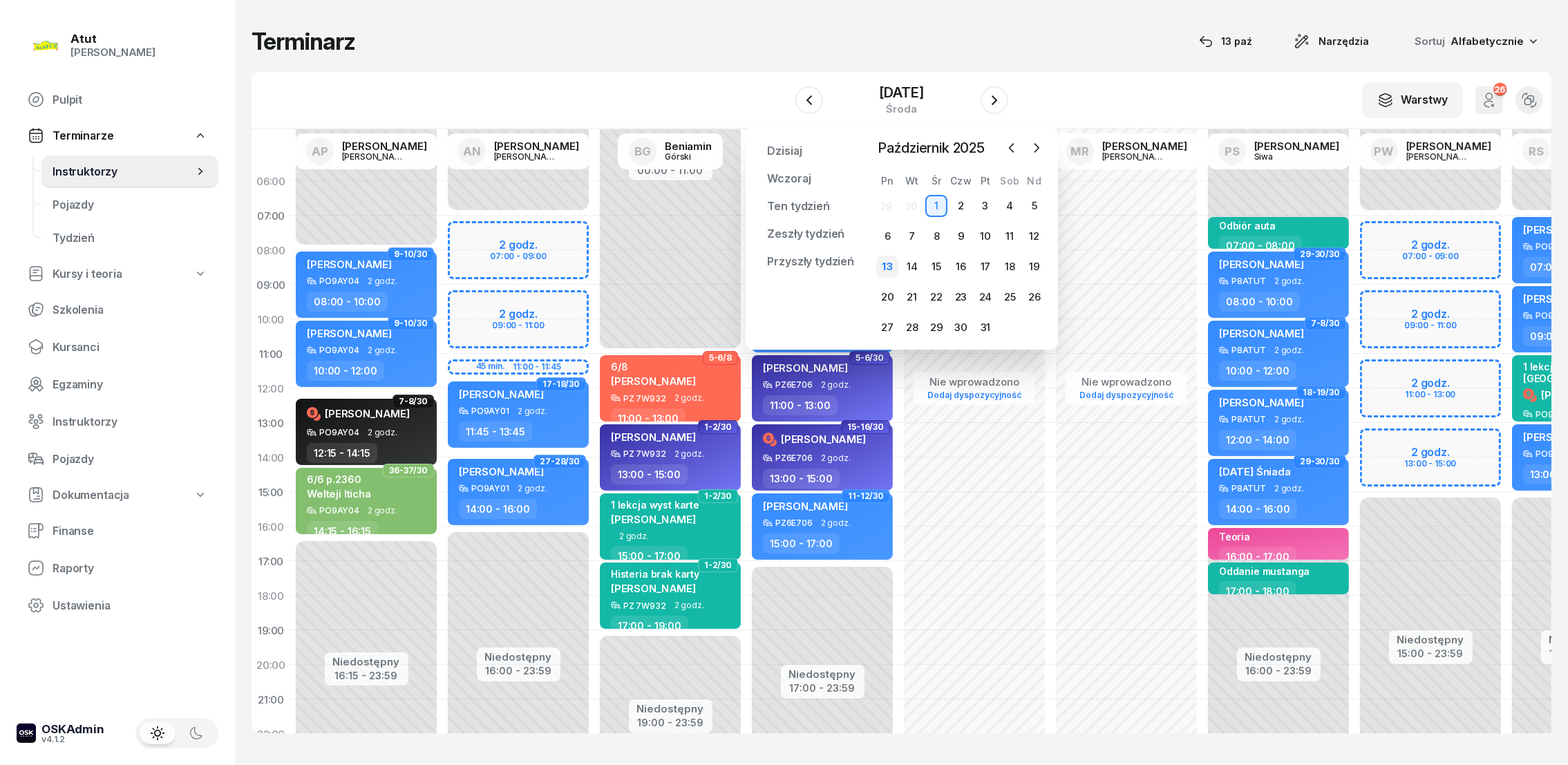
click at [891, 266] on div "13" at bounding box center [887, 266] width 22 height 22
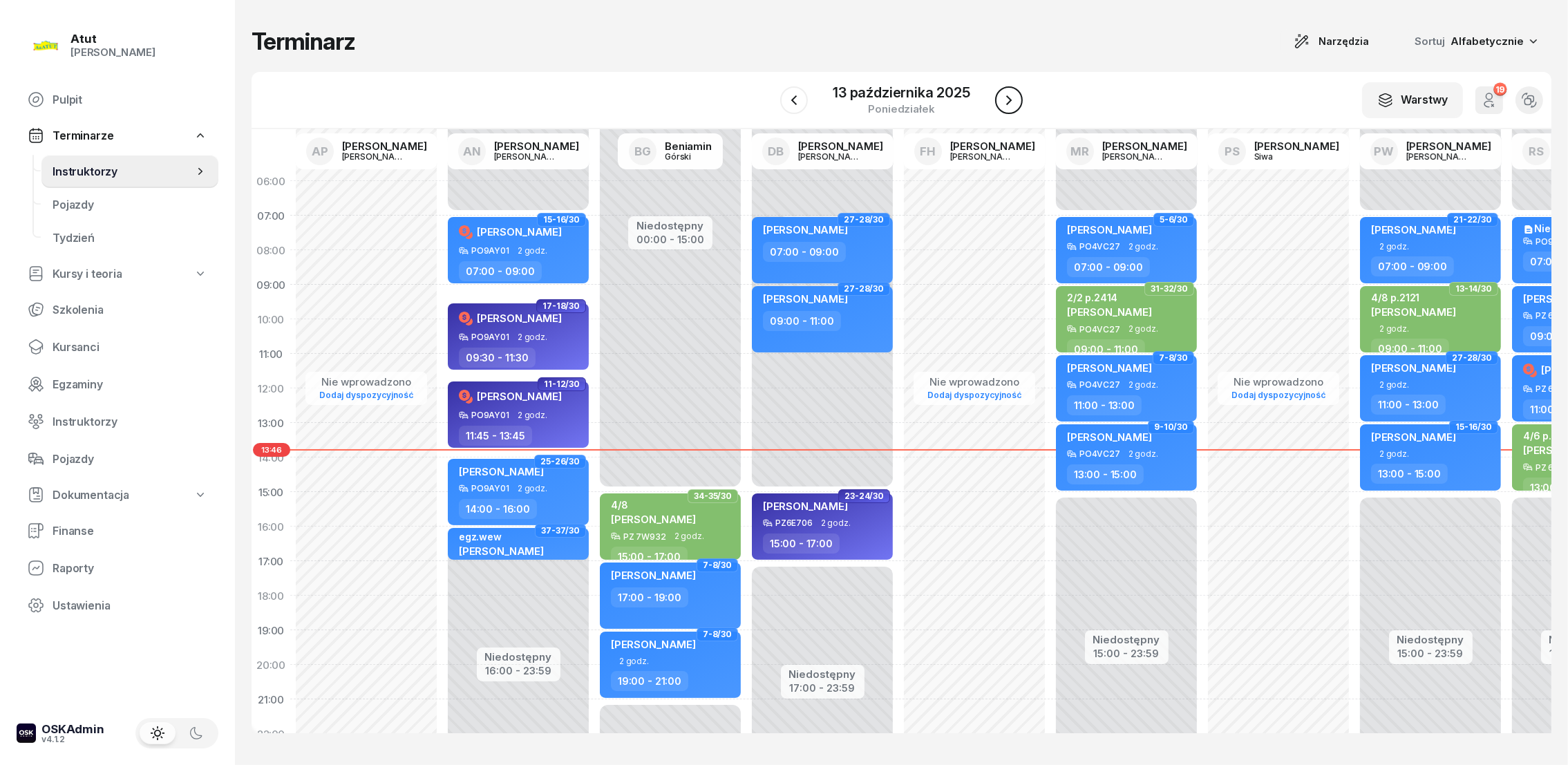
click at [1009, 92] on icon "button" at bounding box center [1009, 100] width 16 height 16
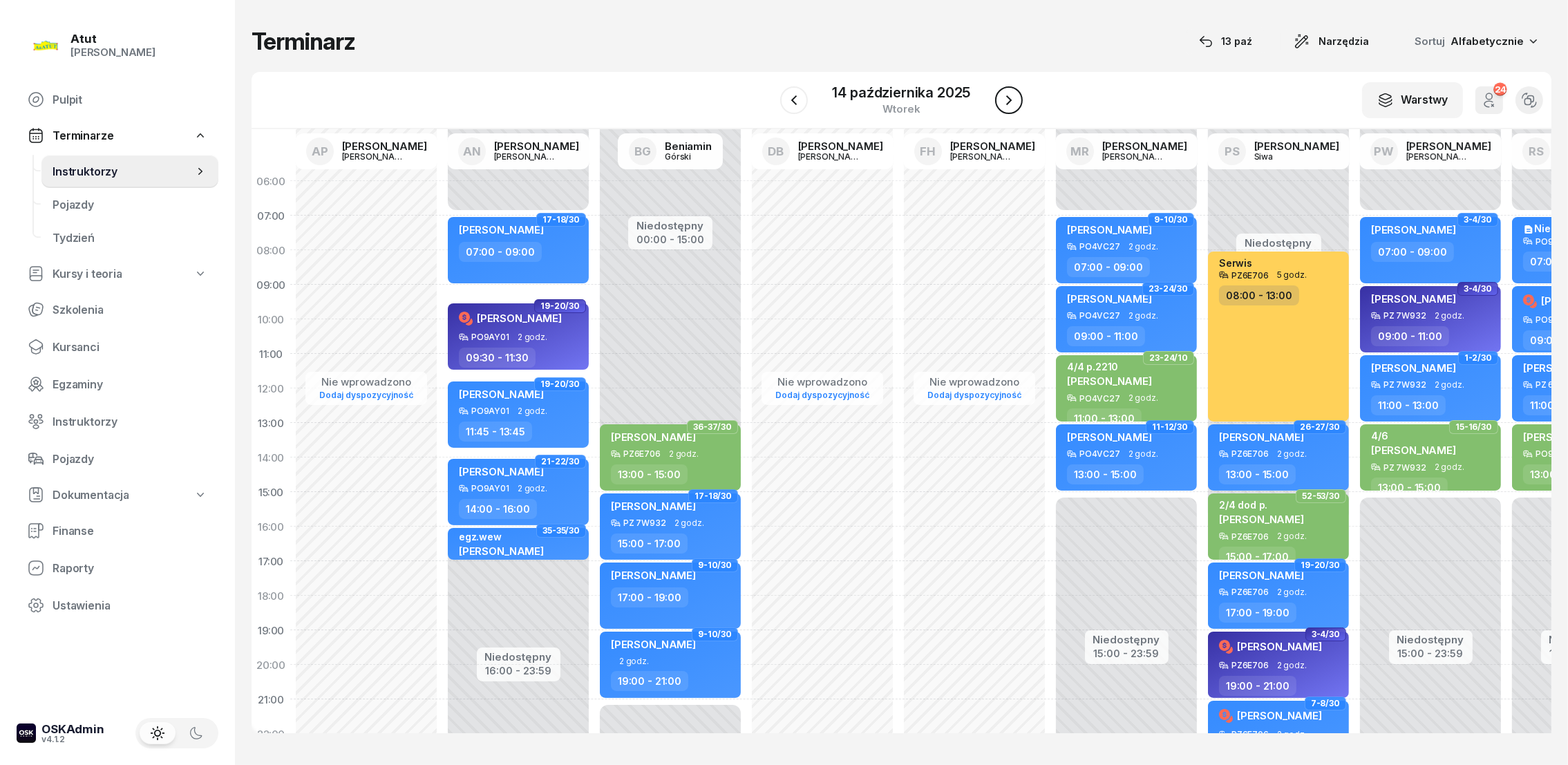
click at [1010, 96] on icon "button" at bounding box center [1009, 100] width 16 height 16
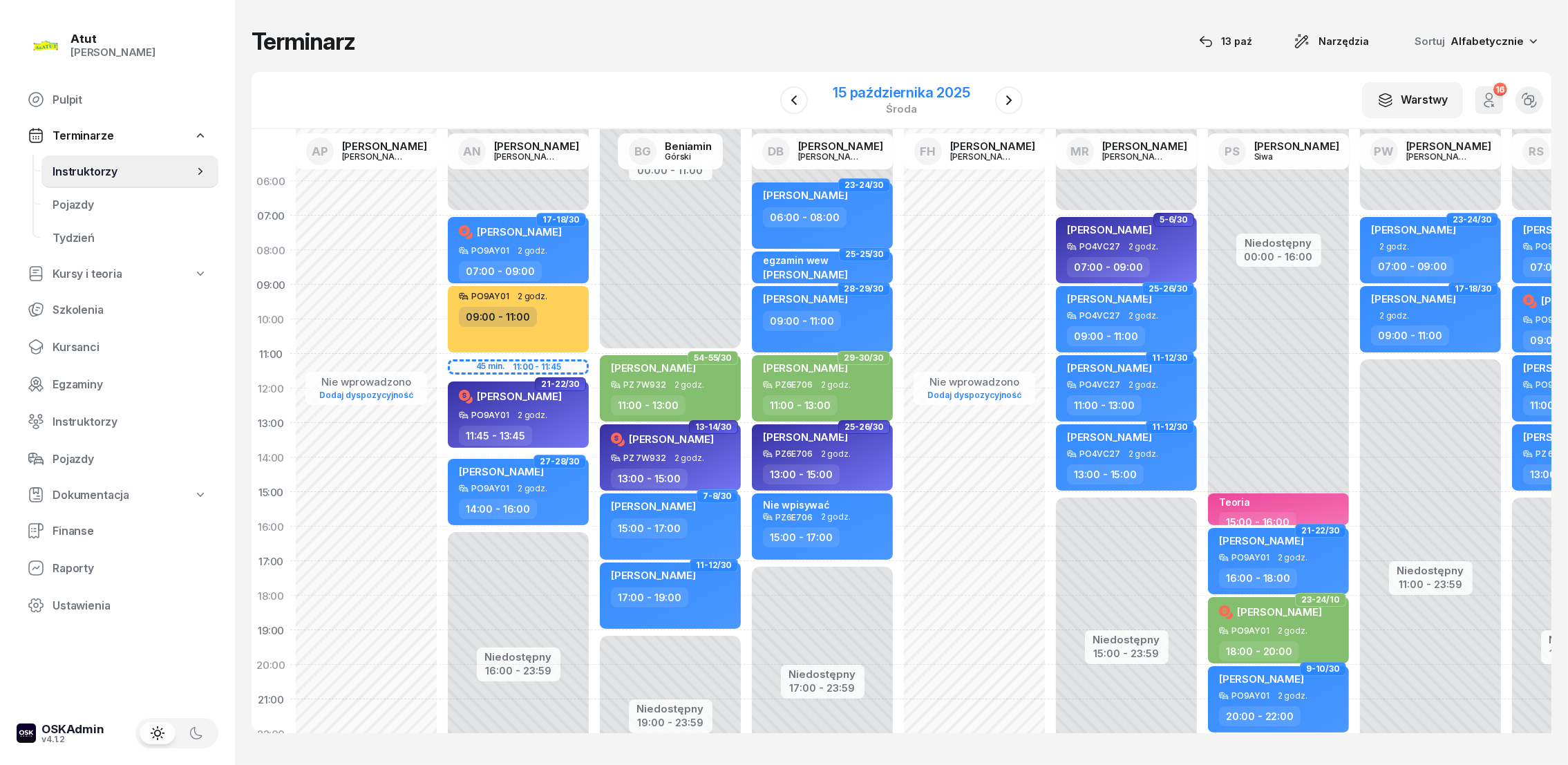
click at [931, 94] on div "15 października 2025" at bounding box center [901, 92] width 137 height 14
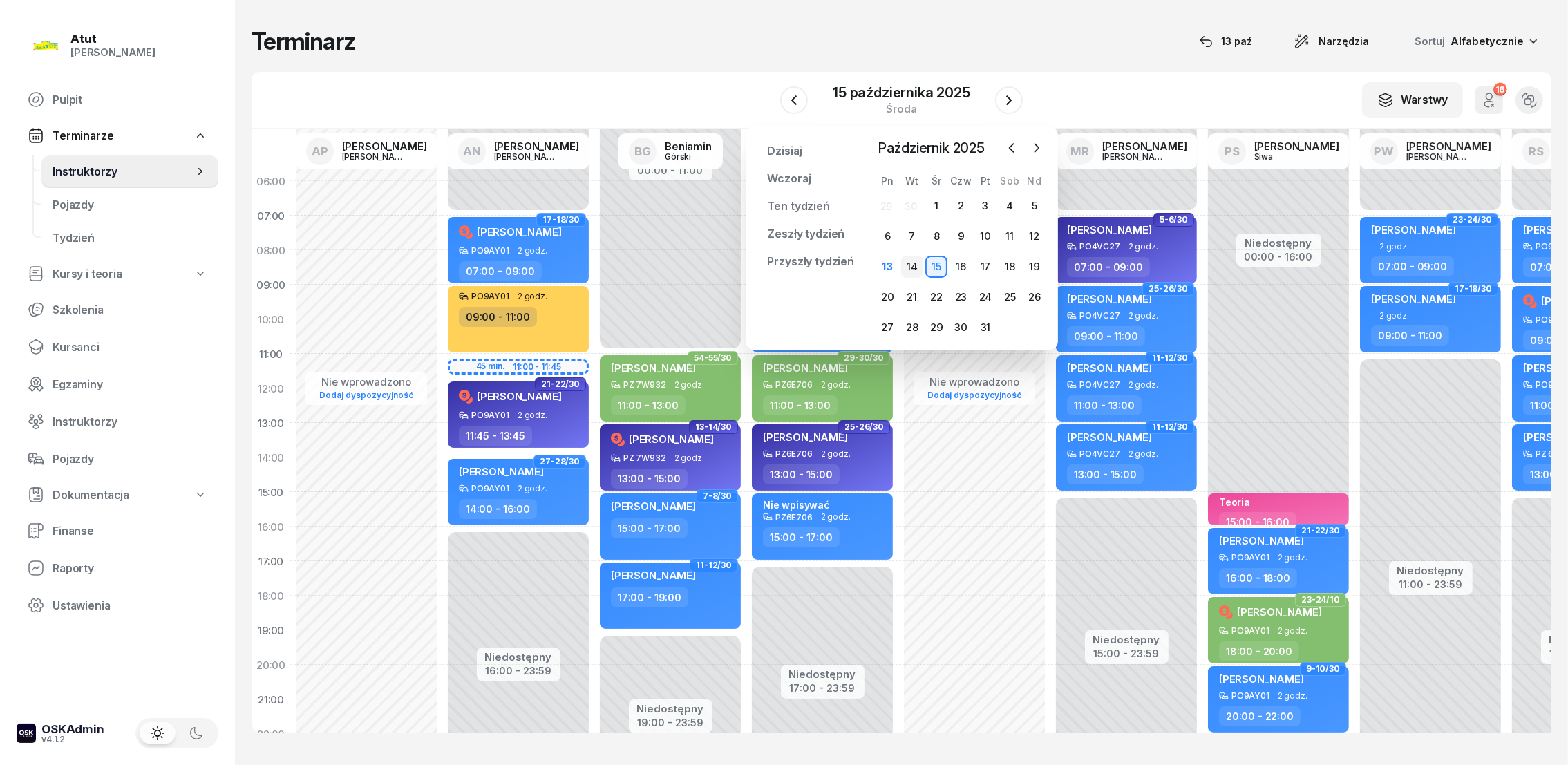
click at [908, 269] on div "14" at bounding box center [912, 266] width 22 height 22
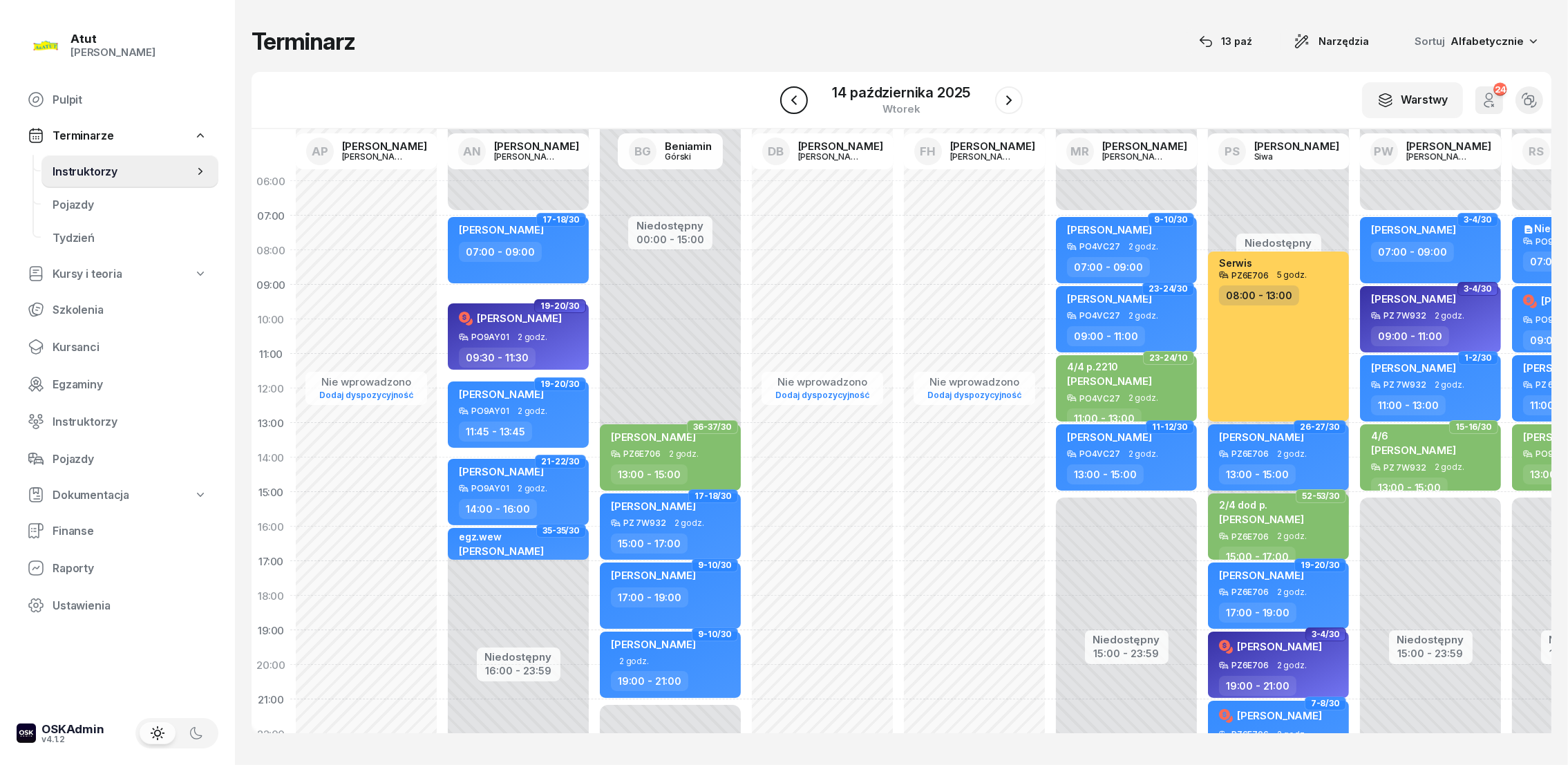
click at [801, 95] on icon "button" at bounding box center [794, 100] width 16 height 16
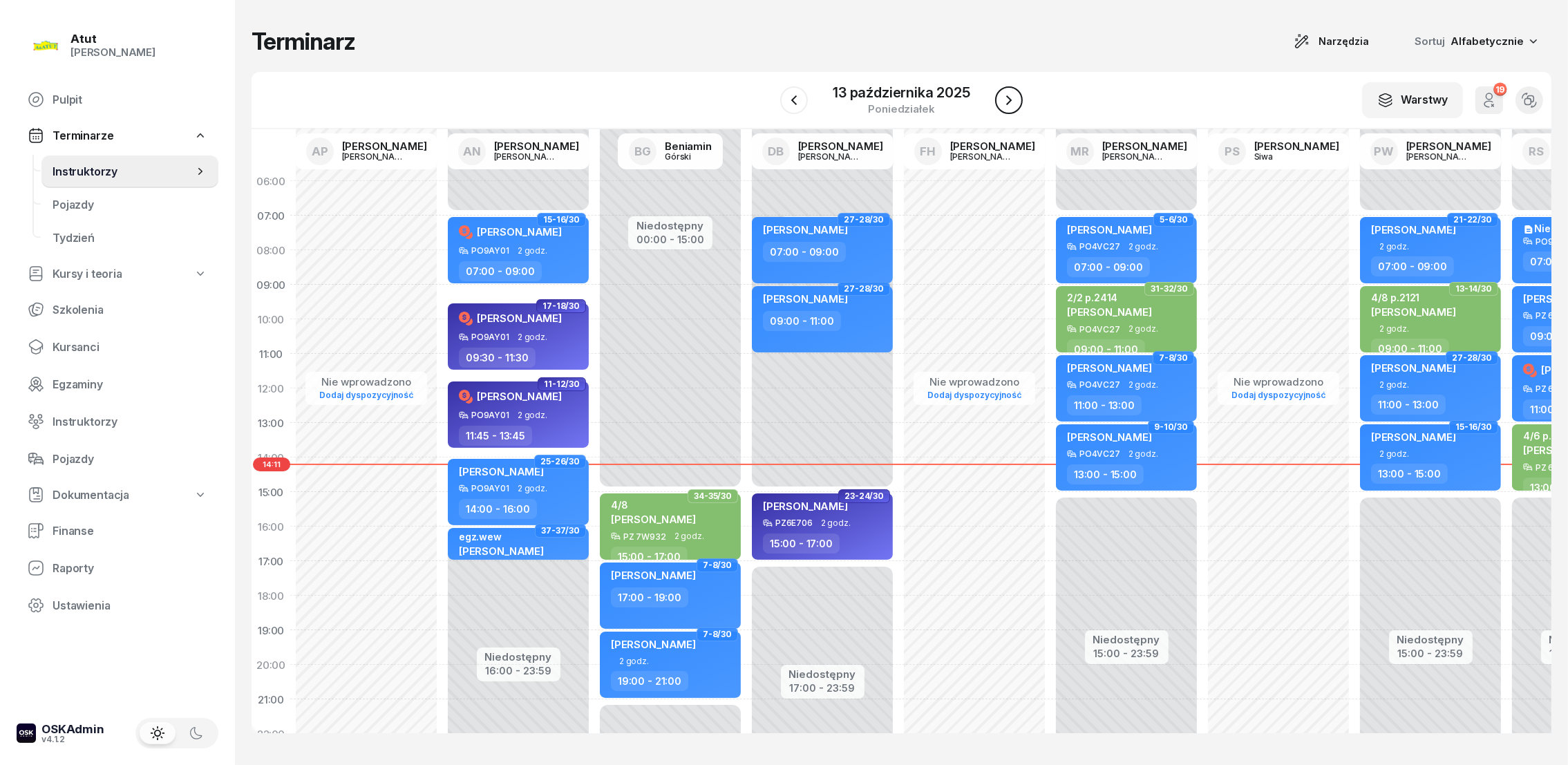
click at [1009, 104] on icon "button" at bounding box center [1009, 100] width 16 height 16
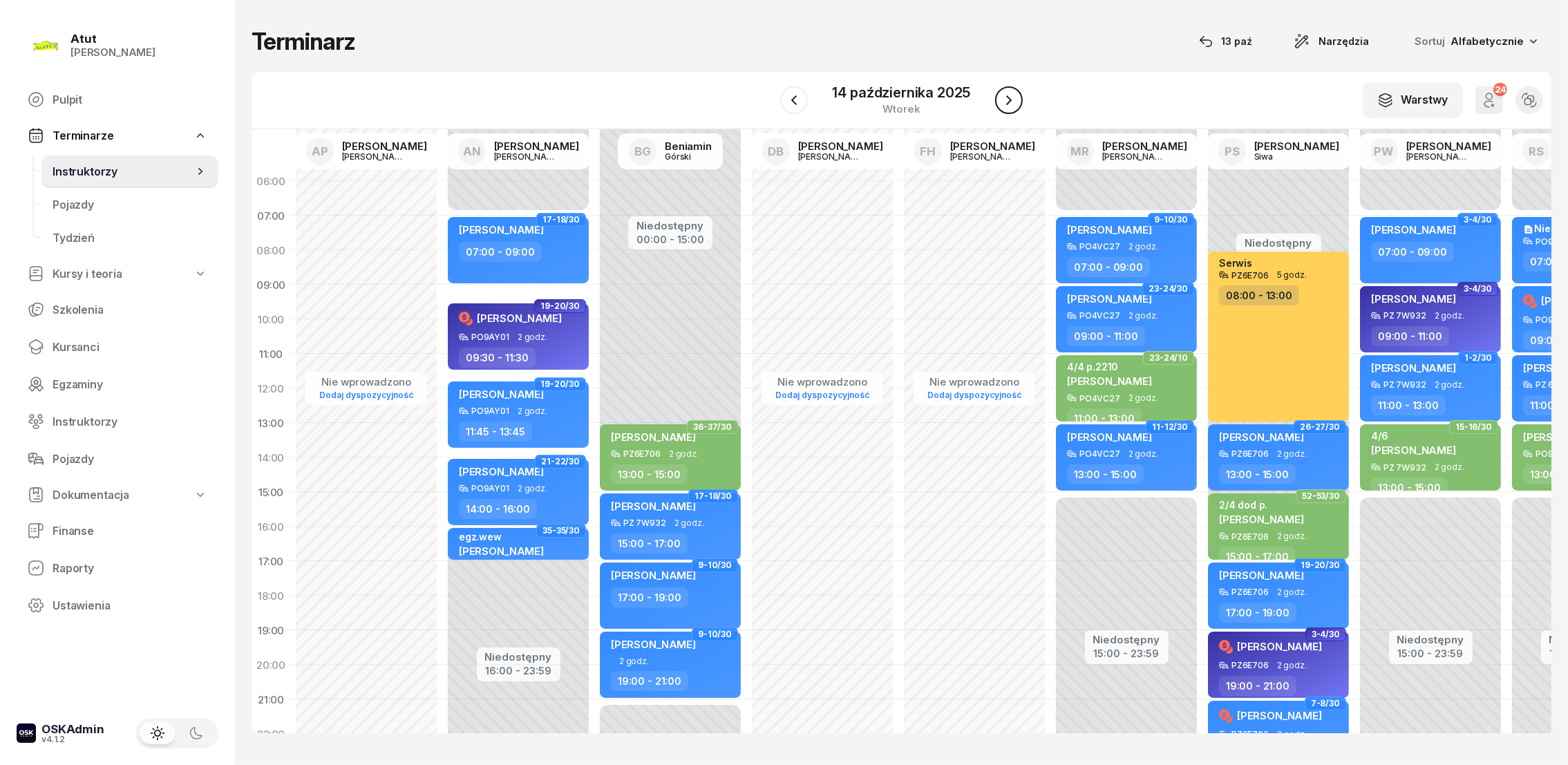
click at [1009, 104] on icon "button" at bounding box center [1009, 100] width 16 height 16
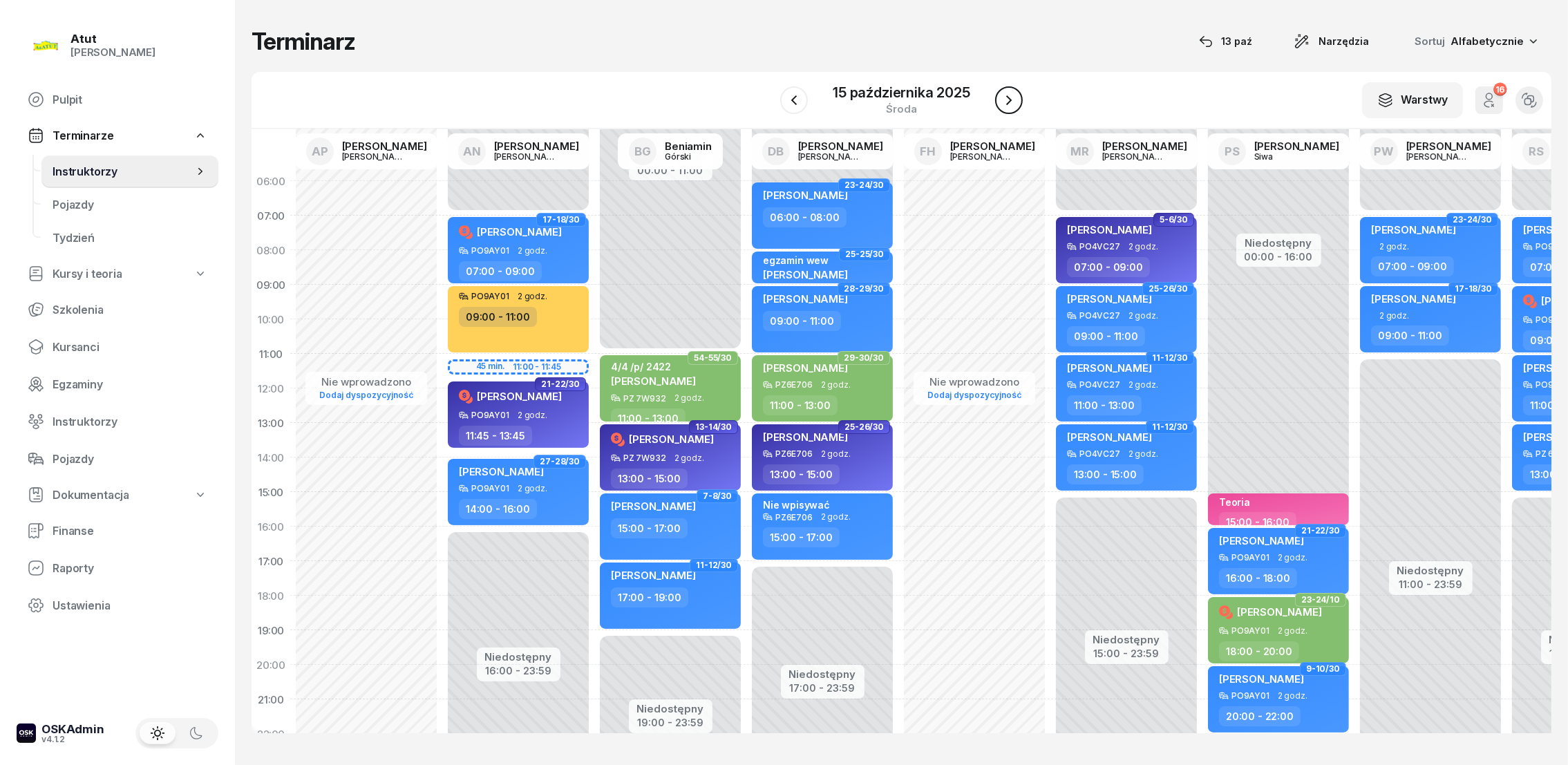
click at [1009, 104] on icon "button" at bounding box center [1009, 100] width 16 height 16
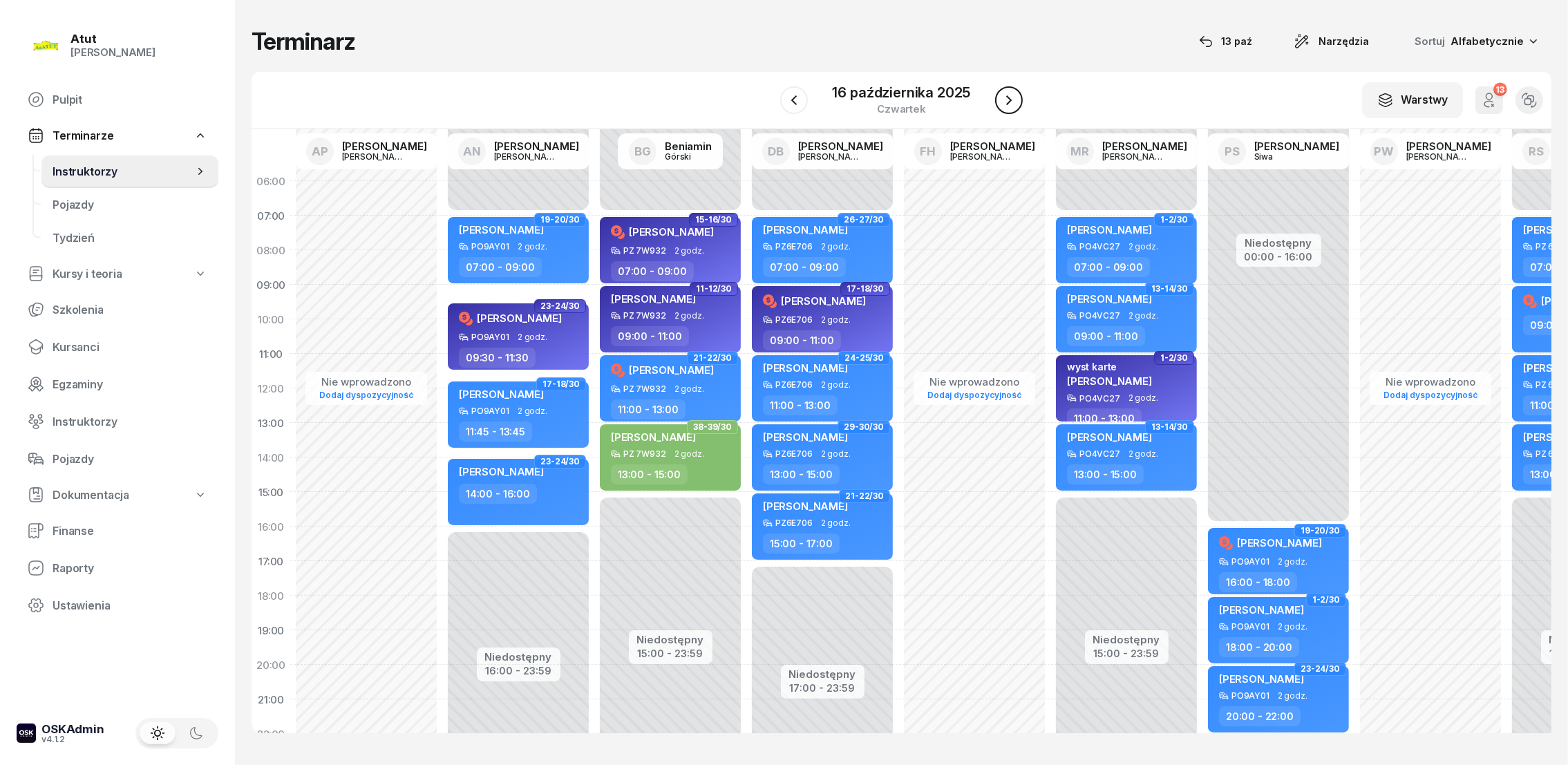
click at [1009, 101] on icon "button" at bounding box center [1009, 100] width 6 height 10
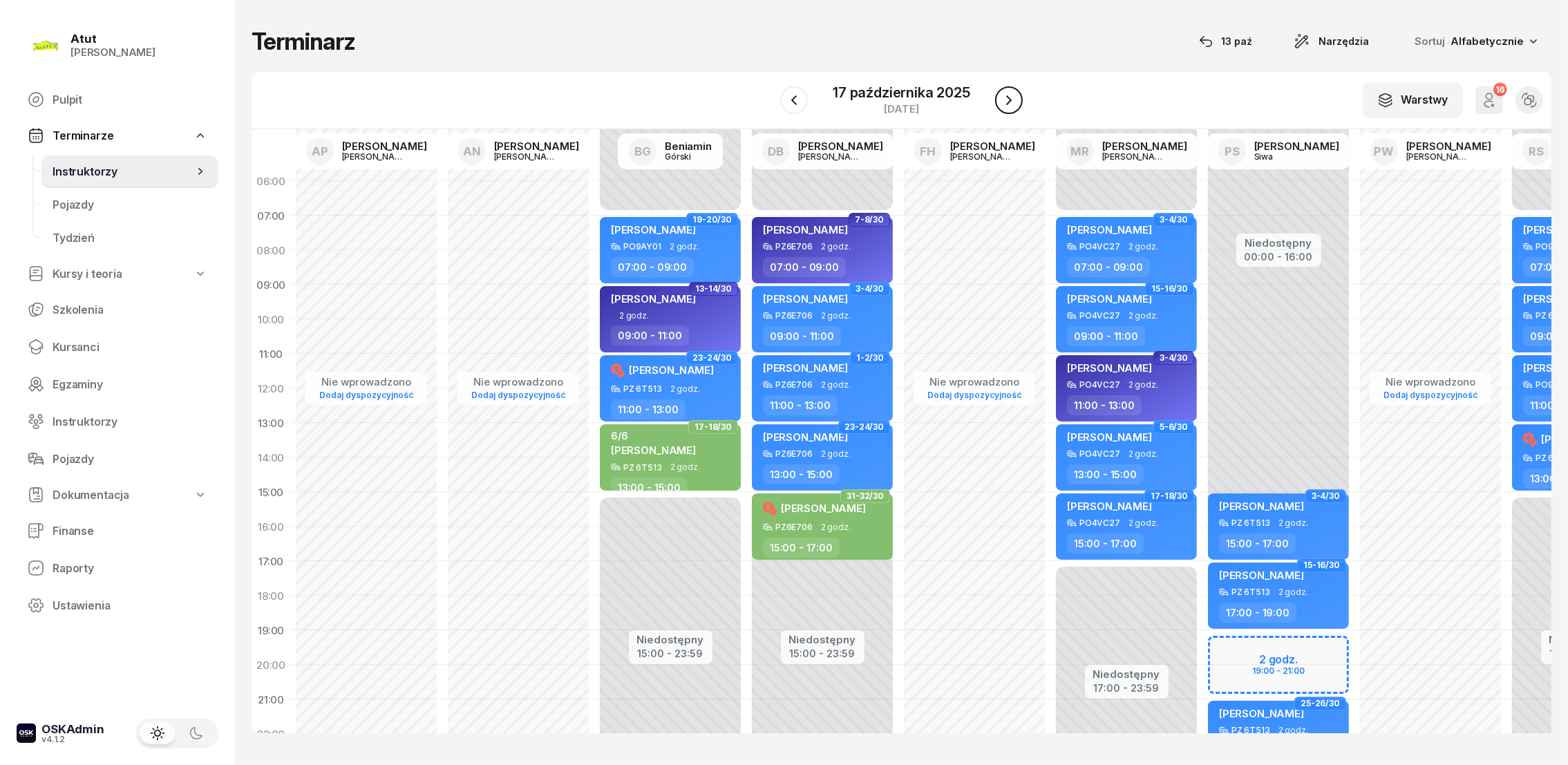
click at [1009, 98] on icon "button" at bounding box center [1009, 100] width 6 height 10
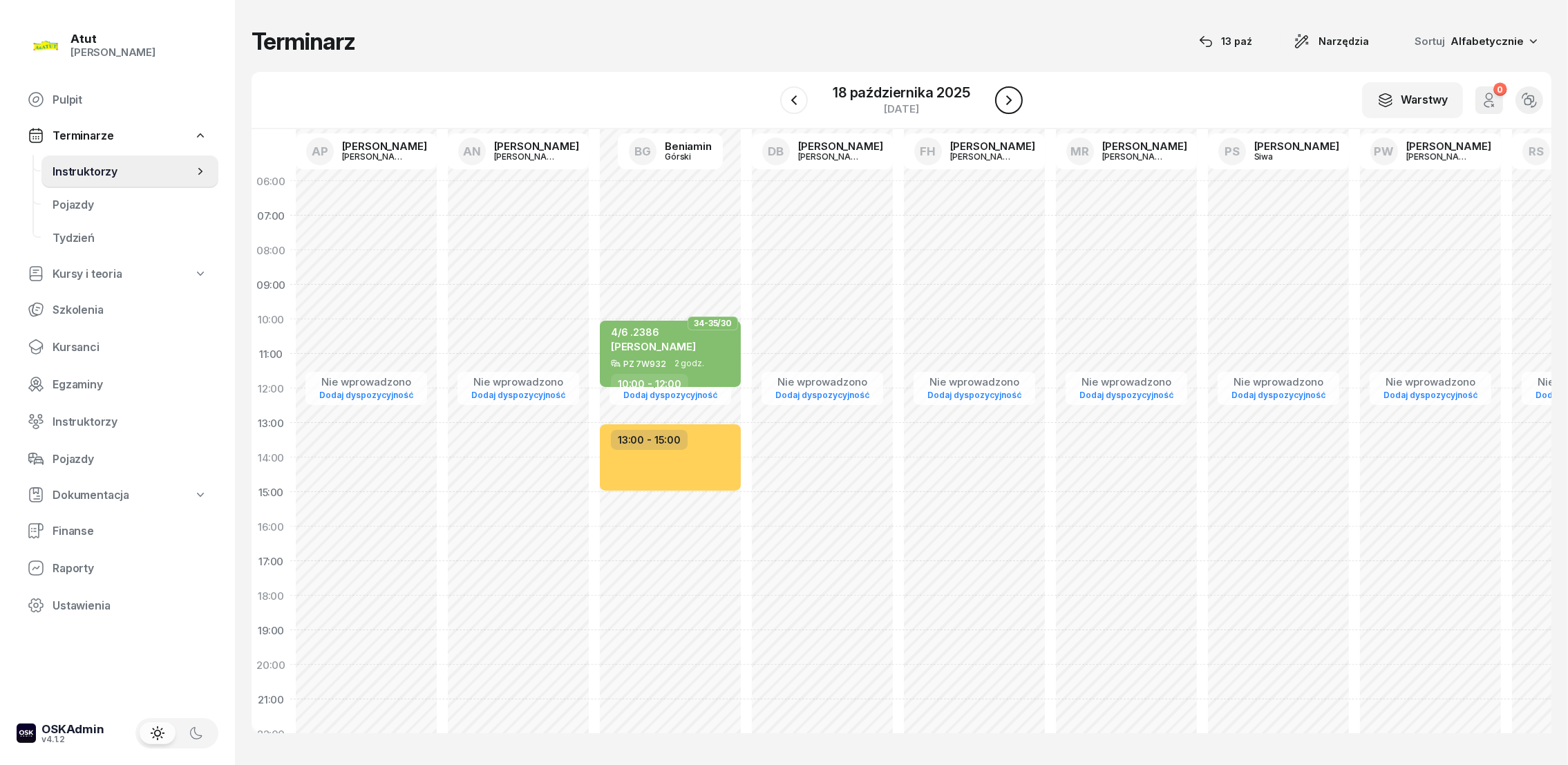
click at [1009, 98] on icon "button" at bounding box center [1009, 100] width 6 height 10
click at [1009, 97] on icon "button" at bounding box center [1010, 100] width 16 height 16
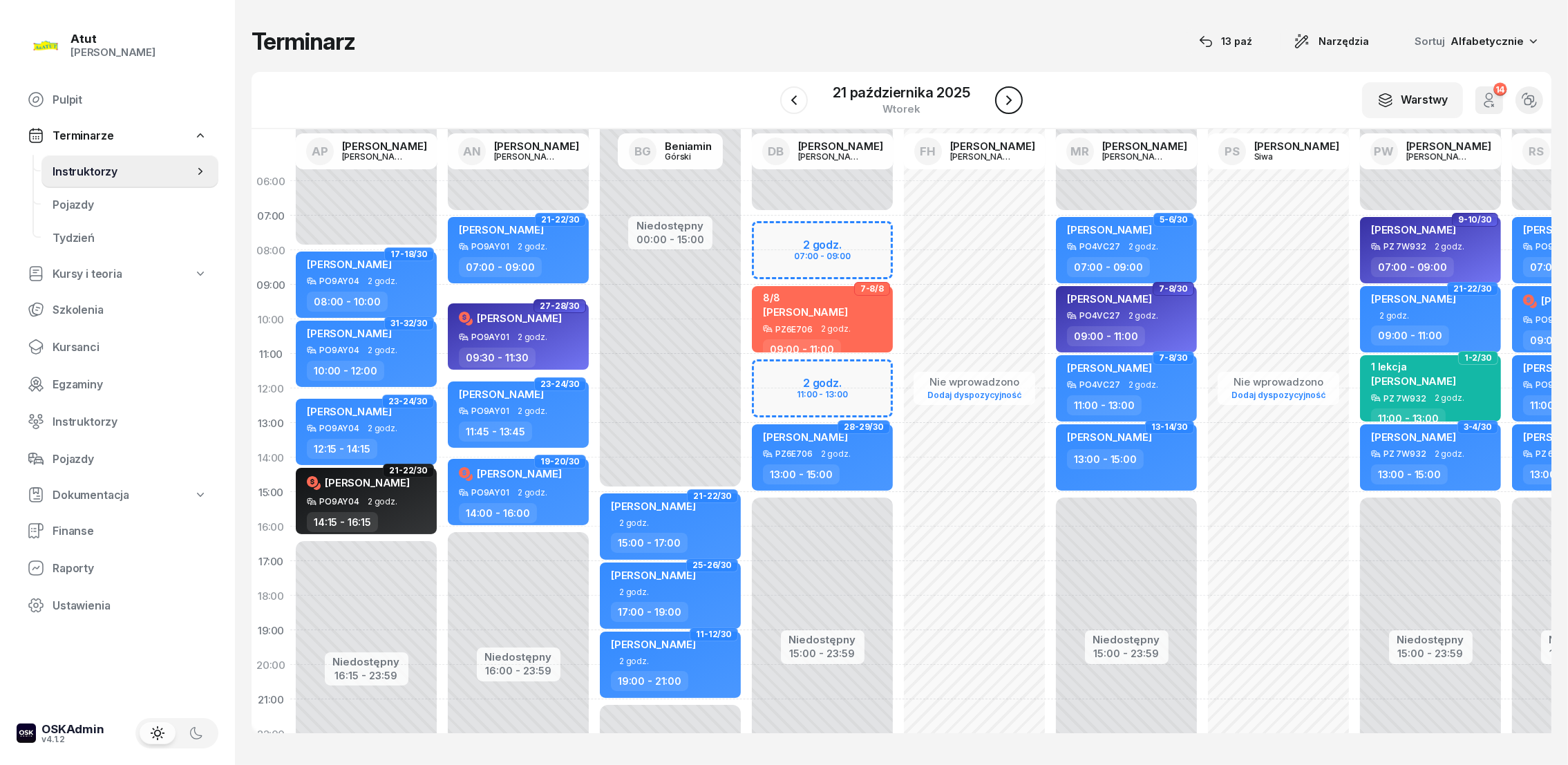
click at [1009, 96] on icon "button" at bounding box center [1009, 100] width 16 height 16
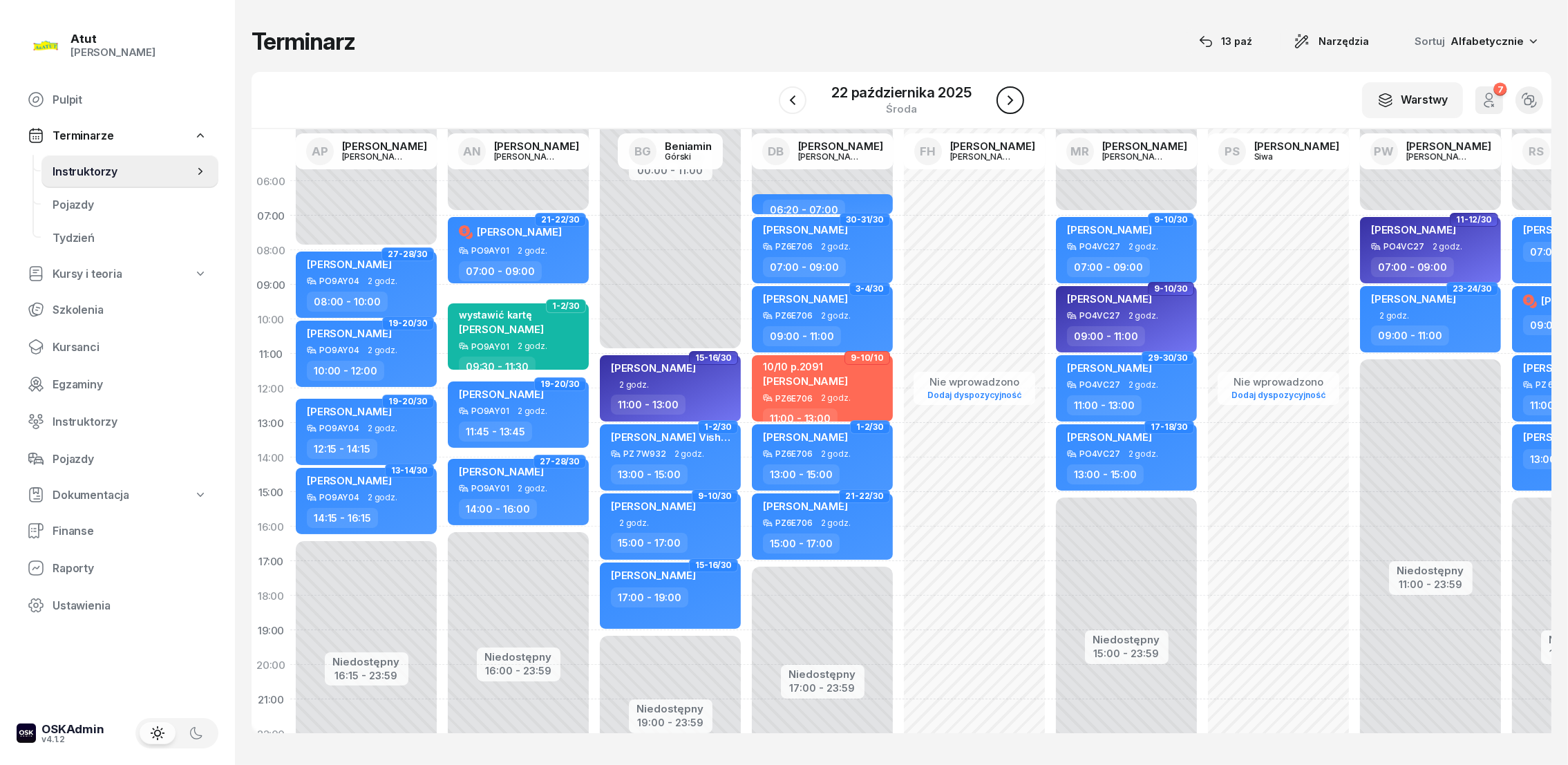
click at [1011, 95] on icon "button" at bounding box center [1010, 100] width 16 height 16
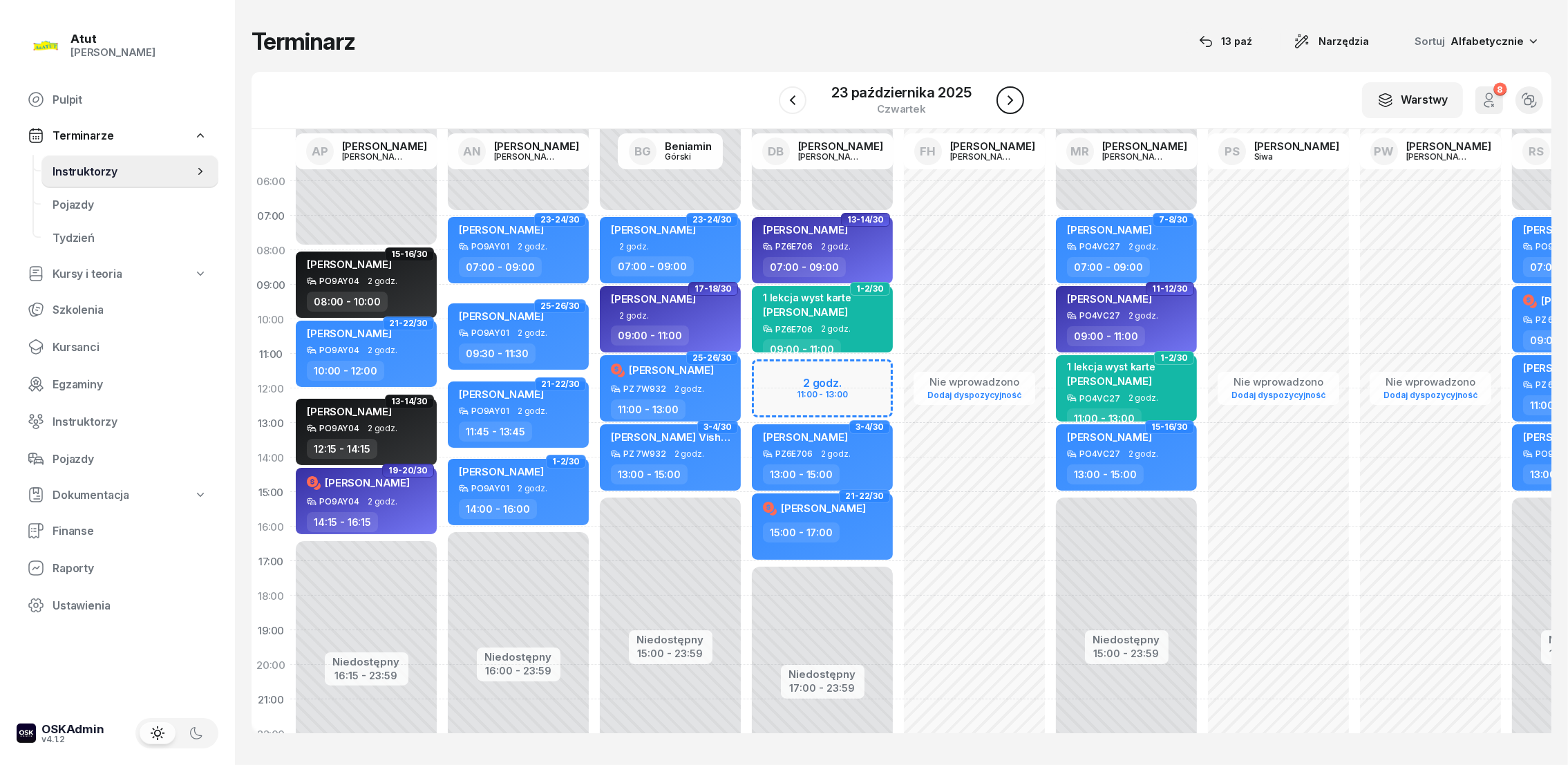
click at [1011, 95] on icon "button" at bounding box center [1010, 100] width 16 height 16
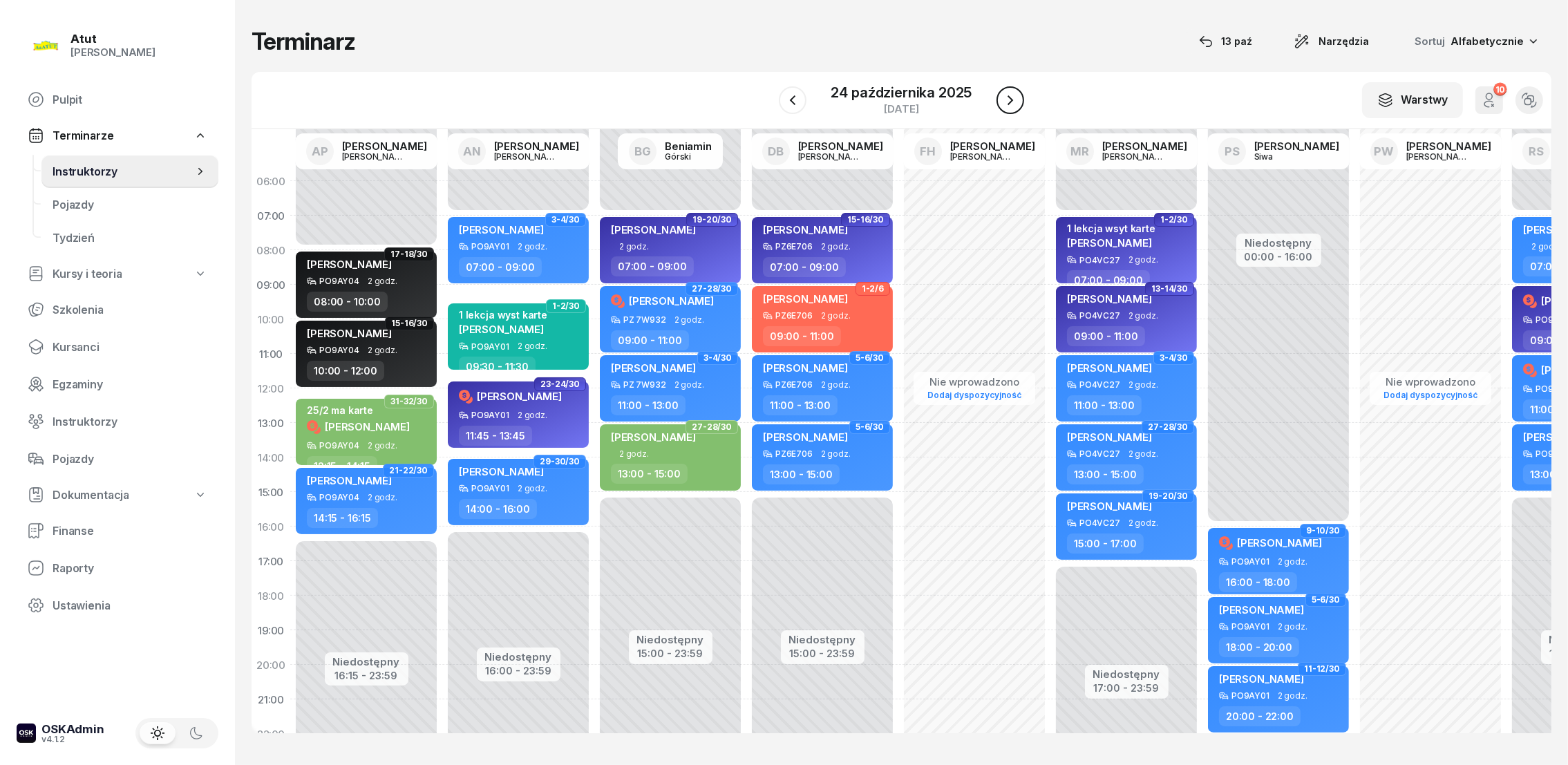
click at [1011, 95] on icon "button" at bounding box center [1010, 100] width 16 height 16
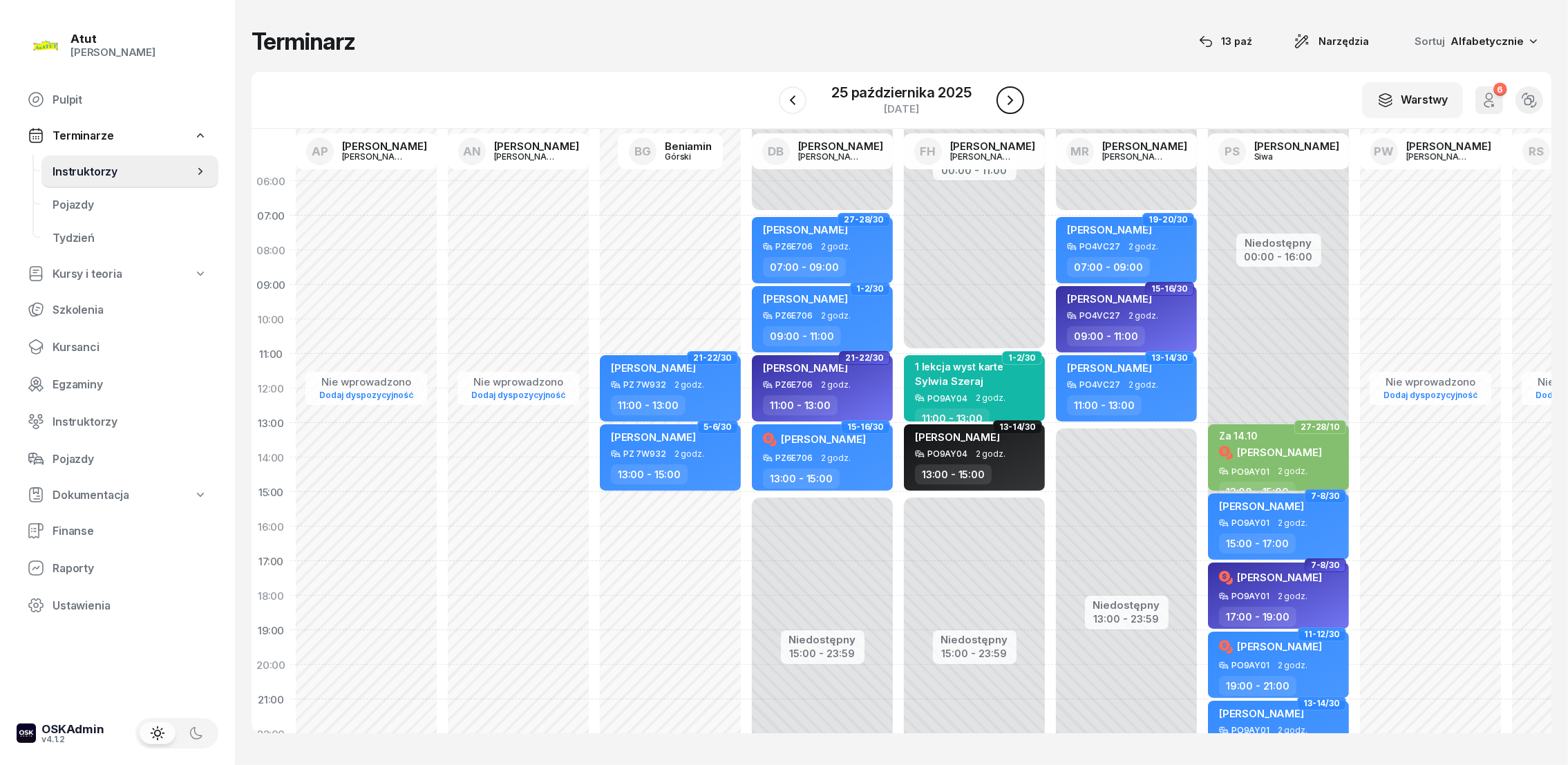
click at [1011, 95] on icon "button" at bounding box center [1010, 100] width 16 height 16
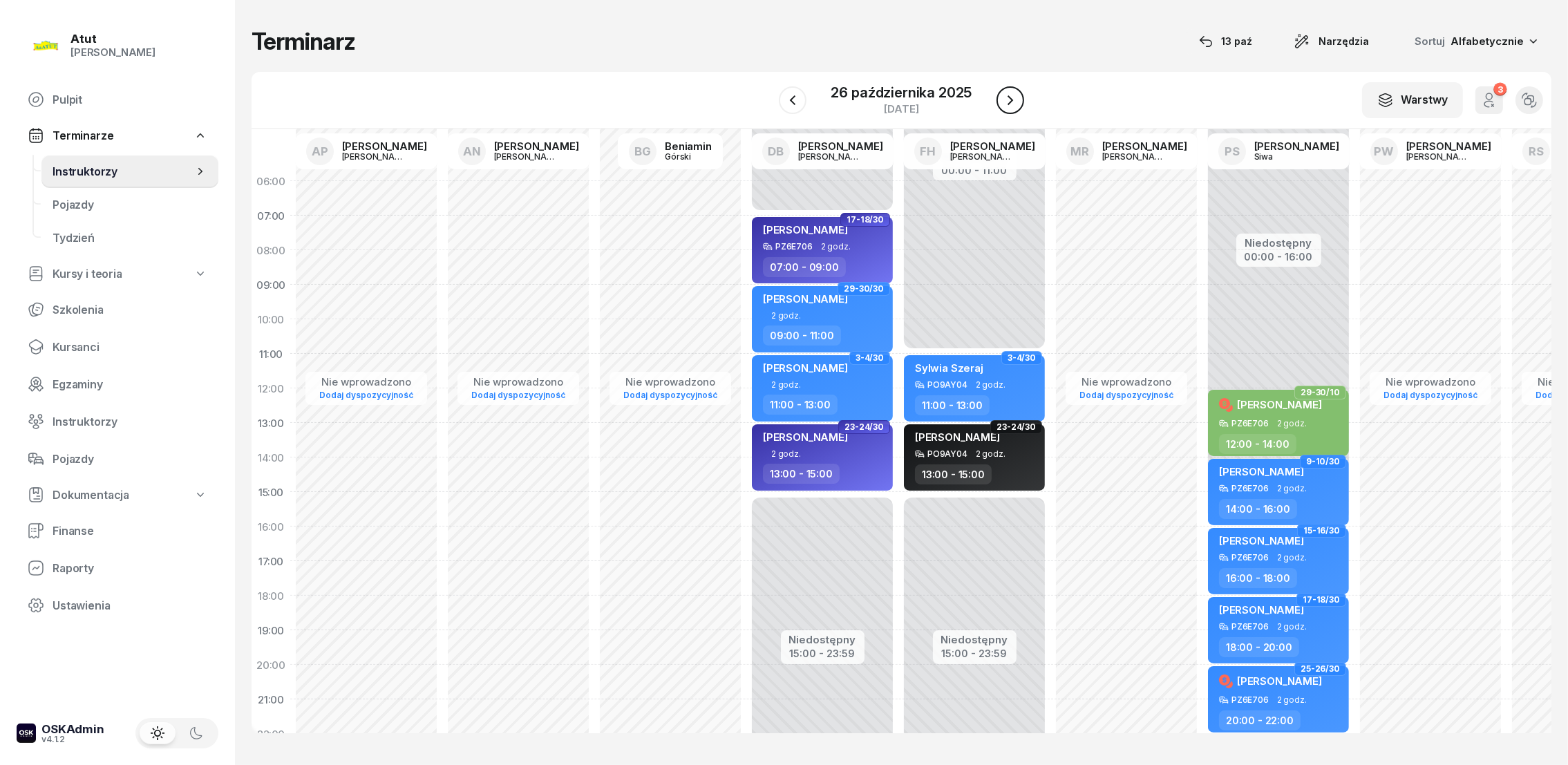
click at [1013, 95] on icon "button" at bounding box center [1010, 100] width 16 height 16
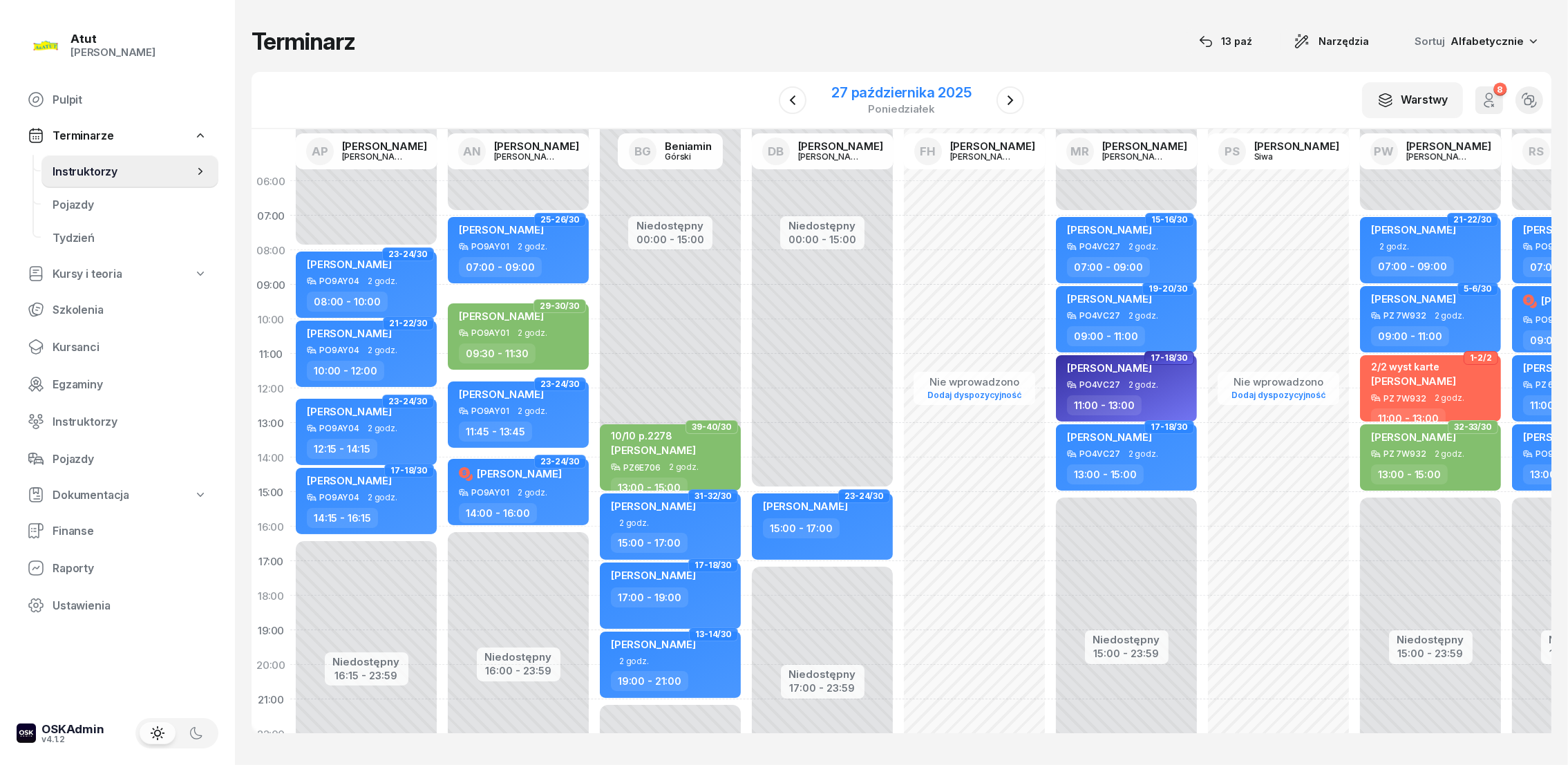
click at [893, 91] on div "27 października 2025" at bounding box center [901, 92] width 140 height 14
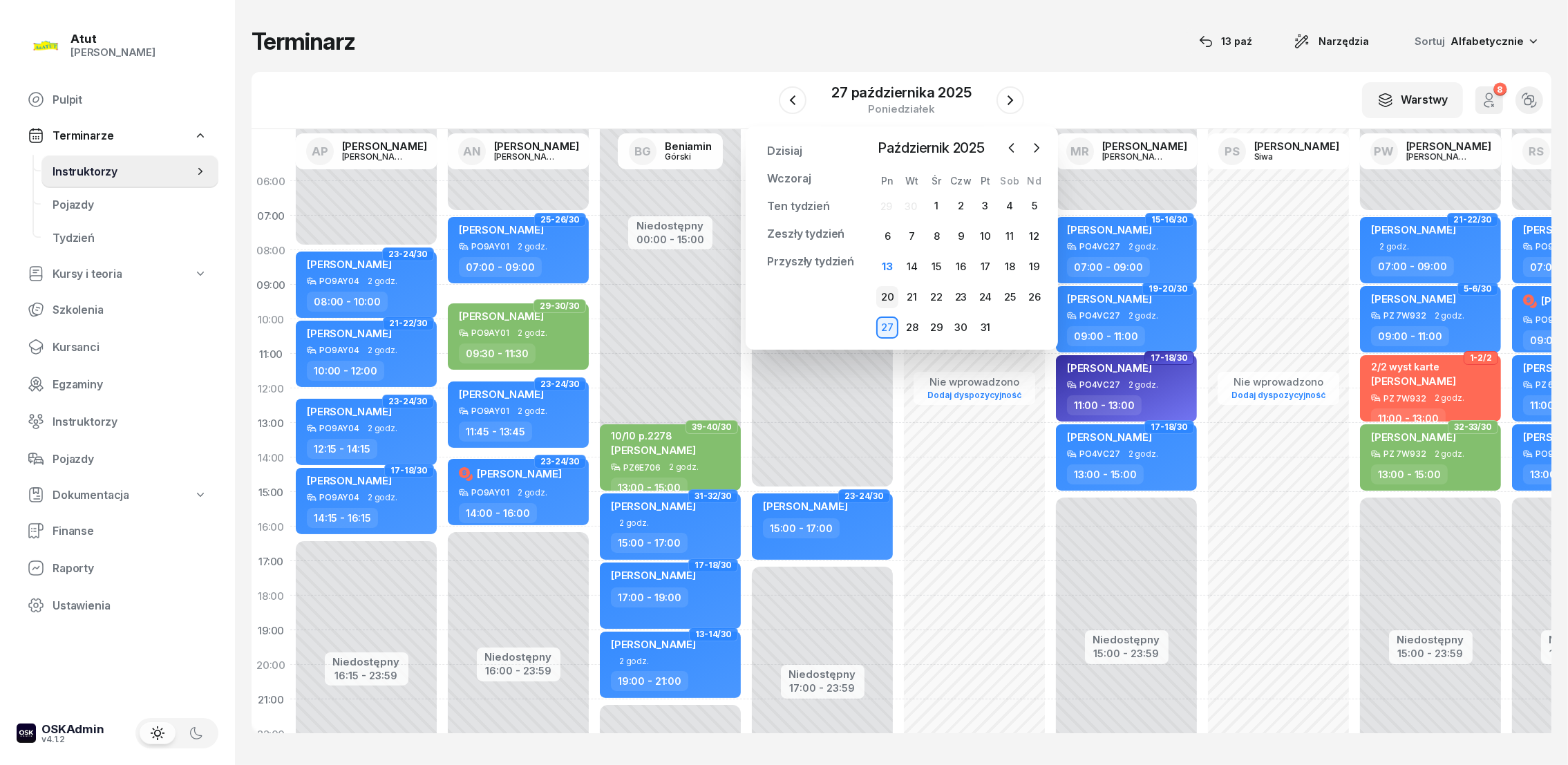
click at [889, 293] on div "20" at bounding box center [887, 296] width 22 height 22
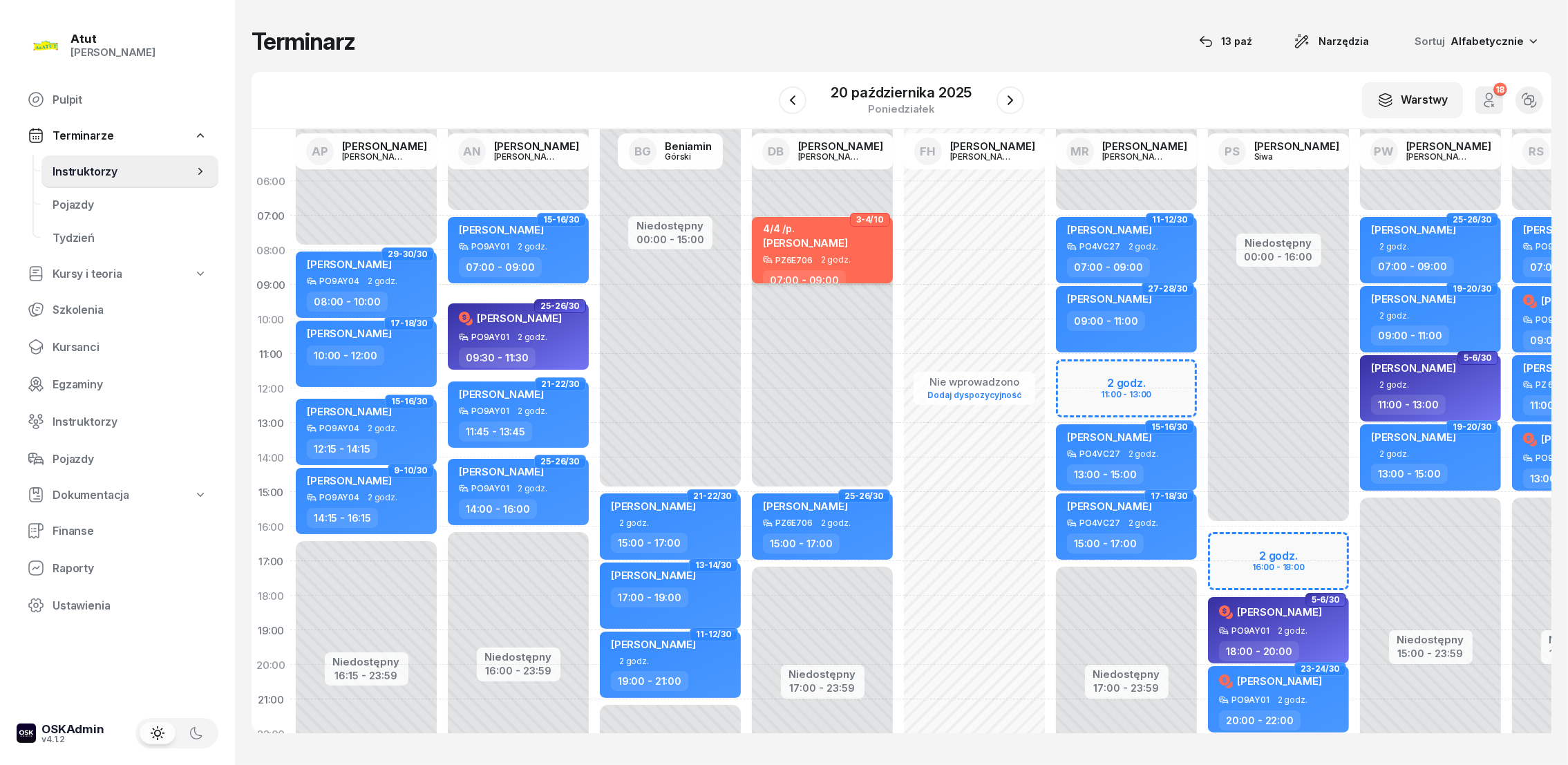
click at [792, 243] on span "[PERSON_NAME]" at bounding box center [805, 243] width 85 height 13
select select "07"
select select "09"
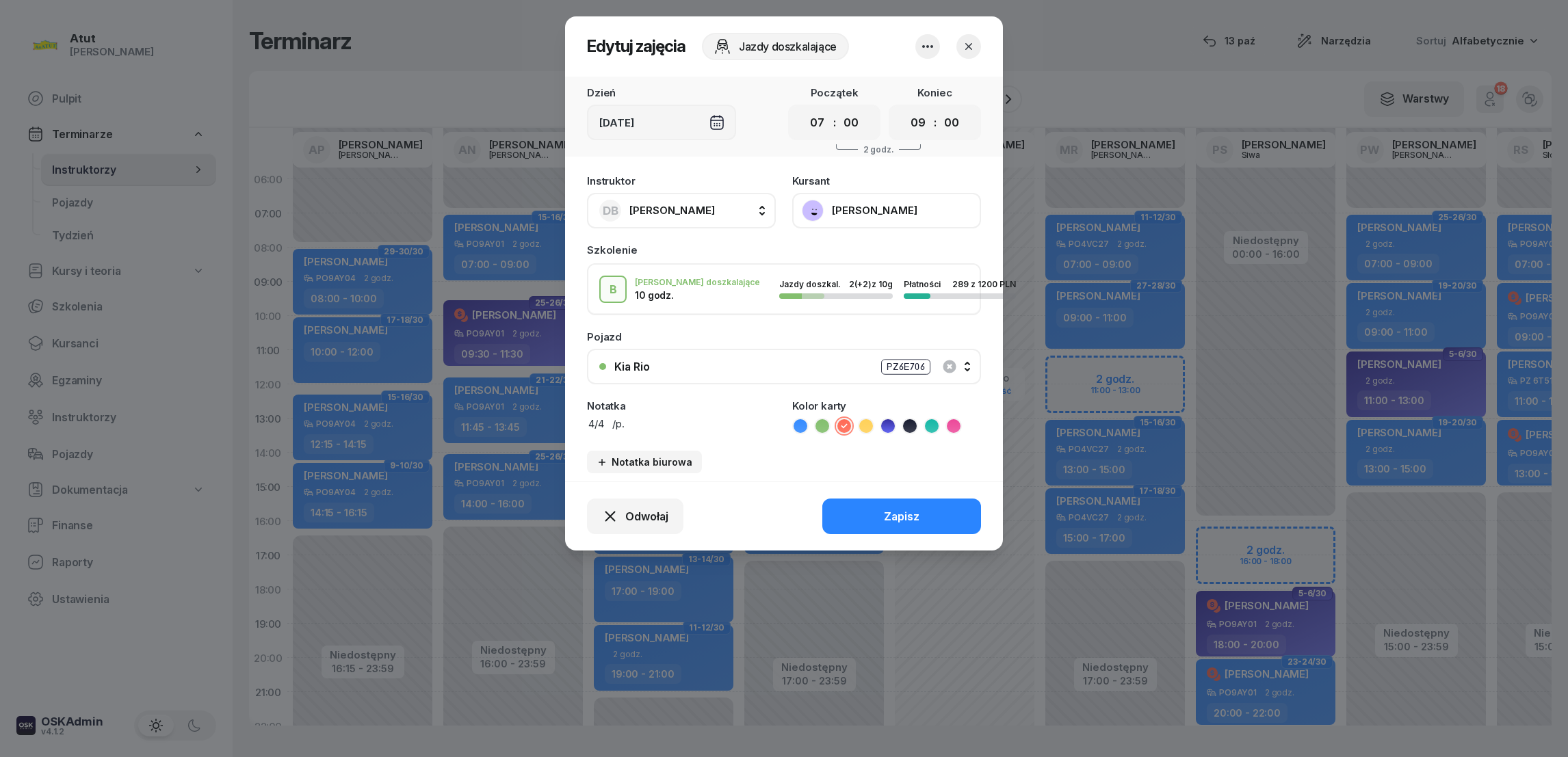
click at [855, 208] on button "[PERSON_NAME]" at bounding box center [886, 211] width 189 height 36
click at [971, 45] on icon "button" at bounding box center [968, 46] width 14 height 14
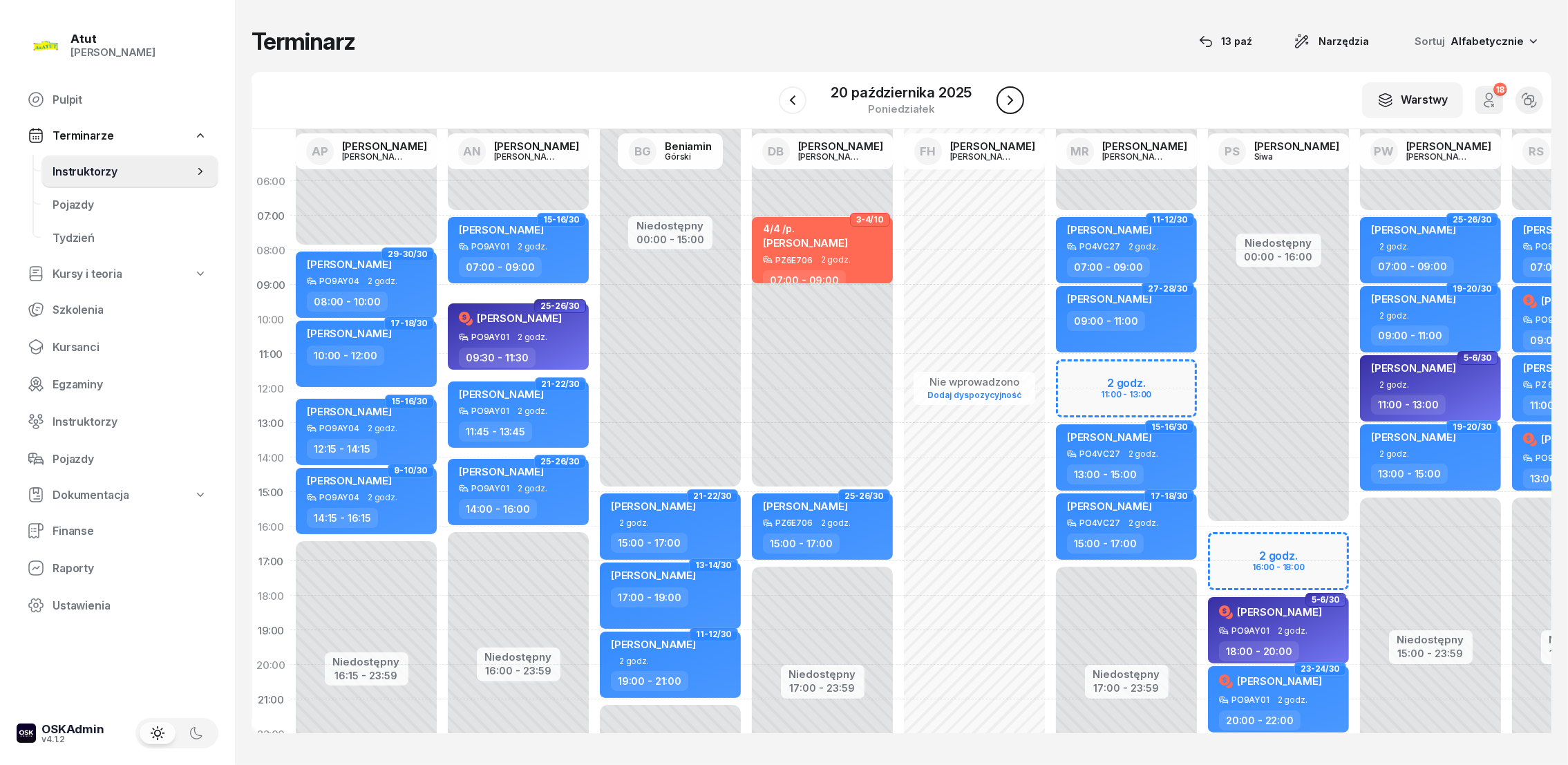
click at [1007, 107] on icon "button" at bounding box center [1010, 100] width 16 height 16
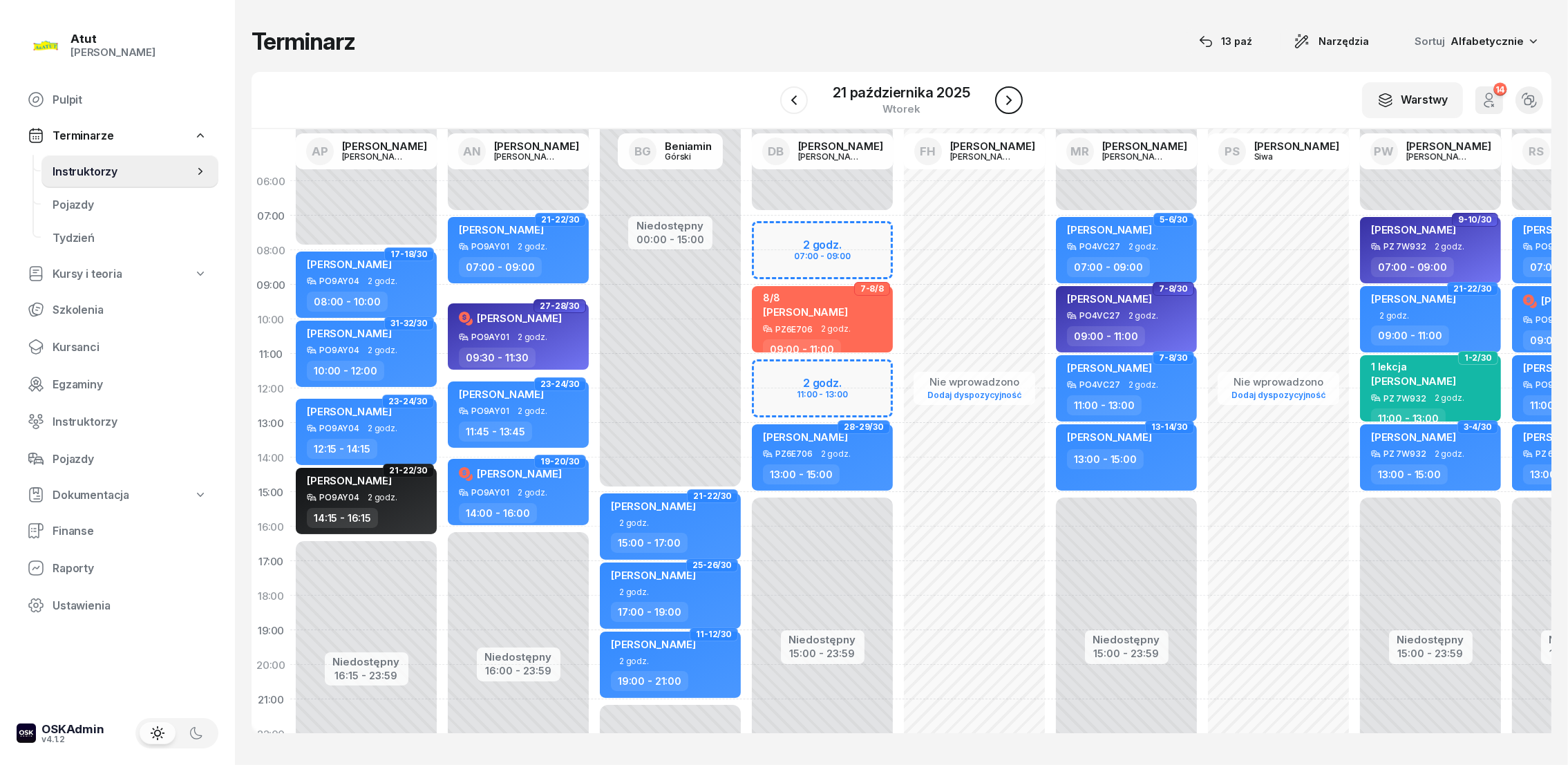
click at [1010, 99] on icon "button" at bounding box center [1009, 100] width 6 height 10
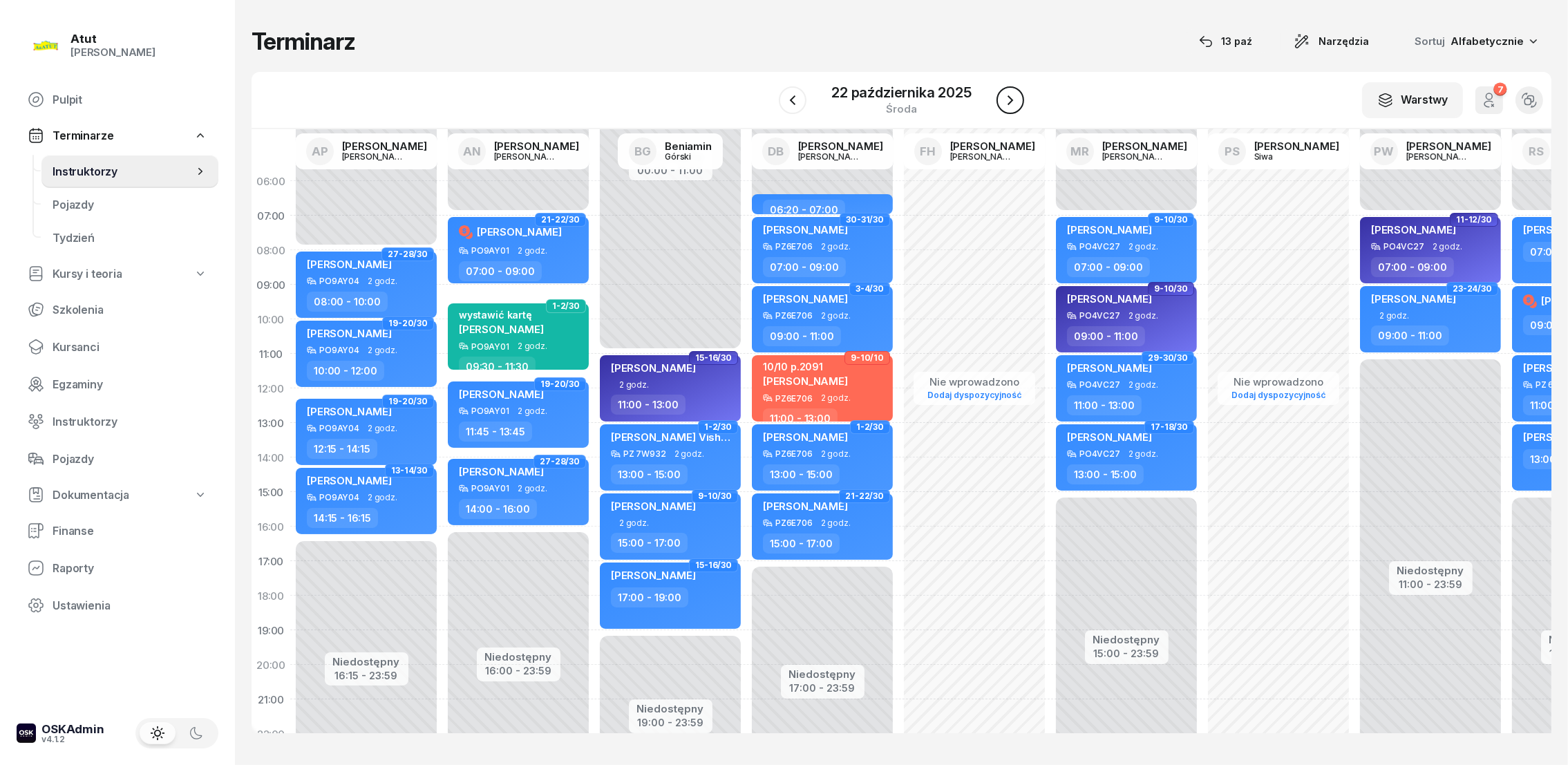
click at [1010, 96] on icon "button" at bounding box center [1010, 100] width 16 height 16
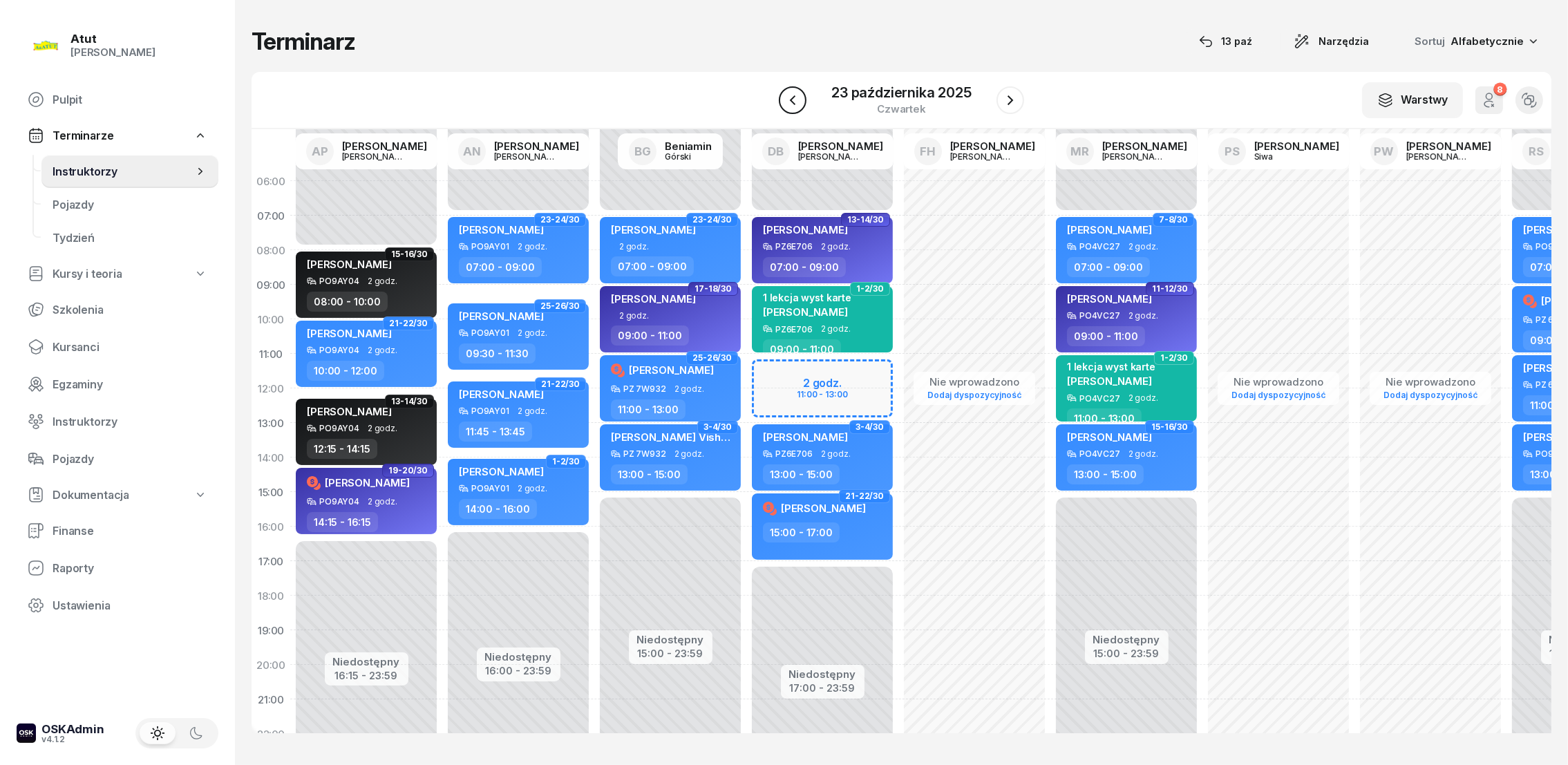
click at [797, 99] on icon "button" at bounding box center [793, 100] width 16 height 16
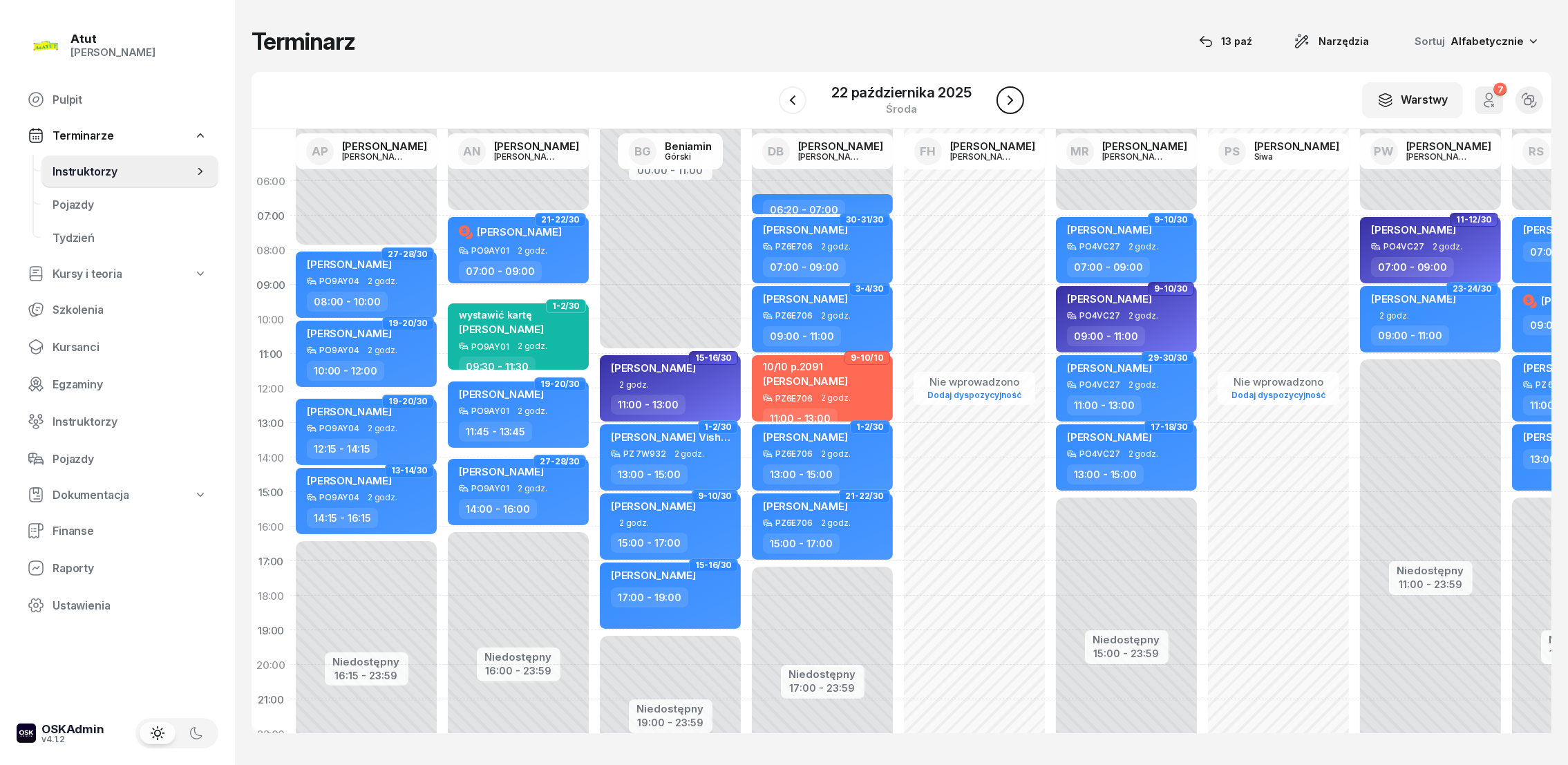
click at [1012, 96] on icon "button" at bounding box center [1010, 100] width 16 height 16
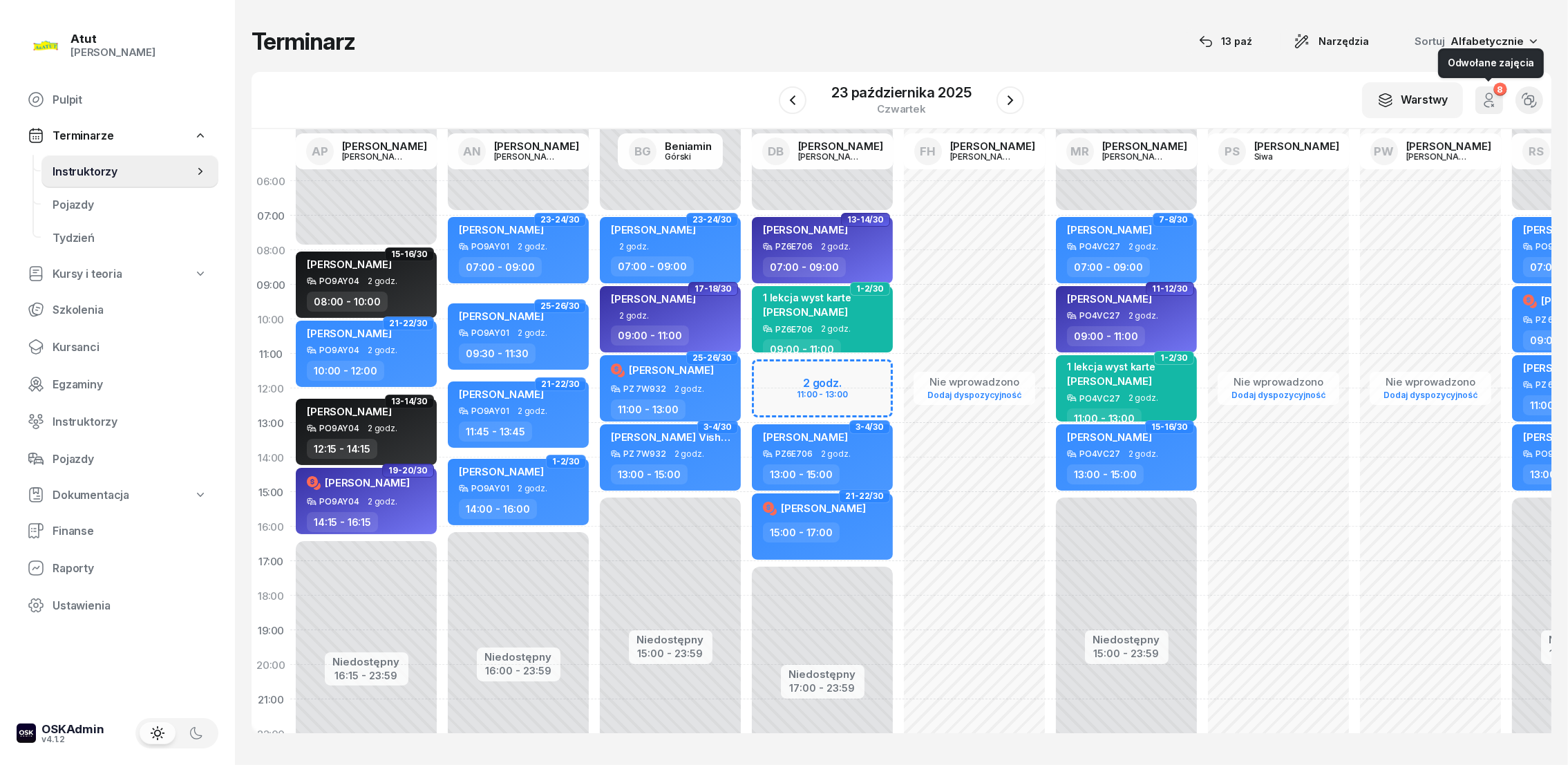
click at [1493, 100] on icon "button" at bounding box center [1489, 100] width 16 height 16
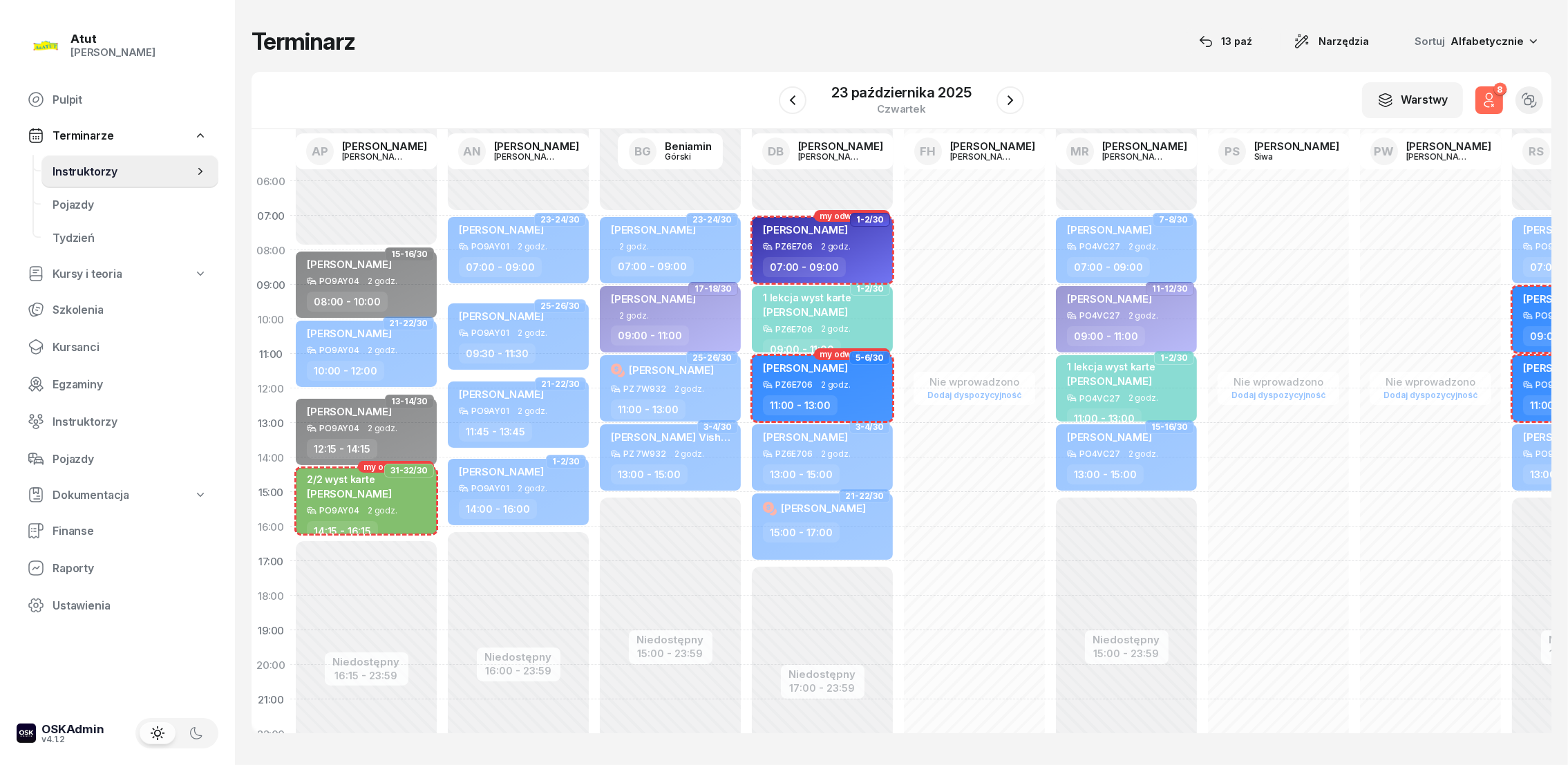
click at [1493, 100] on icon "button" at bounding box center [1489, 100] width 16 height 16
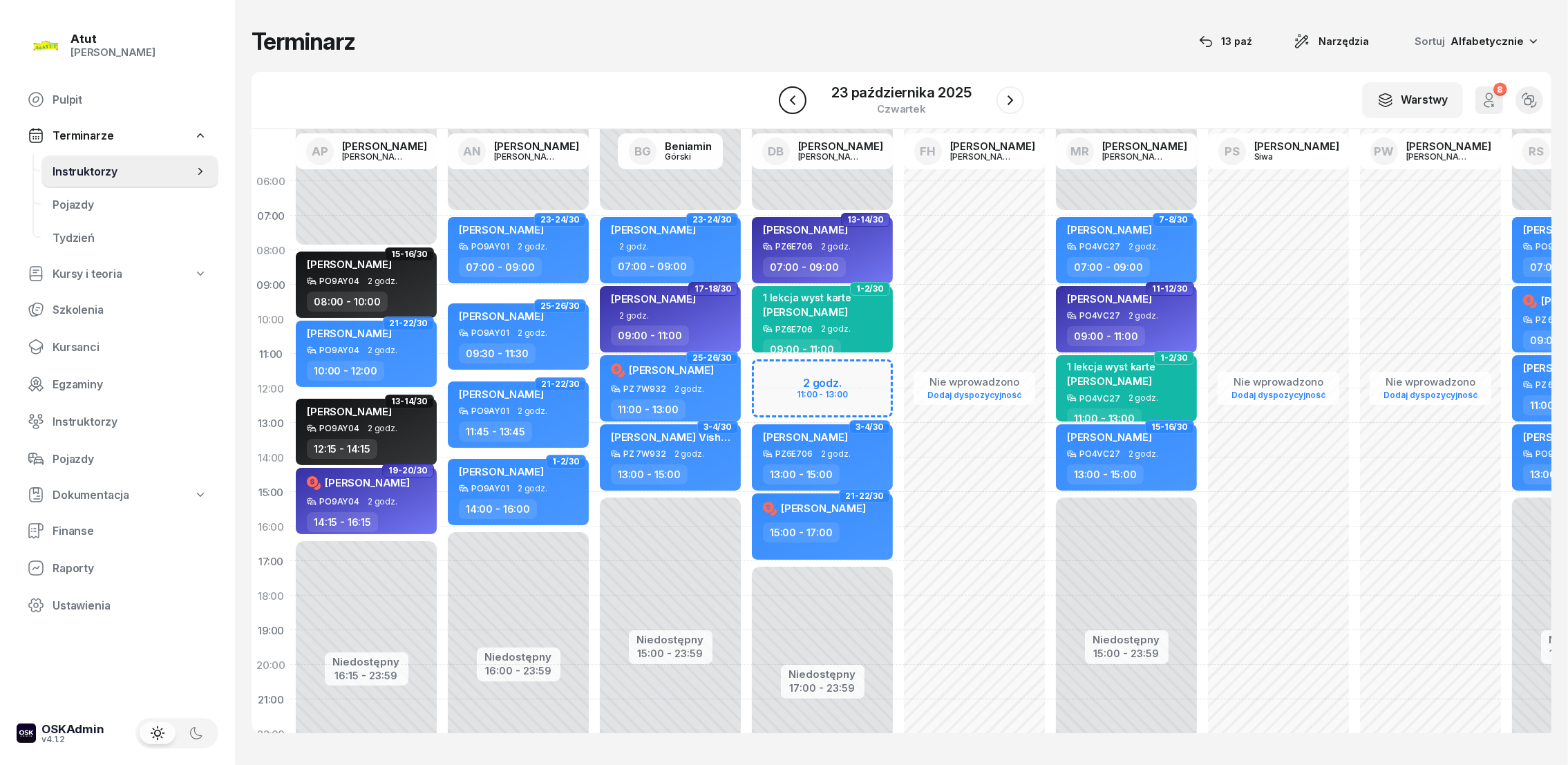
click at [803, 101] on button "button" at bounding box center [793, 100] width 28 height 28
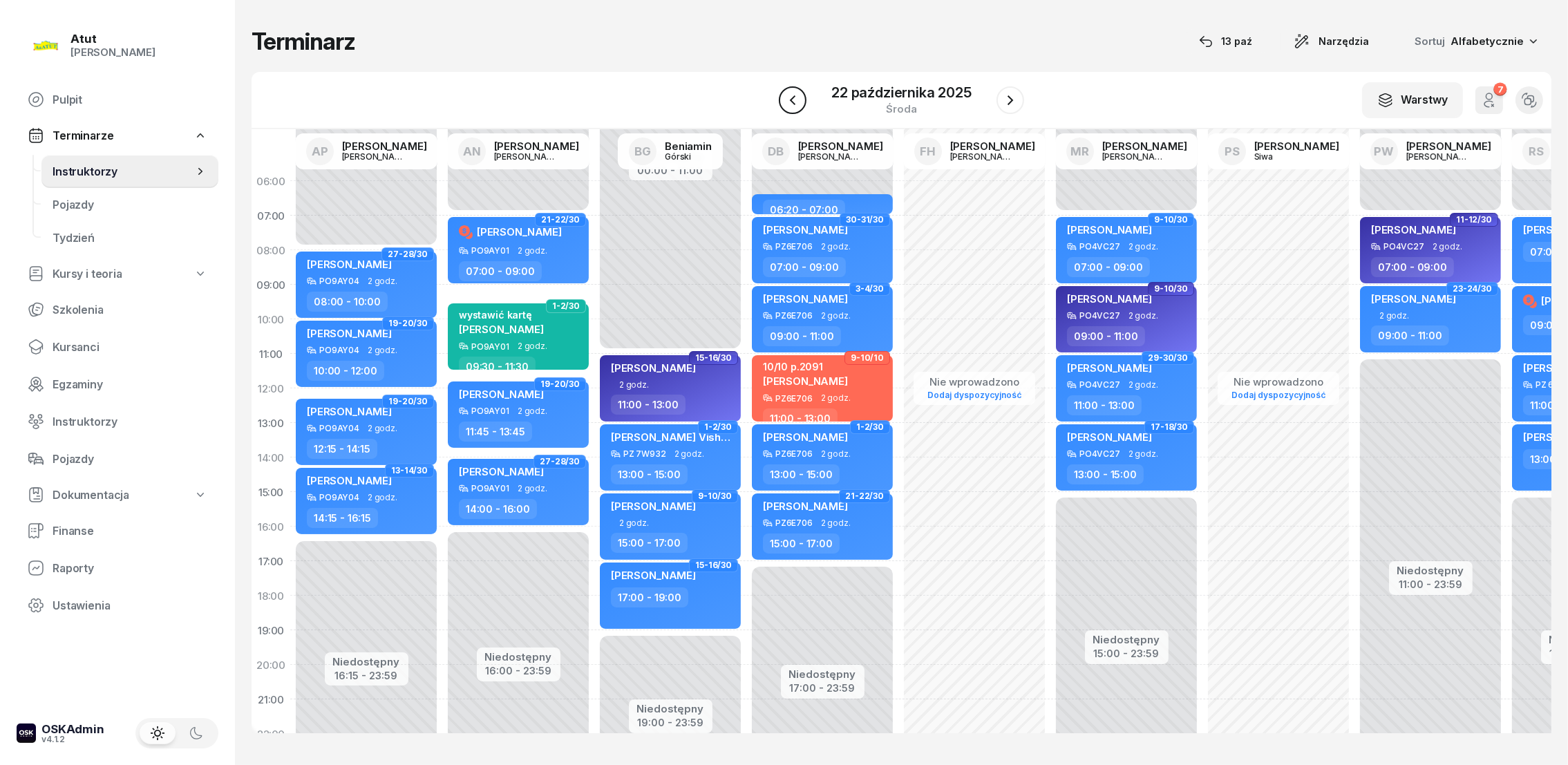
click at [803, 101] on button "button" at bounding box center [793, 100] width 28 height 28
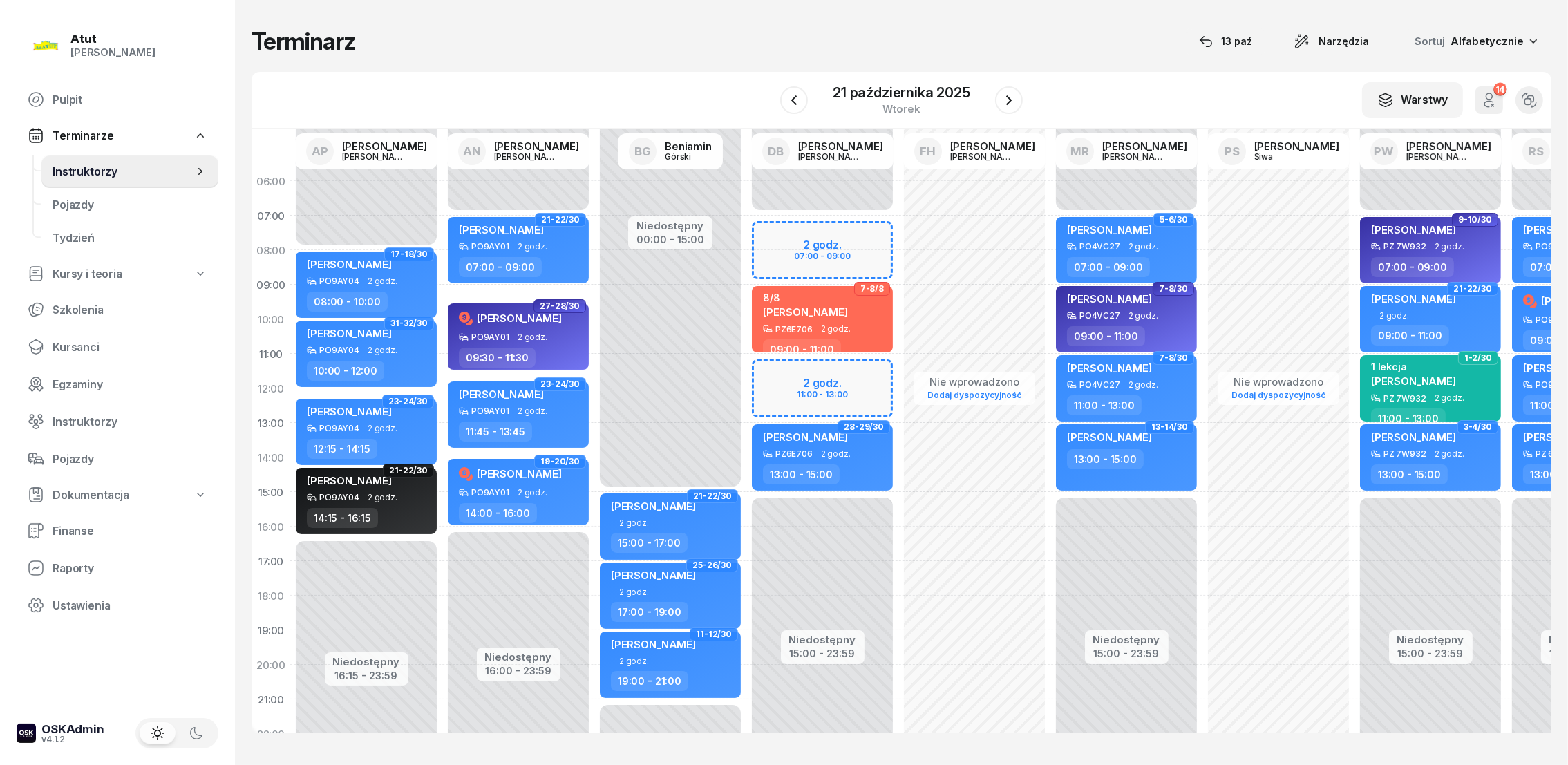
click at [1490, 97] on icon "button" at bounding box center [1489, 100] width 16 height 16
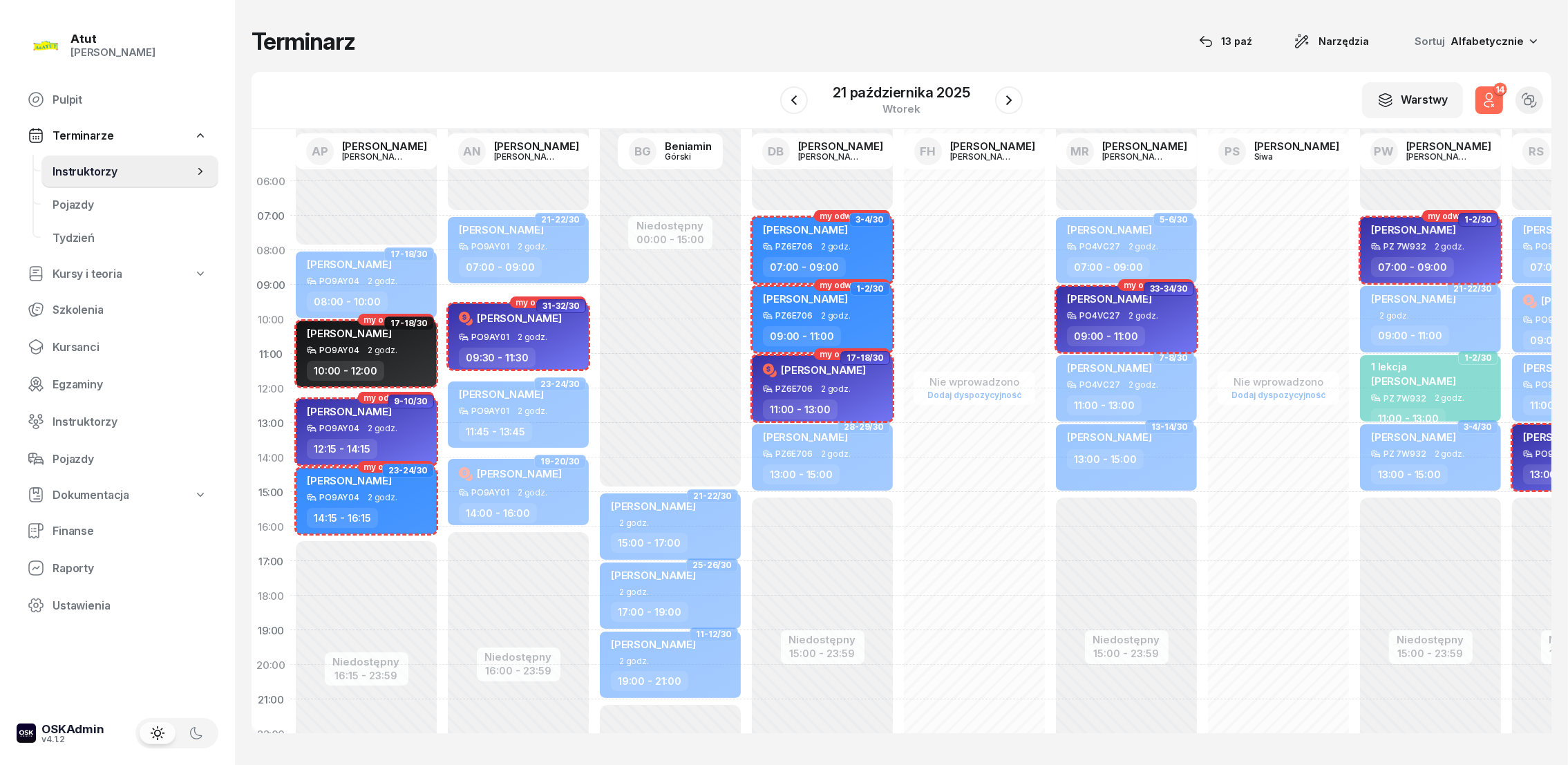
click at [1488, 95] on icon "button" at bounding box center [1489, 100] width 16 height 16
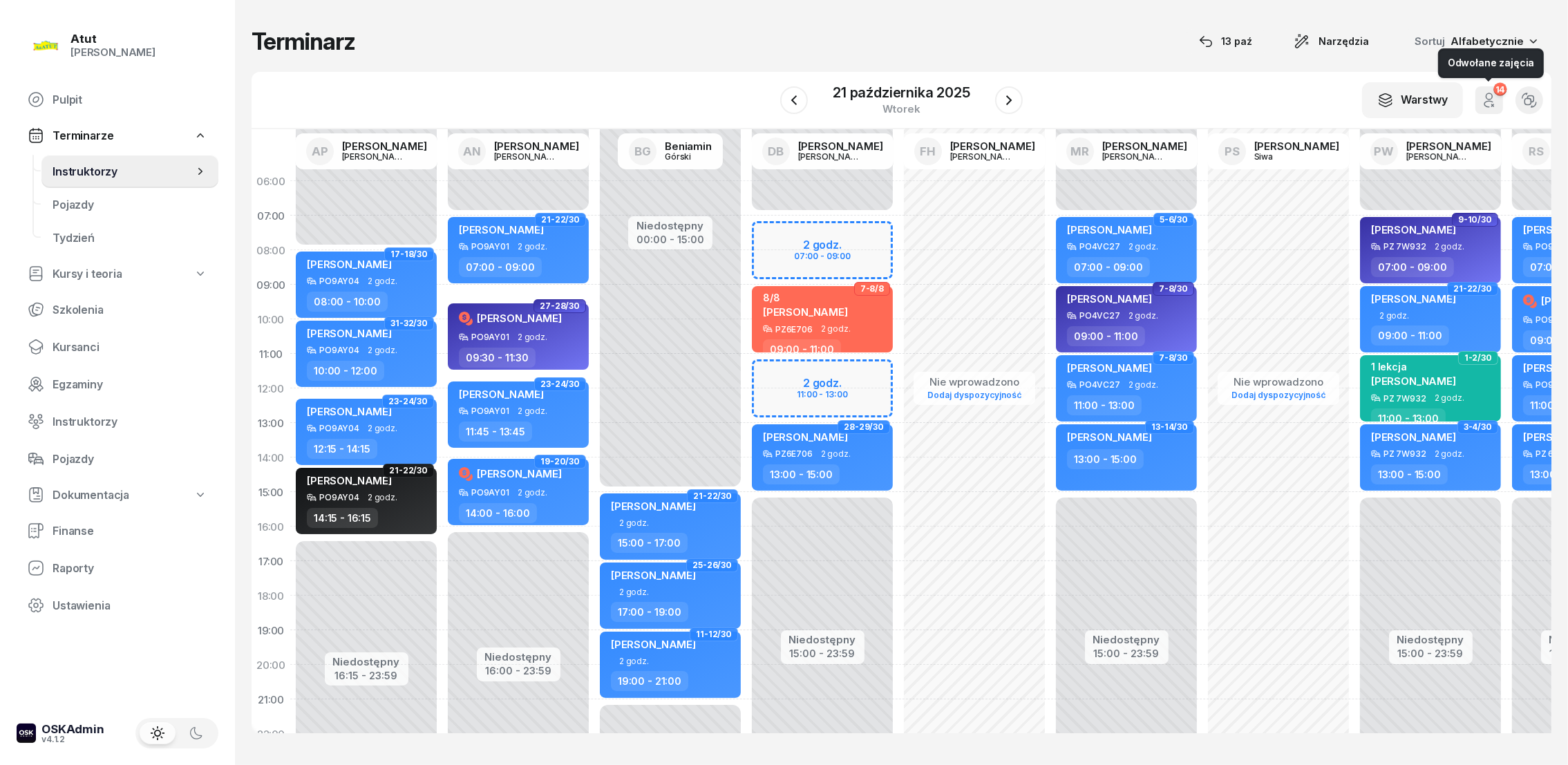
click at [1488, 95] on icon "button" at bounding box center [1489, 100] width 16 height 16
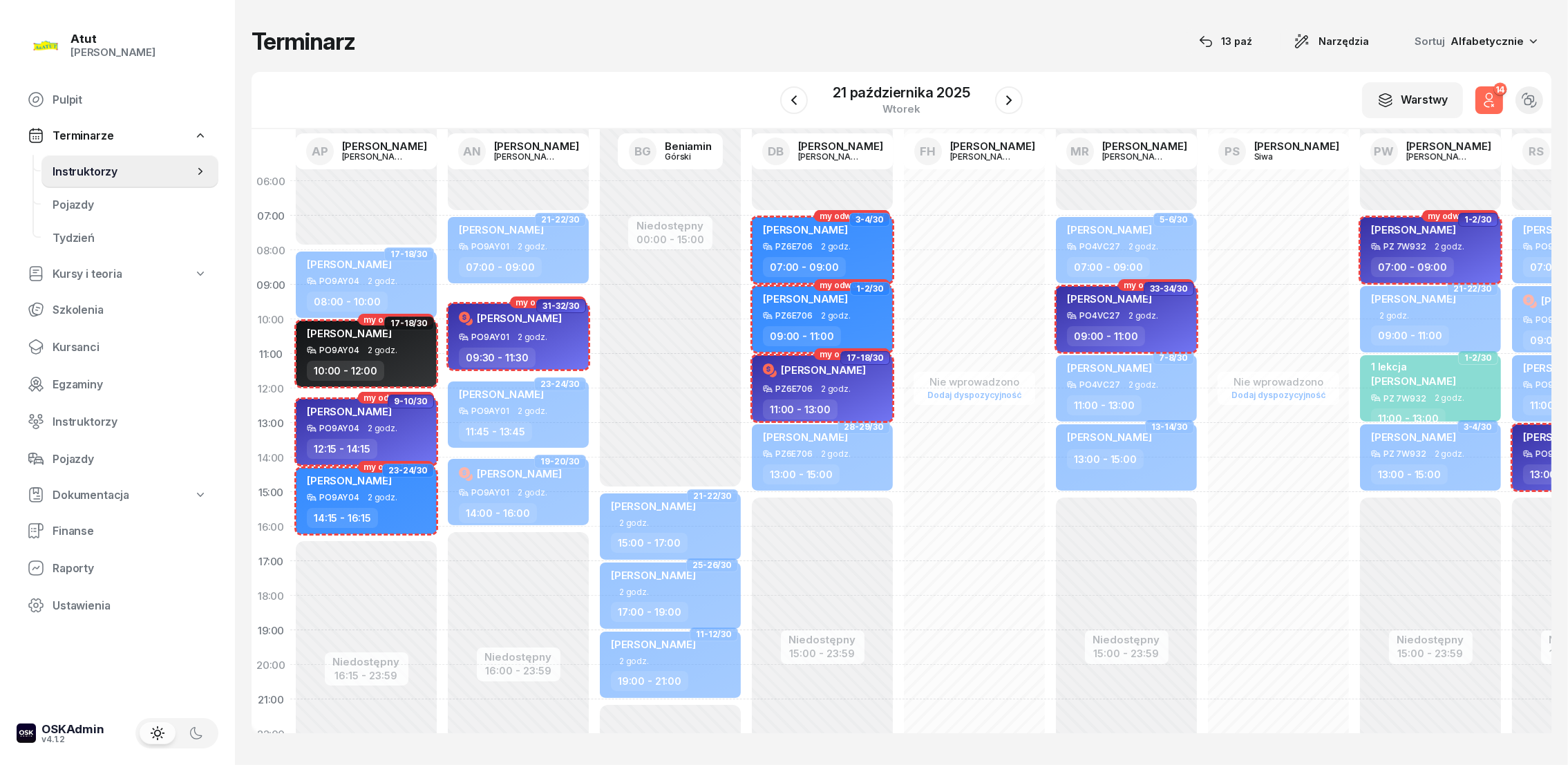
click at [1488, 95] on icon "button" at bounding box center [1489, 100] width 16 height 16
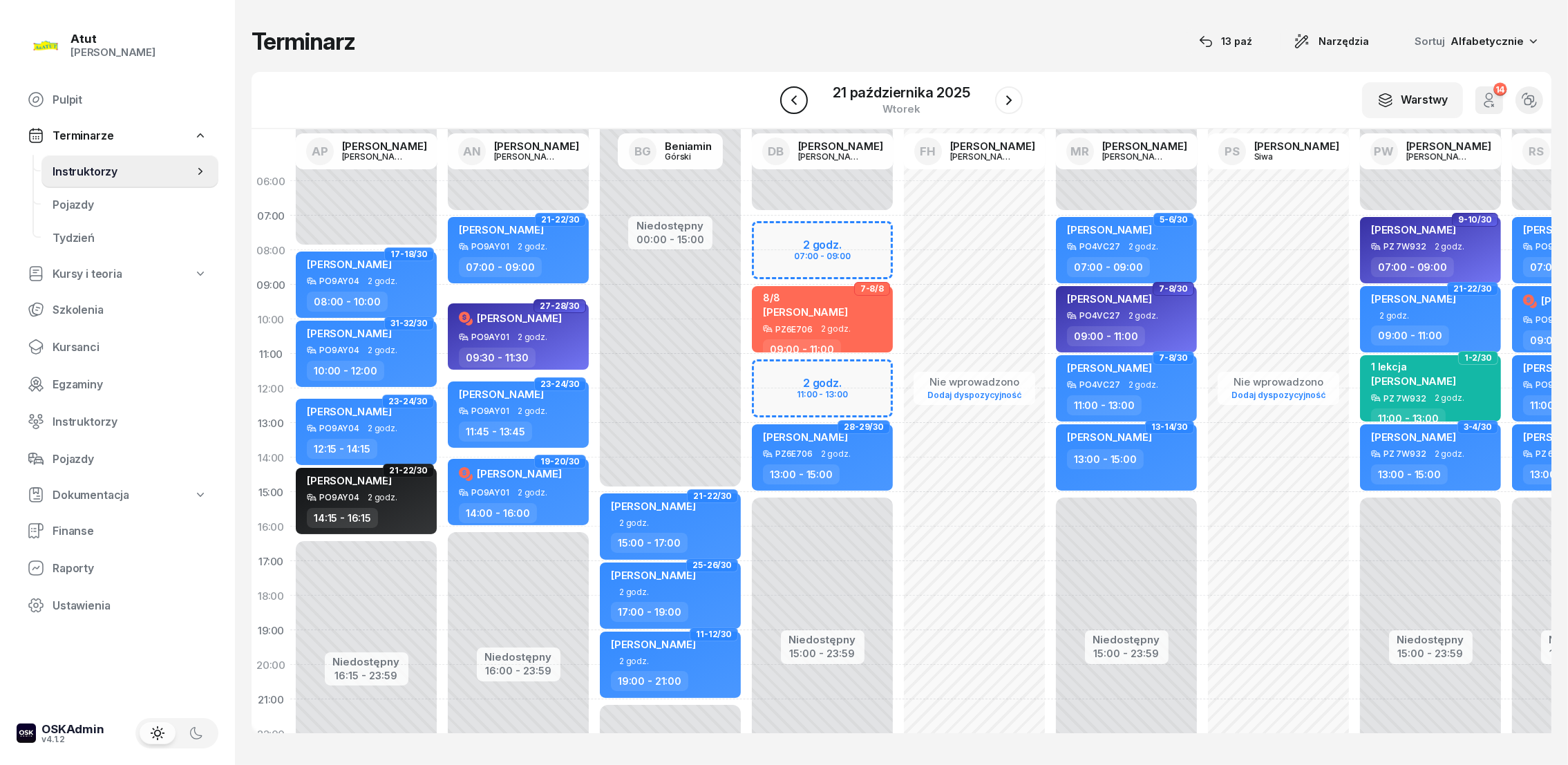
click at [800, 104] on icon "button" at bounding box center [794, 100] width 16 height 16
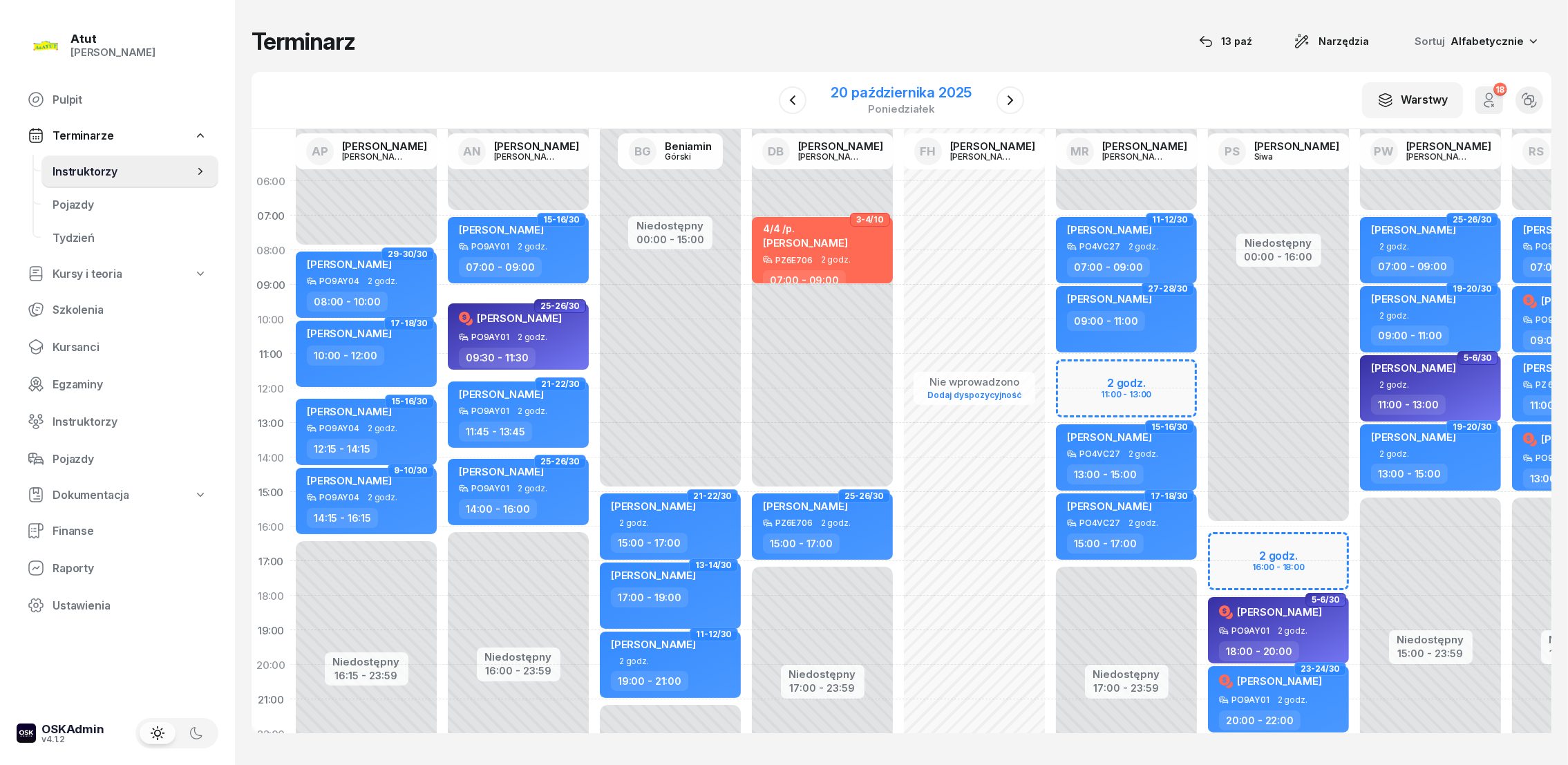
click at [854, 91] on div "20 października 2025" at bounding box center [902, 92] width 141 height 14
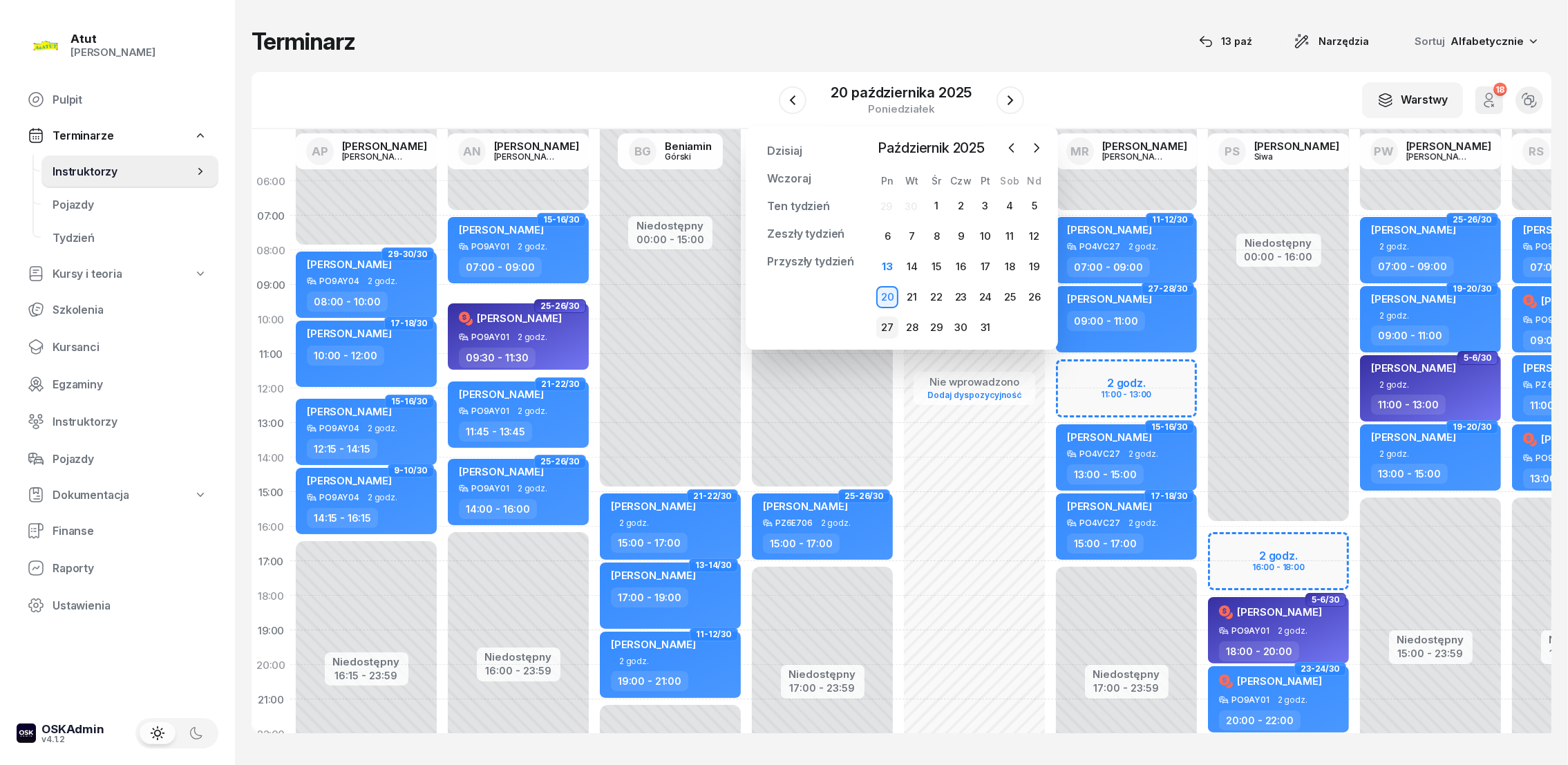
click at [889, 321] on div "27" at bounding box center [887, 327] width 22 height 22
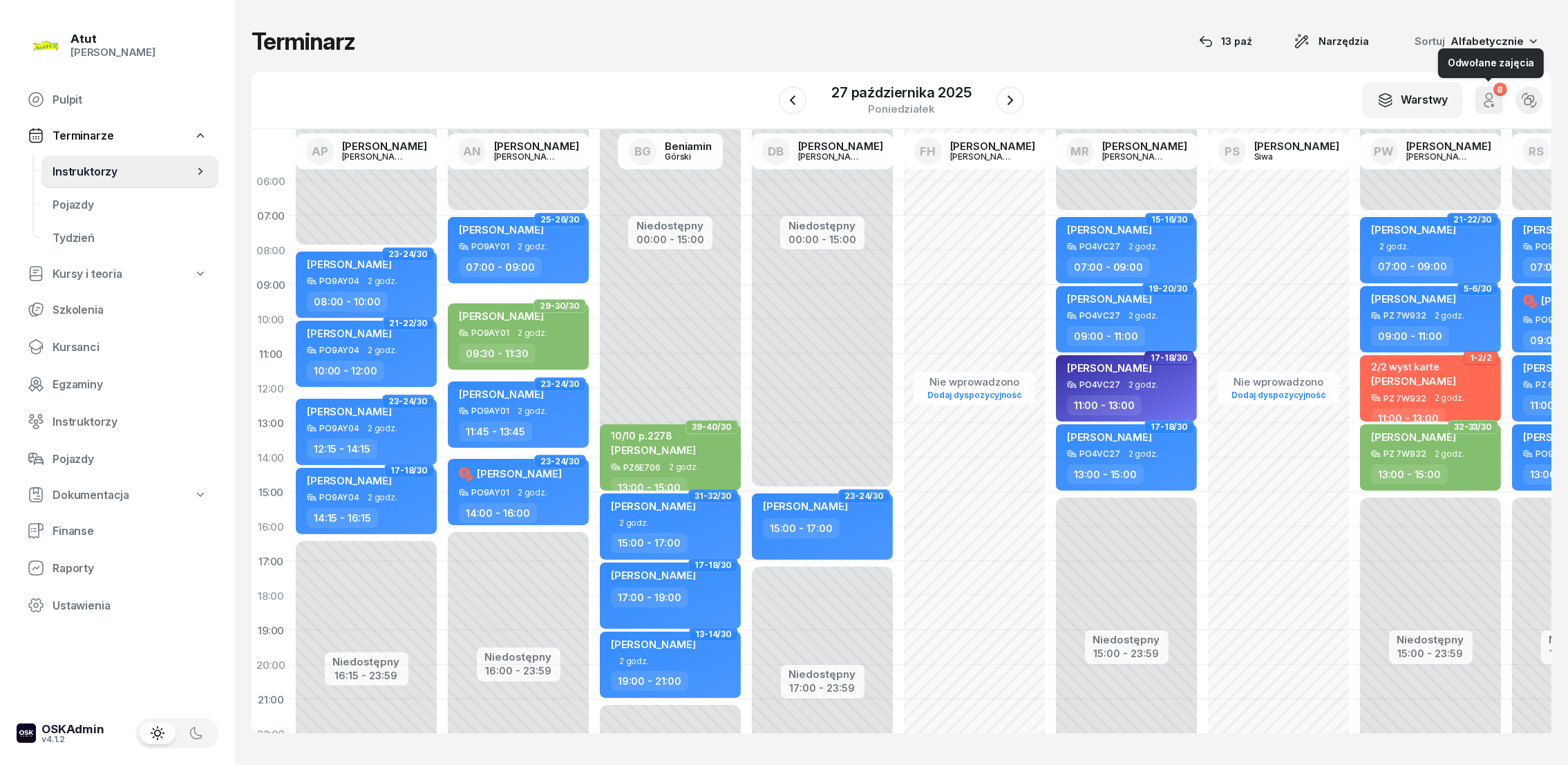
click at [1496, 100] on icon "button" at bounding box center [1489, 100] width 16 height 16
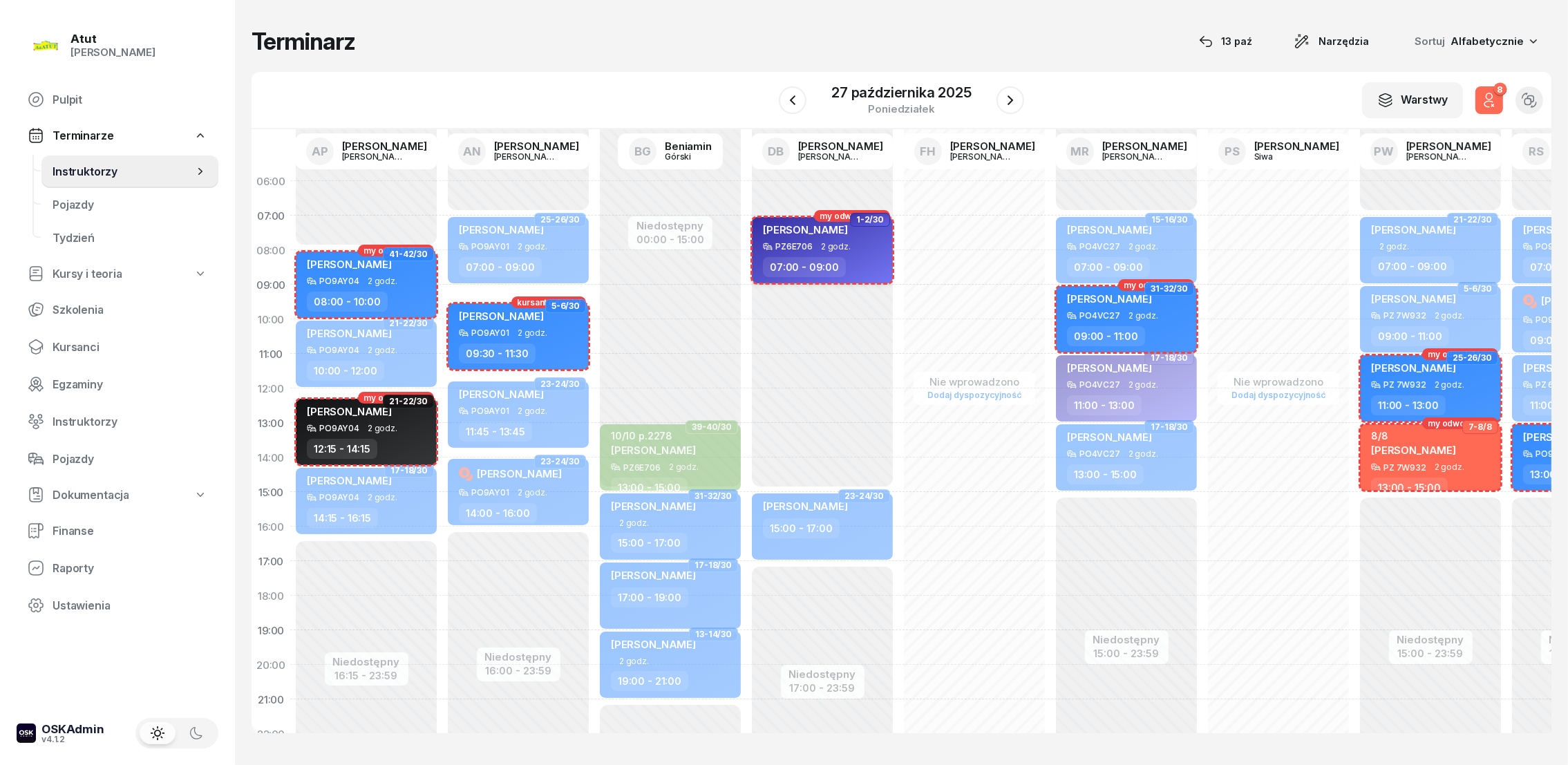
click at [782, 232] on span "[PERSON_NAME]" at bounding box center [805, 230] width 85 height 13
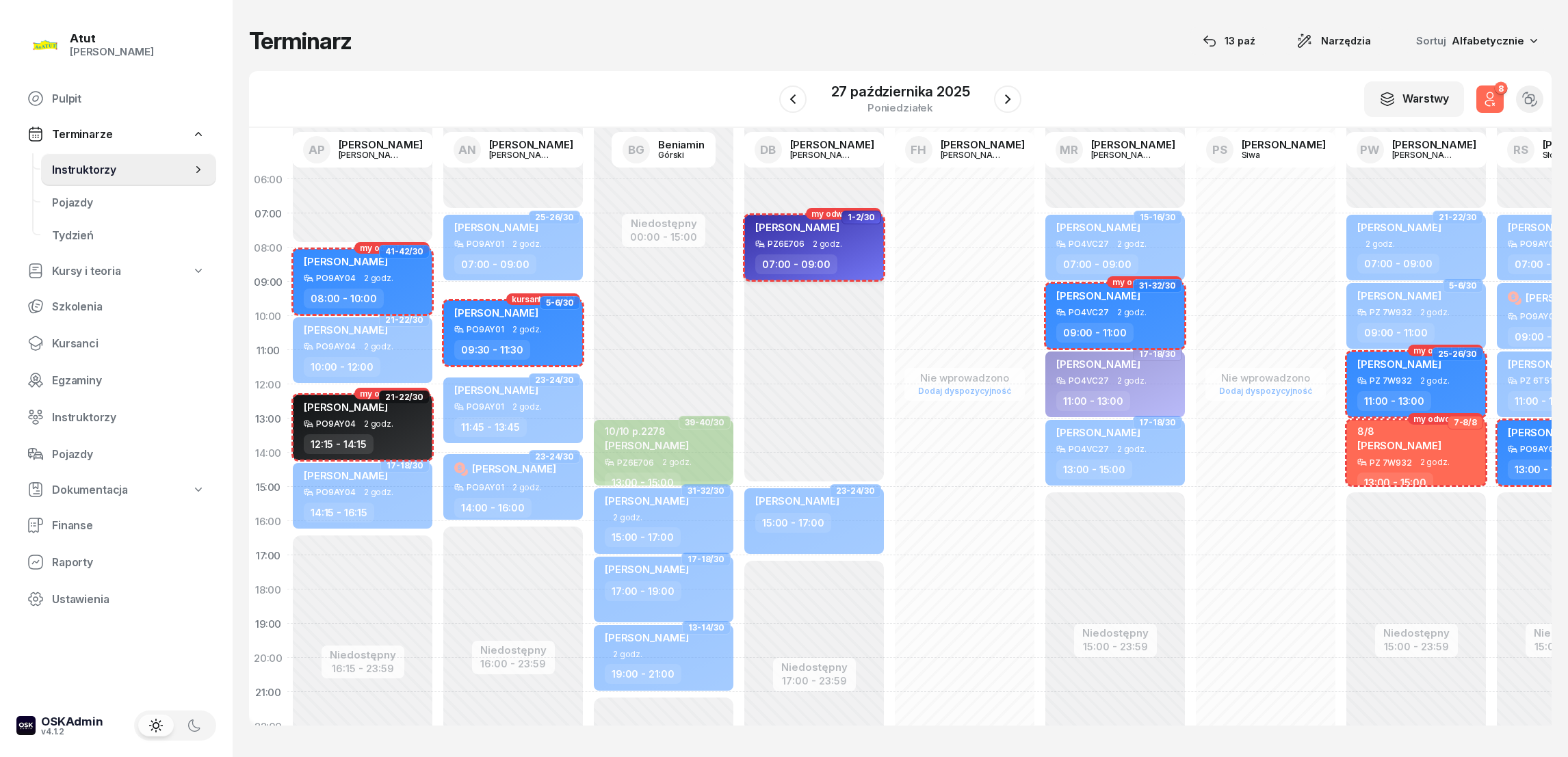
select select "07"
select select "09"
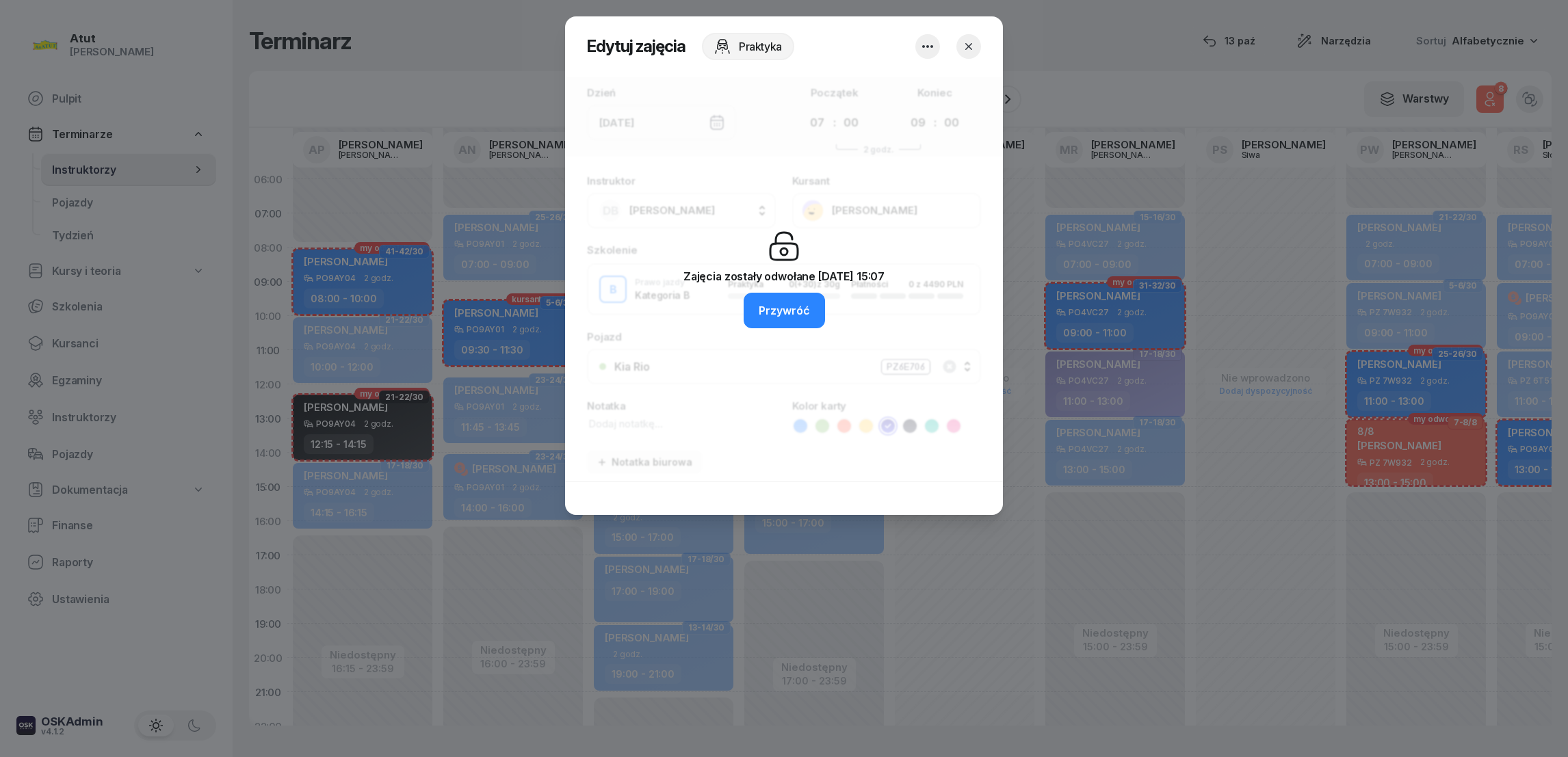
click at [978, 45] on button "button" at bounding box center [968, 46] width 25 height 25
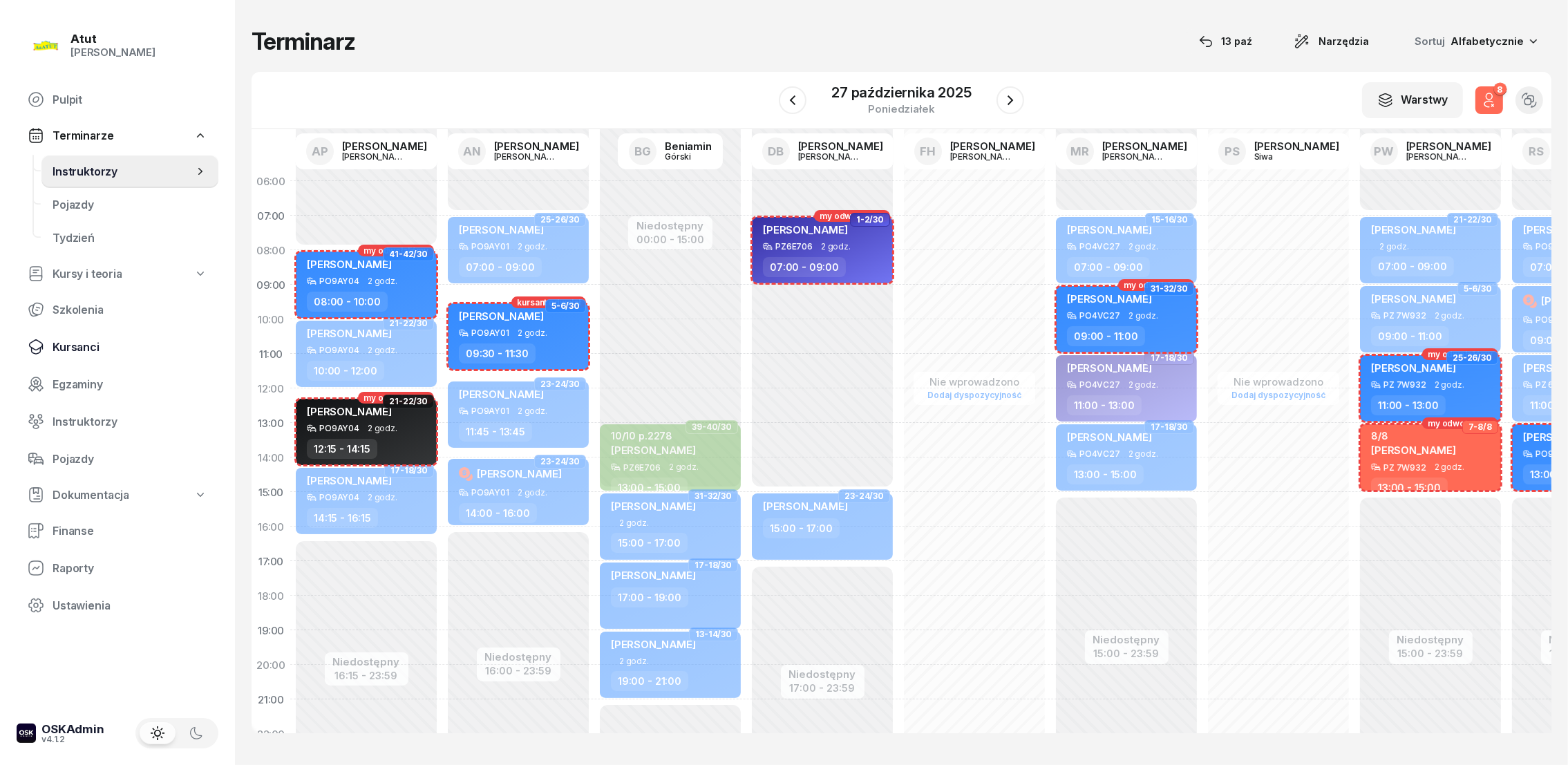
click at [67, 341] on span "Kursanci" at bounding box center [130, 348] width 155 height 13
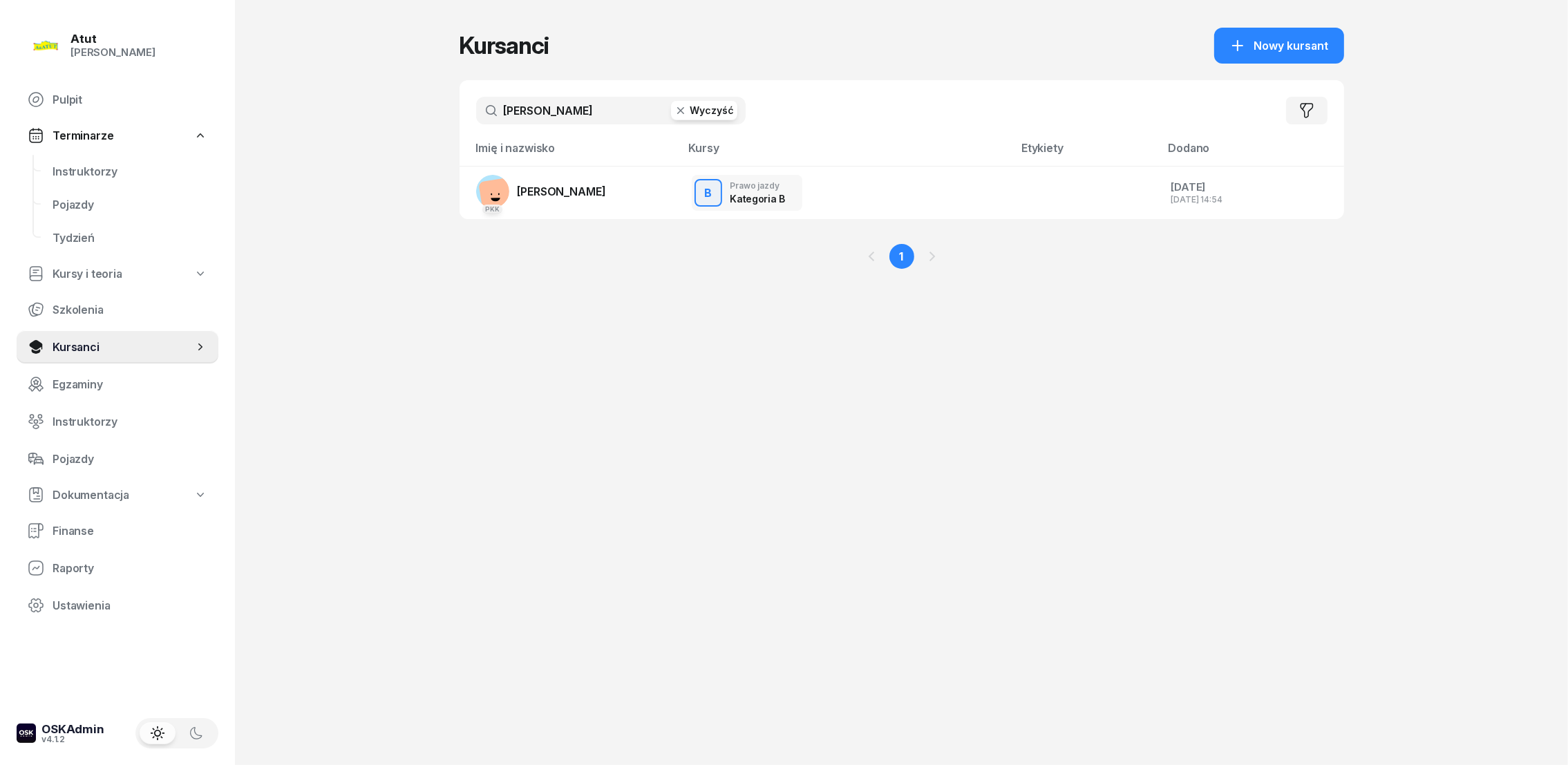
drag, startPoint x: 611, startPoint y: 111, endPoint x: 375, endPoint y: 111, distance: 236.0
click at [375, 111] on div "Atut [PERSON_NAME] Pulpit Terminarze Instruktorzy Pojazdy Tydzień Kursy i teori…" at bounding box center [784, 382] width 1568 height 765
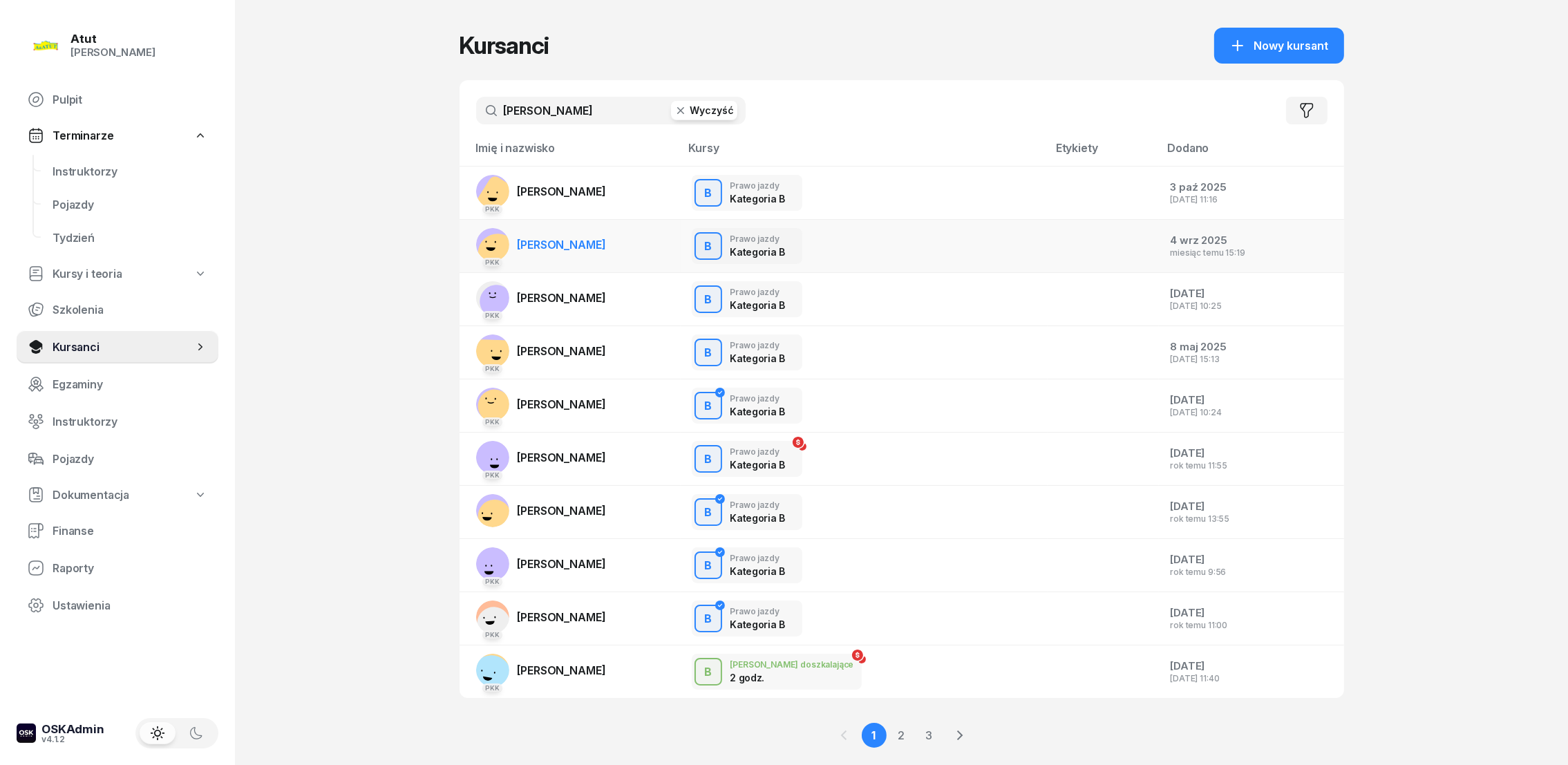
type input "[PERSON_NAME]"
click at [555, 242] on span "[PERSON_NAME]" at bounding box center [561, 245] width 89 height 14
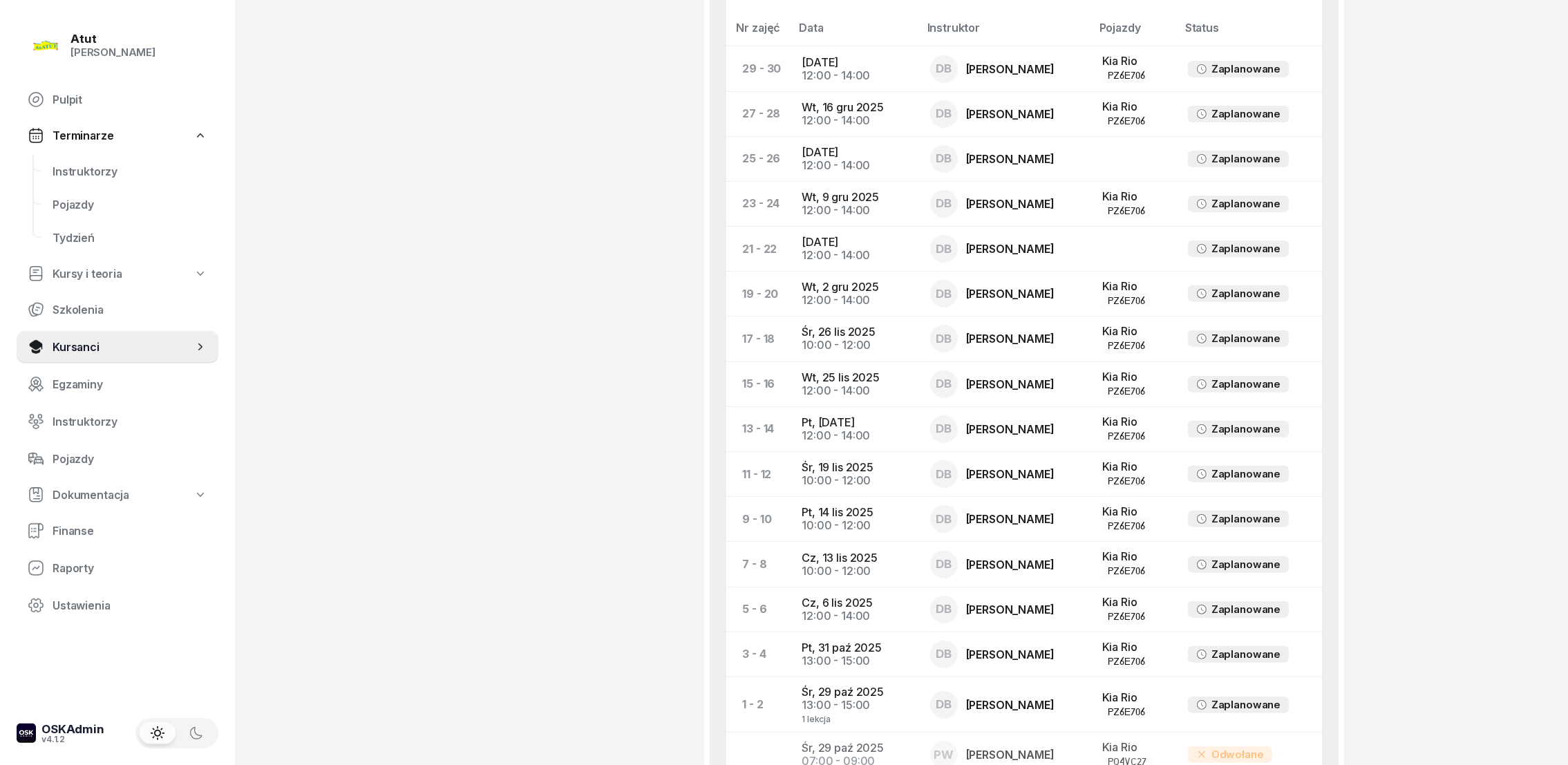
scroll to position [621, 0]
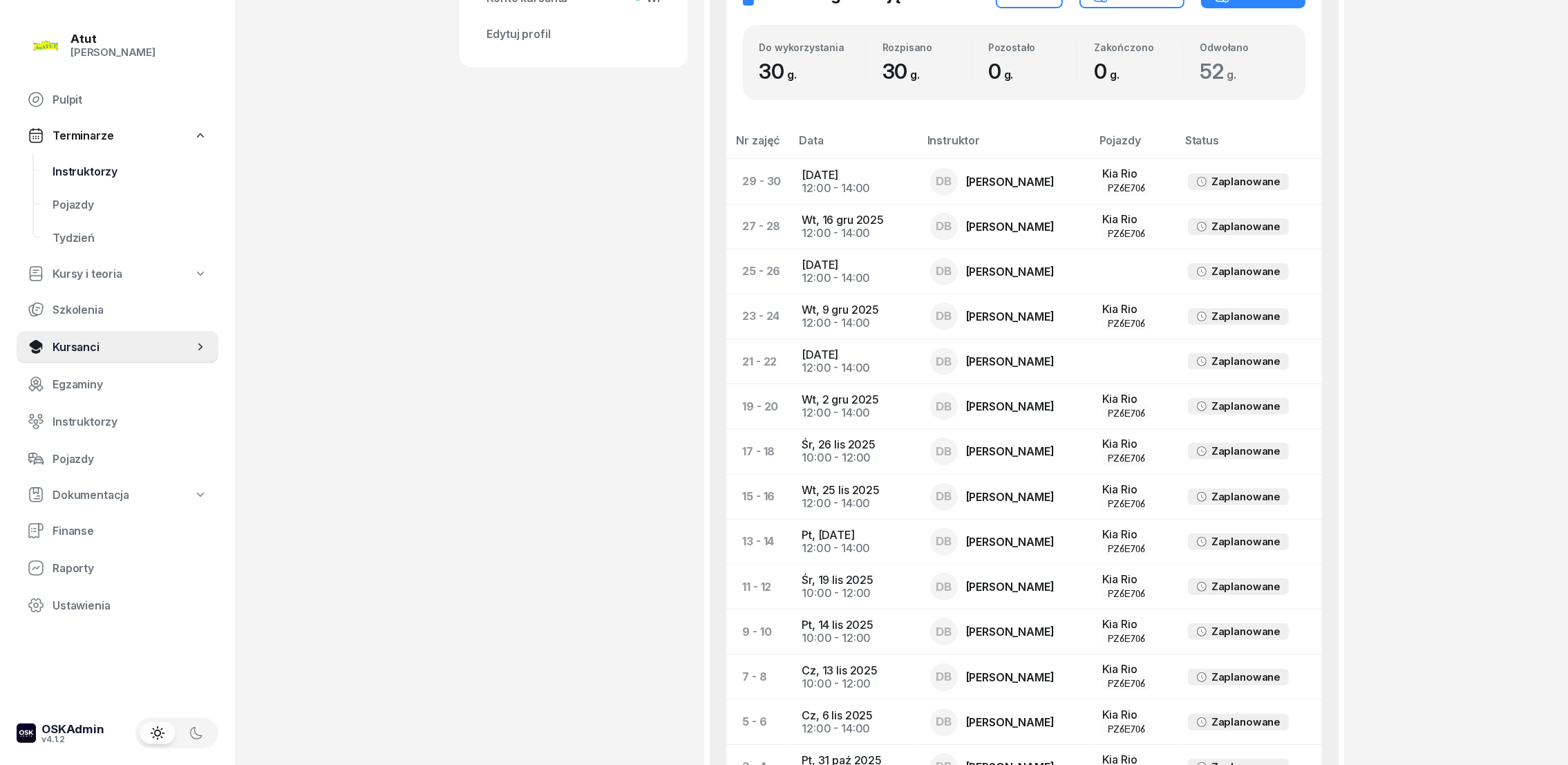
click at [70, 168] on span "Instruktorzy" at bounding box center [130, 171] width 155 height 13
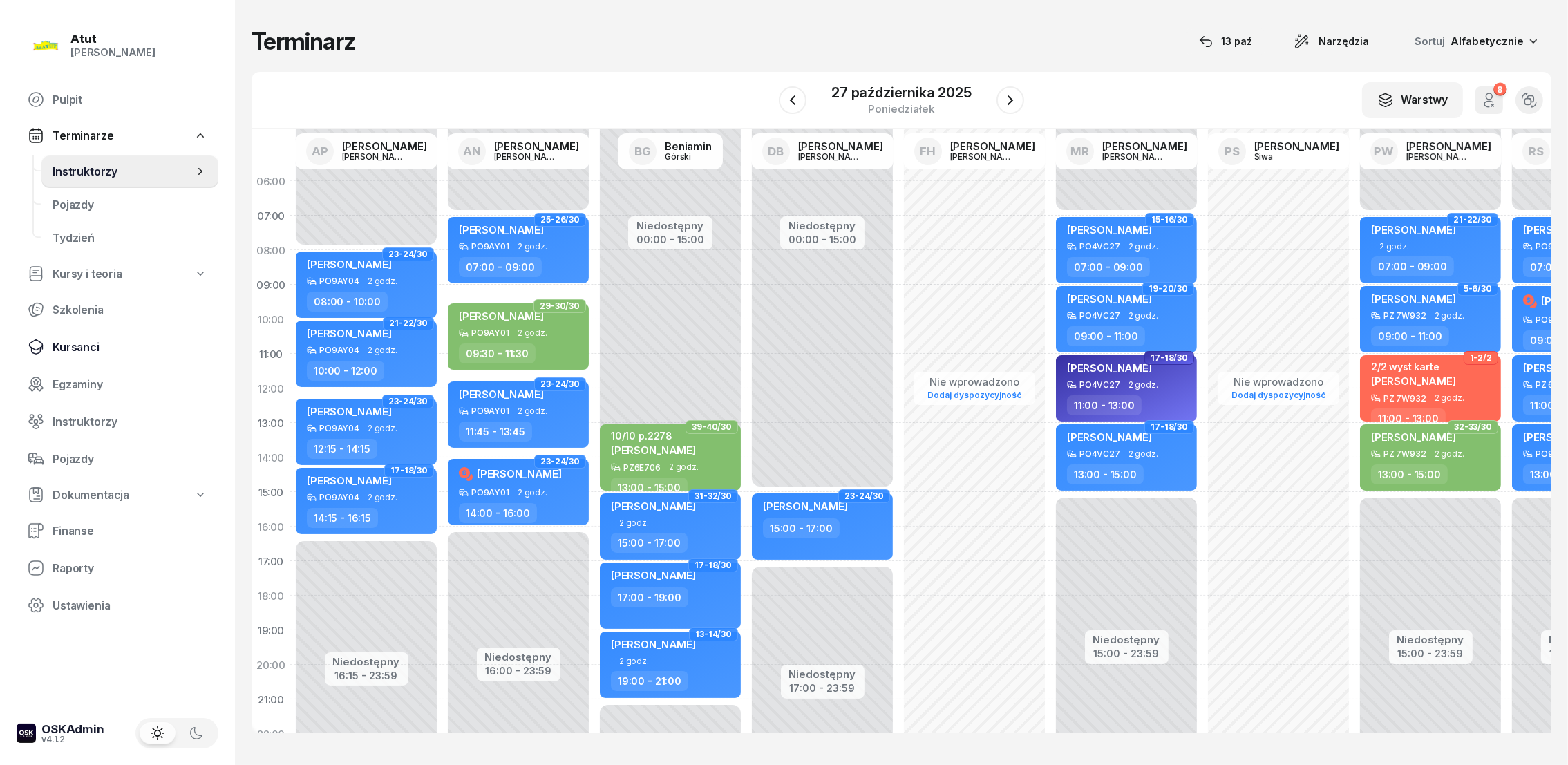
click at [71, 341] on span "Kursanci" at bounding box center [130, 348] width 155 height 13
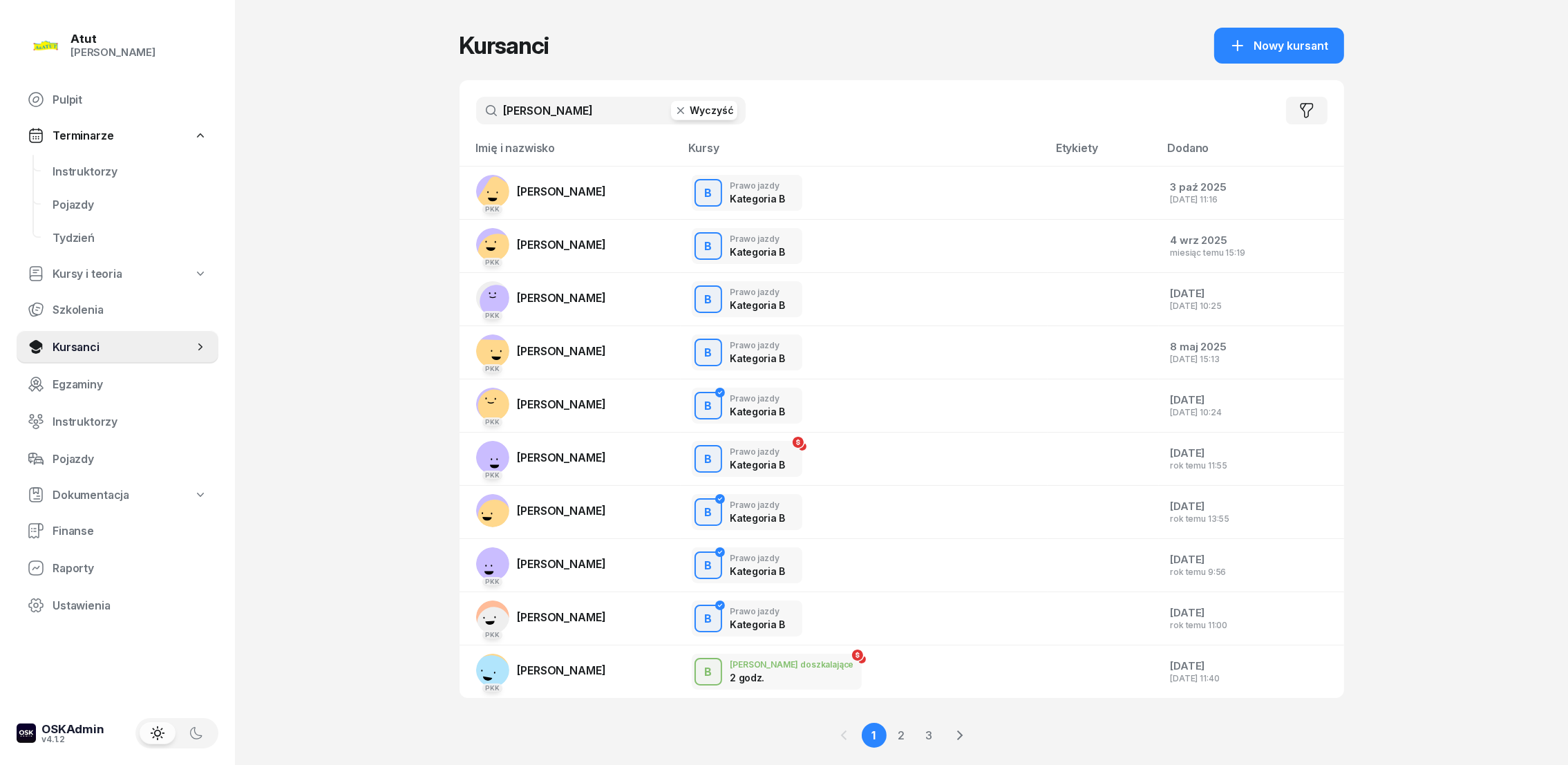
click at [712, 108] on button "Wyczyść" at bounding box center [705, 111] width 67 height 19
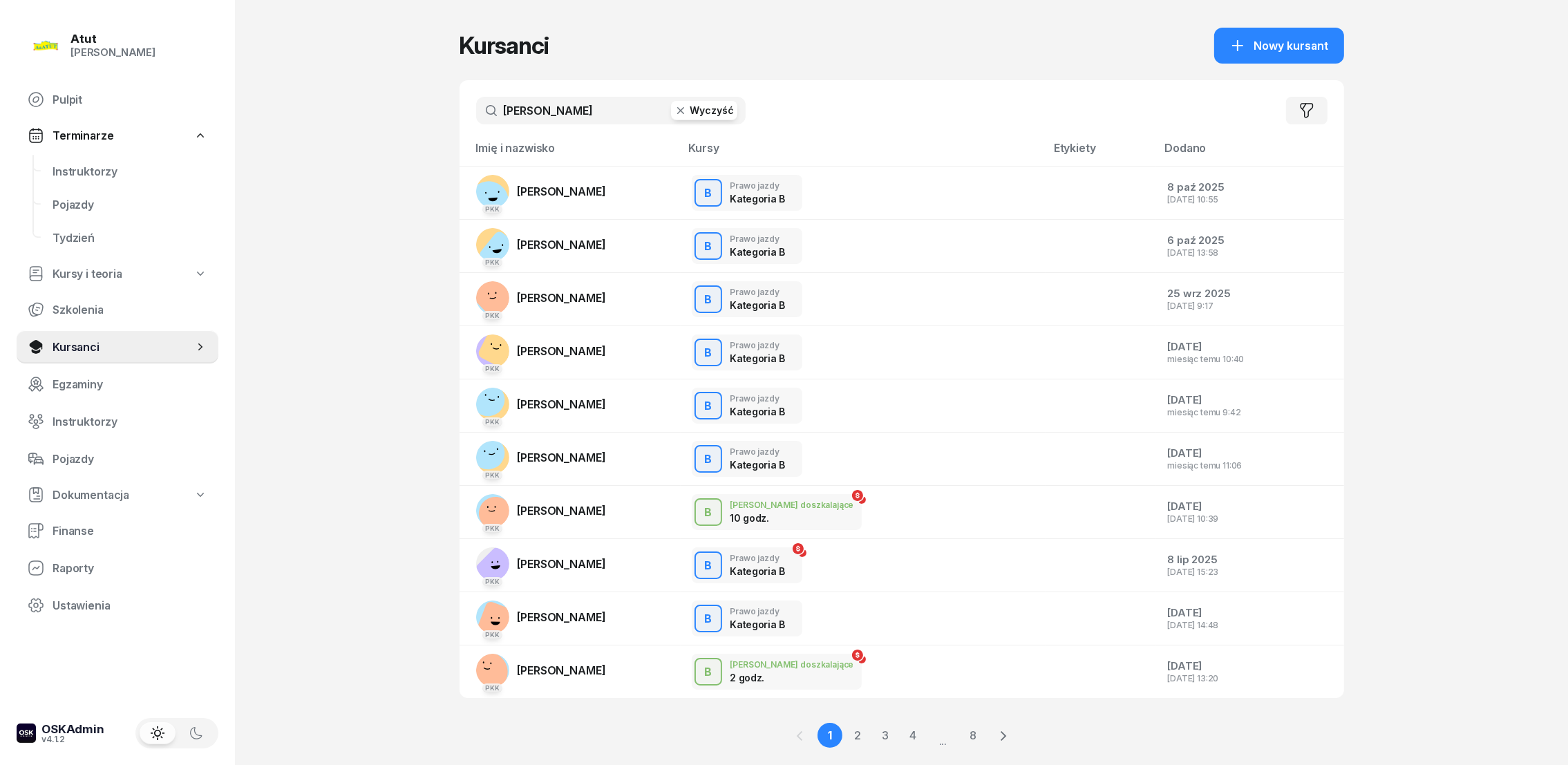
drag, startPoint x: 569, startPoint y: 110, endPoint x: 438, endPoint y: 117, distance: 131.2
click at [438, 117] on div "Atut [PERSON_NAME] Pulpit Terminarze Instruktorzy Pojazdy Tydzień Kursy i teori…" at bounding box center [784, 400] width 1568 height 801
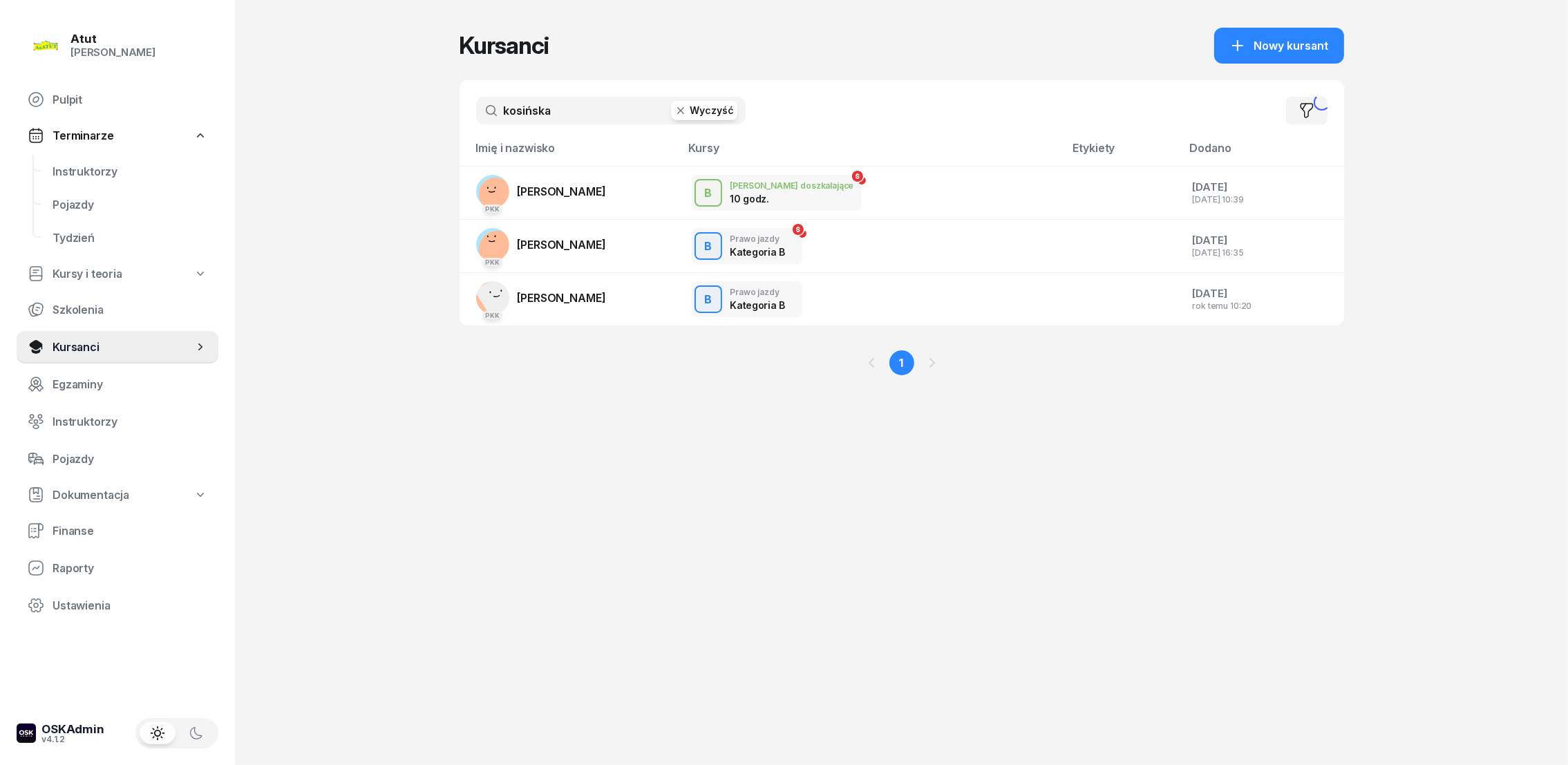
type input "kosińska"
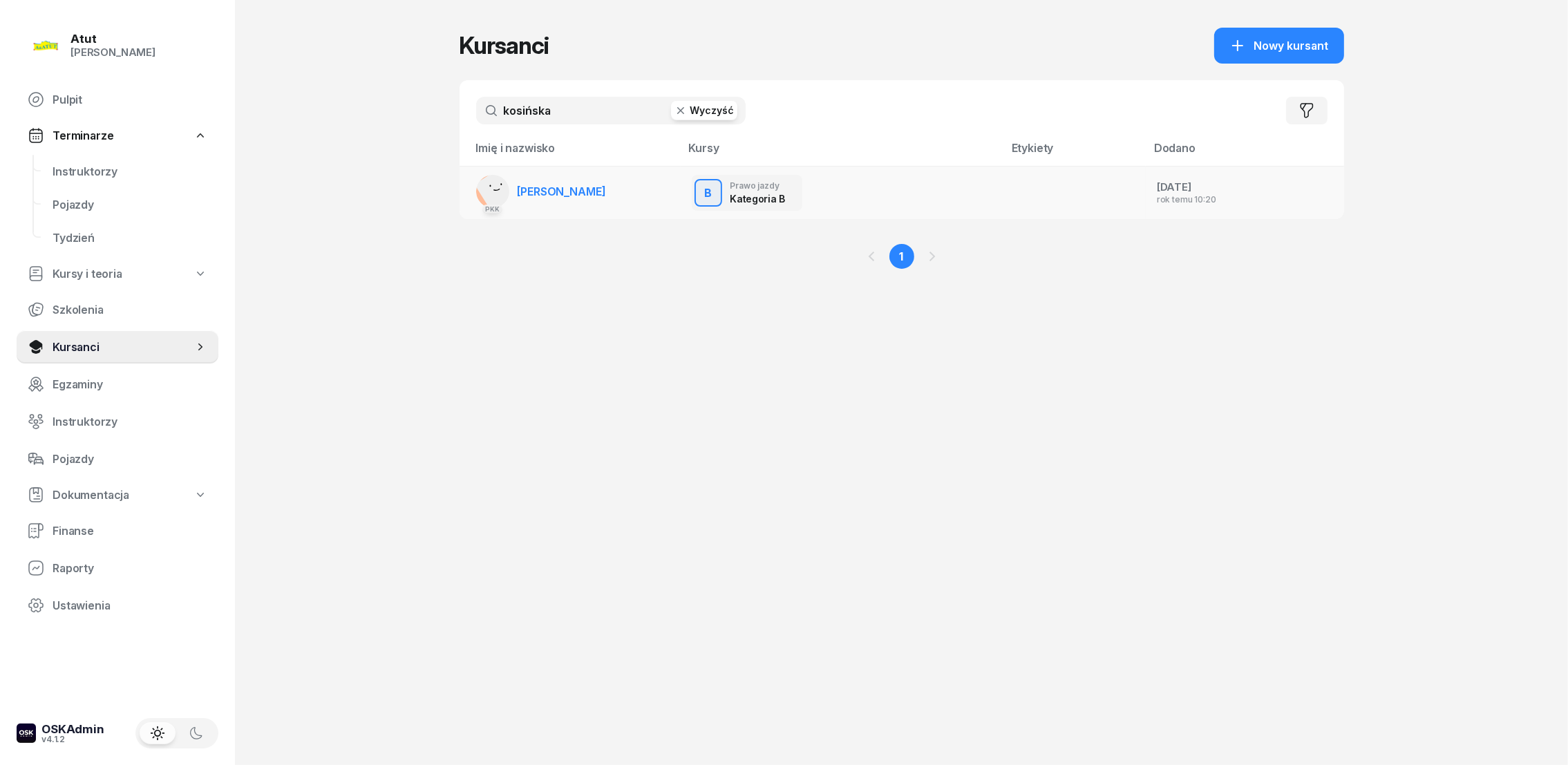
click at [580, 187] on span "[PERSON_NAME]" at bounding box center [561, 191] width 89 height 14
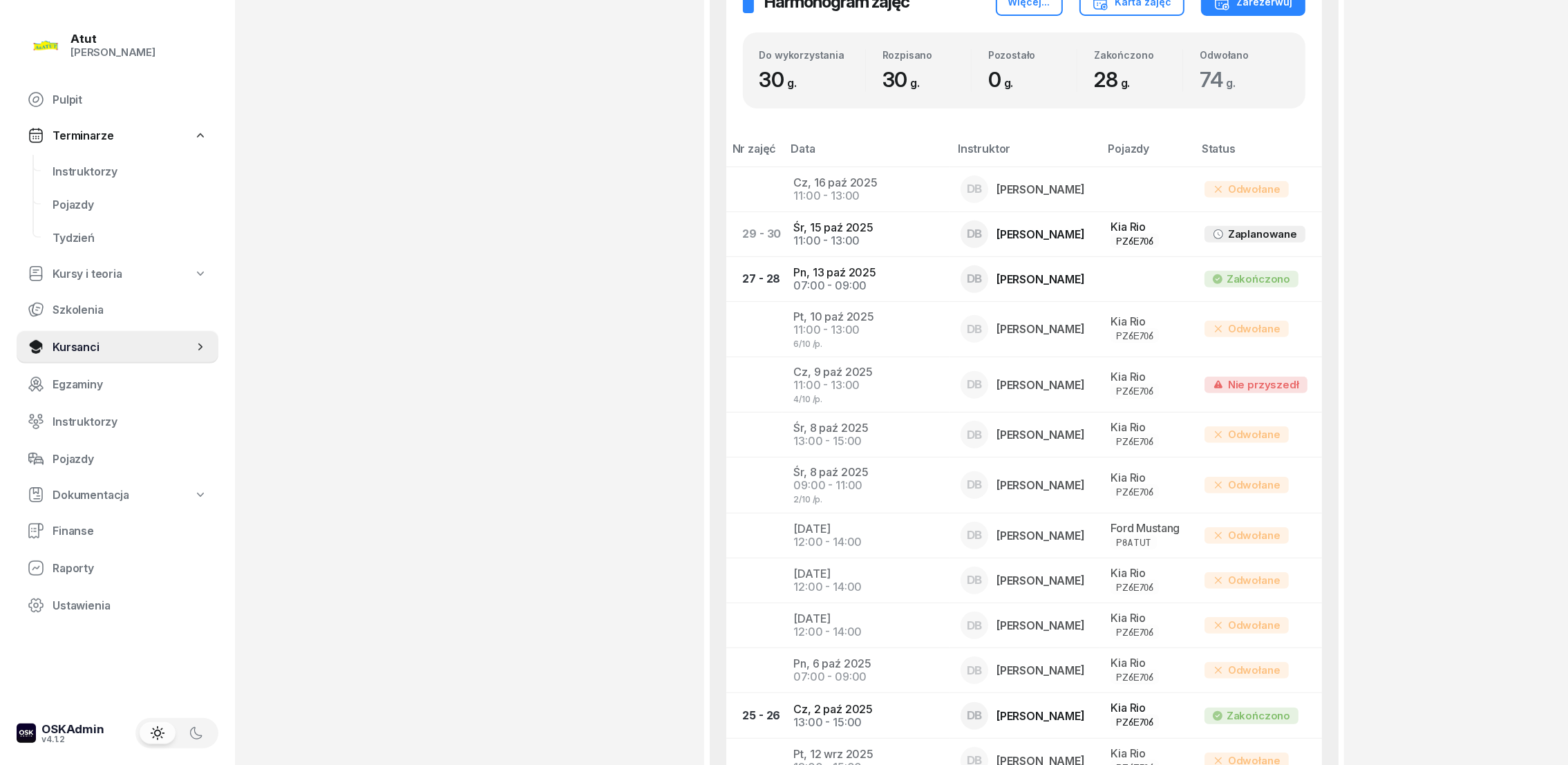
scroll to position [830, 0]
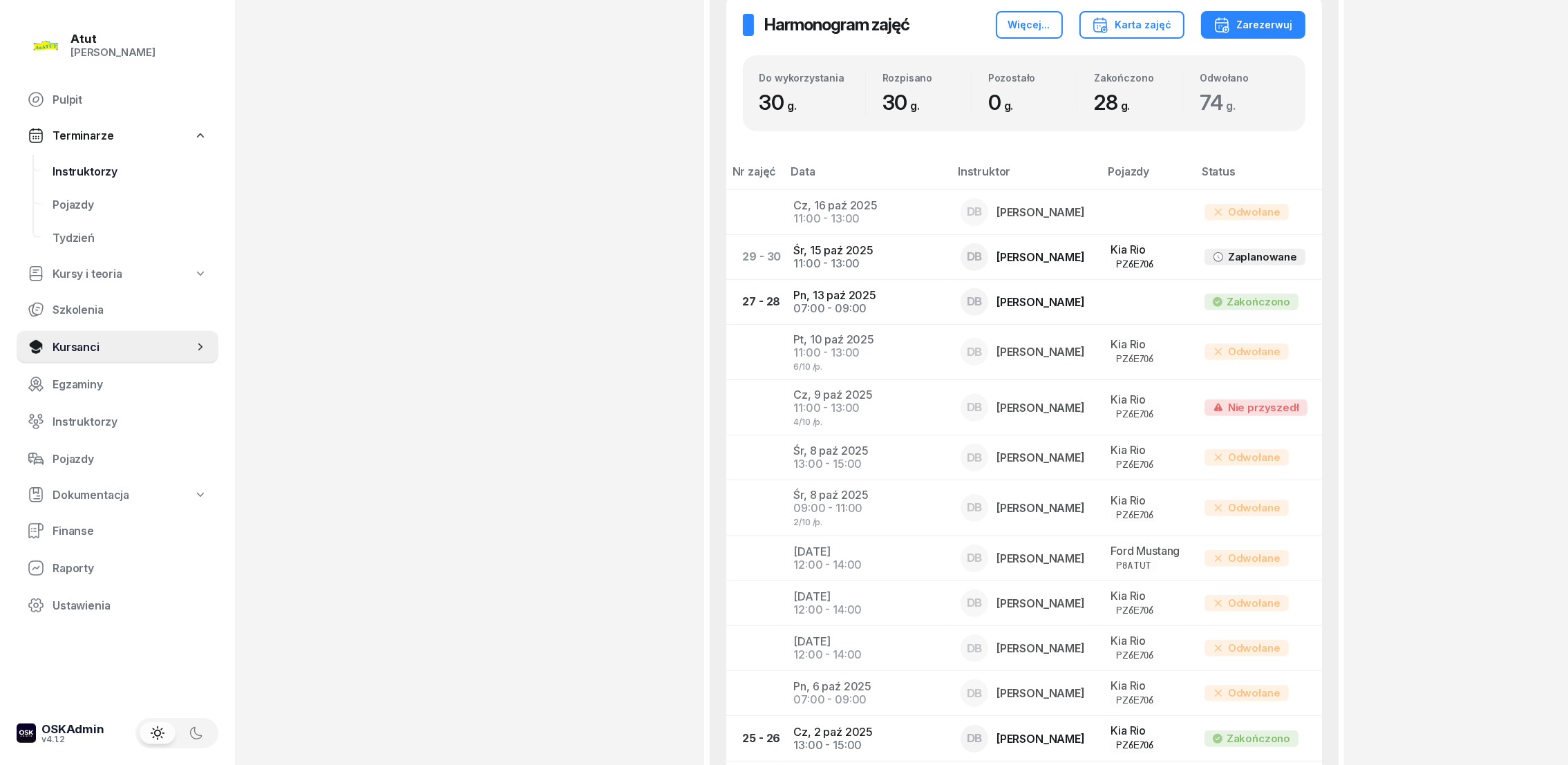
click at [77, 172] on span "Instruktorzy" at bounding box center [130, 171] width 155 height 13
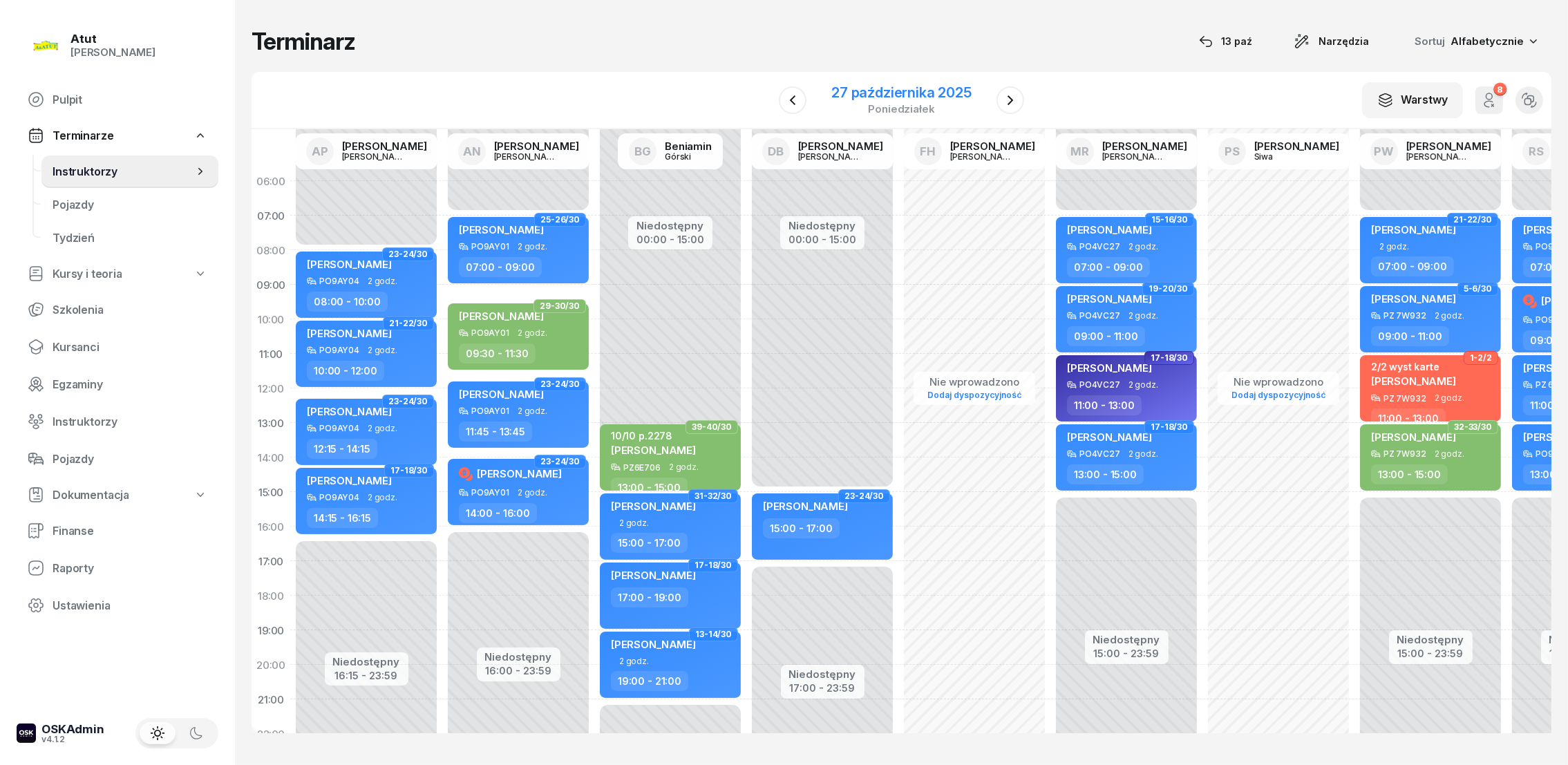
click at [869, 91] on div "27 października 2025" at bounding box center [901, 92] width 140 height 14
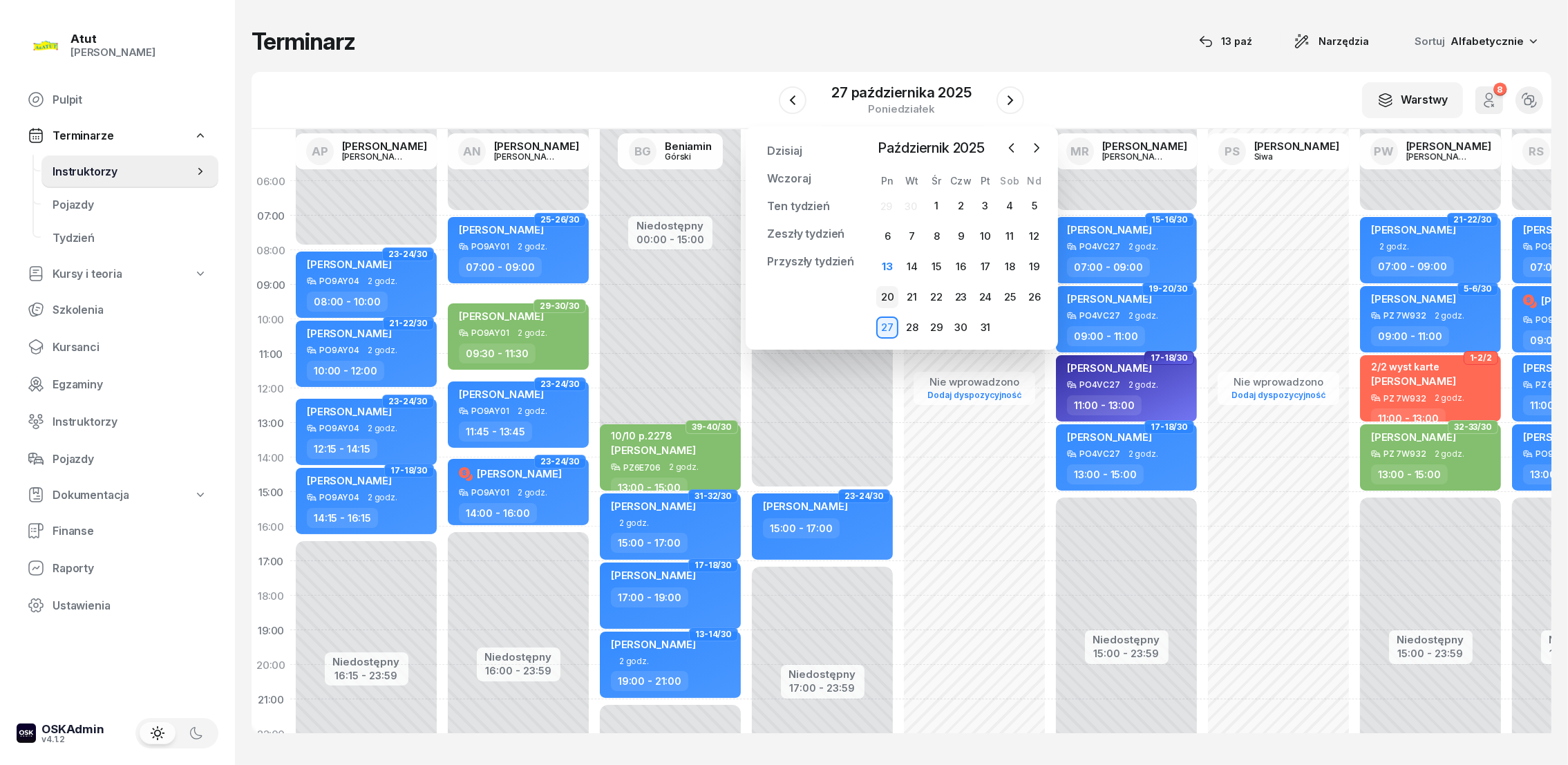
click at [886, 293] on div "20" at bounding box center [887, 296] width 22 height 22
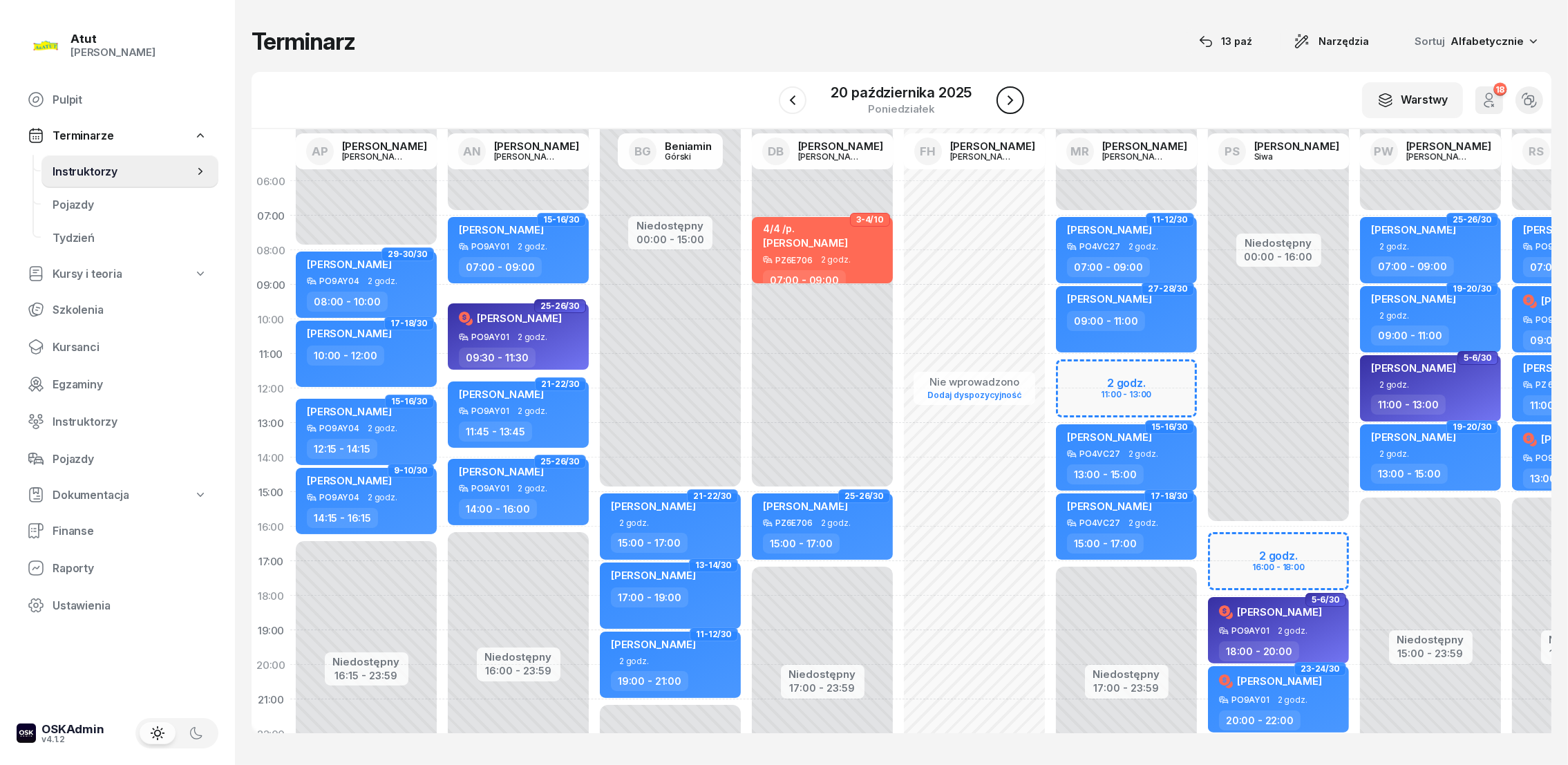
click at [1013, 94] on icon "button" at bounding box center [1010, 100] width 16 height 16
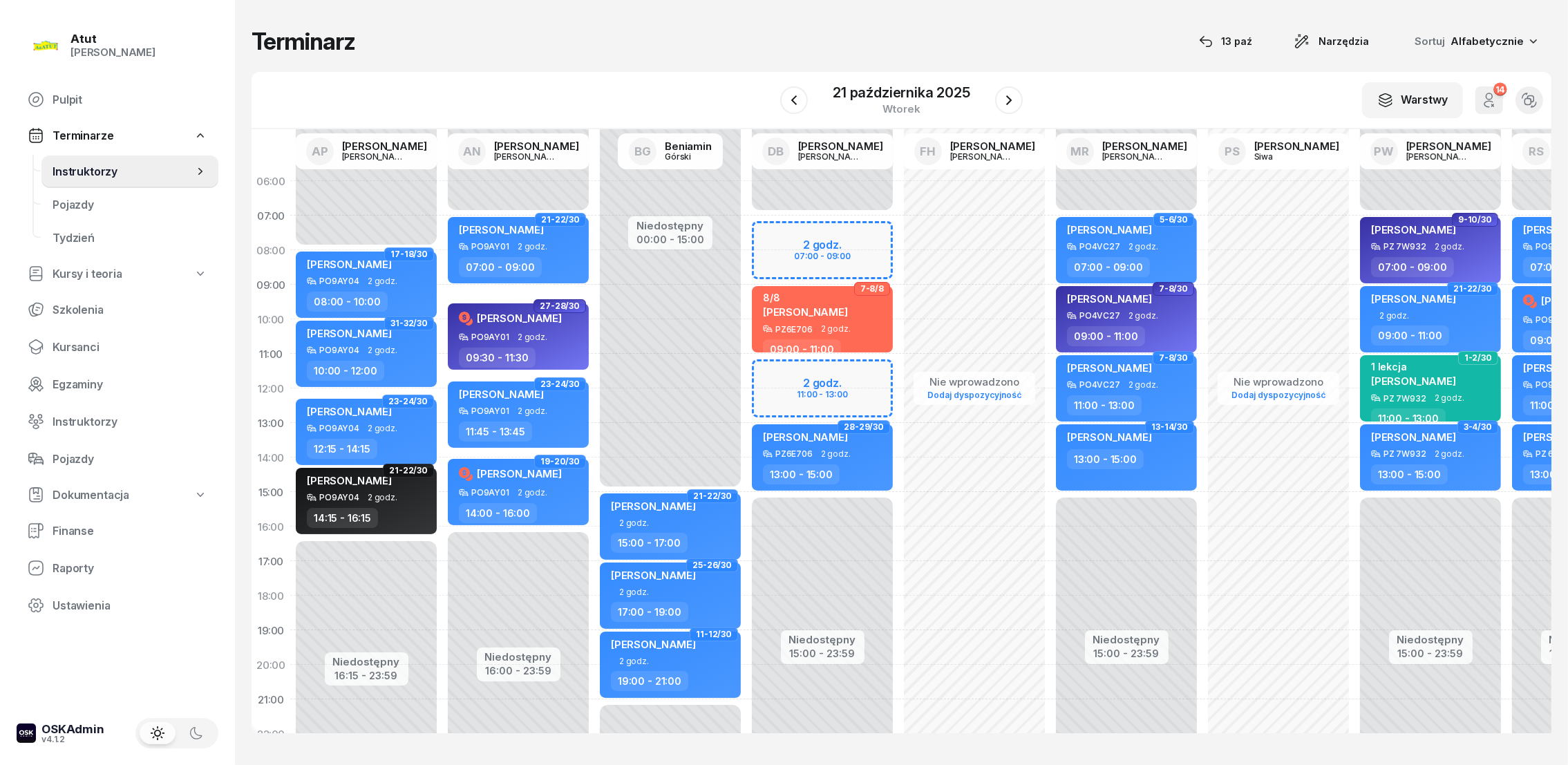
click at [782, 240] on div "Niedostępny 00:00 - 07:00 Niedostępny 15:00 - 23:59 2 godz. 07:00 - 09:00 2 god…" at bounding box center [823, 492] width 152 height 656
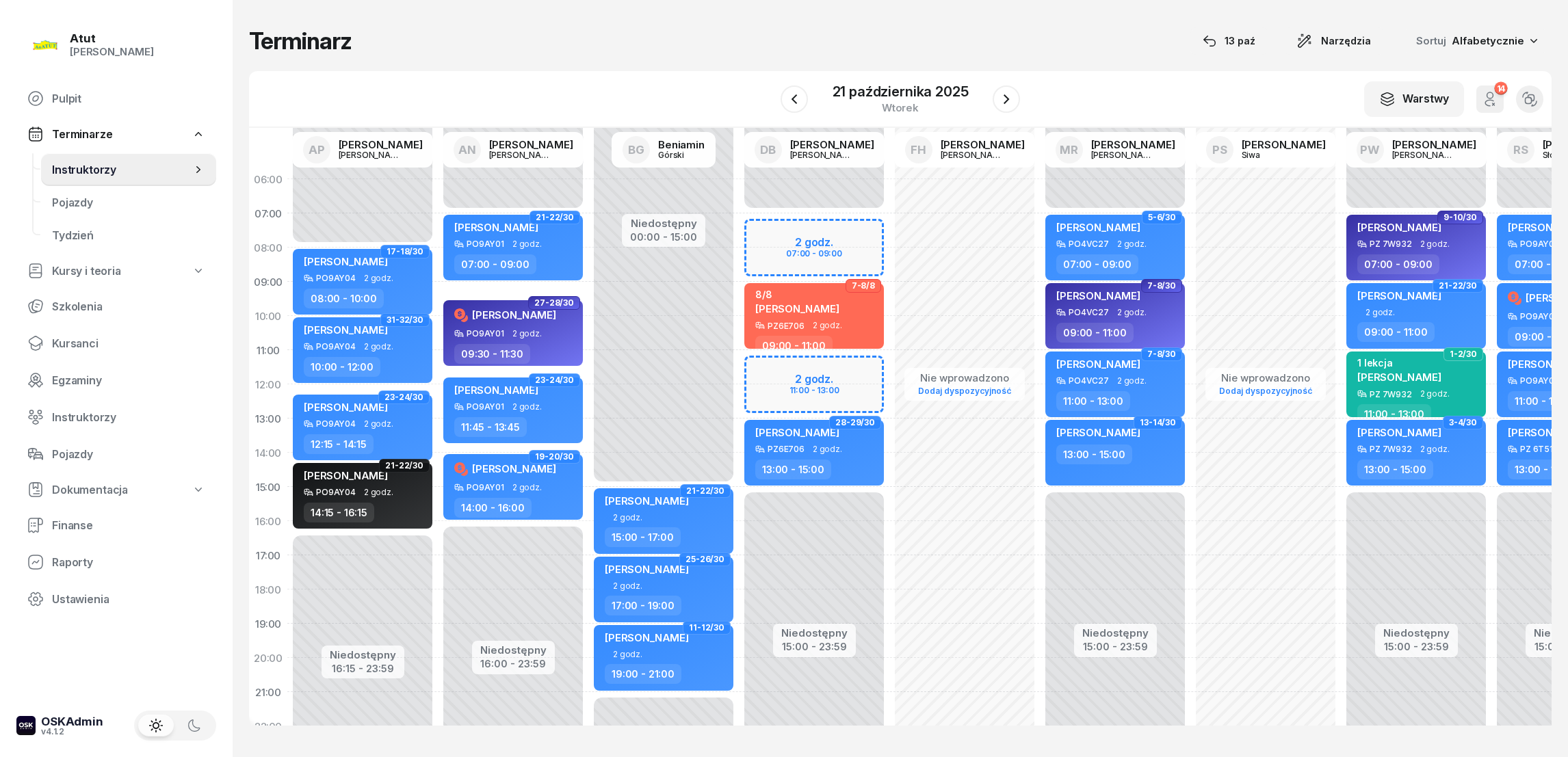
select select "07"
select select "09"
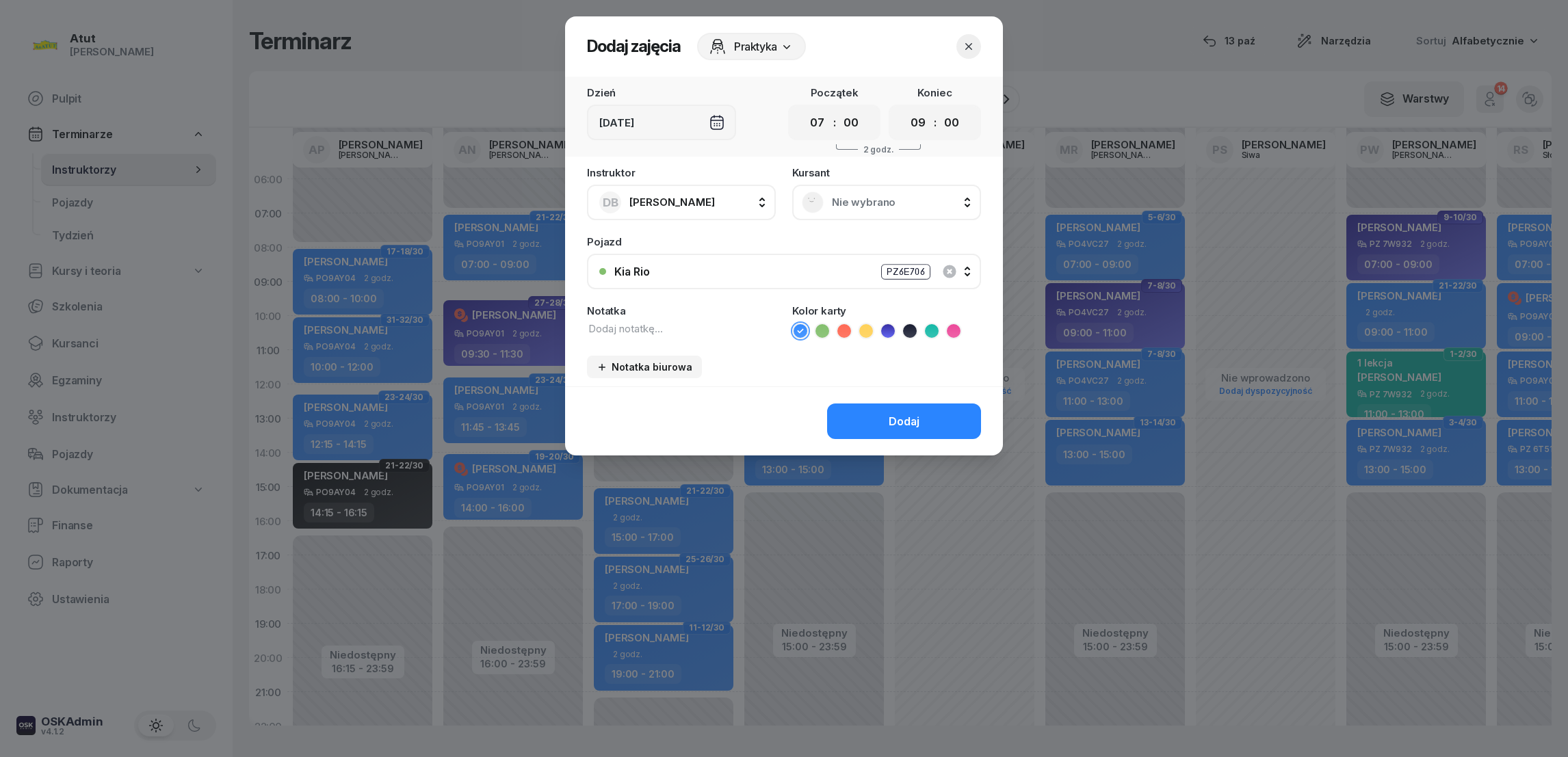
click at [850, 202] on span "Nie wybrano" at bounding box center [901, 202] width 140 height 12
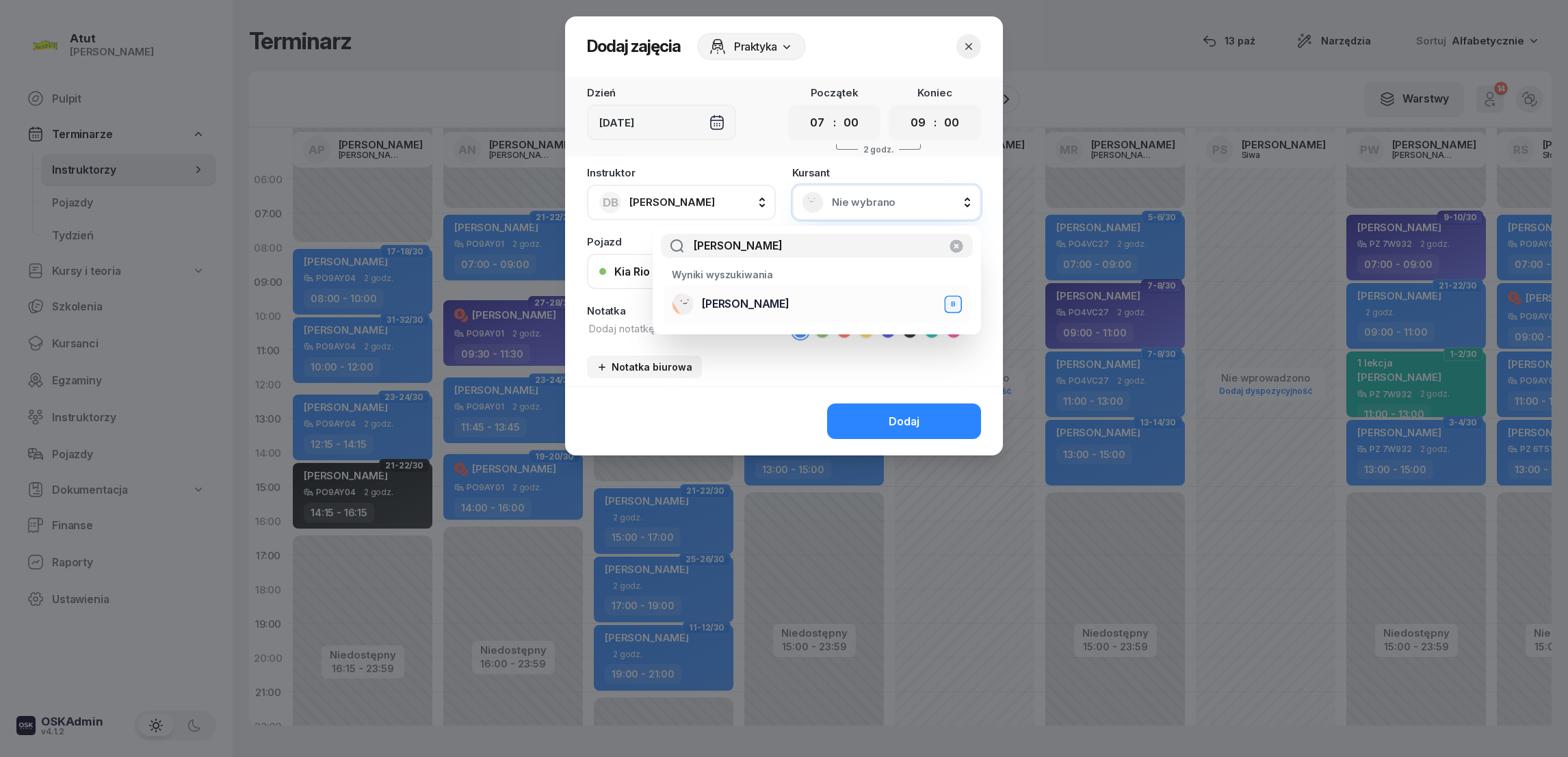
type input "[PERSON_NAME]"
click at [749, 301] on span "[PERSON_NAME]" at bounding box center [745, 304] width 88 height 13
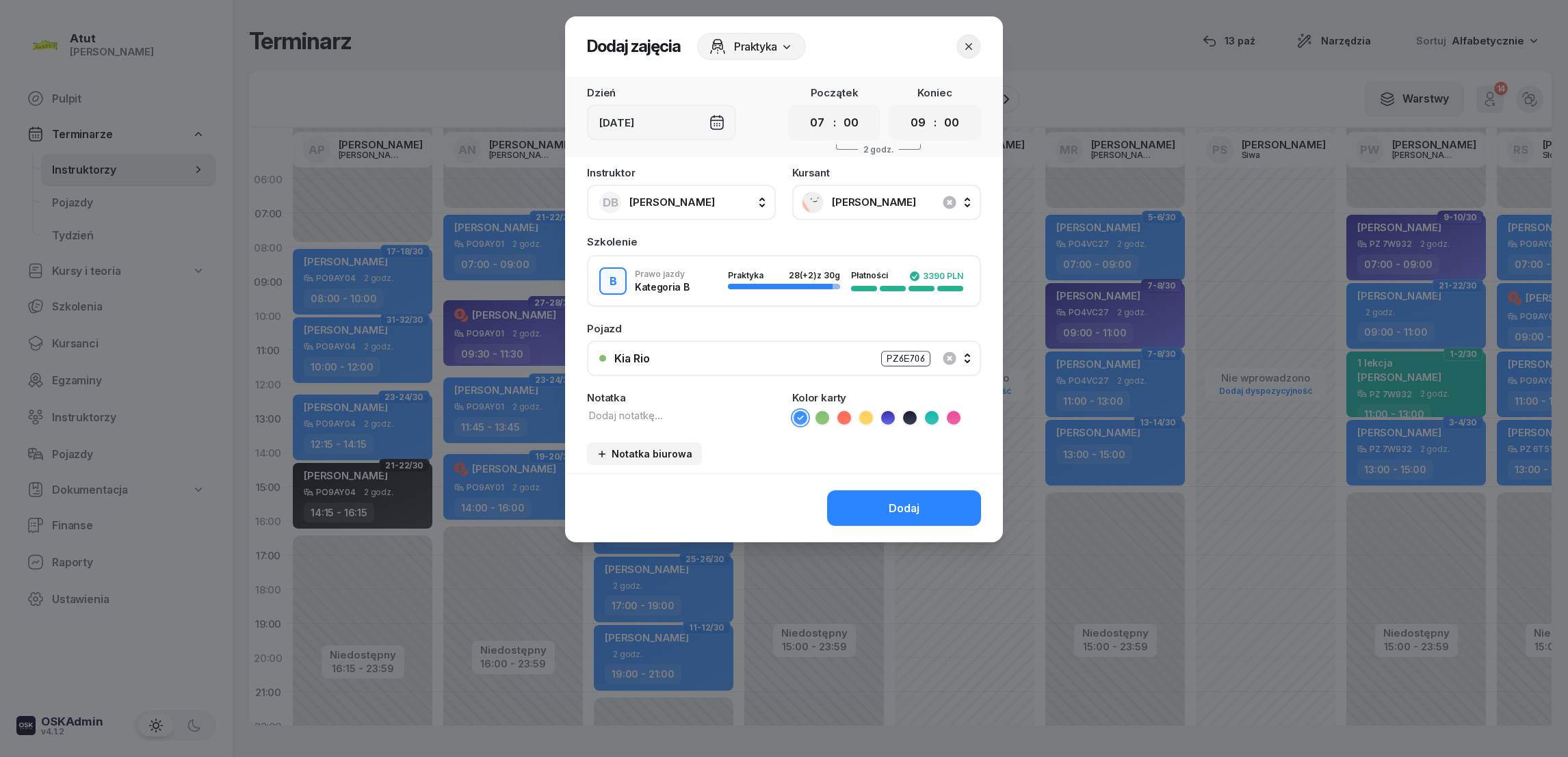
click at [823, 412] on icon at bounding box center [822, 418] width 14 height 14
click at [911, 513] on button "Dodaj" at bounding box center [903, 508] width 154 height 36
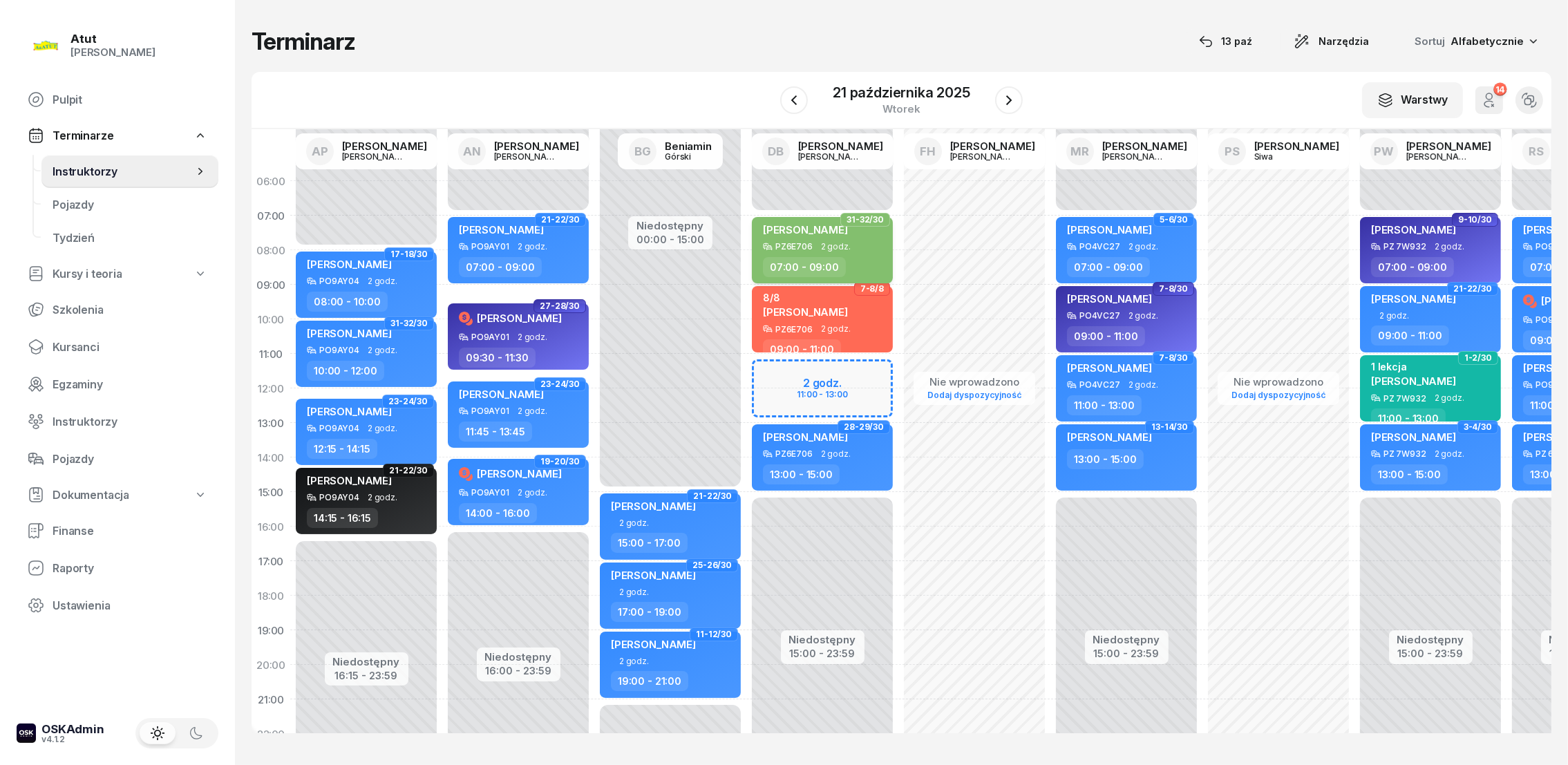
click at [816, 235] on div "[PERSON_NAME]" at bounding box center [805, 232] width 85 height 19
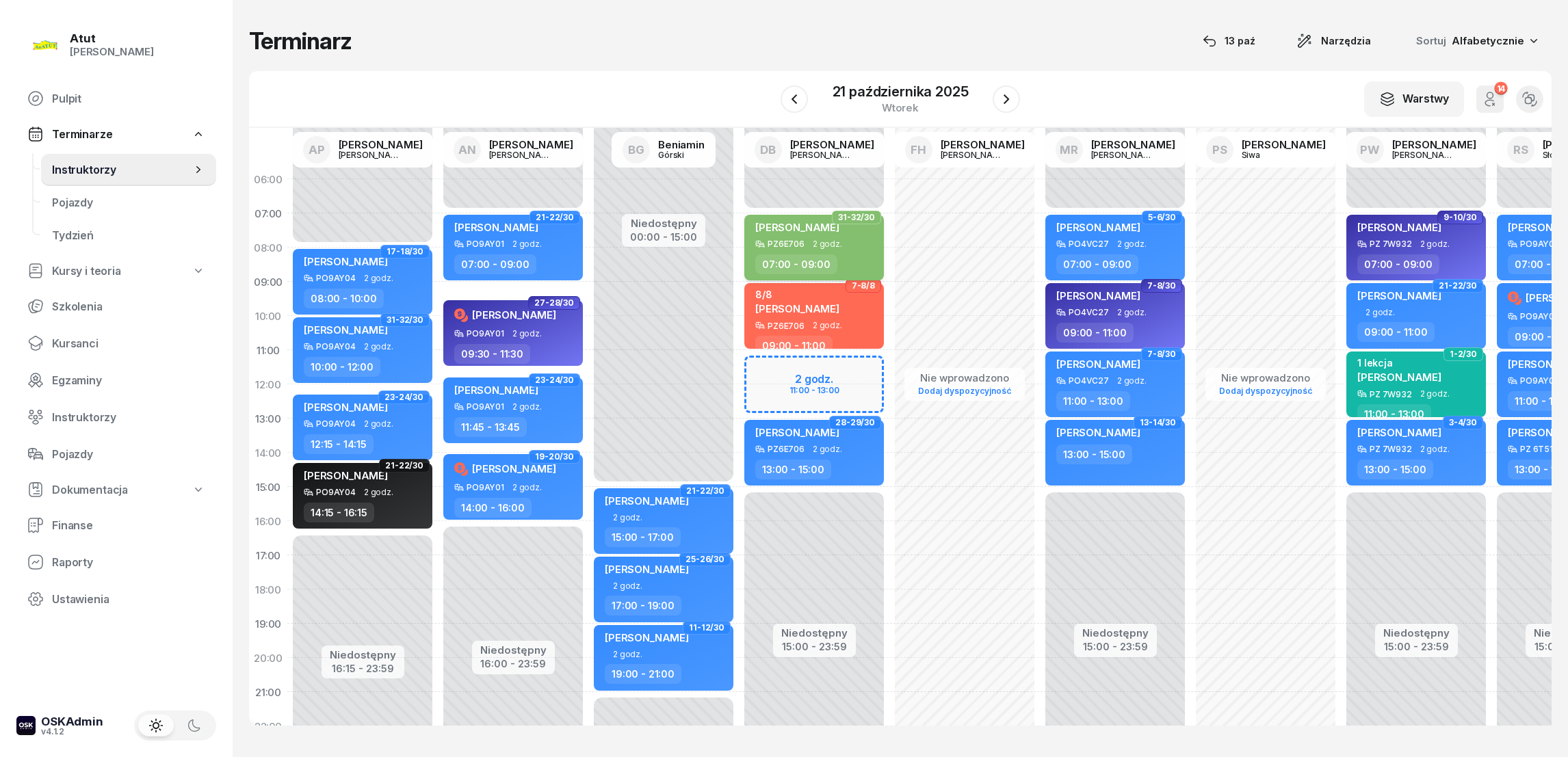
select select "07"
select select "09"
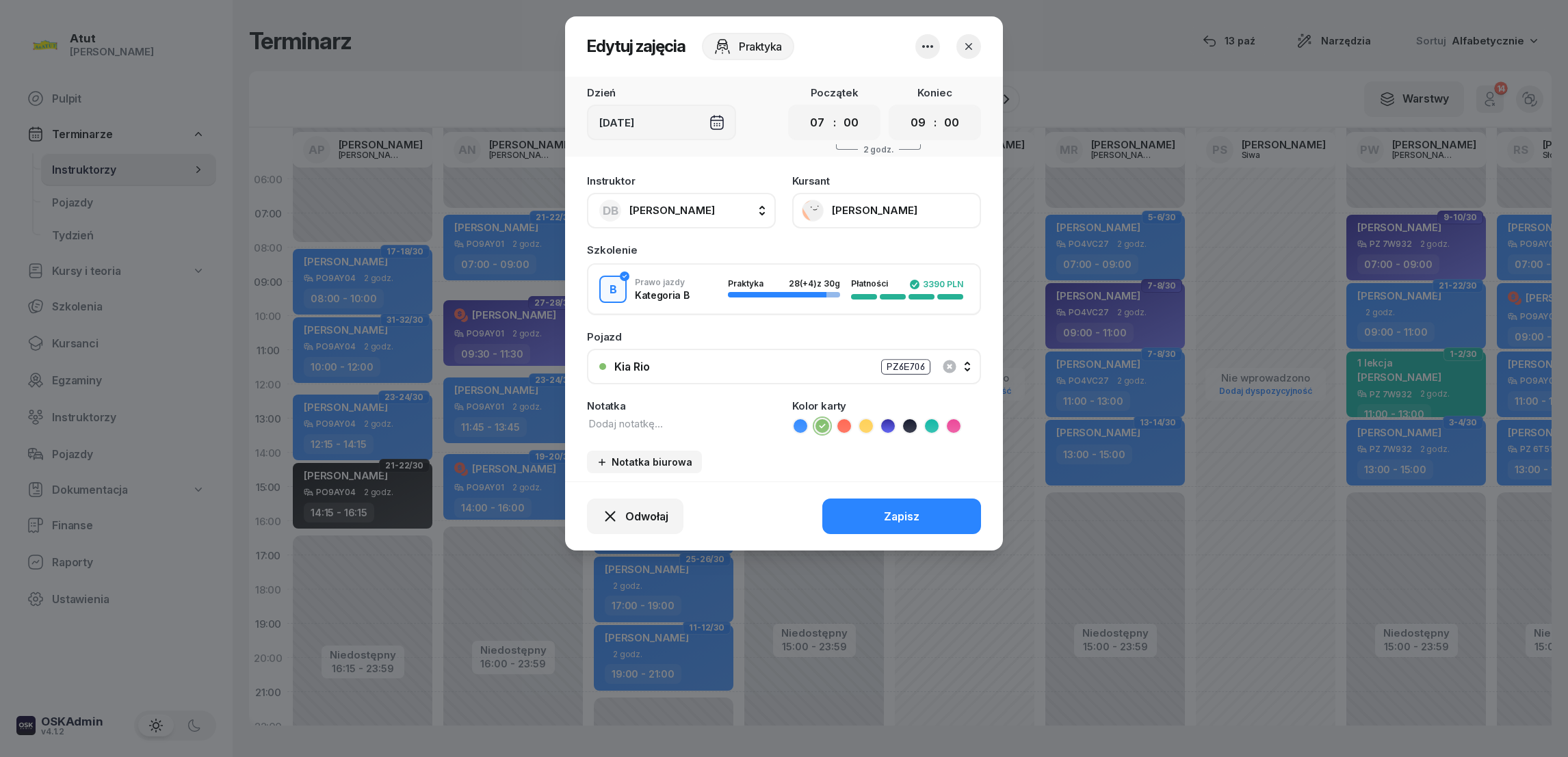
click at [970, 46] on icon "button" at bounding box center [968, 46] width 7 height 7
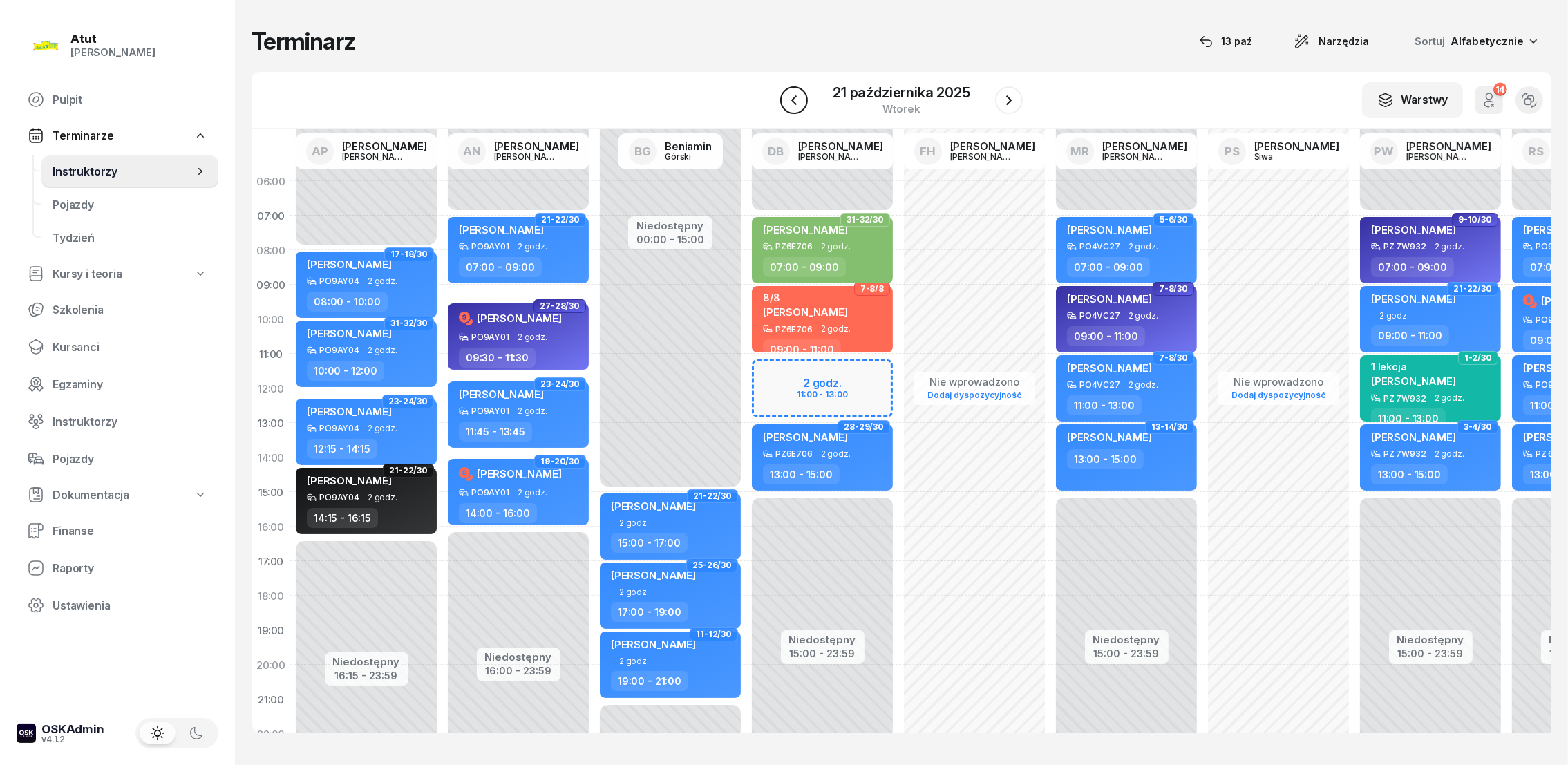
click at [794, 100] on icon "button" at bounding box center [794, 99] width 6 height 10
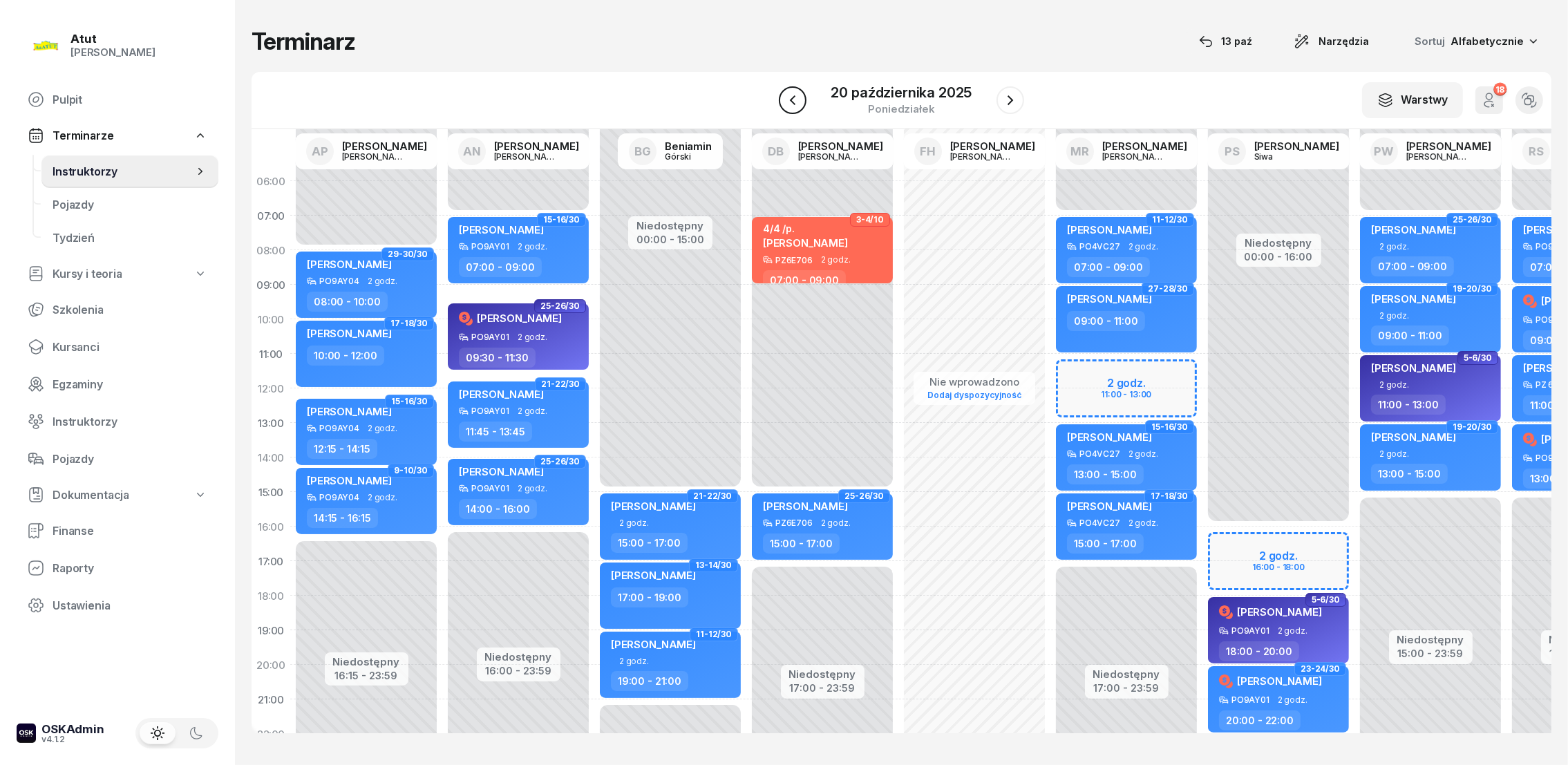
click at [794, 100] on icon "button" at bounding box center [793, 100] width 16 height 16
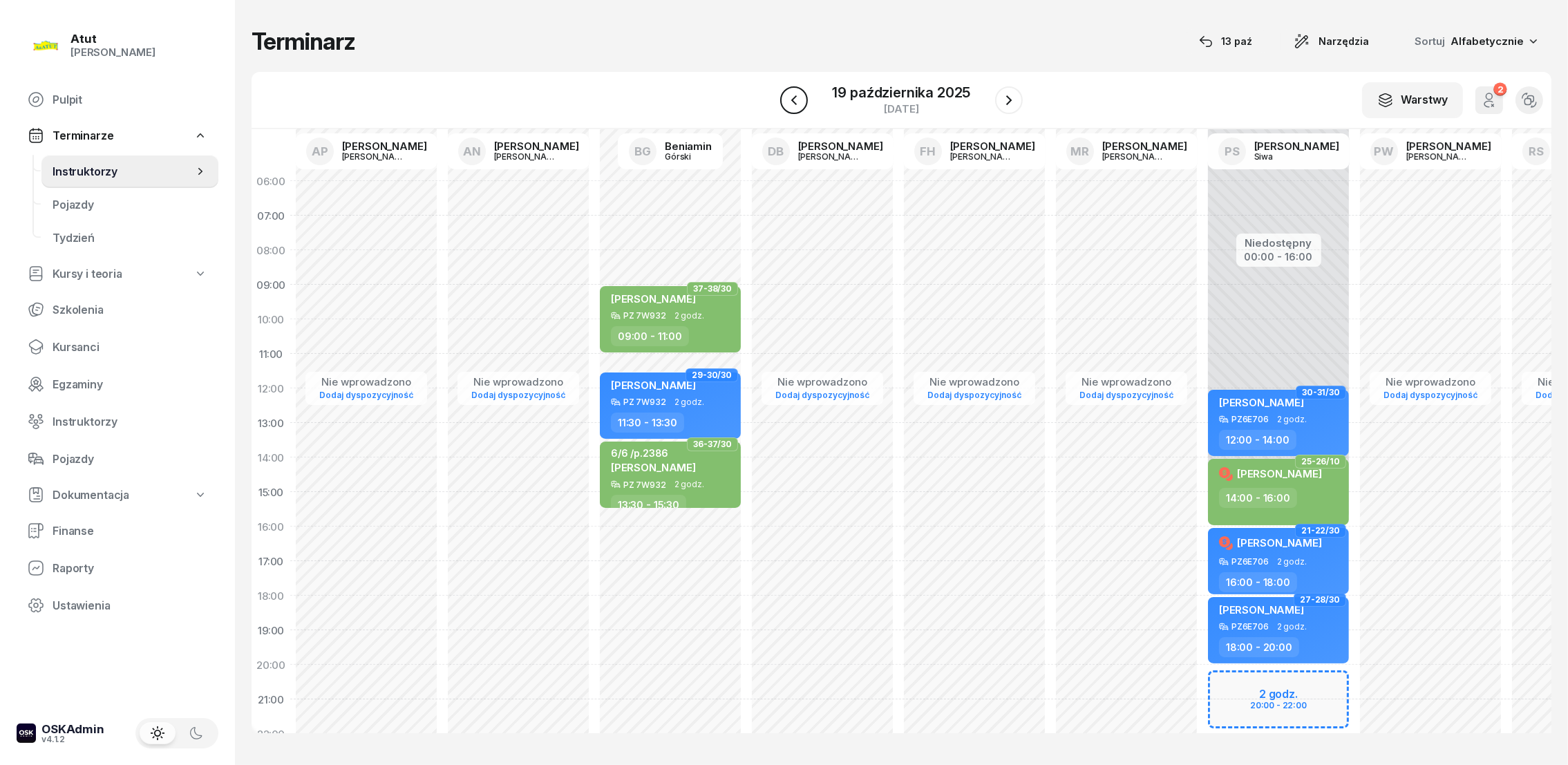
click at [794, 100] on icon "button" at bounding box center [794, 100] width 16 height 16
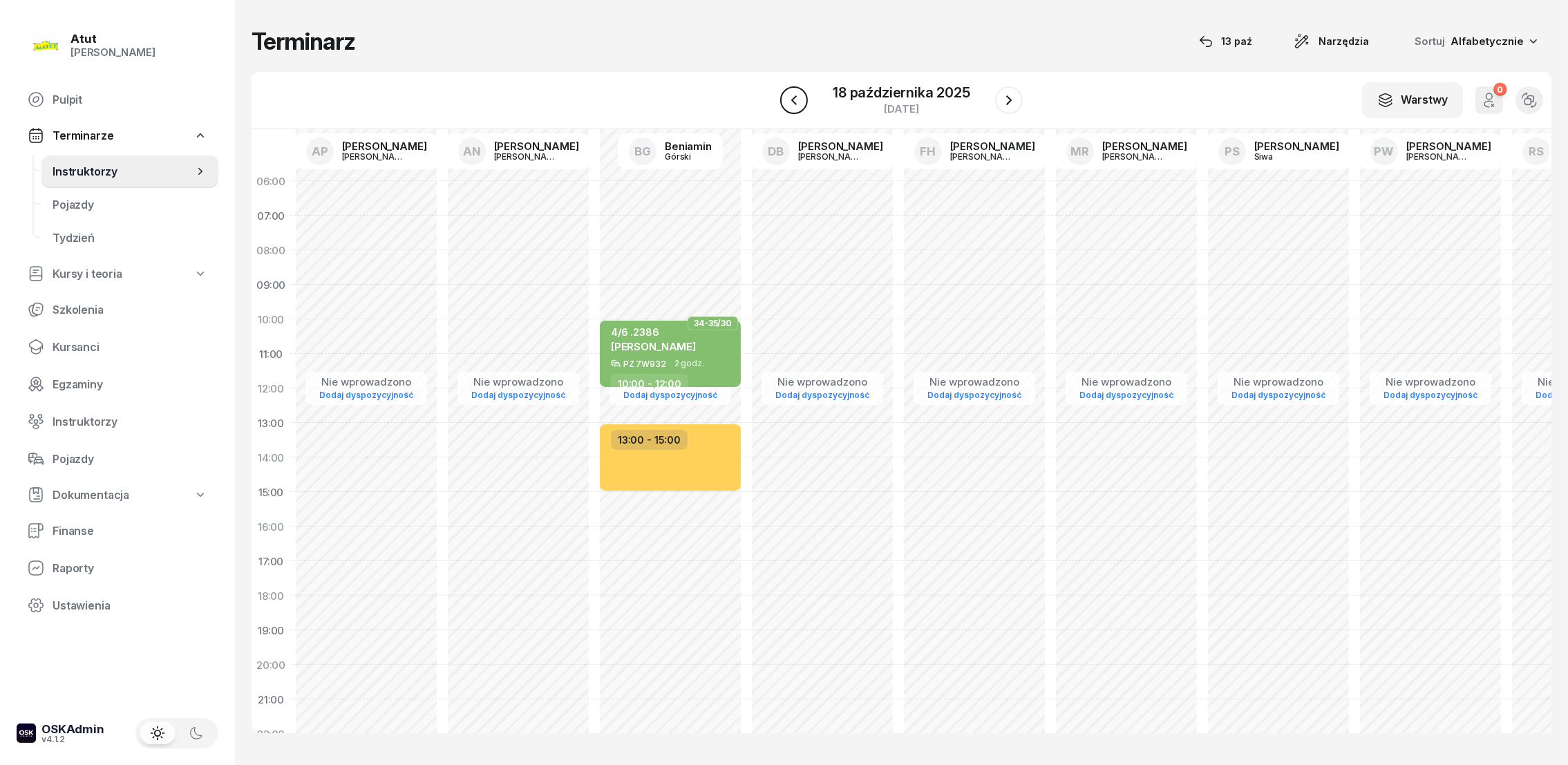
click at [794, 100] on icon "button" at bounding box center [794, 100] width 16 height 16
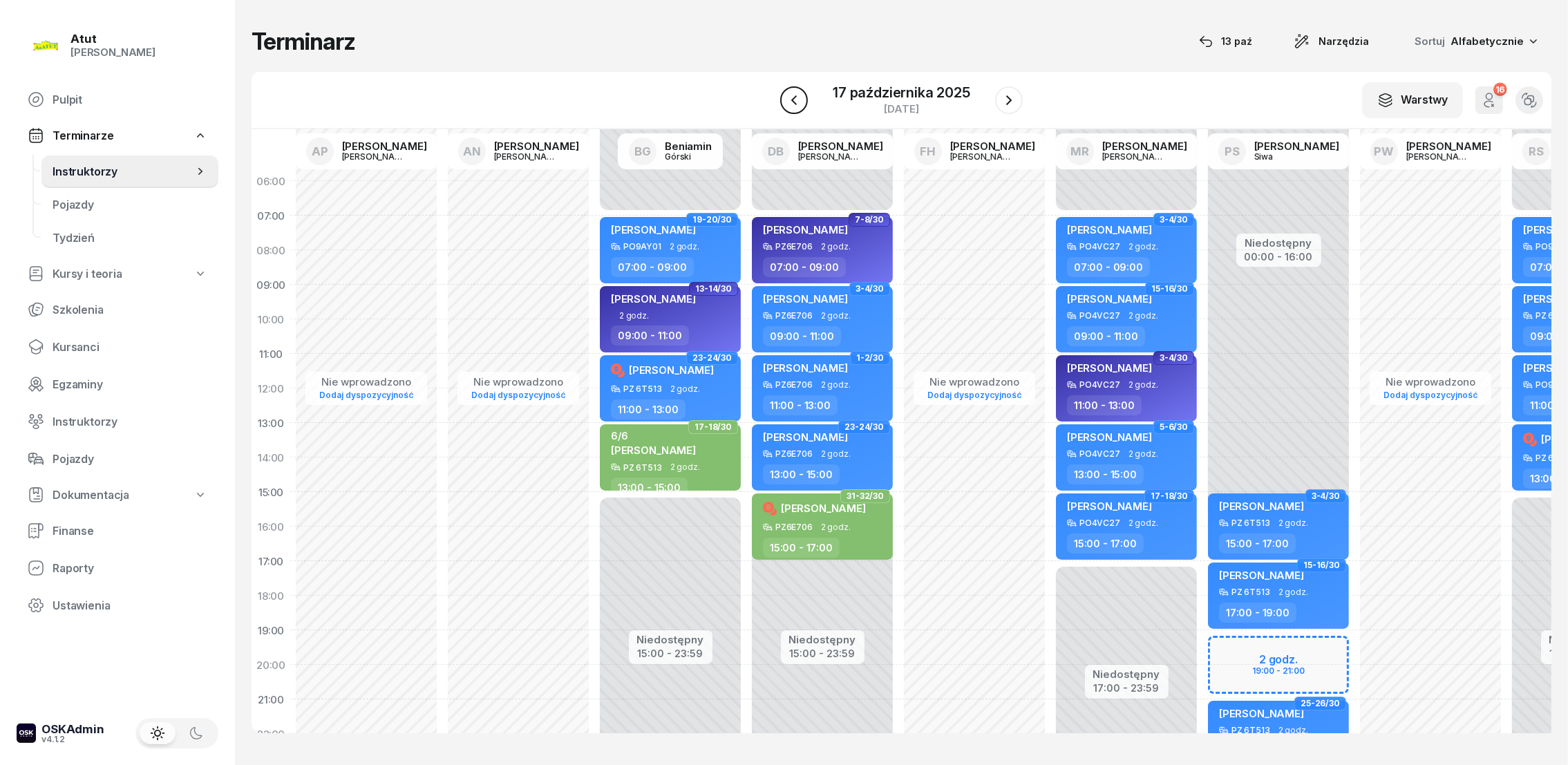
click at [794, 100] on icon "button" at bounding box center [794, 99] width 6 height 10
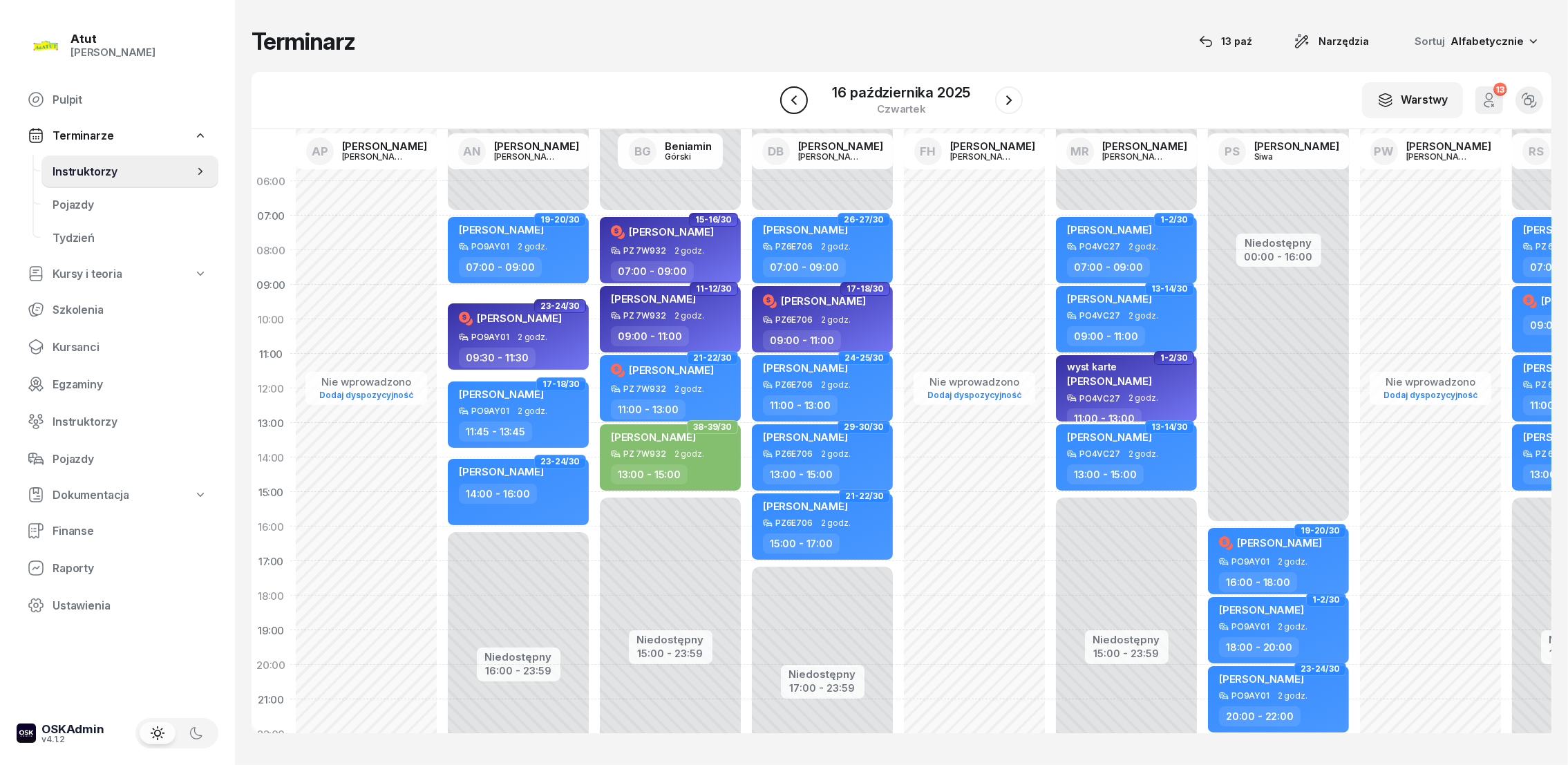
click at [794, 99] on icon "button" at bounding box center [794, 100] width 16 height 16
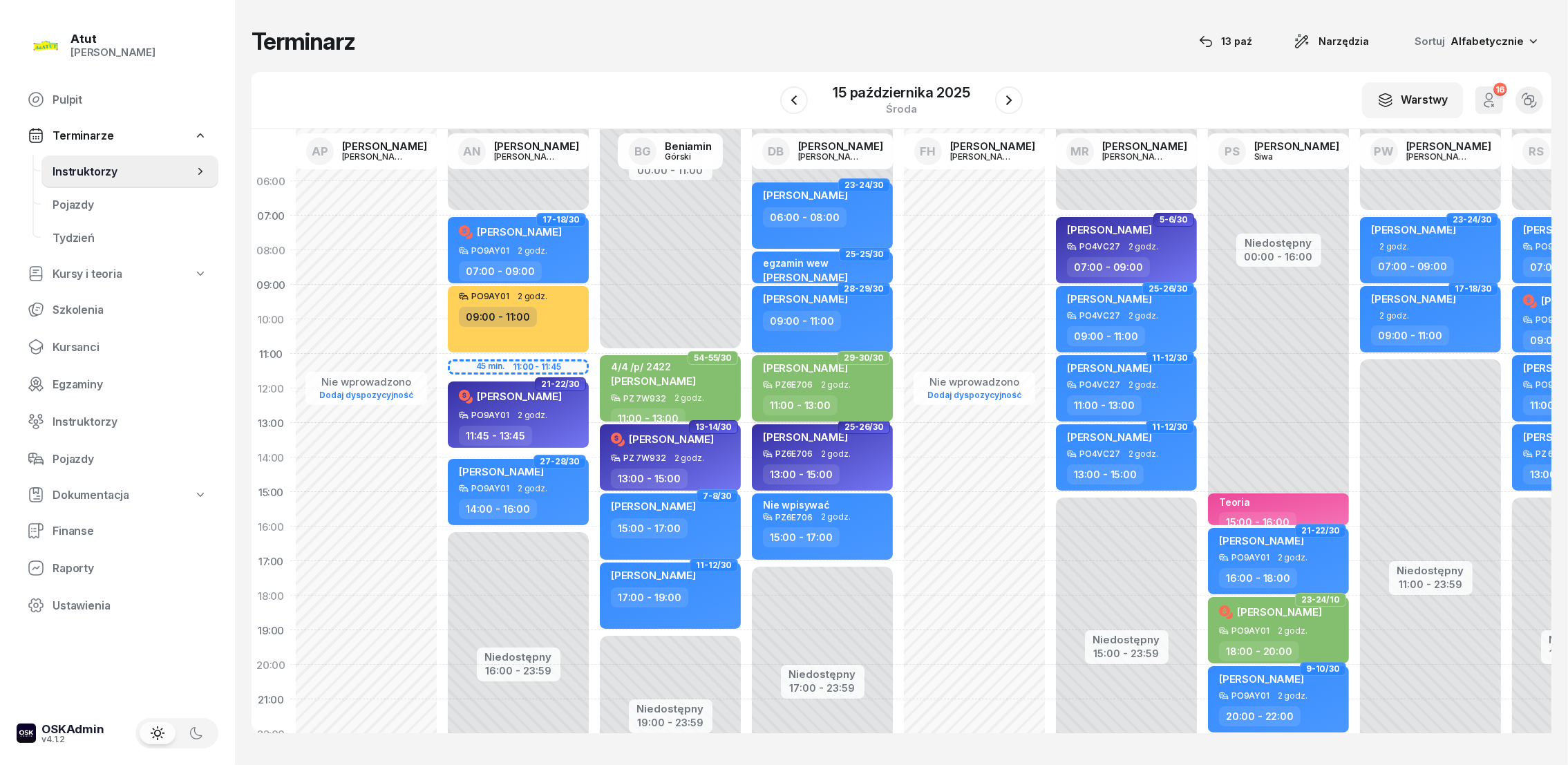
click at [851, 383] on div "PZ6E706 2 godz." at bounding box center [824, 385] width 122 height 10
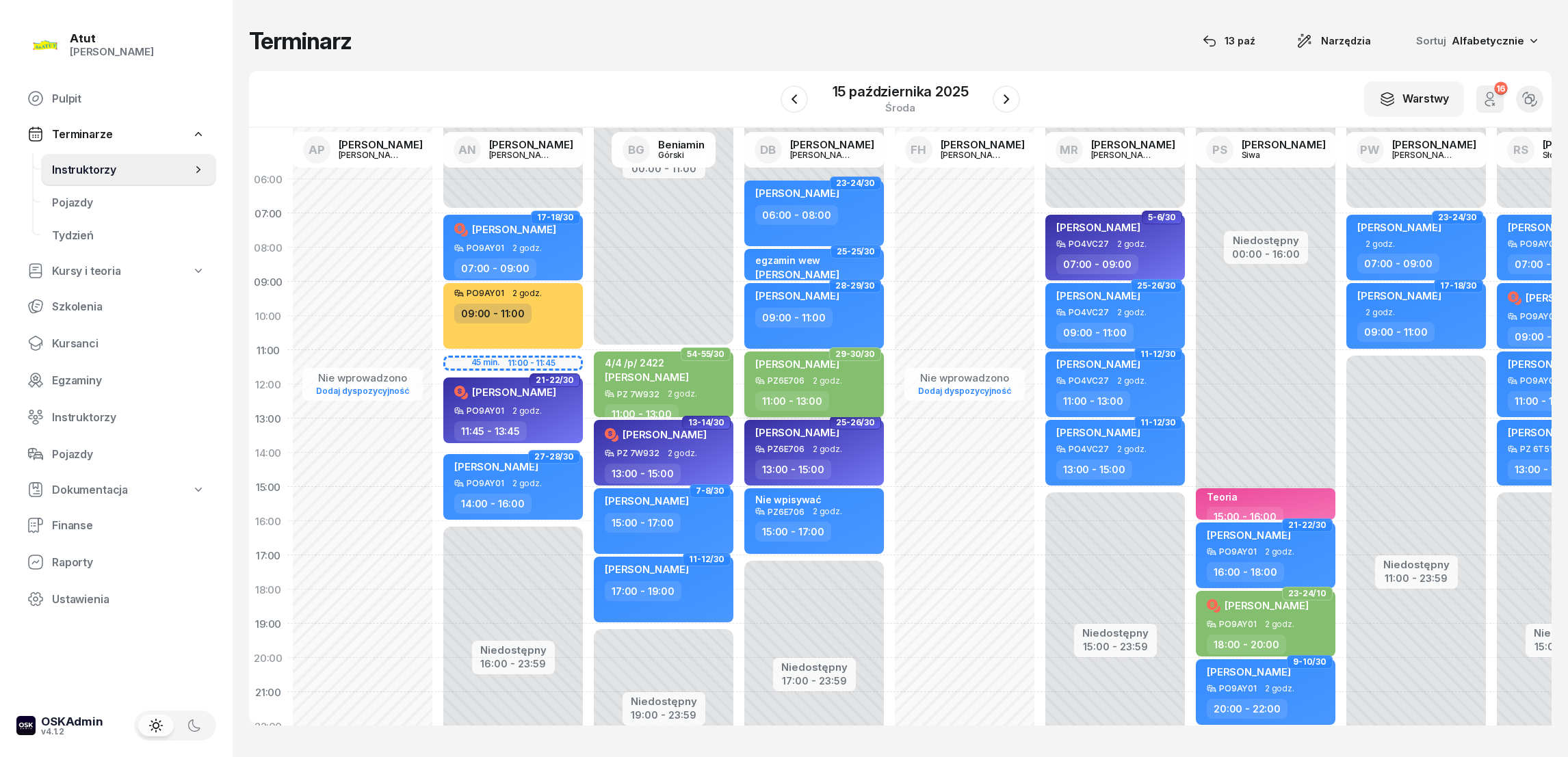
select select "11"
select select "13"
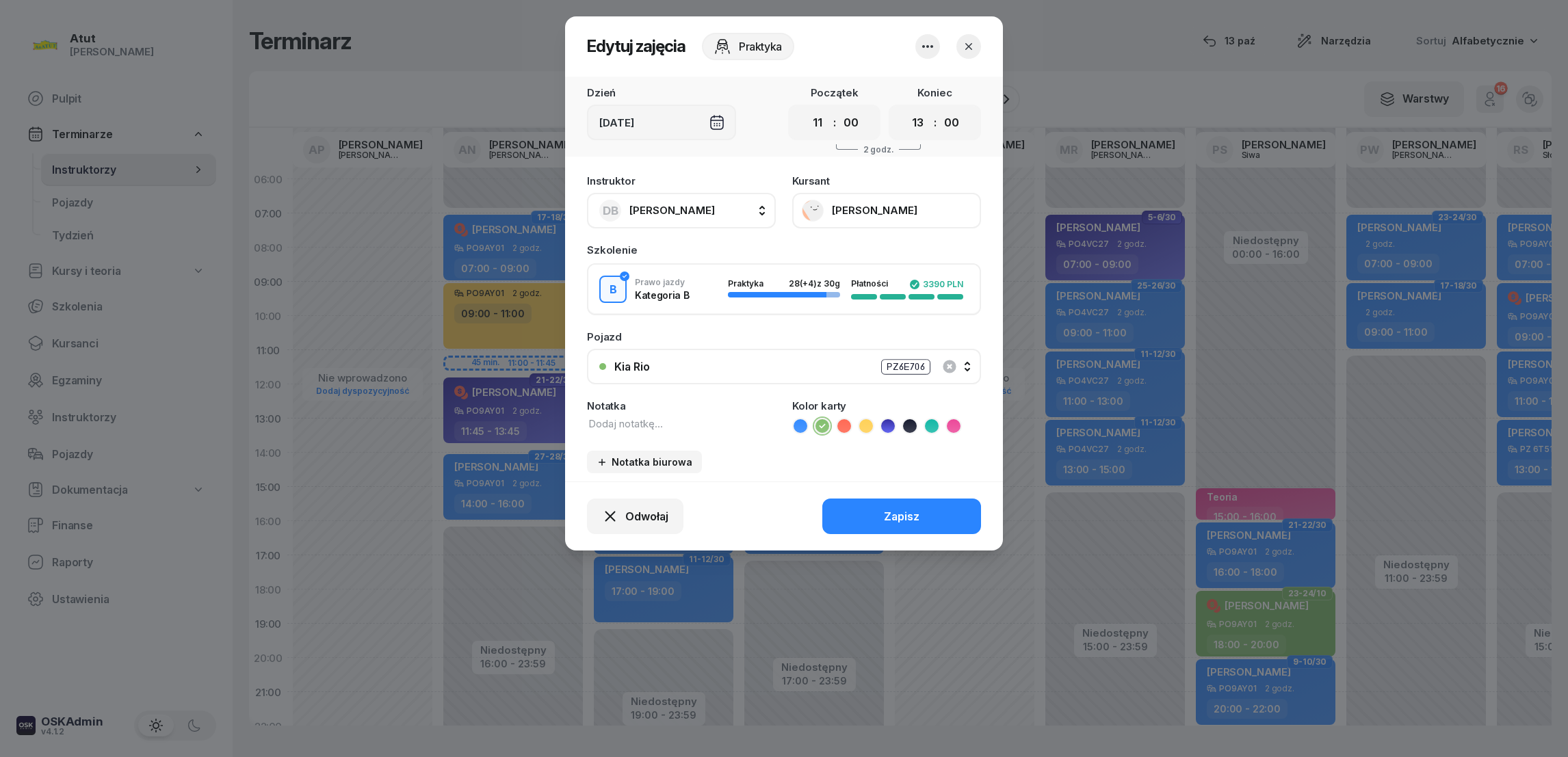
click at [801, 423] on icon at bounding box center [801, 426] width 14 height 14
click at [899, 516] on div "Zapisz" at bounding box center [901, 517] width 36 height 13
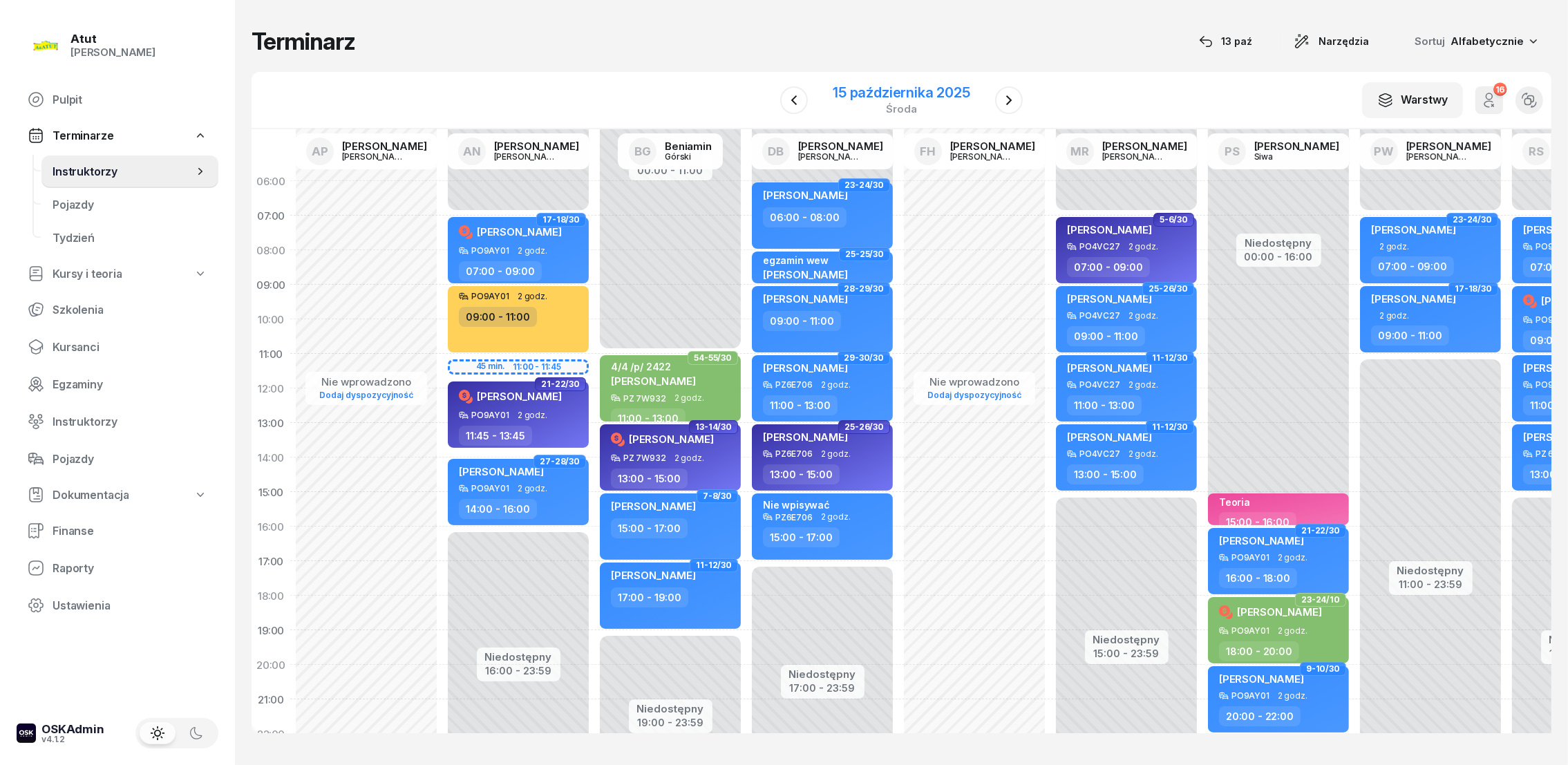
click at [957, 91] on div "15 października 2025" at bounding box center [901, 92] width 137 height 14
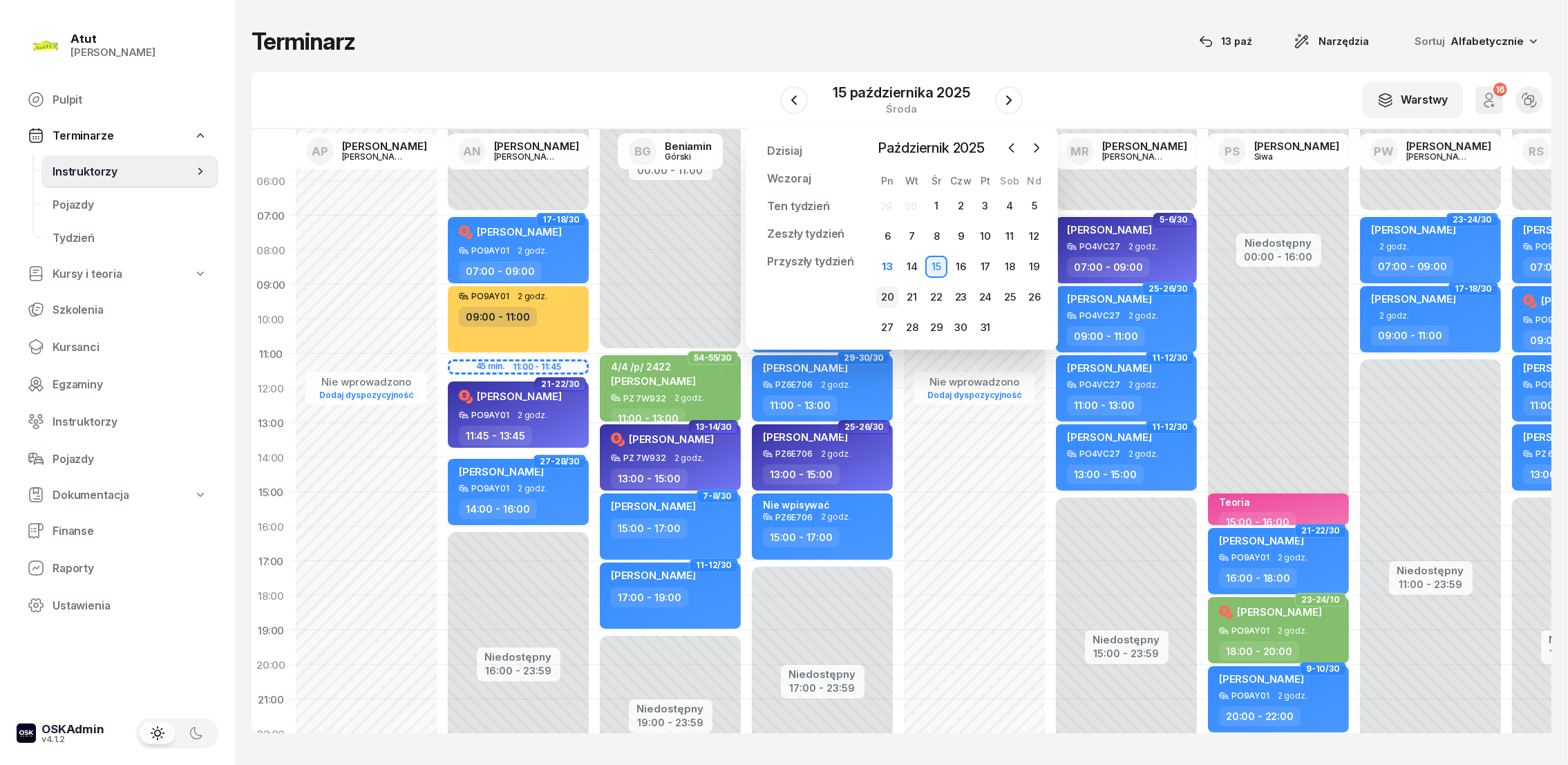
click at [889, 291] on div "20" at bounding box center [887, 296] width 22 height 22
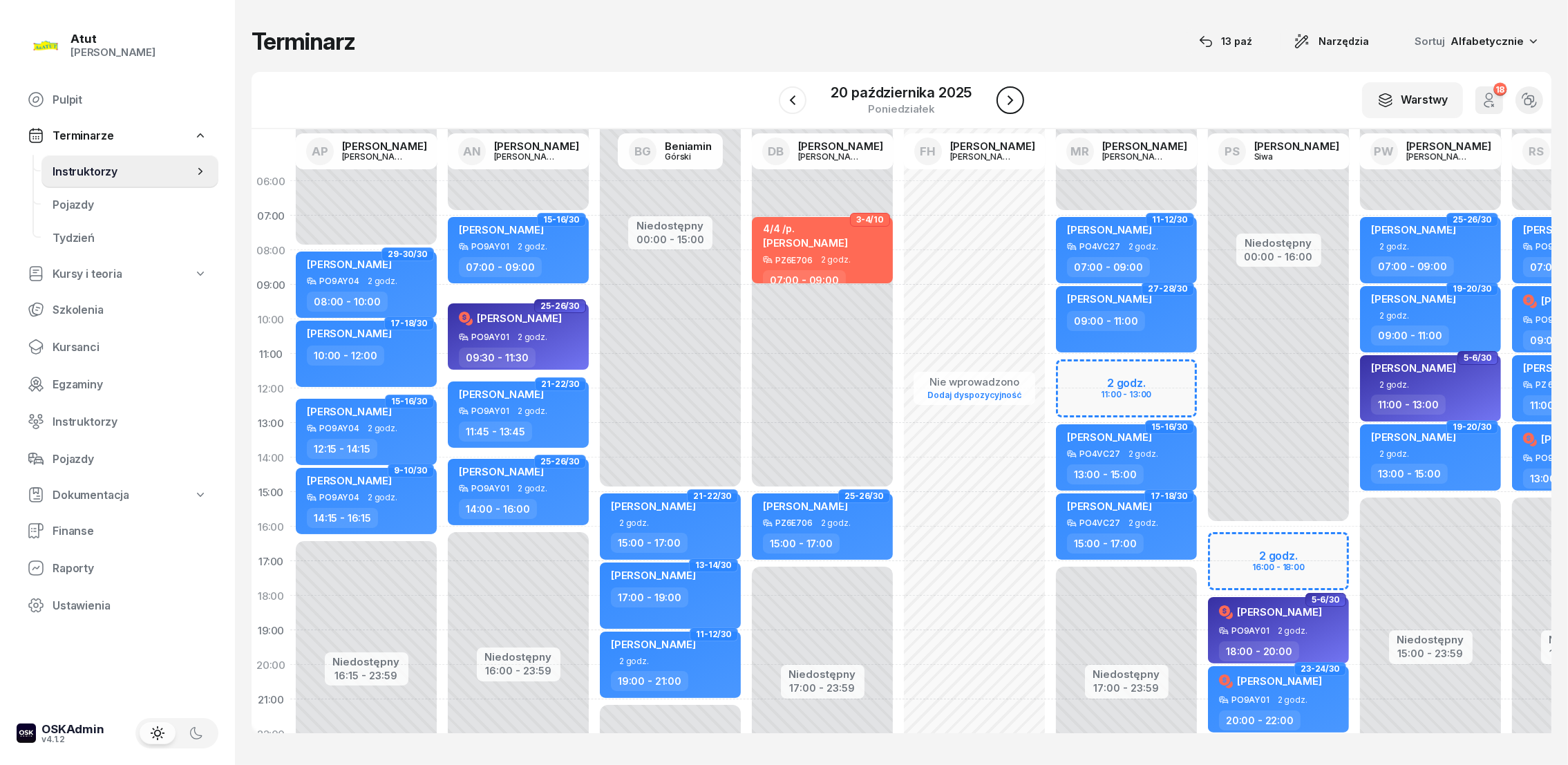
click at [1000, 99] on button "button" at bounding box center [1010, 100] width 28 height 28
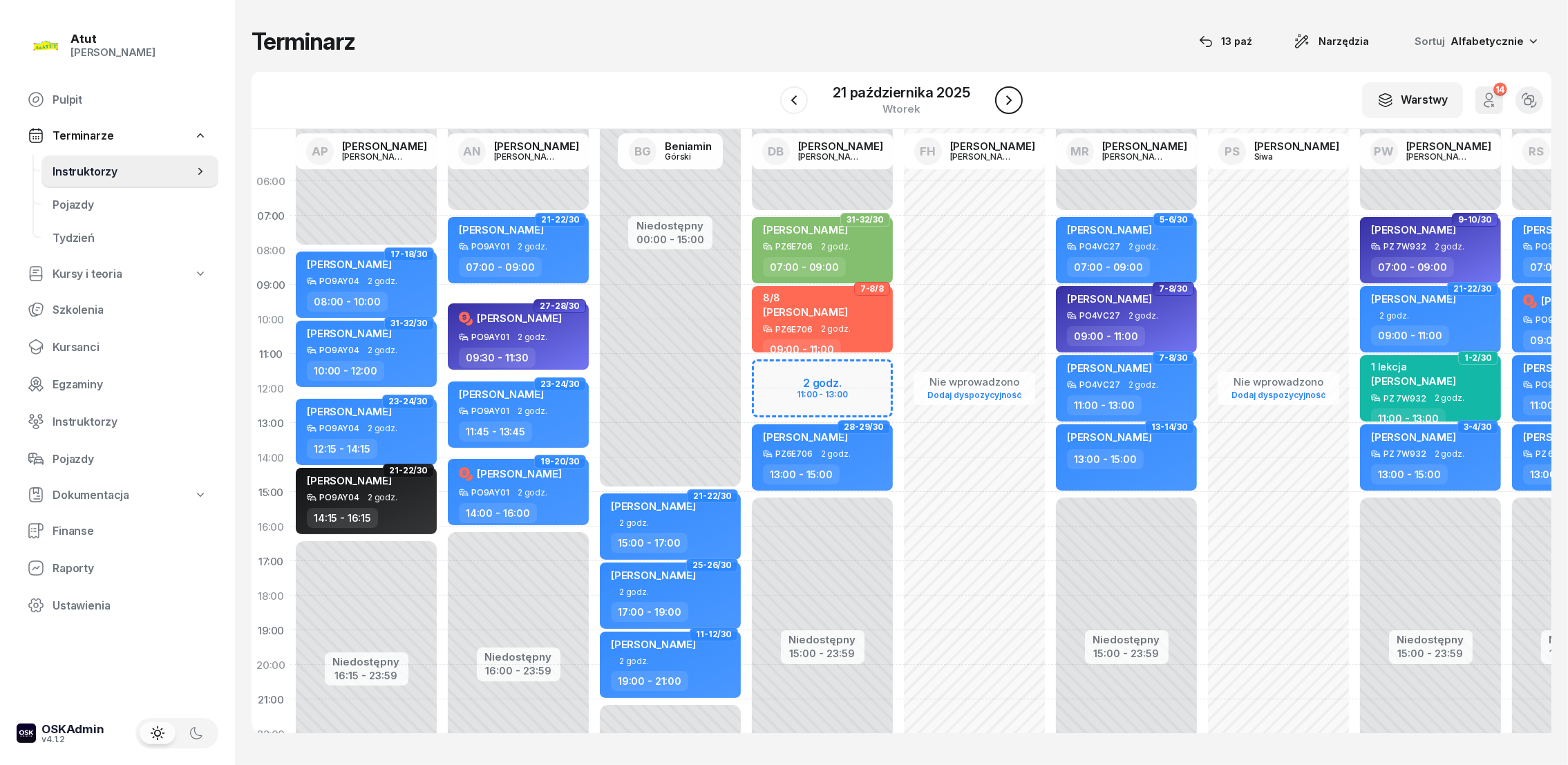
click at [1009, 98] on icon "button" at bounding box center [1009, 100] width 6 height 10
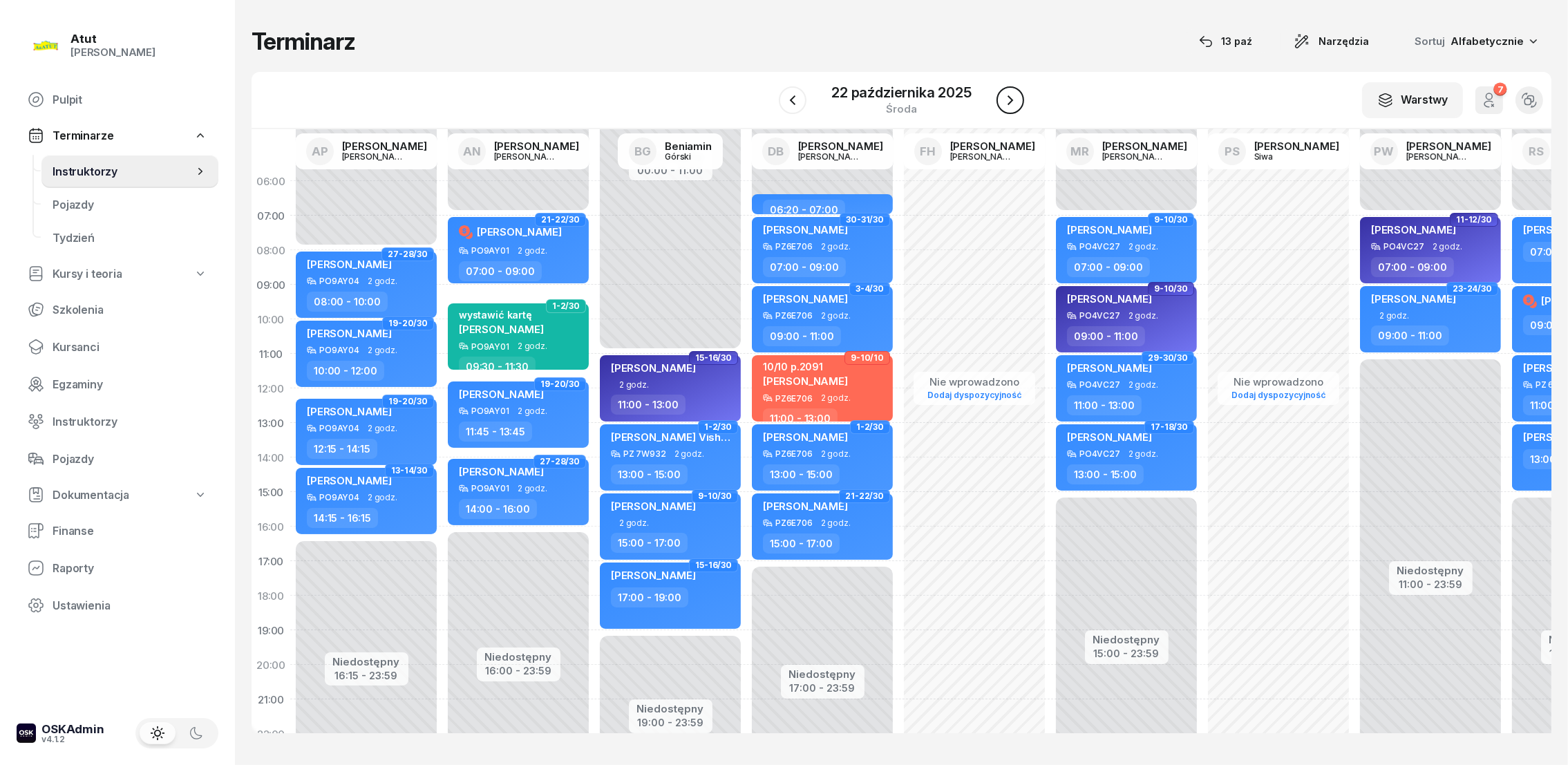
click at [1009, 98] on icon "button" at bounding box center [1010, 100] width 16 height 16
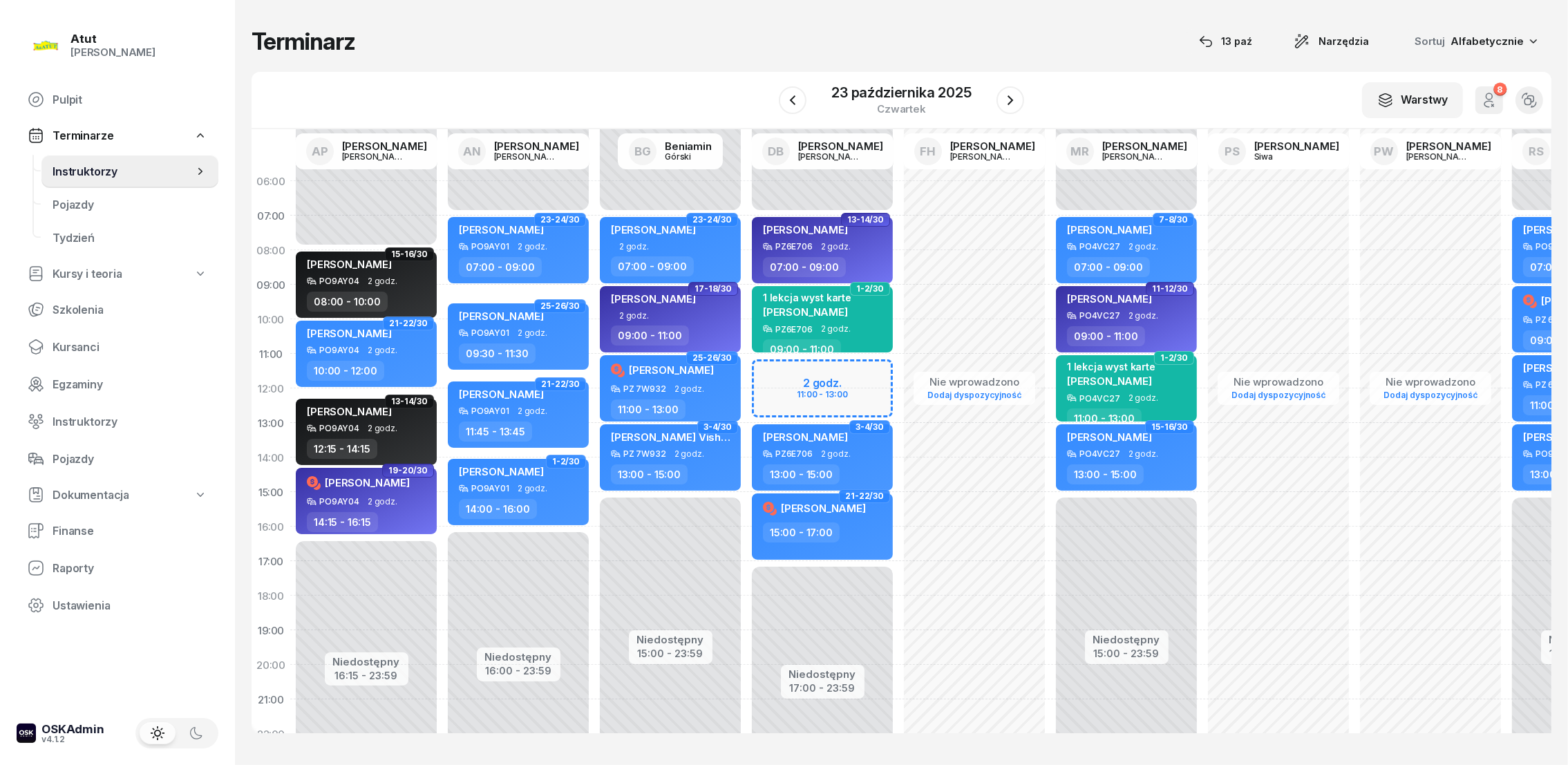
click at [787, 374] on div "Niedostępny 00:00 - 07:00 Niedostępny 17:00 - 23:59 2 godz. 11:00 - 13:00 1-2/3…" at bounding box center [823, 492] width 152 height 656
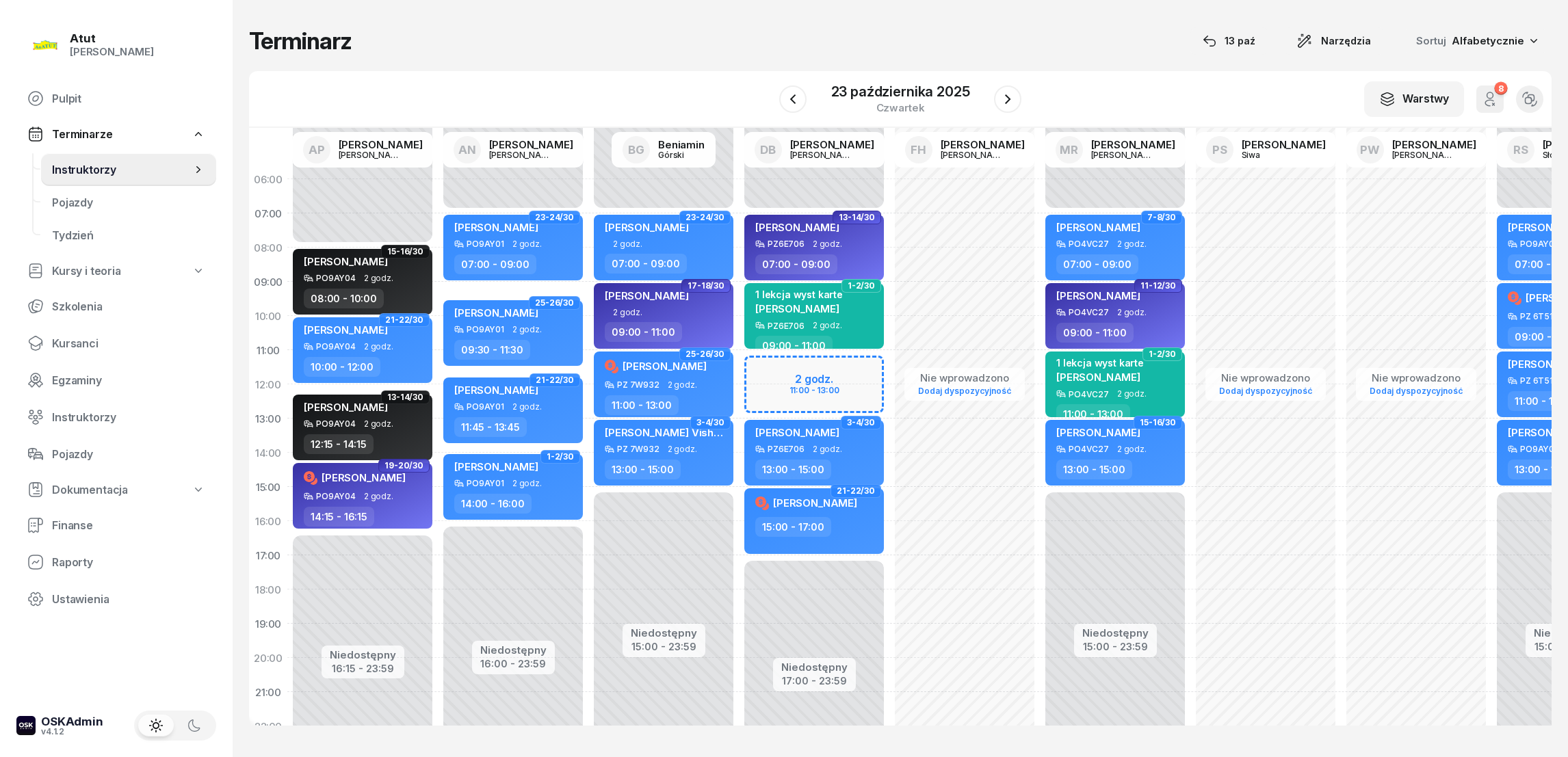
select select "11"
select select "13"
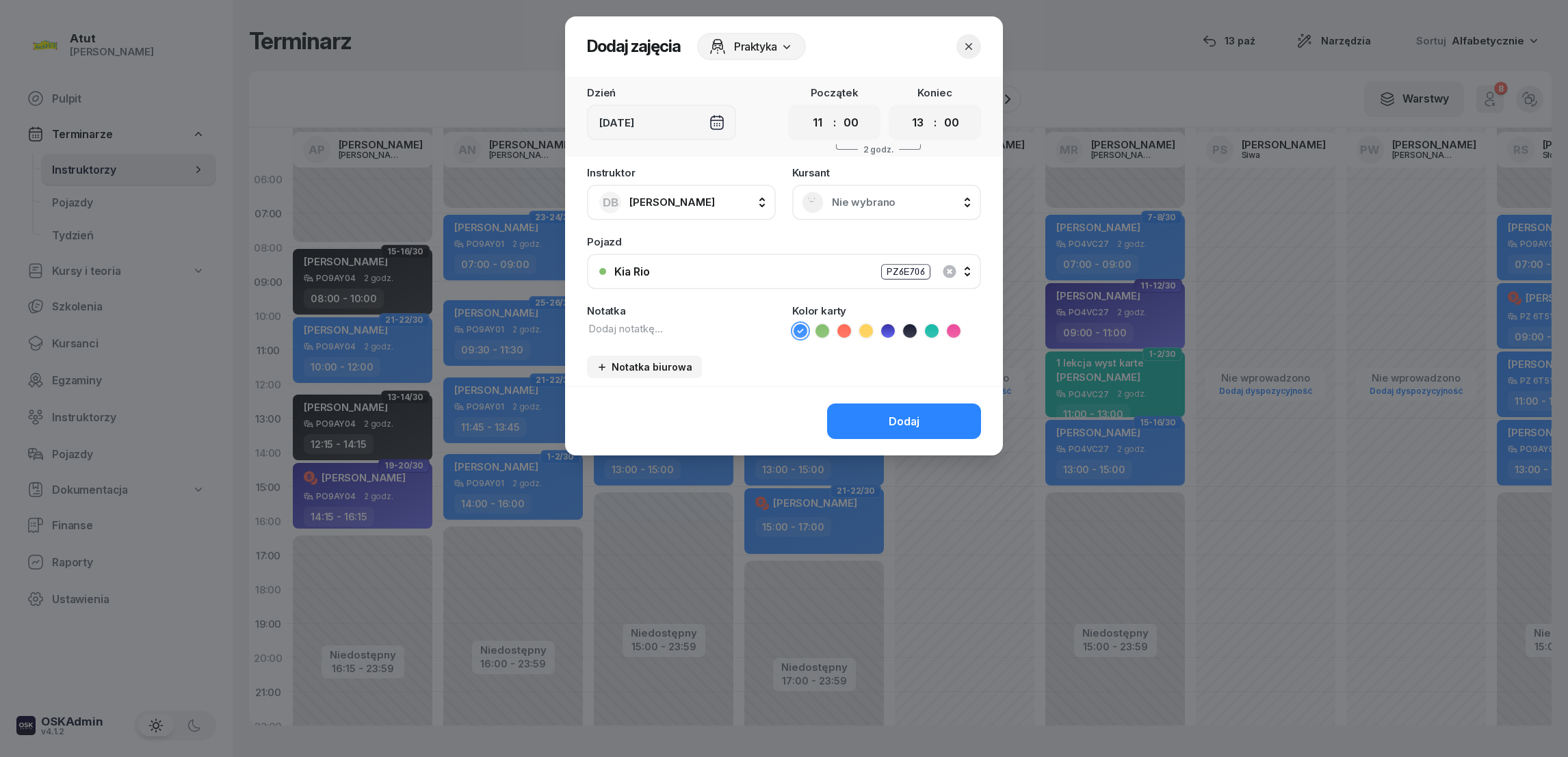
drag, startPoint x: 822, startPoint y: 330, endPoint x: 686, endPoint y: 323, distance: 136.2
click at [822, 329] on icon at bounding box center [822, 331] width 14 height 14
click at [654, 322] on textarea at bounding box center [682, 329] width 189 height 15
click at [856, 201] on span "Nie wybrano" at bounding box center [901, 202] width 140 height 12
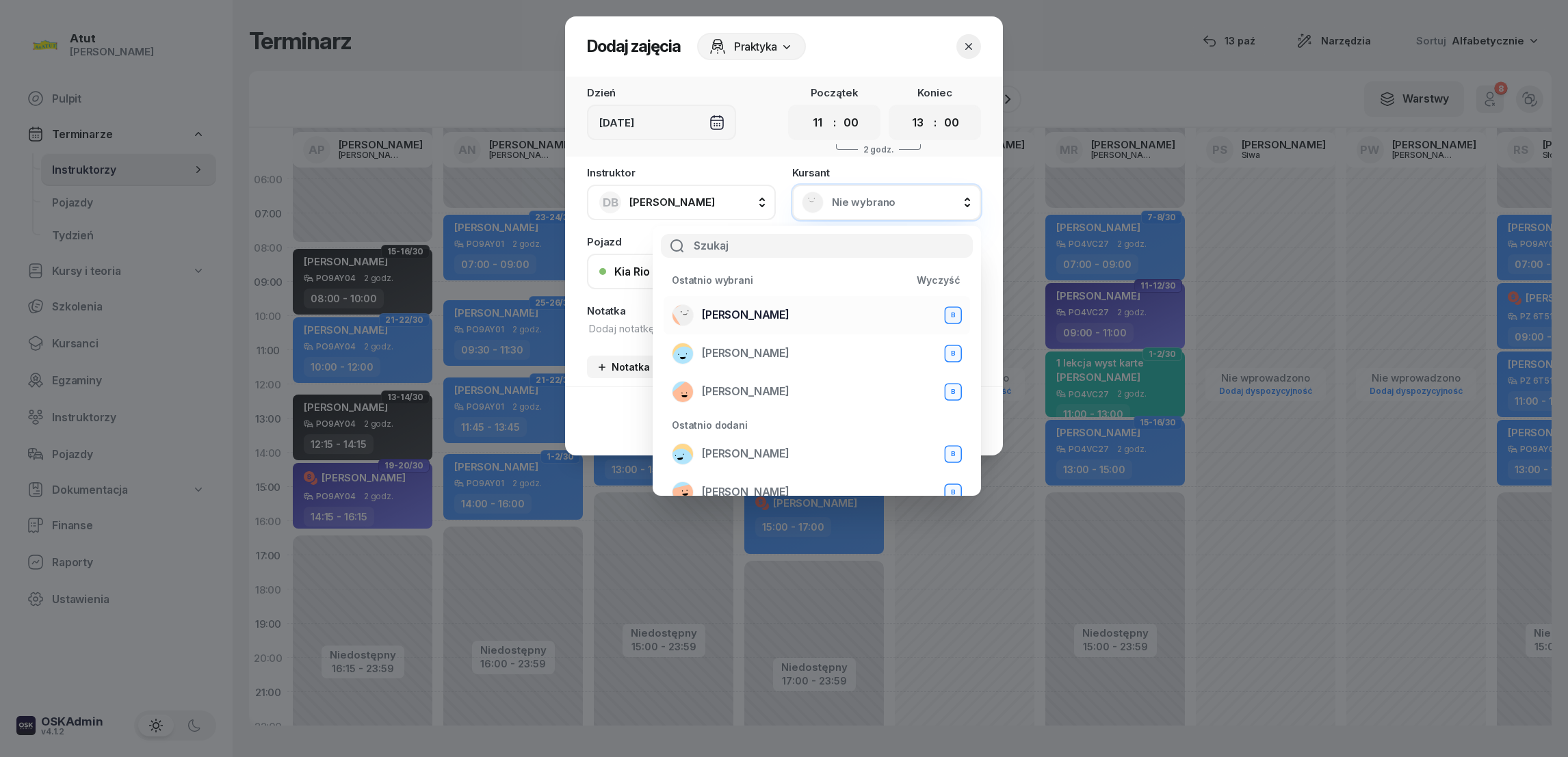
click at [745, 313] on span "[PERSON_NAME]" at bounding box center [745, 315] width 88 height 13
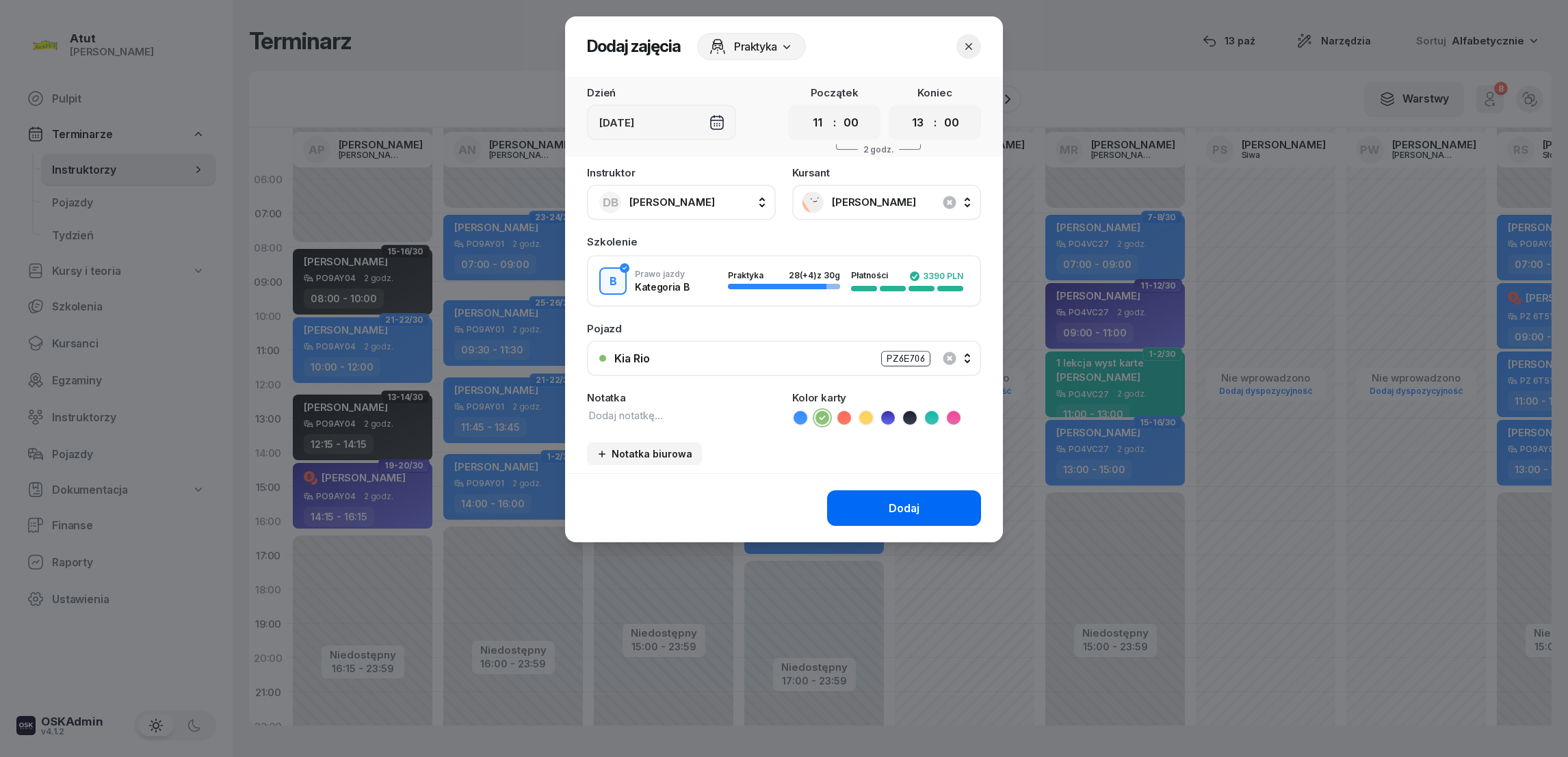
click at [883, 504] on button "Dodaj" at bounding box center [903, 508] width 154 height 36
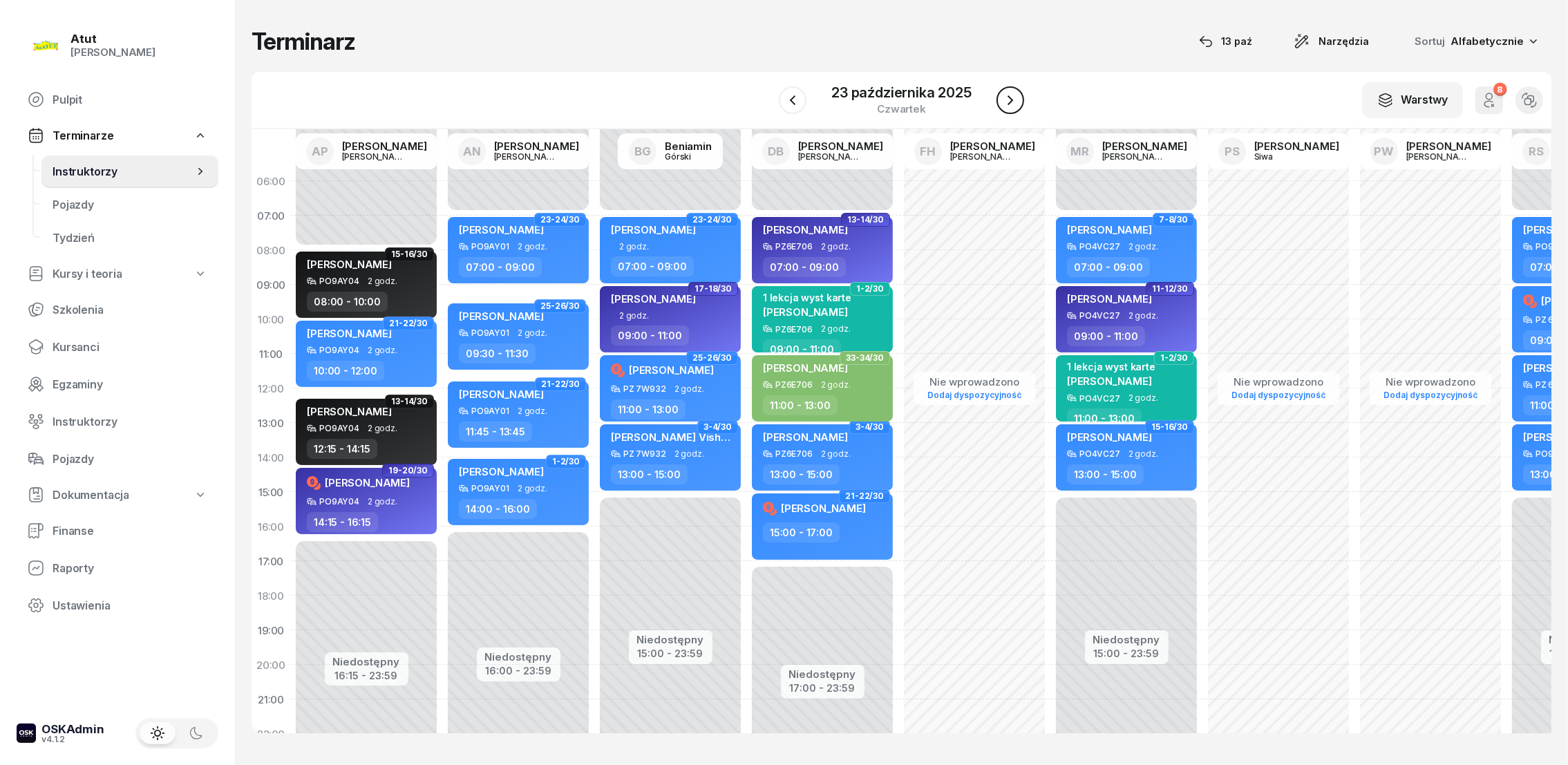
click at [1019, 98] on button "button" at bounding box center [1010, 100] width 28 height 28
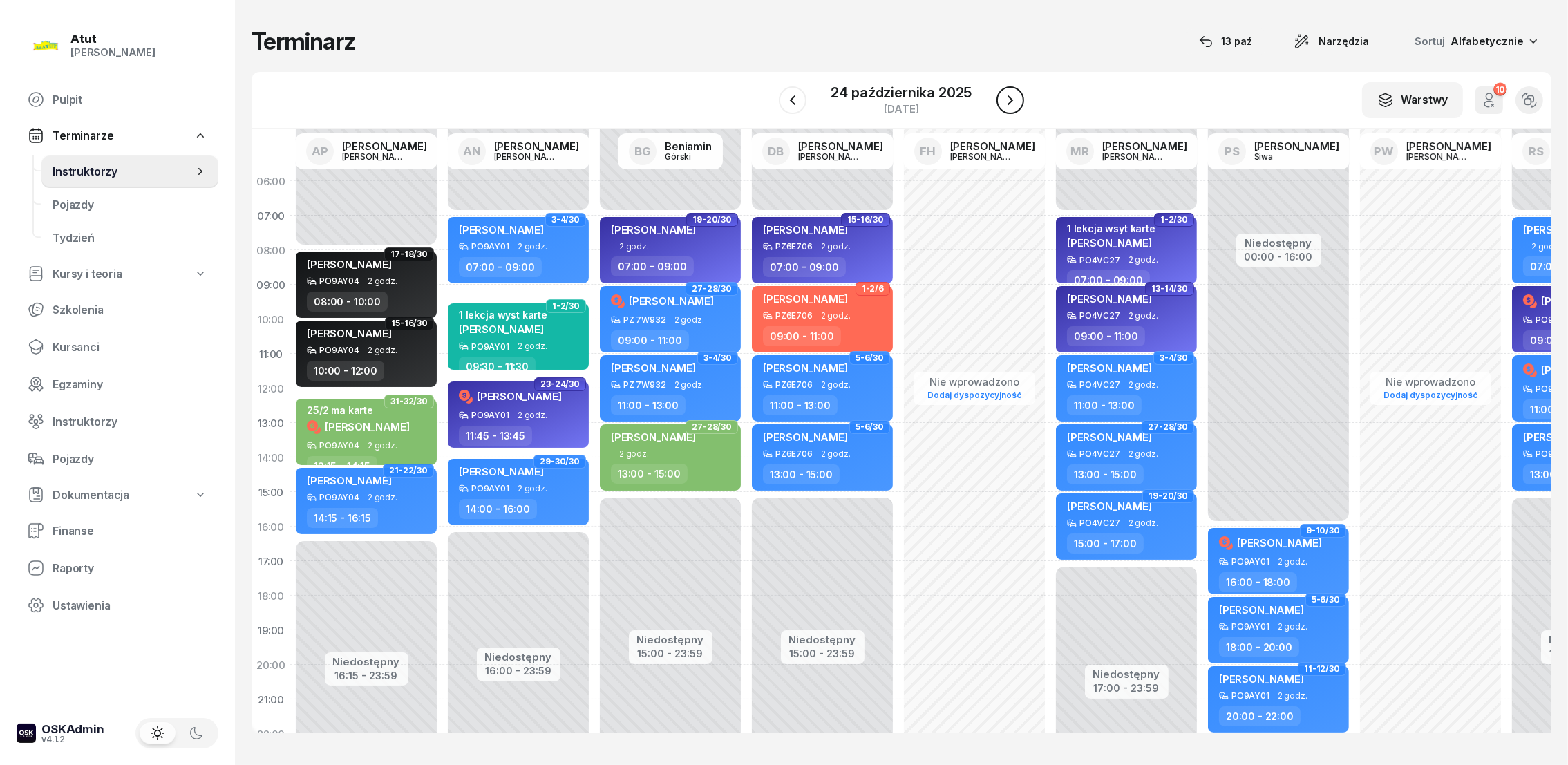
click at [1016, 104] on icon "button" at bounding box center [1010, 100] width 16 height 16
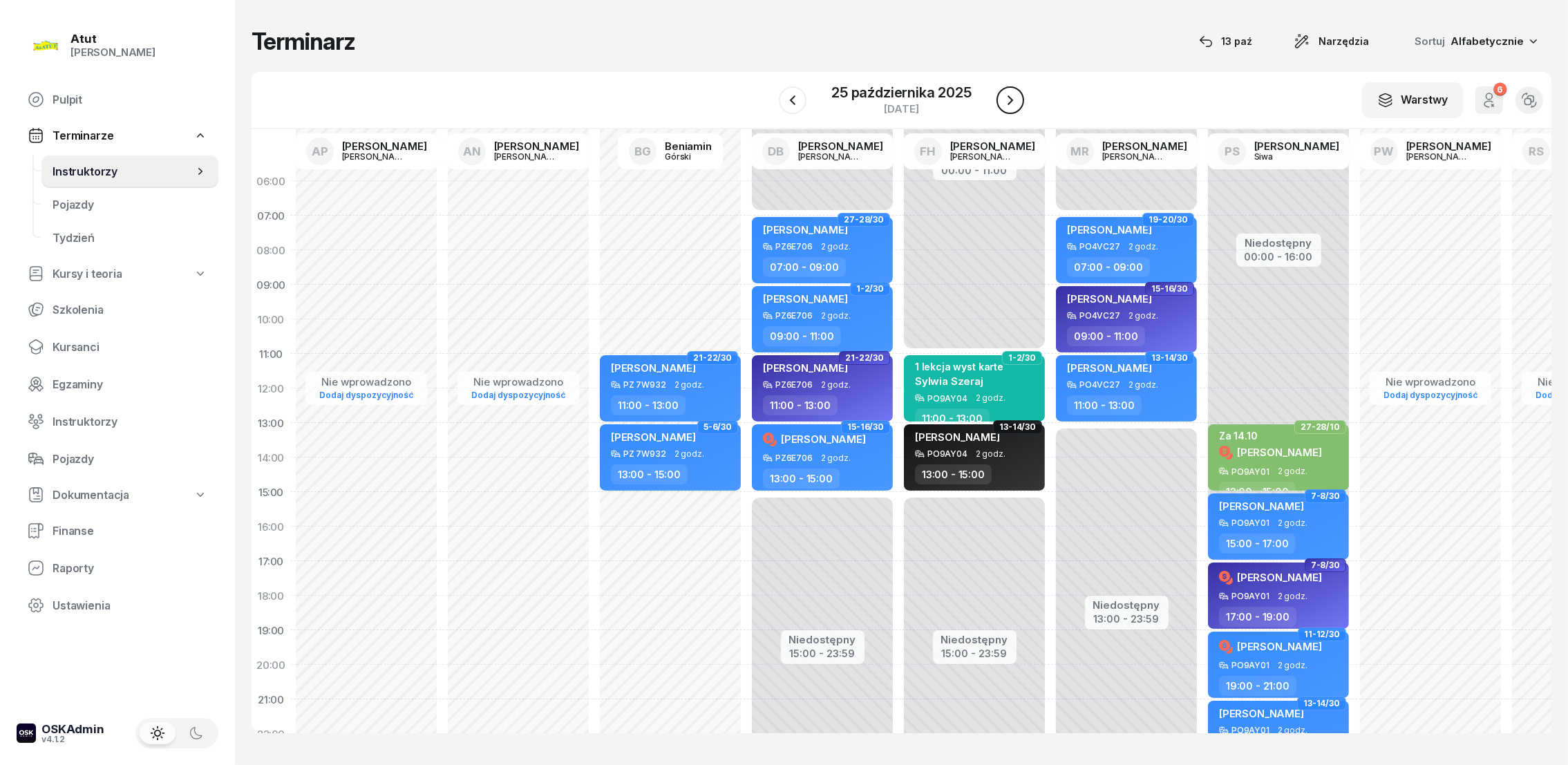
click at [1014, 99] on icon "button" at bounding box center [1010, 100] width 16 height 16
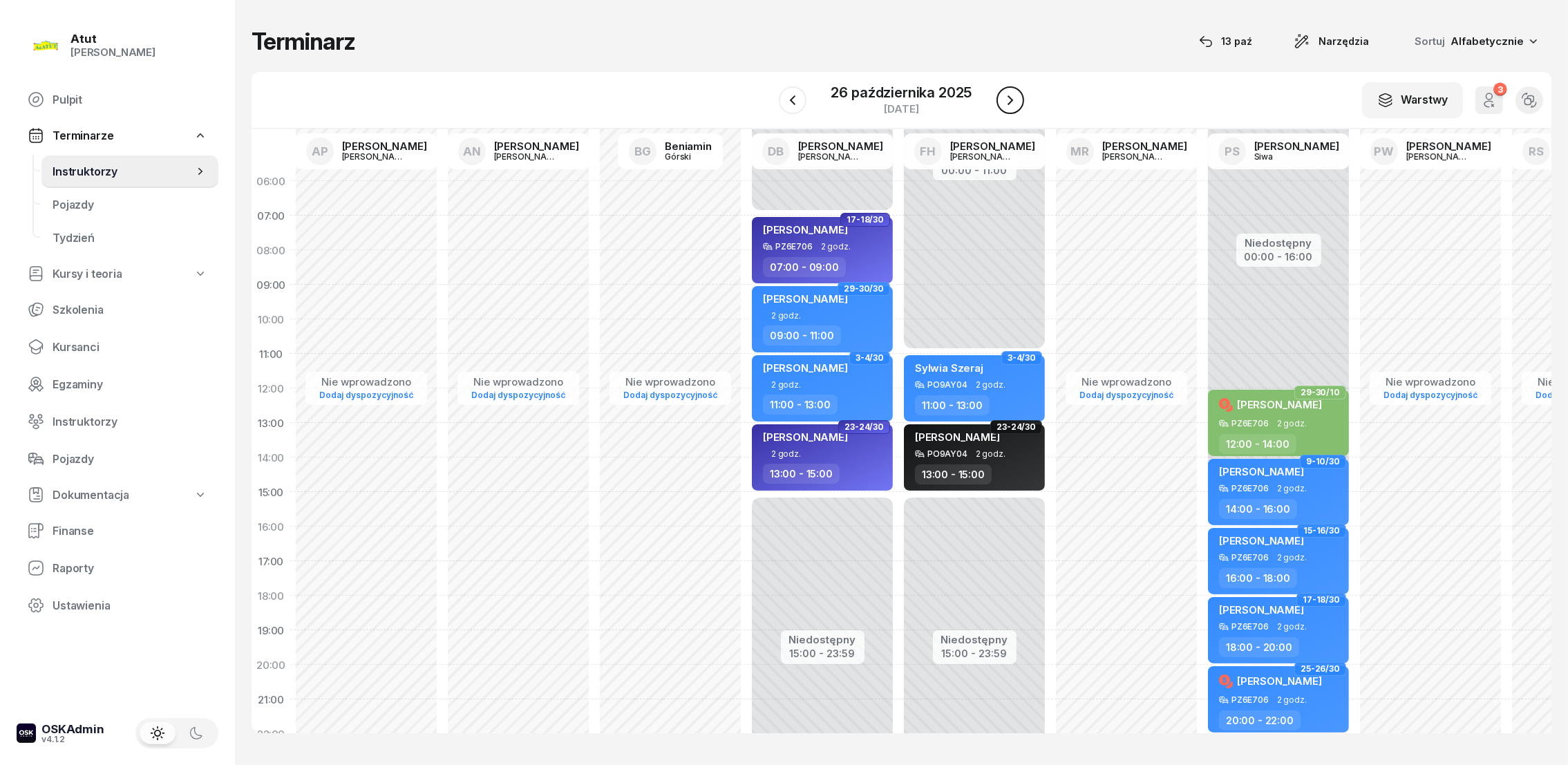
click at [1015, 105] on icon "button" at bounding box center [1010, 100] width 16 height 16
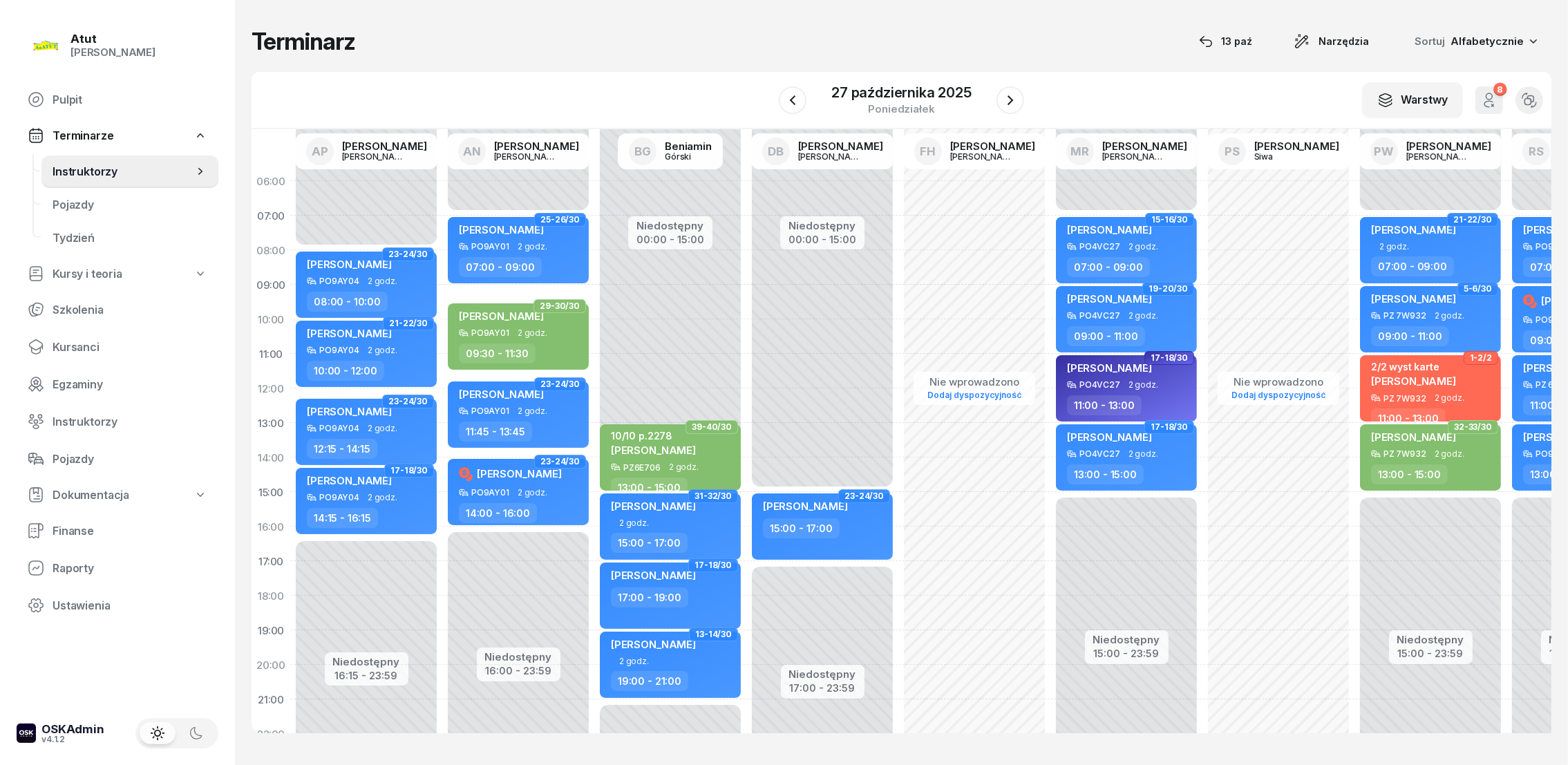
click at [768, 228] on div "Niedostępny 00:00 - 15:00 Niedostępny 17:00 - 23:59 1-2/30 my odwołaliśmy [PERS…" at bounding box center [823, 492] width 152 height 656
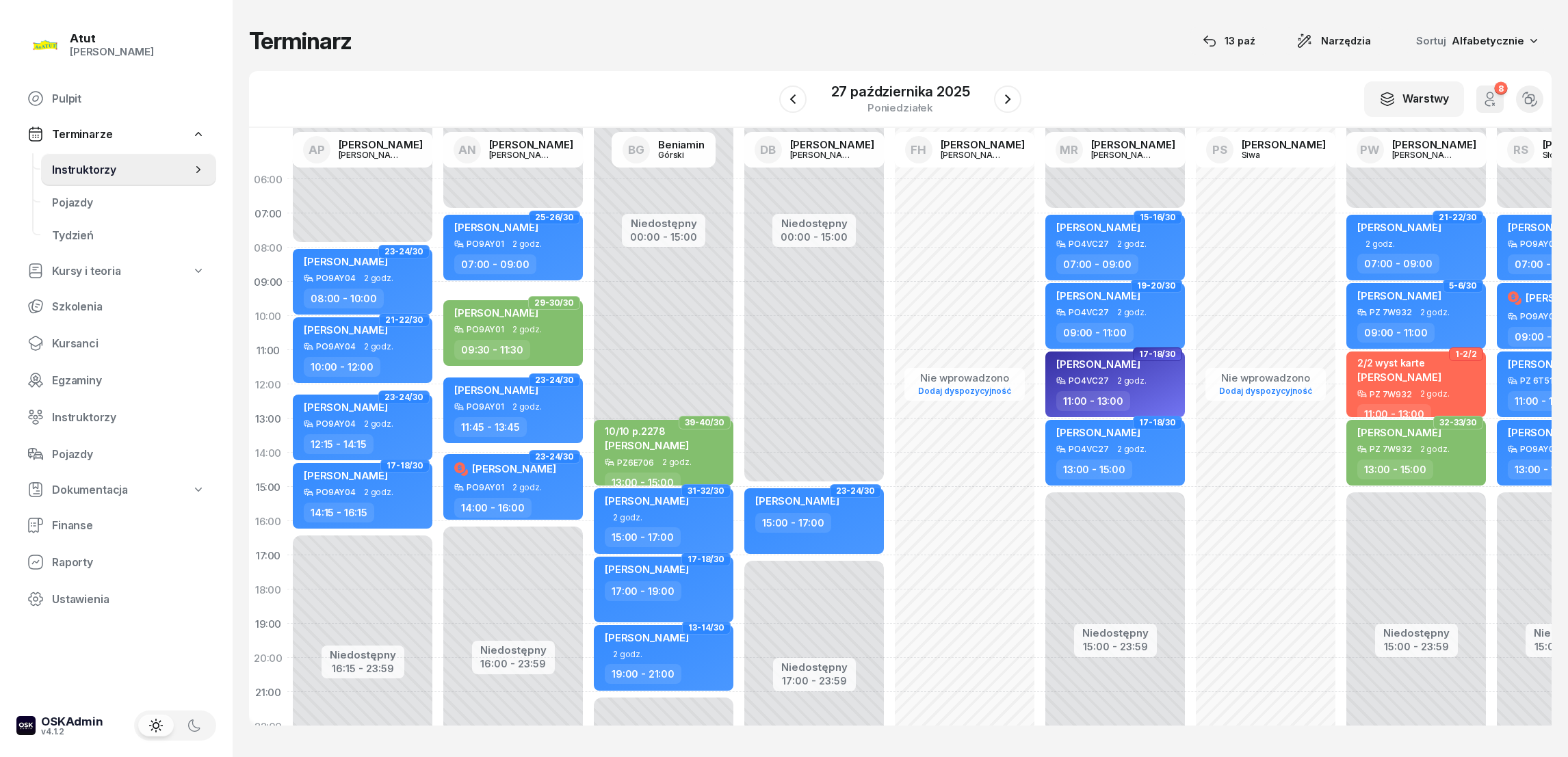
select select "07"
select select "09"
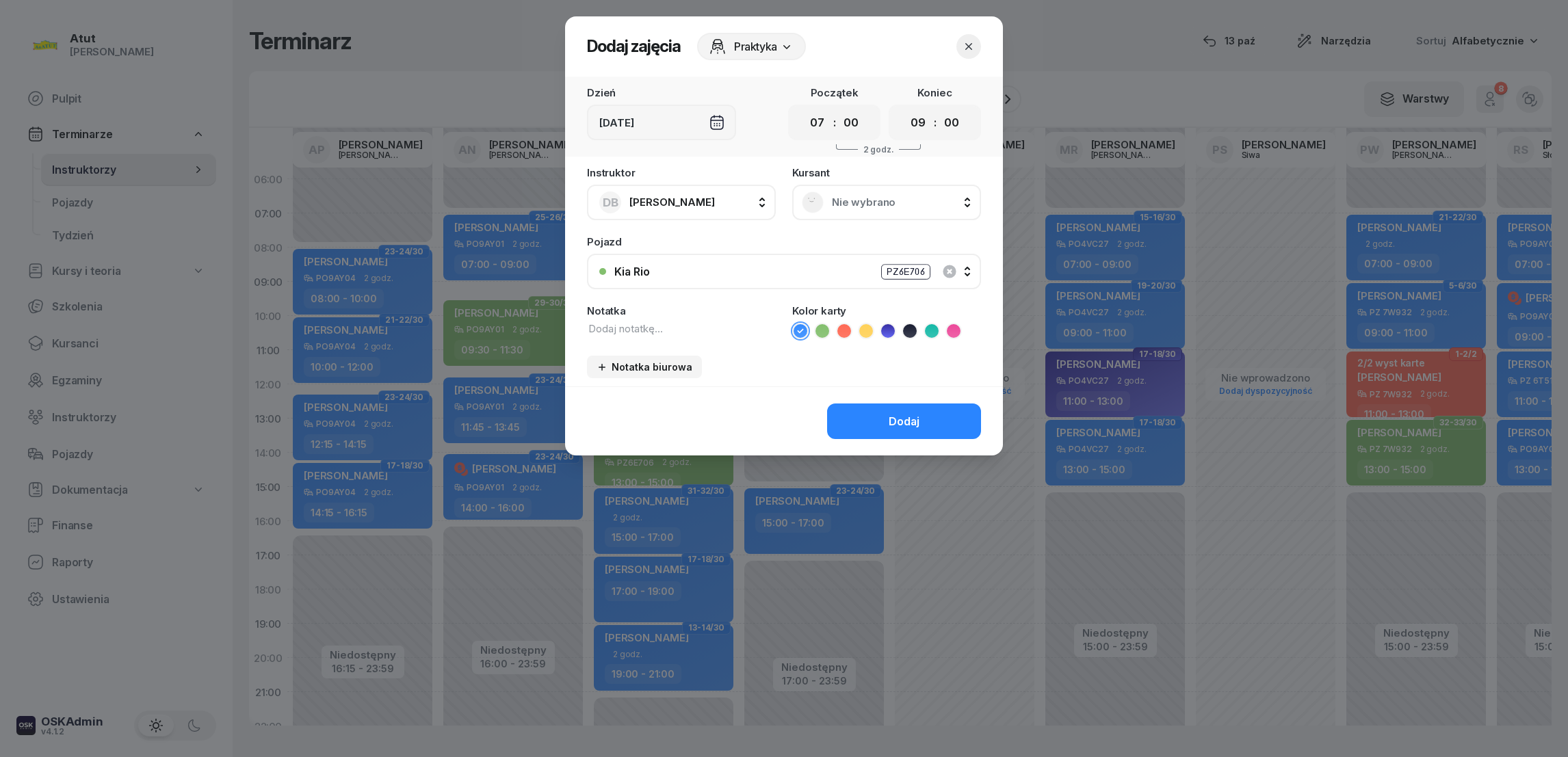
click at [849, 205] on span "Nie wybrano" at bounding box center [901, 202] width 140 height 12
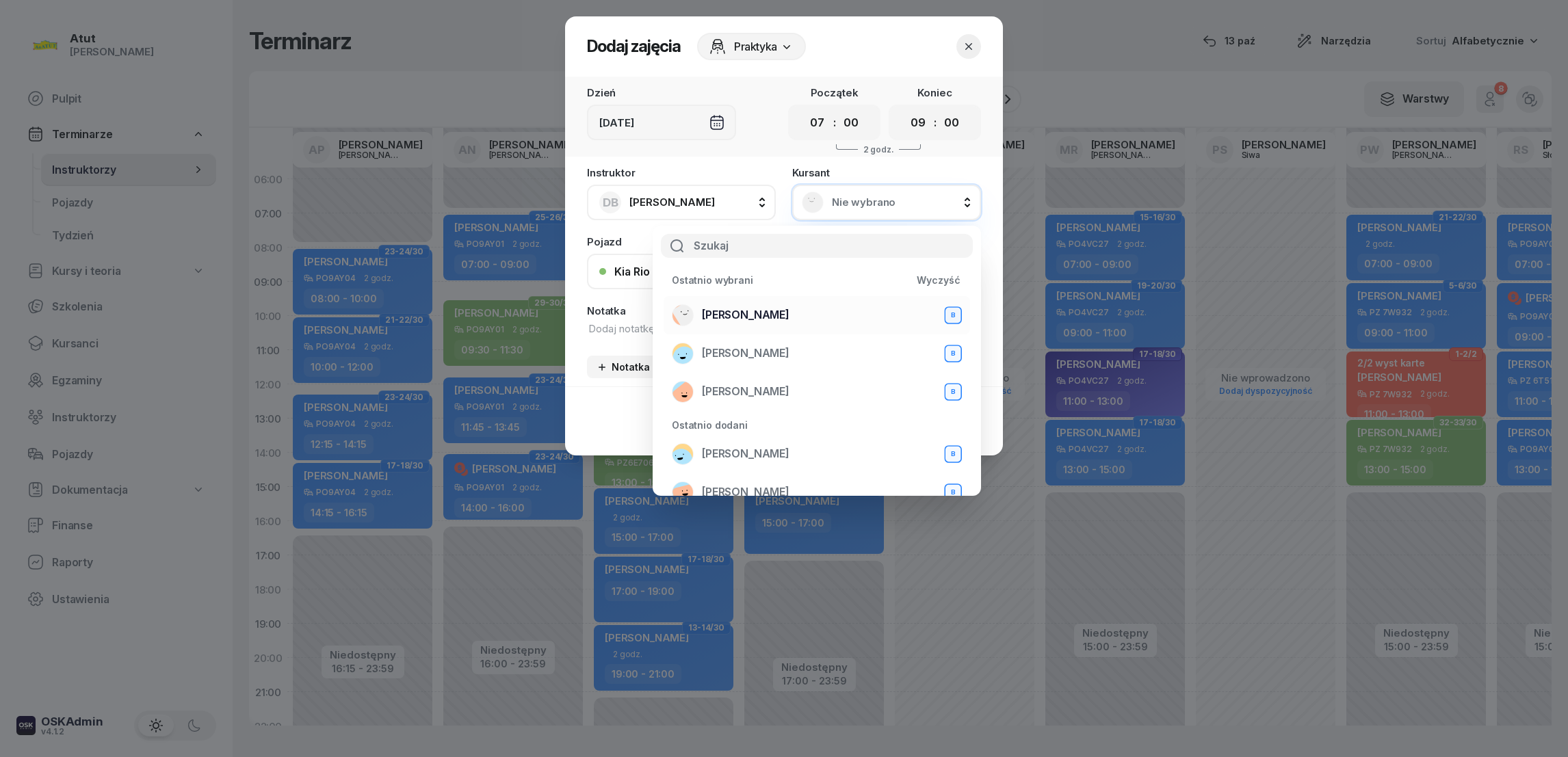
click at [750, 316] on span "[PERSON_NAME]" at bounding box center [745, 315] width 88 height 13
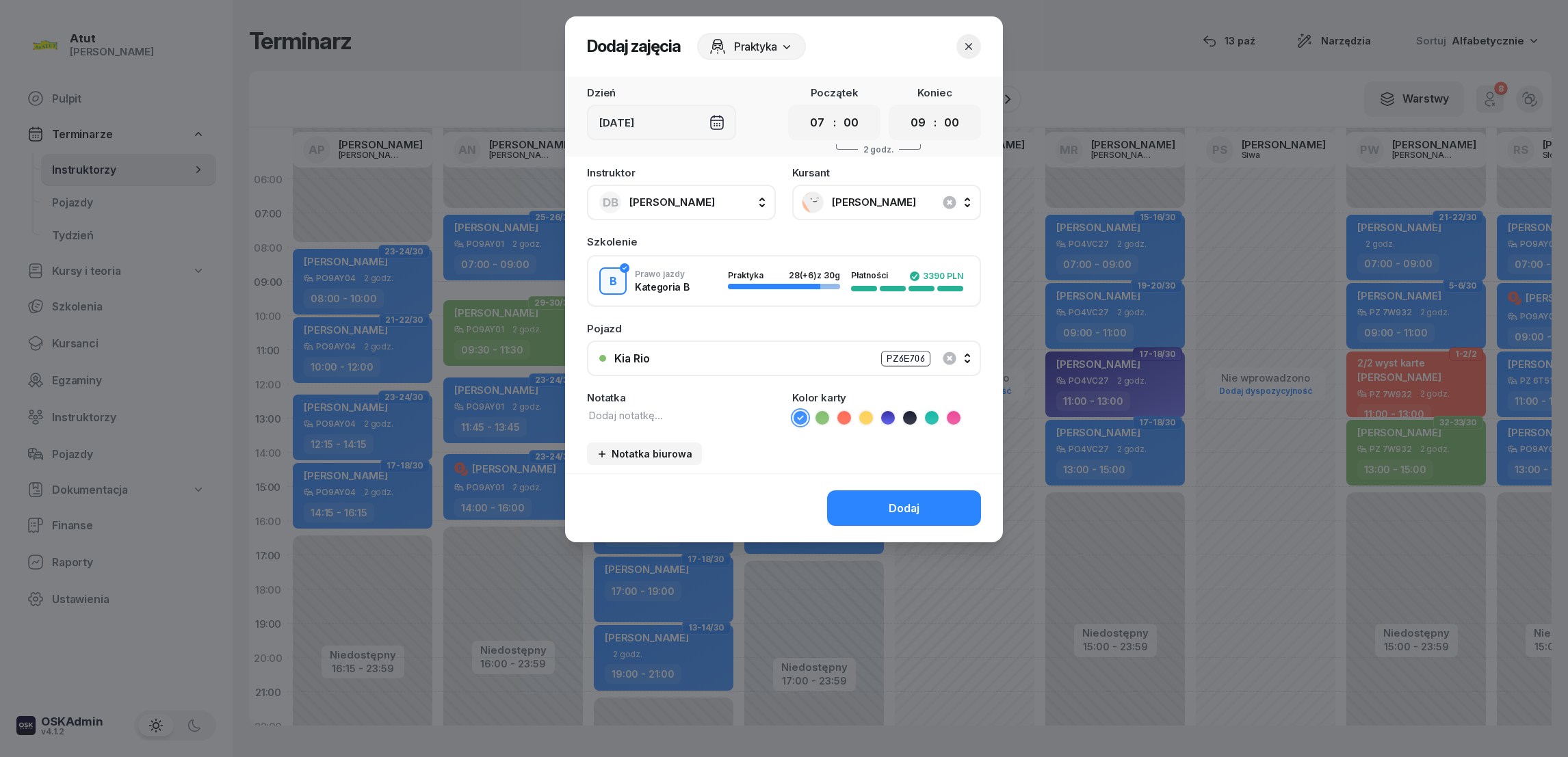
click at [819, 411] on icon at bounding box center [822, 418] width 14 height 14
click at [905, 502] on div "Dodaj" at bounding box center [904, 509] width 31 height 13
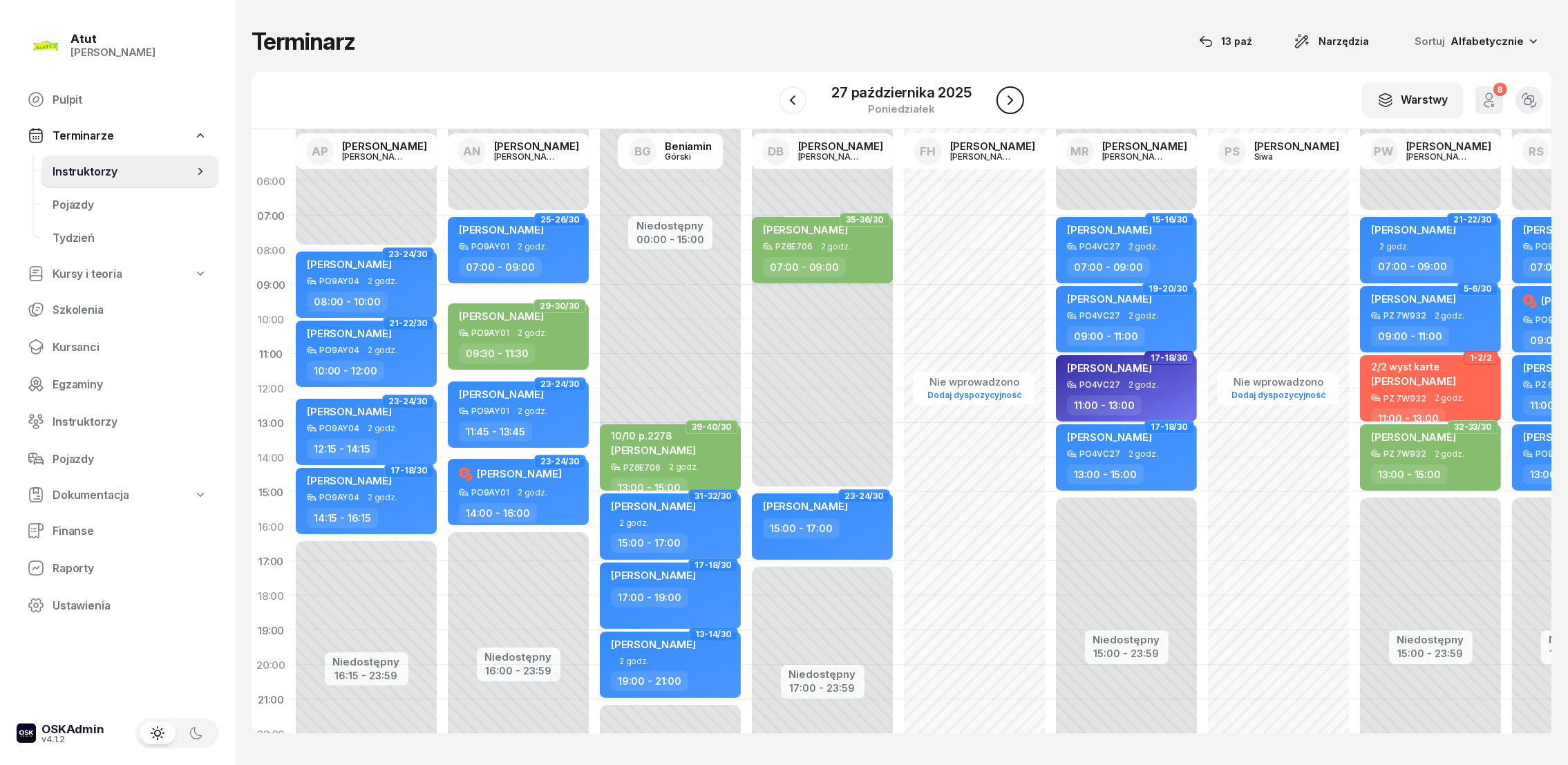
click at [1007, 89] on button "button" at bounding box center [1010, 100] width 28 height 28
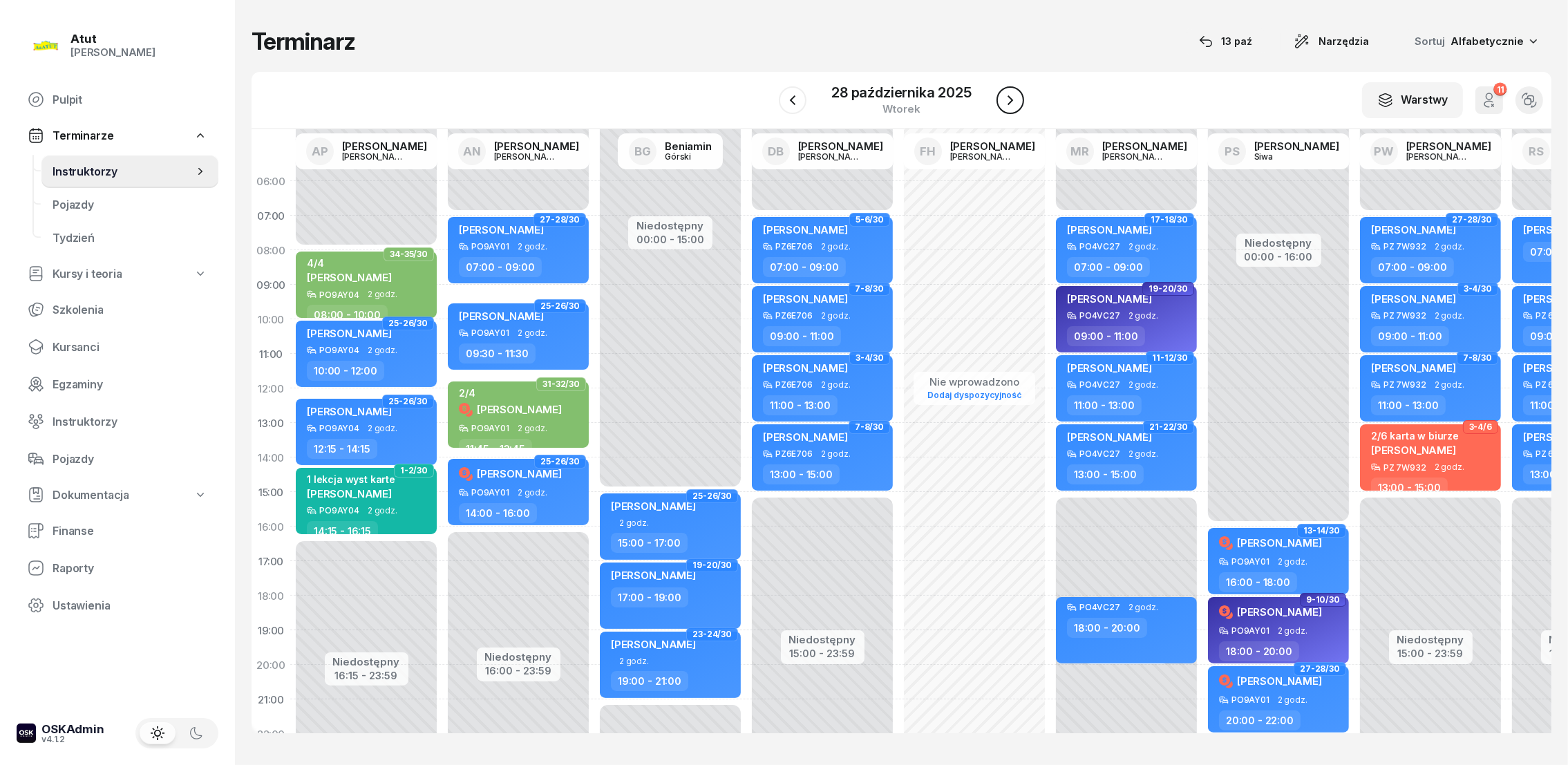
click at [1006, 99] on icon "button" at bounding box center [1010, 100] width 16 height 16
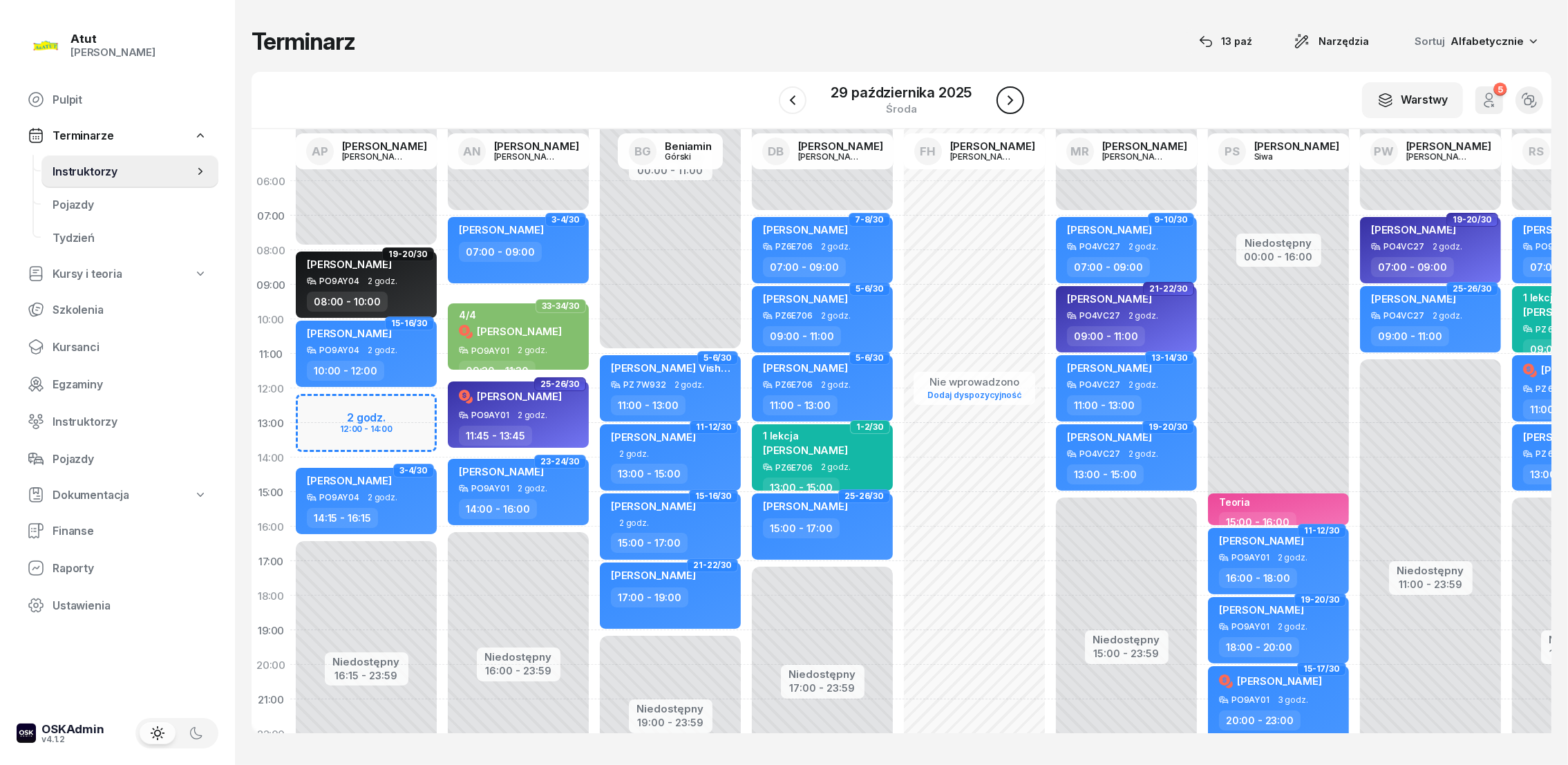
click at [1010, 100] on icon "button" at bounding box center [1010, 100] width 16 height 16
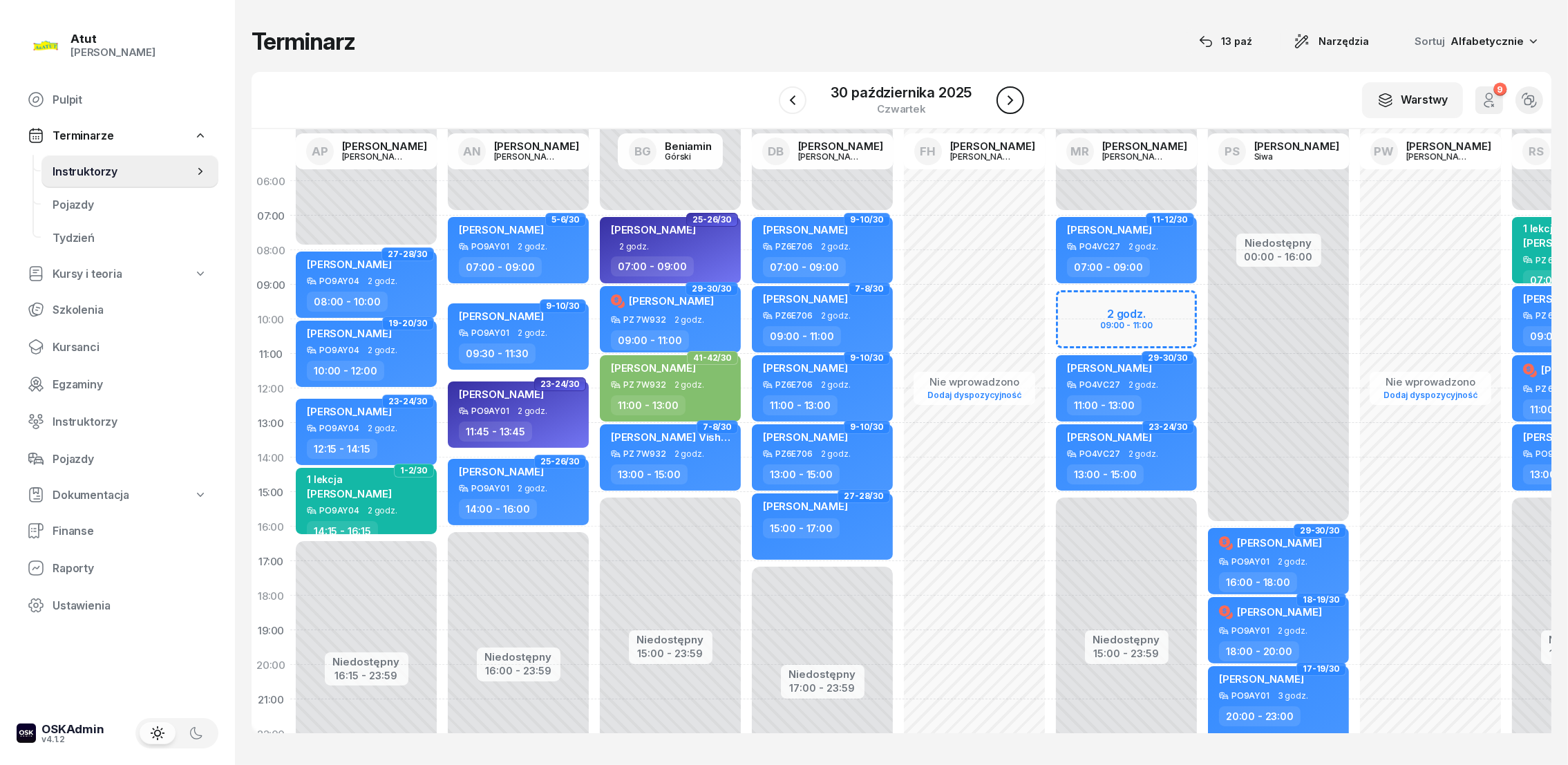
click at [1011, 100] on icon "button" at bounding box center [1011, 100] width 6 height 10
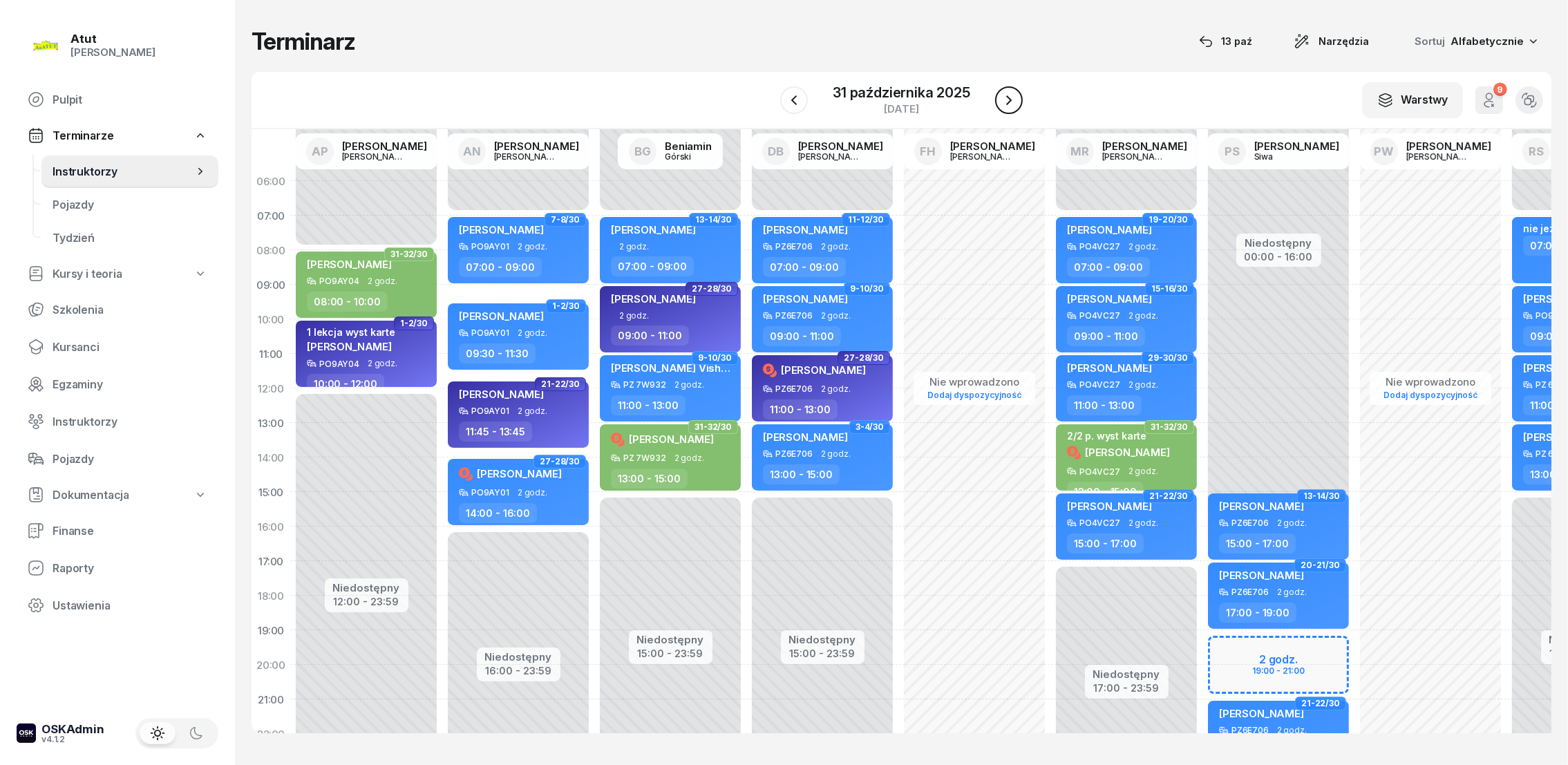
click at [1011, 99] on icon "button" at bounding box center [1009, 100] width 6 height 10
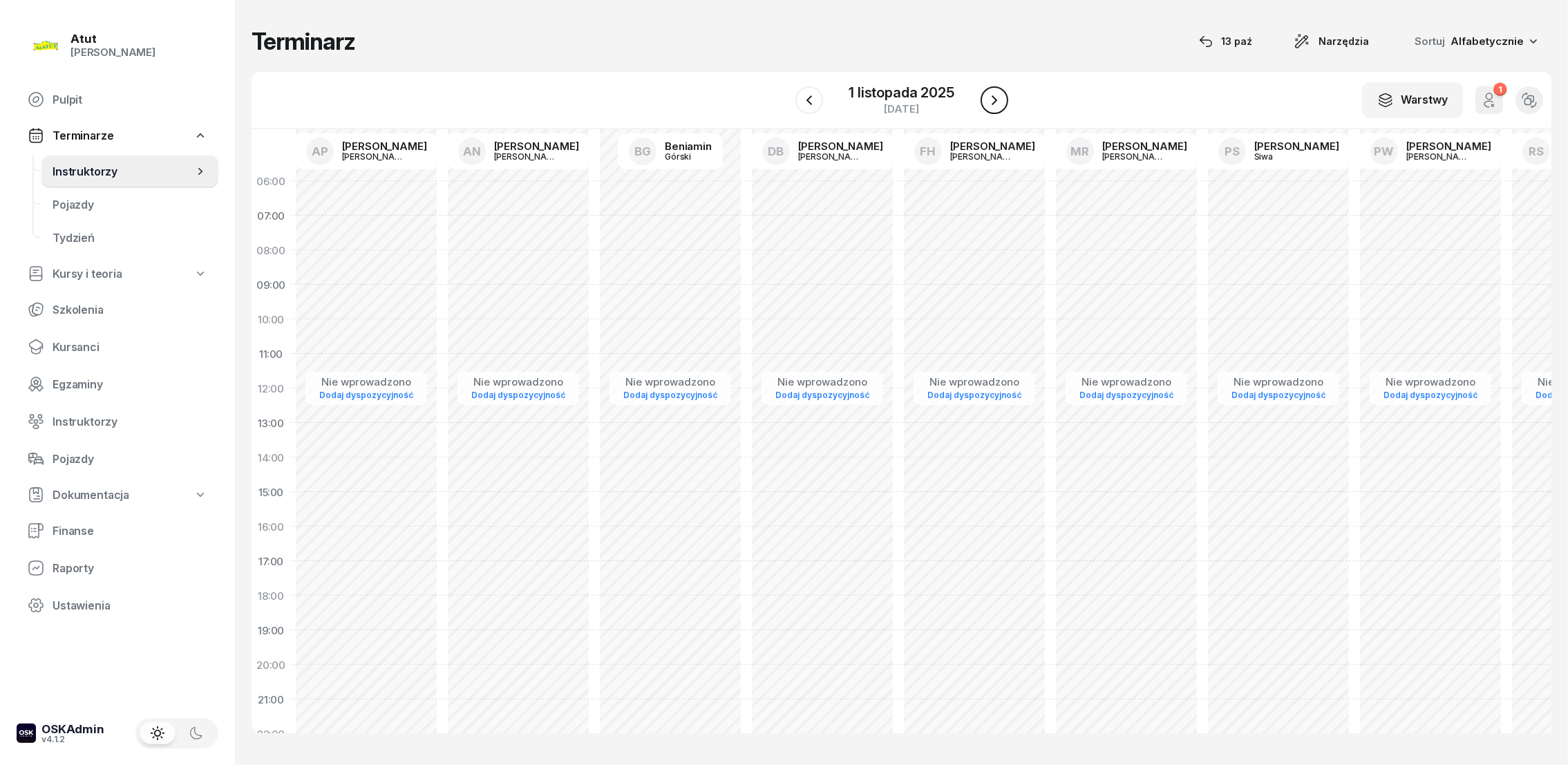
click at [997, 99] on icon "button" at bounding box center [994, 100] width 16 height 16
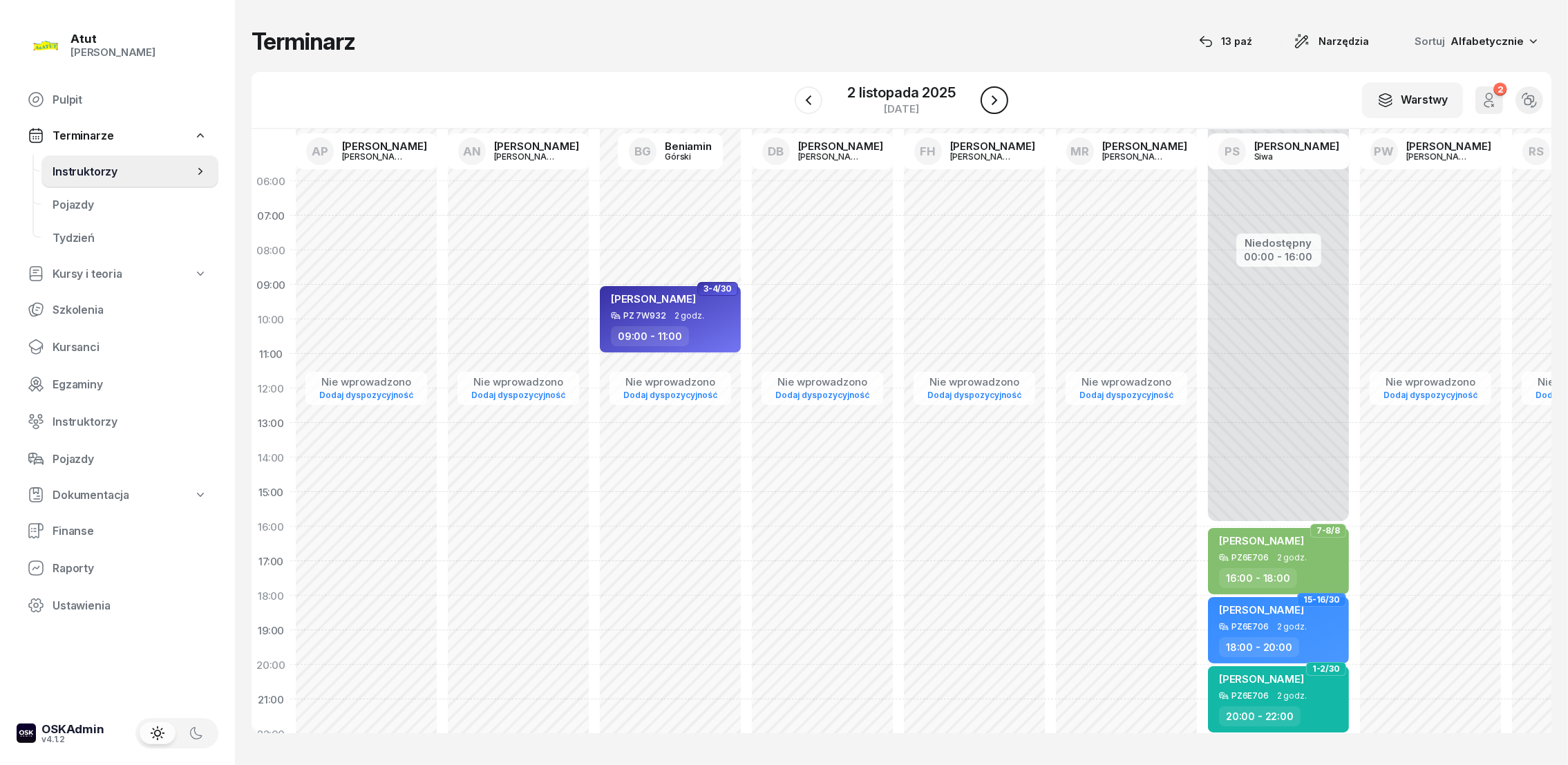
click at [997, 99] on icon "button" at bounding box center [994, 100] width 16 height 16
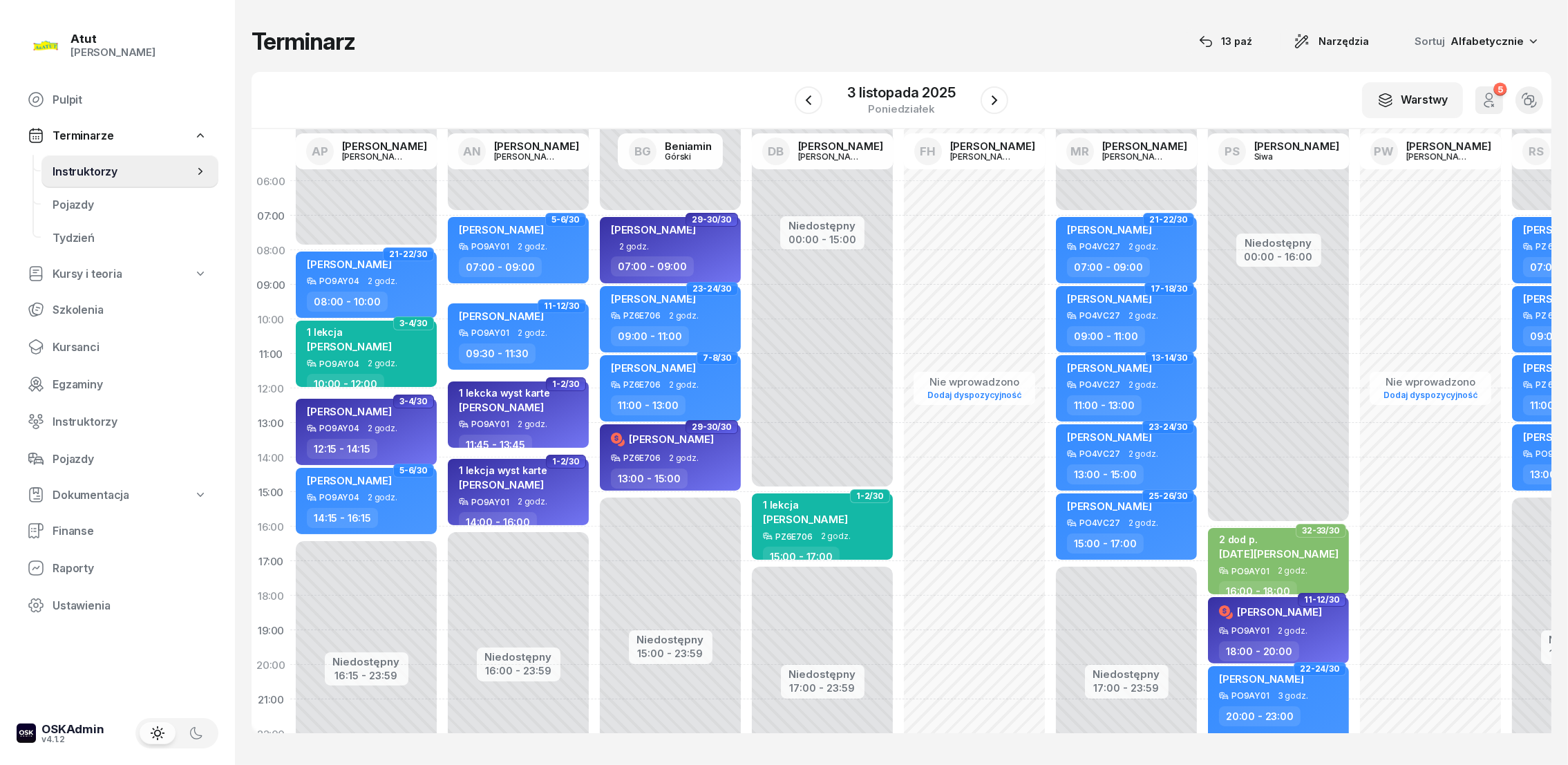
click at [97, 171] on span "Instruktorzy" at bounding box center [123, 171] width 141 height 13
click at [922, 100] on div "[DATE]" at bounding box center [901, 100] width 108 height 29
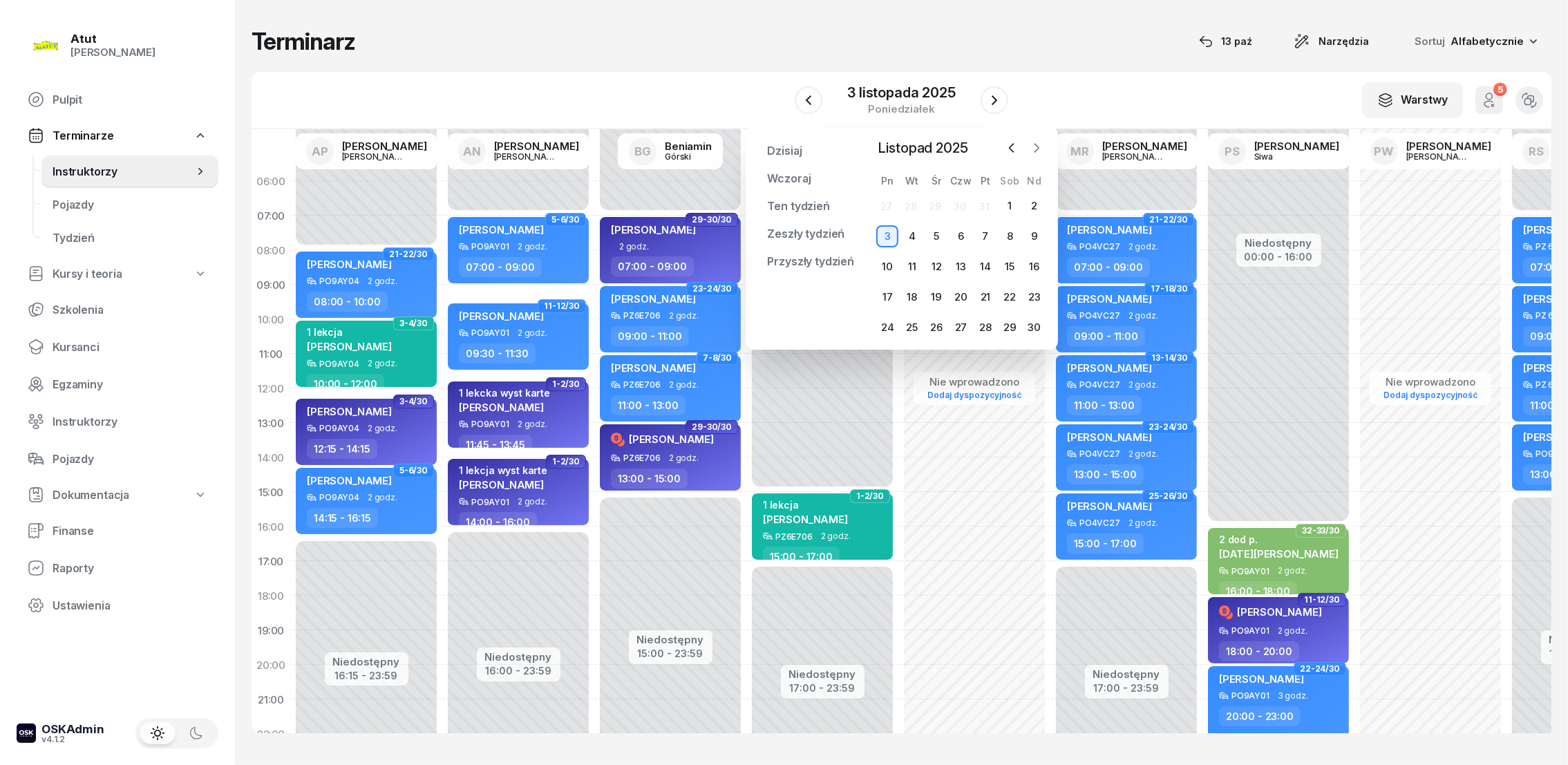
click at [1036, 152] on icon "button" at bounding box center [1036, 148] width 14 height 14
click at [1013, 150] on icon "button" at bounding box center [1012, 148] width 14 height 14
click at [1036, 145] on icon "button" at bounding box center [1036, 148] width 14 height 14
click at [1007, 207] on div "6" at bounding box center [1010, 206] width 22 height 22
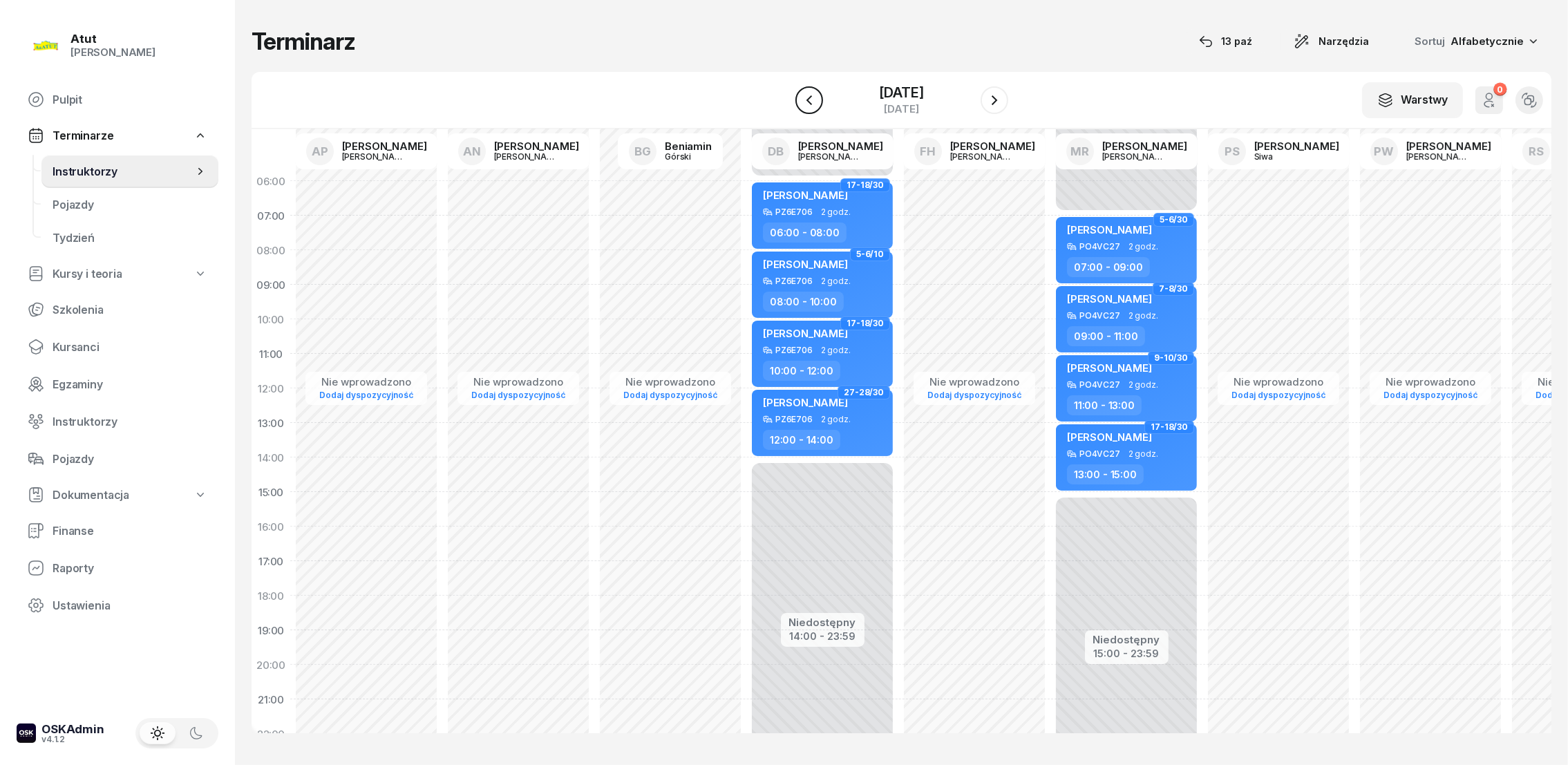
click at [801, 95] on icon "button" at bounding box center [809, 100] width 16 height 16
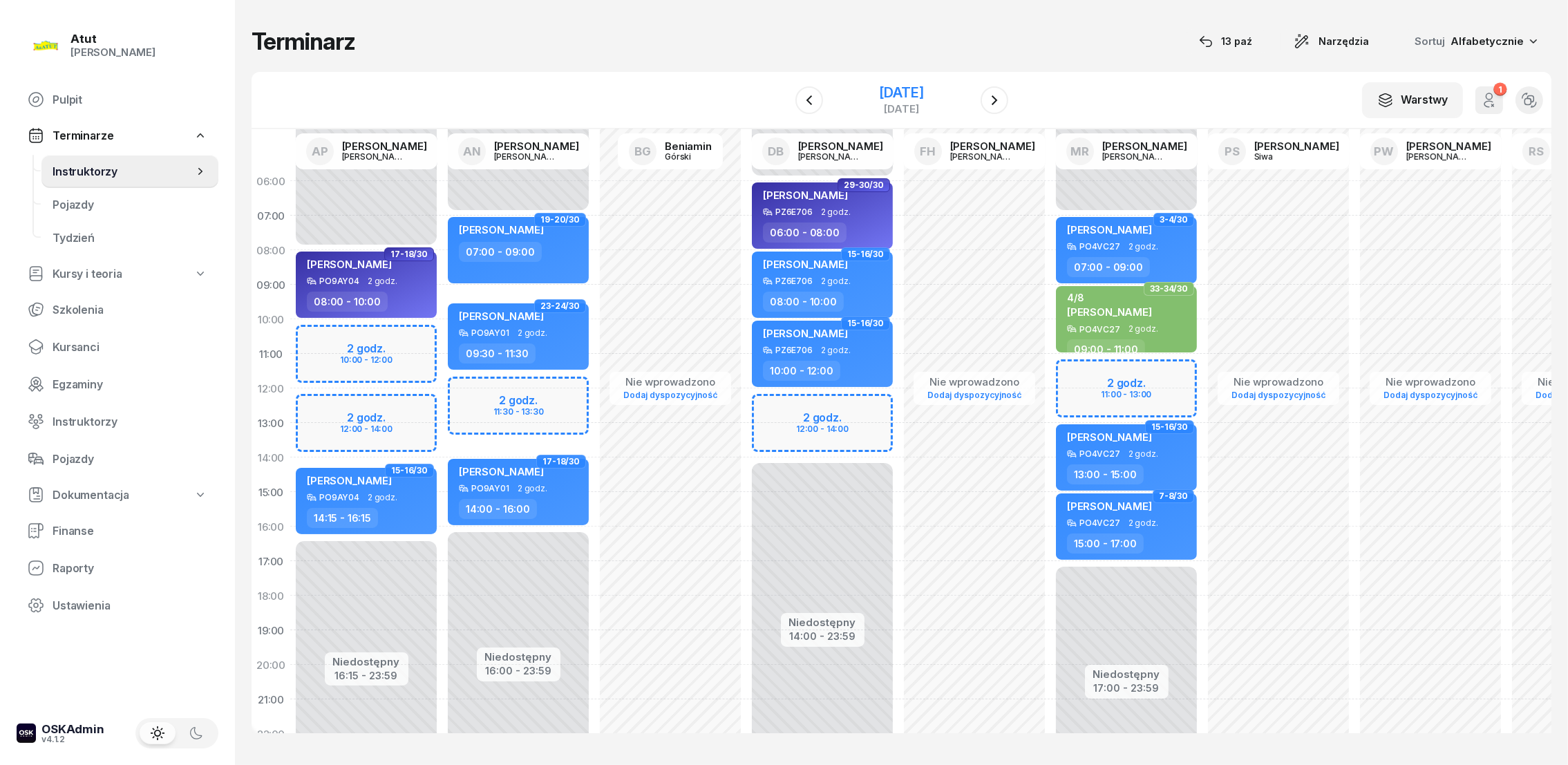
click at [879, 92] on div "[DATE]" at bounding box center [901, 92] width 44 height 14
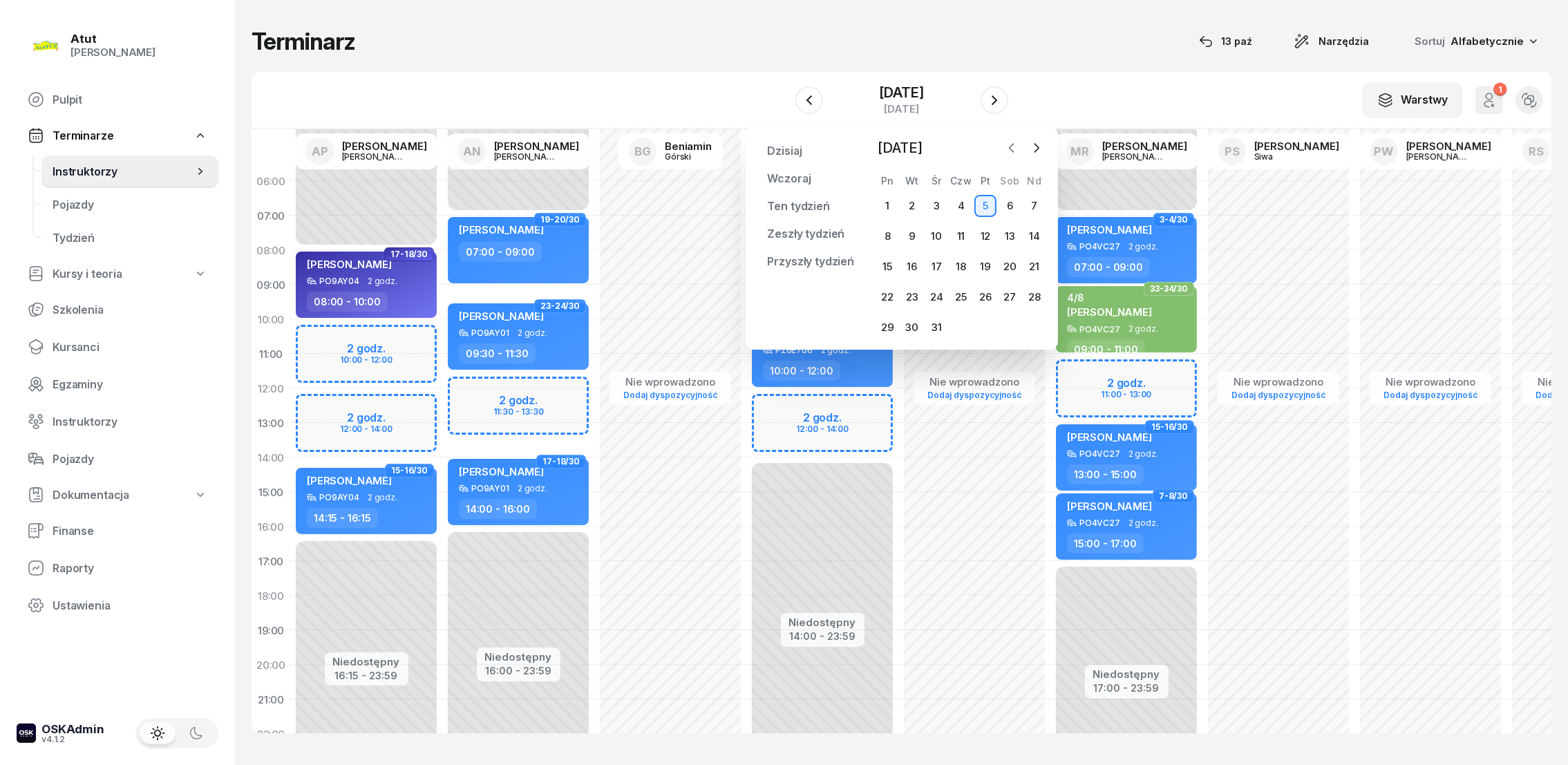
click at [1007, 149] on icon "button" at bounding box center [1012, 148] width 14 height 14
click at [1007, 142] on icon "button" at bounding box center [1012, 148] width 14 height 14
click at [958, 331] on div "30" at bounding box center [961, 327] width 22 height 22
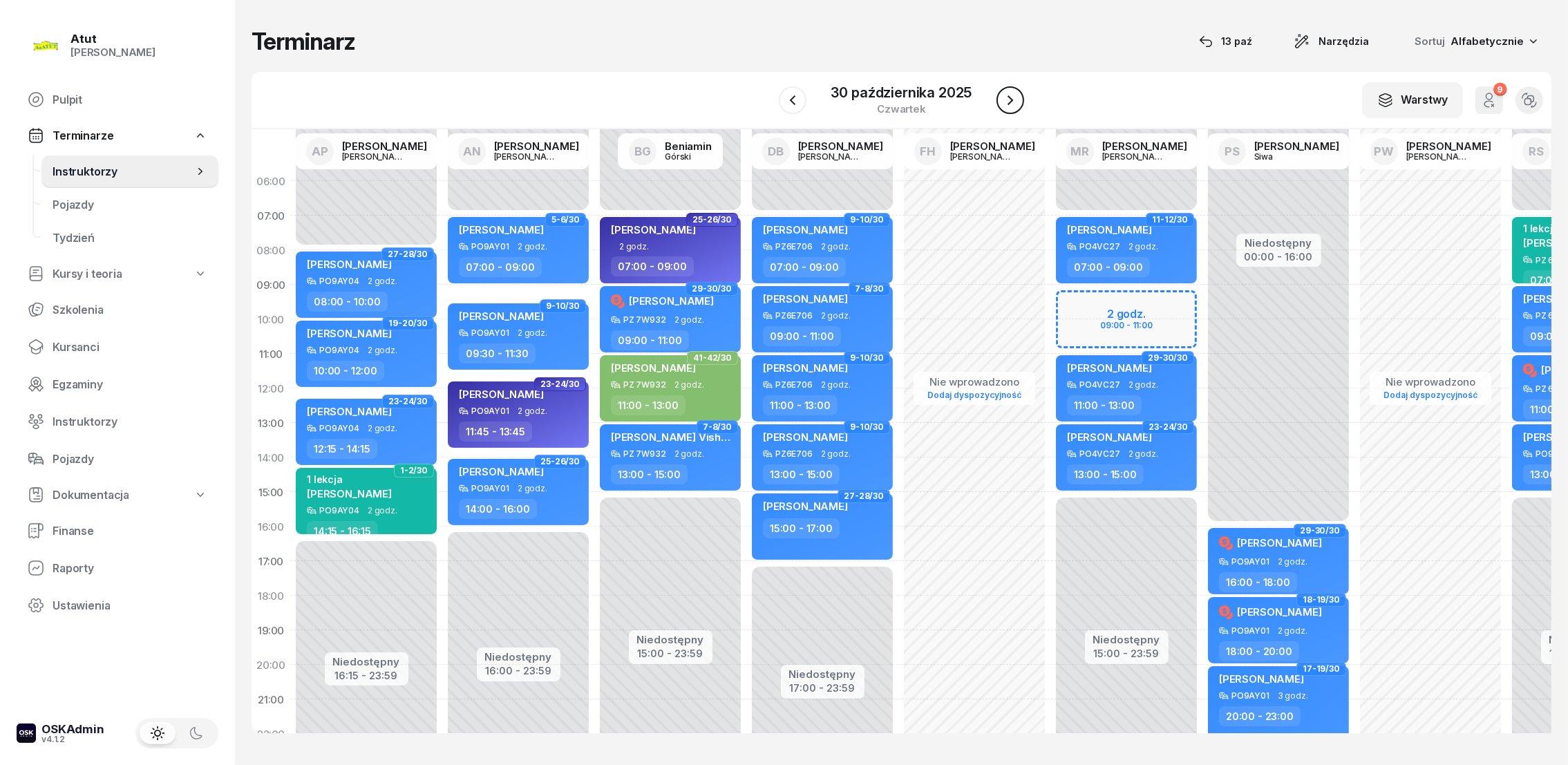
click at [1015, 99] on icon "button" at bounding box center [1010, 100] width 16 height 16
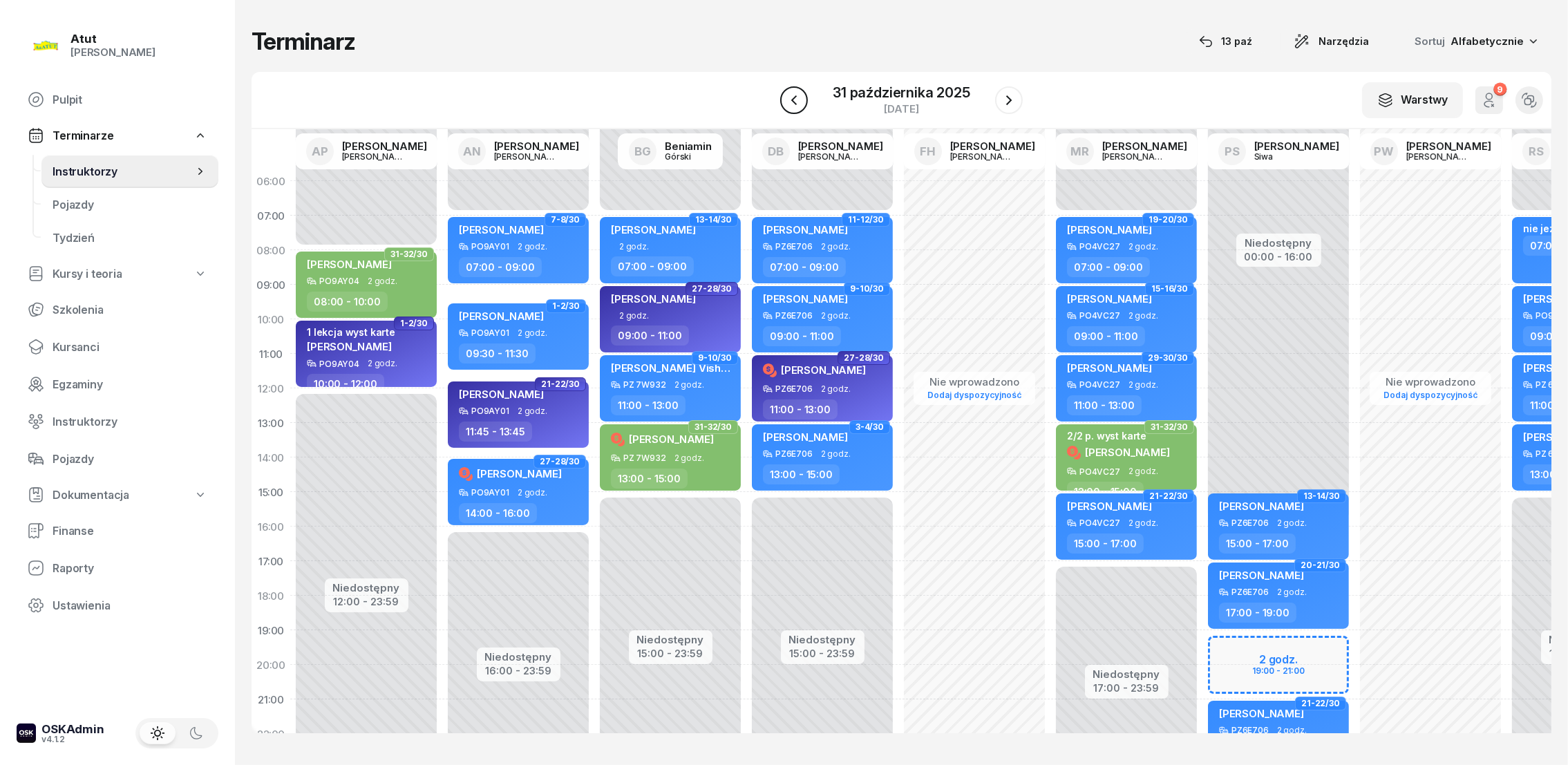
click at [801, 94] on icon "button" at bounding box center [794, 100] width 16 height 16
click at [801, 94] on button "button" at bounding box center [793, 100] width 28 height 28
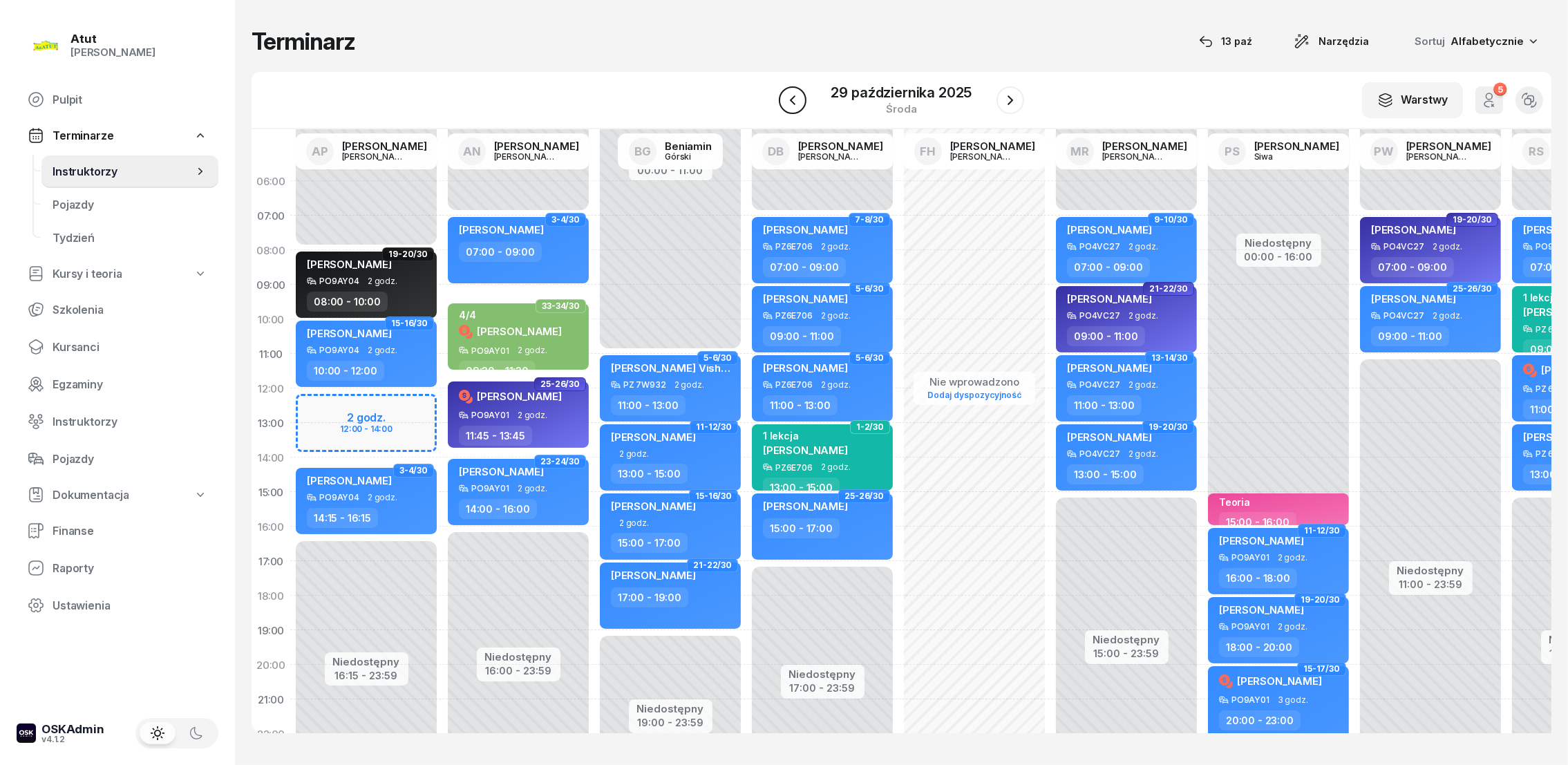
click at [801, 94] on icon "button" at bounding box center [793, 100] width 16 height 16
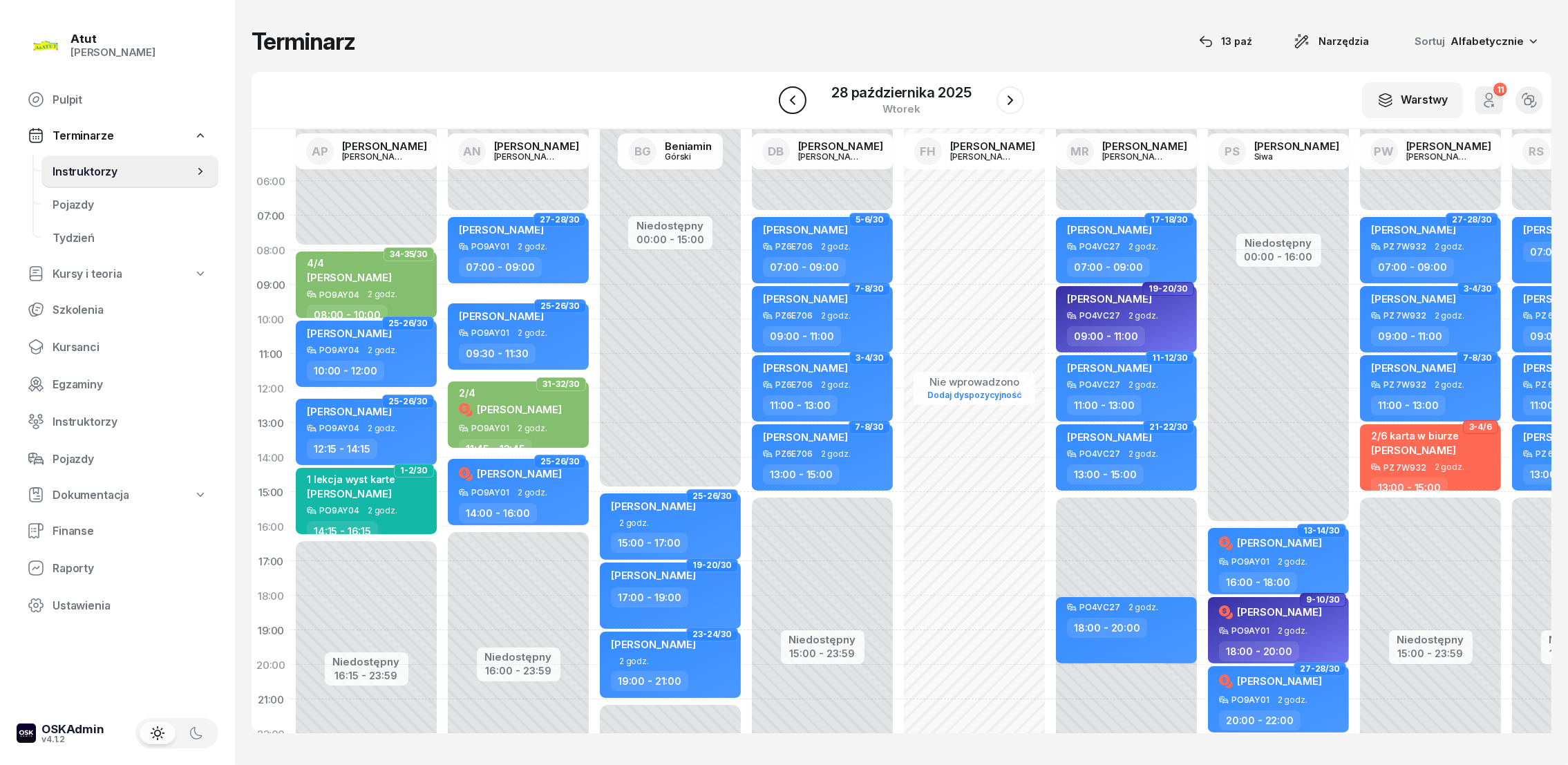
click at [801, 94] on icon "button" at bounding box center [793, 100] width 16 height 16
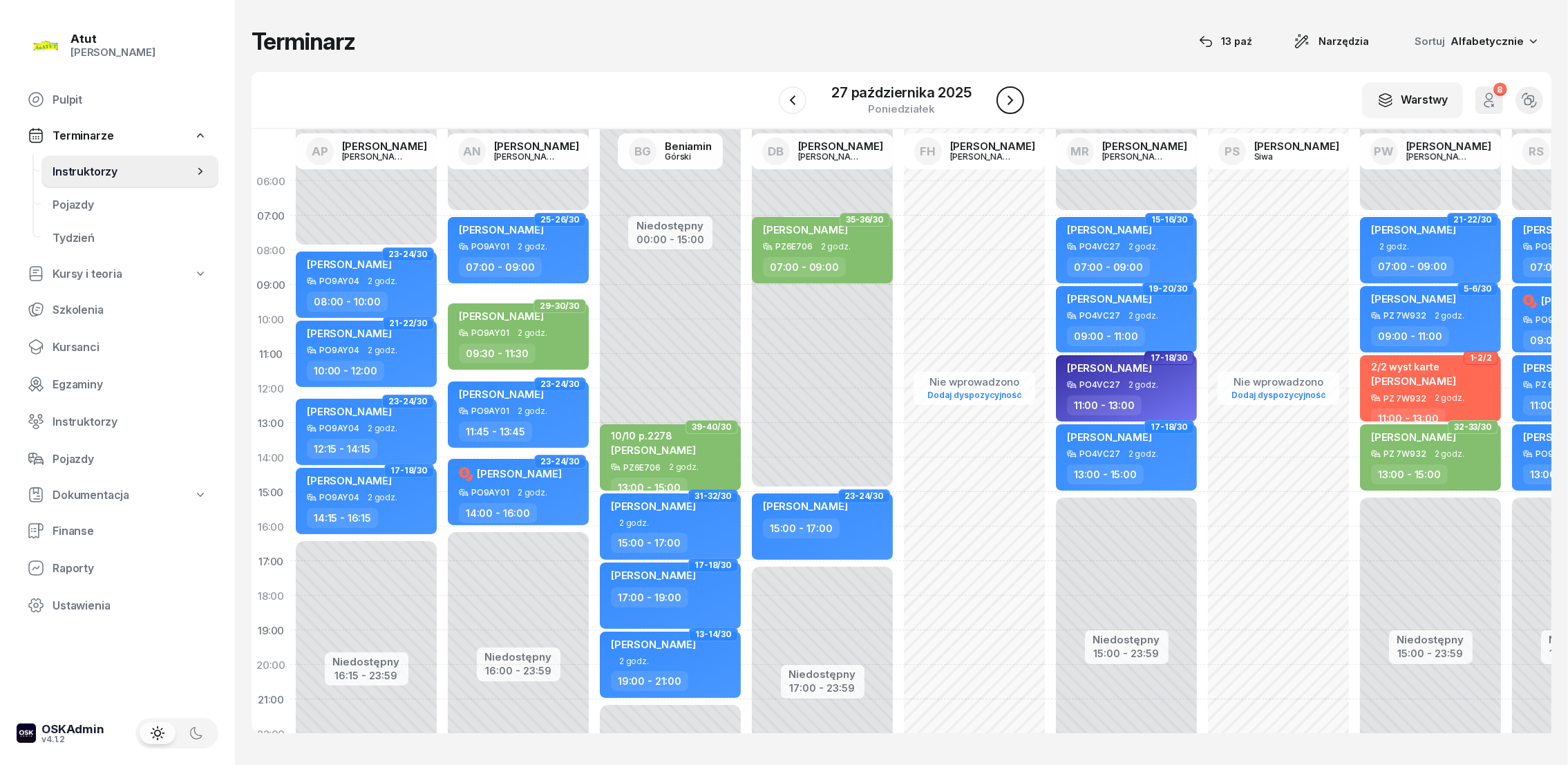
click at [1016, 99] on icon "button" at bounding box center [1010, 100] width 16 height 16
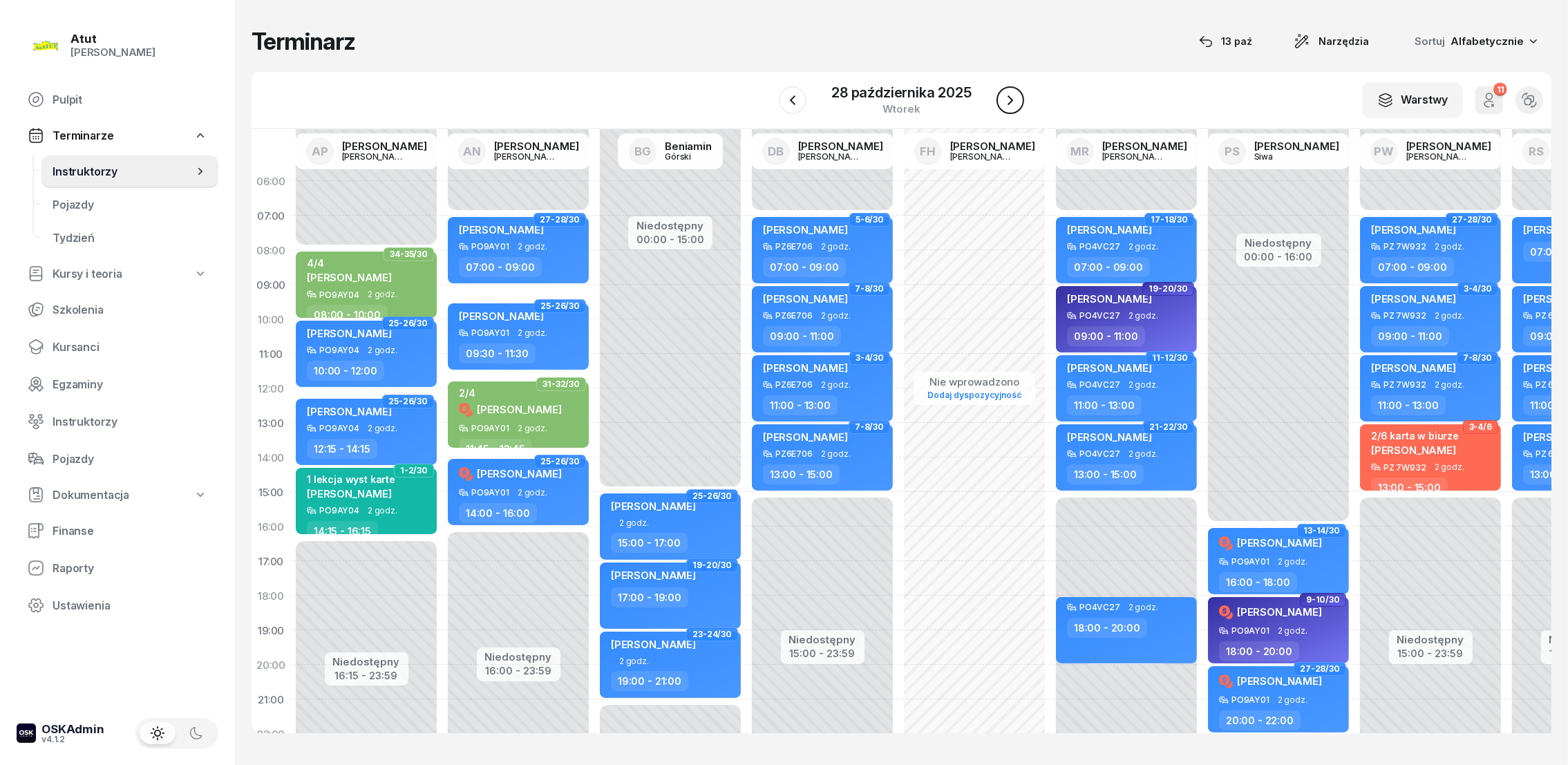
click at [1016, 99] on icon "button" at bounding box center [1010, 100] width 16 height 16
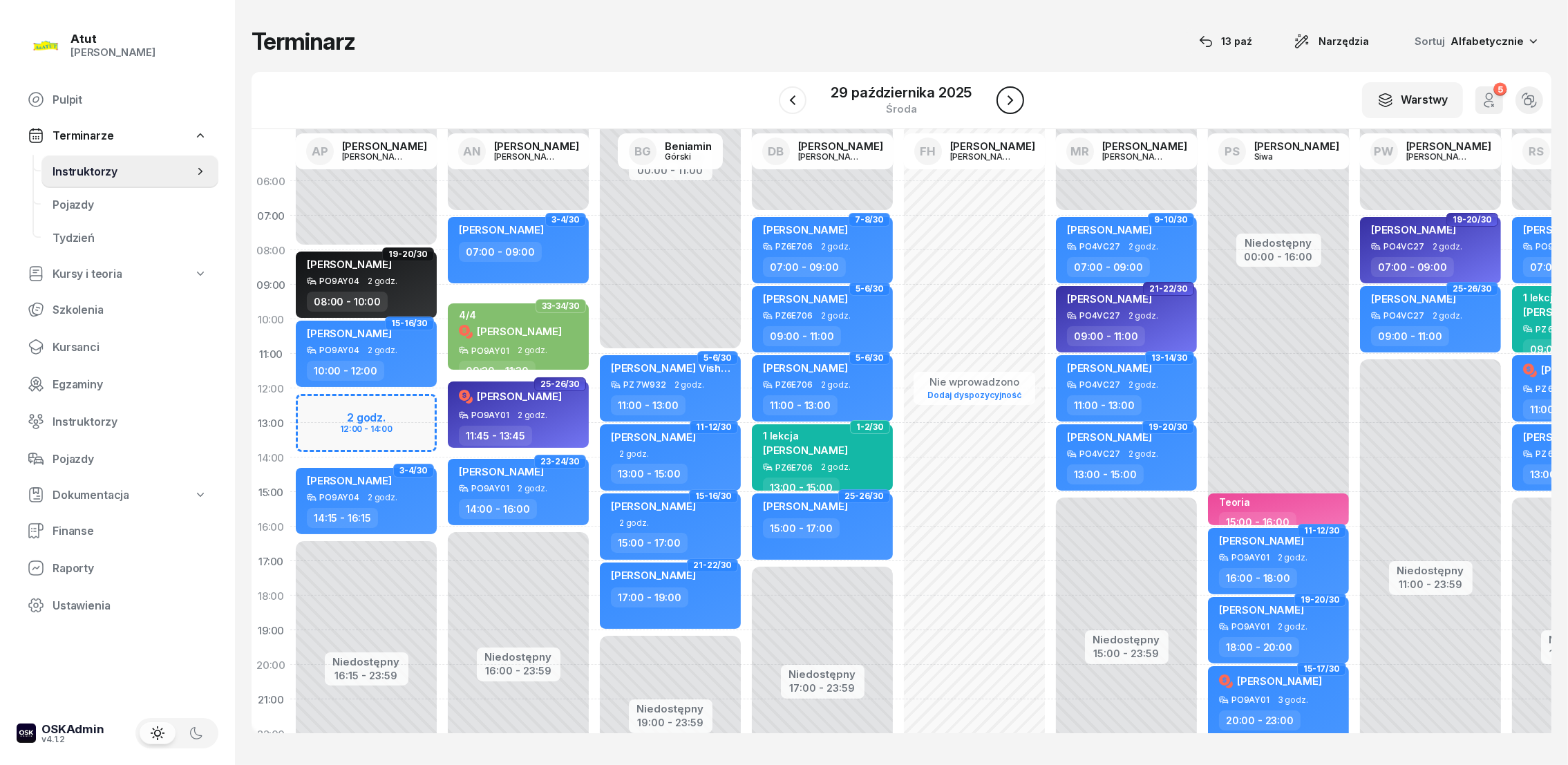
click at [1014, 100] on icon "button" at bounding box center [1010, 100] width 16 height 16
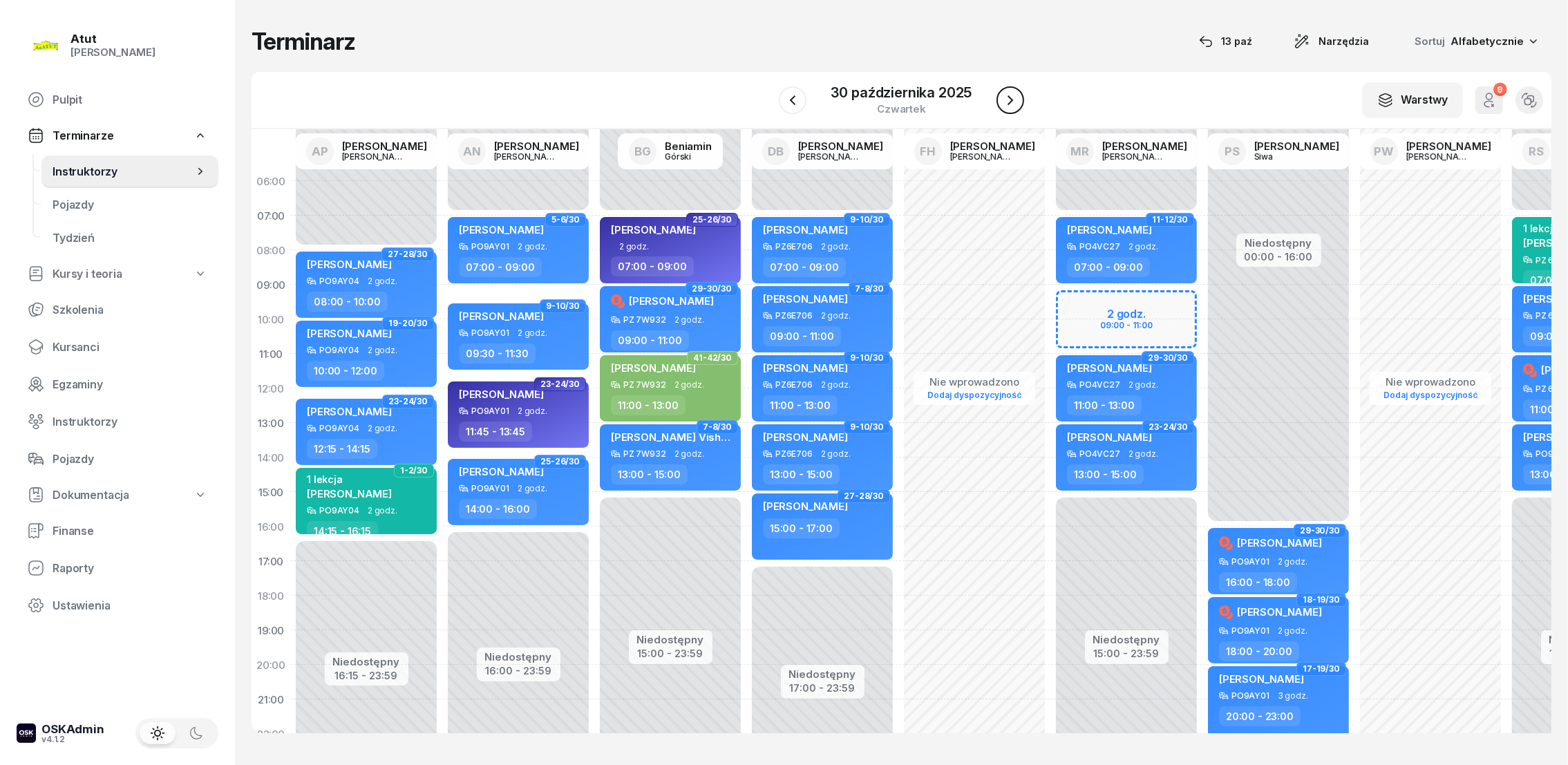
click at [1014, 100] on icon "button" at bounding box center [1010, 100] width 16 height 16
click at [1014, 100] on icon "button" at bounding box center [1009, 100] width 16 height 16
click at [1014, 100] on div "W Wybierz AP [PERSON_NAME] AN [PERSON_NAME] BG [PERSON_NAME] DB [PERSON_NAME] F…" at bounding box center [901, 100] width 1300 height 57
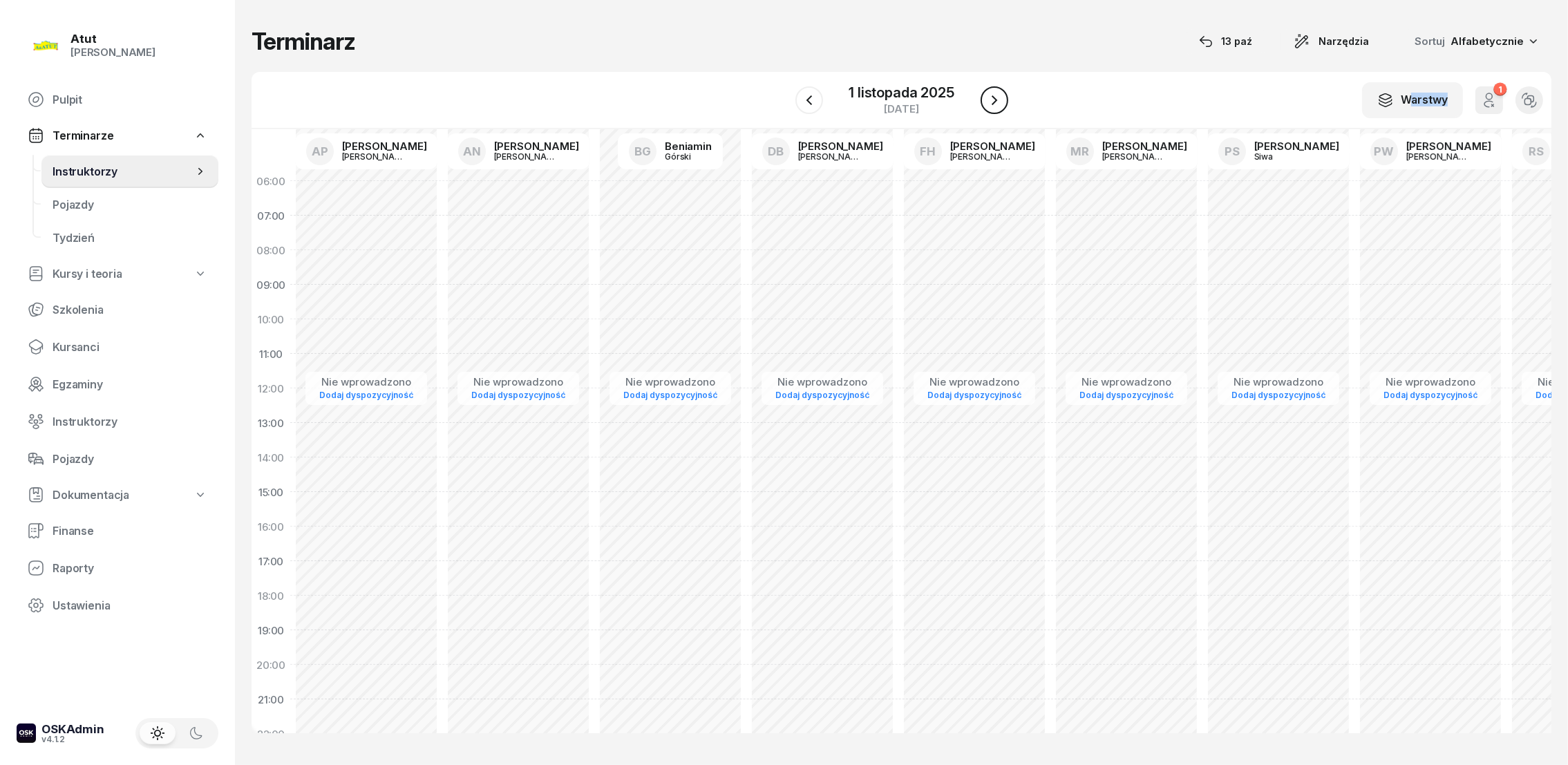
drag, startPoint x: 1014, startPoint y: 100, endPoint x: 998, endPoint y: 98, distance: 16.1
click at [1000, 99] on icon "button" at bounding box center [994, 100] width 16 height 16
click at [996, 98] on icon "button" at bounding box center [994, 100] width 16 height 16
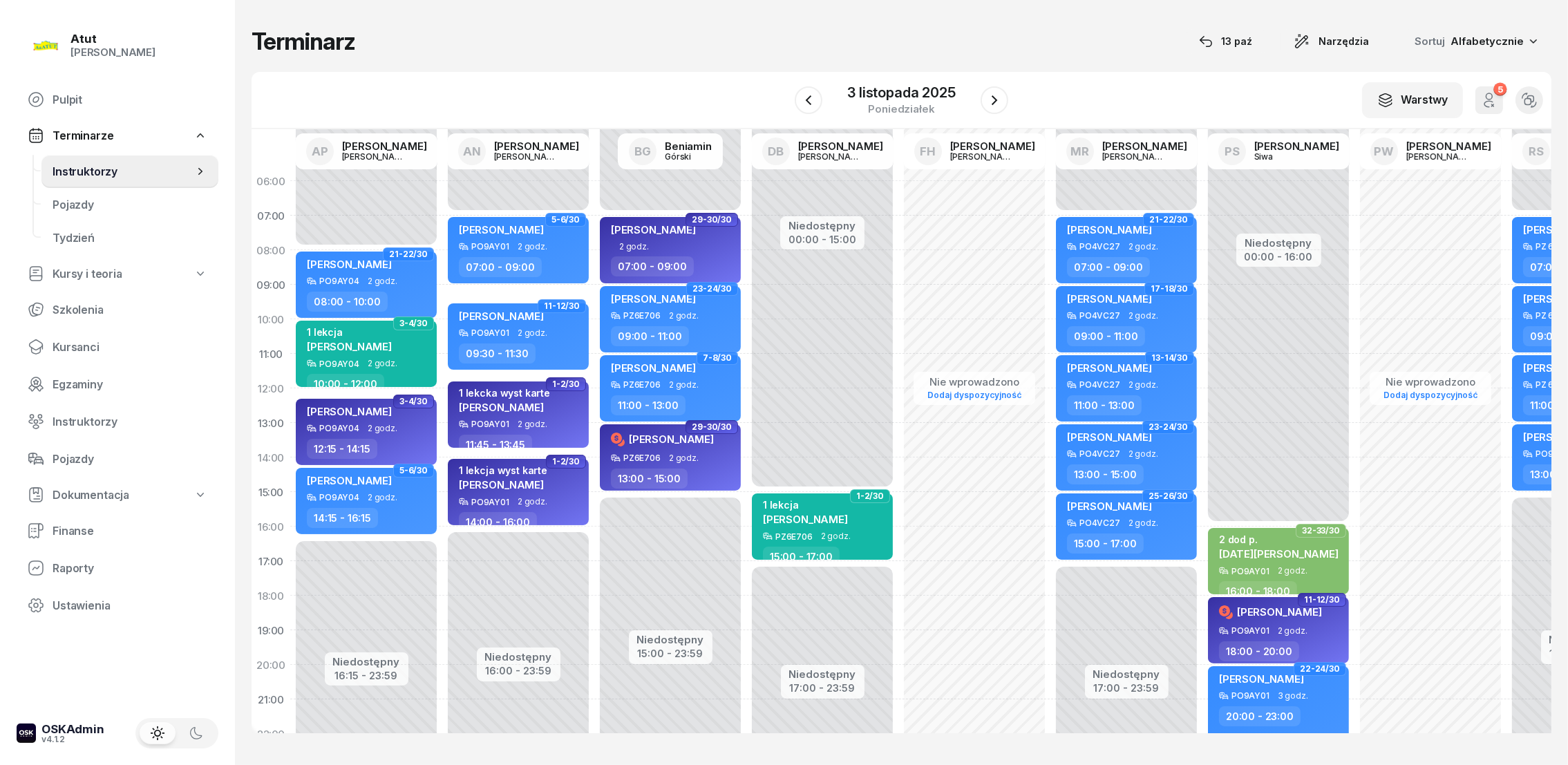
click at [766, 223] on div "Niedostępny 00:00 - 15:00 Niedostępny 17:00 - 23:59 1-2/30 1 lekcja [PERSON_NAM…" at bounding box center [823, 492] width 152 height 656
click at [762, 226] on div "Niedostępny 00:00 - 15:00 Niedostępny 17:00 - 23:59 1-2/30 1 lekcja [PERSON_NAM…" at bounding box center [823, 492] width 152 height 656
select select "07"
select select "09"
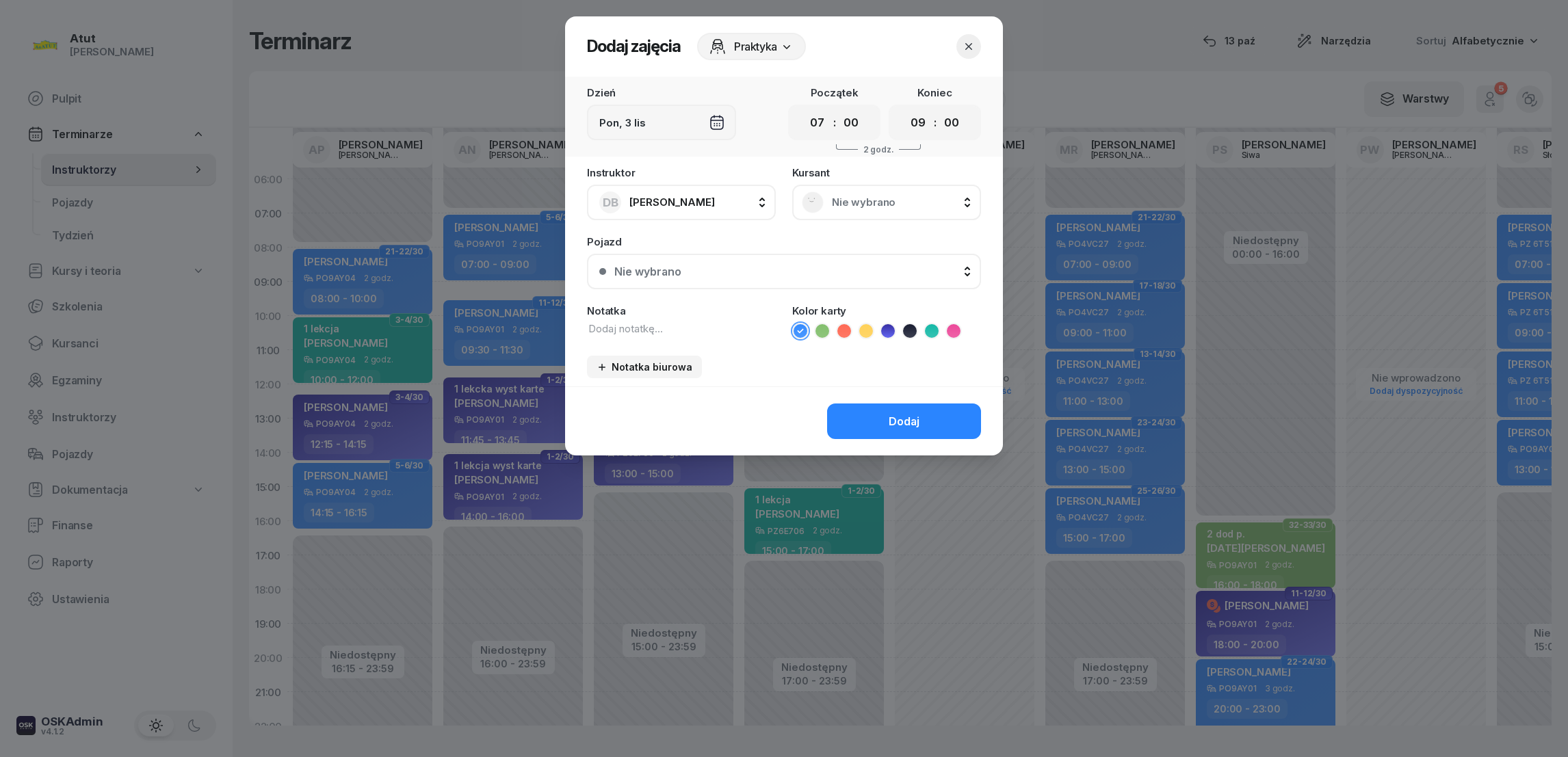
click at [841, 192] on div "Nie wybrano" at bounding box center [886, 202] width 170 height 22
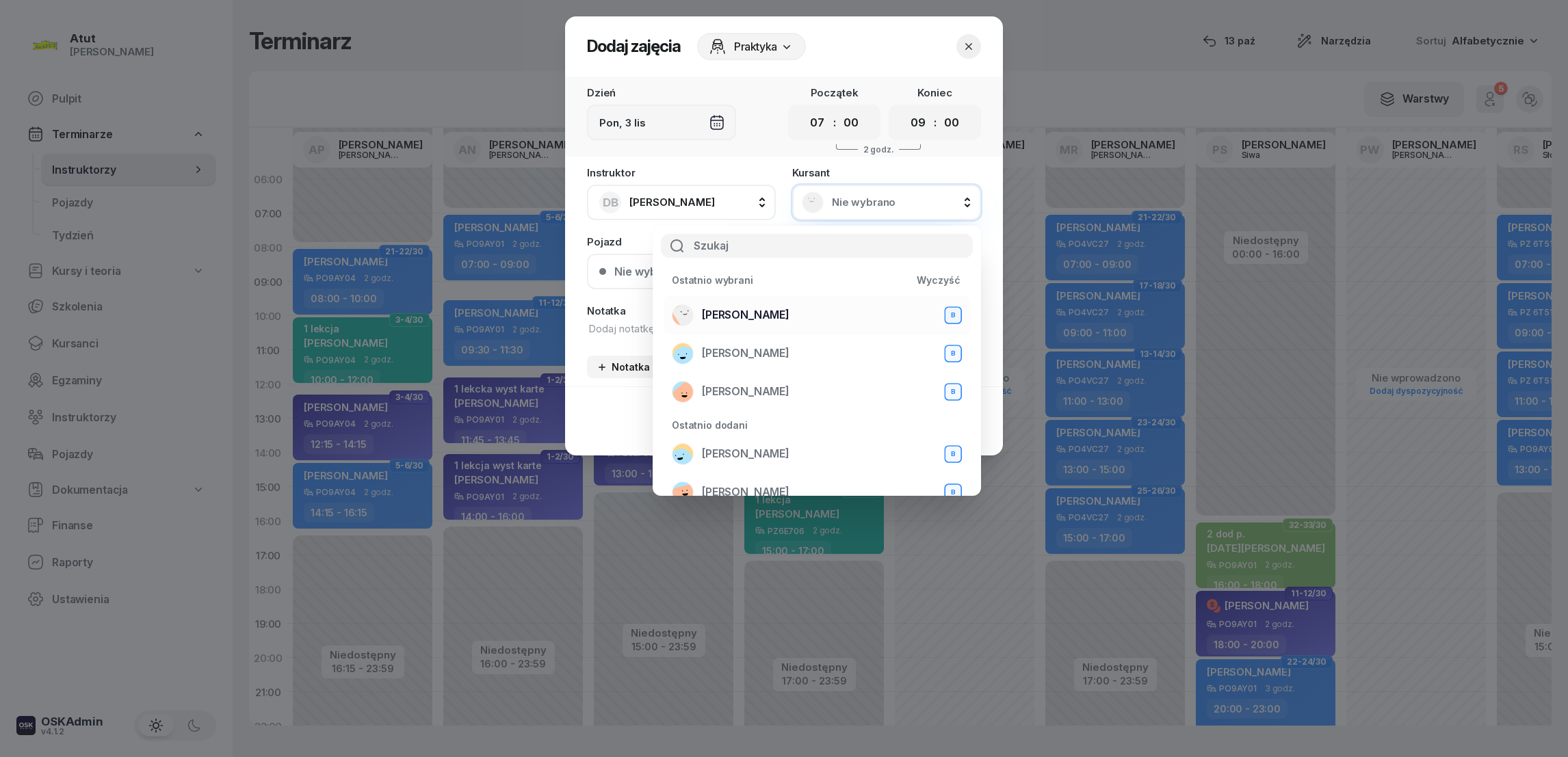
click at [712, 308] on span "[PERSON_NAME]" at bounding box center [745, 315] width 88 height 13
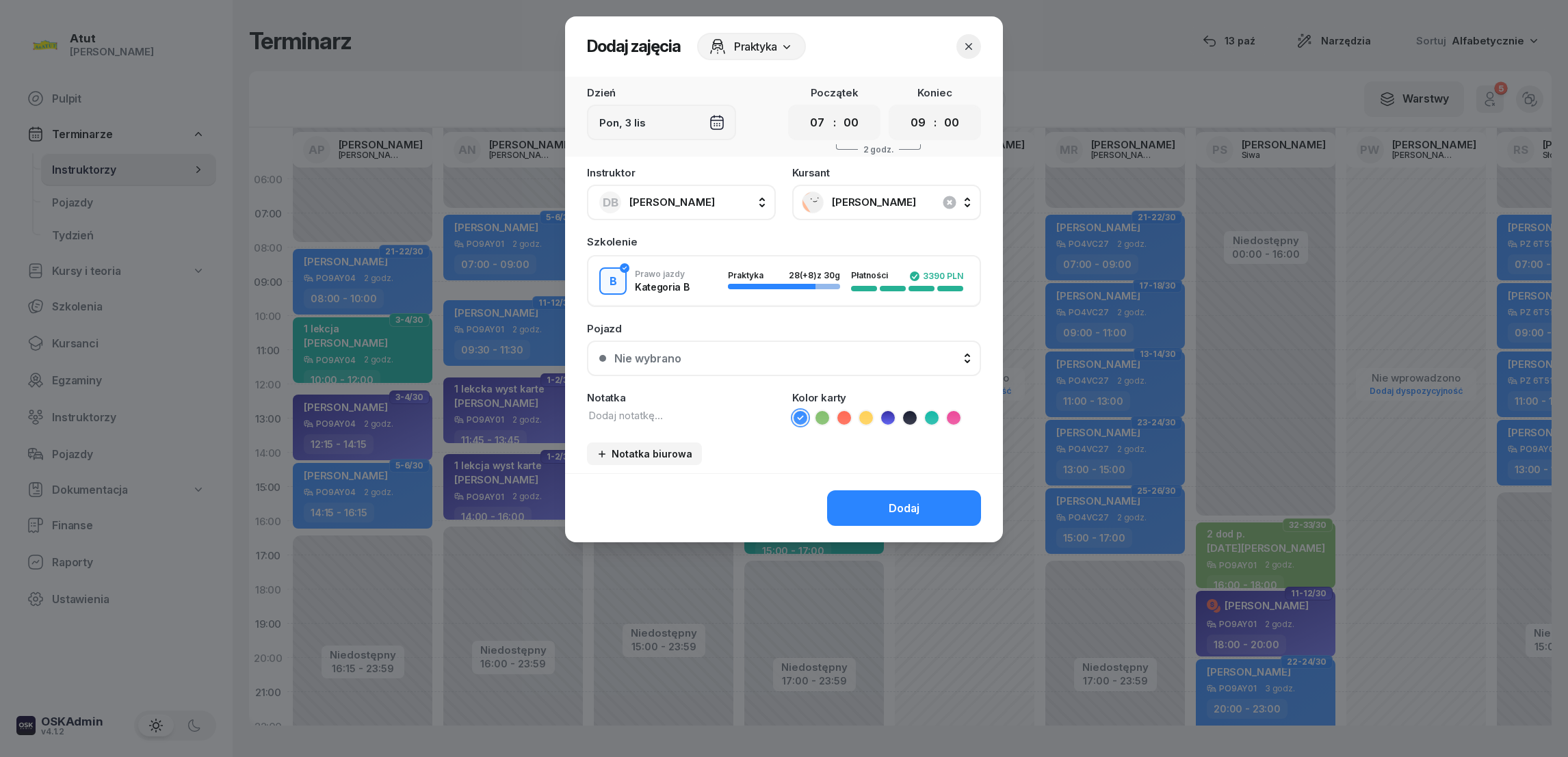
click at [823, 420] on icon at bounding box center [822, 418] width 14 height 14
click at [665, 353] on div "Nie wybrano" at bounding box center [648, 359] width 67 height 13
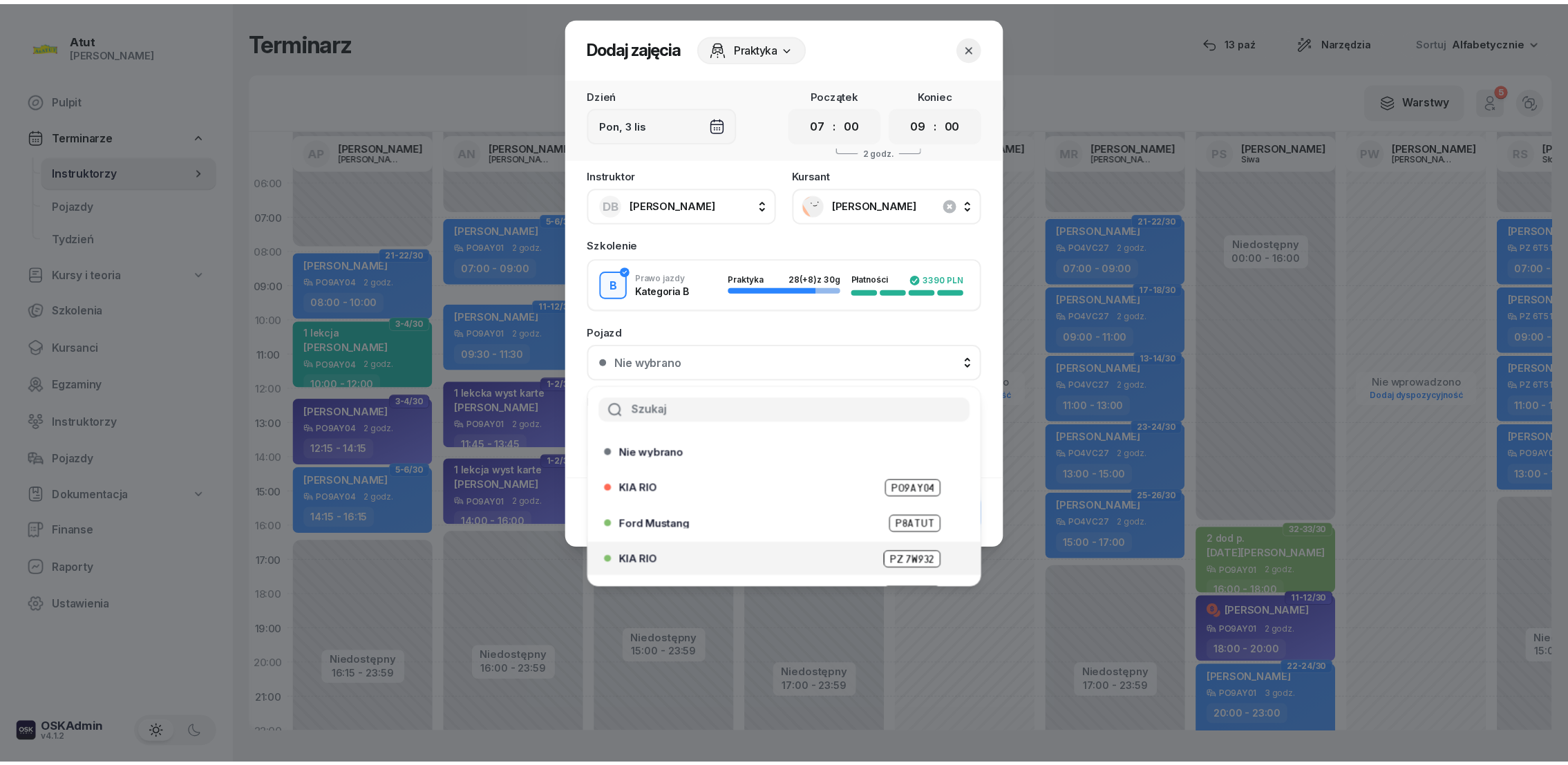
scroll to position [171, 0]
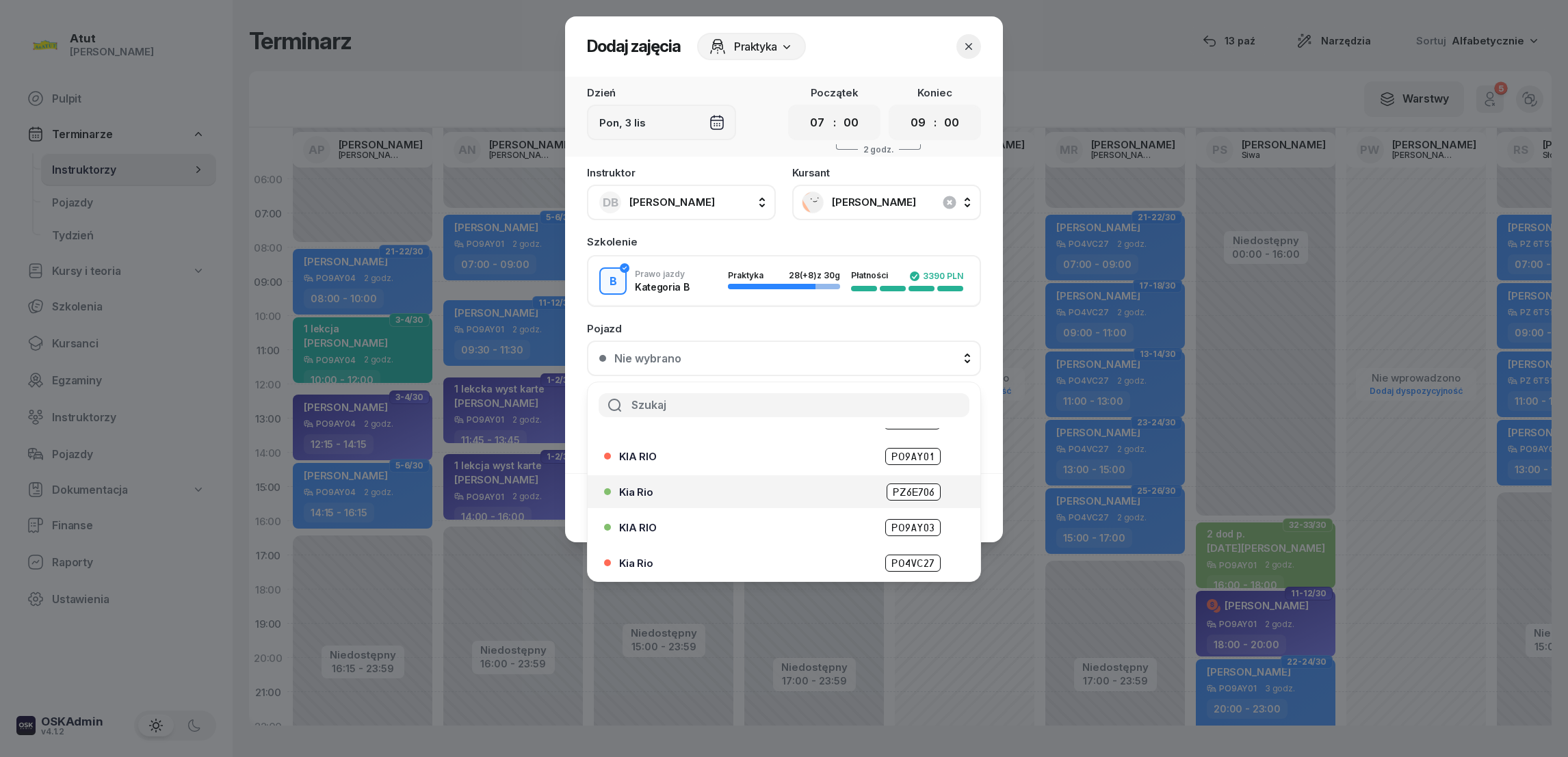
click at [900, 491] on span "PZ6E706" at bounding box center [913, 492] width 54 height 17
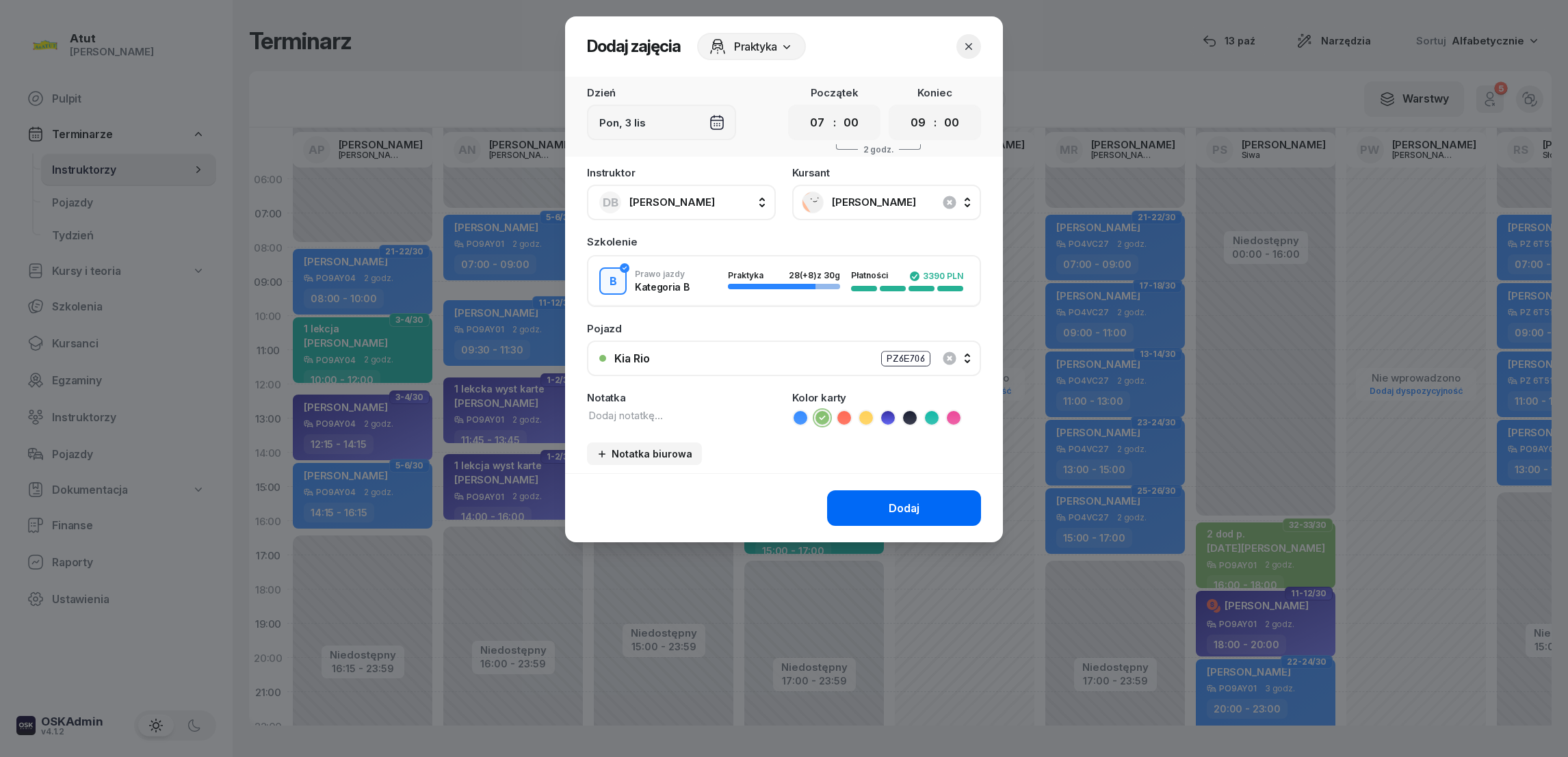
click at [918, 504] on div "Dodaj" at bounding box center [904, 509] width 31 height 13
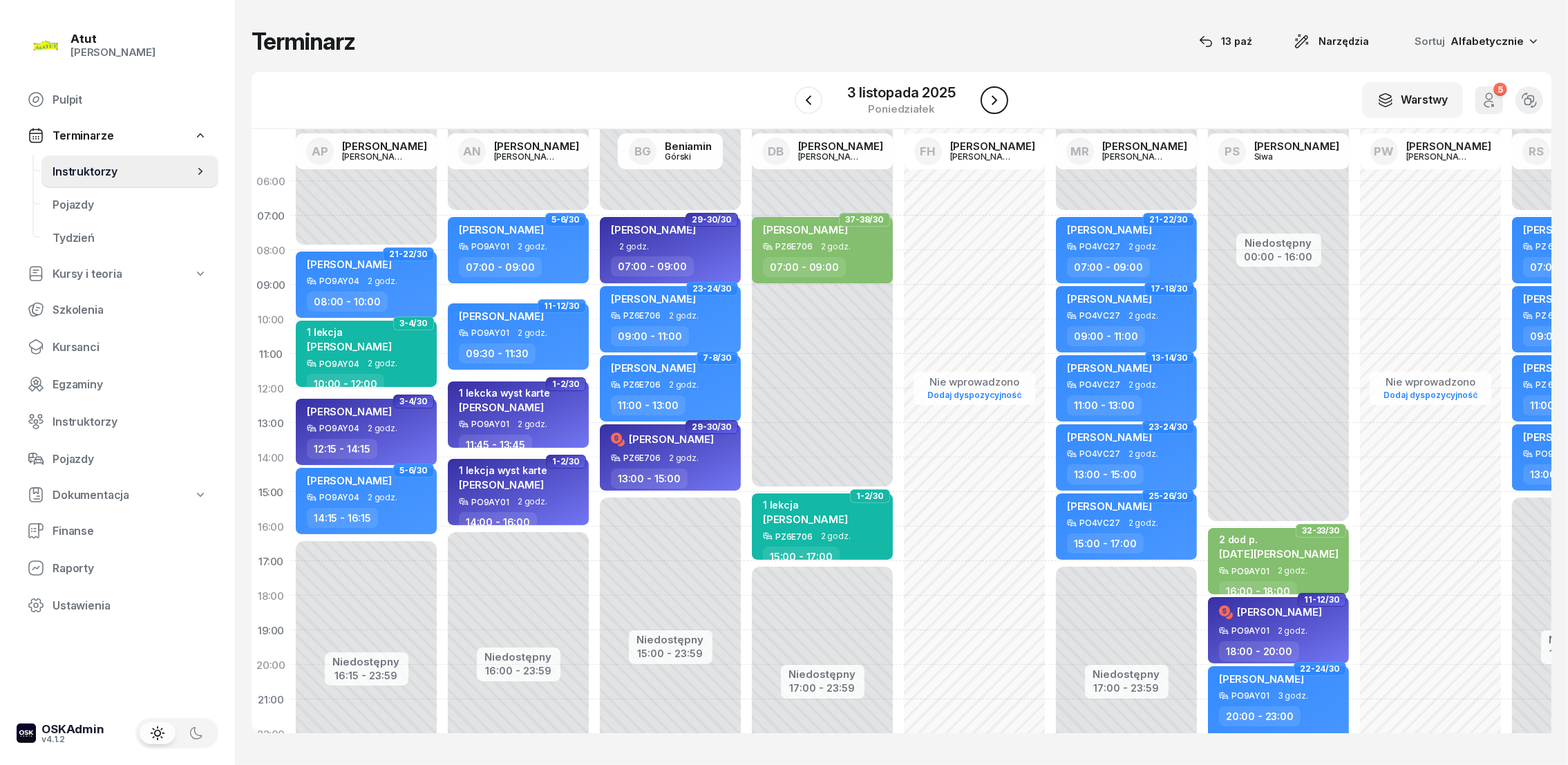
click at [994, 94] on icon "button" at bounding box center [994, 100] width 16 height 16
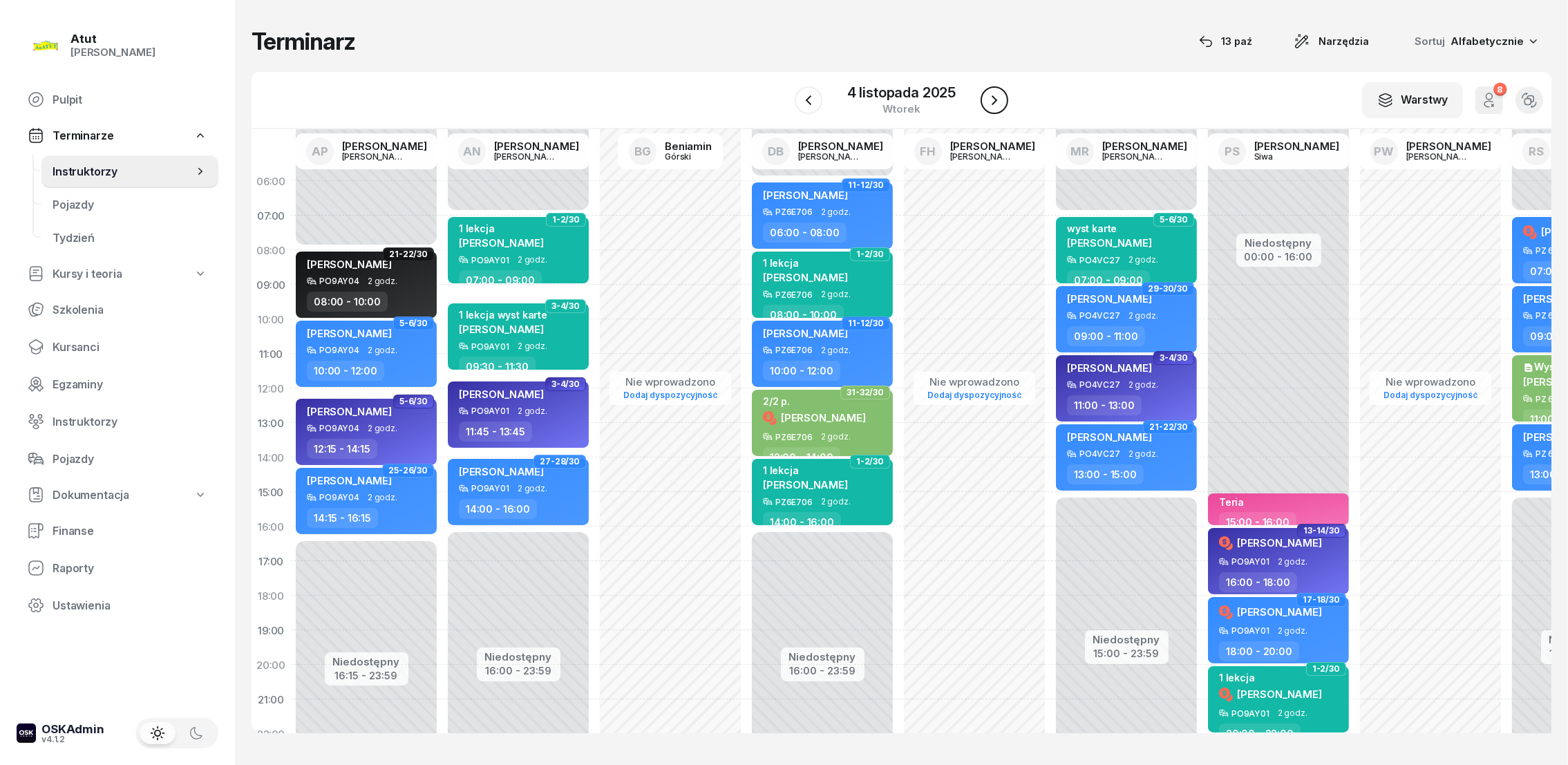
click at [999, 98] on icon "button" at bounding box center [994, 100] width 16 height 16
click at [998, 98] on icon "button" at bounding box center [994, 100] width 16 height 16
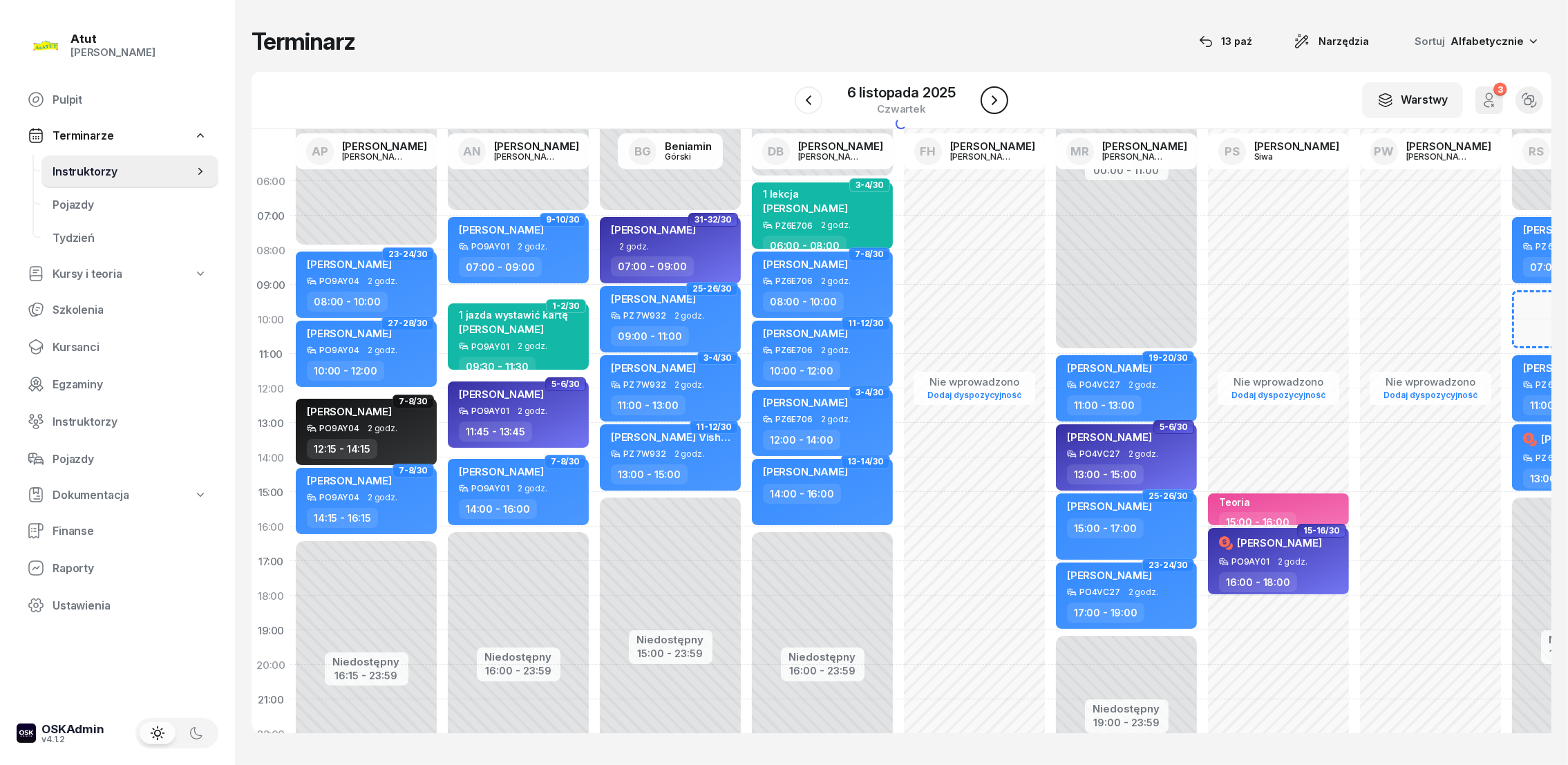
click at [998, 98] on icon "button" at bounding box center [994, 100] width 16 height 16
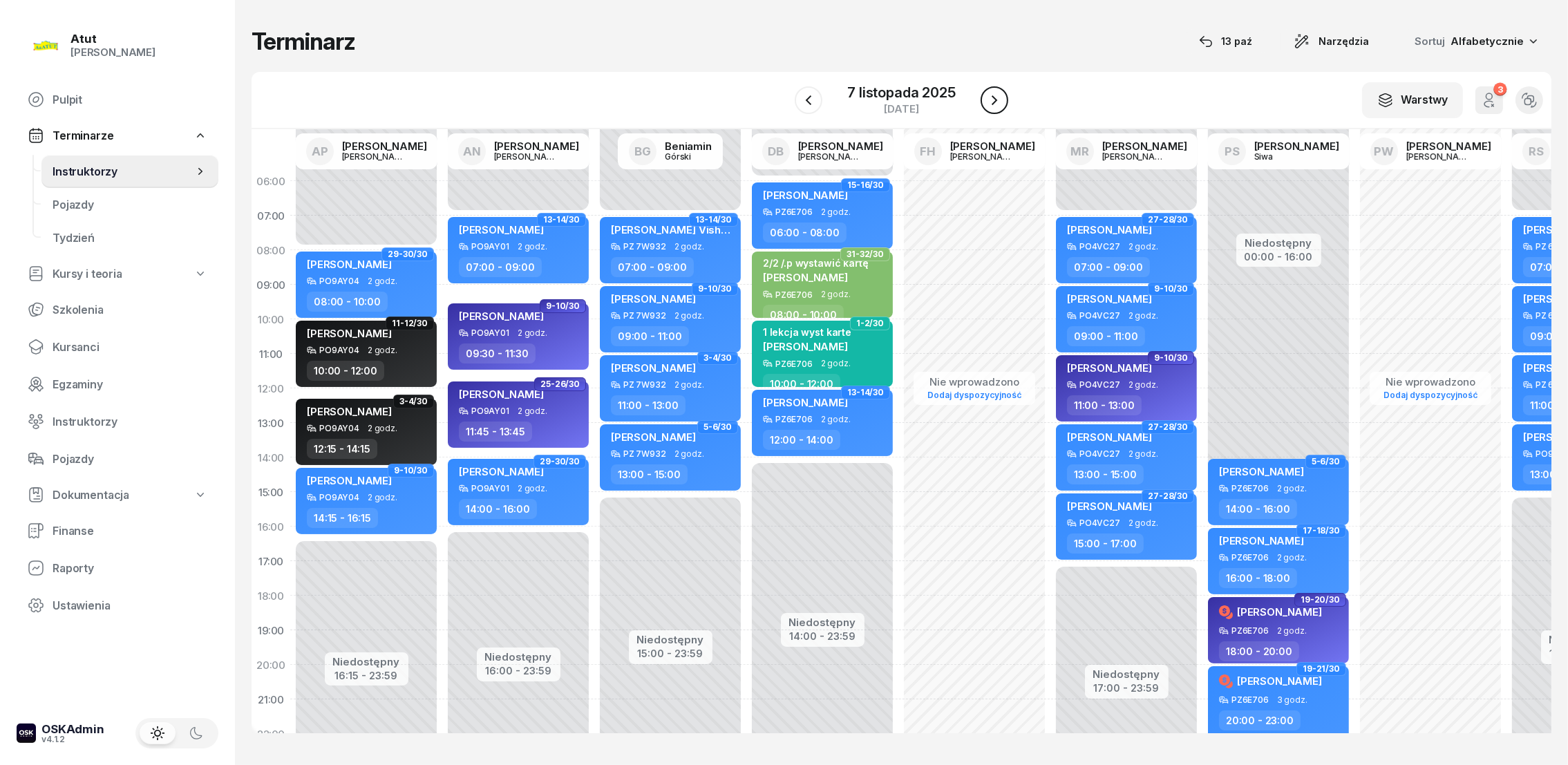
click at [998, 96] on icon "button" at bounding box center [994, 100] width 16 height 16
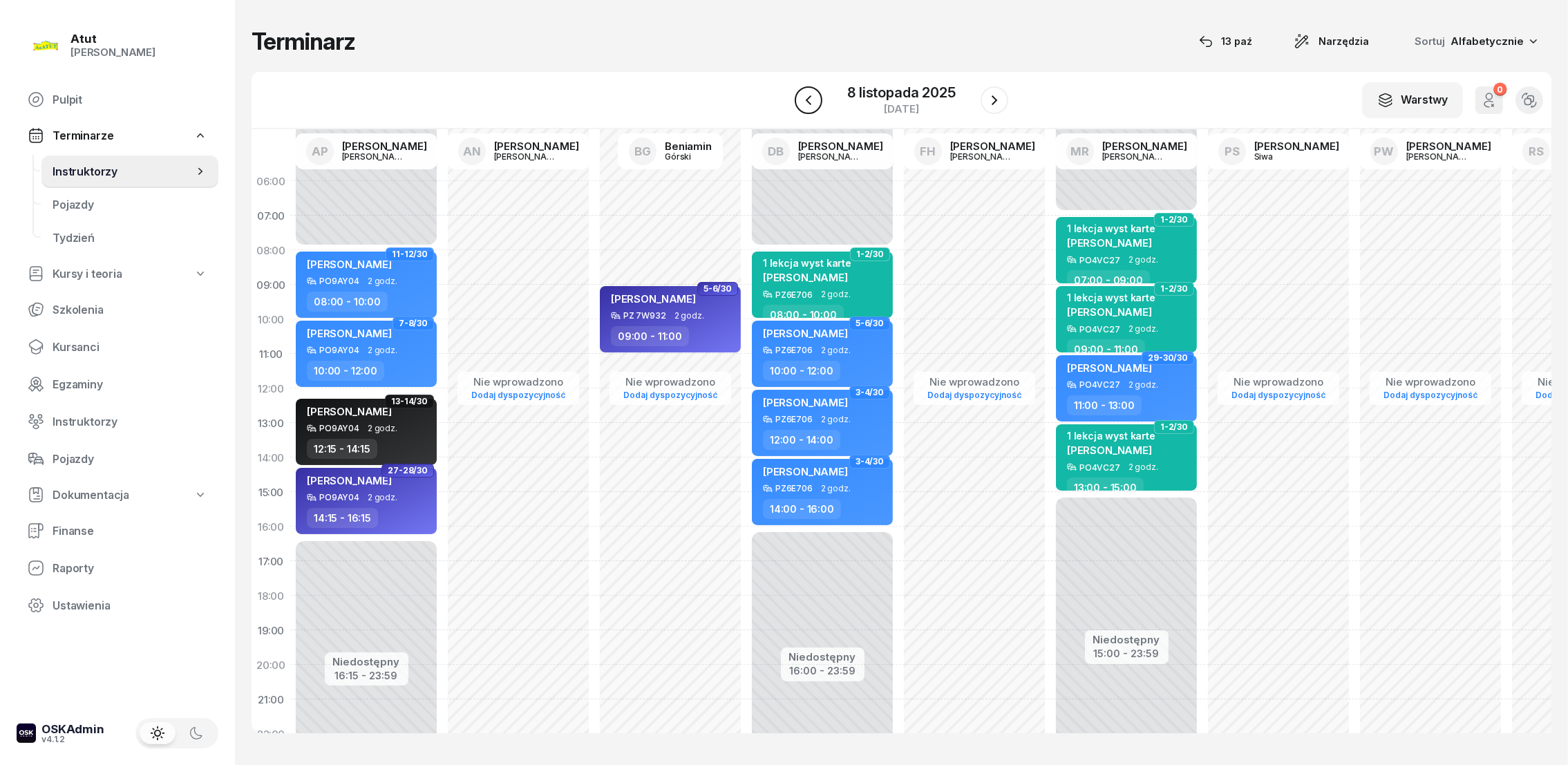
click at [810, 92] on icon "button" at bounding box center [808, 100] width 16 height 16
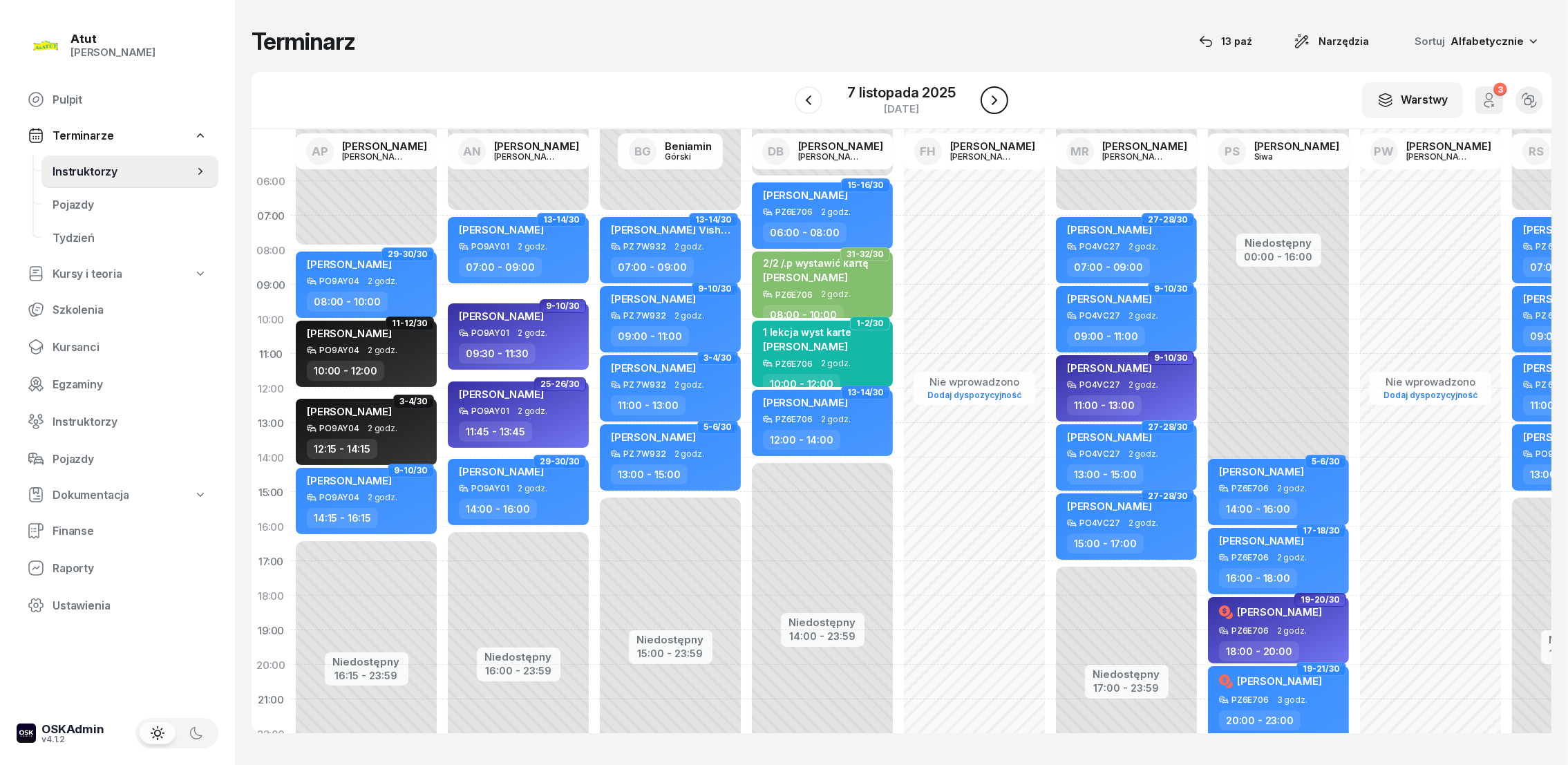
click at [997, 99] on icon "button" at bounding box center [994, 100] width 16 height 16
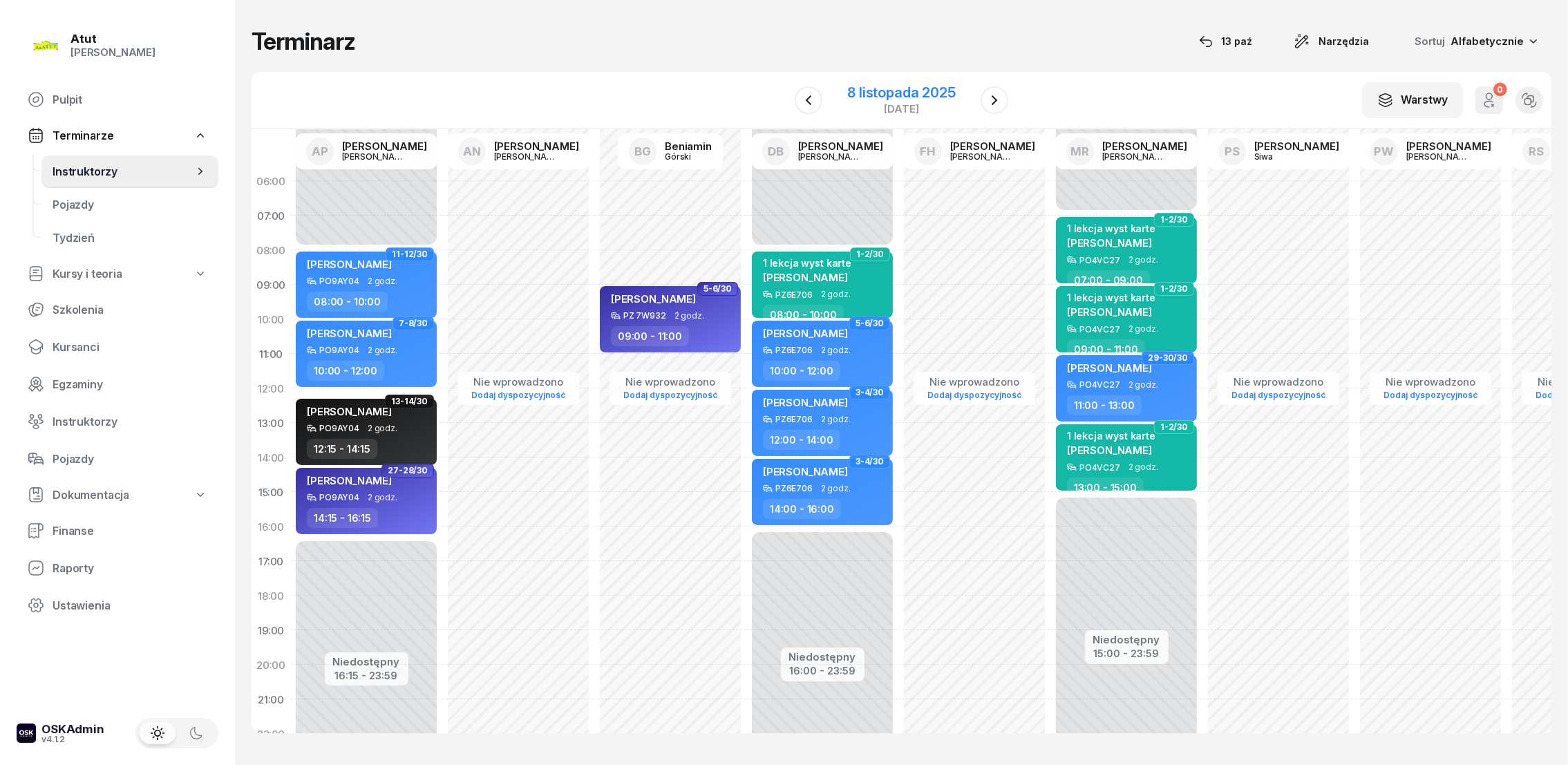
click at [935, 91] on div "8 listopada 2025" at bounding box center [901, 92] width 108 height 14
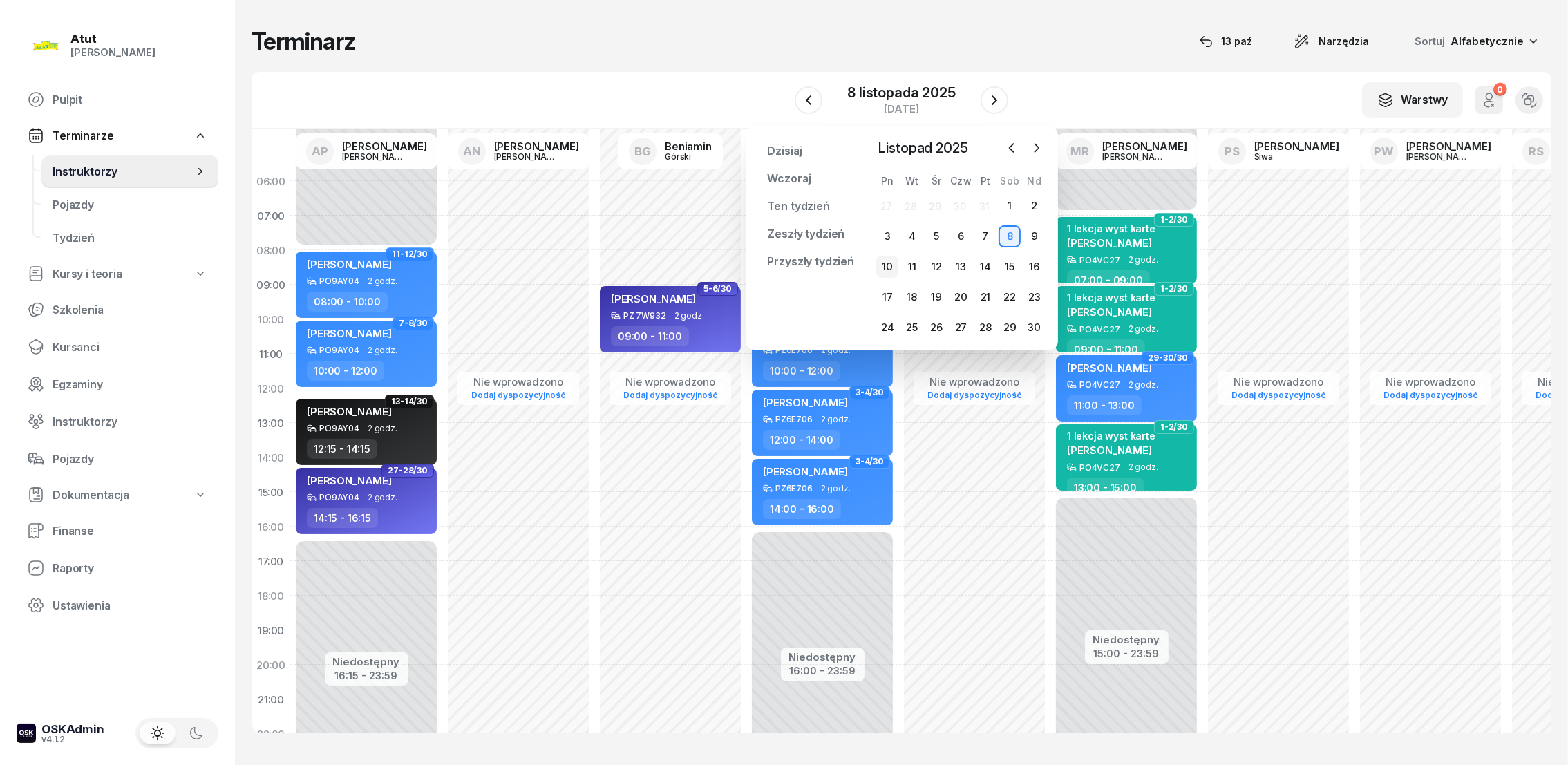
click at [890, 267] on div "10" at bounding box center [887, 266] width 22 height 22
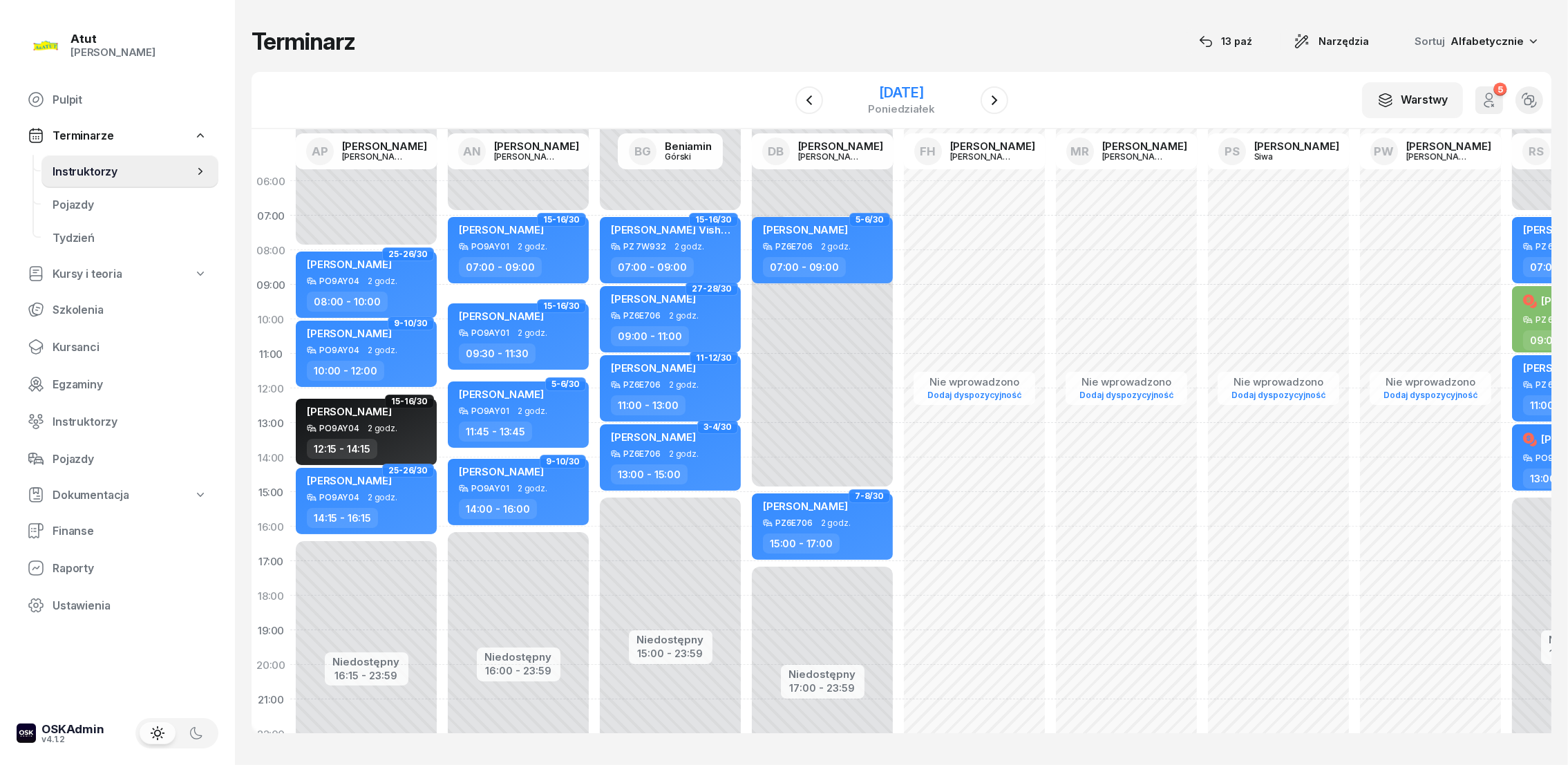
click at [895, 94] on div "[DATE]" at bounding box center [901, 92] width 67 height 14
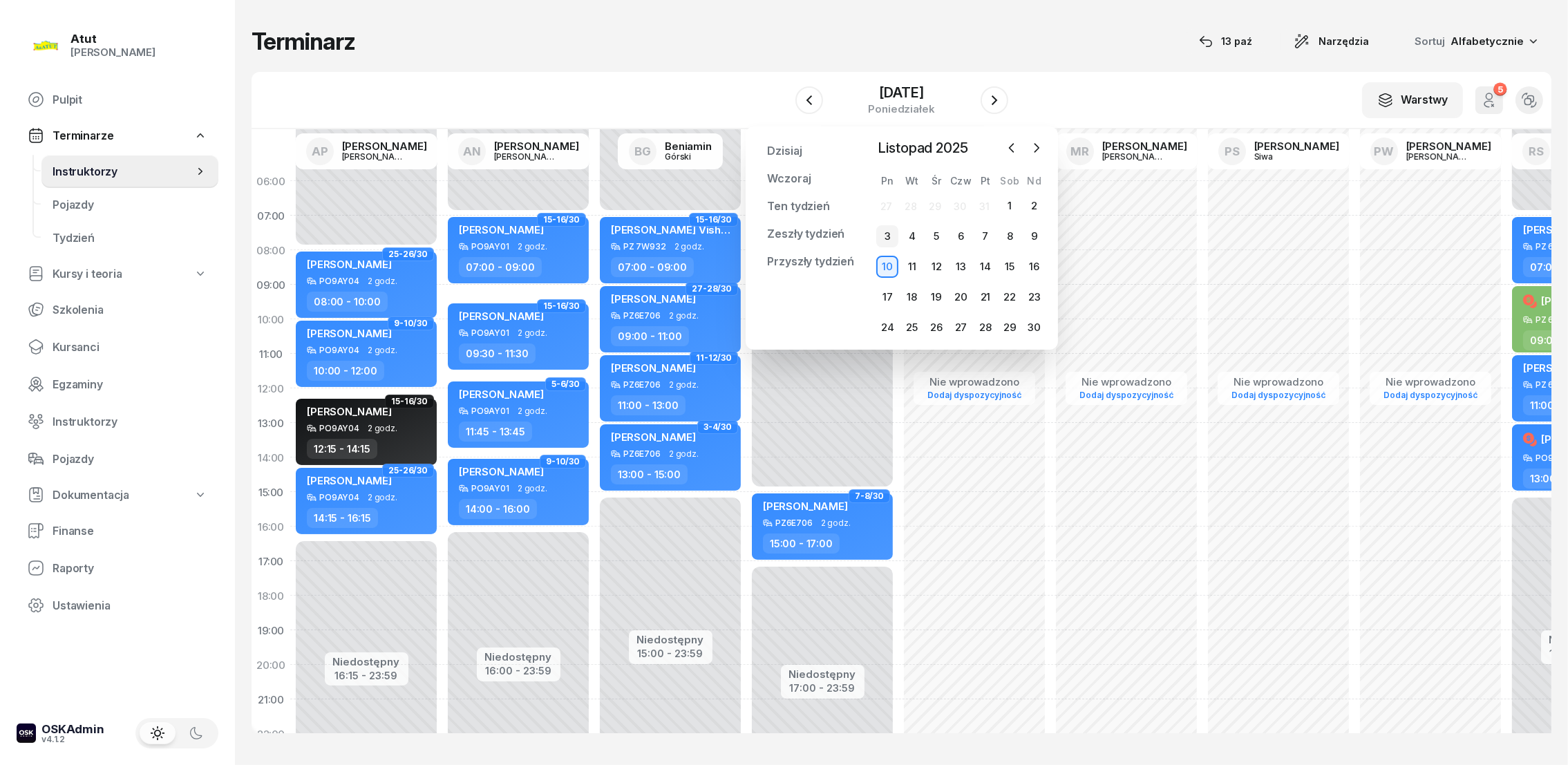
click at [889, 239] on div "3" at bounding box center [887, 236] width 22 height 22
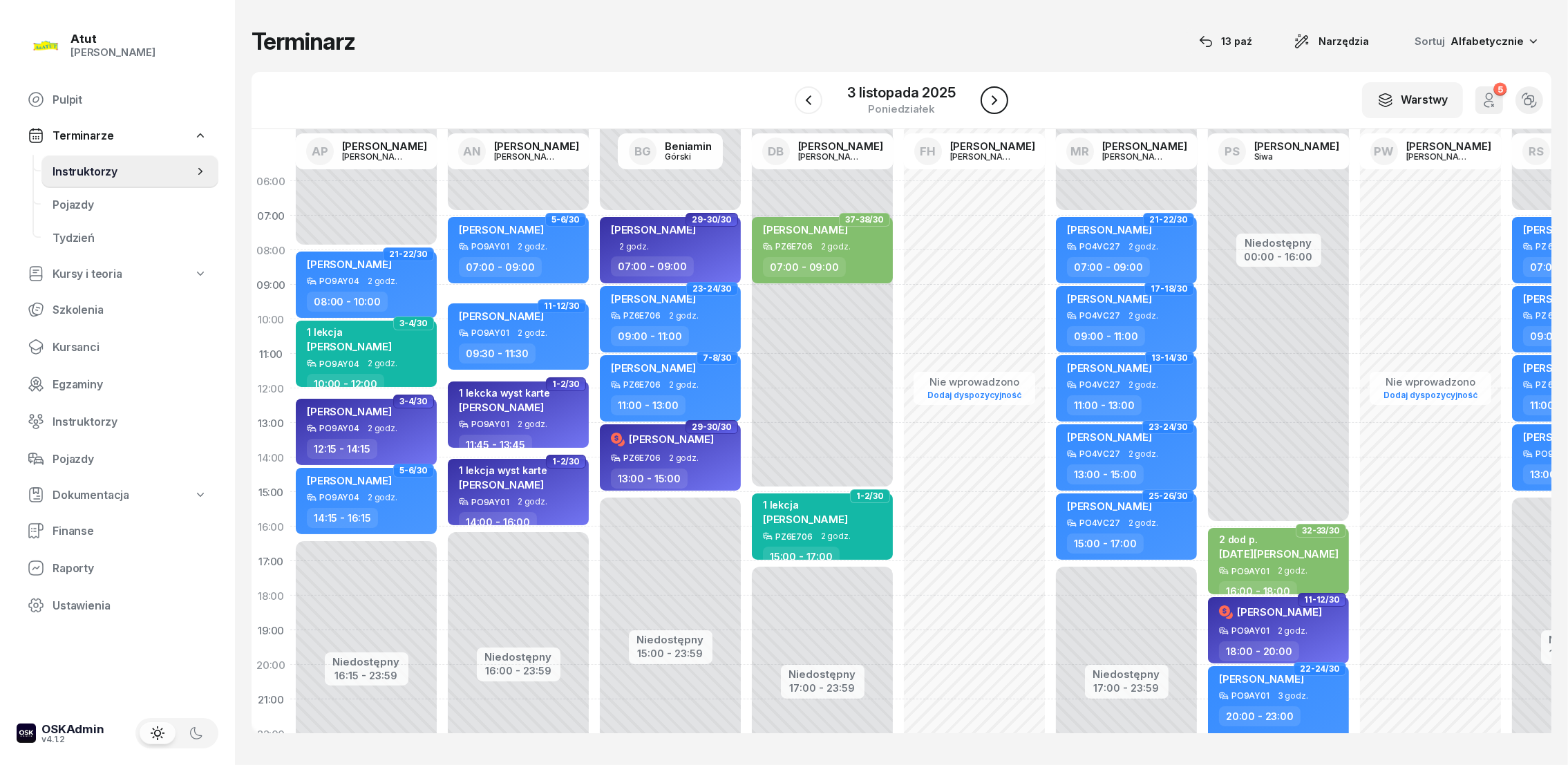
click at [993, 100] on icon "button" at bounding box center [994, 100] width 16 height 16
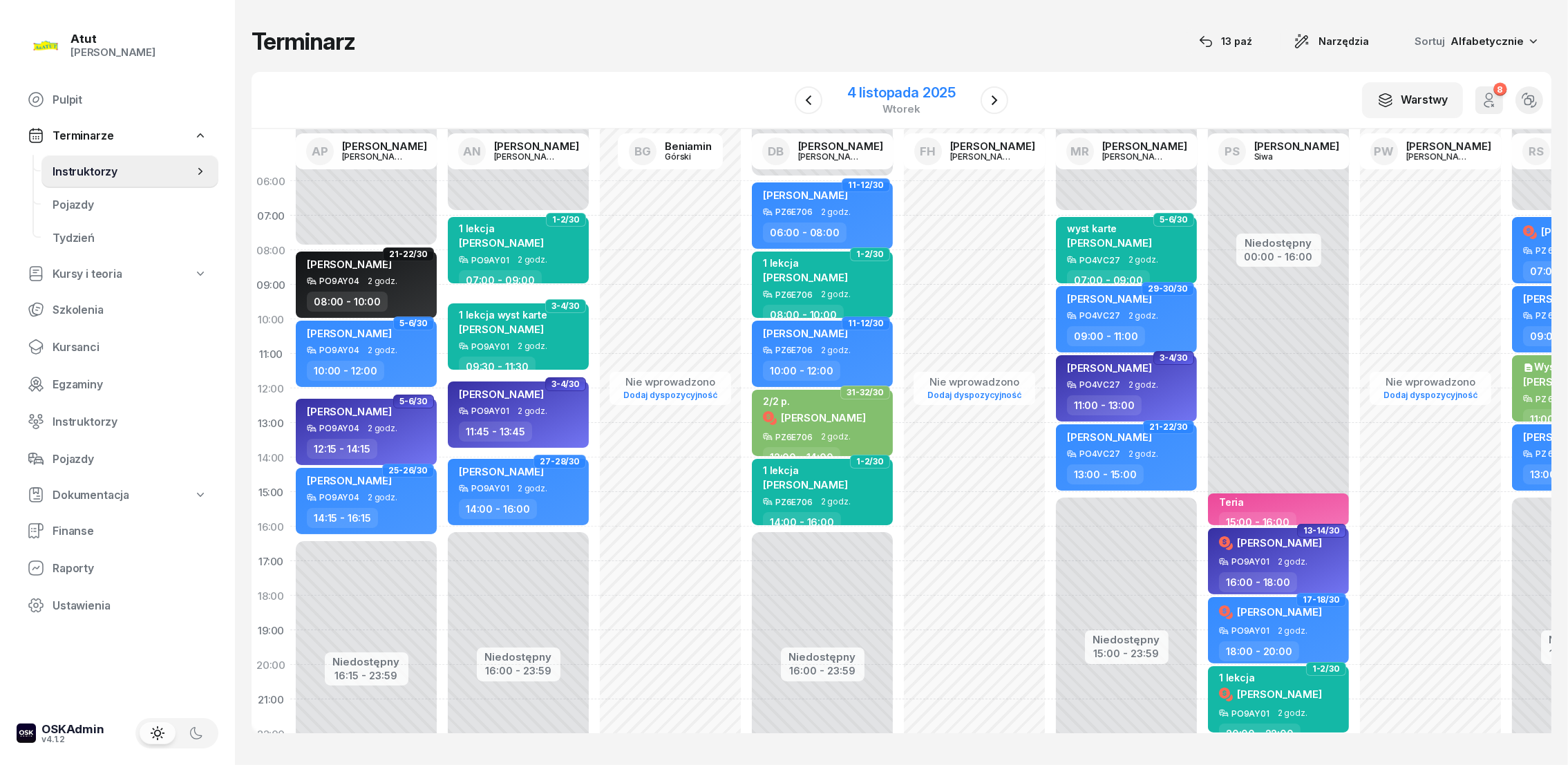
click at [886, 94] on div "4 listopada 2025" at bounding box center [902, 92] width 109 height 14
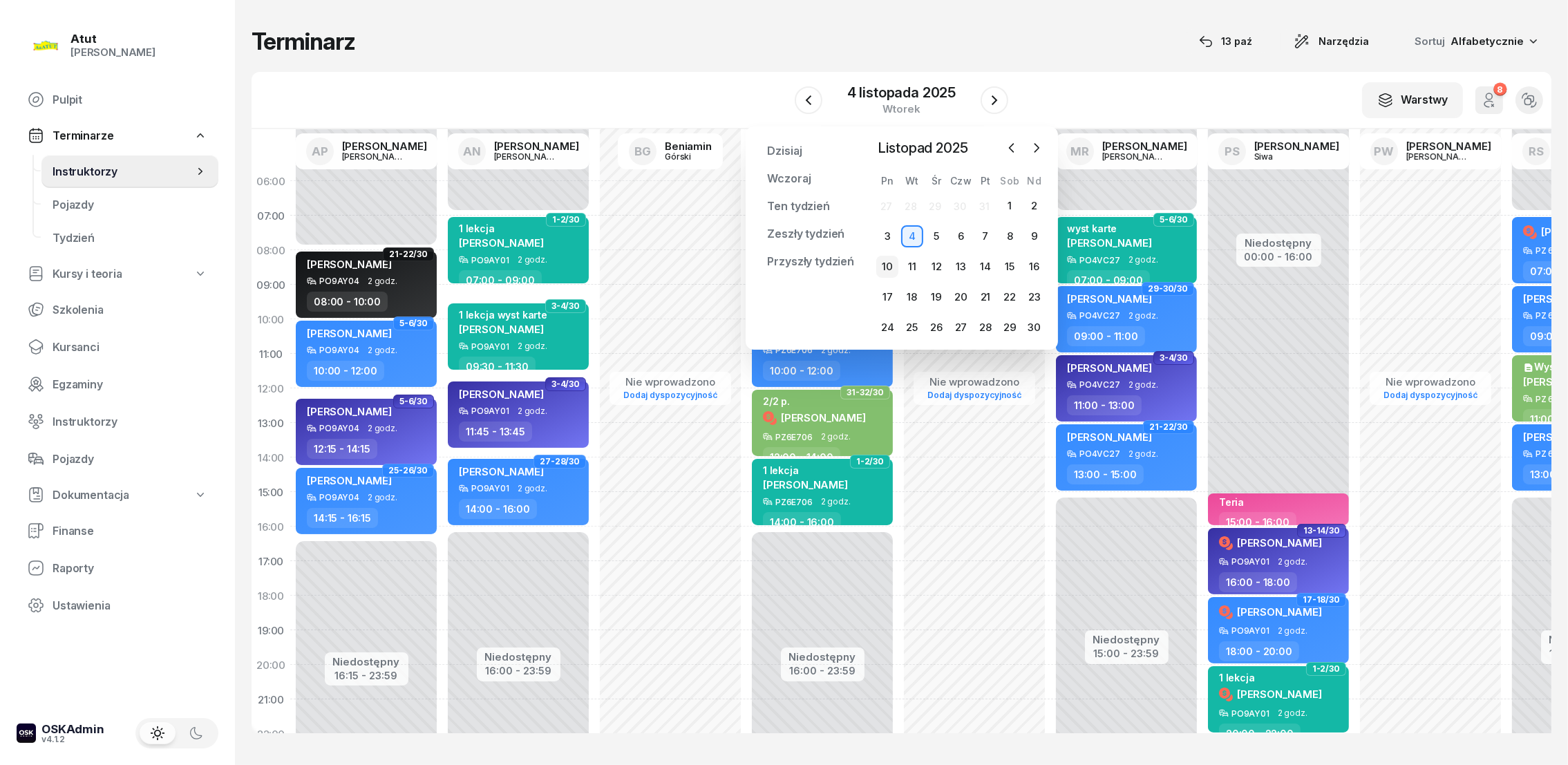
click at [890, 266] on div "10" at bounding box center [887, 266] width 22 height 22
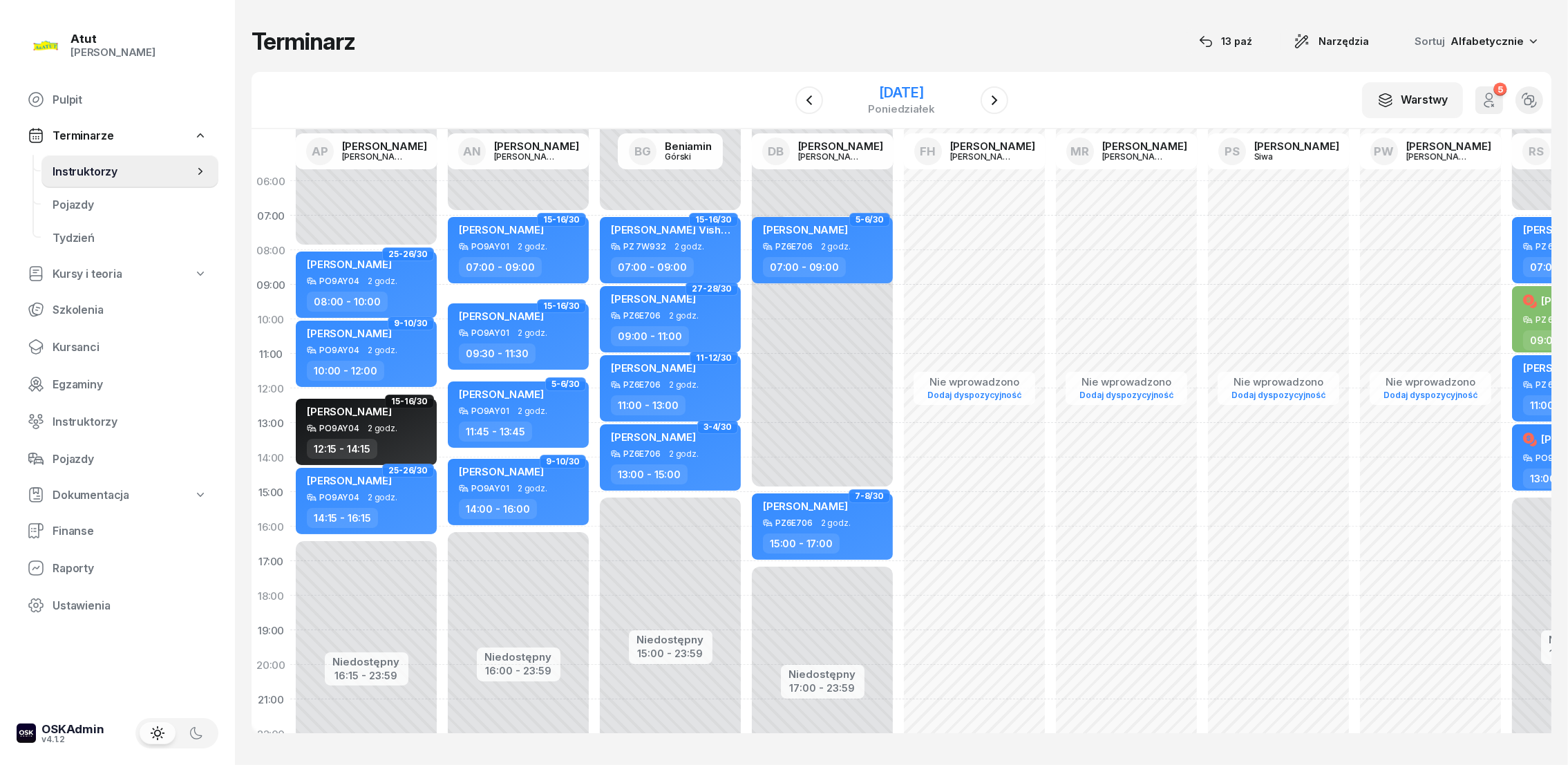
click at [876, 91] on div "[DATE]" at bounding box center [901, 92] width 67 height 14
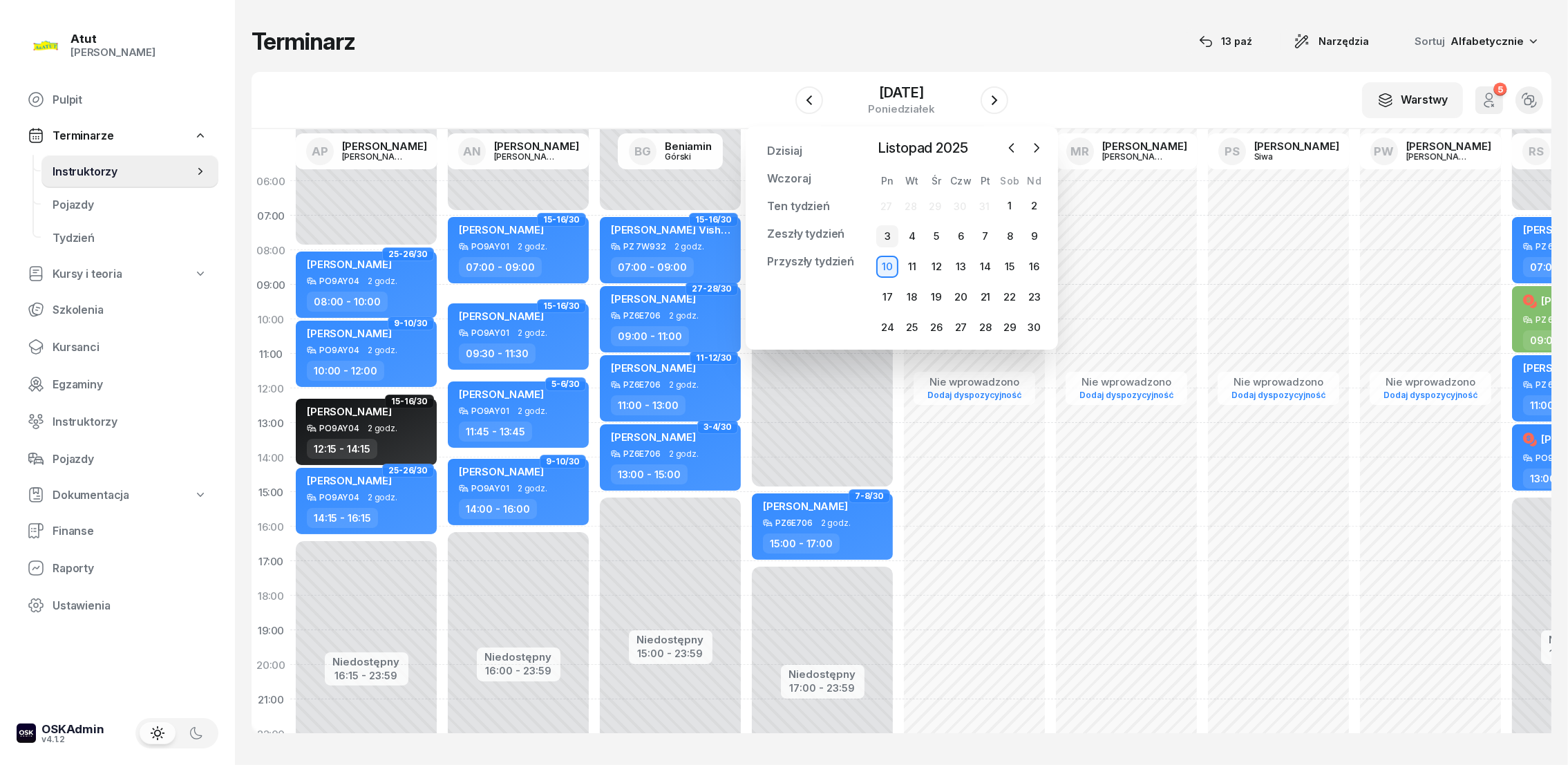
click at [889, 237] on div "3" at bounding box center [887, 236] width 22 height 22
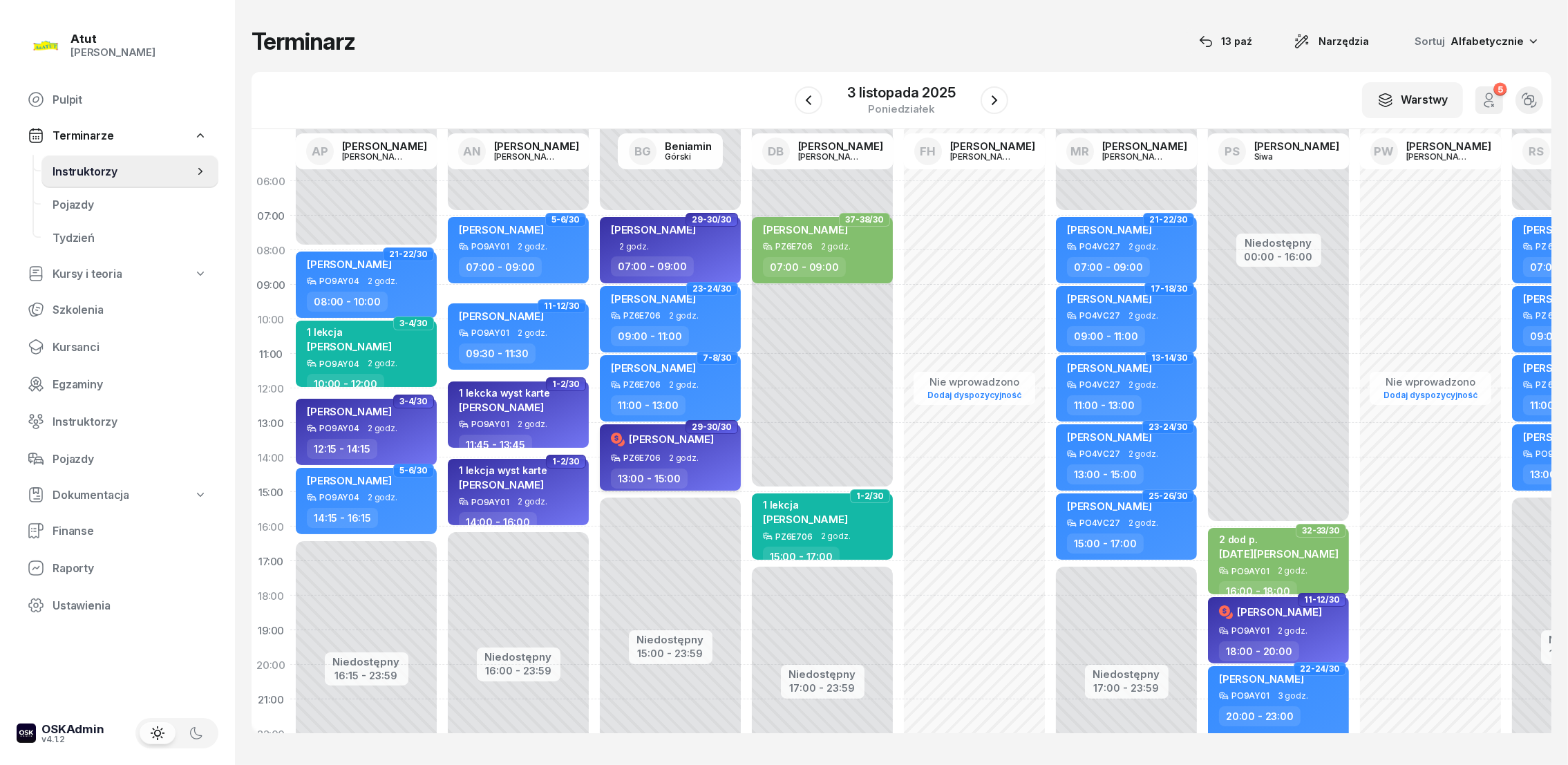
click at [659, 439] on span "[PERSON_NAME]" at bounding box center [671, 439] width 85 height 13
select select "13"
select select "15"
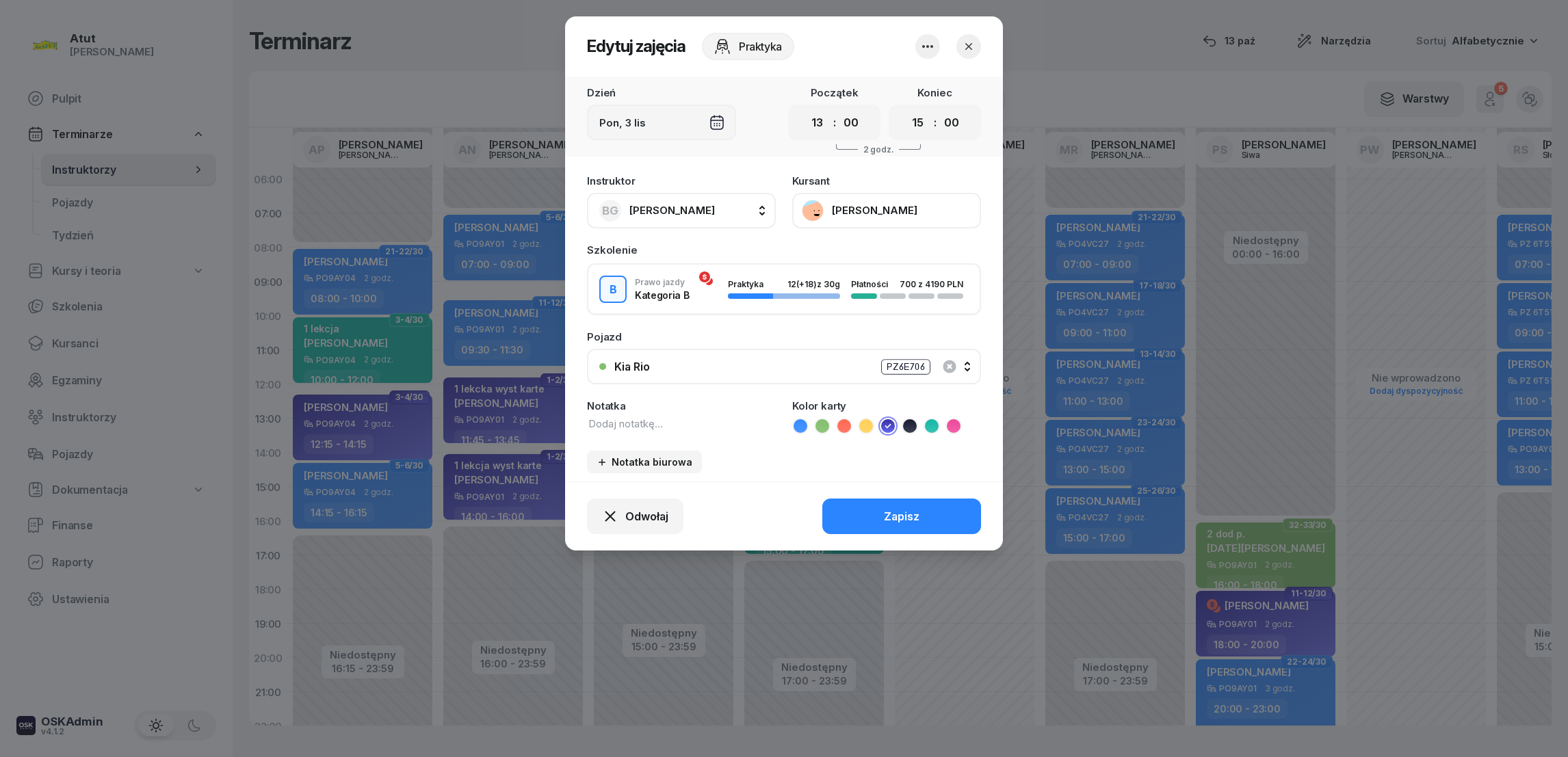
click at [849, 208] on button "[PERSON_NAME]" at bounding box center [886, 211] width 189 height 36
click at [845, 262] on link "Otwórz profil" at bounding box center [885, 255] width 181 height 30
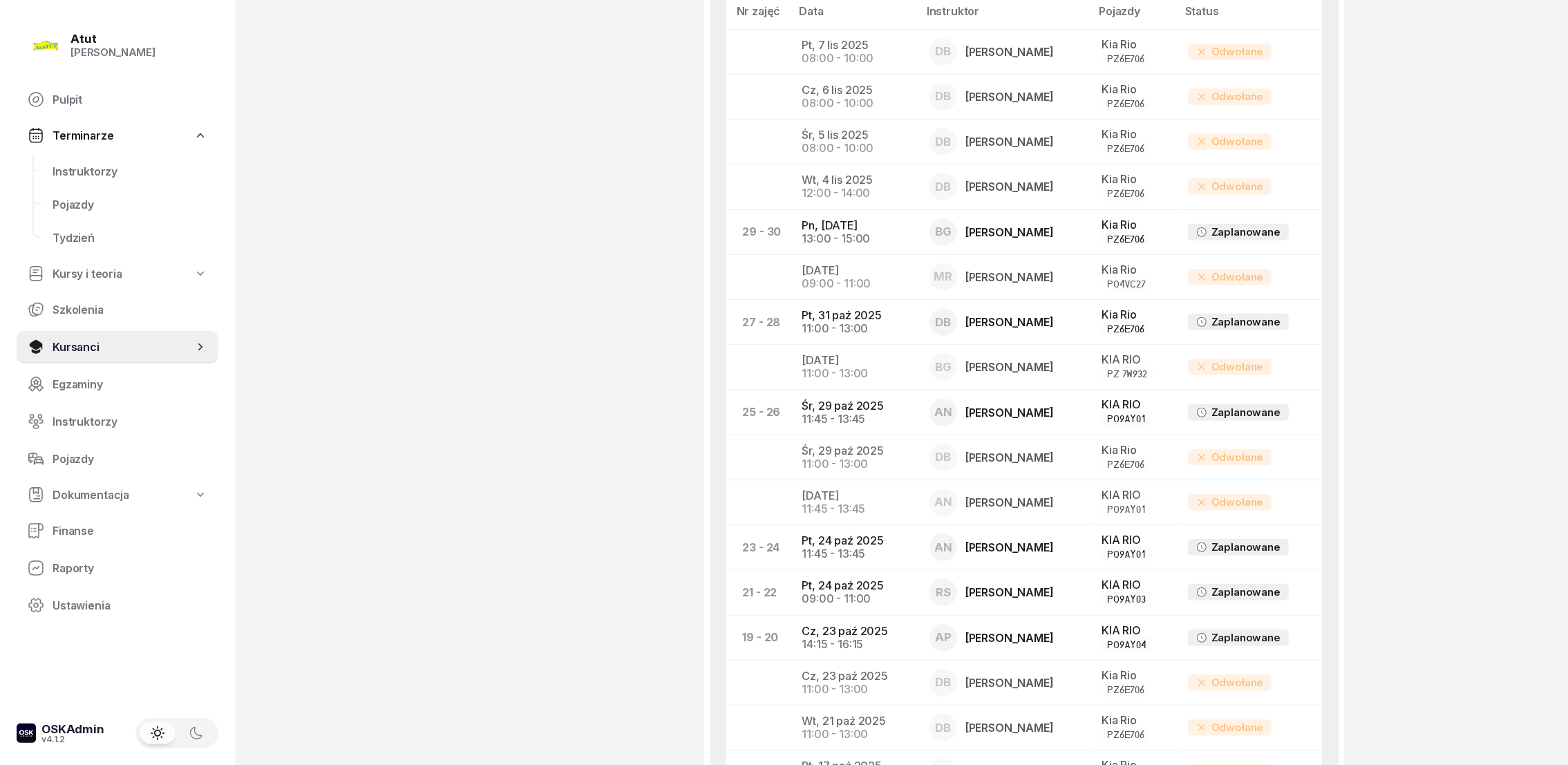
scroll to position [358, 0]
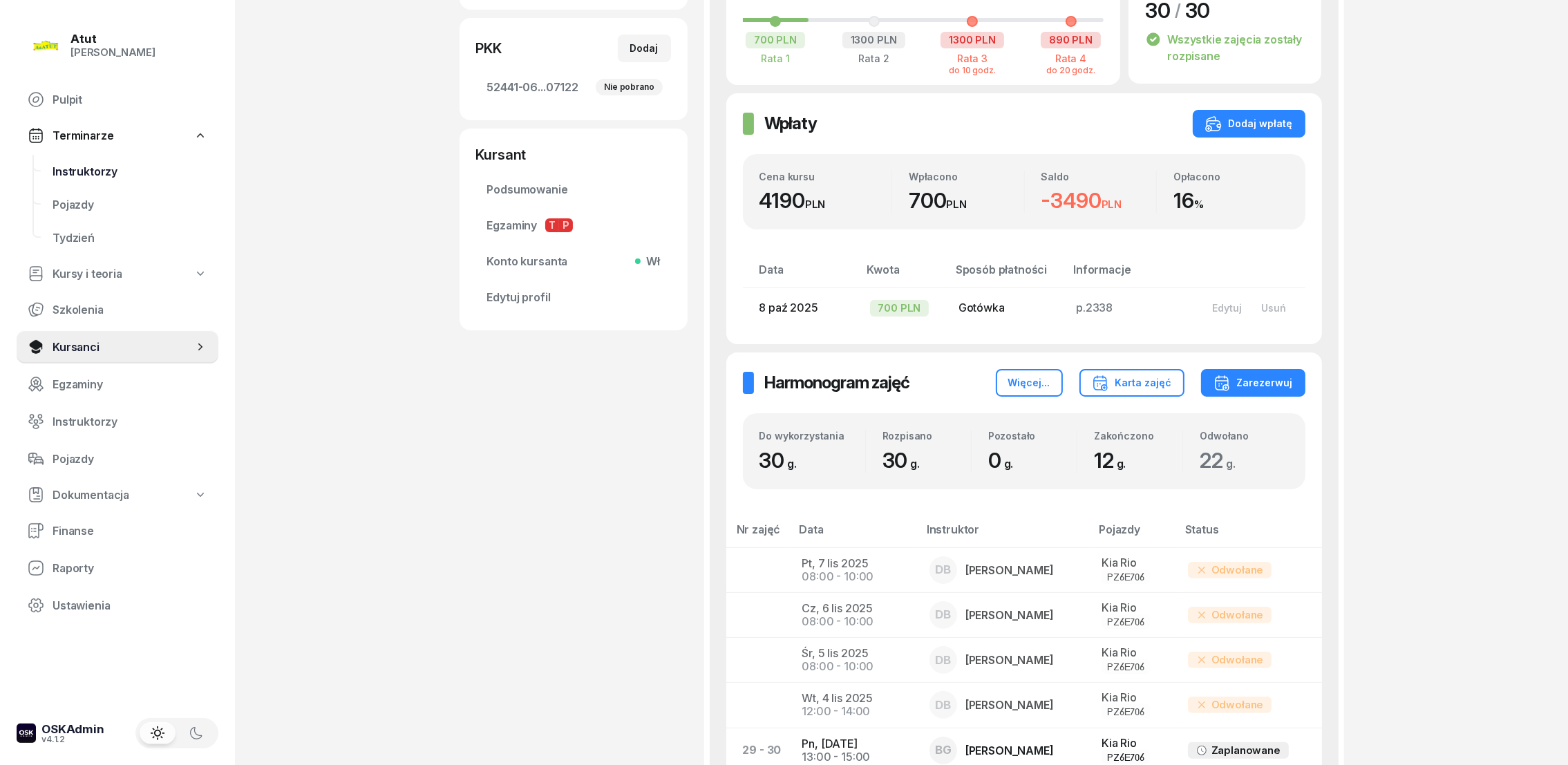
click at [97, 167] on span "Instruktorzy" at bounding box center [130, 171] width 155 height 13
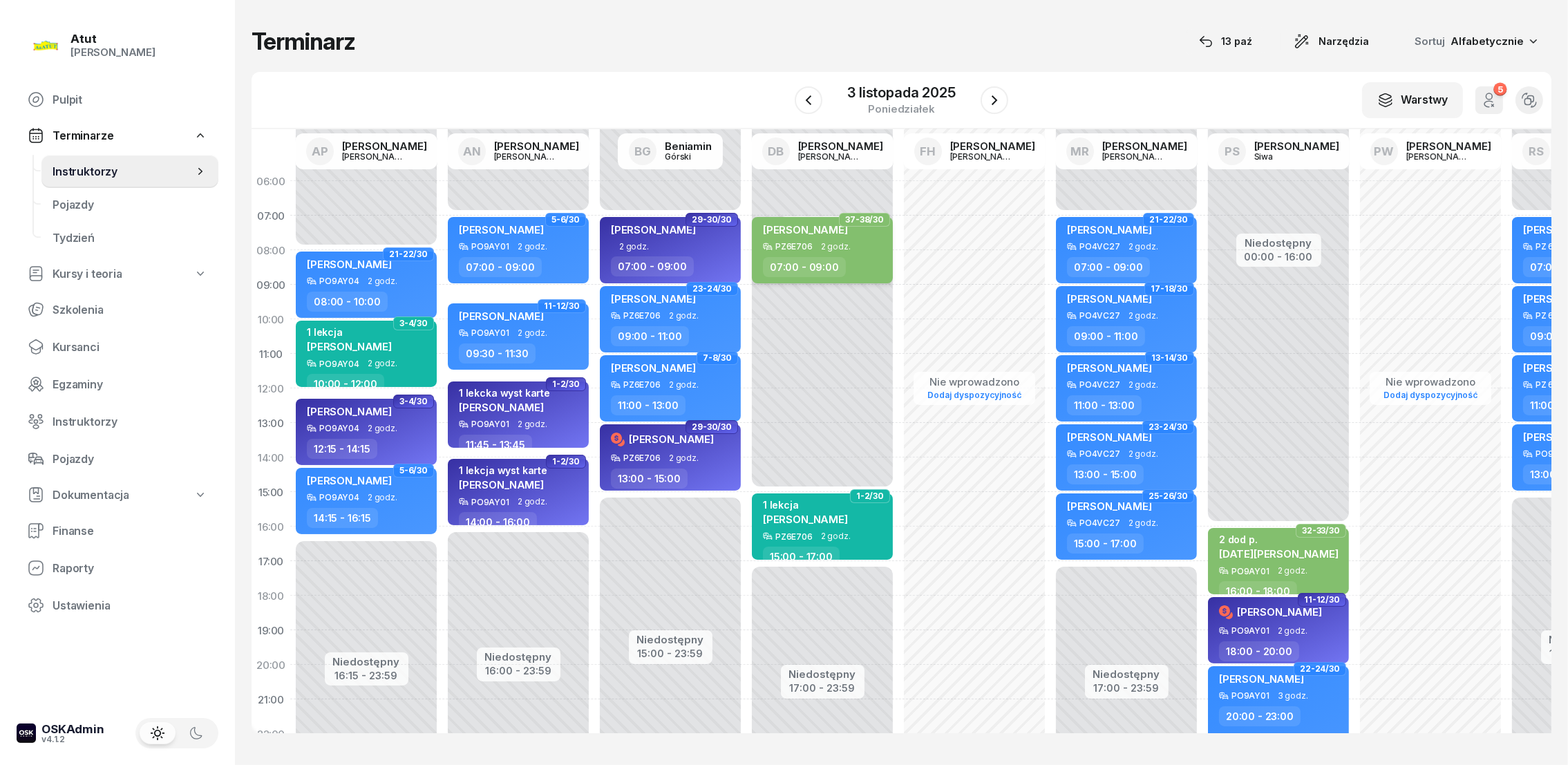
click at [787, 235] on span "[PERSON_NAME]" at bounding box center [805, 230] width 85 height 13
select select "07"
select select "09"
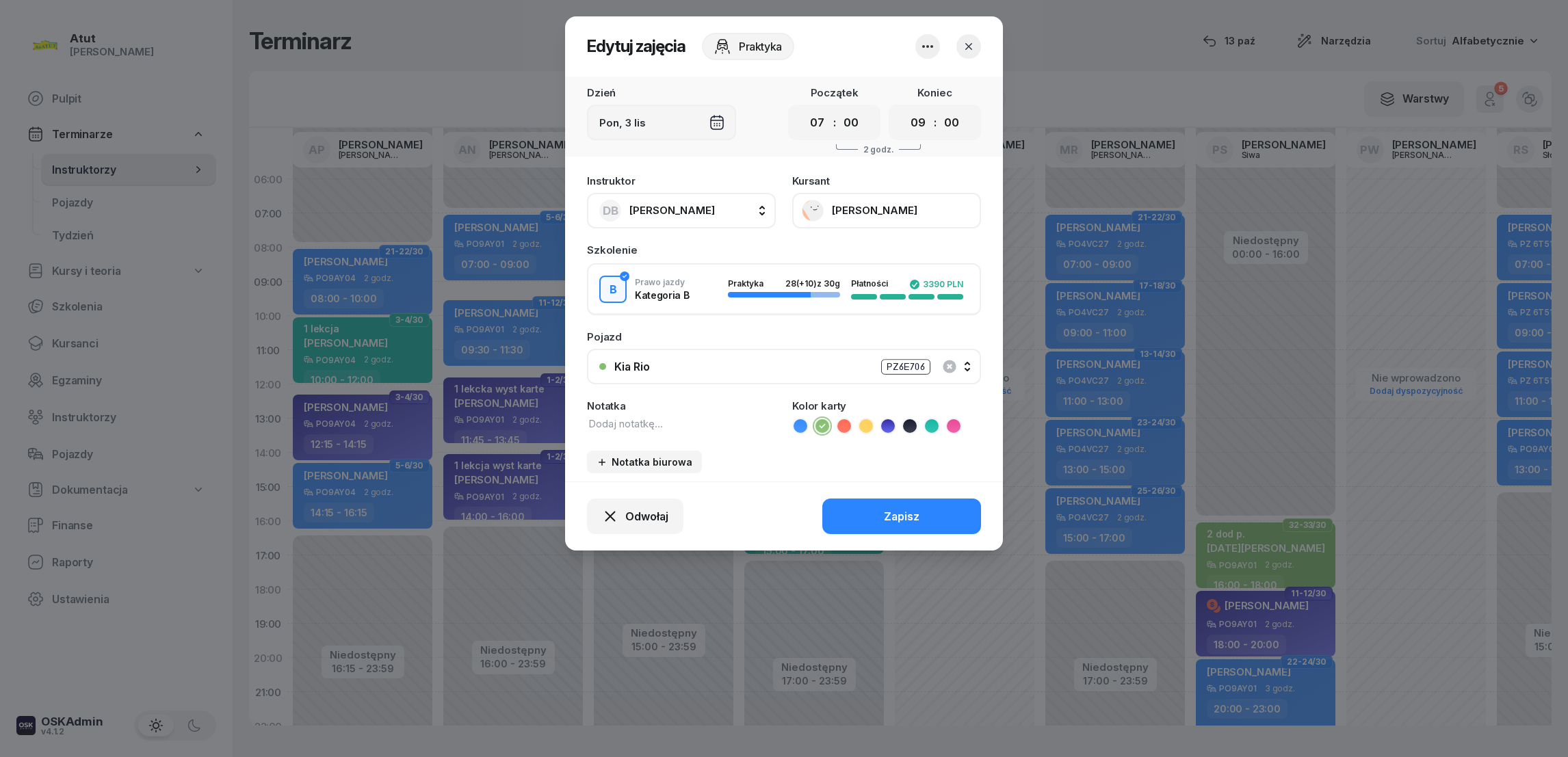
click at [968, 40] on icon "button" at bounding box center [968, 46] width 14 height 14
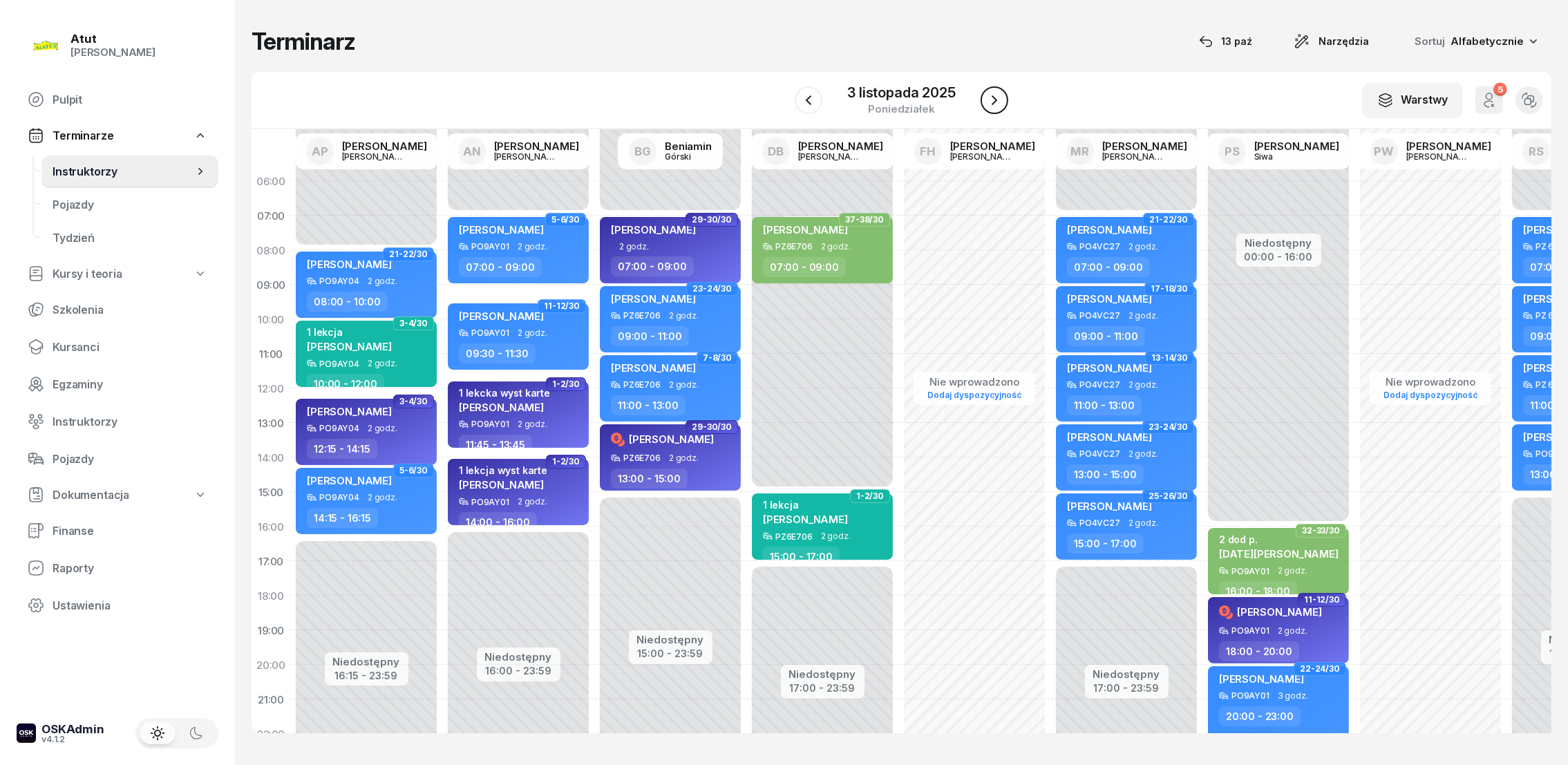
click at [996, 100] on icon "button" at bounding box center [994, 100] width 16 height 16
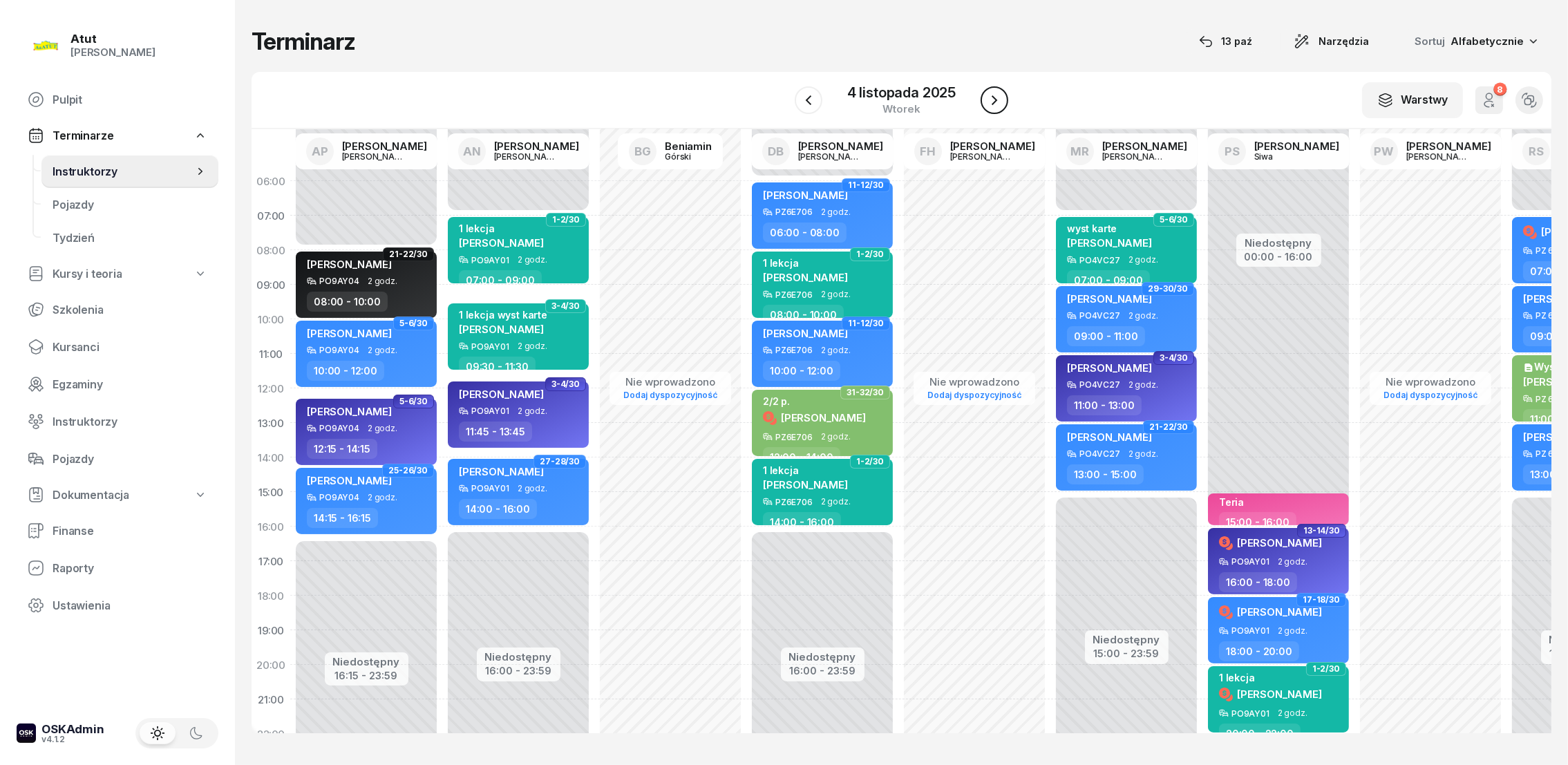
click at [996, 100] on icon "button" at bounding box center [994, 100] width 16 height 16
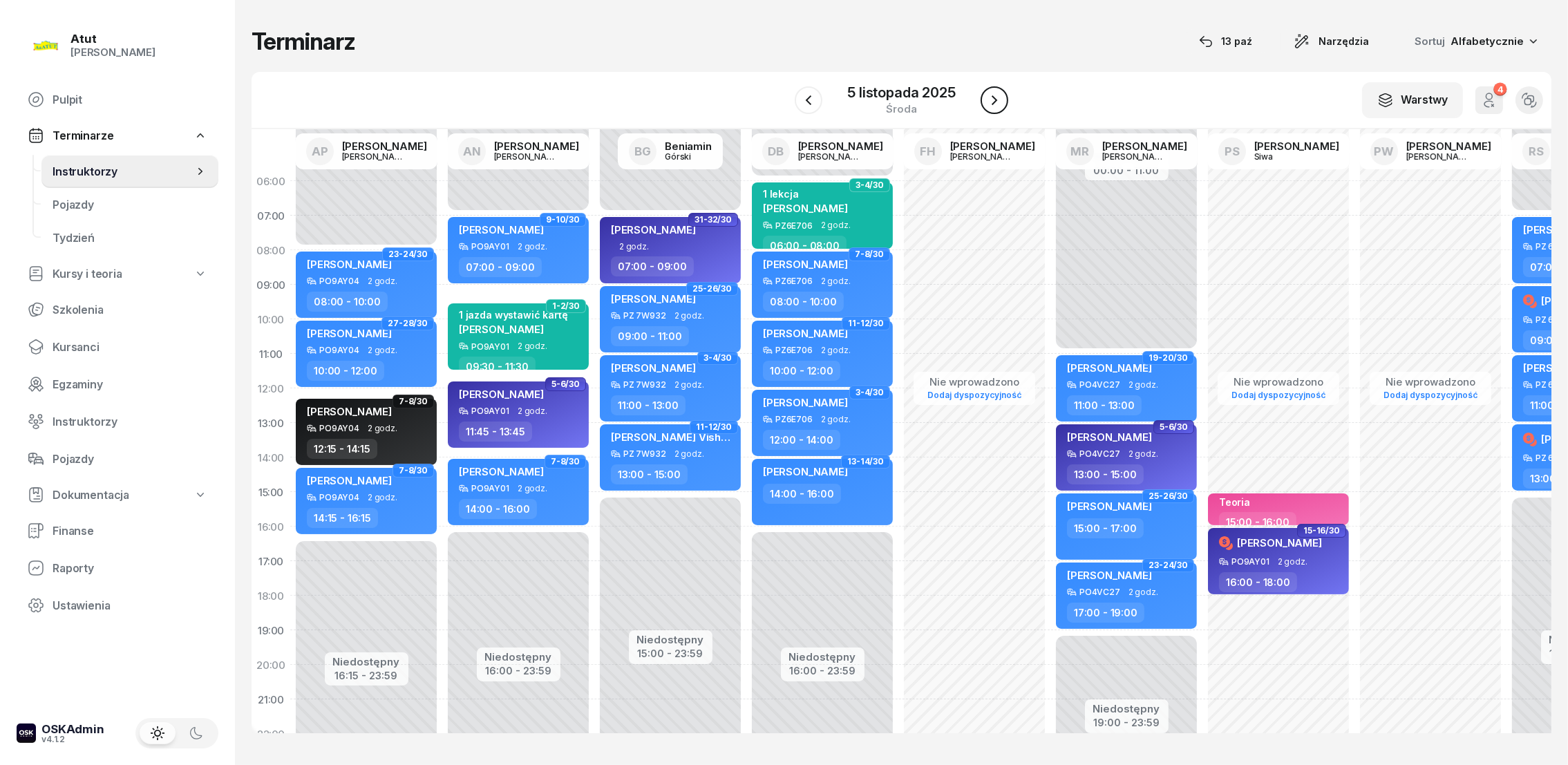
click at [996, 100] on icon "button" at bounding box center [994, 100] width 16 height 16
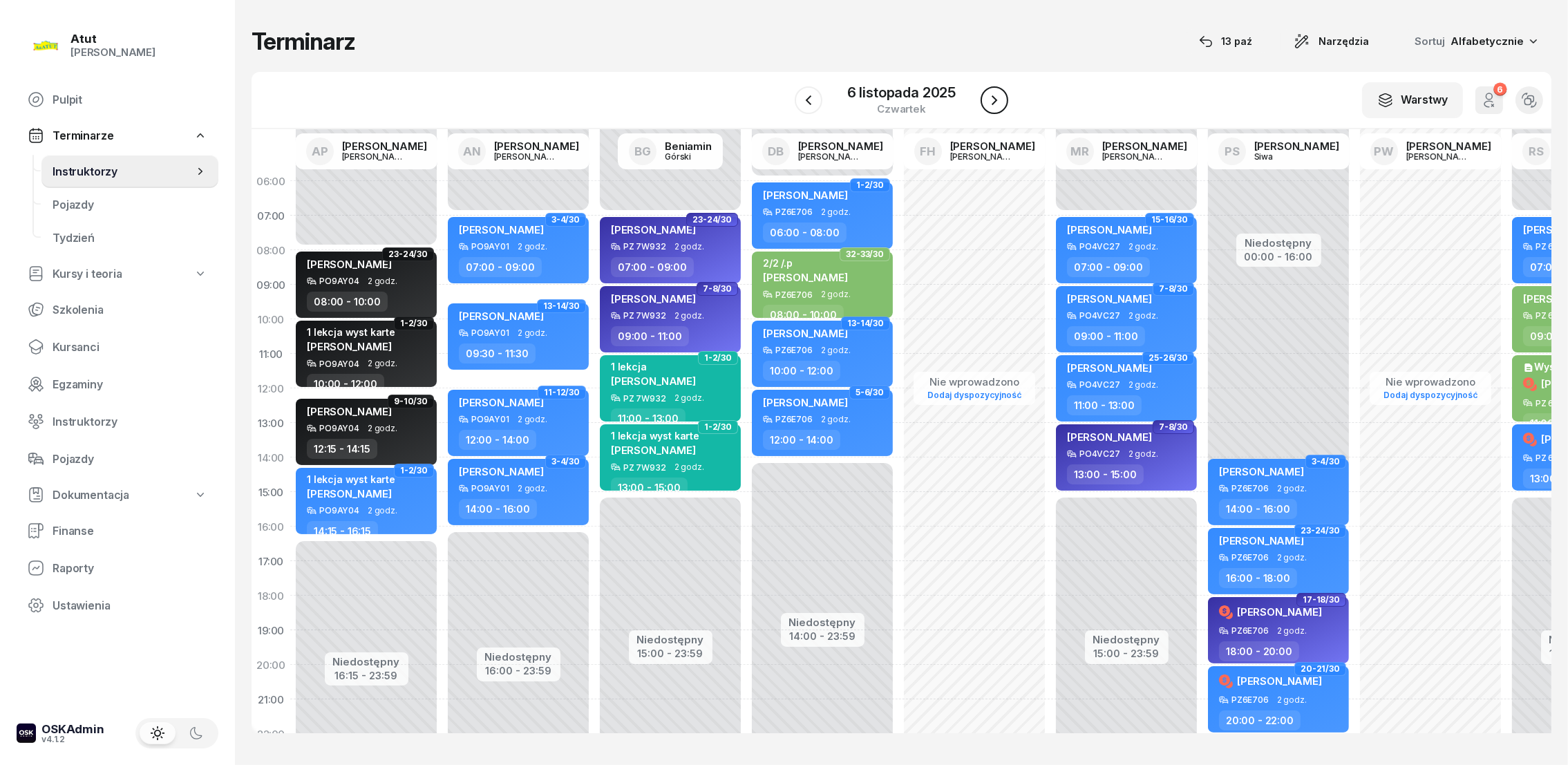
click at [996, 100] on icon "button" at bounding box center [994, 100] width 16 height 16
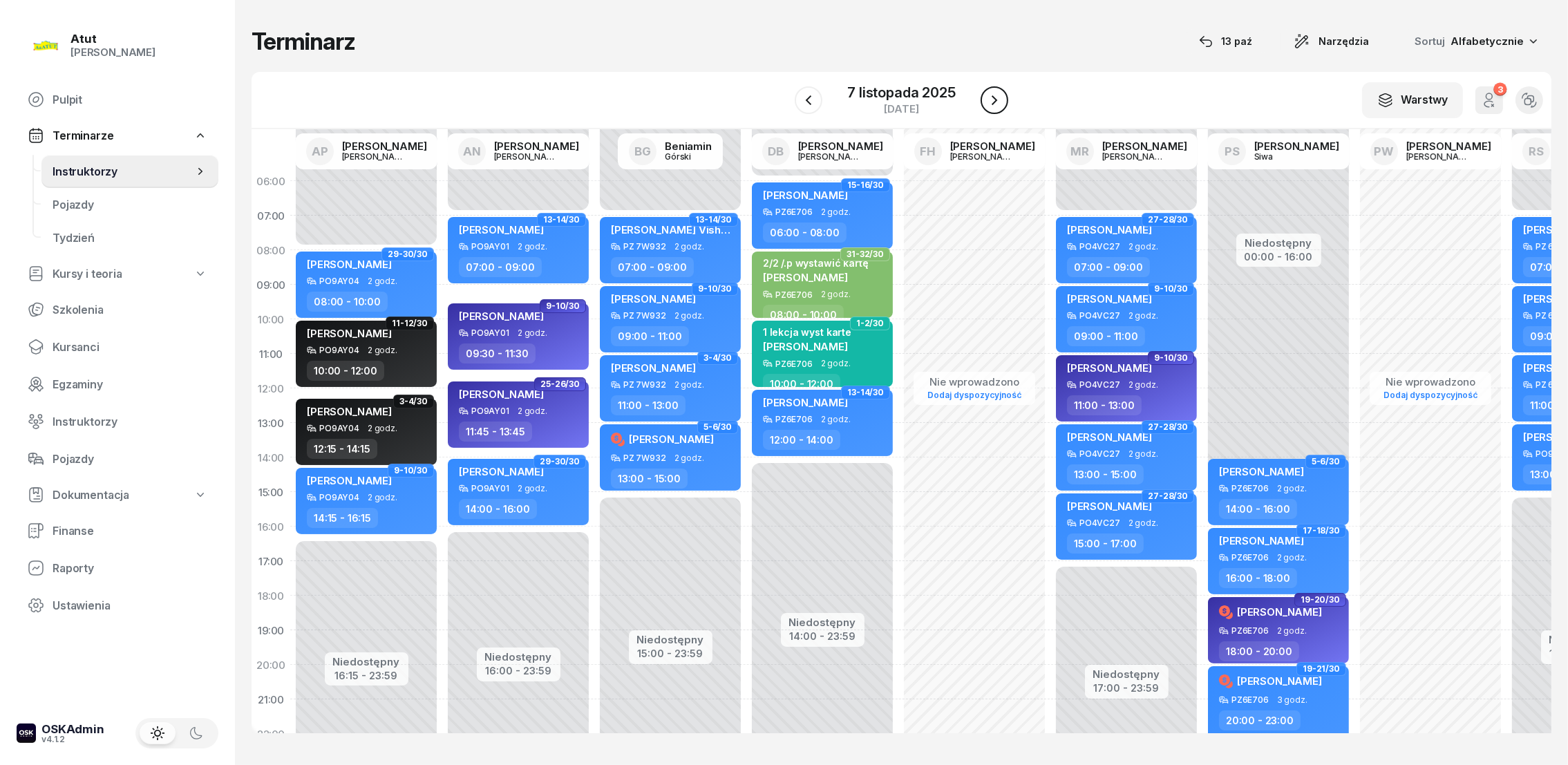
click at [996, 100] on icon "button" at bounding box center [994, 100] width 16 height 16
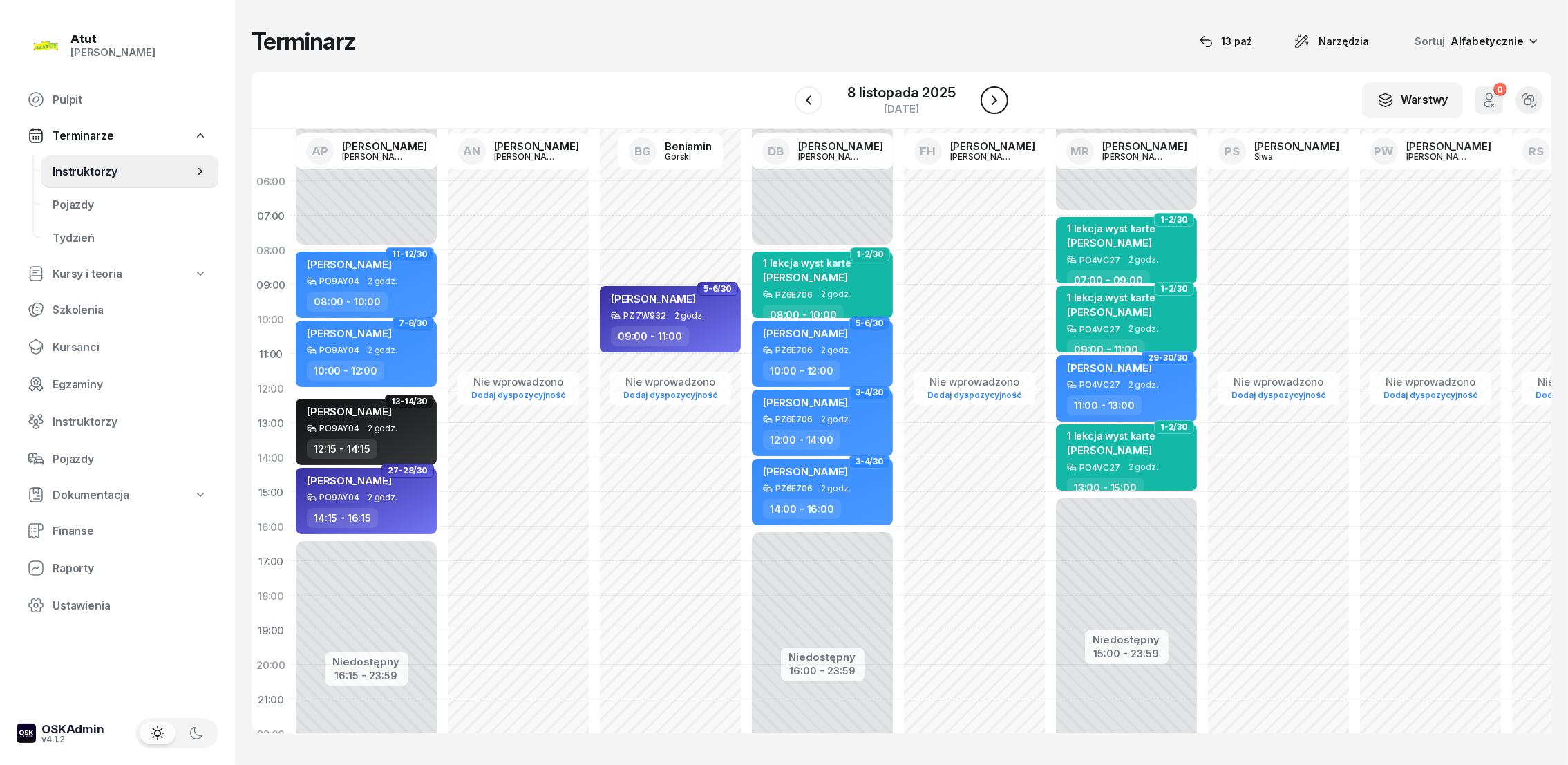
click at [996, 99] on icon "button" at bounding box center [994, 100] width 16 height 16
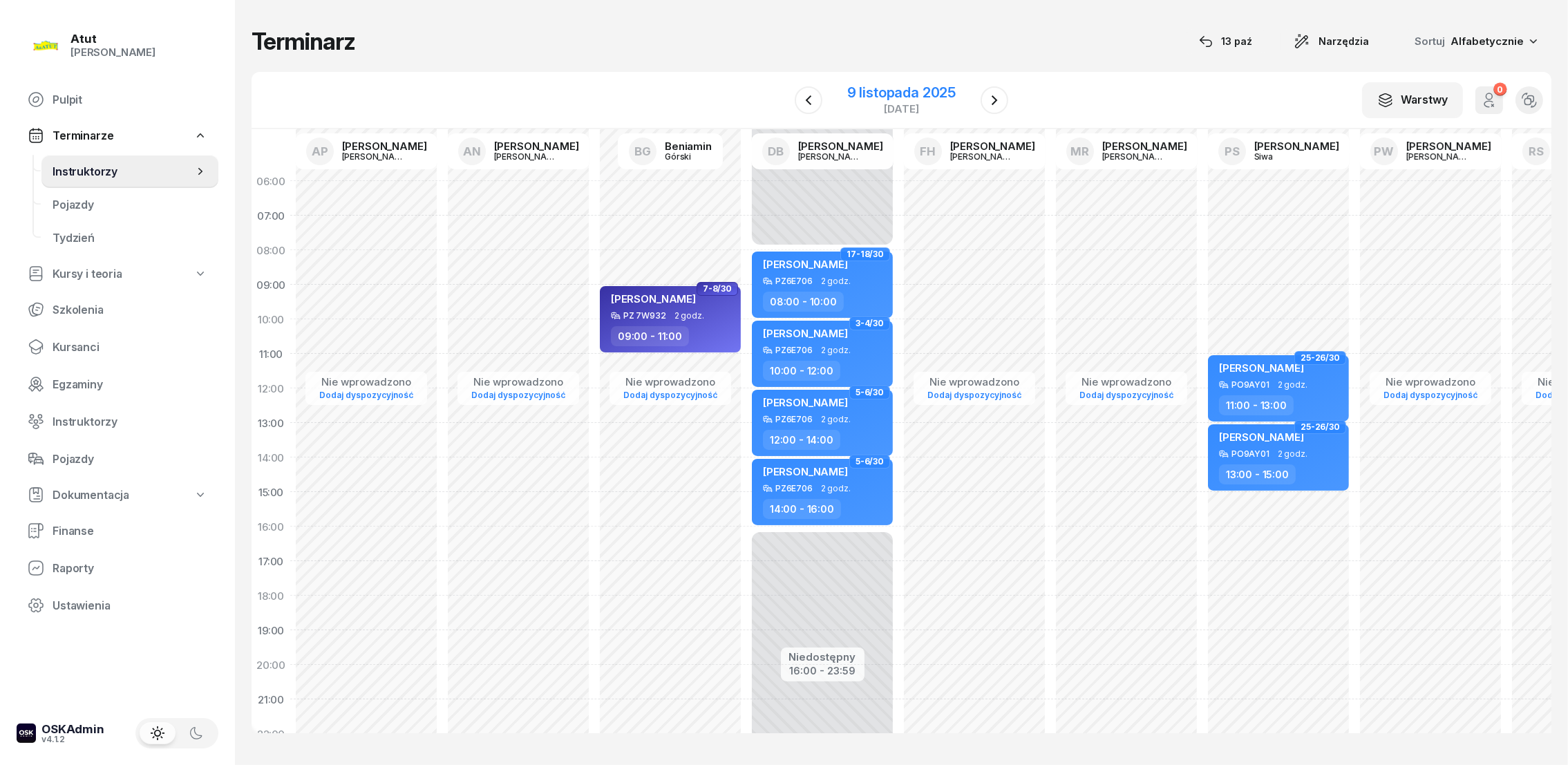
click at [943, 99] on div "9 listopada 2025" at bounding box center [902, 92] width 109 height 14
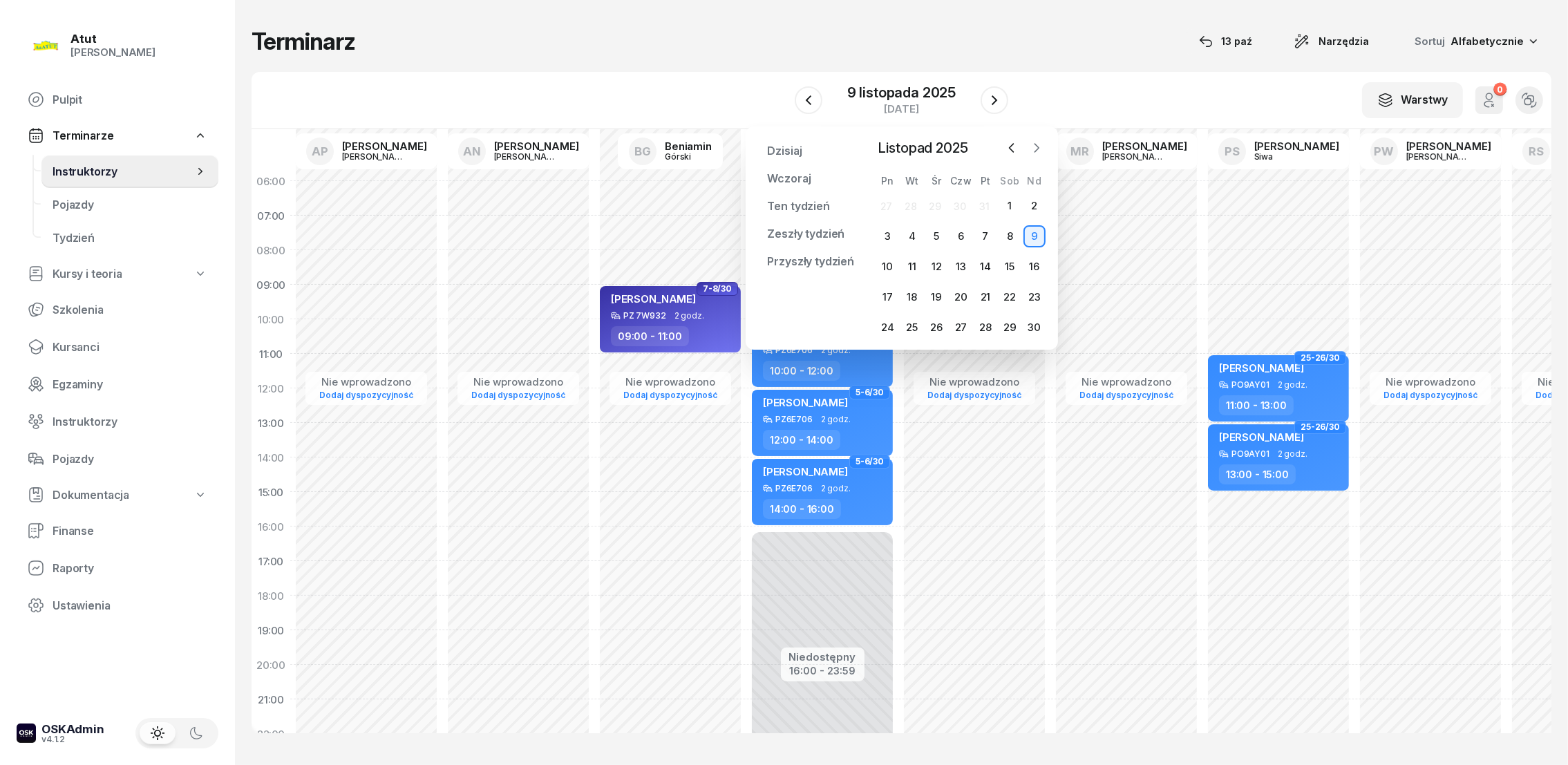
click at [1036, 149] on icon "button" at bounding box center [1036, 148] width 14 height 14
click at [887, 206] on div "1" at bounding box center [887, 206] width 22 height 22
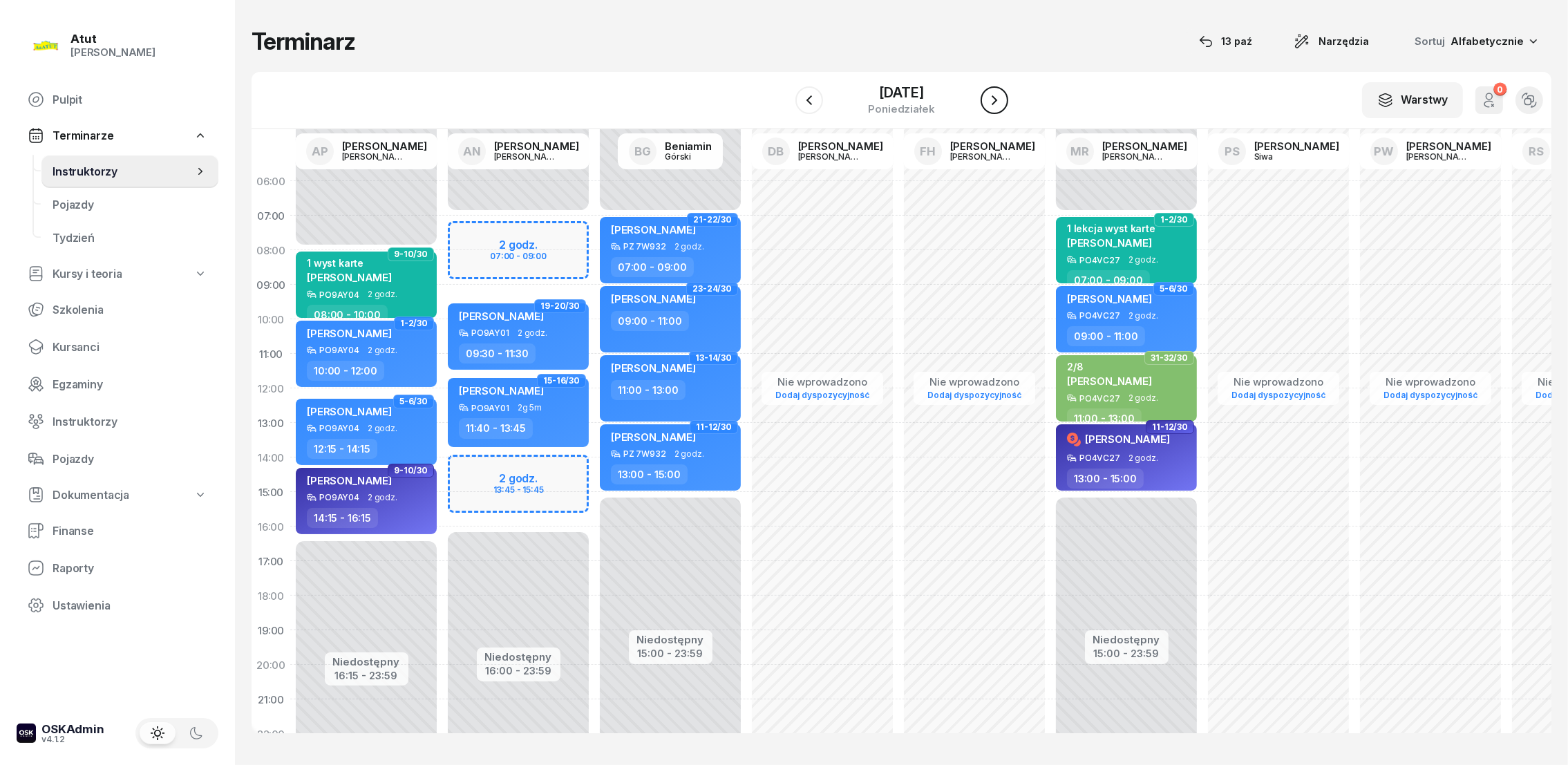
click at [998, 99] on icon "button" at bounding box center [994, 100] width 16 height 16
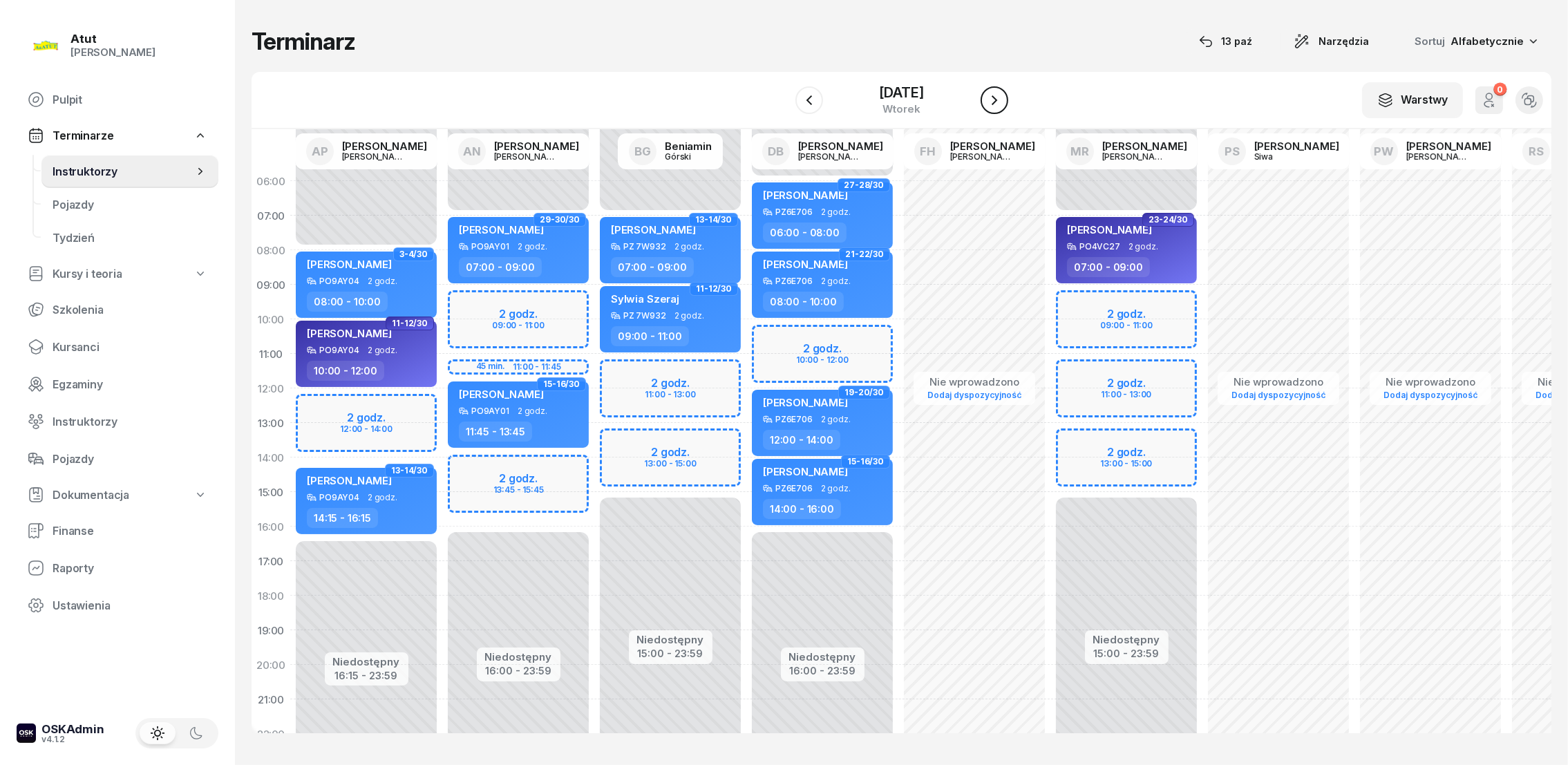
click at [999, 99] on icon "button" at bounding box center [994, 100] width 16 height 16
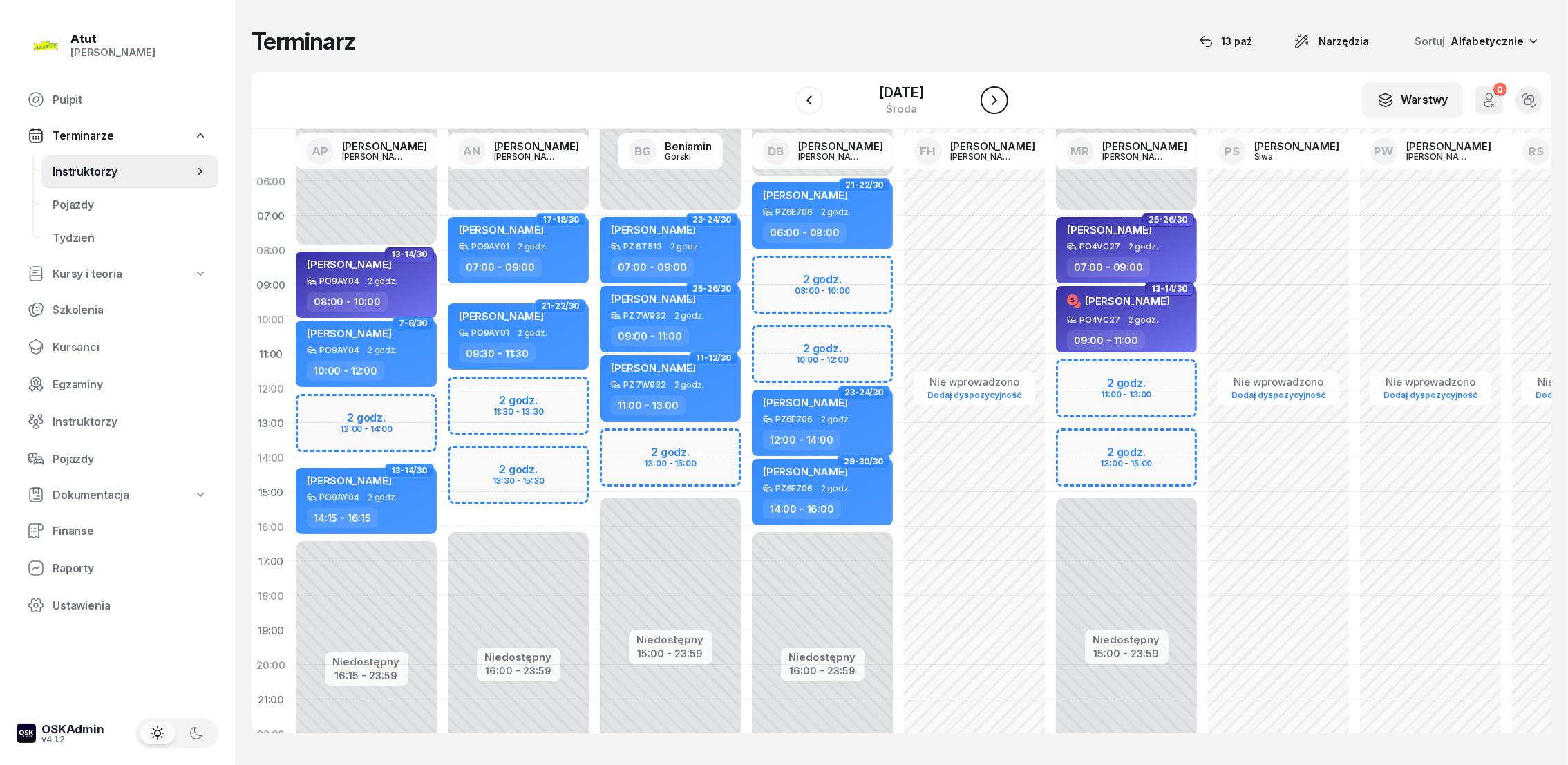
click at [999, 99] on icon "button" at bounding box center [994, 100] width 16 height 16
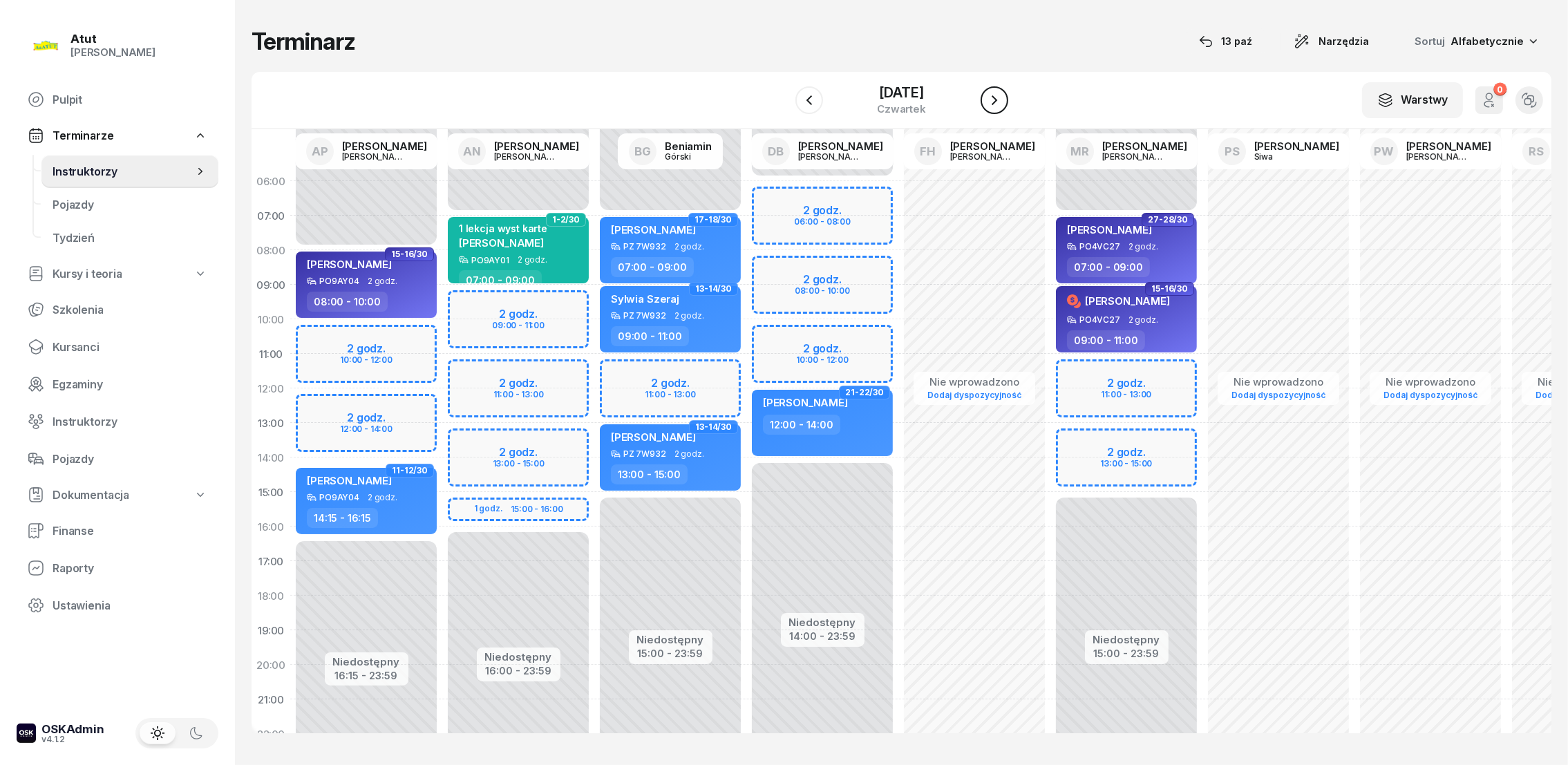
click at [999, 99] on icon "button" at bounding box center [994, 100] width 16 height 16
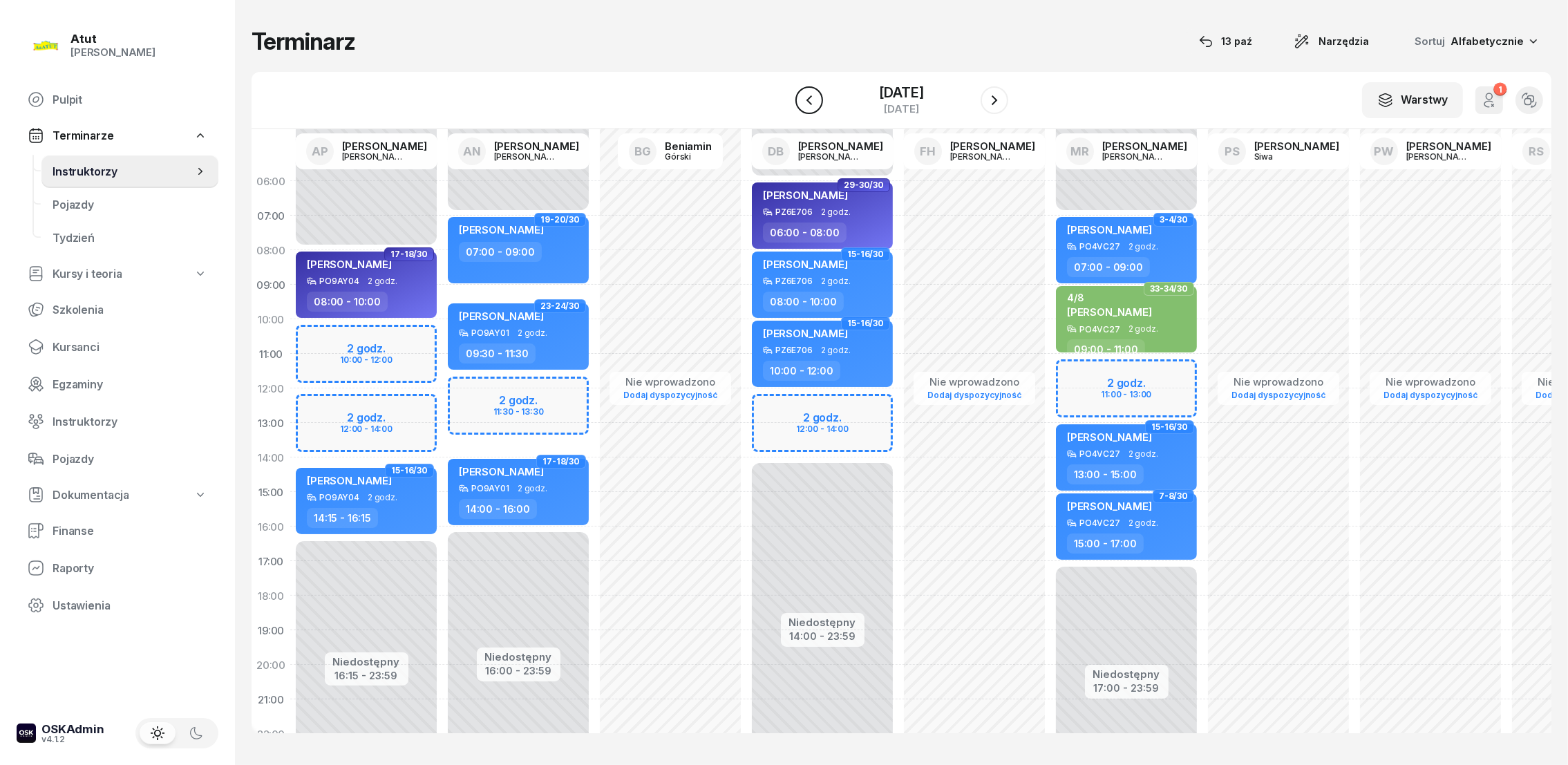
click at [818, 96] on button "button" at bounding box center [809, 100] width 28 height 28
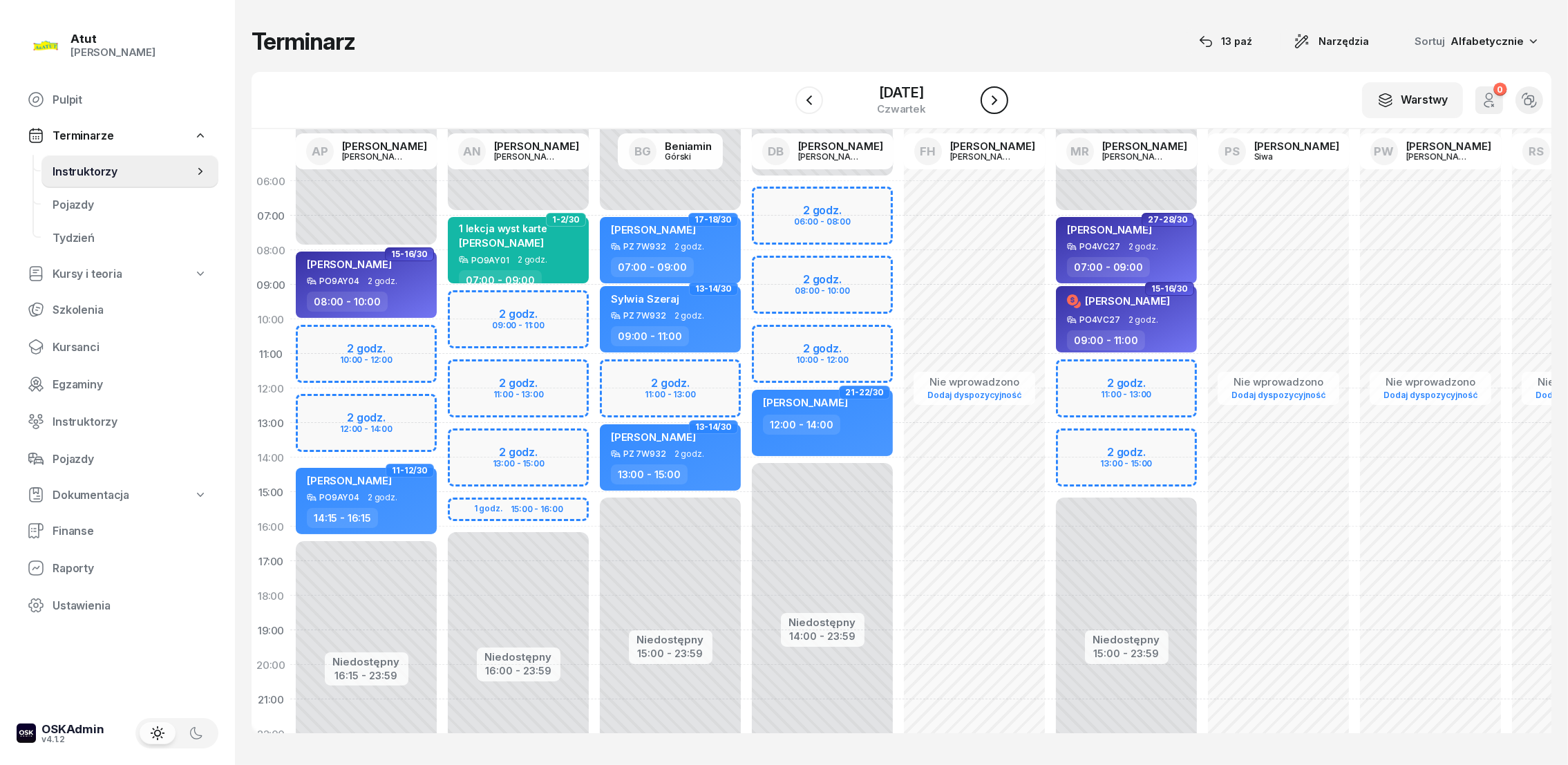
click at [1001, 96] on icon "button" at bounding box center [994, 100] width 16 height 16
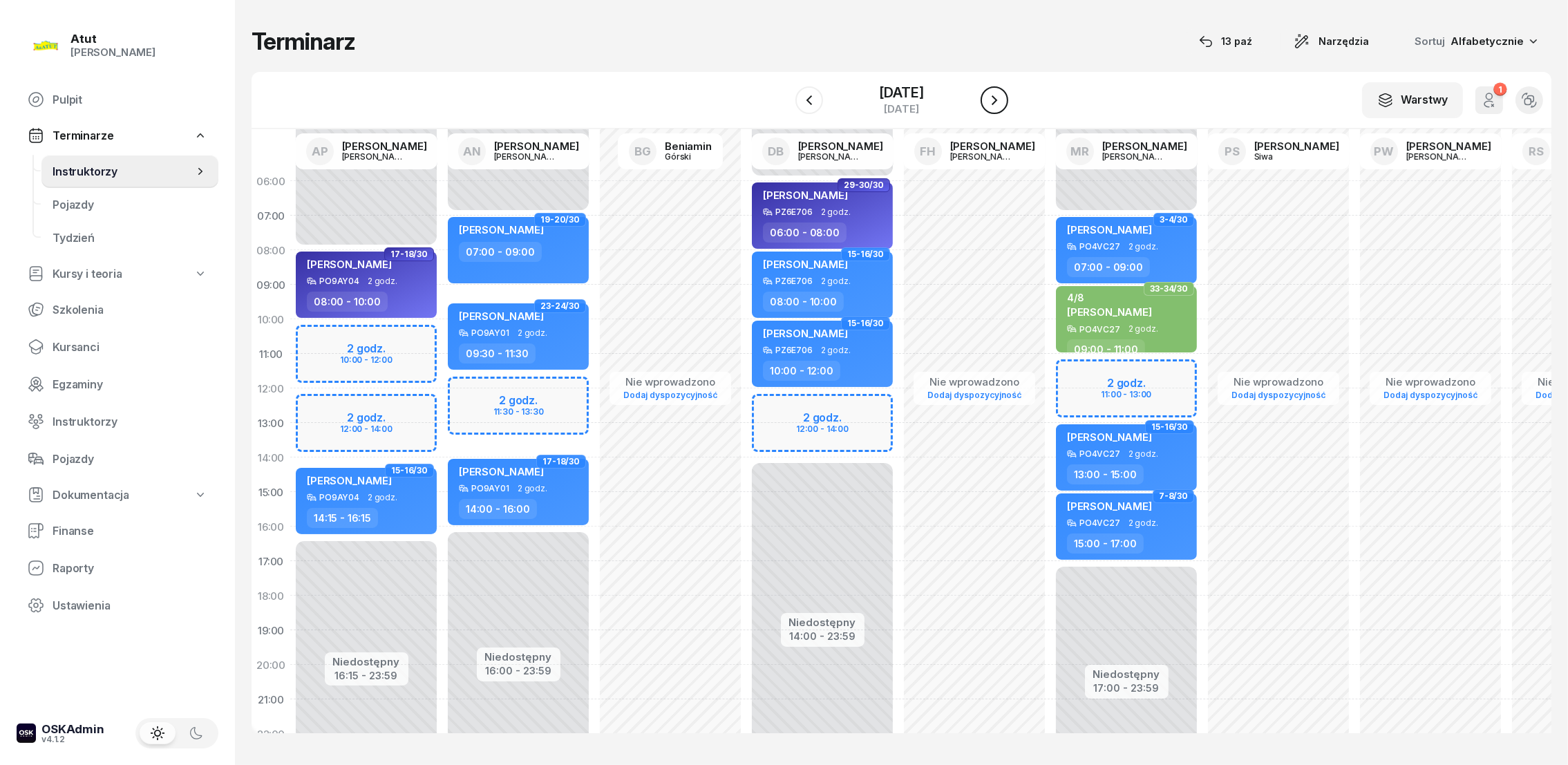
click at [1001, 96] on icon "button" at bounding box center [994, 100] width 16 height 16
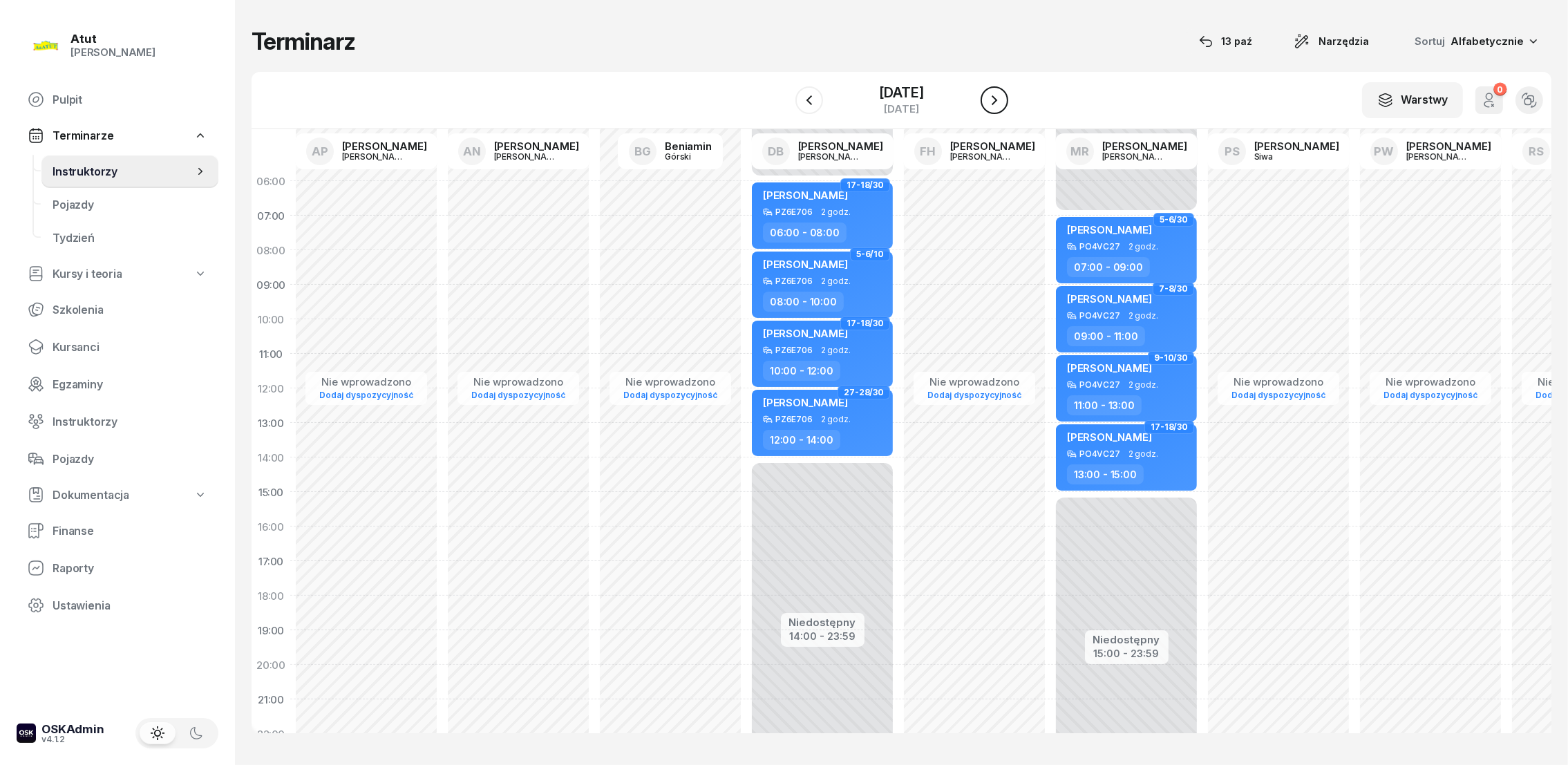
click at [1001, 96] on icon "button" at bounding box center [994, 100] width 16 height 16
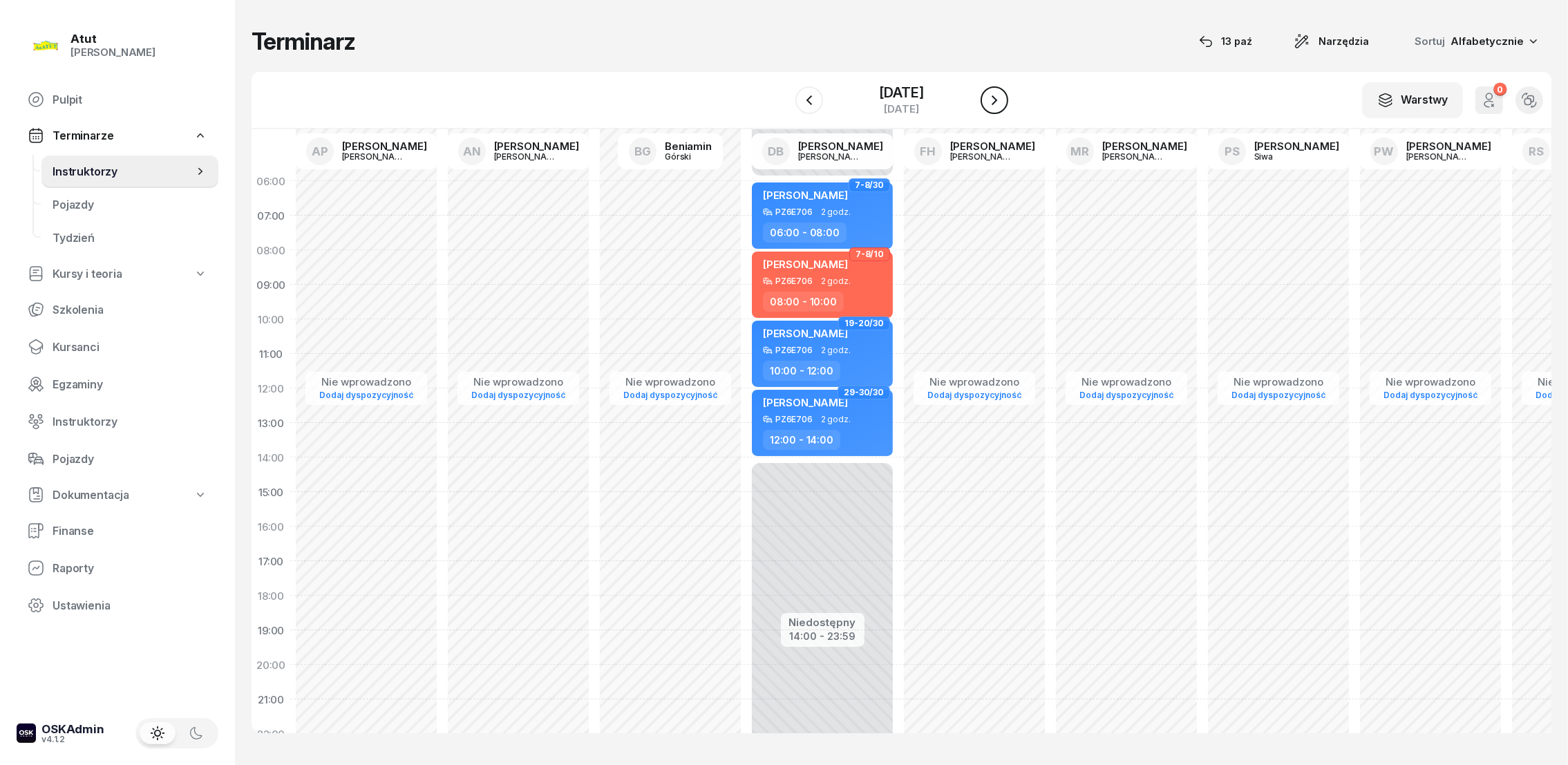
click at [1001, 96] on icon "button" at bounding box center [994, 100] width 16 height 16
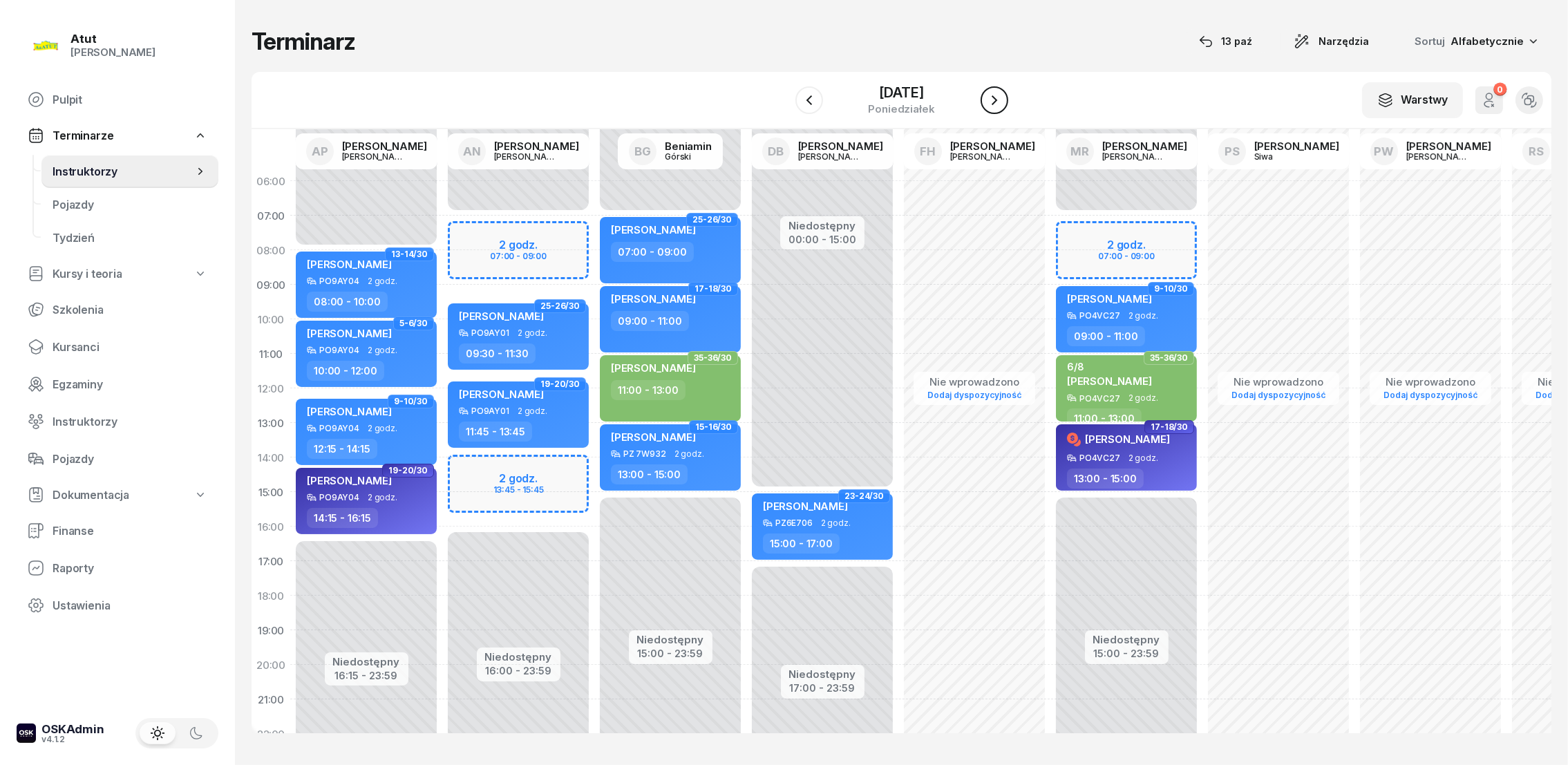
click at [994, 92] on icon "button" at bounding box center [994, 100] width 16 height 16
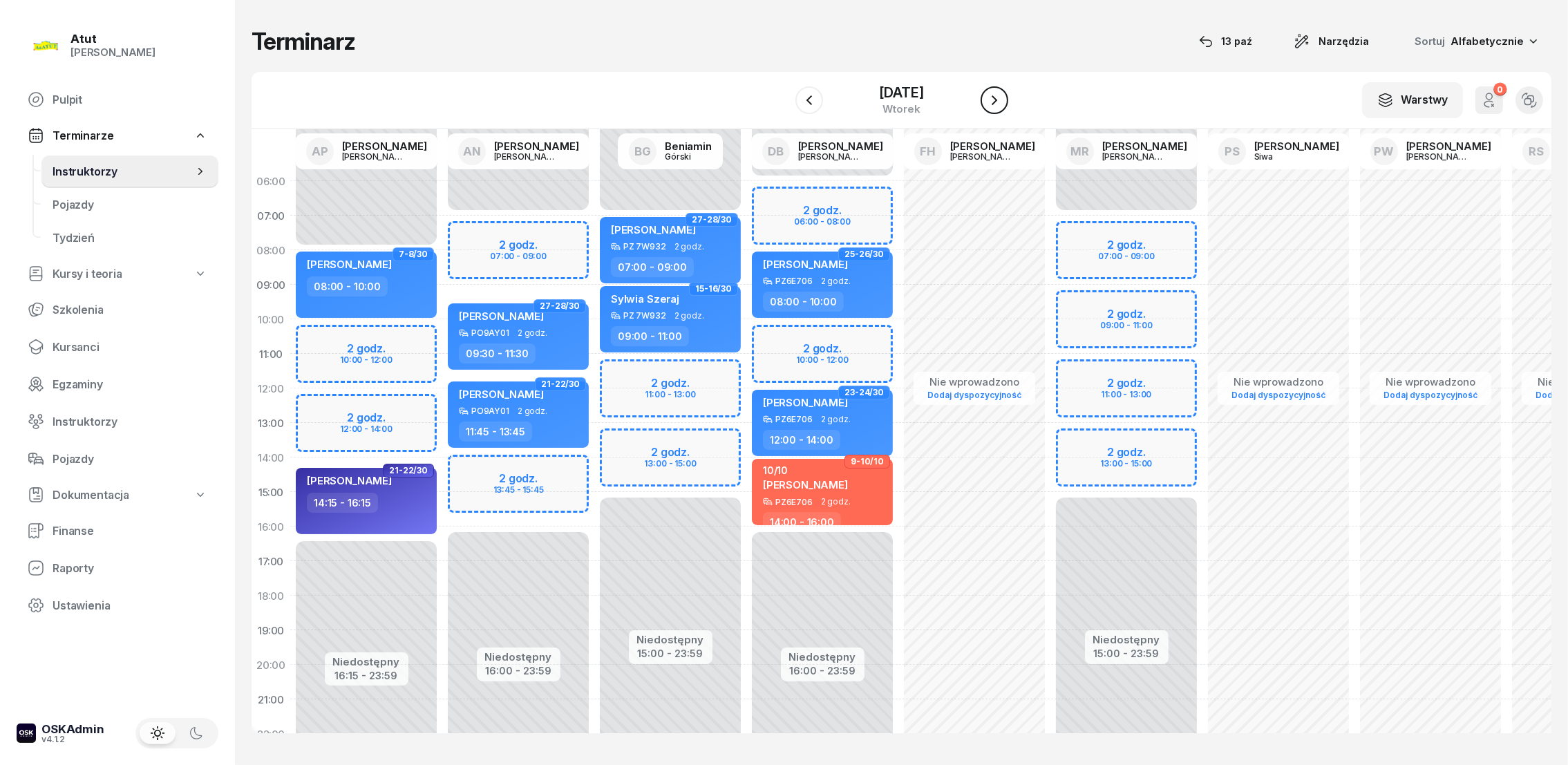
click at [991, 96] on icon "button" at bounding box center [994, 100] width 16 height 16
